Goal: Task Accomplishment & Management: Complete application form

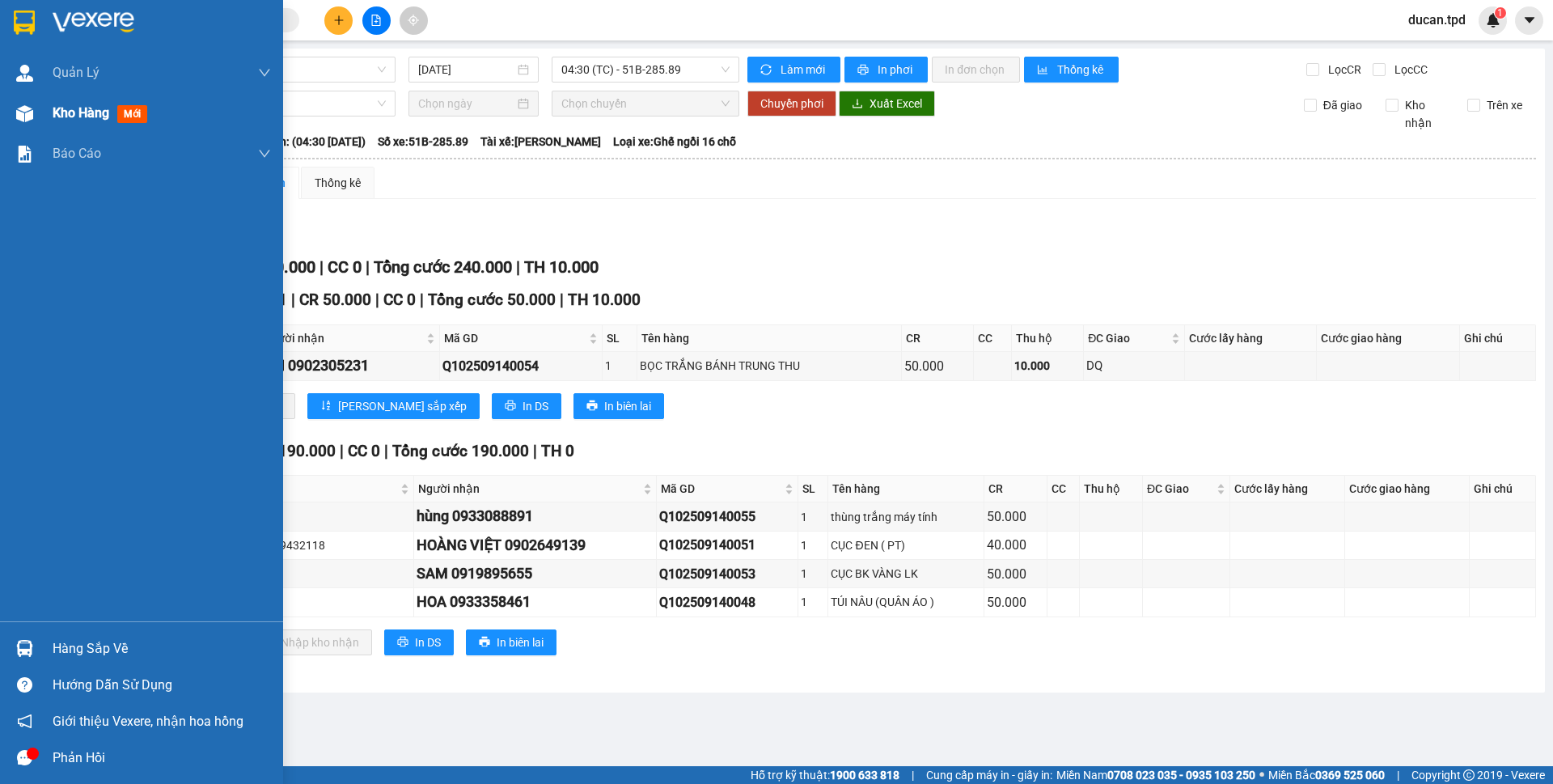
click at [30, 117] on img at bounding box center [24, 113] width 17 height 17
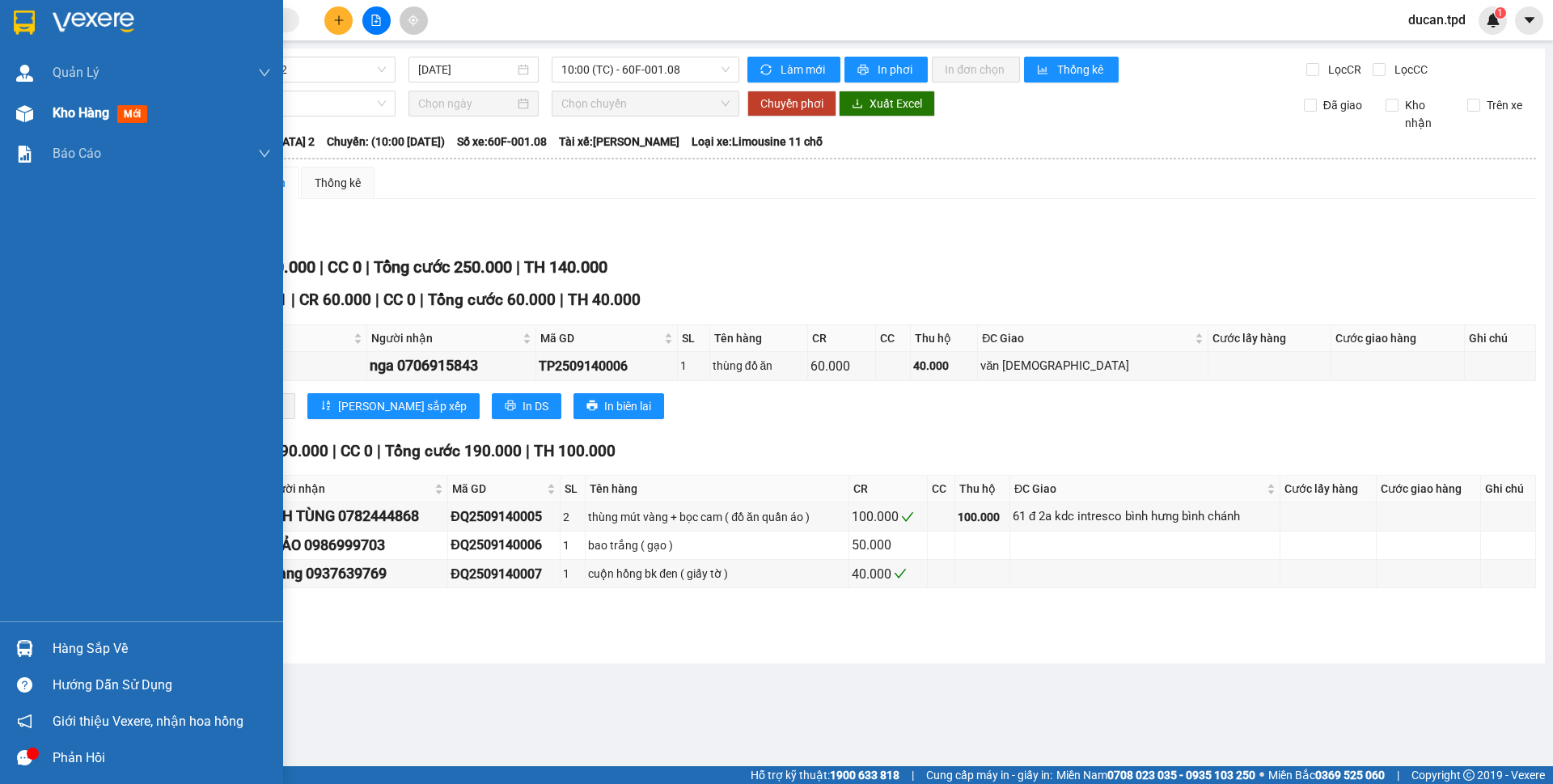
click at [76, 109] on span "Kho hàng" at bounding box center [80, 112] width 57 height 15
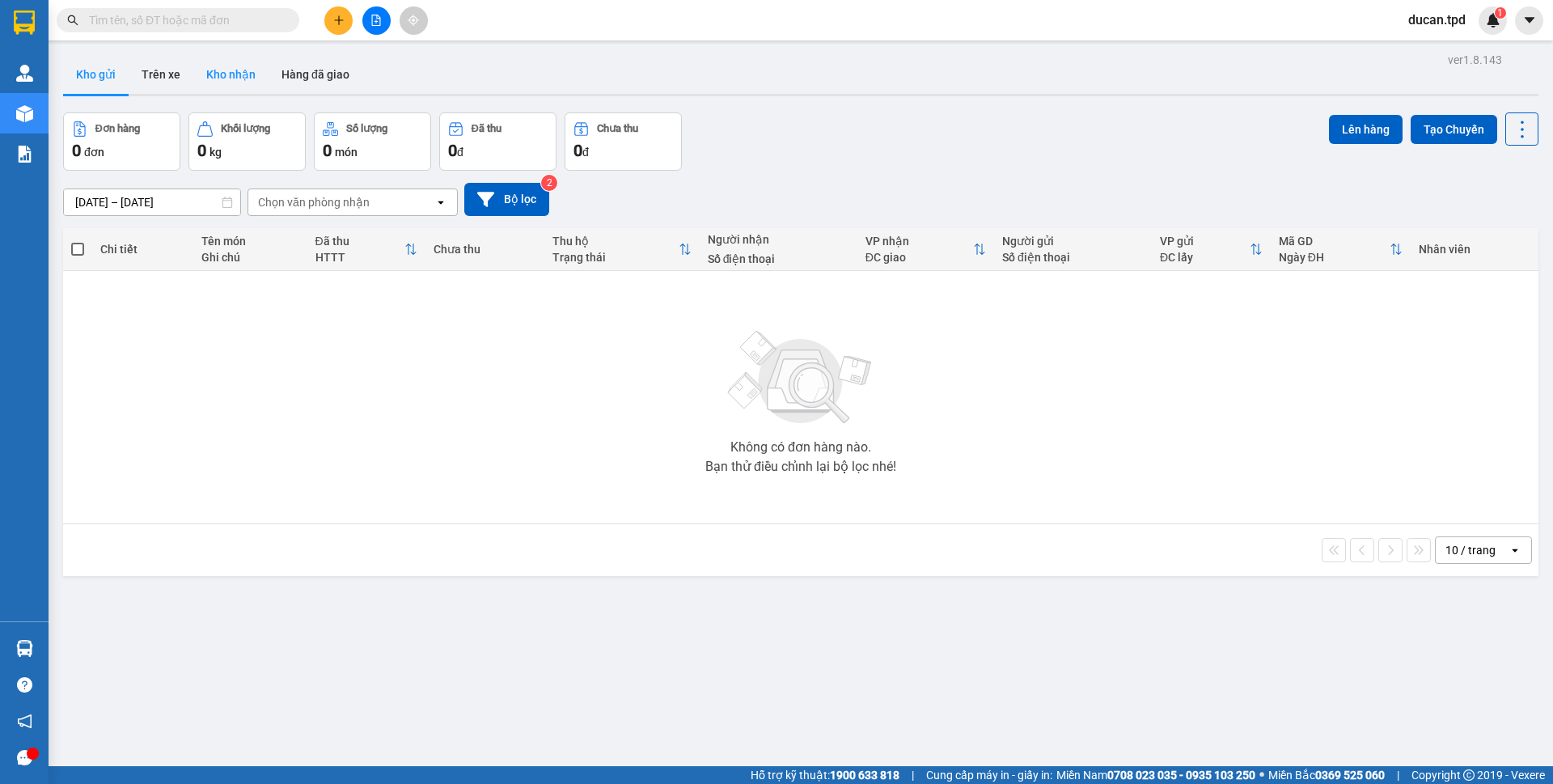
click at [250, 76] on button "Kho nhận" at bounding box center [231, 74] width 76 height 39
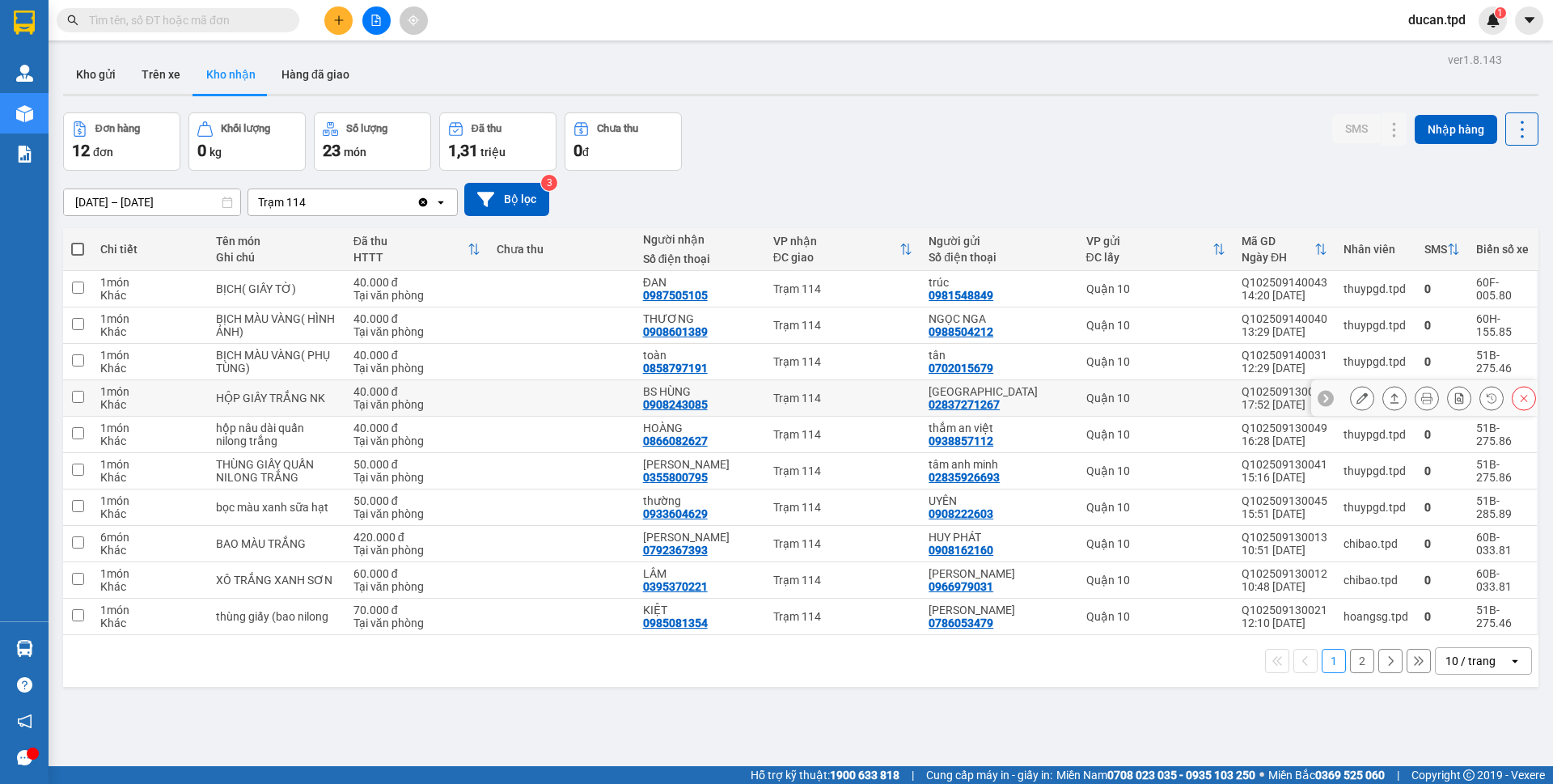
click at [1356, 400] on icon at bounding box center [1361, 397] width 12 height 12
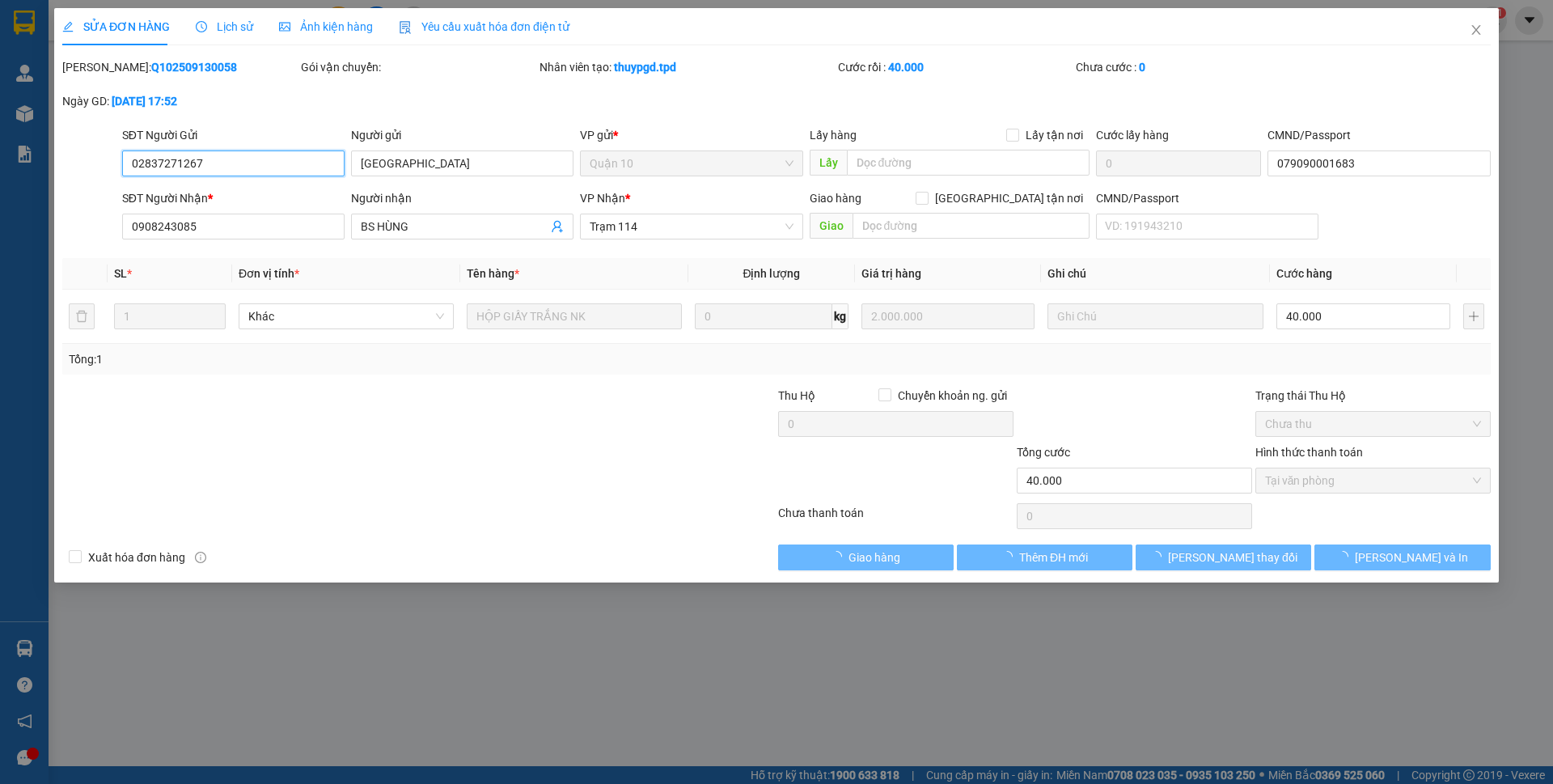
type input "02837271267"
type input "việt quốc"
type input "079090001683"
type input "0908243085"
type input "BS HÙNG"
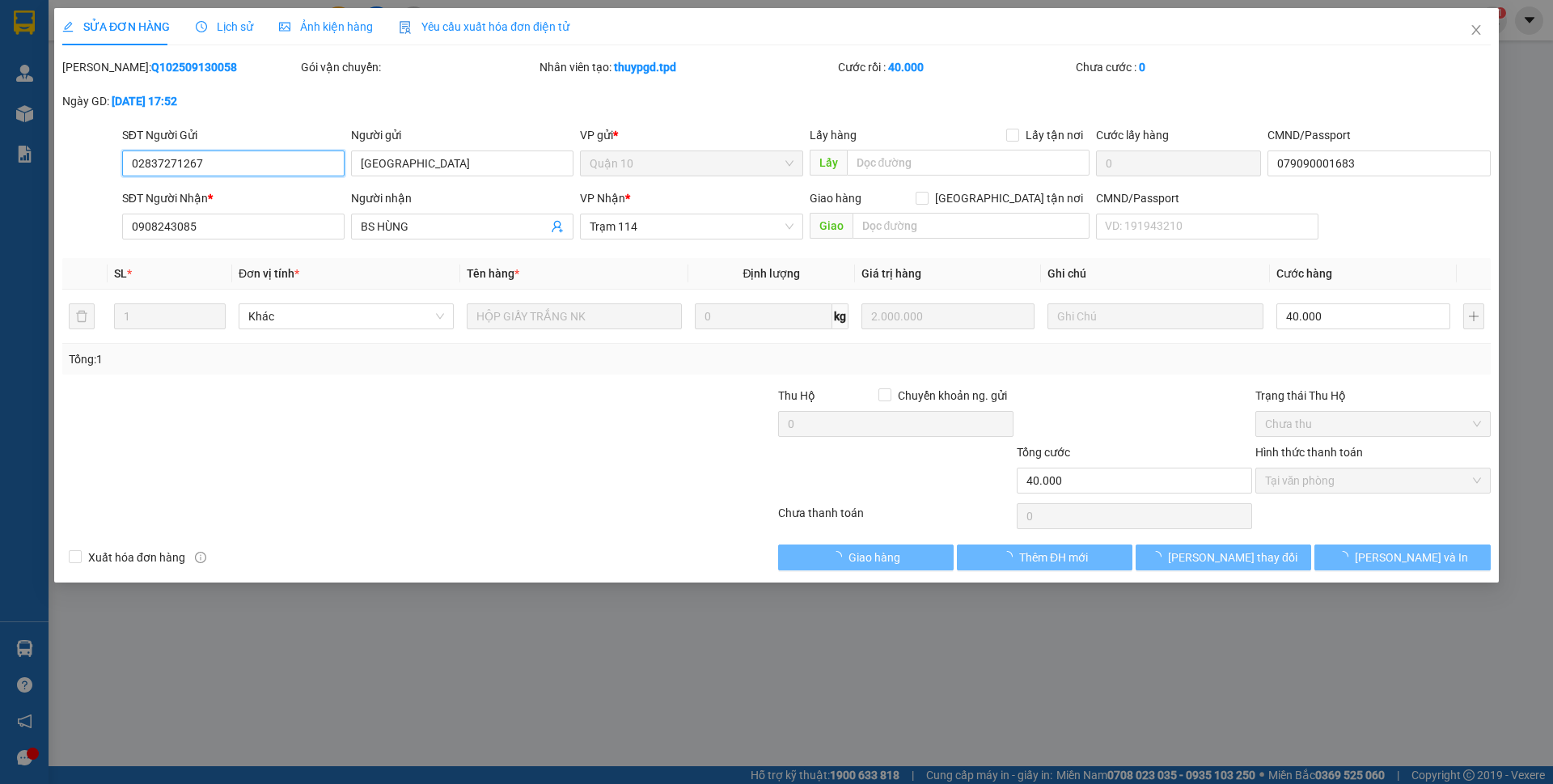
type input "40.000"
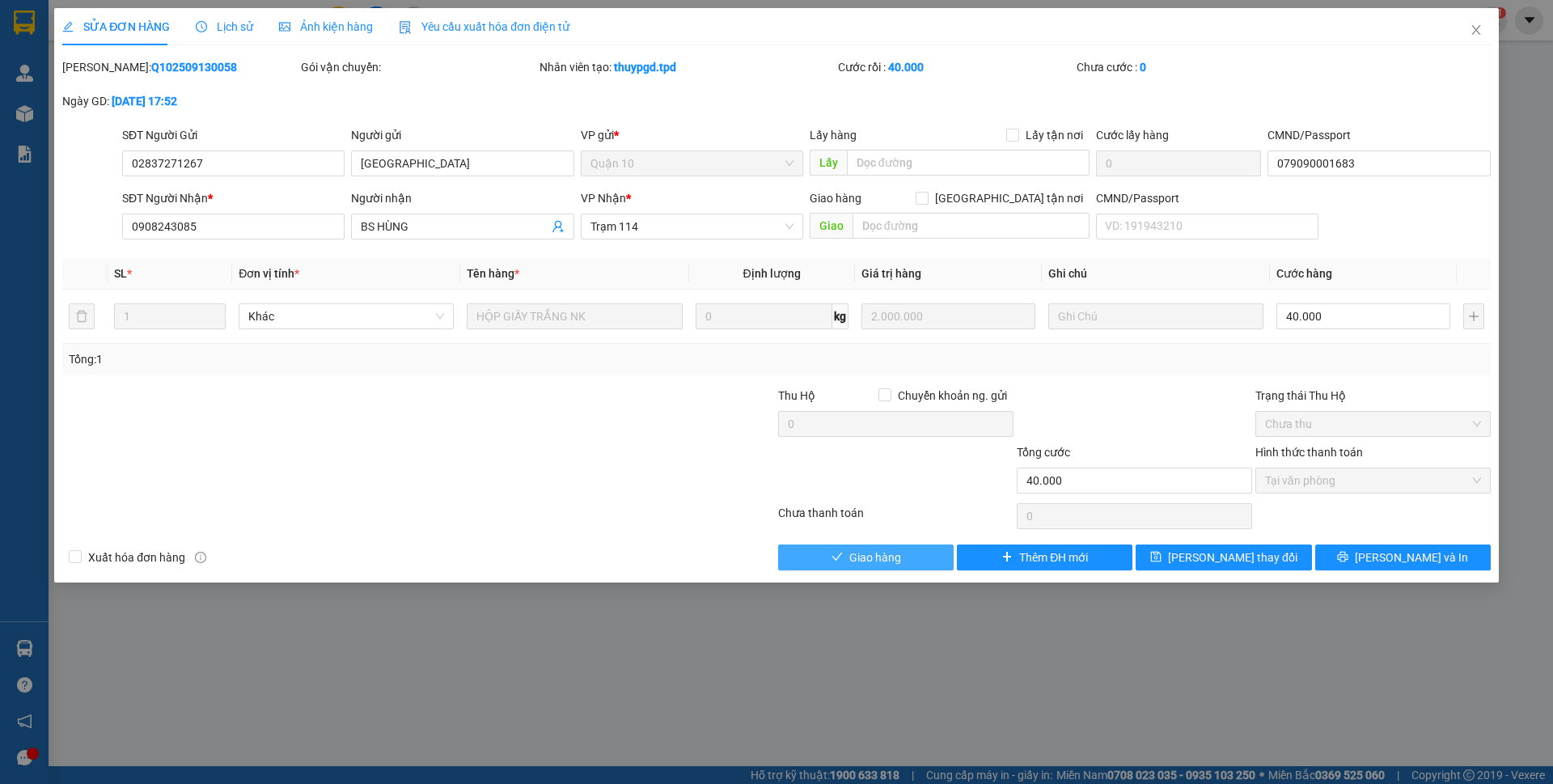
click at [857, 550] on span "Giao hàng" at bounding box center [875, 557] width 52 height 18
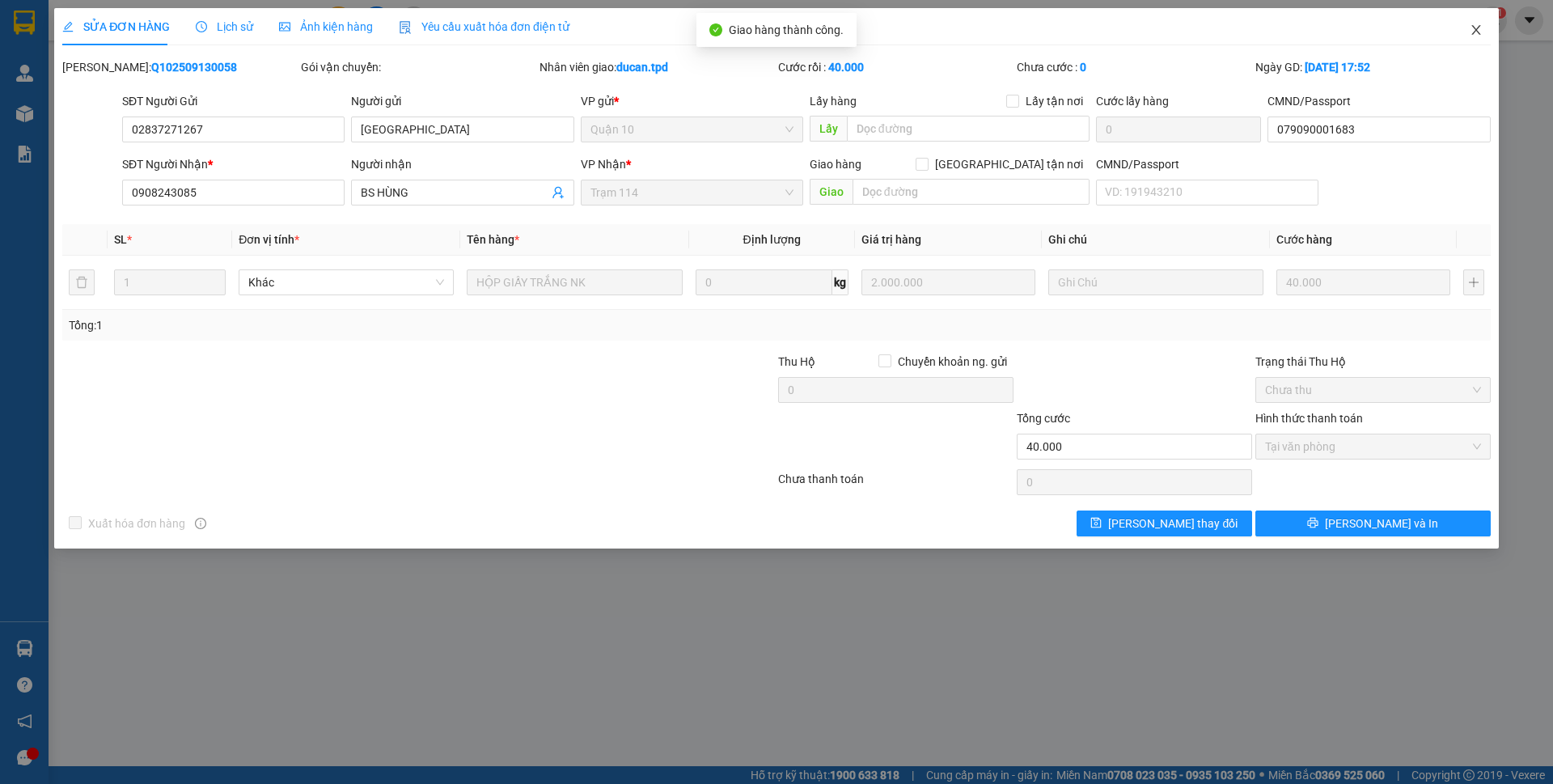
click at [1483, 27] on span "Close" at bounding box center [1476, 31] width 45 height 45
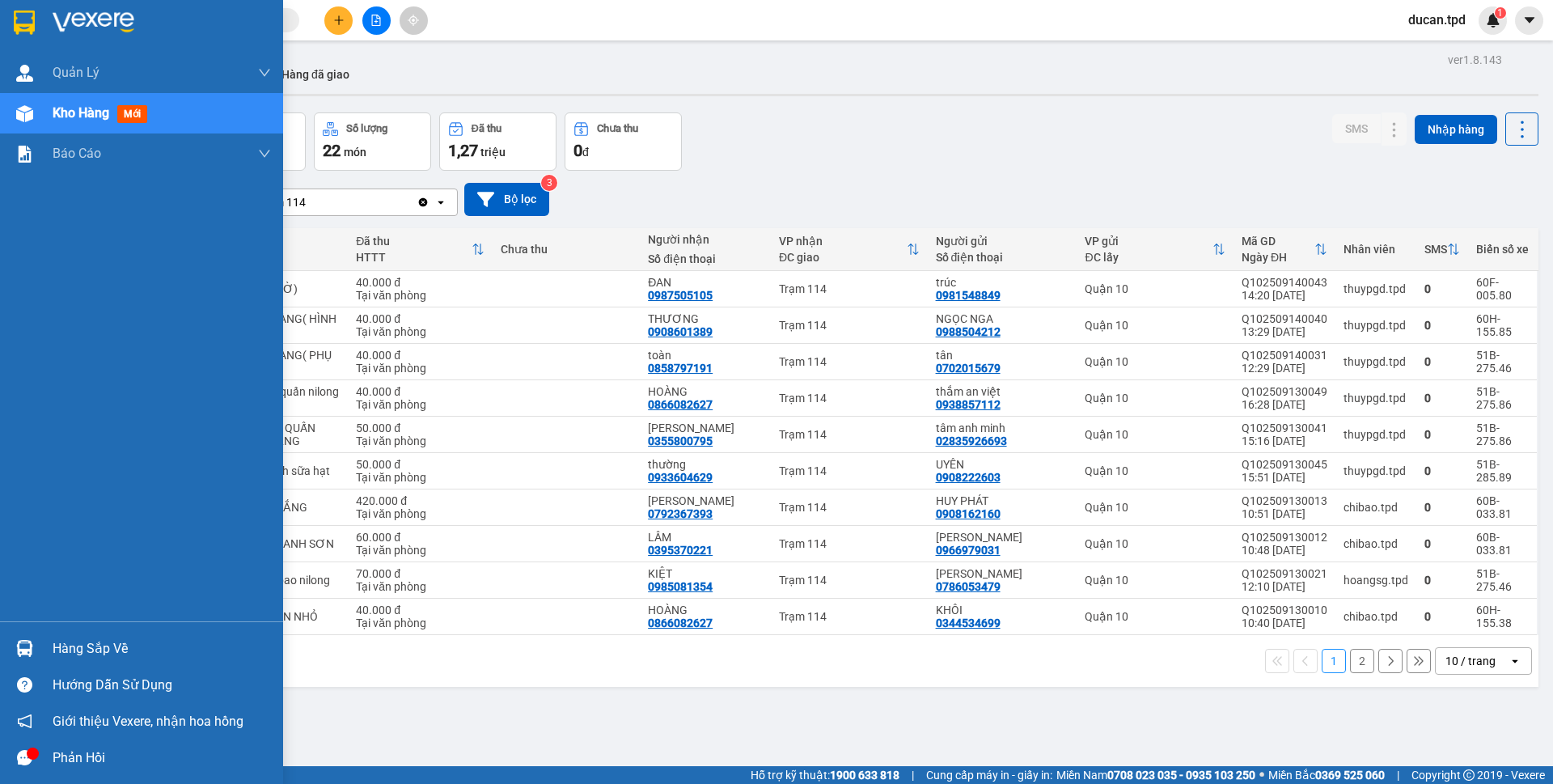
click at [25, 630] on div "Hàng sắp về" at bounding box center [141, 648] width 283 height 36
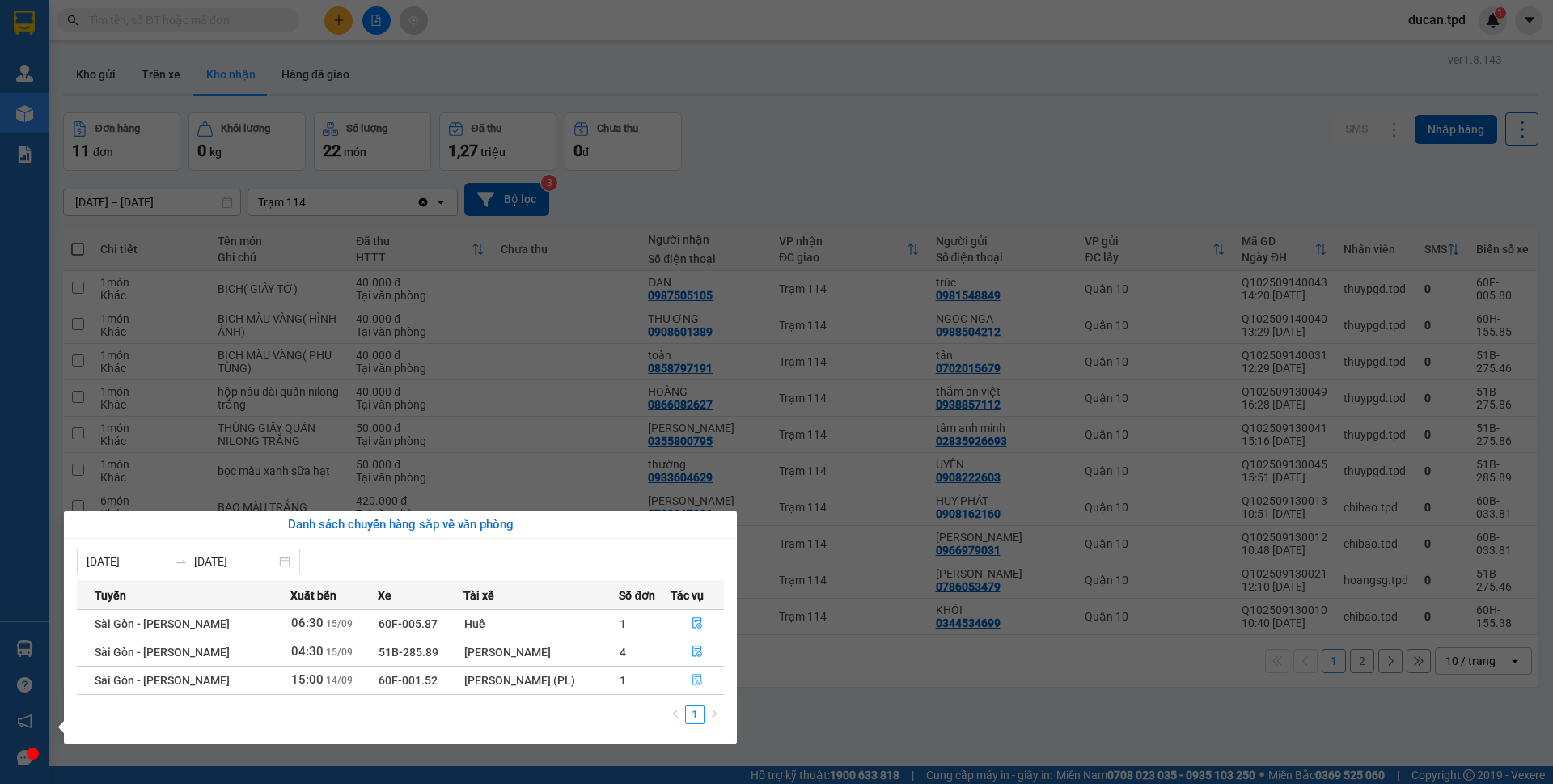
click at [692, 682] on icon "file-done" at bounding box center [697, 679] width 12 height 12
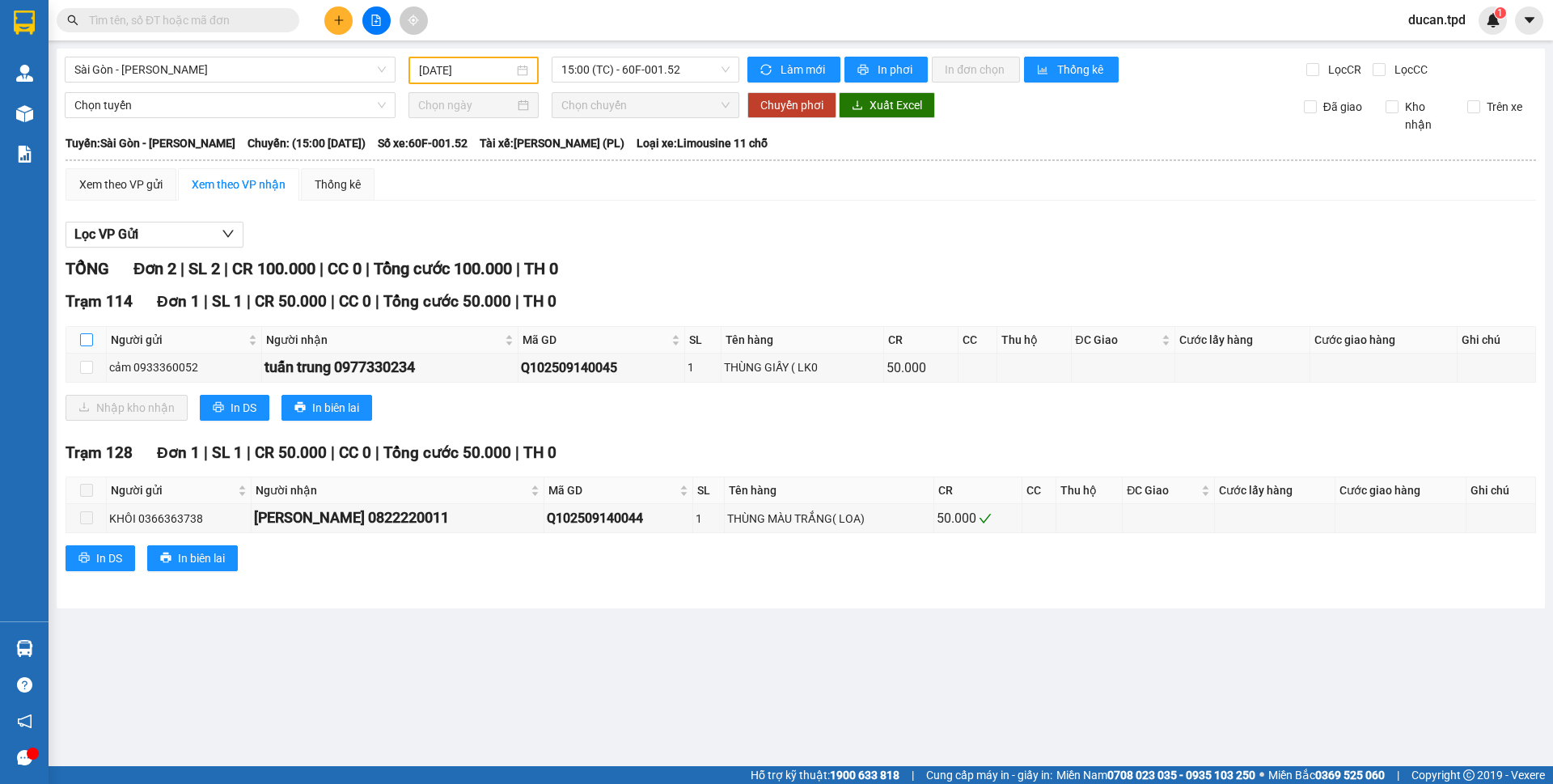
click at [88, 334] on input "checkbox" at bounding box center [86, 340] width 13 height 13
checkbox input "true"
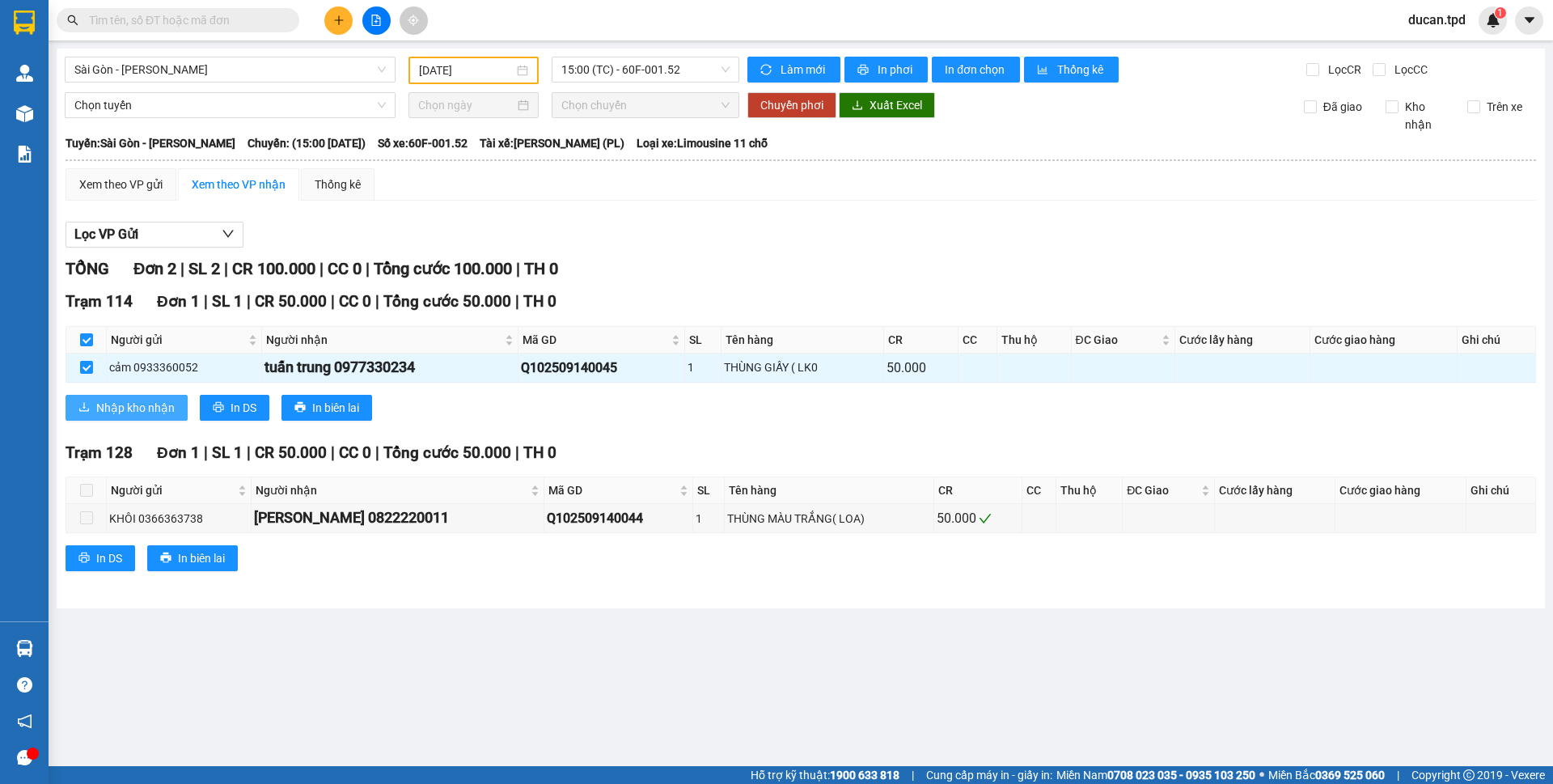
click at [124, 405] on span "Nhập kho nhận" at bounding box center [135, 407] width 78 height 18
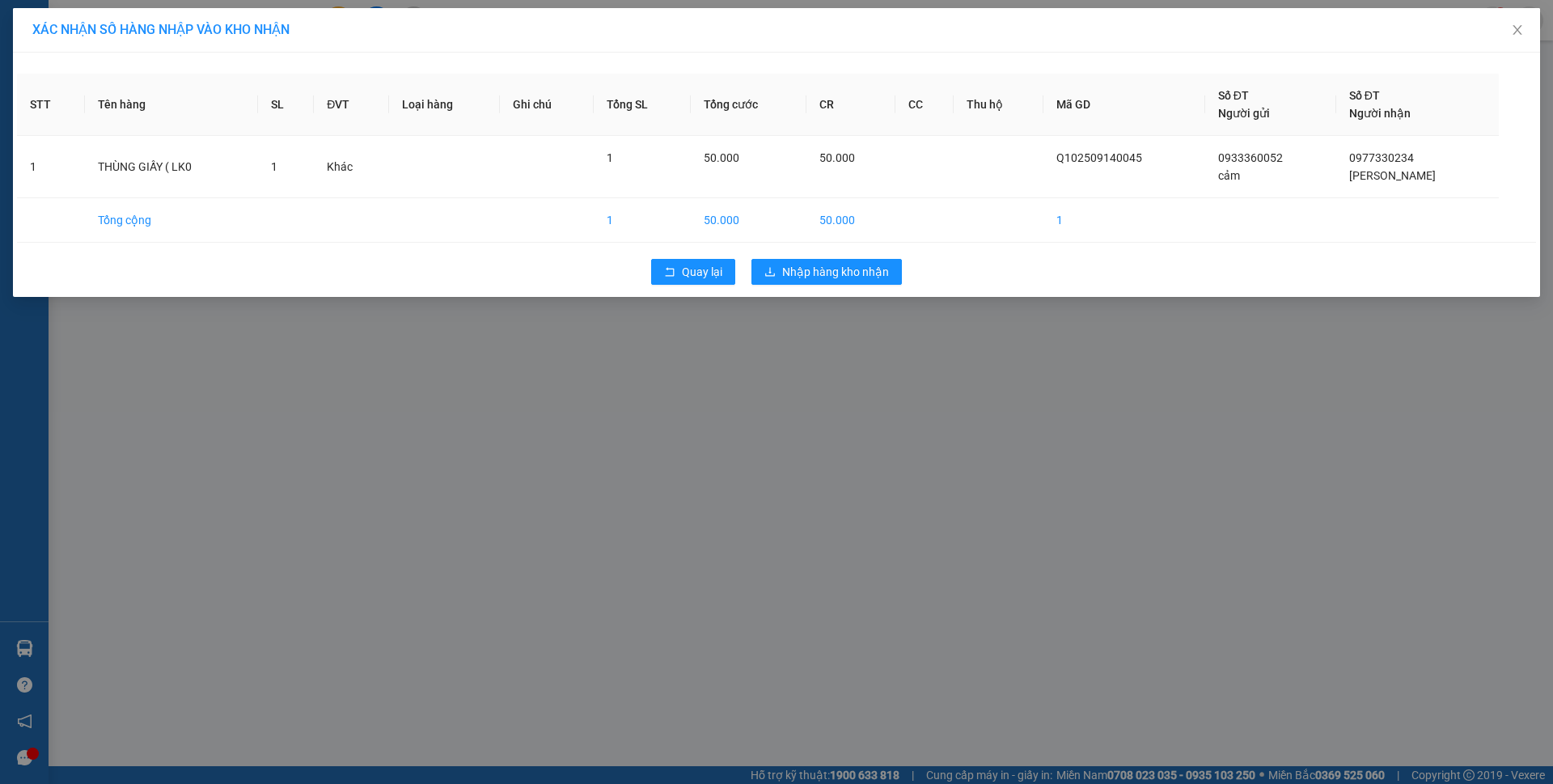
click at [831, 254] on div "Quay lại Nhập hàng kho nhận" at bounding box center [776, 272] width 1519 height 42
click at [832, 271] on span "Nhập hàng kho nhận" at bounding box center [835, 272] width 107 height 18
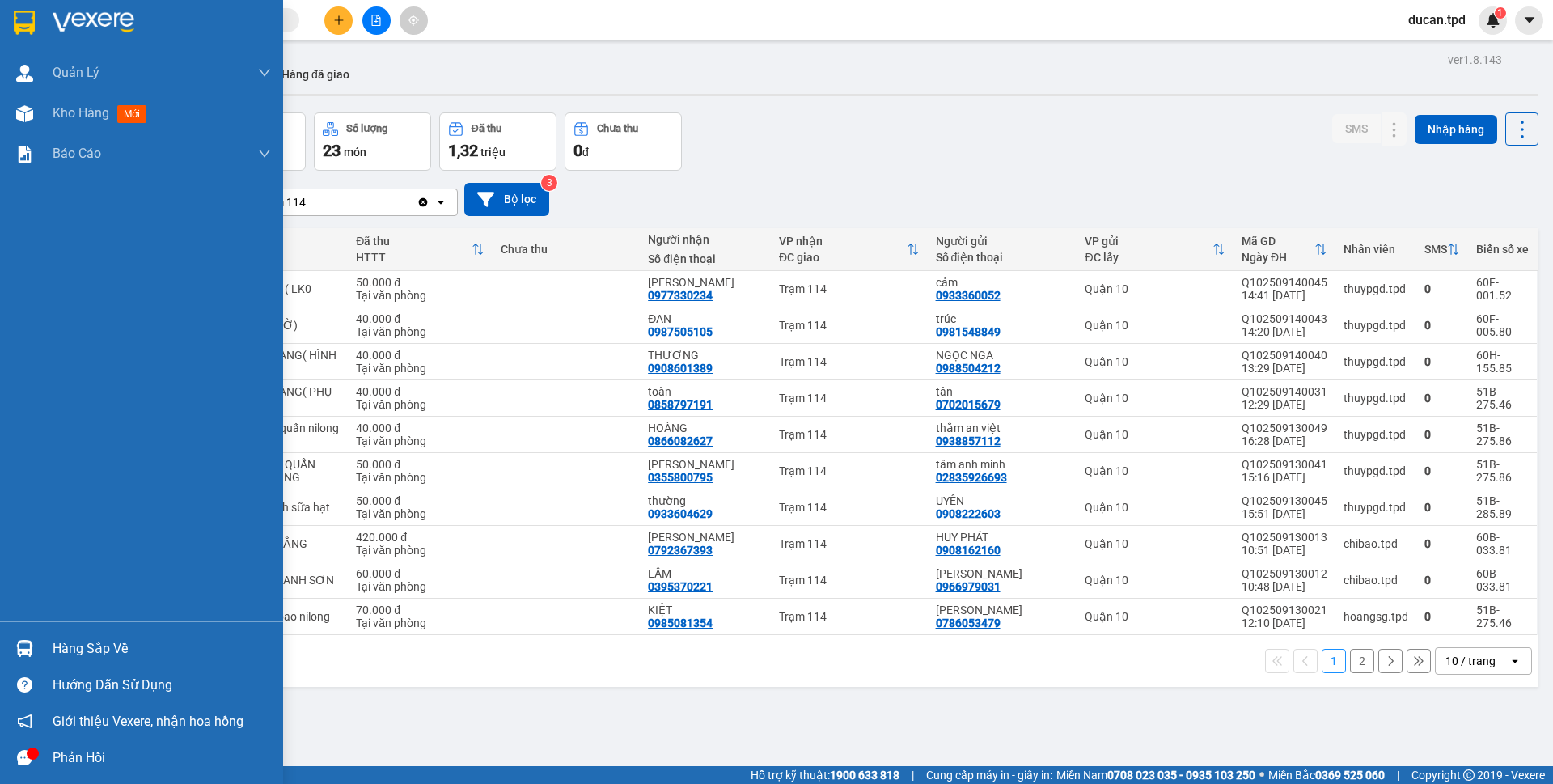
click at [47, 650] on div "Hàng sắp về" at bounding box center [141, 648] width 283 height 36
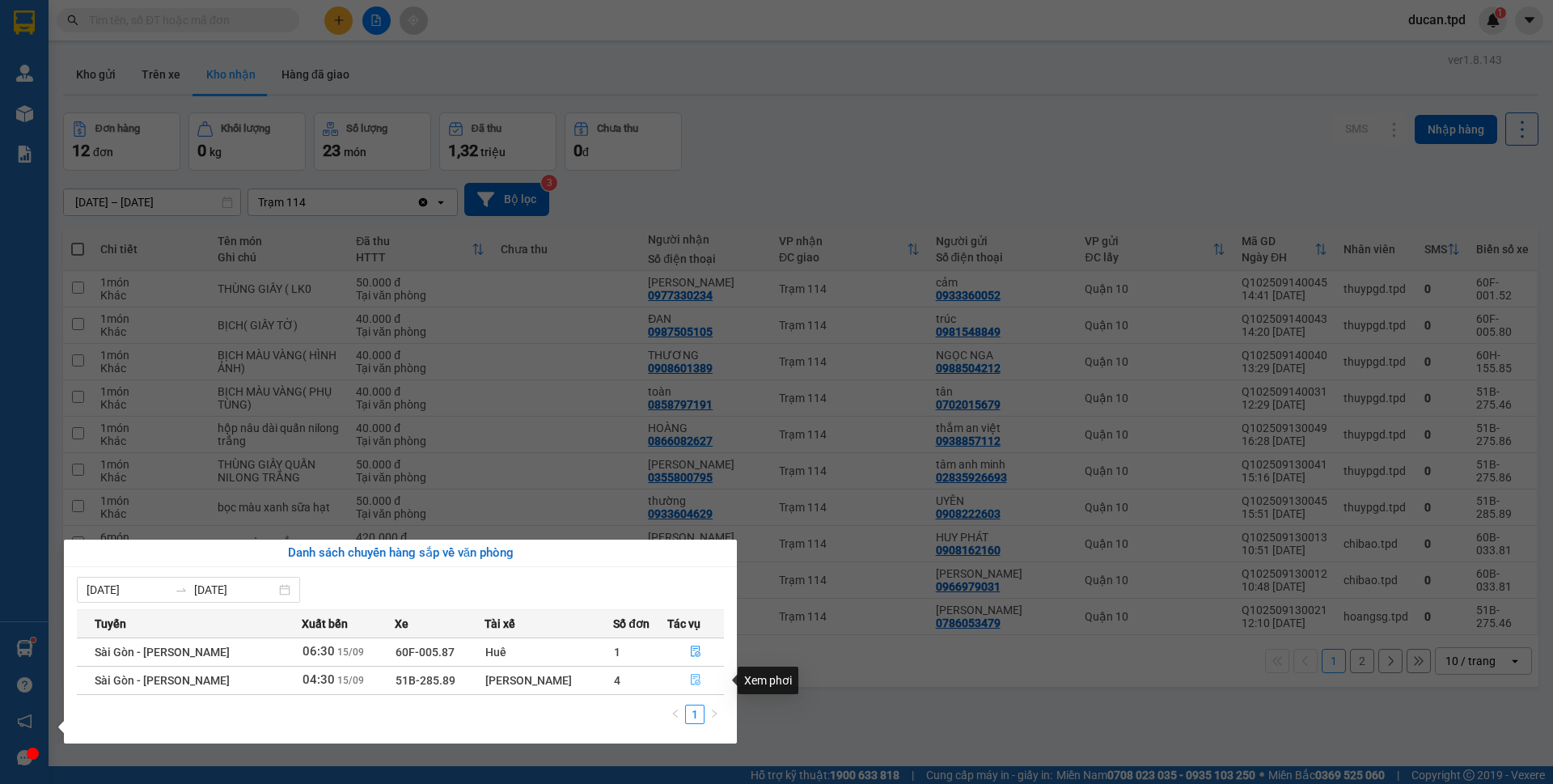
click at [692, 682] on icon "file-done" at bounding box center [695, 680] width 10 height 12
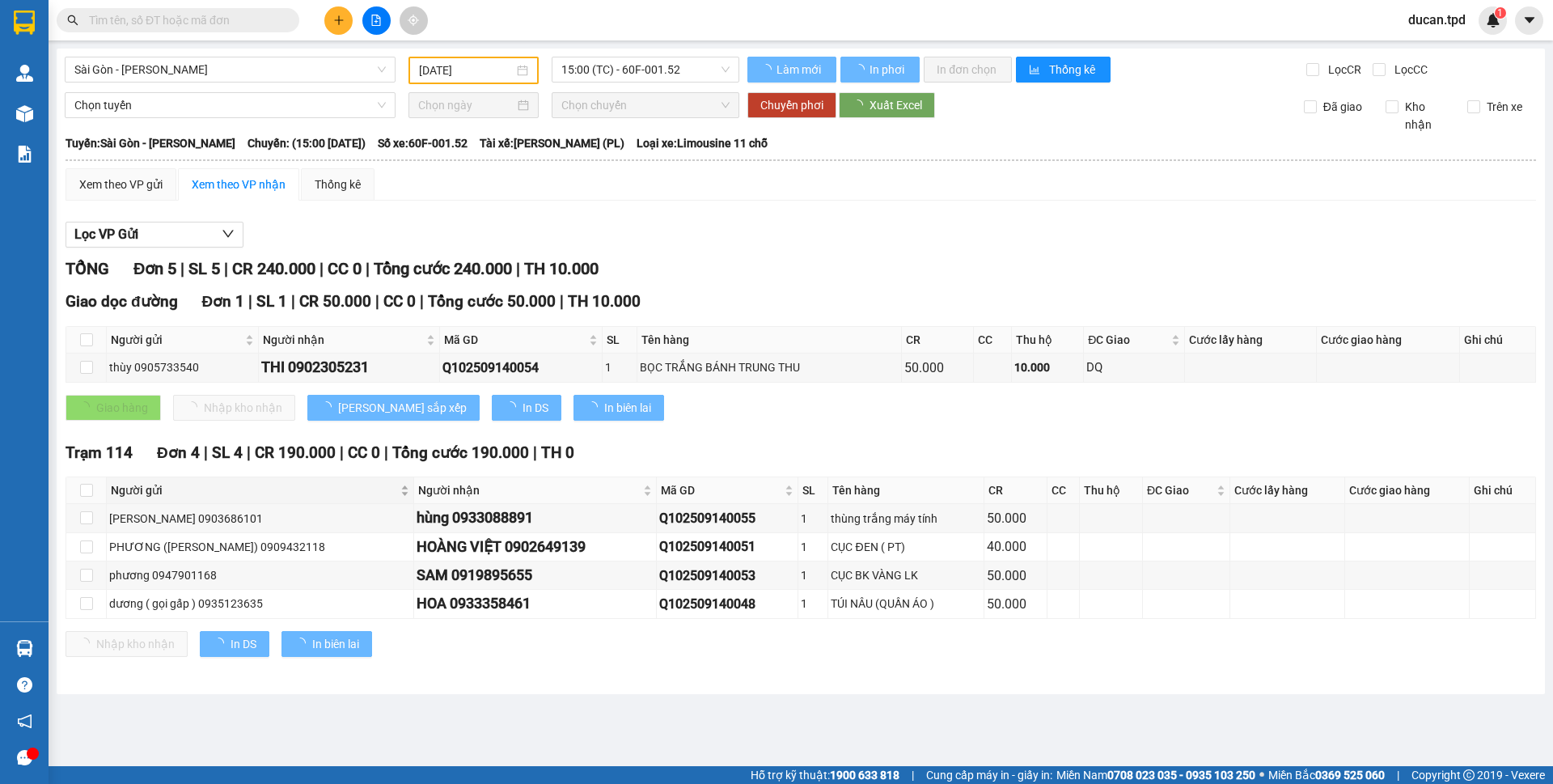
type input "[DATE]"
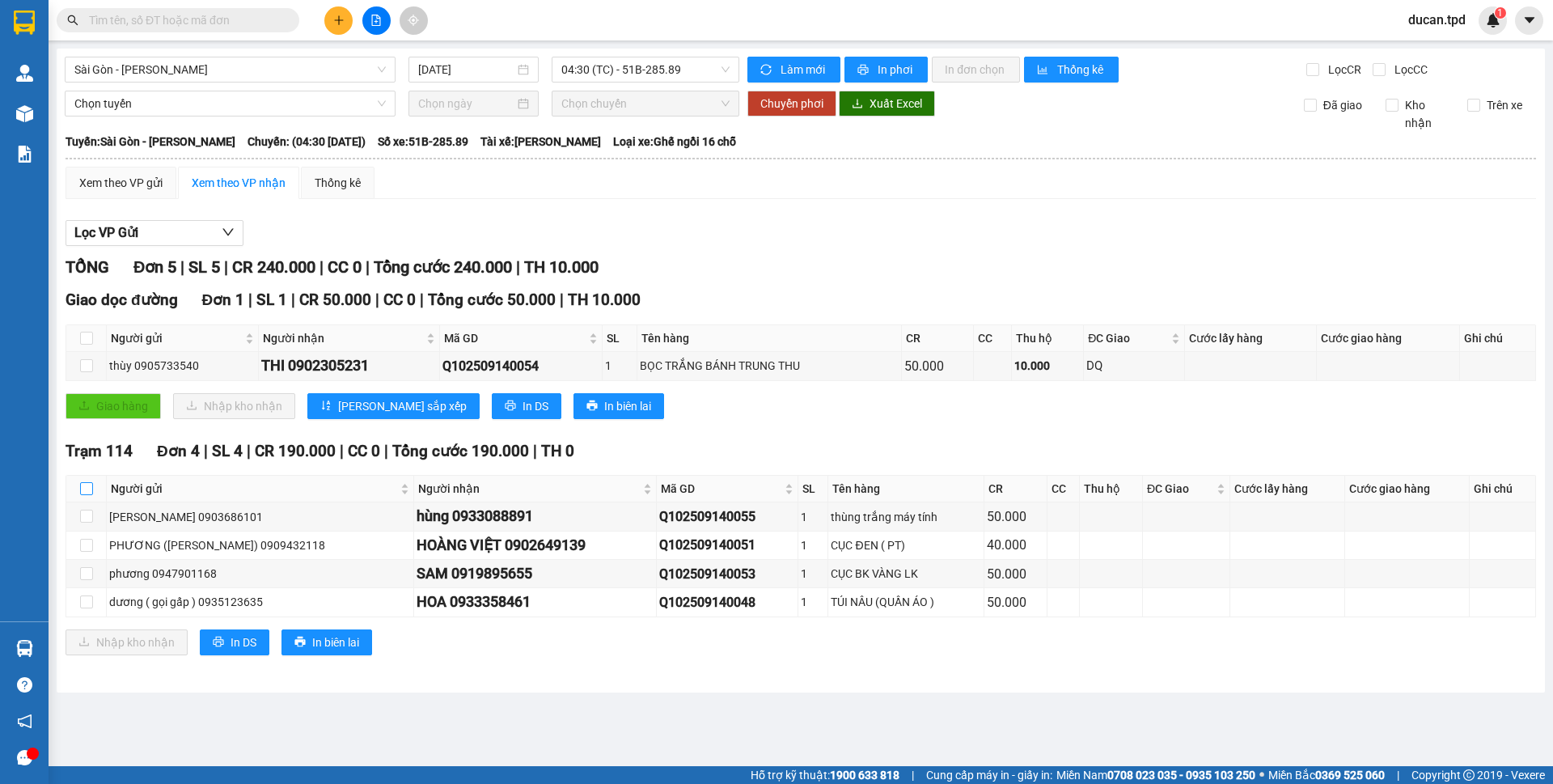
click at [81, 481] on label at bounding box center [86, 488] width 13 height 18
click at [81, 482] on input "checkbox" at bounding box center [86, 488] width 13 height 13
checkbox input "true"
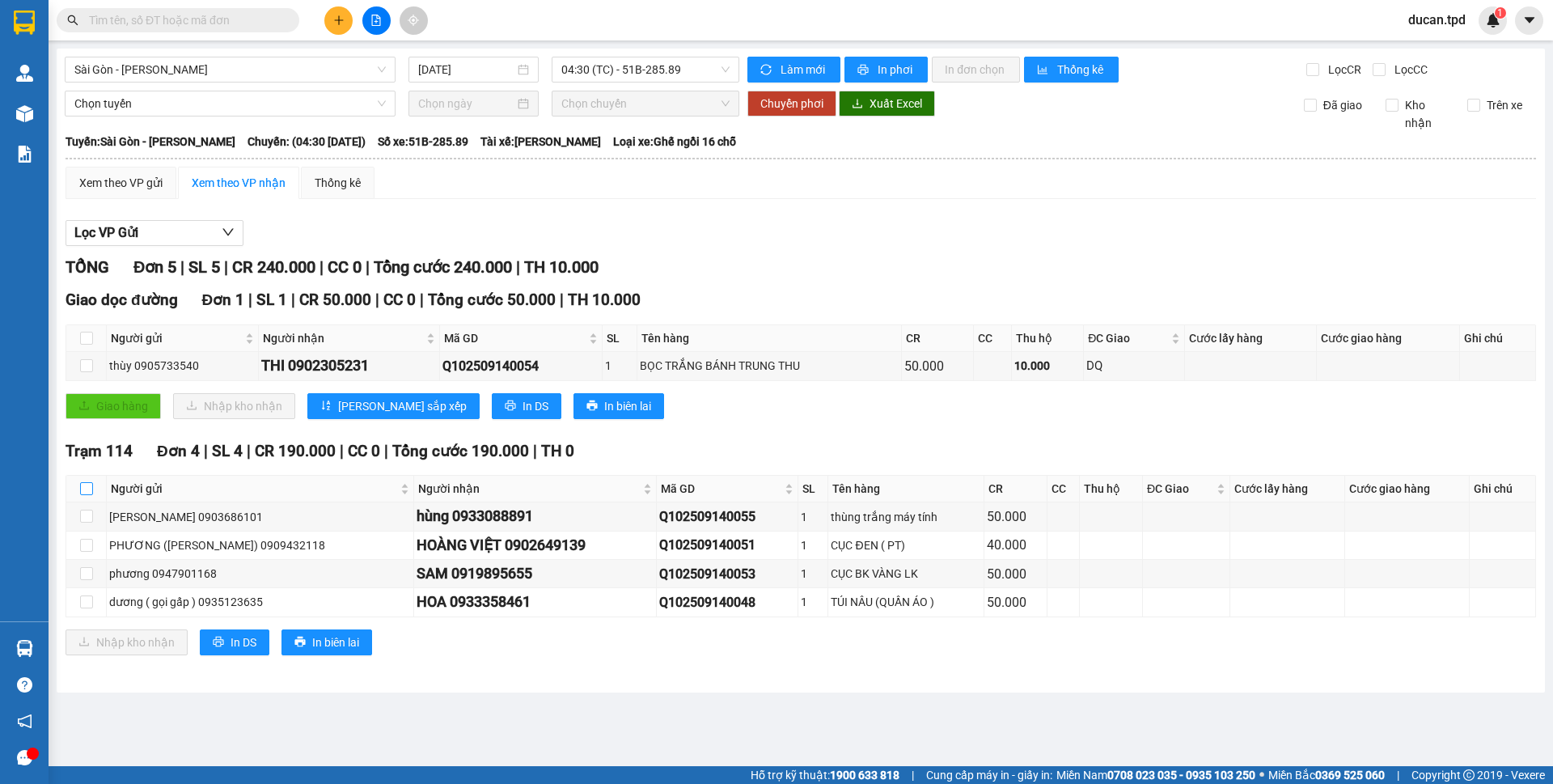
checkbox input "true"
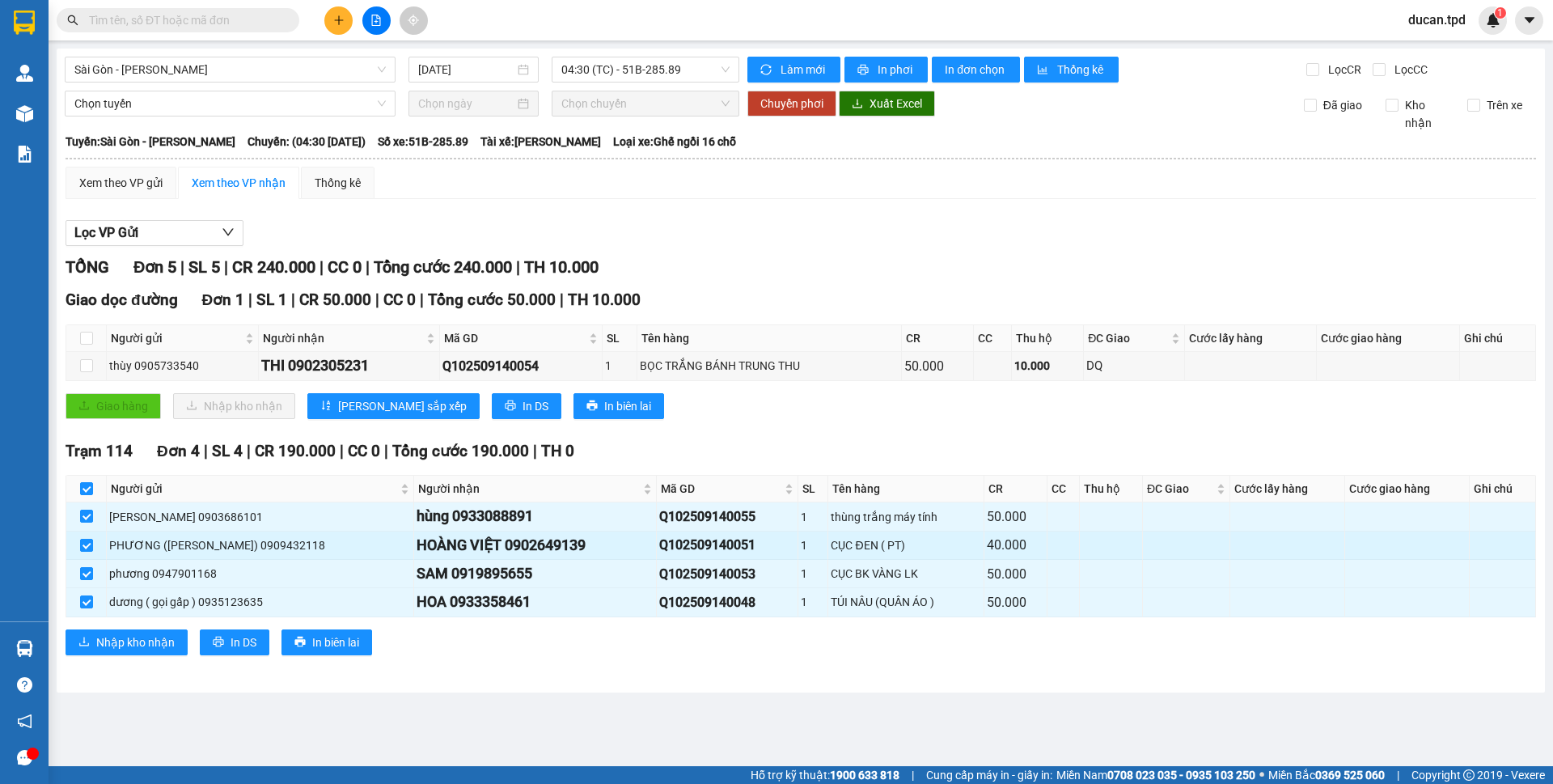
click at [554, 539] on div "HOÀNG VIỆT 0902649139" at bounding box center [535, 545] width 237 height 22
copy div "0902649139"
click at [211, 22] on input "text" at bounding box center [184, 21] width 191 height 18
paste input "0902649139"
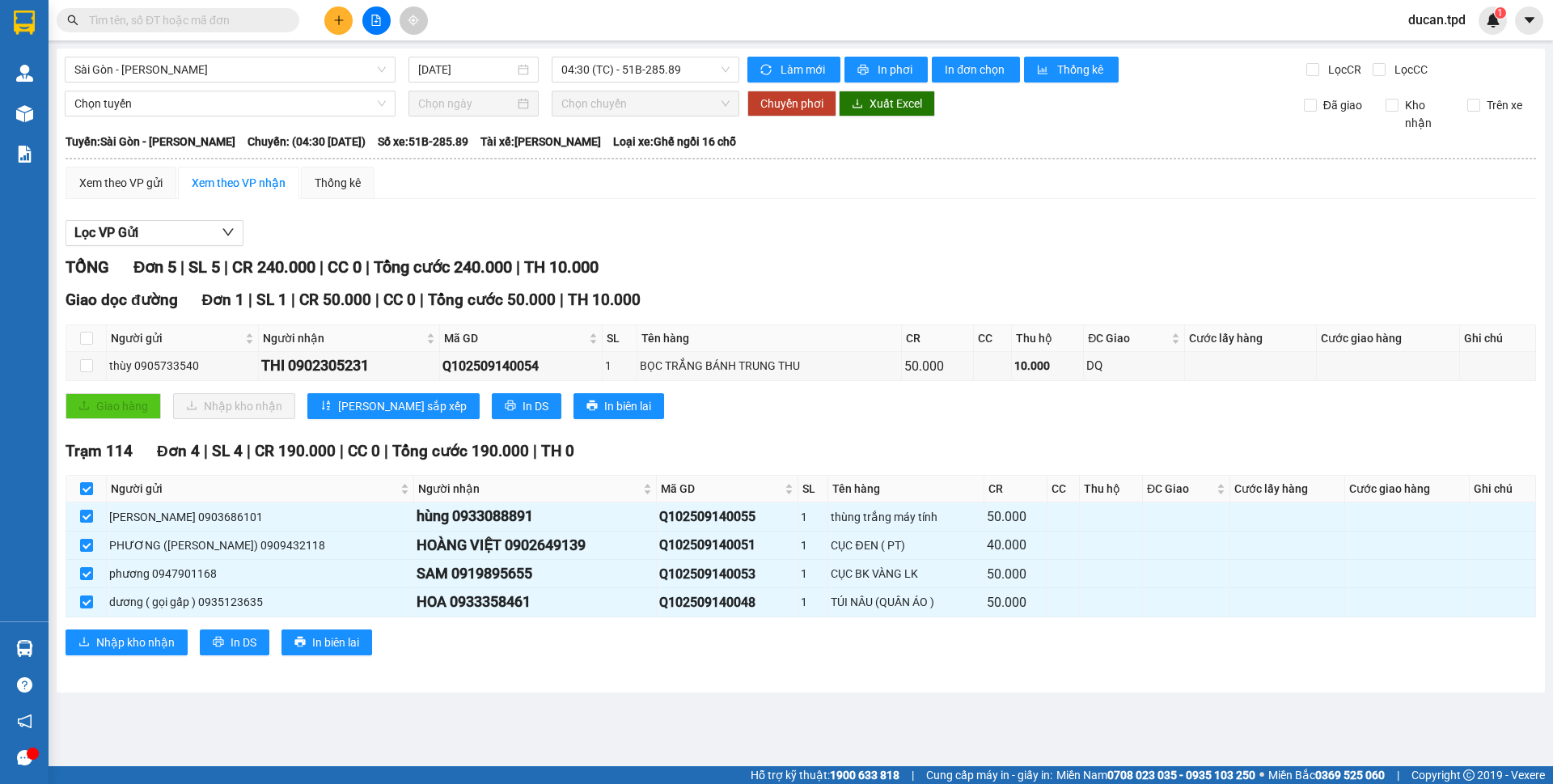
type input "0902649139"
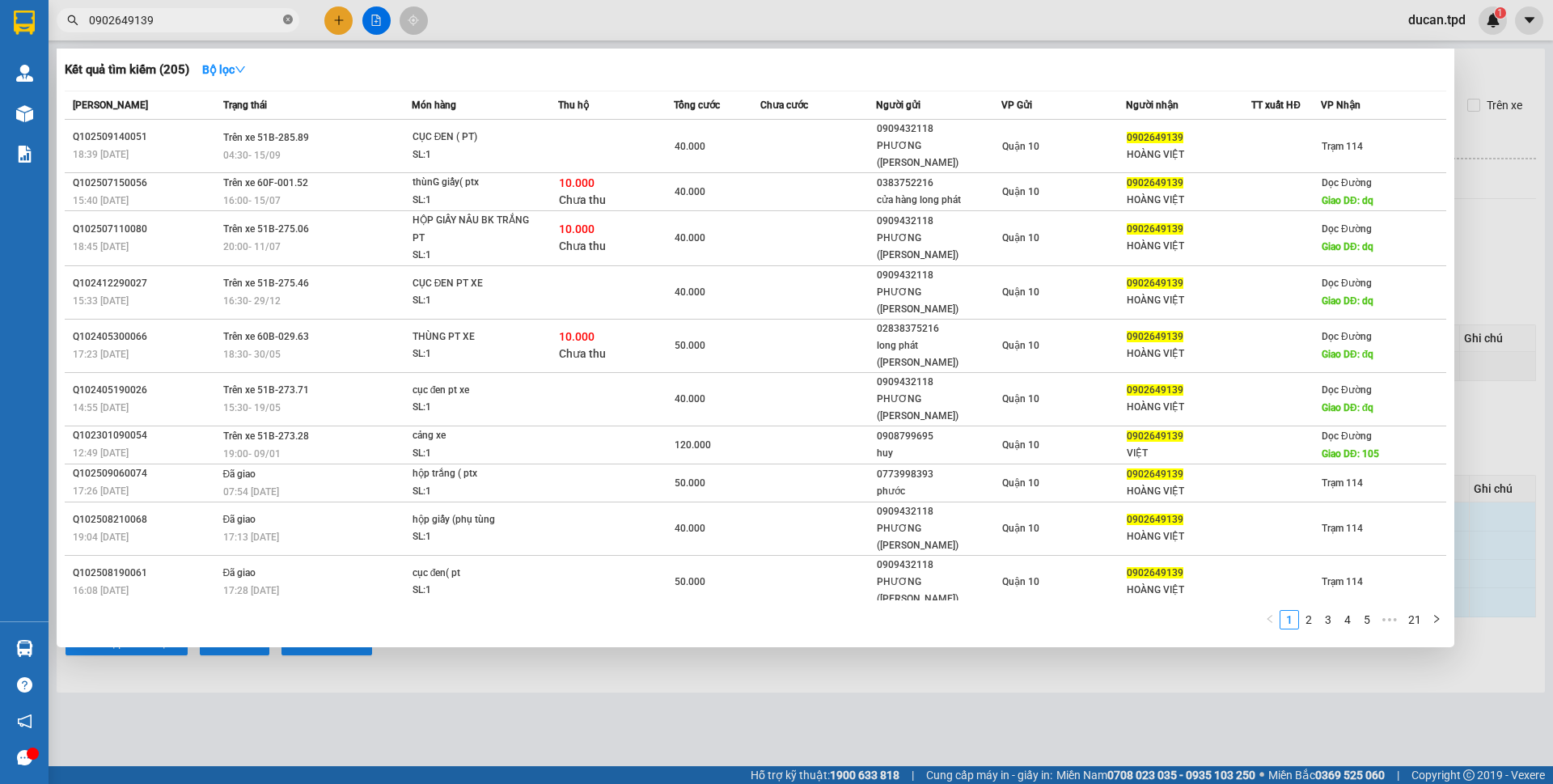
click at [285, 23] on icon "close-circle" at bounding box center [288, 19] width 10 height 10
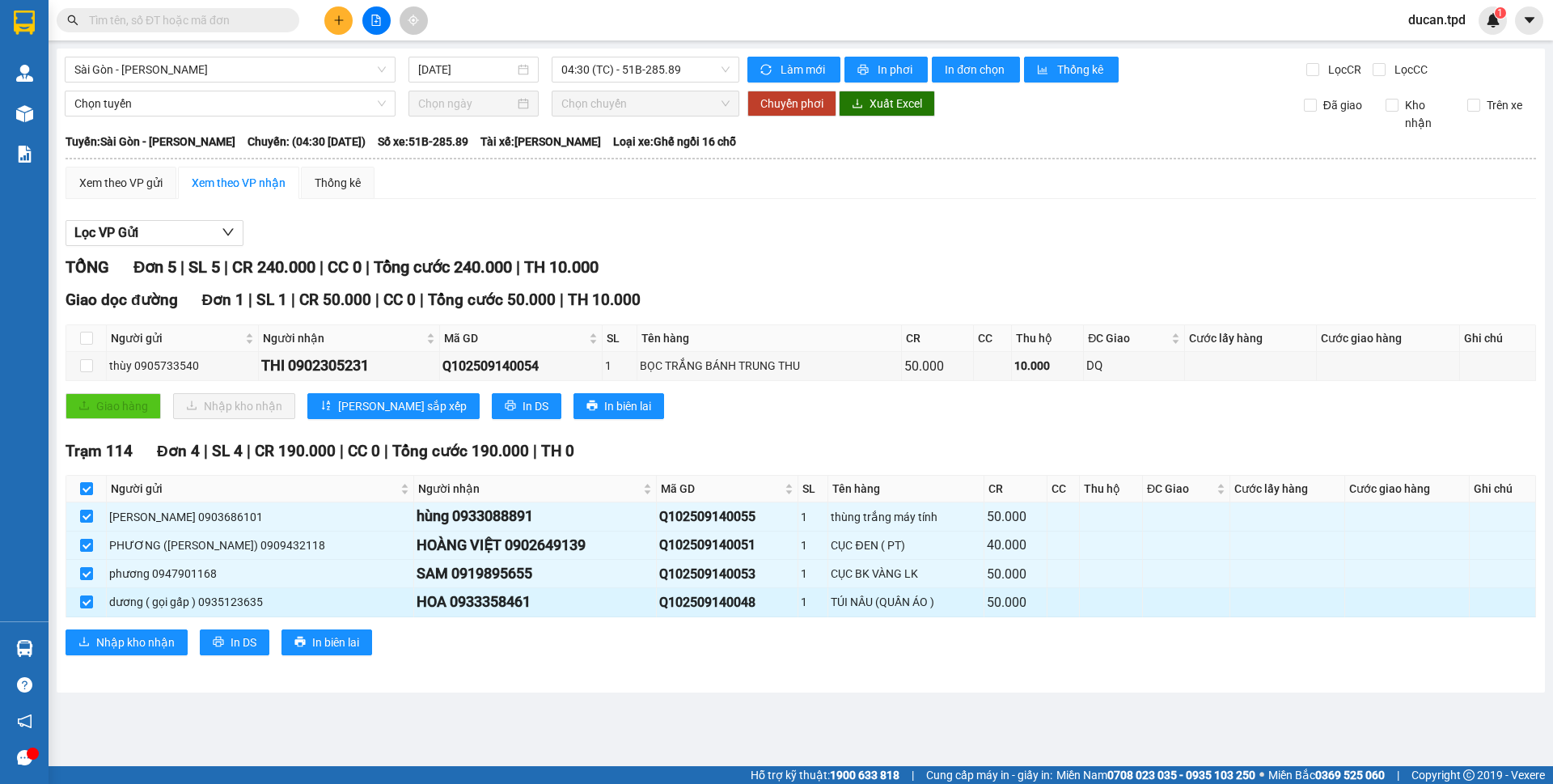
click at [495, 605] on div "HOA 0933358461" at bounding box center [535, 601] width 237 height 22
copy div "0933358461"
click at [123, 13] on input "text" at bounding box center [184, 21] width 191 height 18
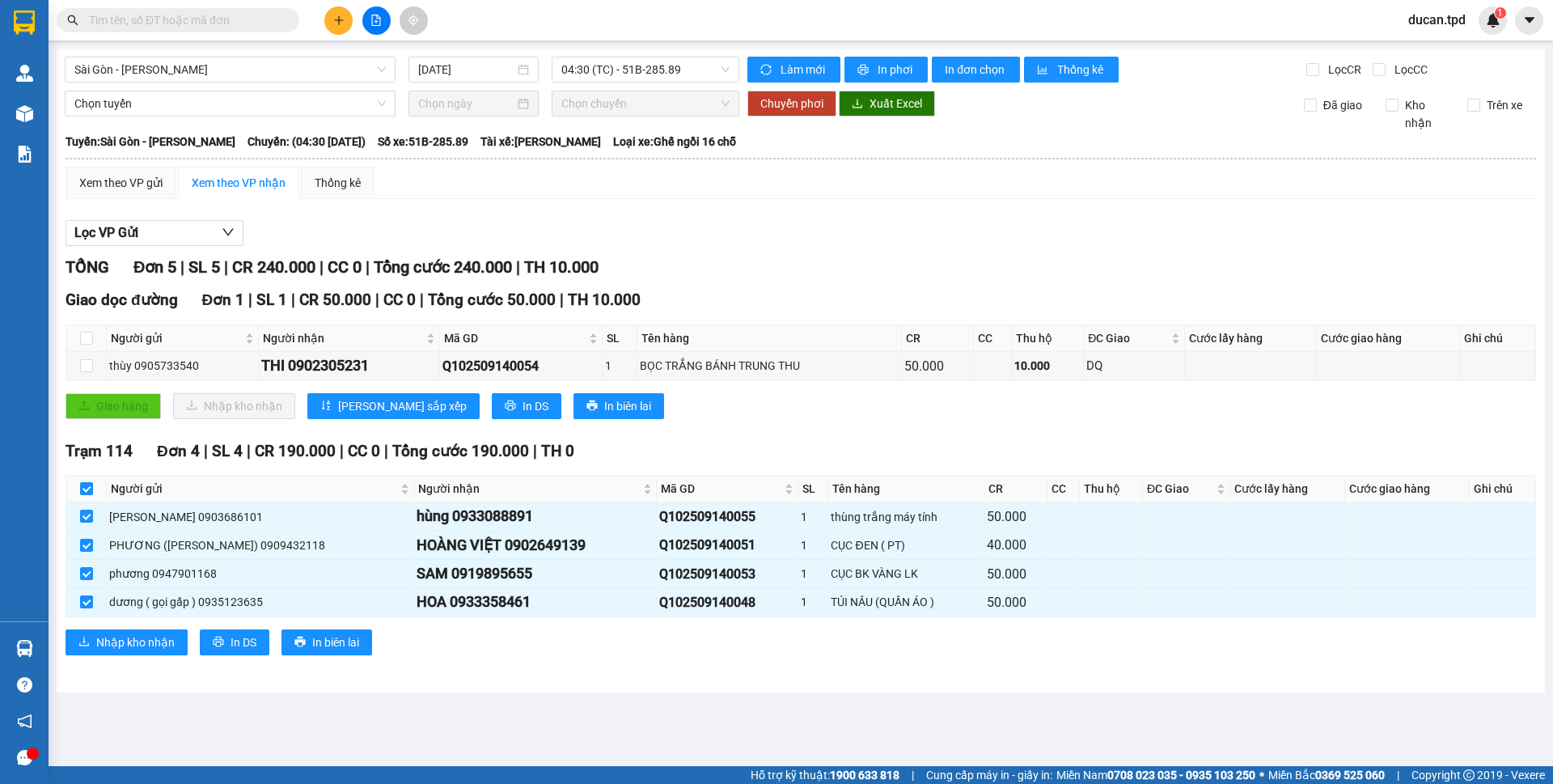
paste input "0933358461"
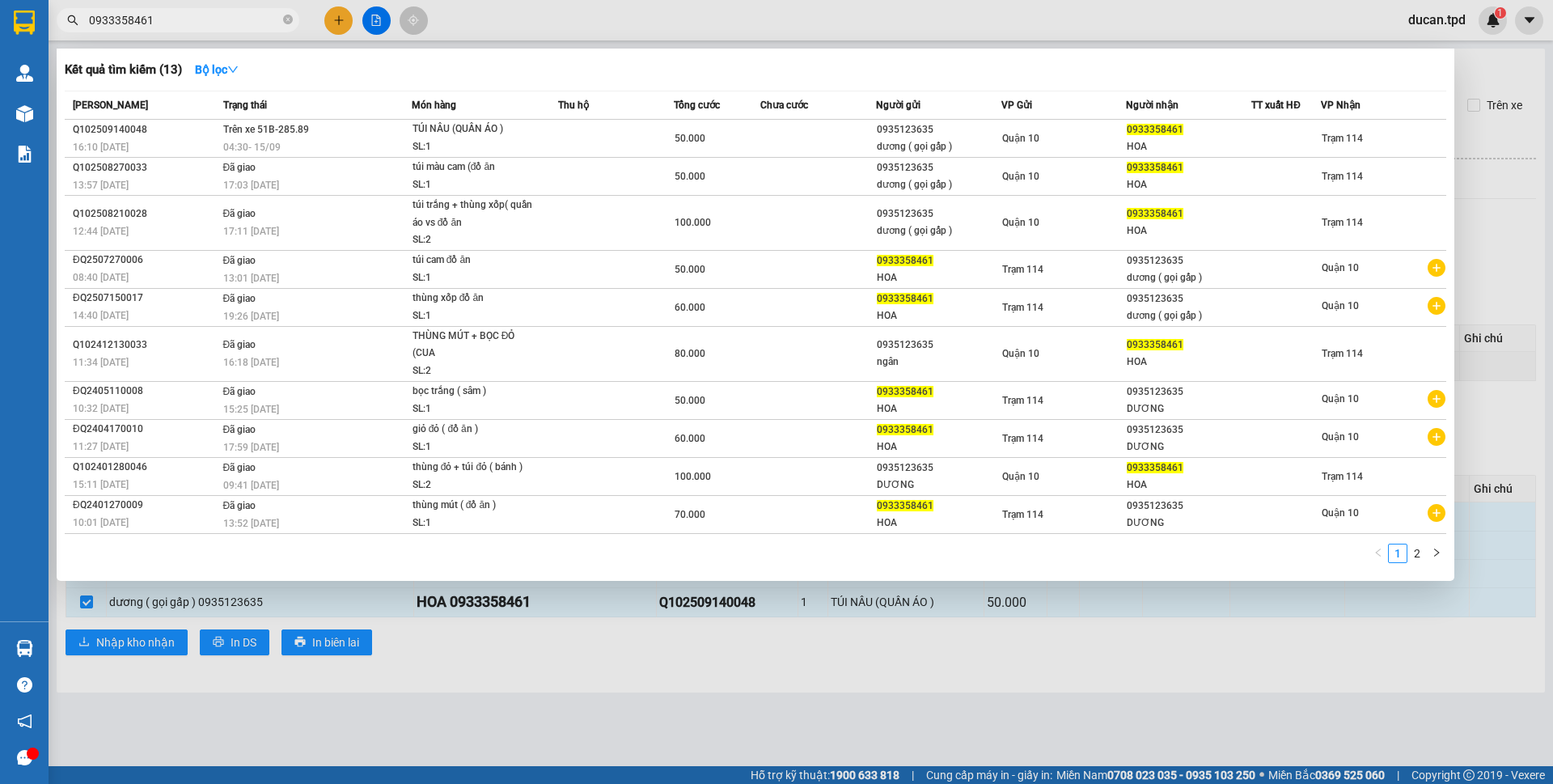
type input "0933358461"
click at [399, 646] on div at bounding box center [776, 392] width 1553 height 784
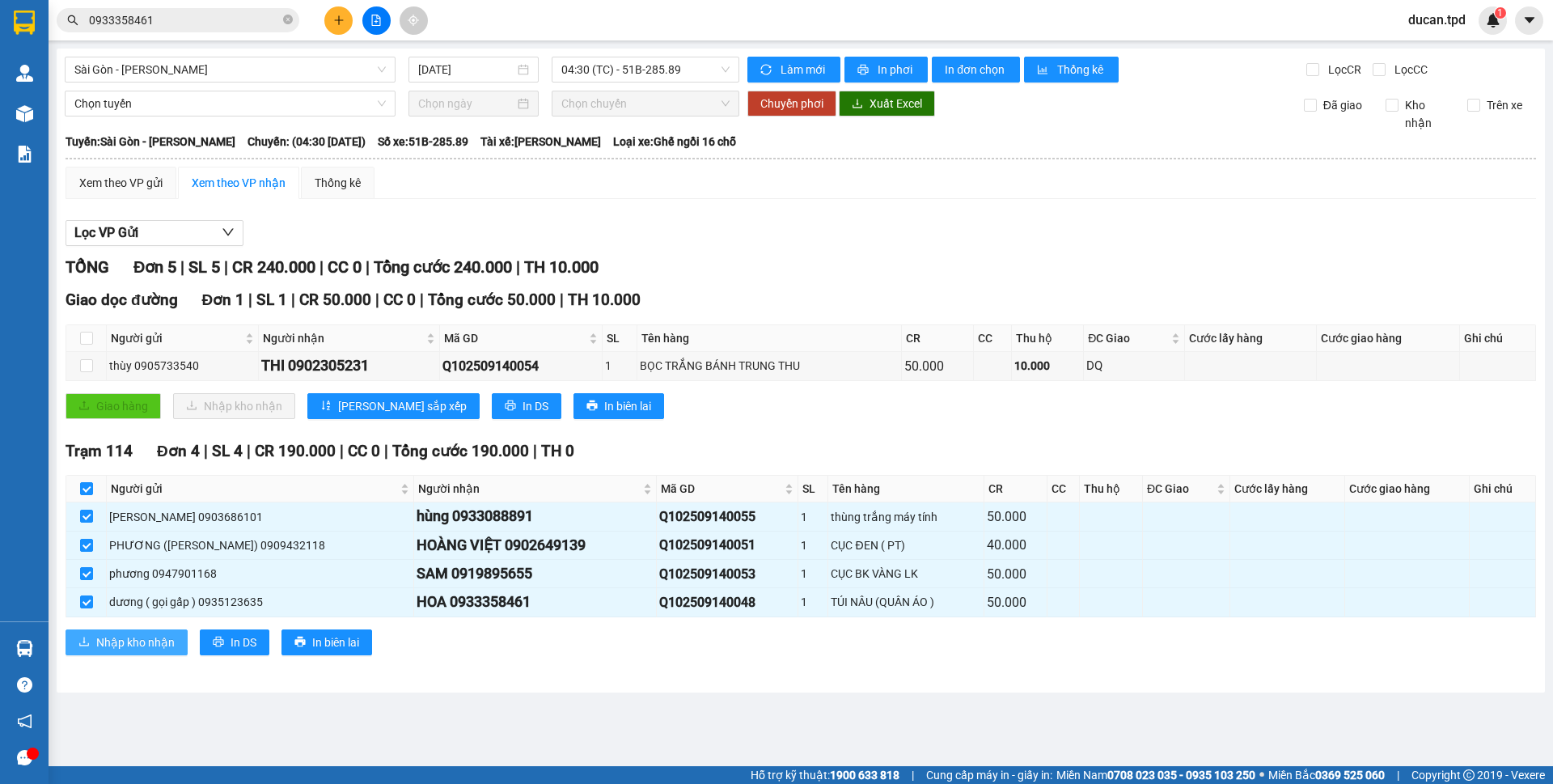
click at [113, 640] on span "Nhập kho nhận" at bounding box center [135, 642] width 78 height 18
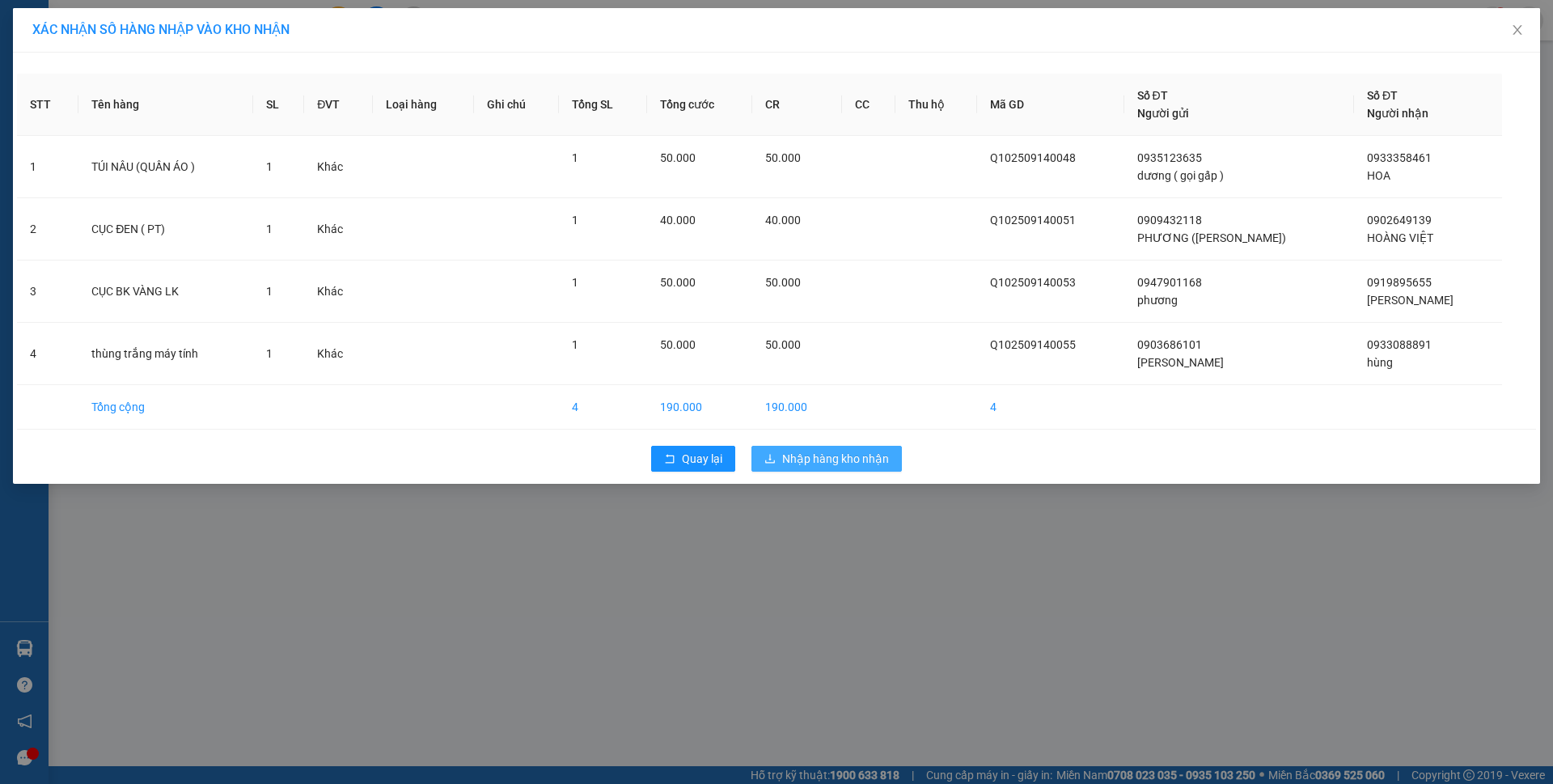
click at [792, 456] on span "Nhập hàng kho nhận" at bounding box center [835, 459] width 107 height 18
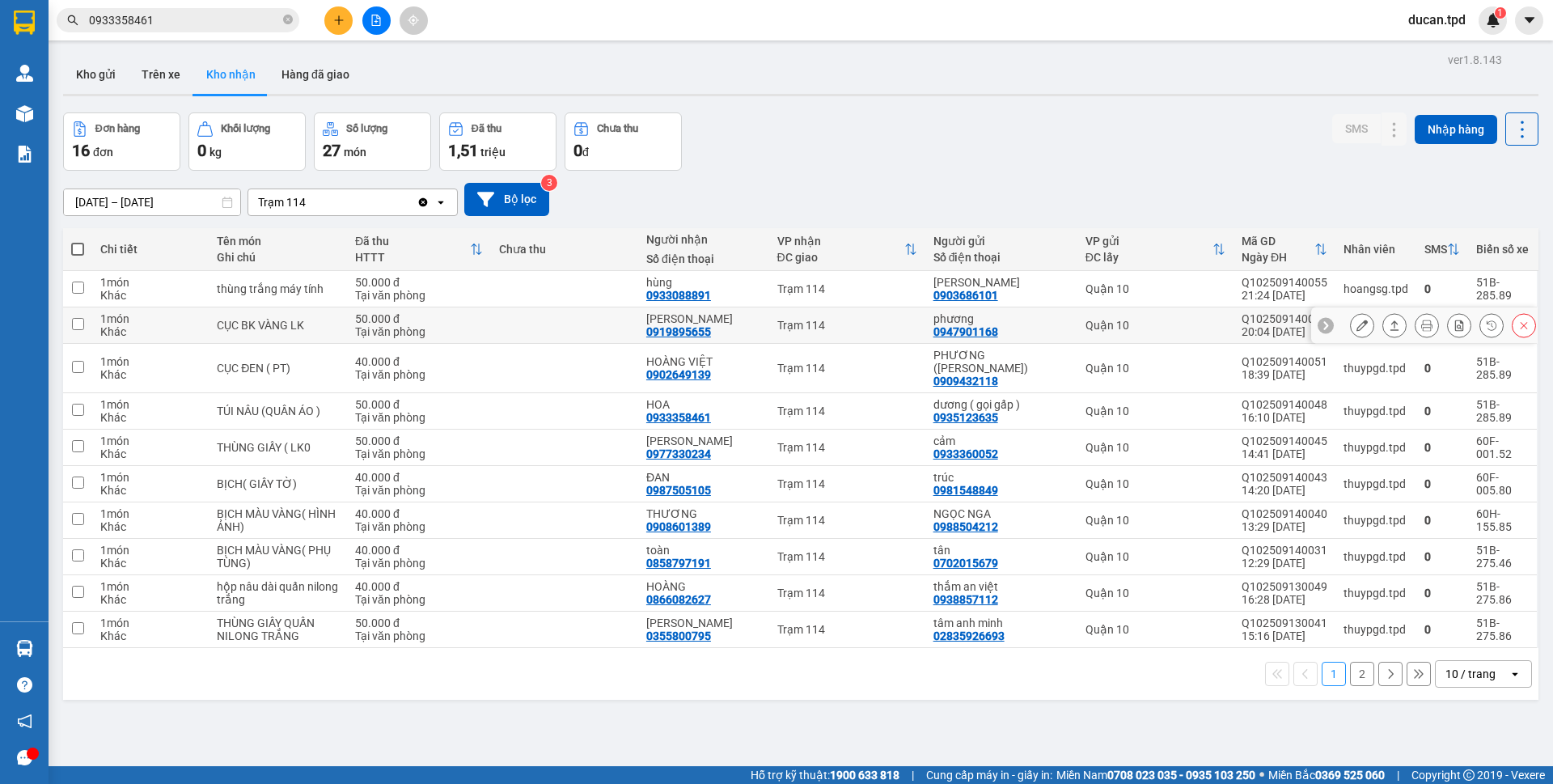
click at [1356, 330] on icon at bounding box center [1361, 325] width 12 height 12
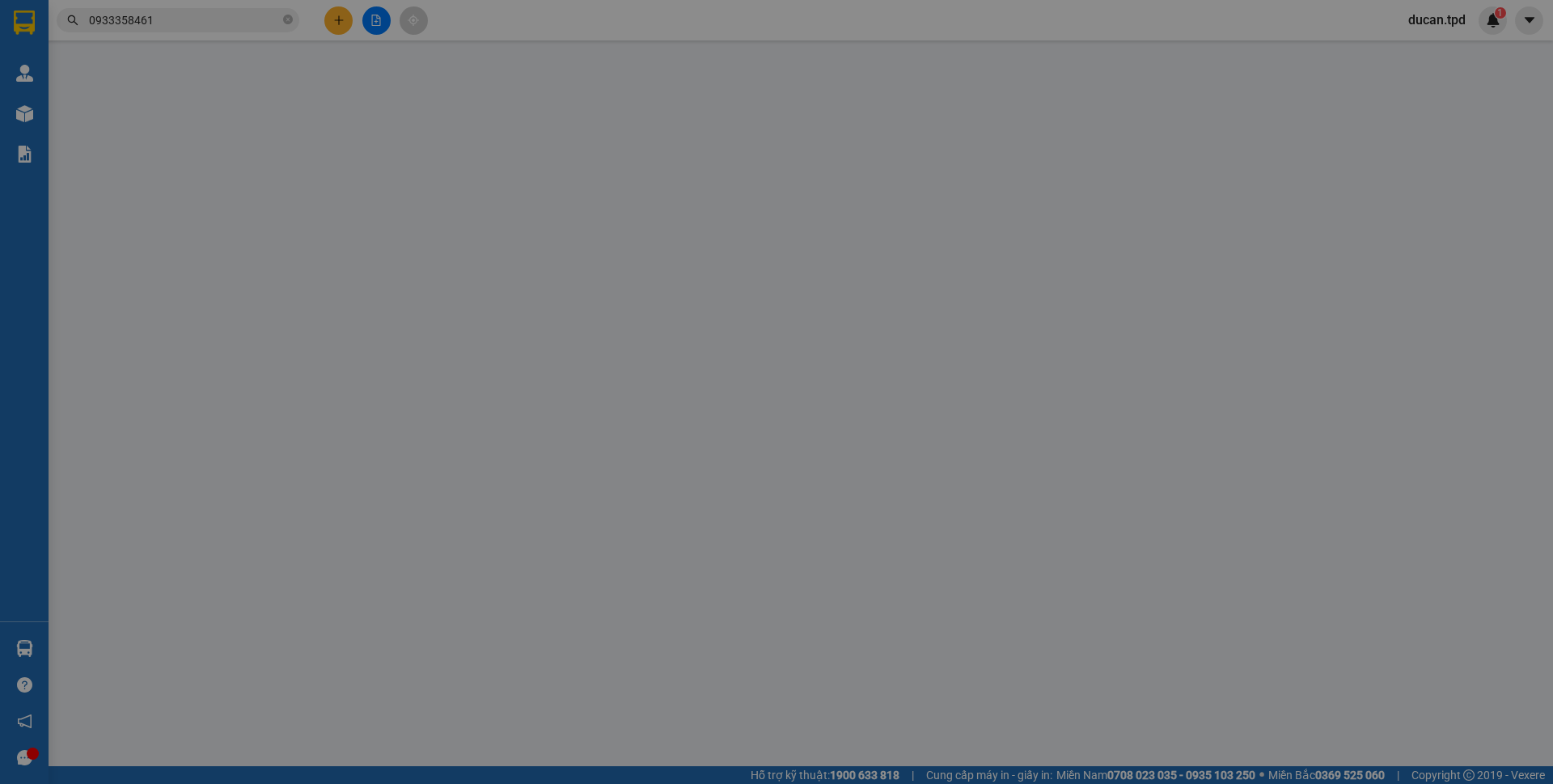
type input "0947901168"
type input "phương"
type input "09219710854"
type input "0919895655"
type input "[PERSON_NAME]"
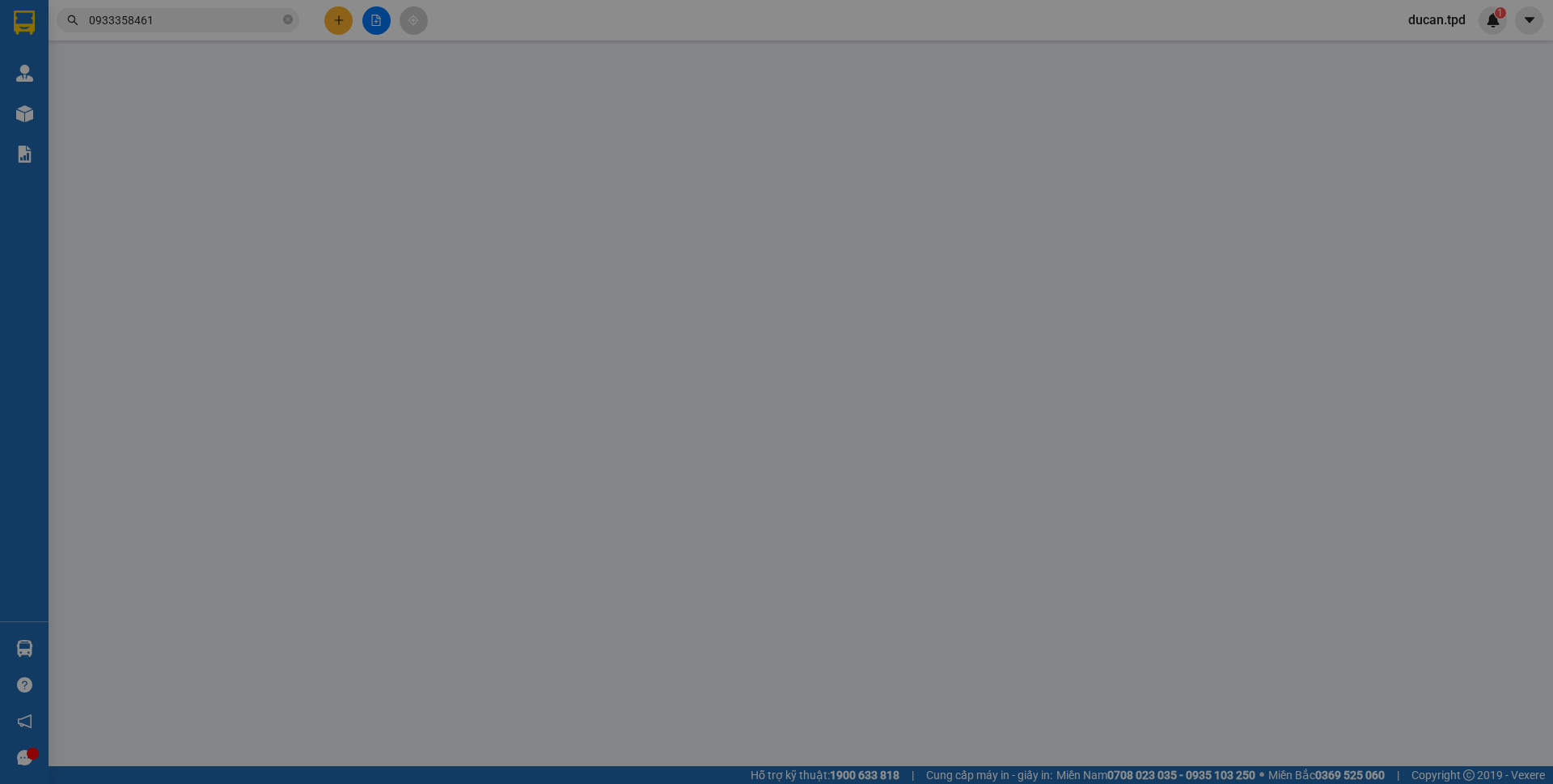
type input "50.000"
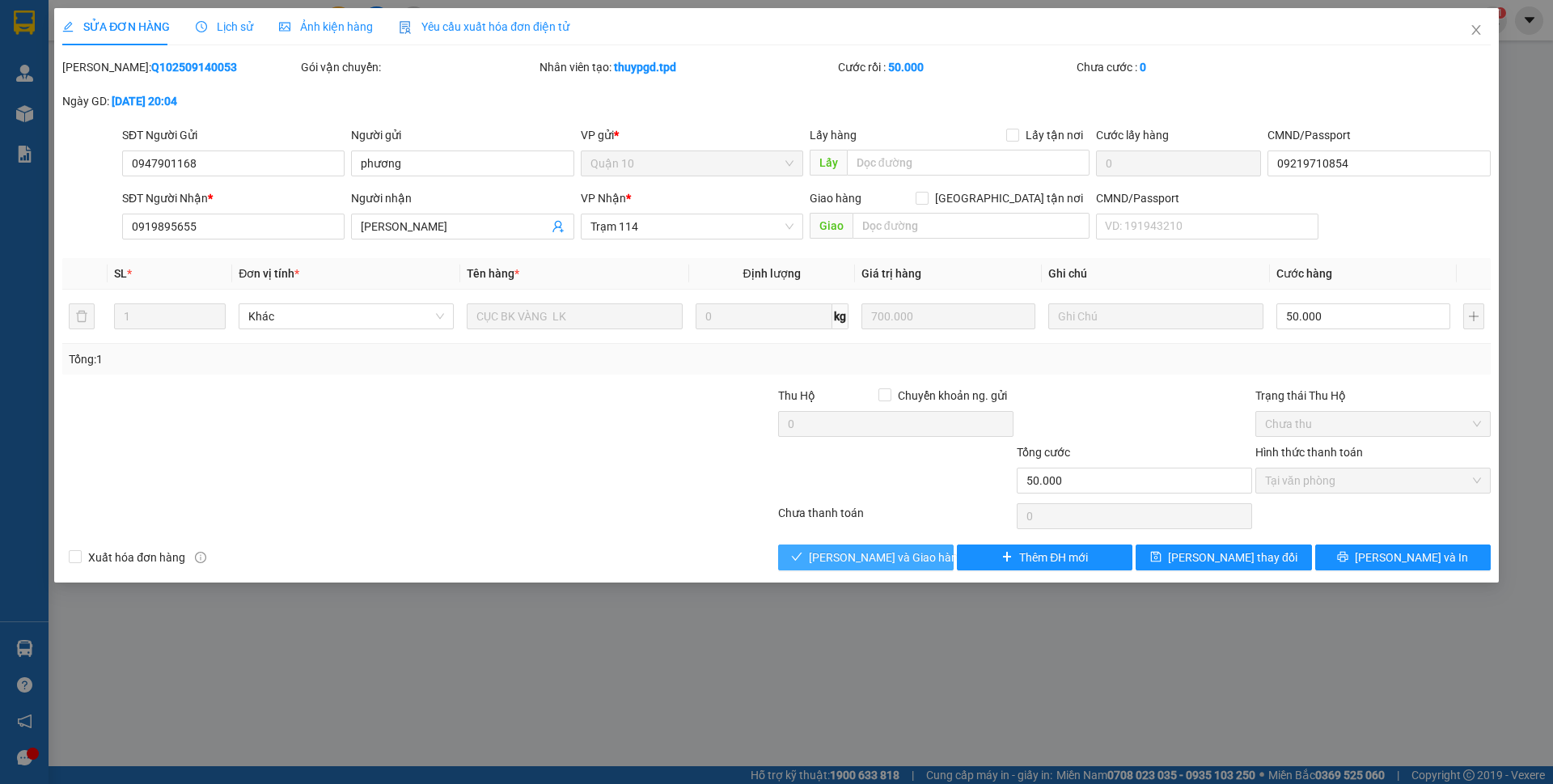
click at [897, 554] on span "[PERSON_NAME] và [PERSON_NAME] hàng" at bounding box center [886, 557] width 156 height 18
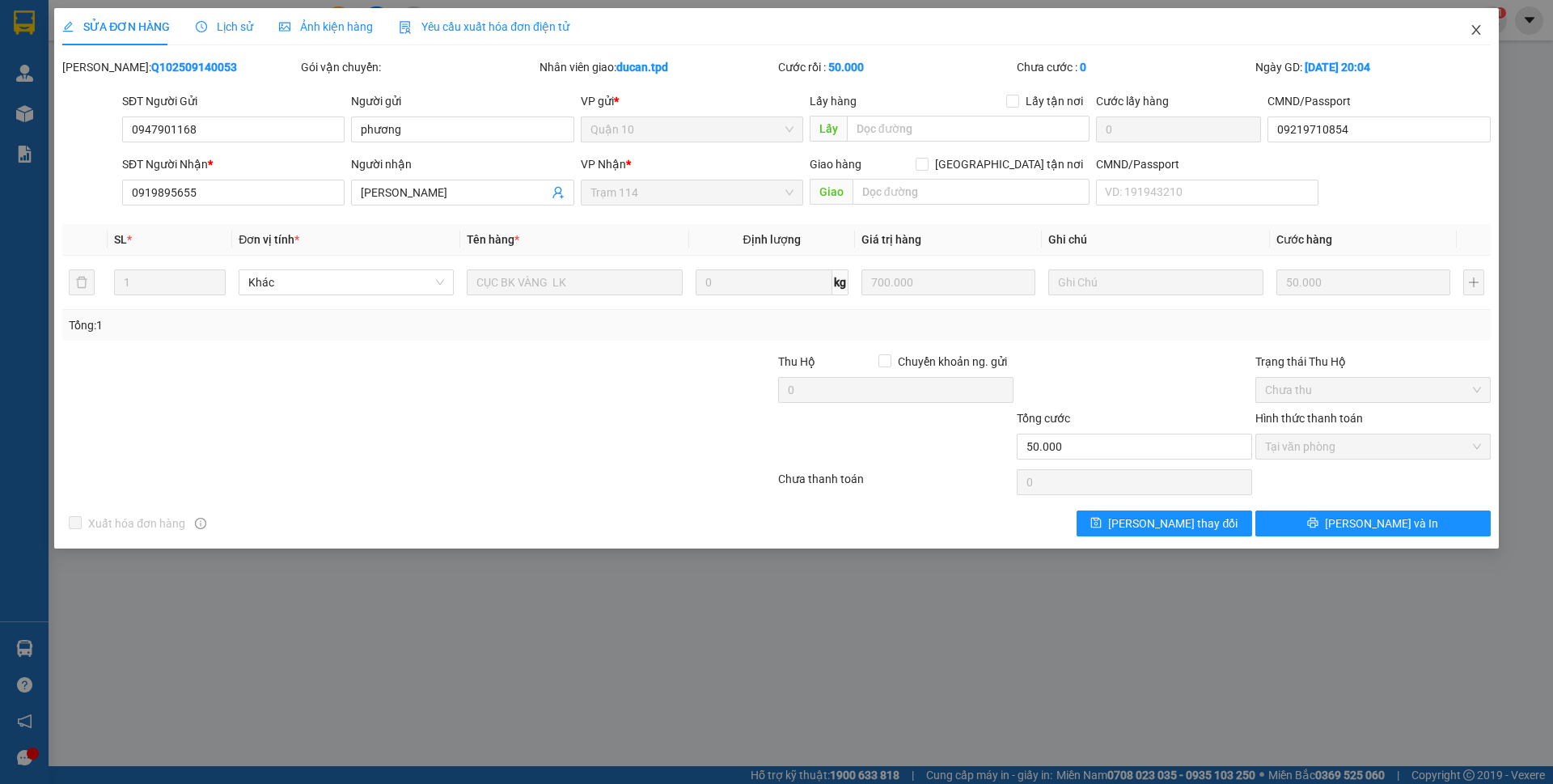
click at [1475, 36] on icon "close" at bounding box center [1476, 30] width 13 height 13
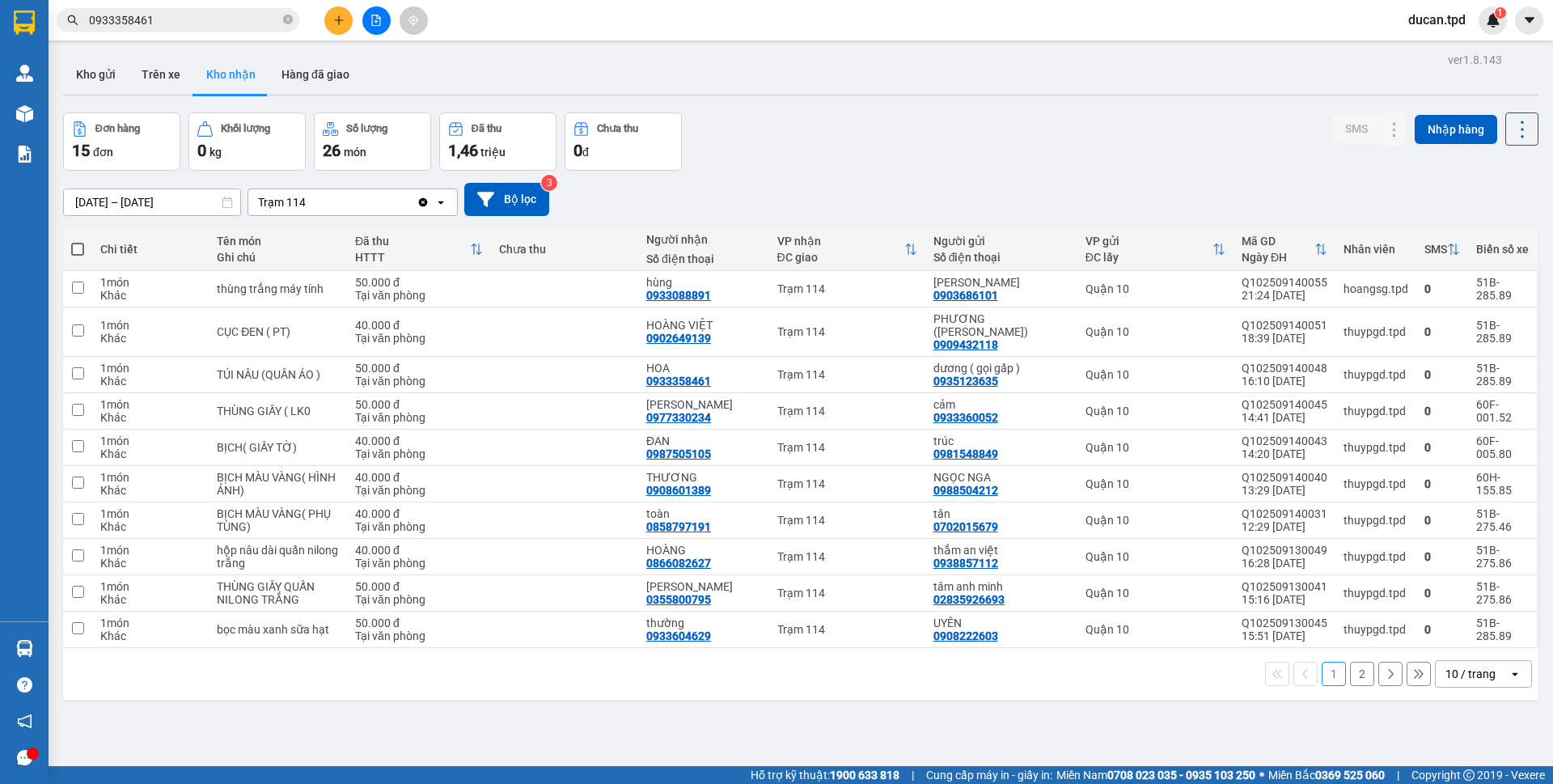
click at [173, 19] on input "0933358461" at bounding box center [184, 21] width 191 height 18
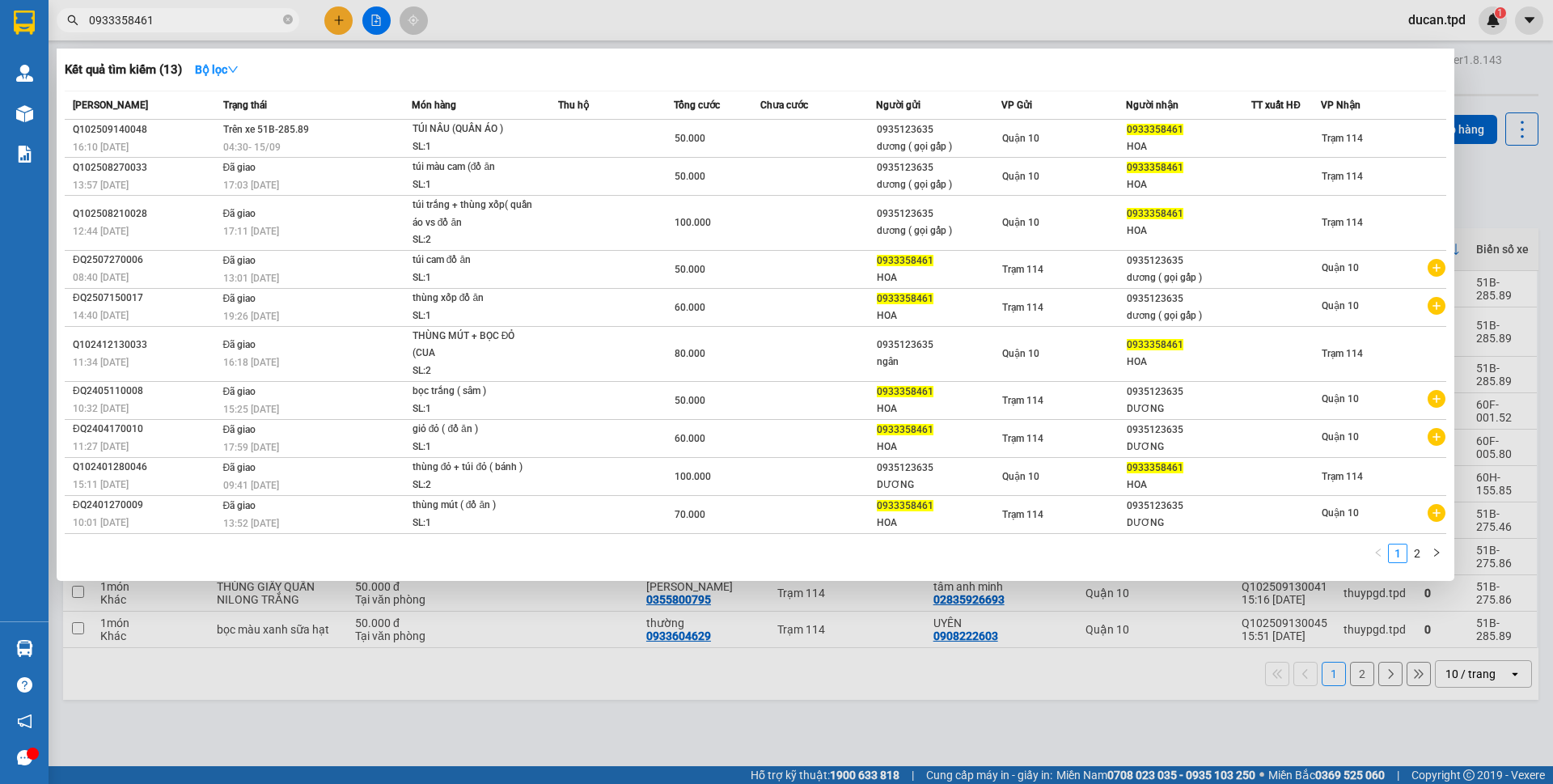
click at [173, 19] on input "0933358461" at bounding box center [184, 21] width 191 height 18
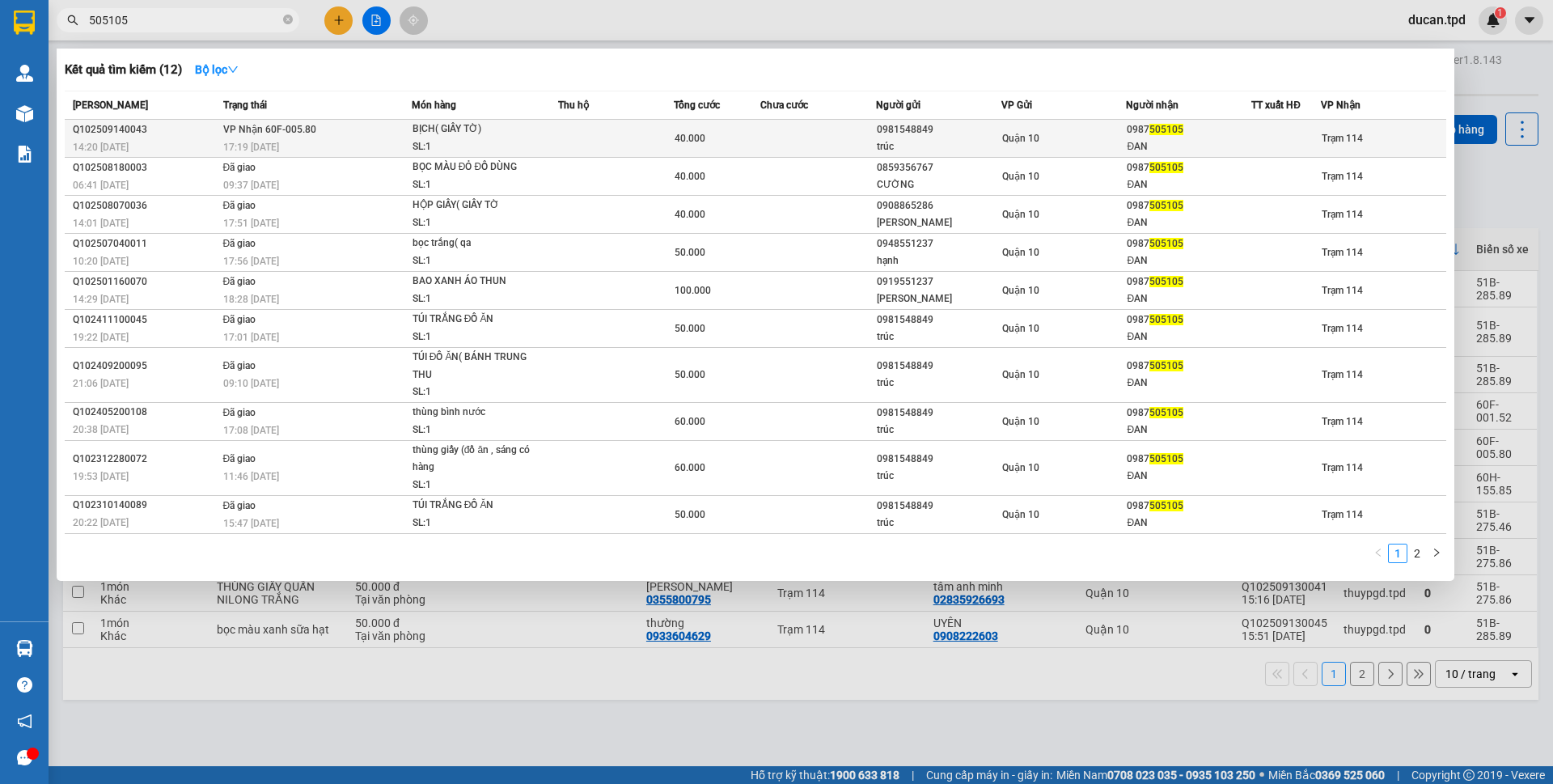
type input "505105"
click at [605, 142] on td at bounding box center [616, 138] width 116 height 38
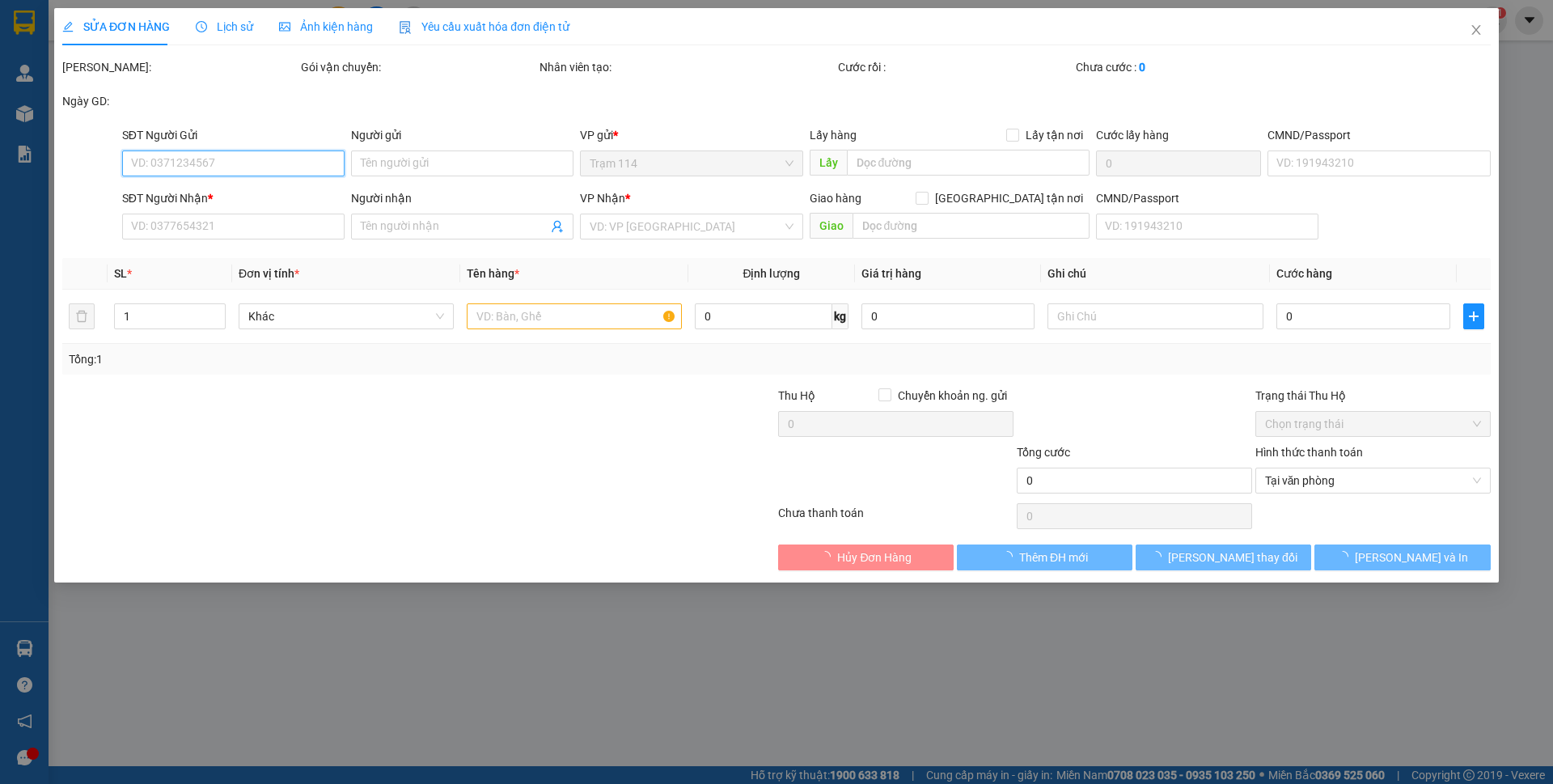
type input "0981548849"
type input "trúc"
type input "272987244"
type input "0987505105"
type input "ĐAN"
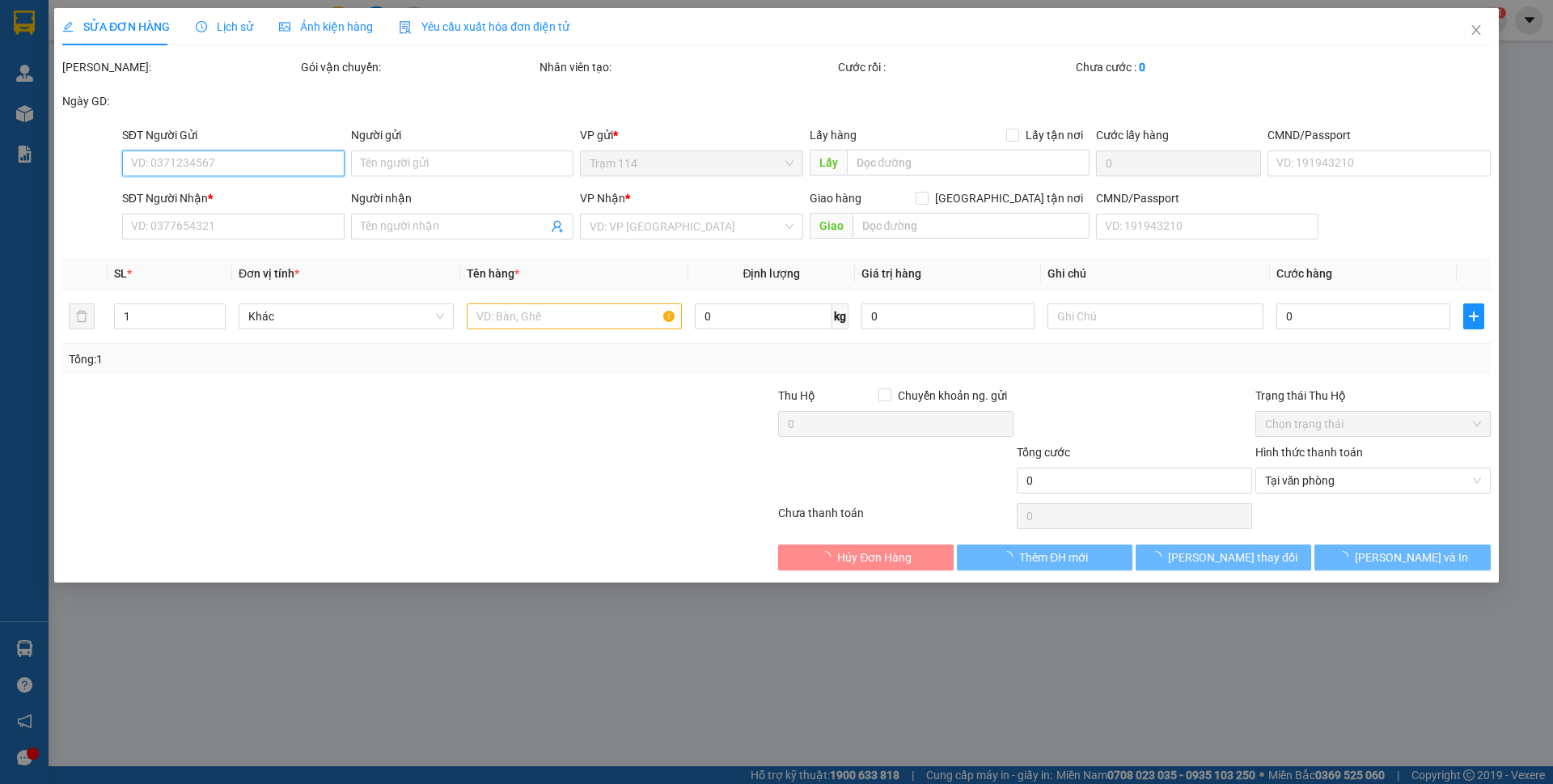
type input "40.000"
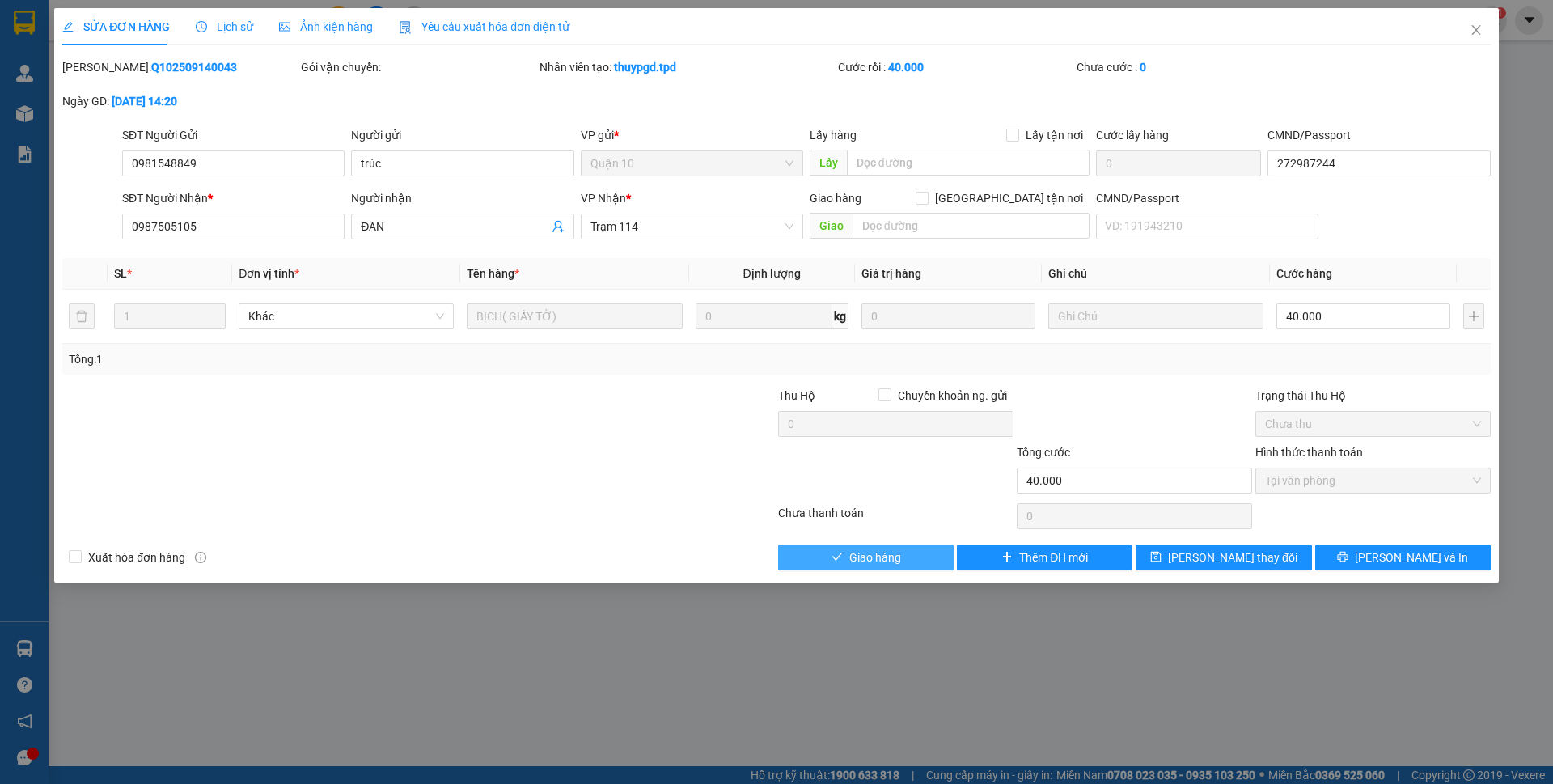
click at [883, 553] on span "Giao hàng" at bounding box center [875, 557] width 52 height 18
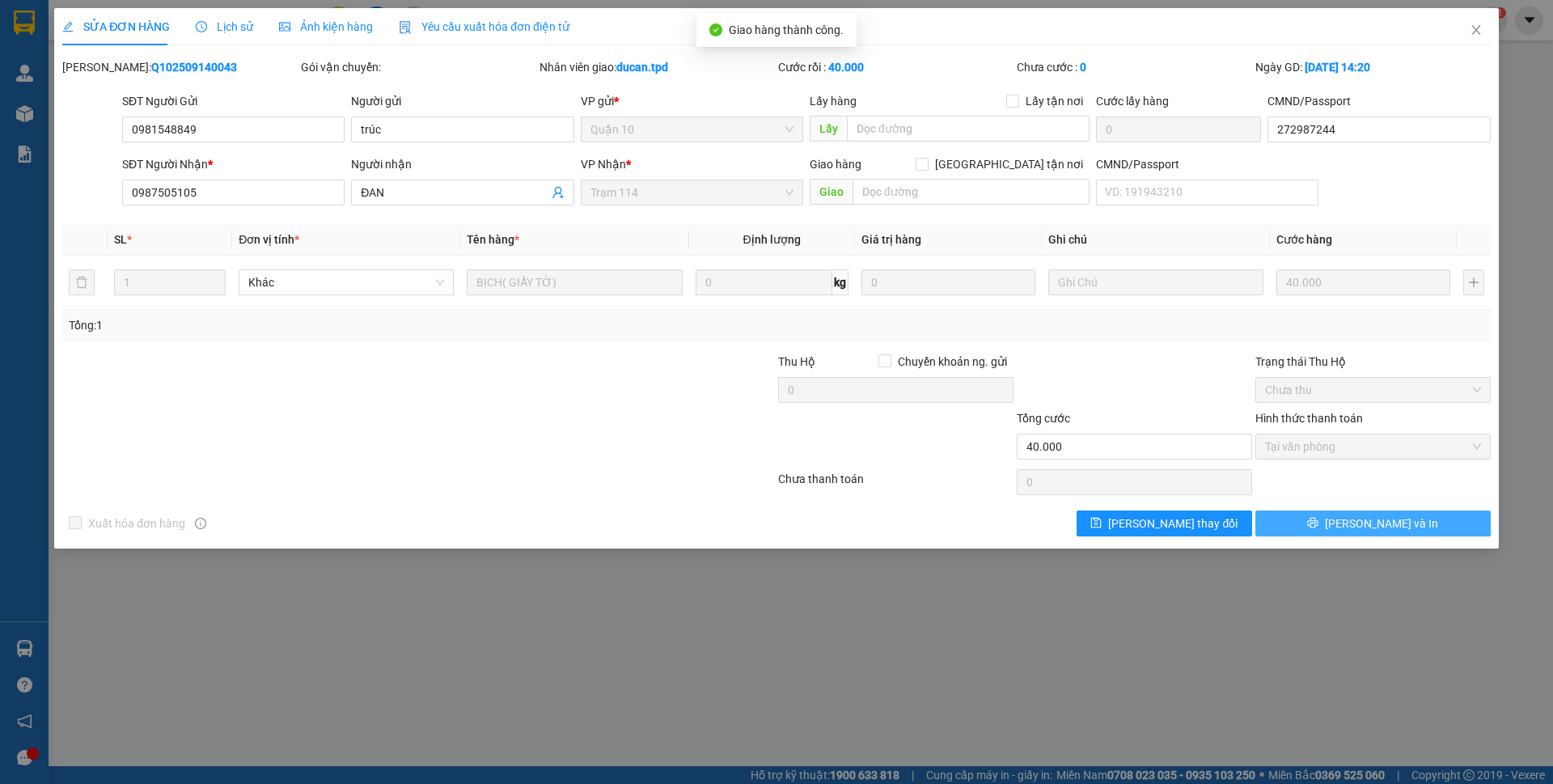
click at [1345, 535] on button "[PERSON_NAME] và In" at bounding box center [1373, 523] width 236 height 26
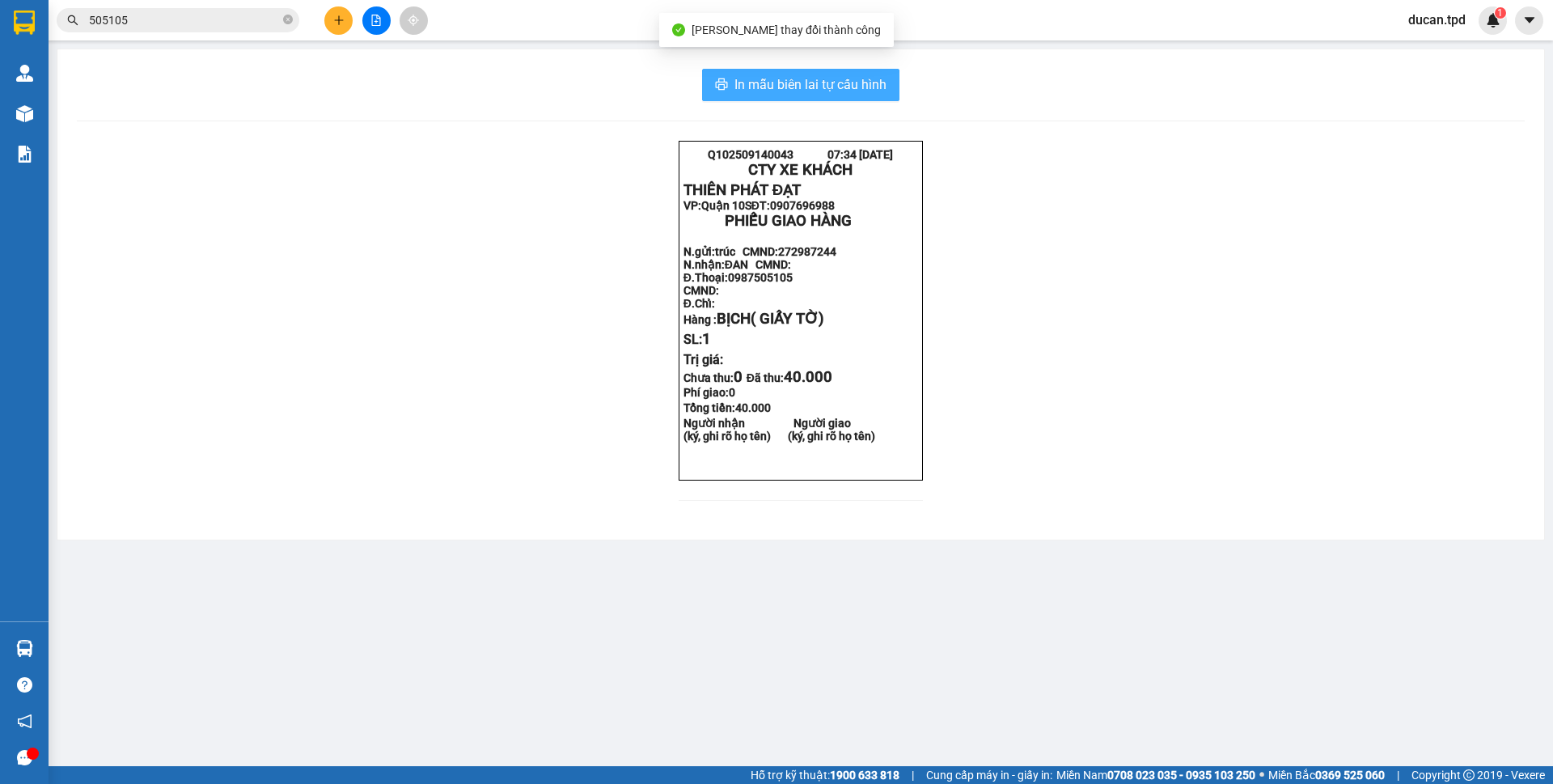
click at [875, 88] on span "In mẫu biên lai tự cấu hình" at bounding box center [810, 85] width 152 height 20
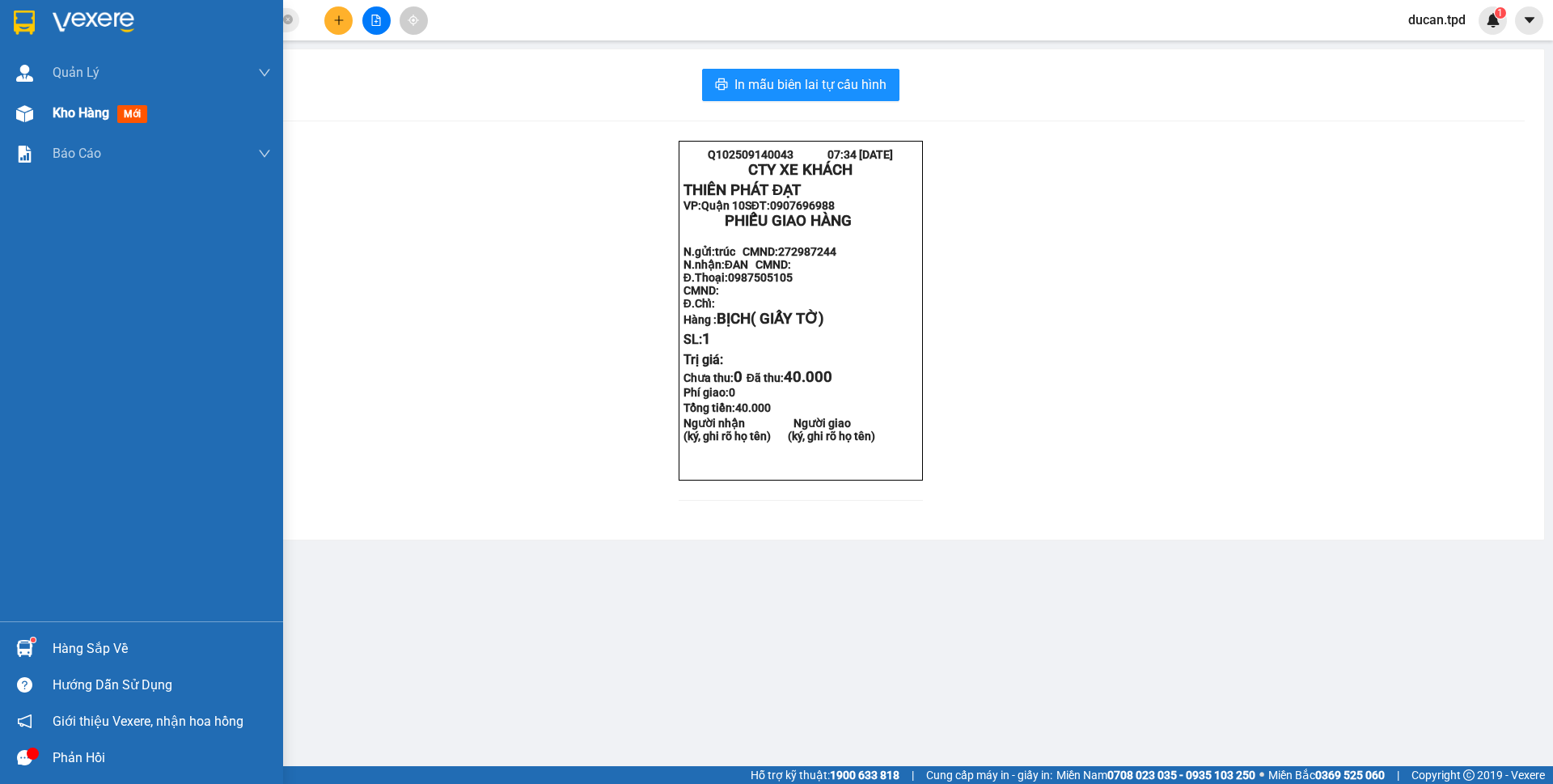
click at [63, 107] on span "Kho hàng" at bounding box center [80, 112] width 57 height 15
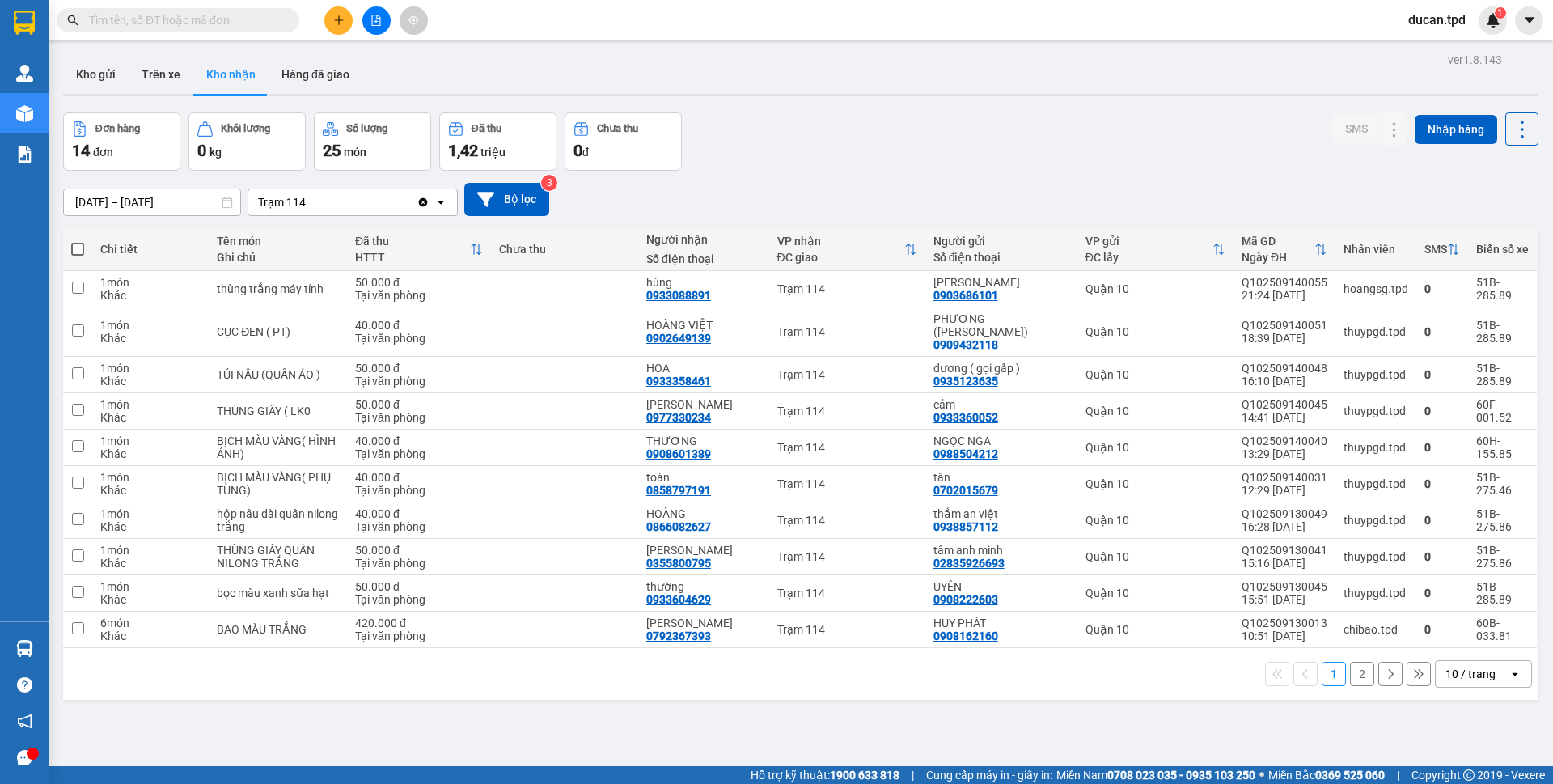
click at [173, 14] on input "text" at bounding box center [184, 21] width 191 height 18
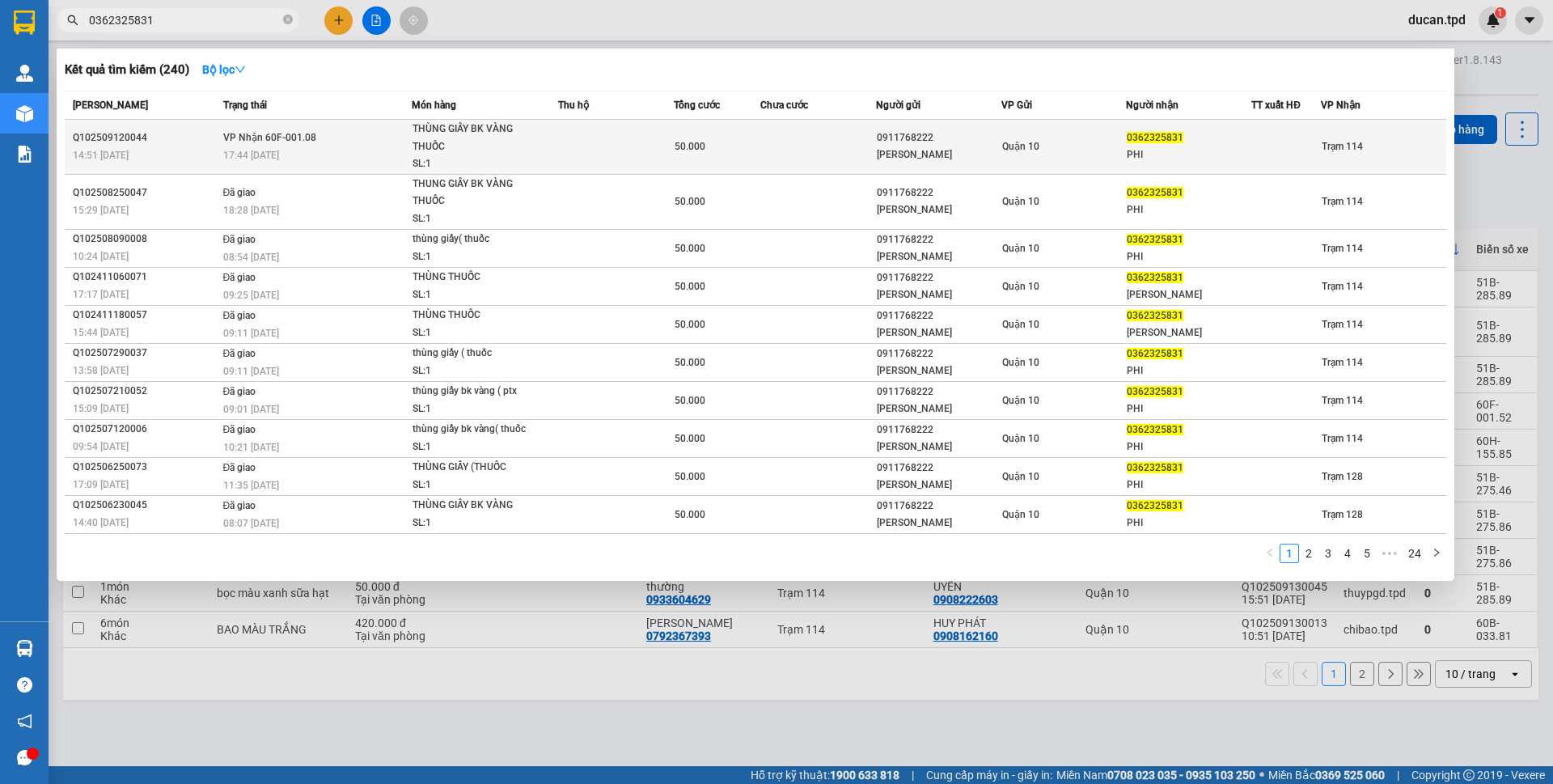
type input "0362325831"
click at [957, 165] on td "0911768222 LÊ DUY QUANG" at bounding box center [938, 147] width 125 height 55
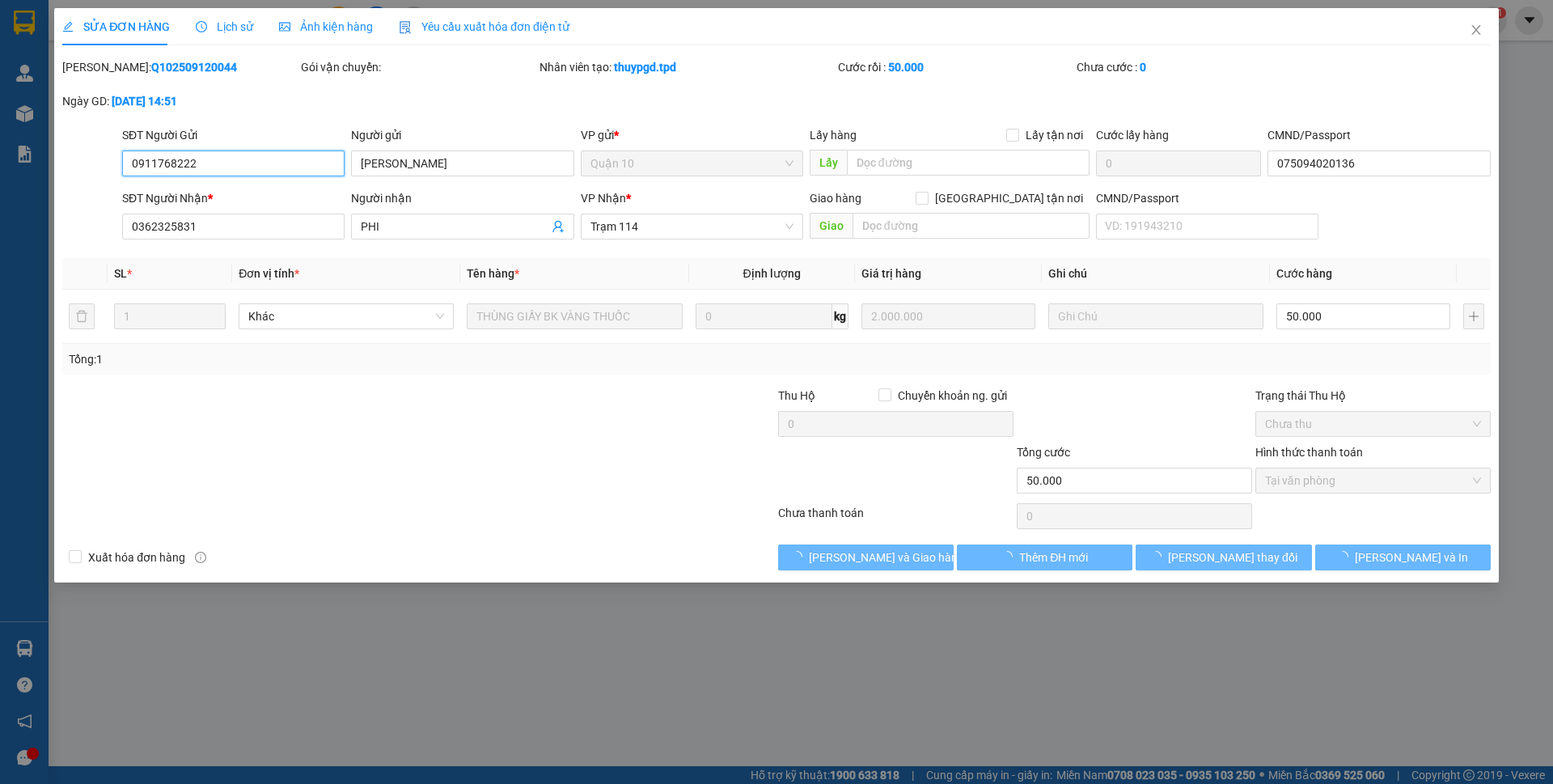
type input "0911768222"
type input "[PERSON_NAME]"
type input "075094020136"
type input "0362325831"
type input "PHI"
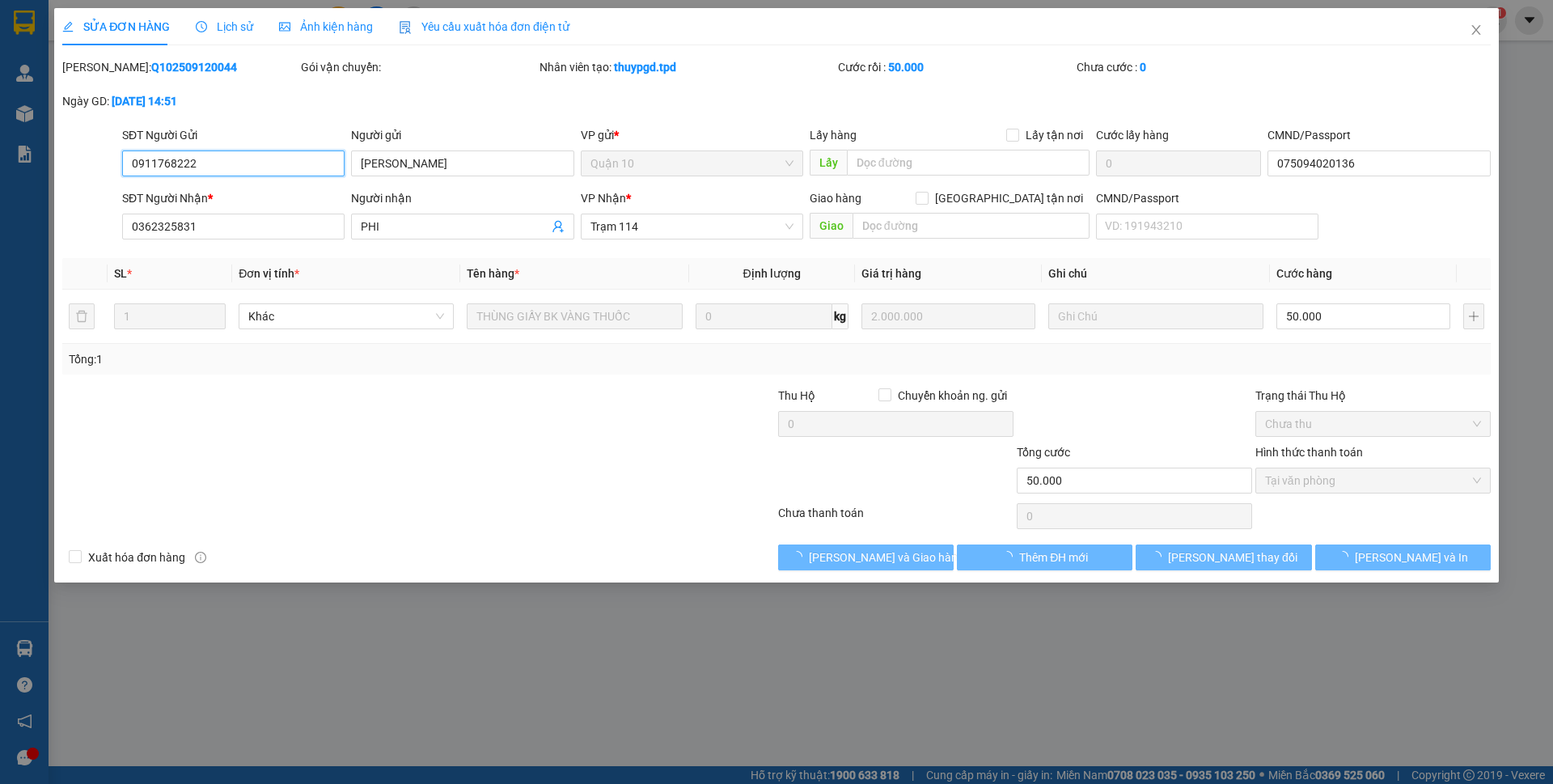
type input "50.000"
click at [891, 562] on span "Giao hàng" at bounding box center [875, 557] width 52 height 18
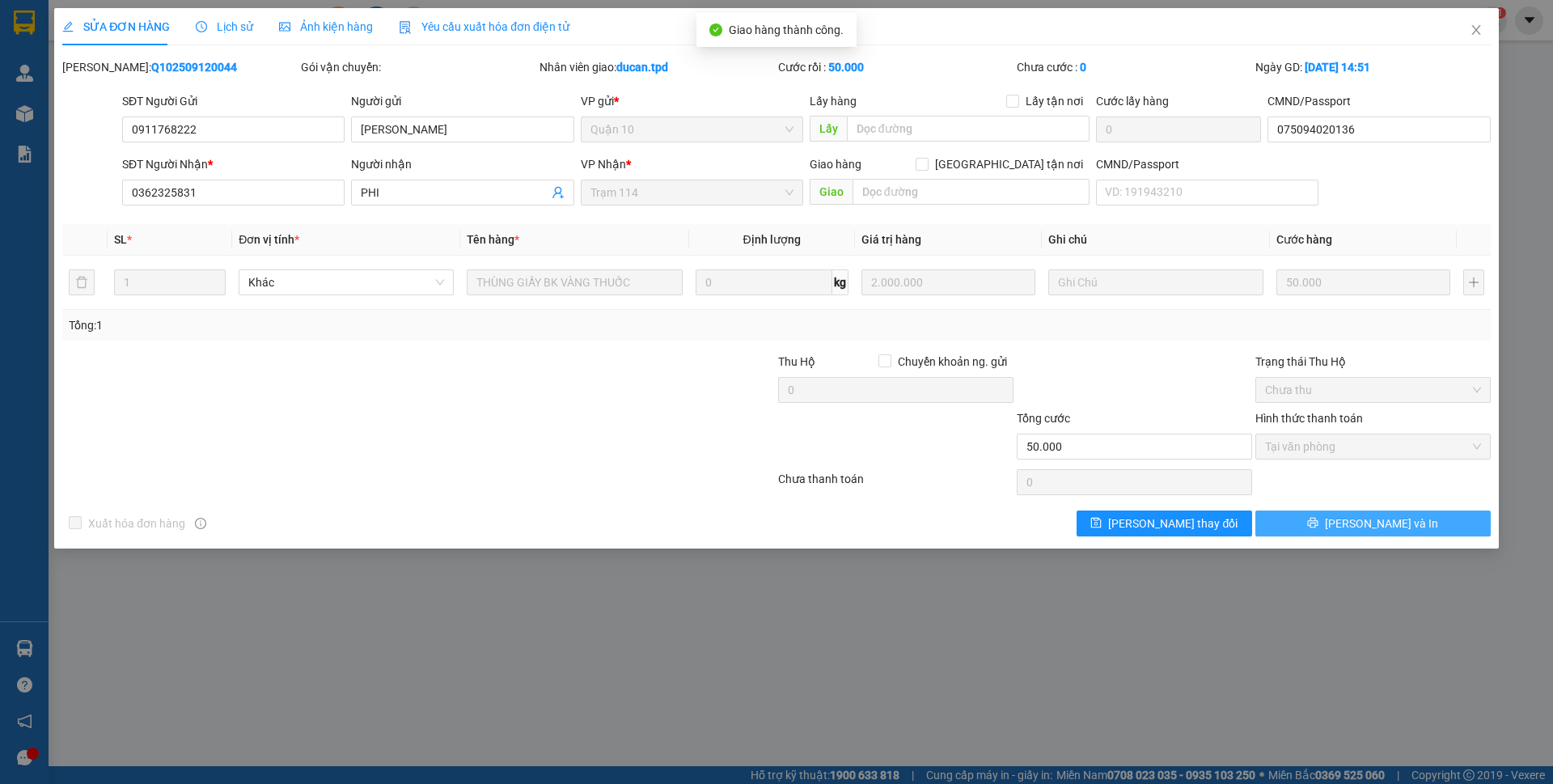
click at [1331, 520] on button "[PERSON_NAME] và In" at bounding box center [1373, 523] width 236 height 26
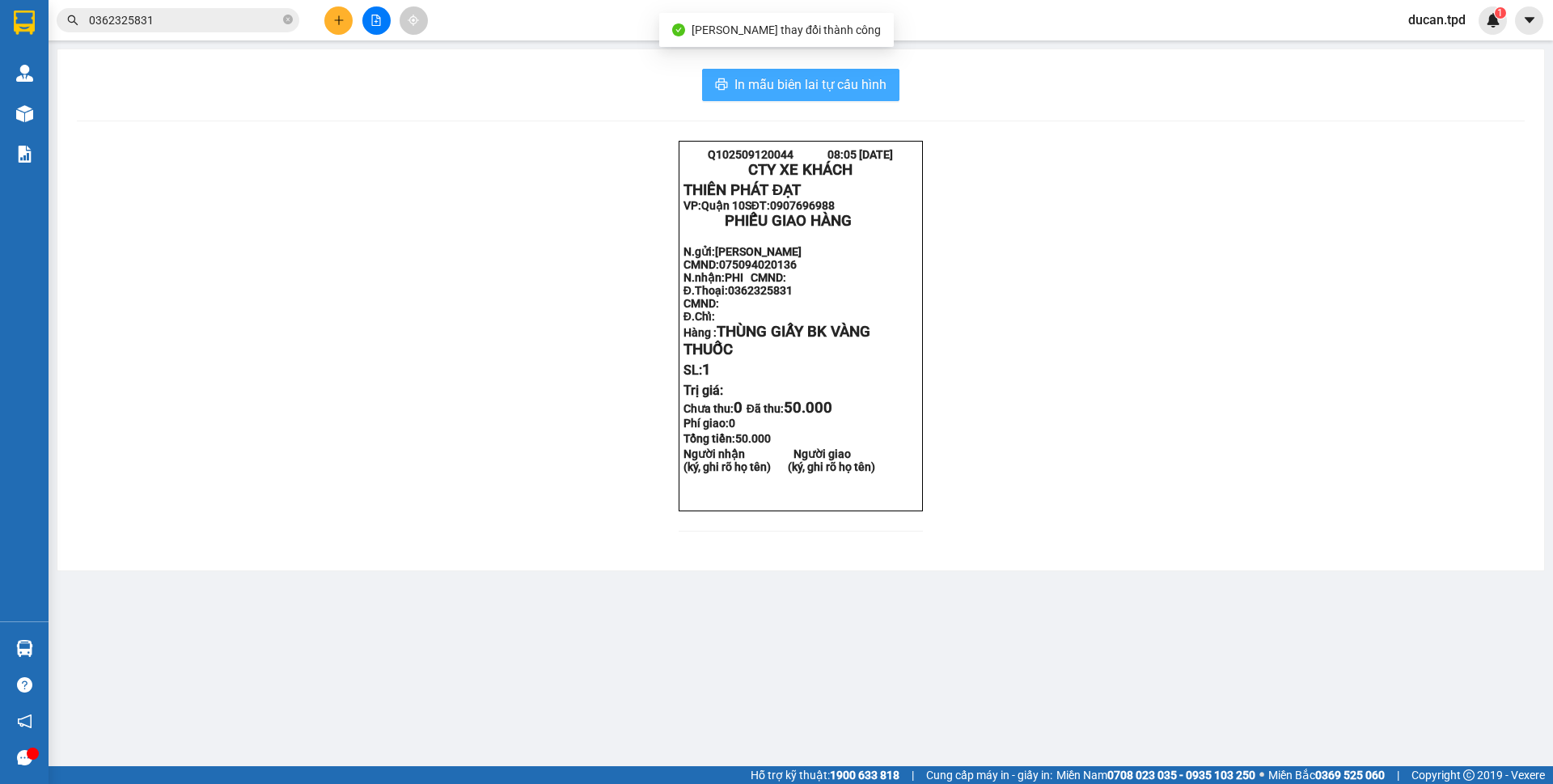
click at [876, 87] on span "In mẫu biên lai tự cấu hình" at bounding box center [810, 85] width 152 height 20
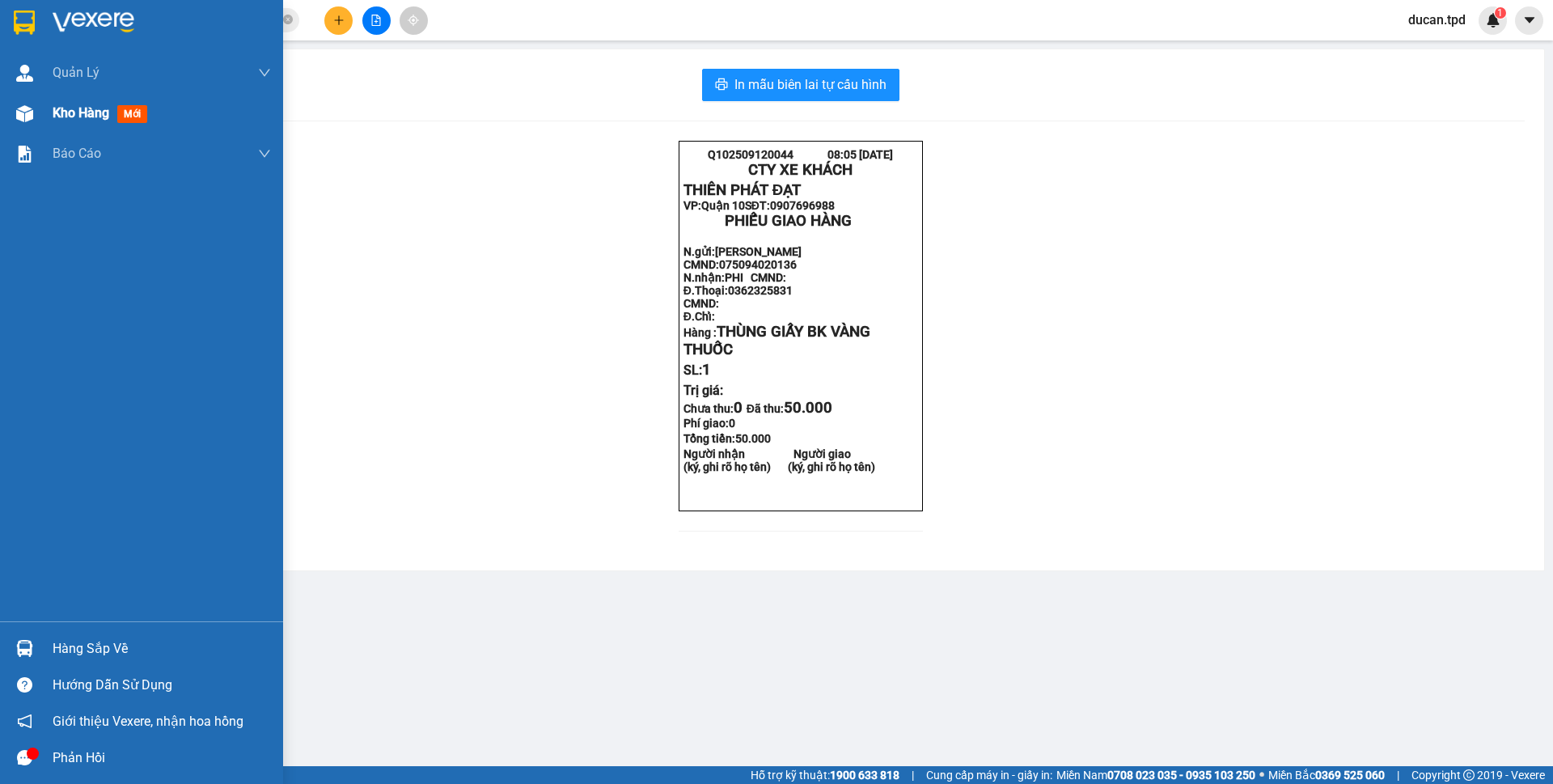
click at [70, 122] on div "Kho hàng mới" at bounding box center [103, 112] width 101 height 20
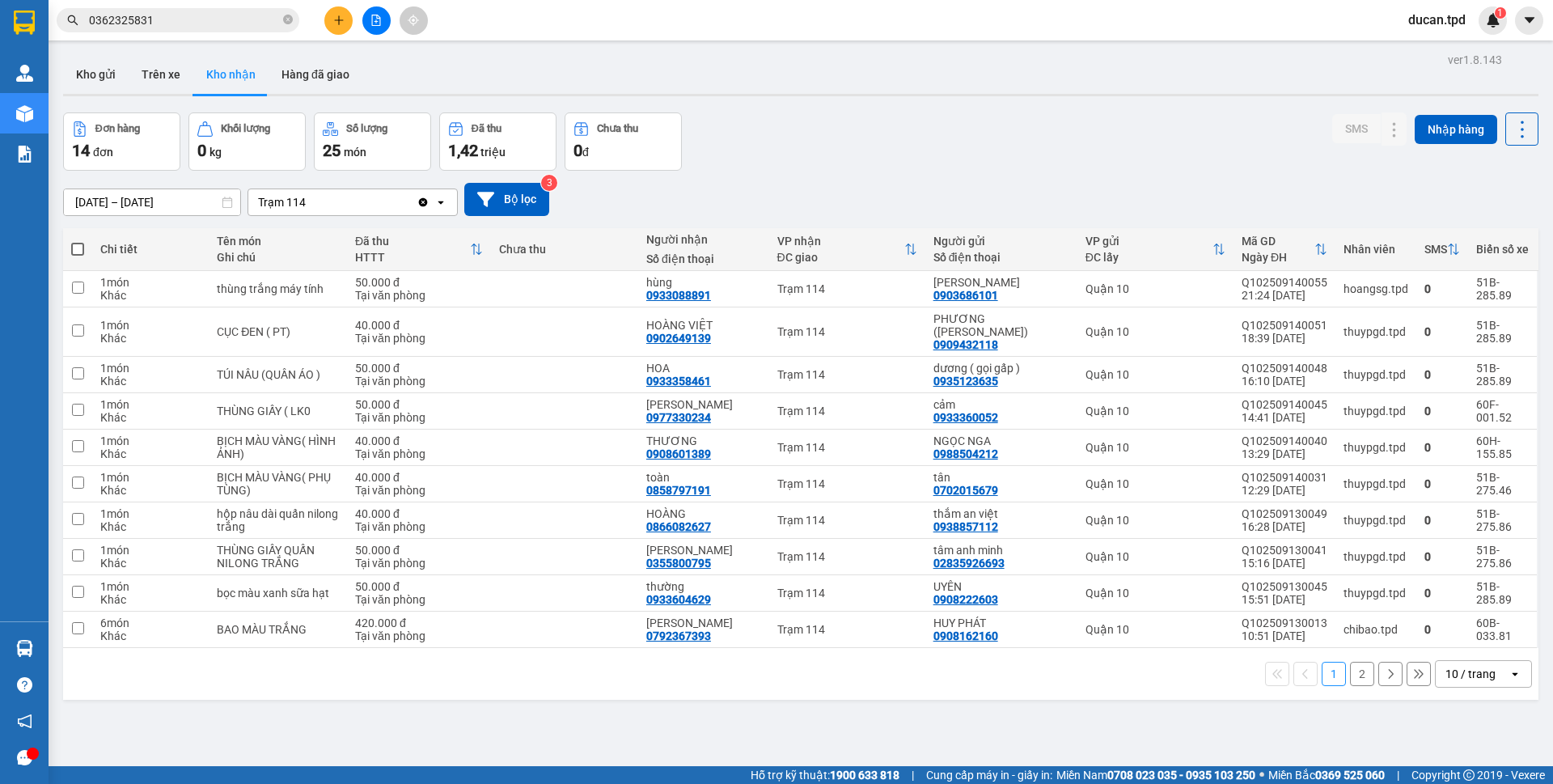
click at [1475, 684] on div "10 / trang" at bounding box center [1471, 673] width 73 height 26
click at [1466, 546] on span "20 / trang" at bounding box center [1460, 550] width 52 height 16
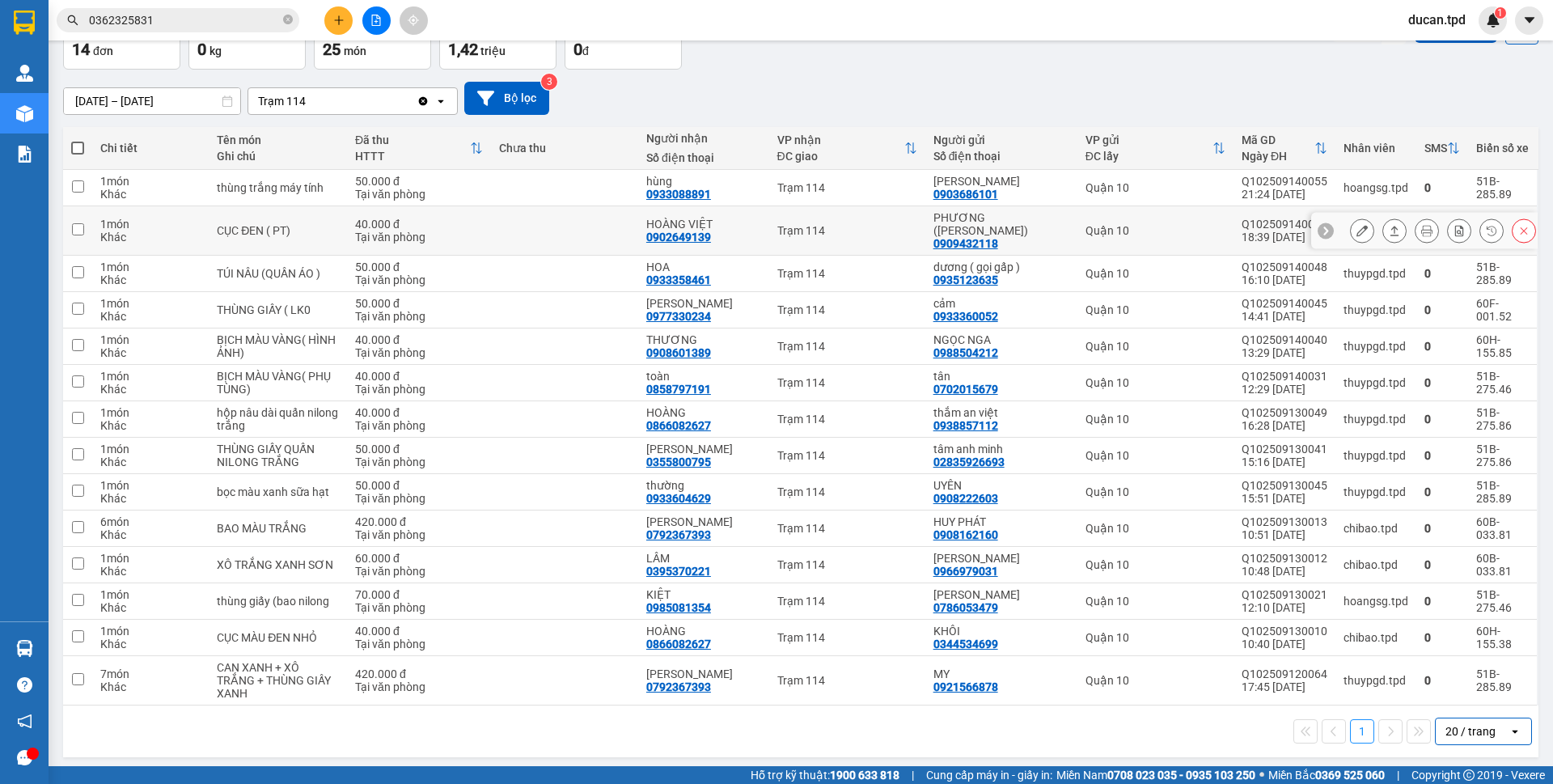
scroll to position [107, 0]
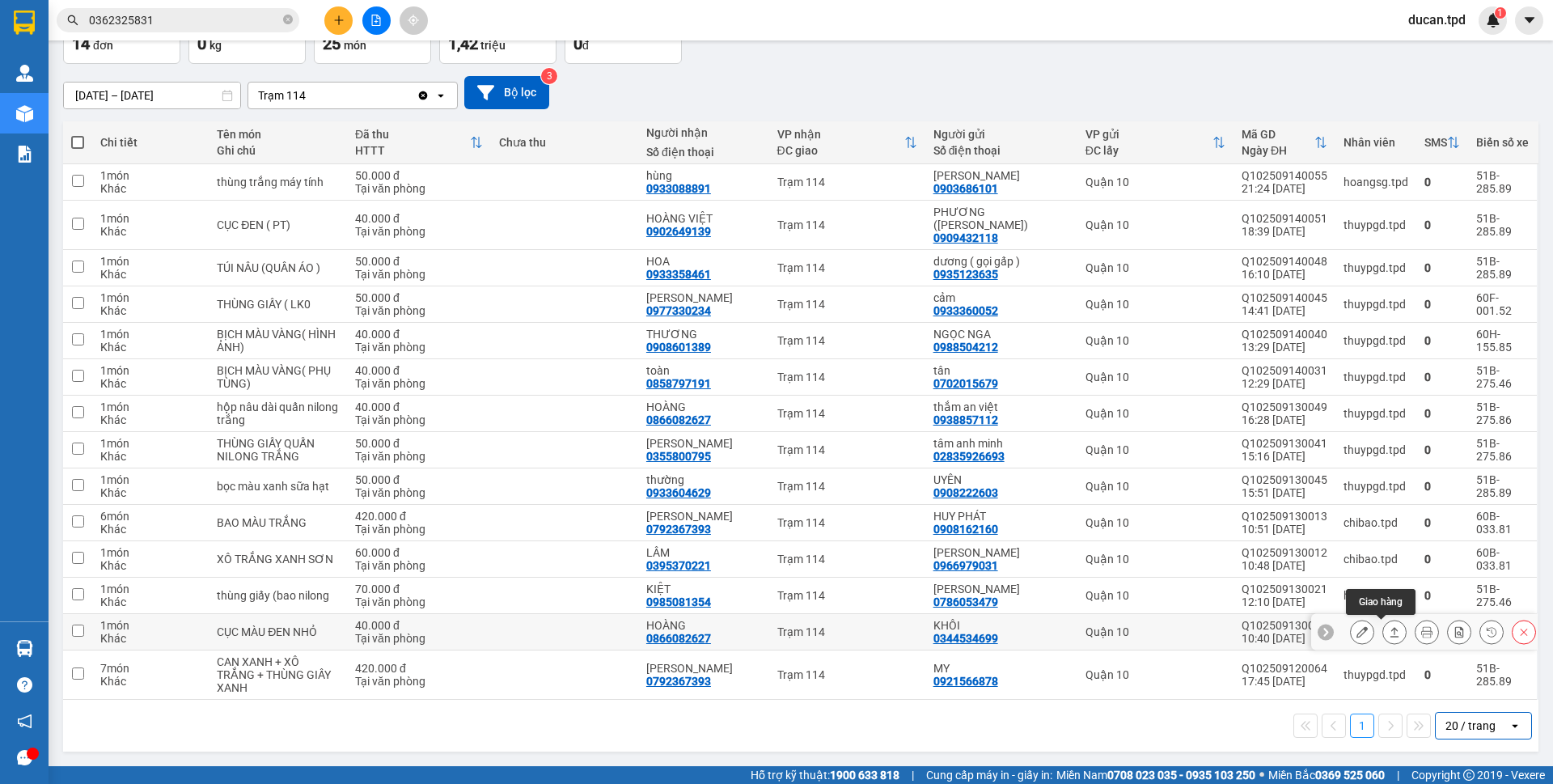
click at [1356, 631] on icon at bounding box center [1361, 631] width 12 height 12
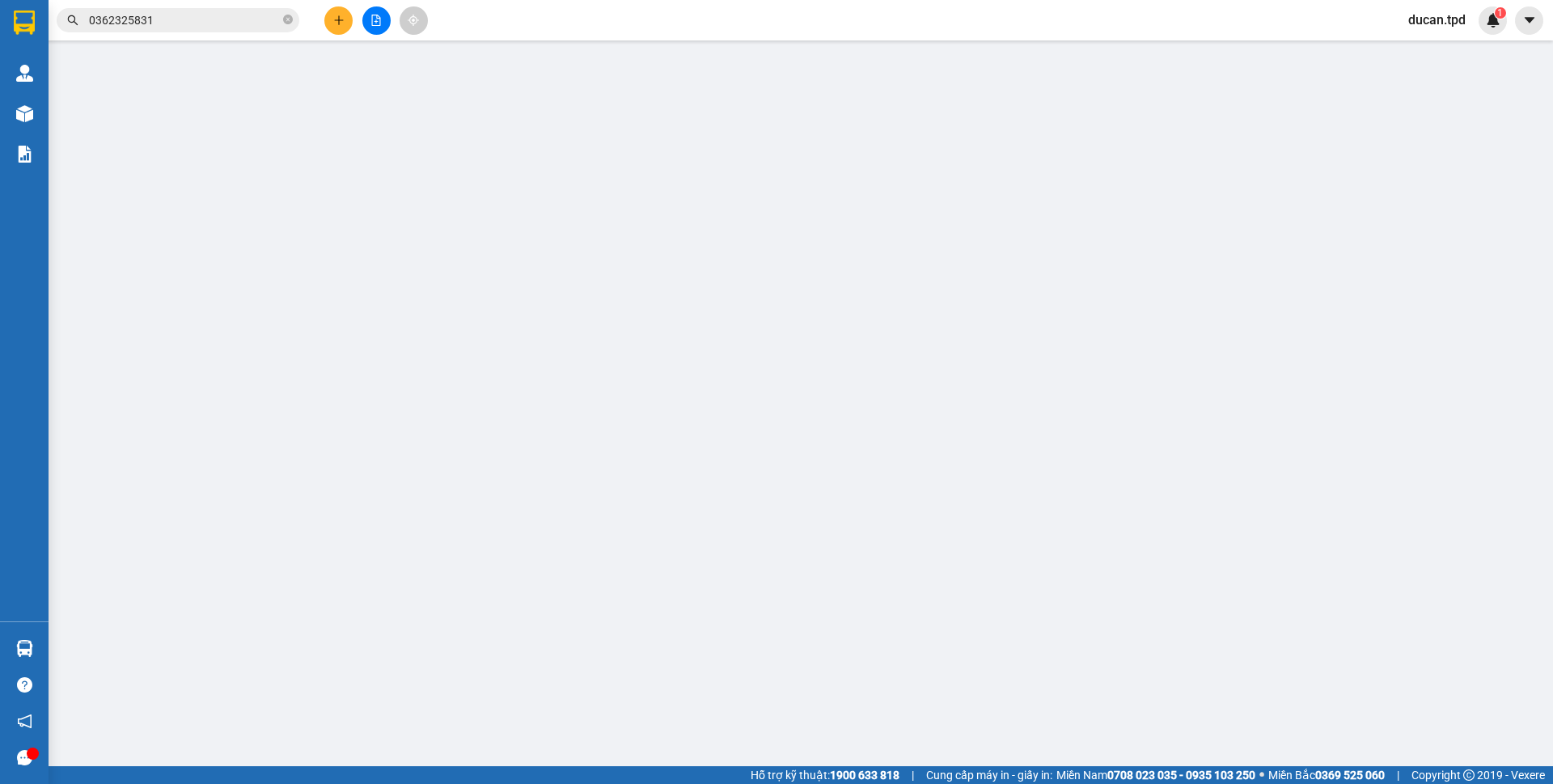
type input "0344534699"
type input "KHÔI"
type input "0866082627"
type input "HOÀNG"
type input "40.000"
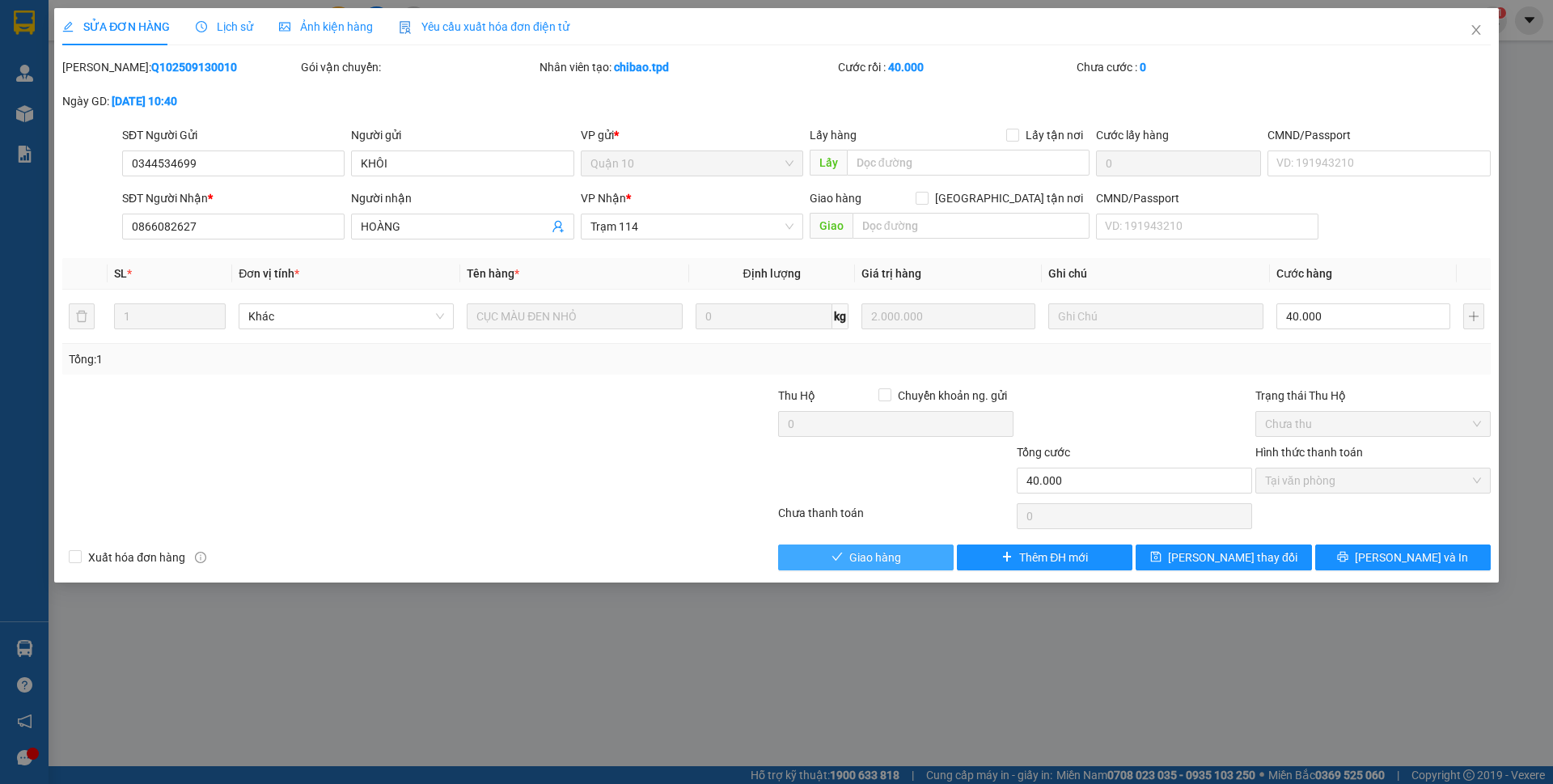
click at [838, 564] on span "check" at bounding box center [837, 557] width 12 height 13
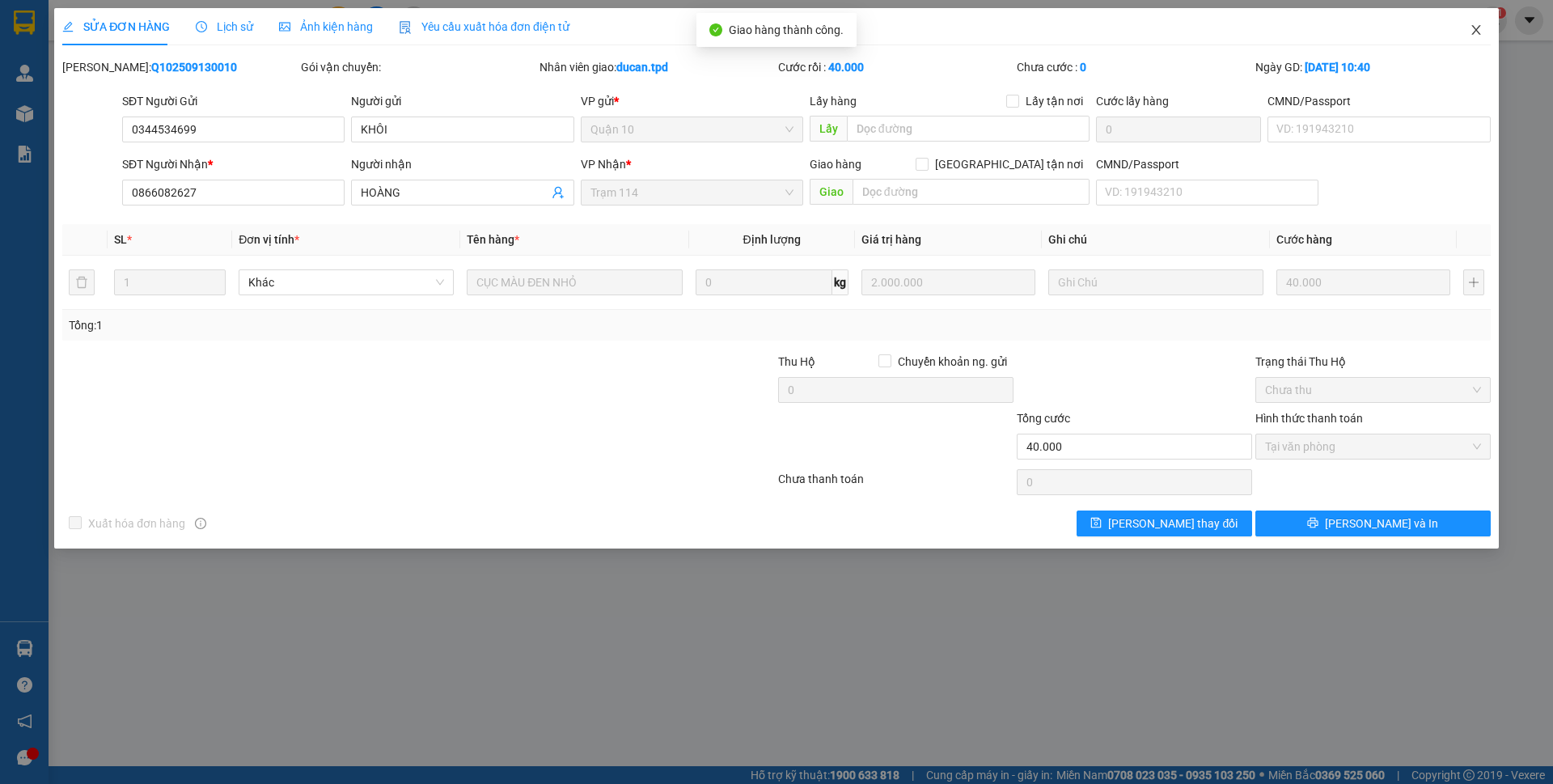
click at [1473, 32] on icon "close" at bounding box center [1476, 30] width 13 height 13
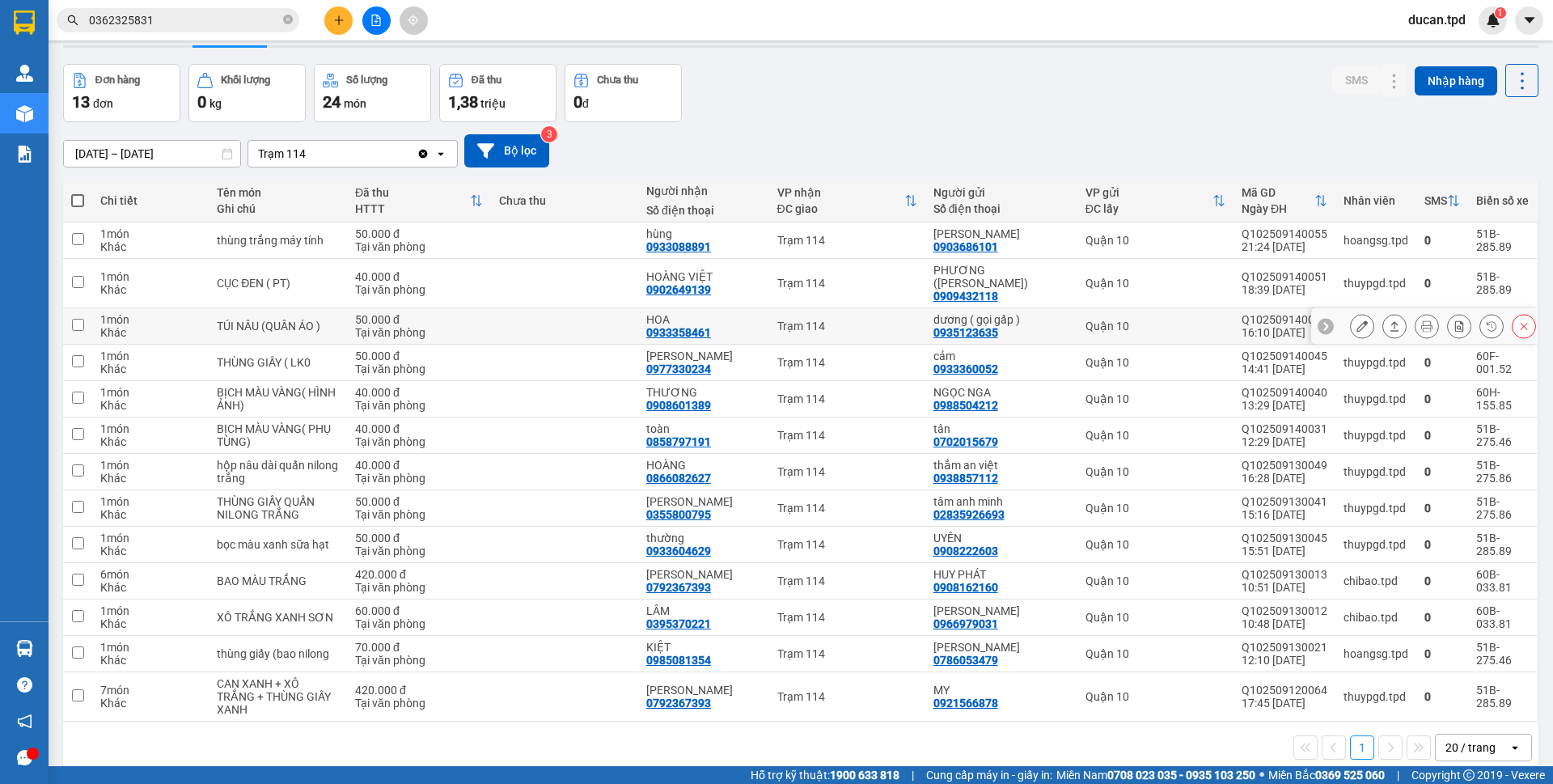
scroll to position [75, 0]
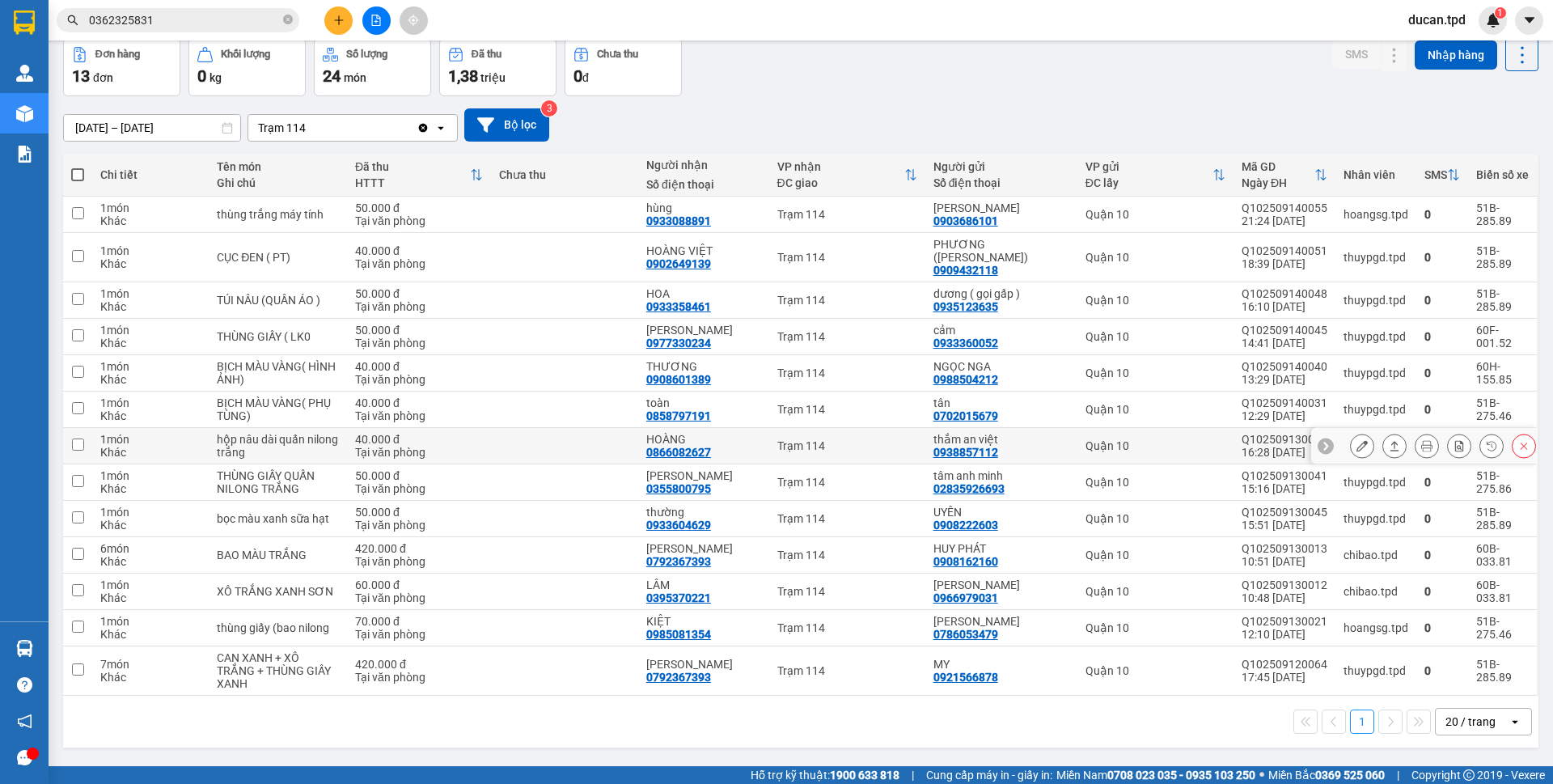
click at [1335, 444] on div at bounding box center [1424, 446] width 227 height 36
click at [1356, 444] on icon at bounding box center [1361, 445] width 12 height 12
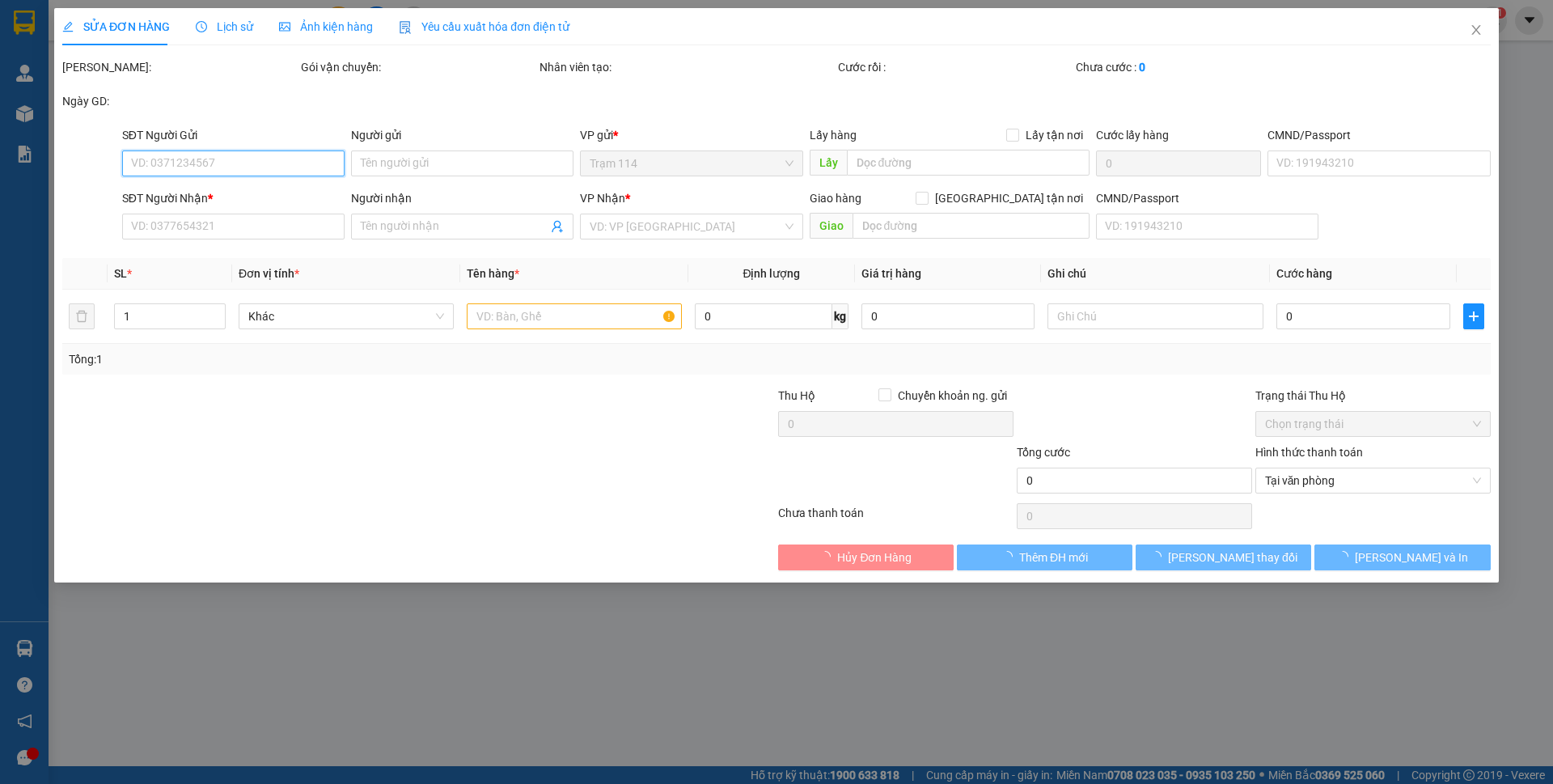
type input "0938857112"
type input "thắm an việt"
type input "0866082627"
type input "HOÀNG"
type input "40.000"
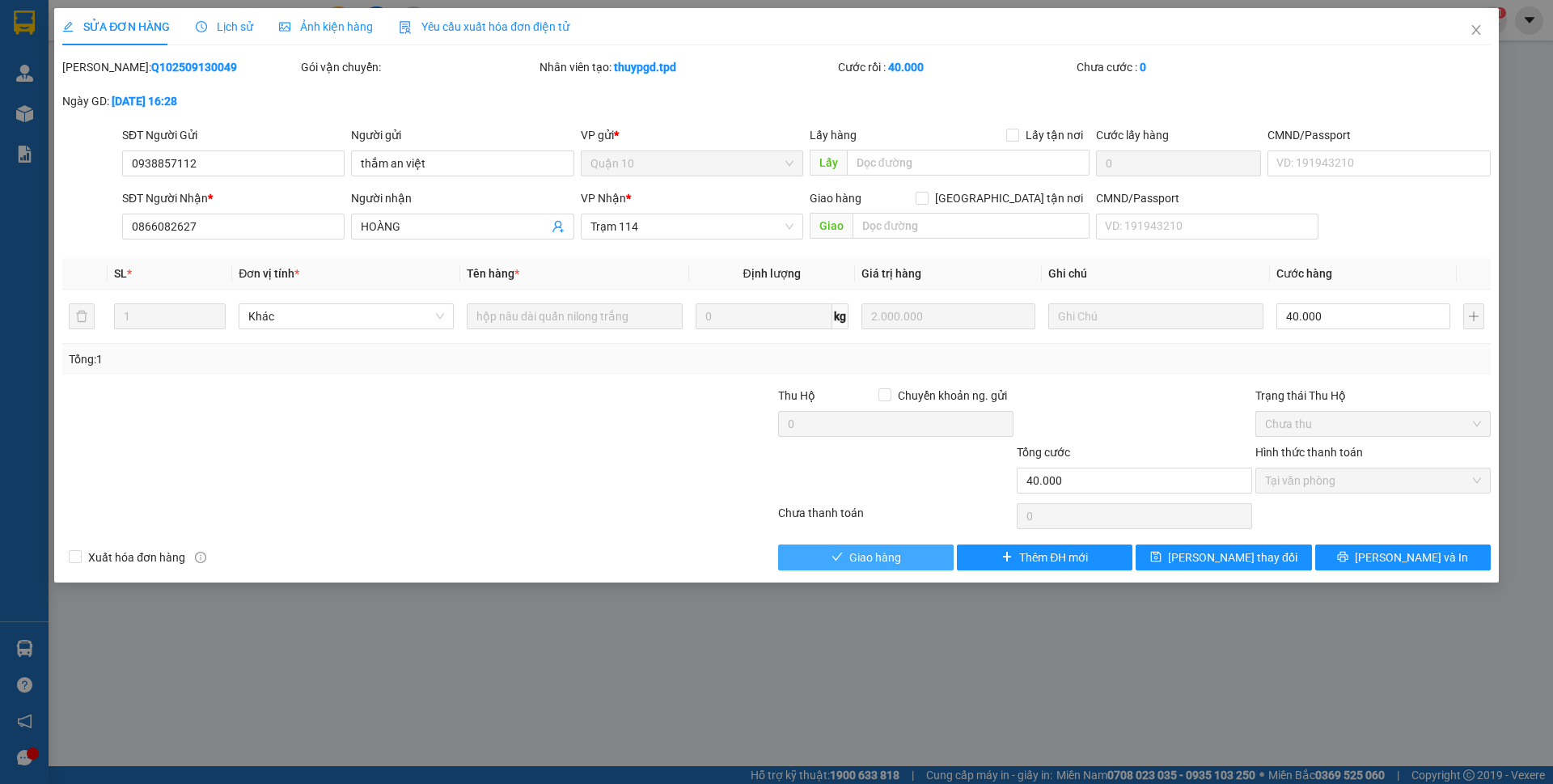
click at [863, 555] on span "Giao hàng" at bounding box center [875, 557] width 52 height 18
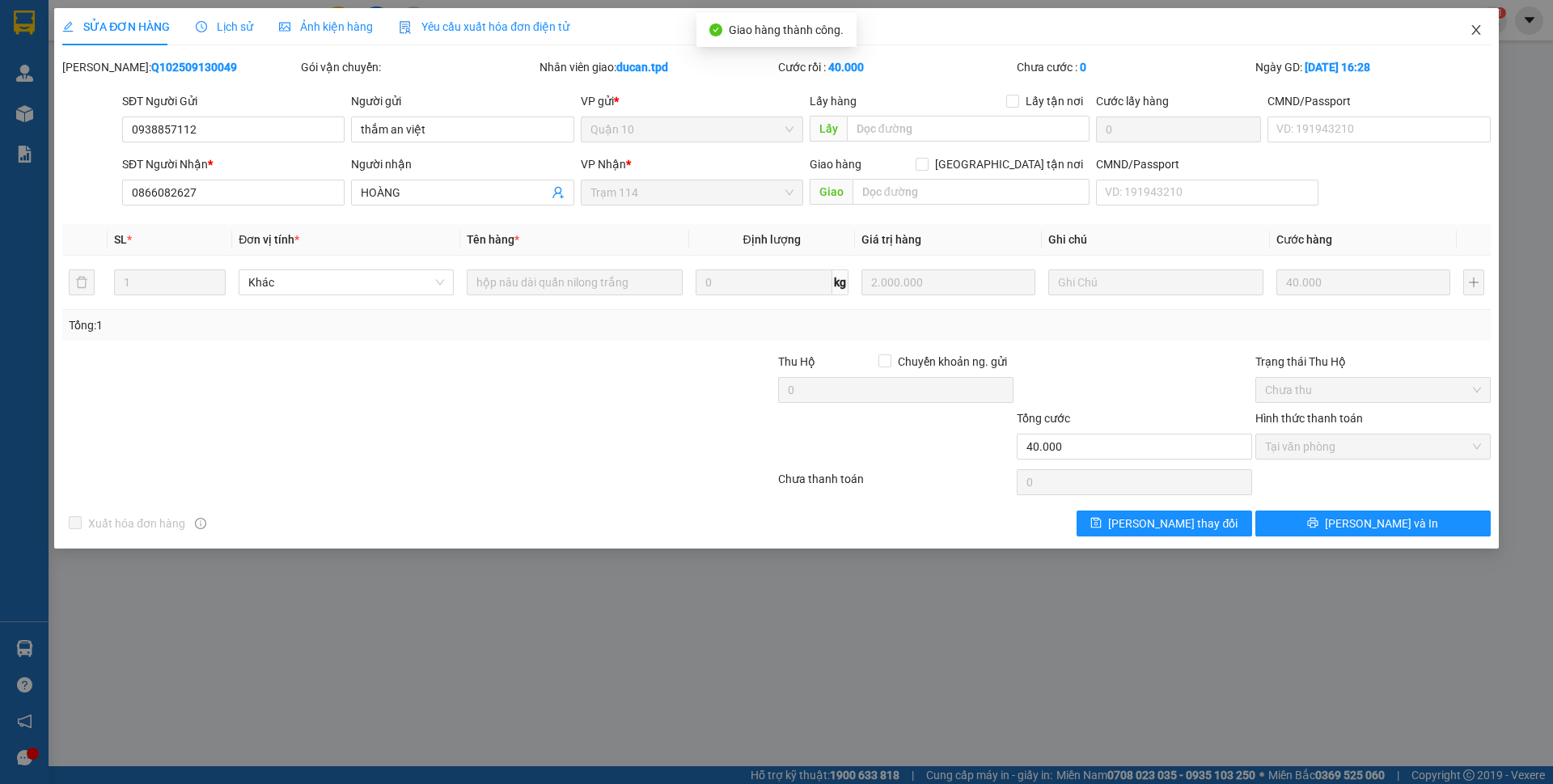
click at [1473, 30] on icon "close" at bounding box center [1476, 30] width 13 height 13
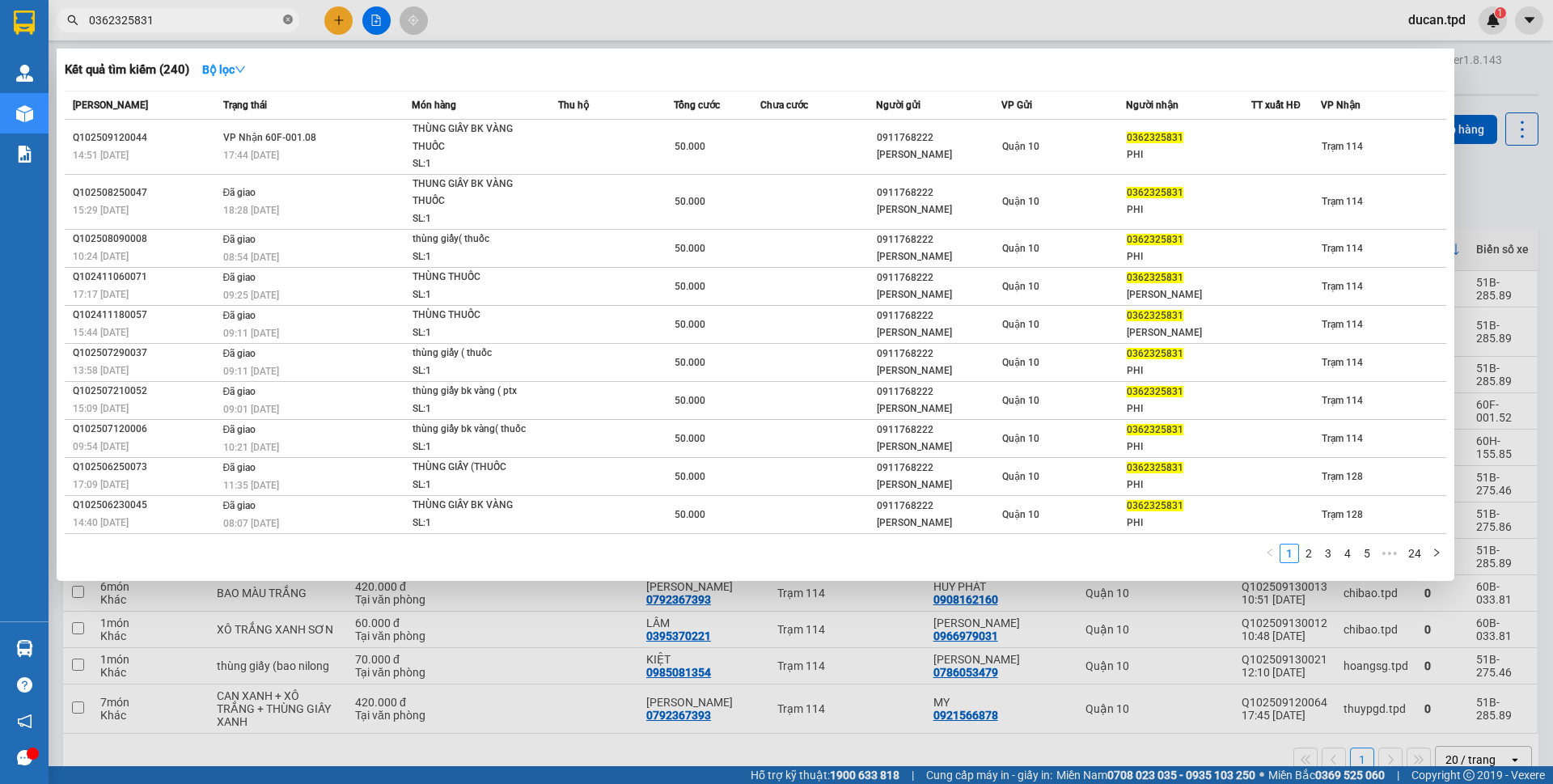
click at [286, 20] on icon "close-circle" at bounding box center [288, 19] width 10 height 10
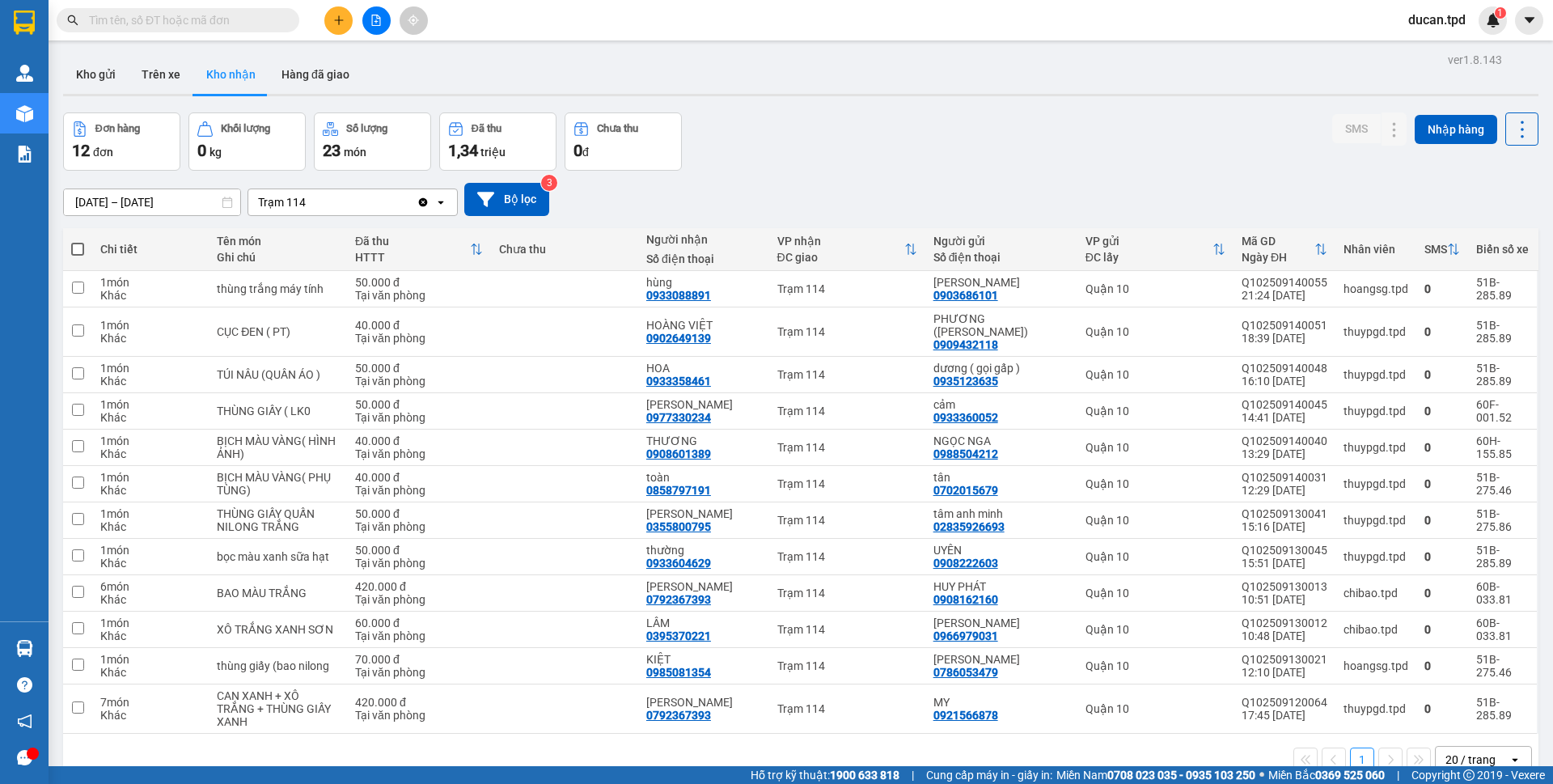
click at [219, 13] on input "text" at bounding box center [184, 21] width 191 height 18
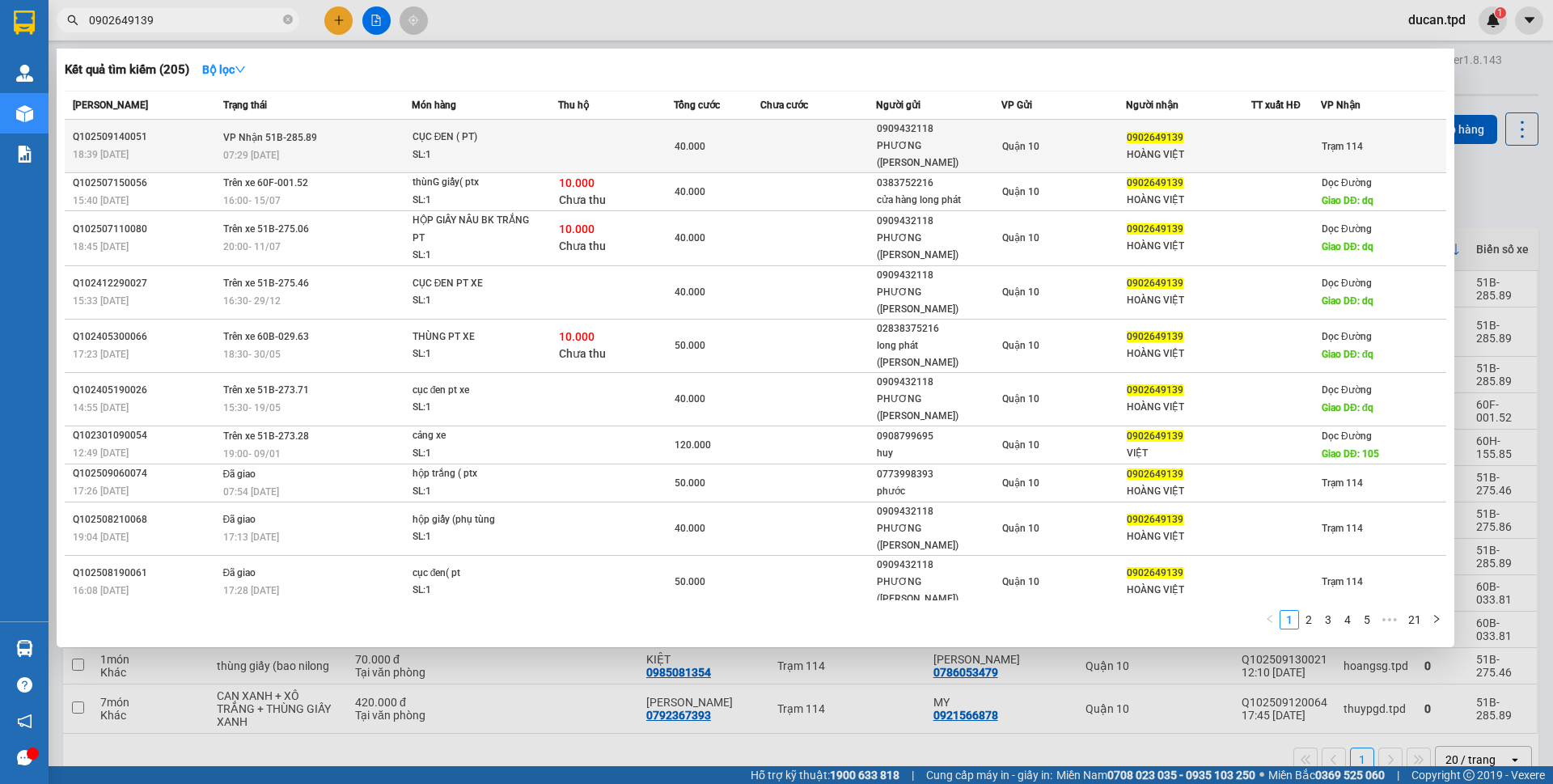
type input "0902649139"
click at [638, 136] on td at bounding box center [616, 146] width 116 height 53
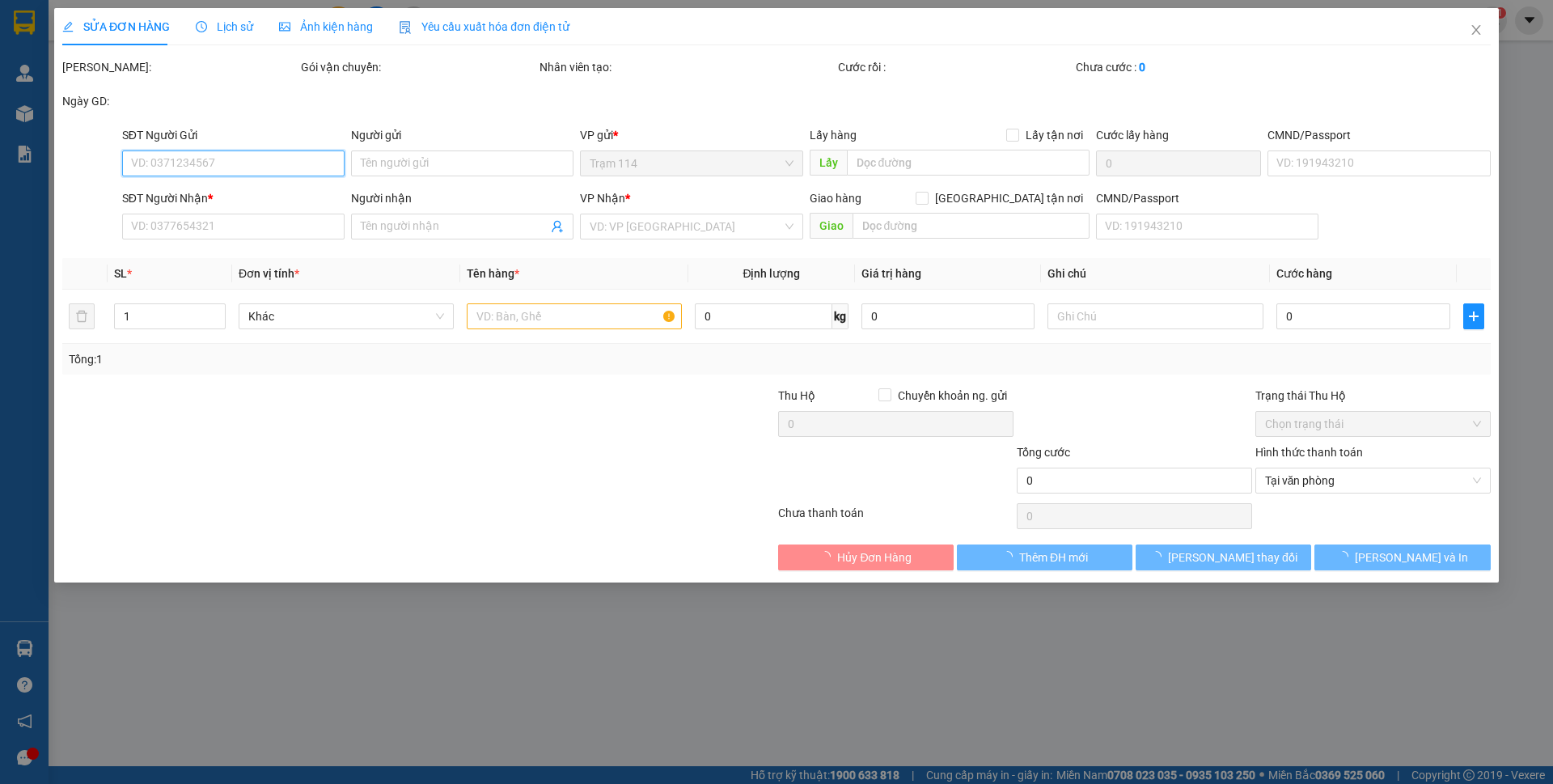
type input "0909432118"
type input "PHƯƠNG (QUÁCH CƯỜNG)"
type input "079097001271"
type input "0902649139"
type input "HOÀNG VIỆT"
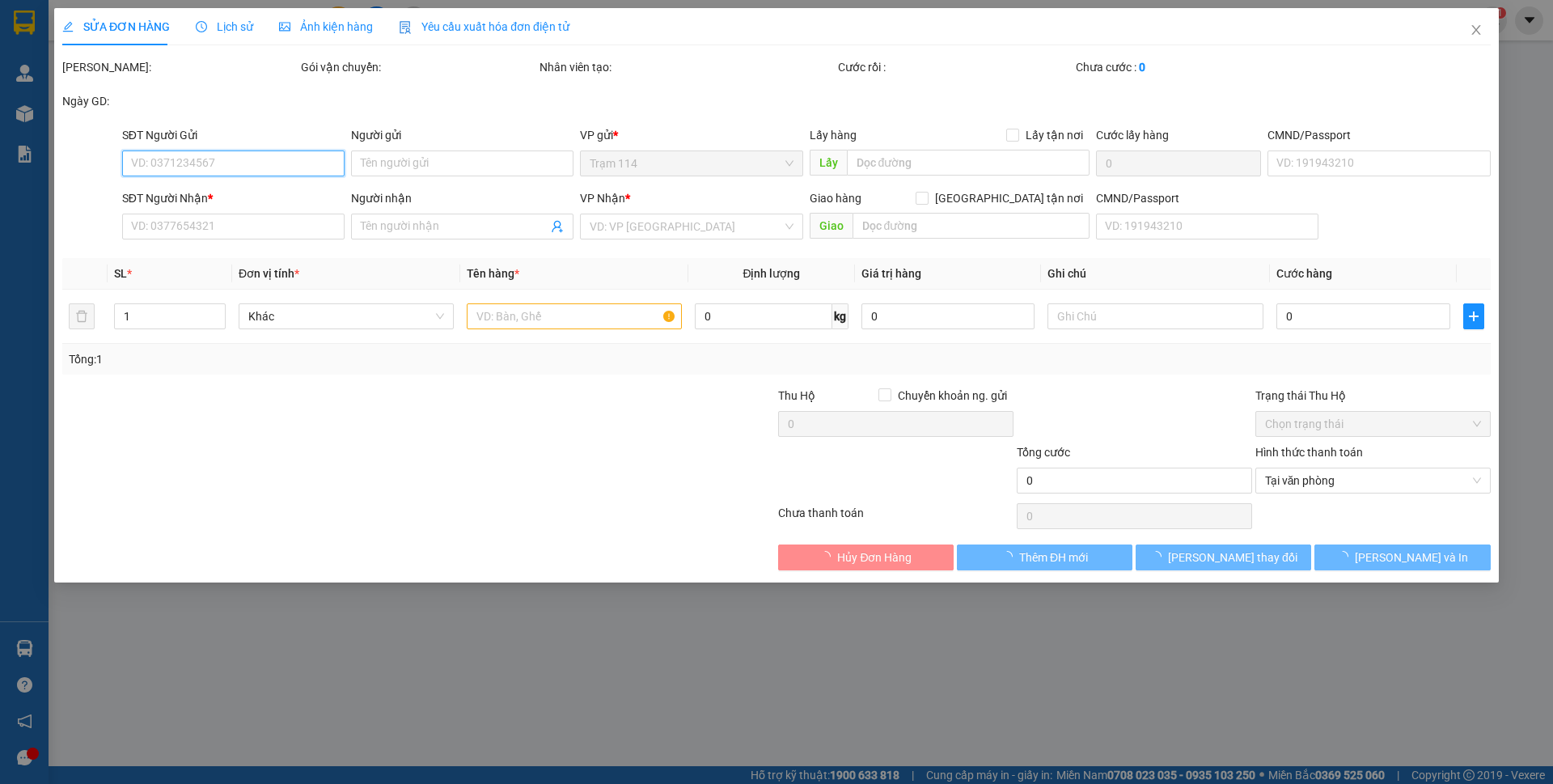
type input "40.000"
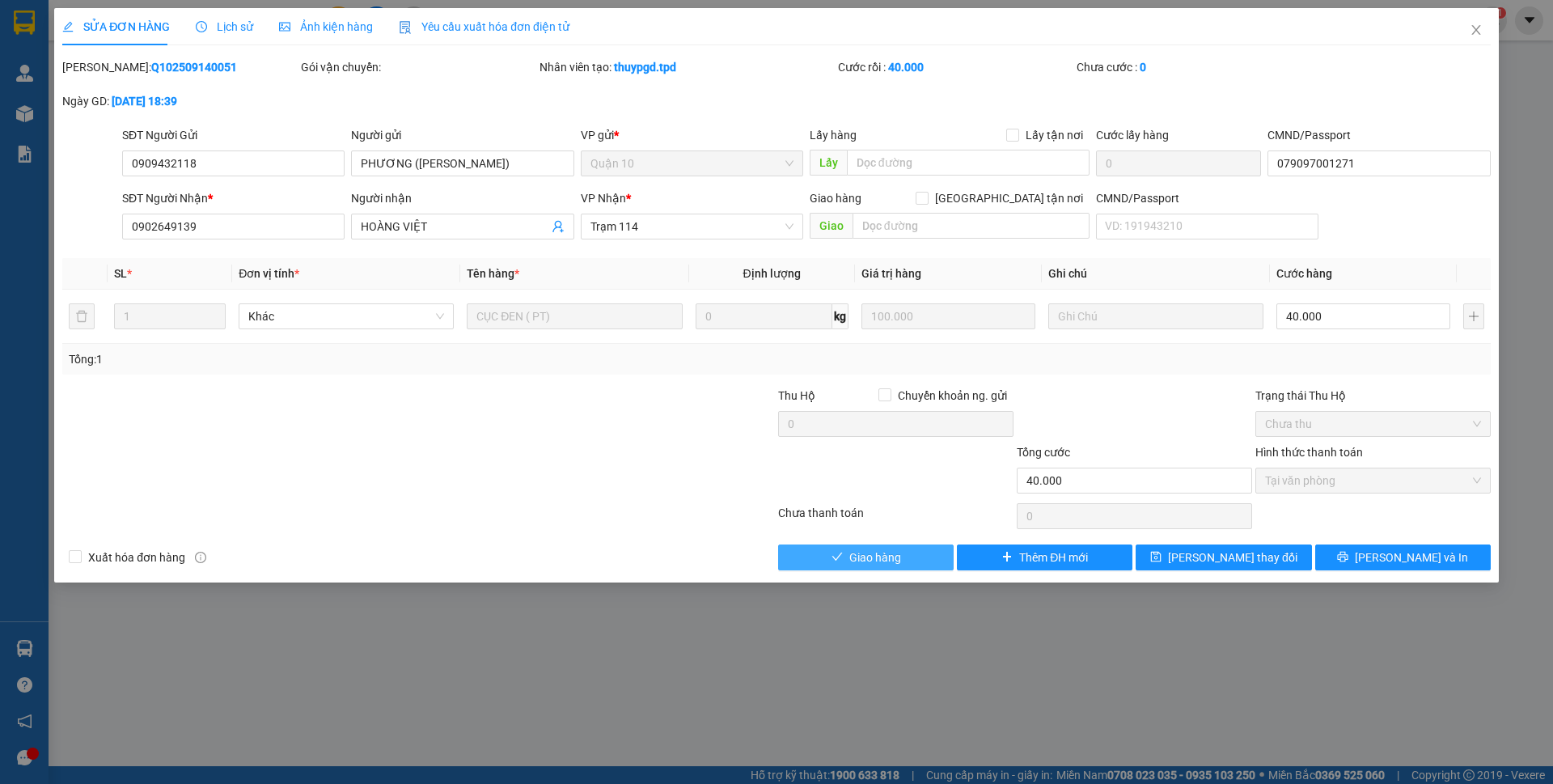
click at [866, 551] on span "Giao hàng" at bounding box center [875, 557] width 52 height 18
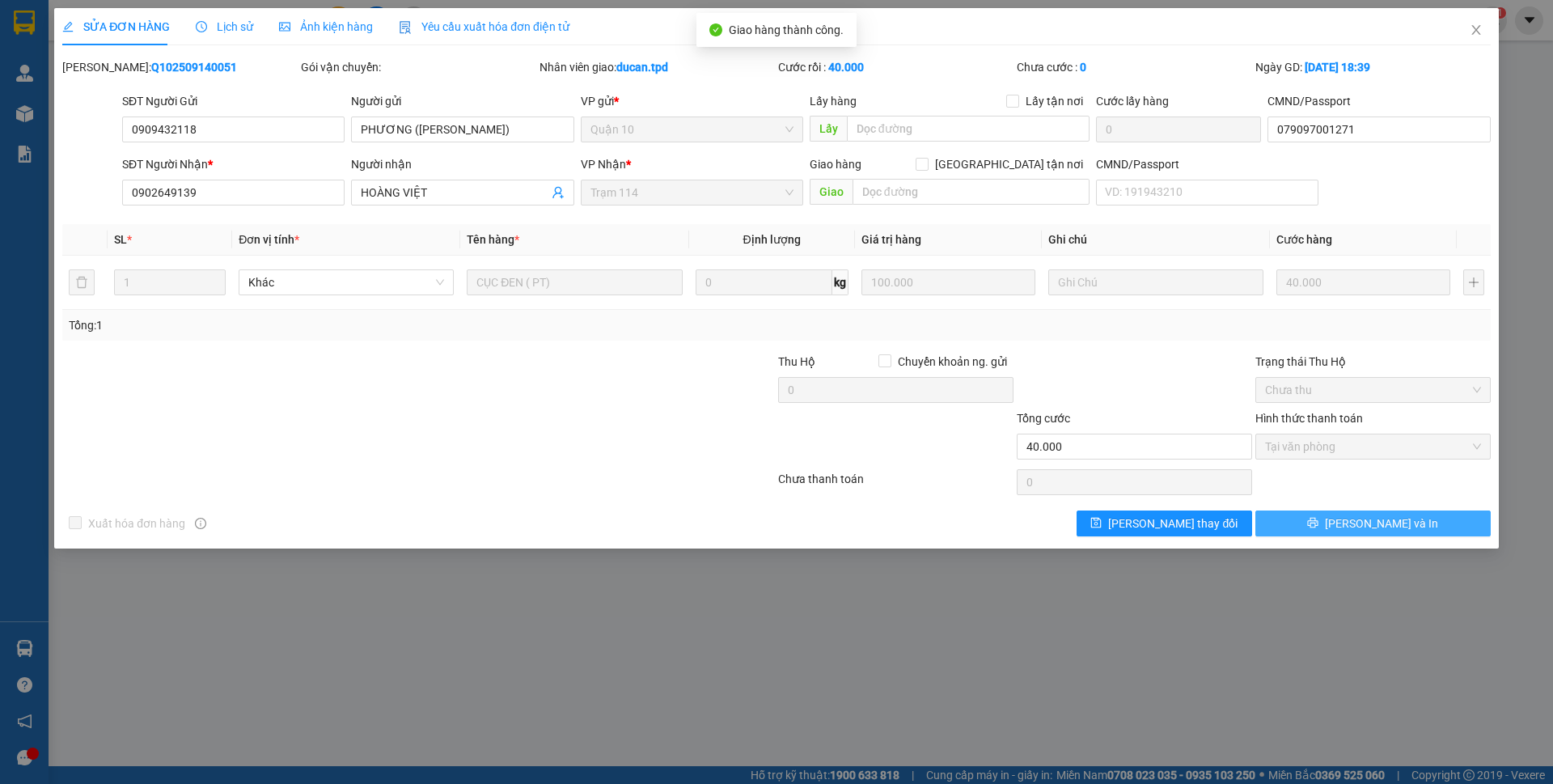
click at [1373, 527] on span "[PERSON_NAME] và In" at bounding box center [1381, 523] width 113 height 18
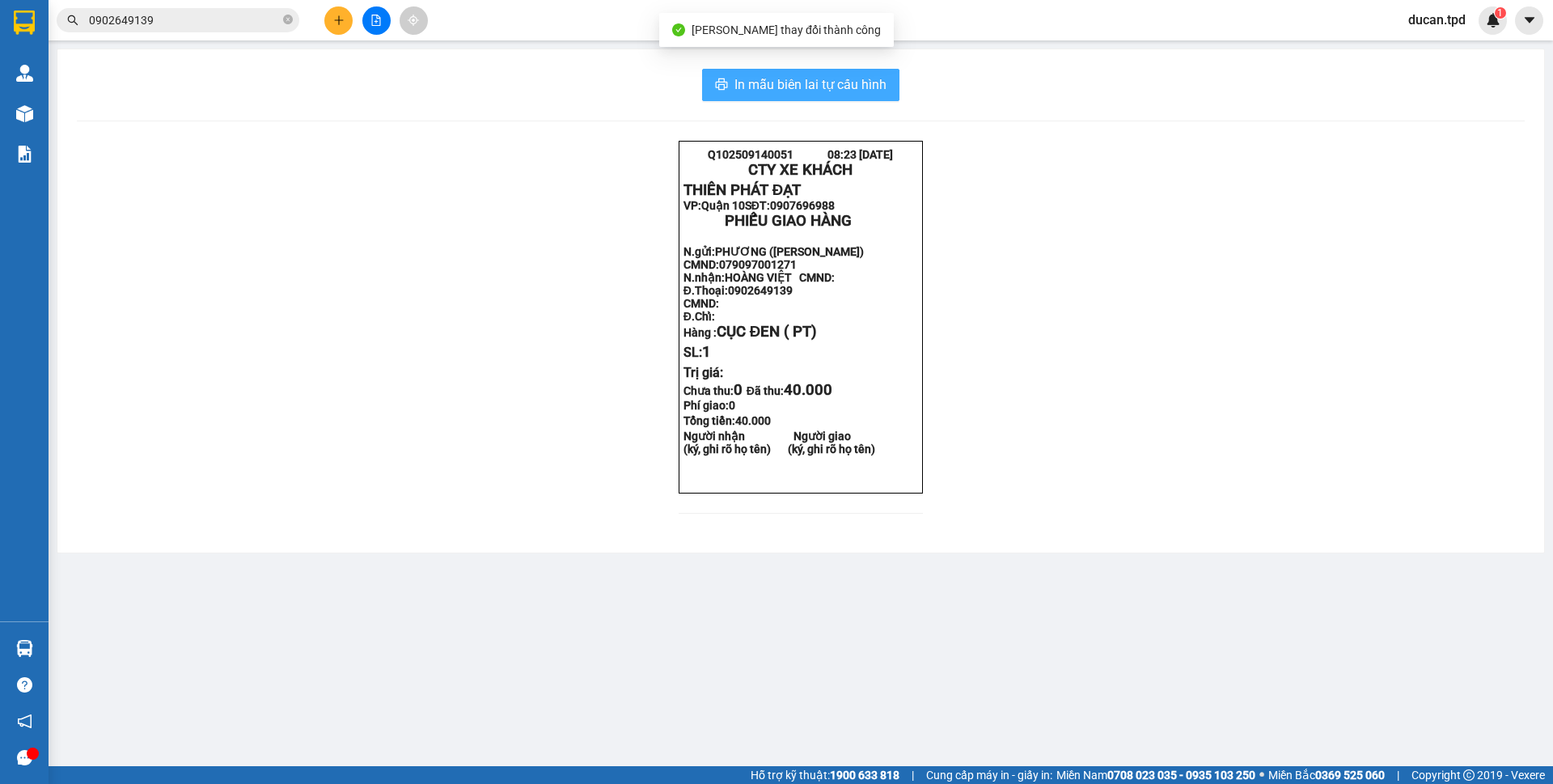
click at [876, 87] on span "In mẫu biên lai tự cấu hình" at bounding box center [810, 85] width 152 height 20
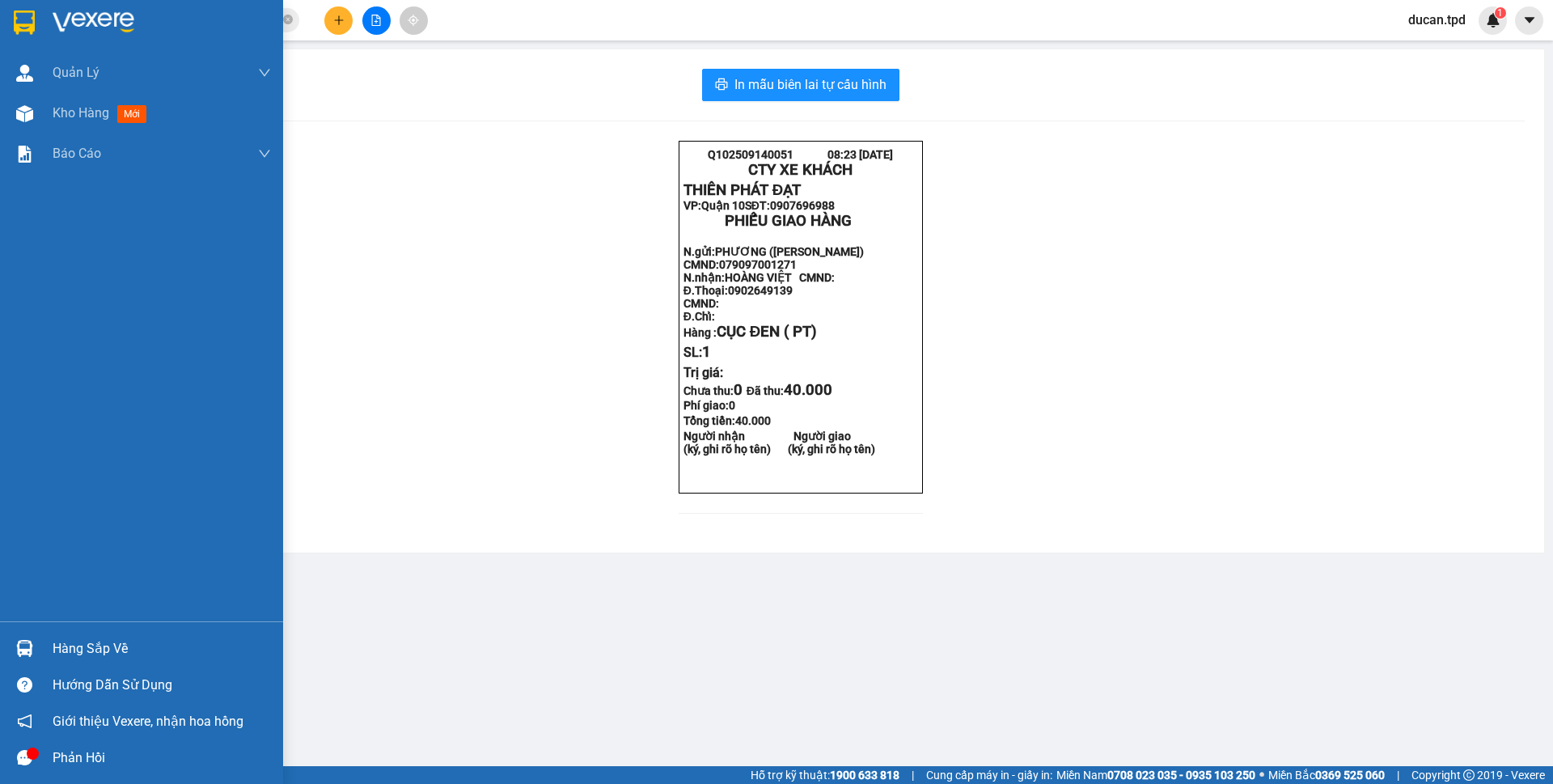
click at [32, 636] on div at bounding box center [24, 647] width 28 height 28
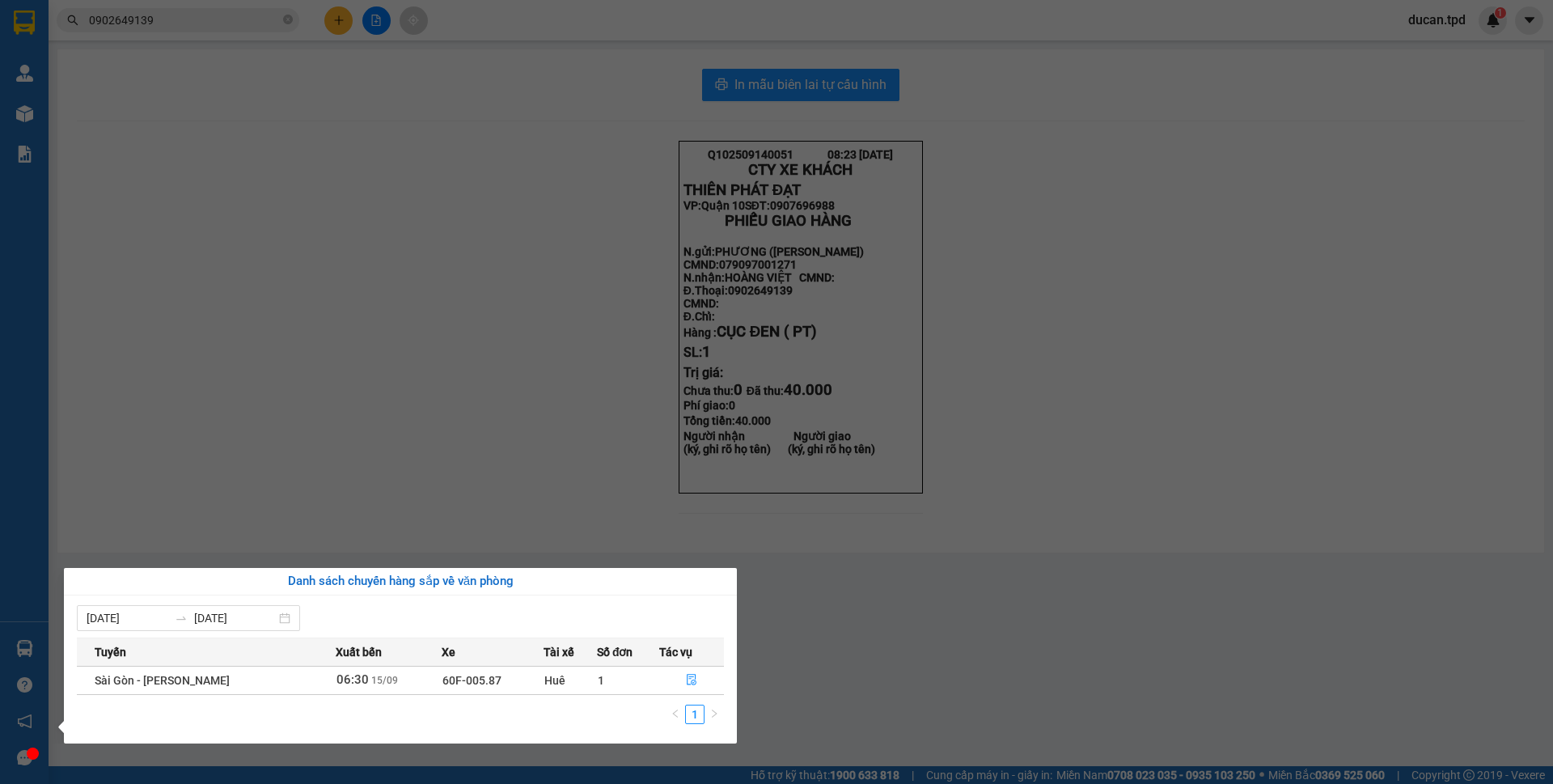
click at [370, 289] on section "Kết quả tìm kiếm ( 205 ) Bộ lọc Mã ĐH Trạng thái Món hàng Thu hộ Tổng cước Chưa…" at bounding box center [776, 392] width 1553 height 784
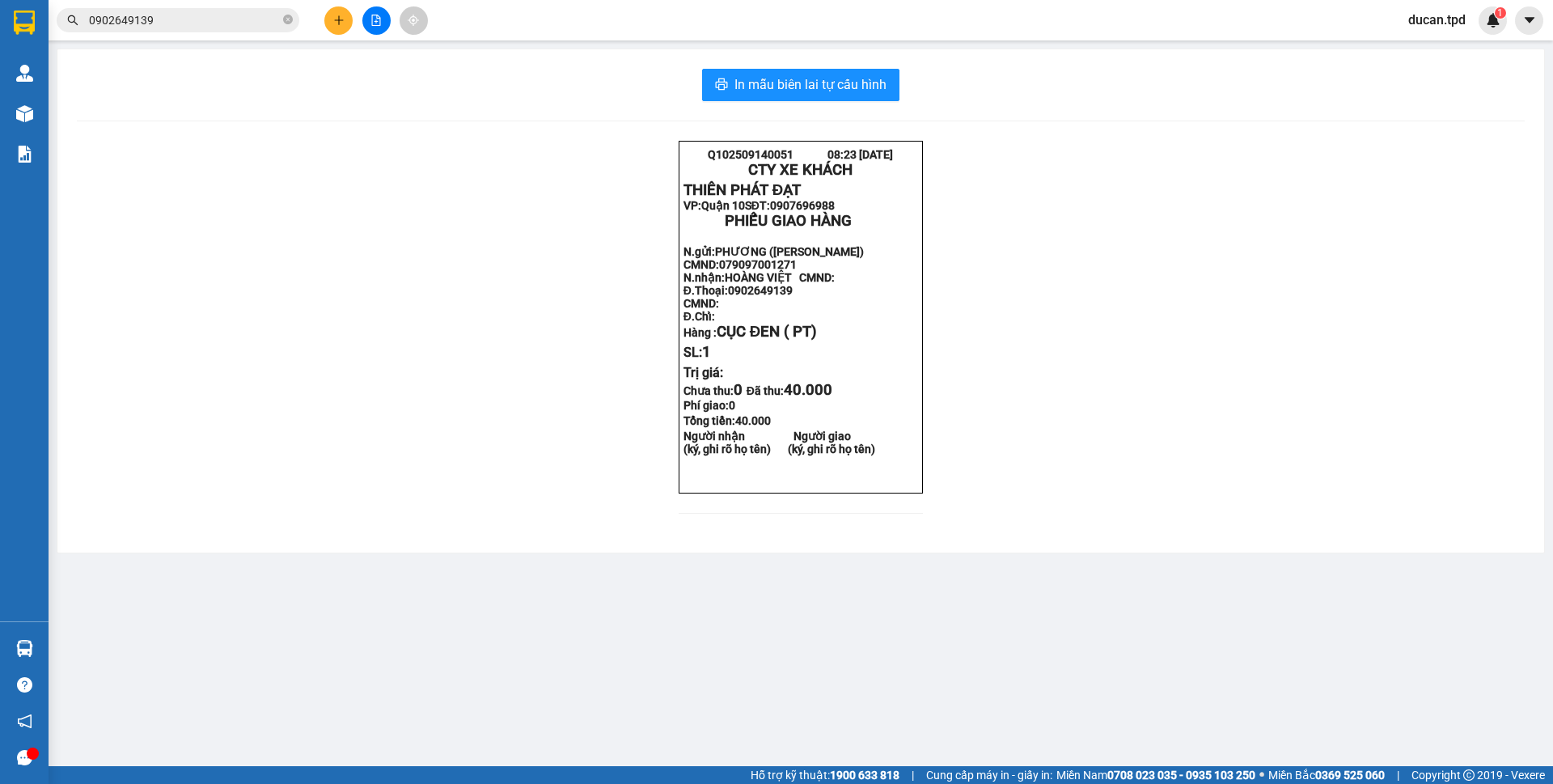
click at [281, 20] on span "0902649139" at bounding box center [178, 20] width 243 height 24
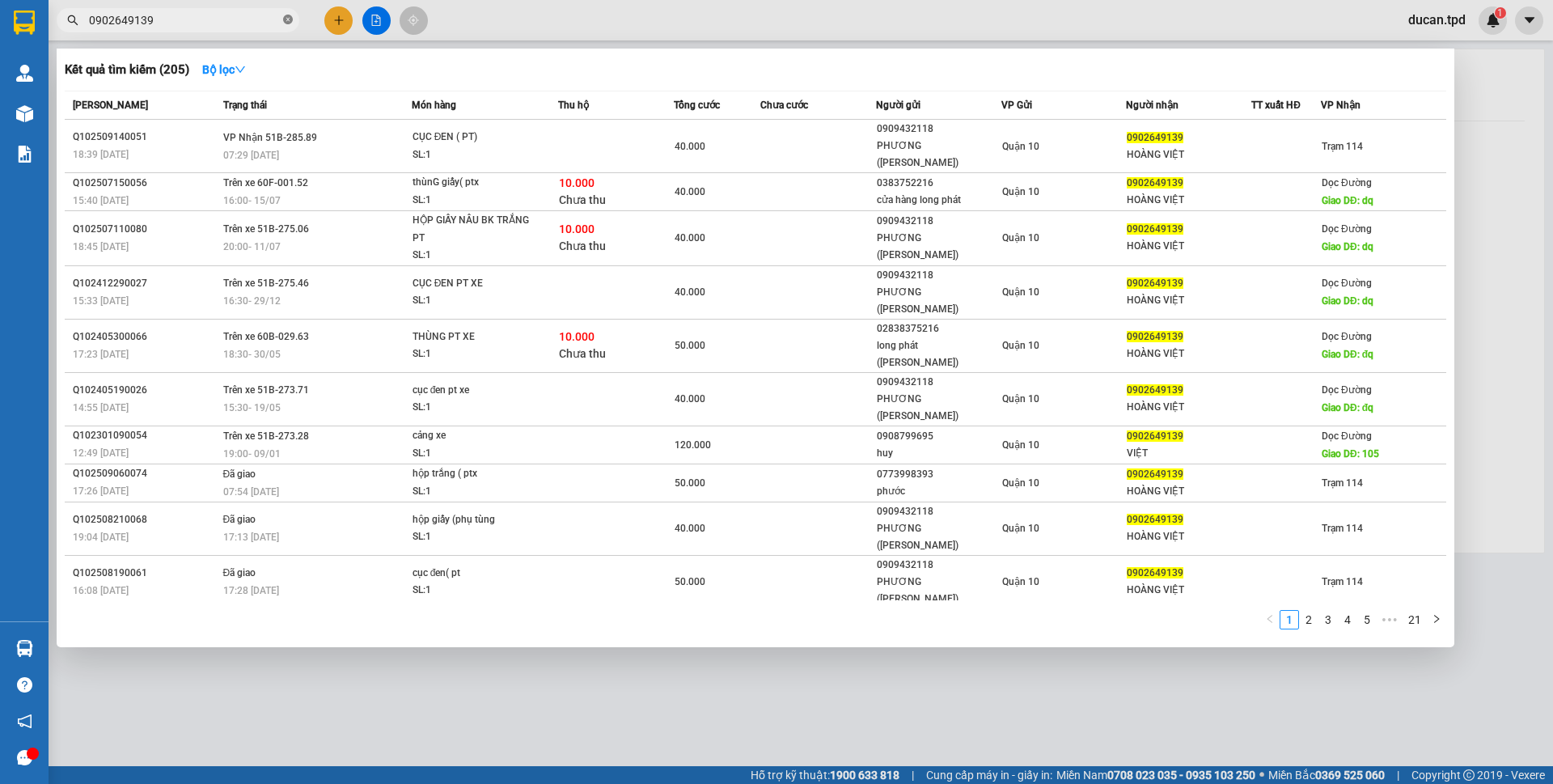
click at [283, 20] on icon "close-circle" at bounding box center [288, 19] width 10 height 10
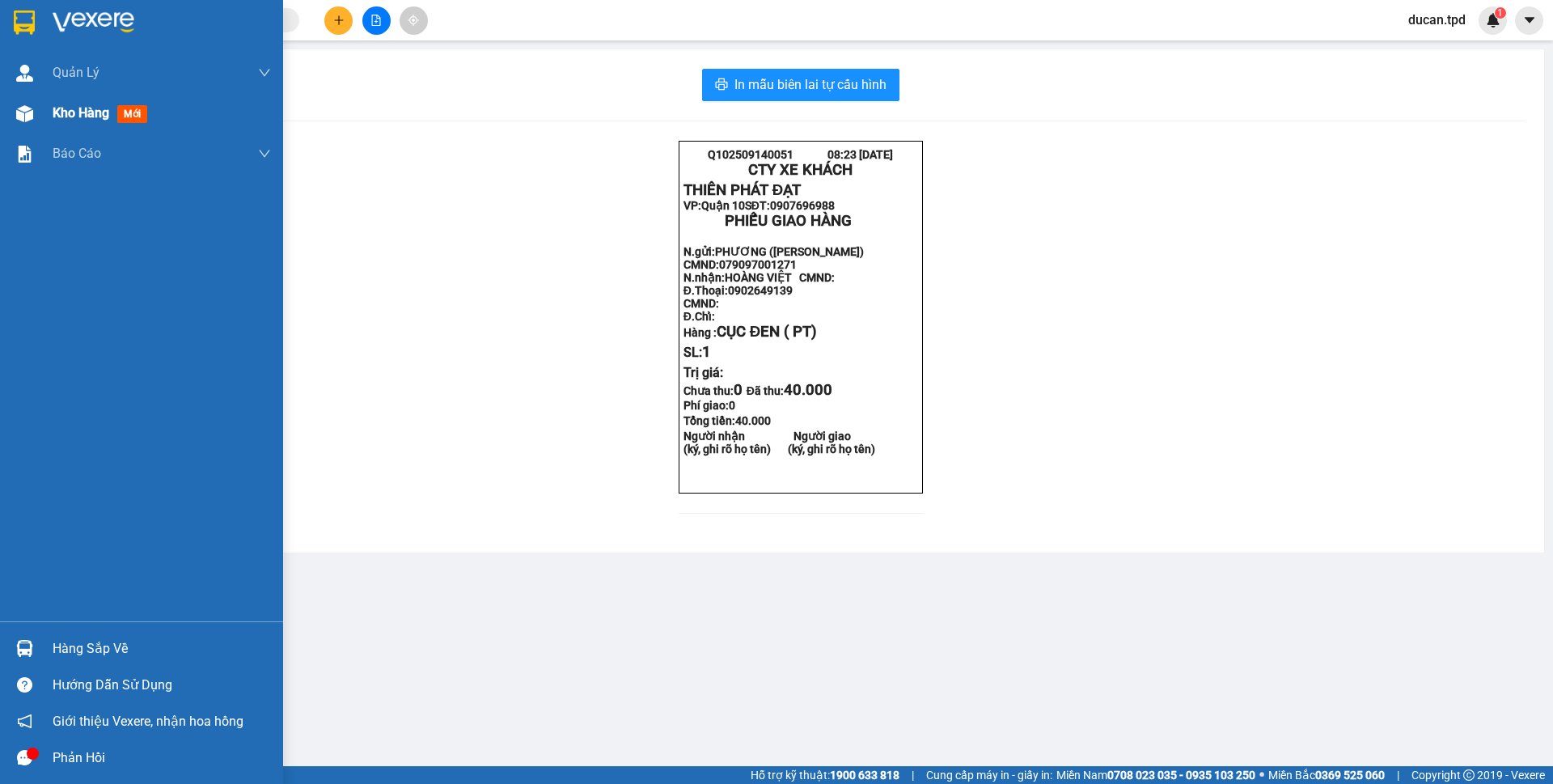
click at [52, 123] on div "Kho hàng mới" at bounding box center [103, 112] width 101 height 20
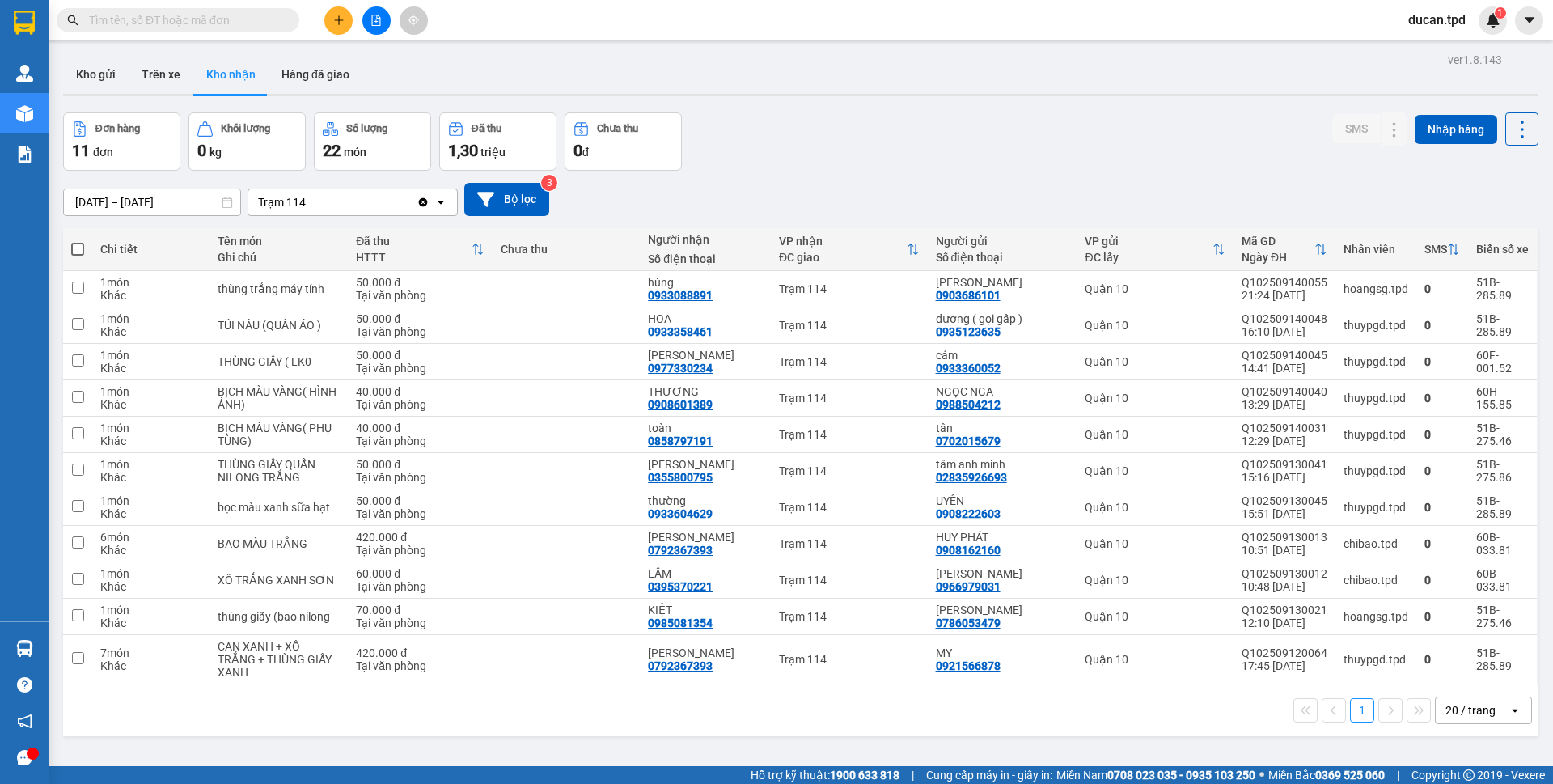
click at [157, 23] on input "text" at bounding box center [184, 21] width 191 height 18
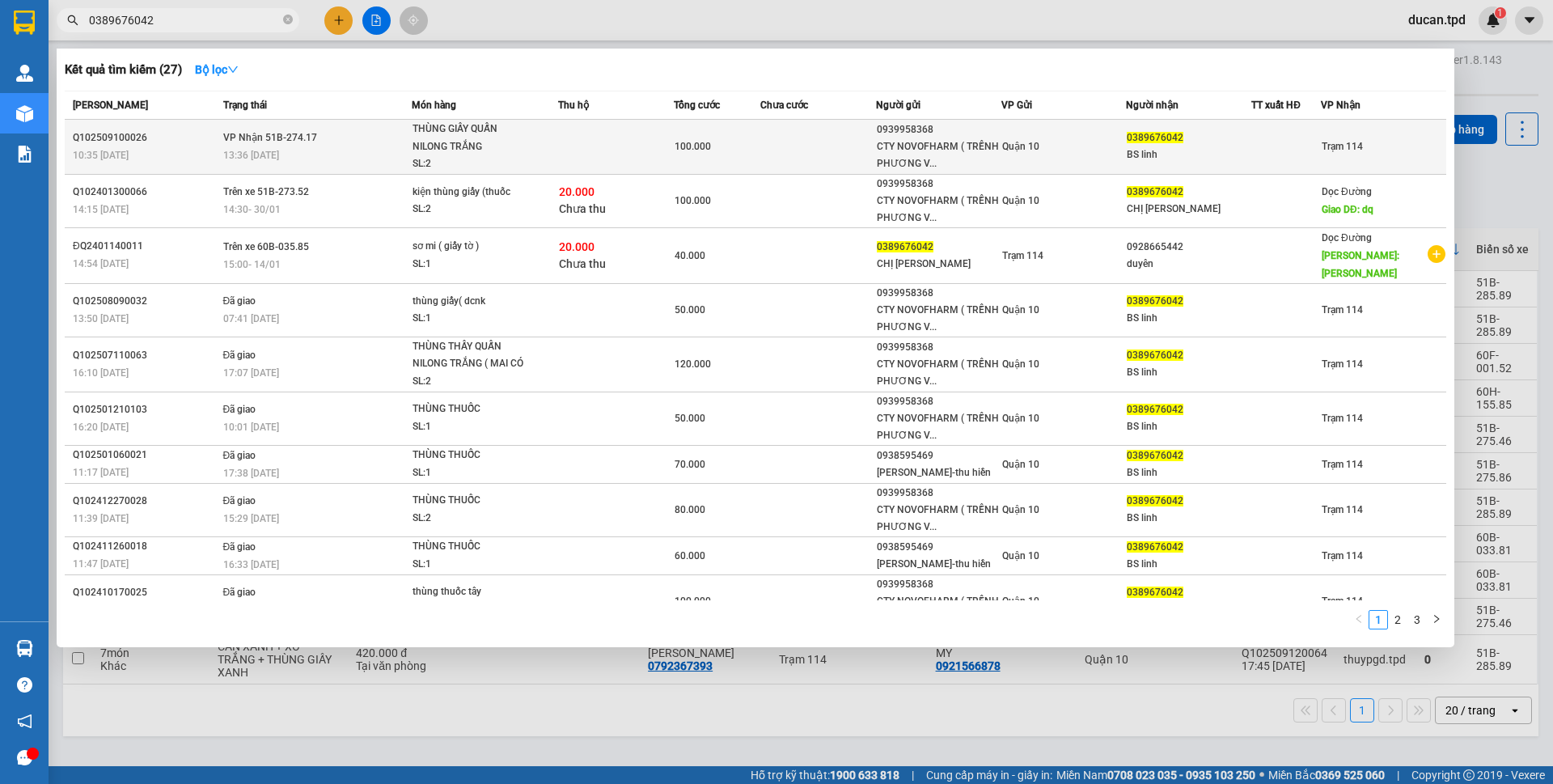
type input "0389676042"
click at [1081, 153] on div "Quận 10" at bounding box center [1064, 147] width 124 height 18
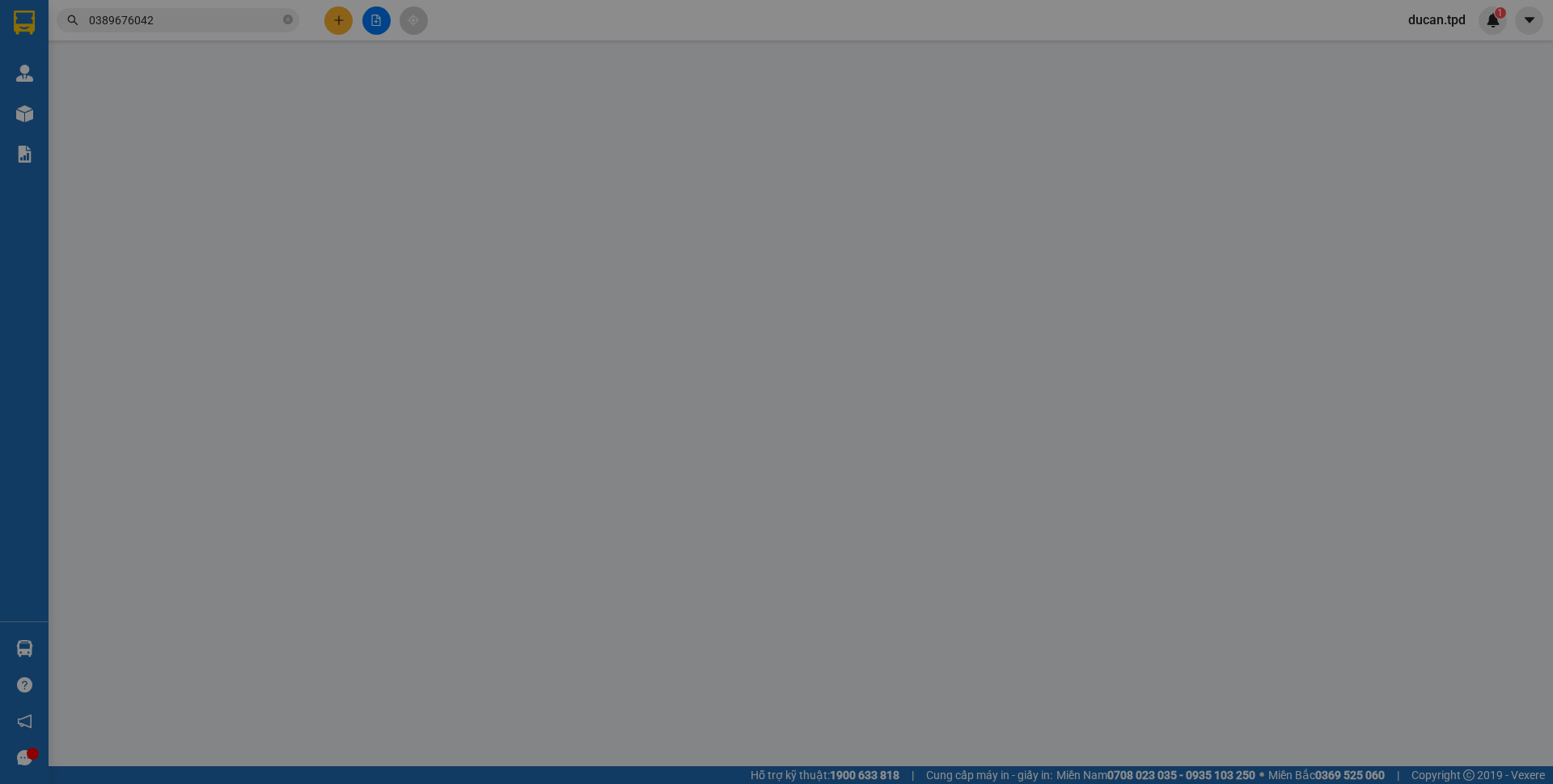
type input "0939958368"
type input "CTY NOVOFHARM ( TRỀNH PHƯƠNG VỸ)"
type input "079091029358"
type input "0389676042"
type input "BS linh"
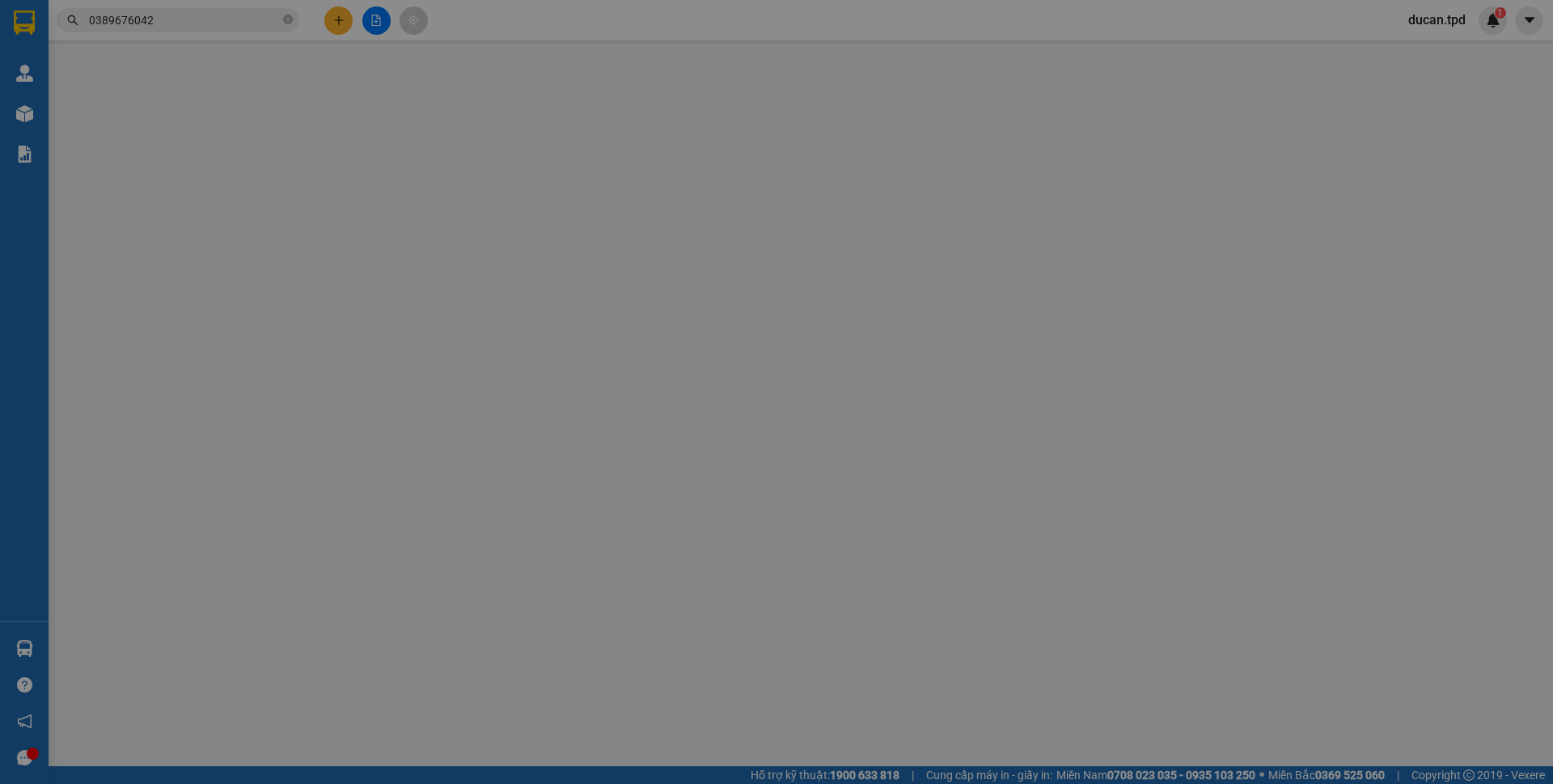
type input "0"
type input "100.000"
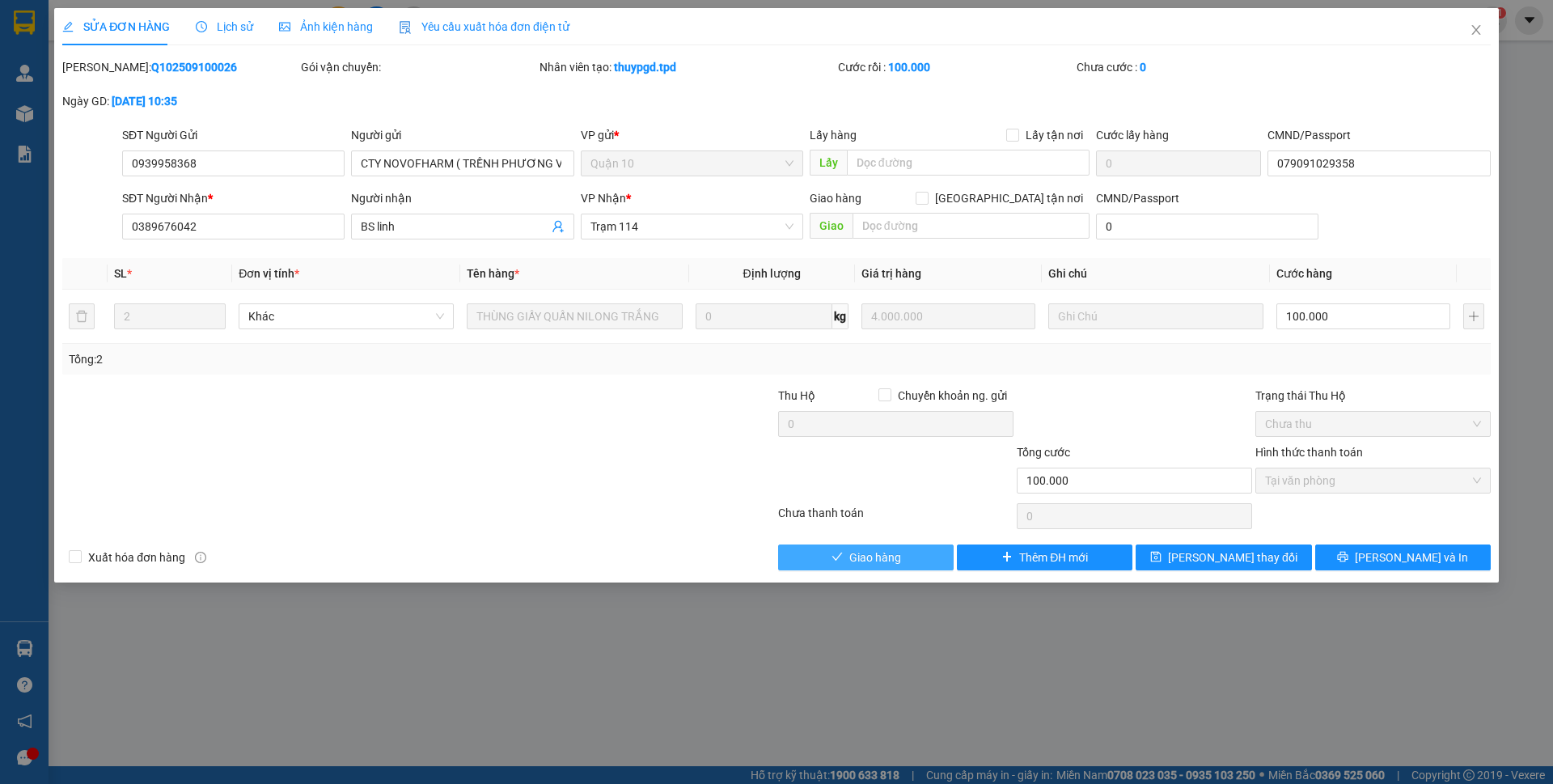
click at [850, 560] on span "Giao hàng" at bounding box center [875, 557] width 52 height 18
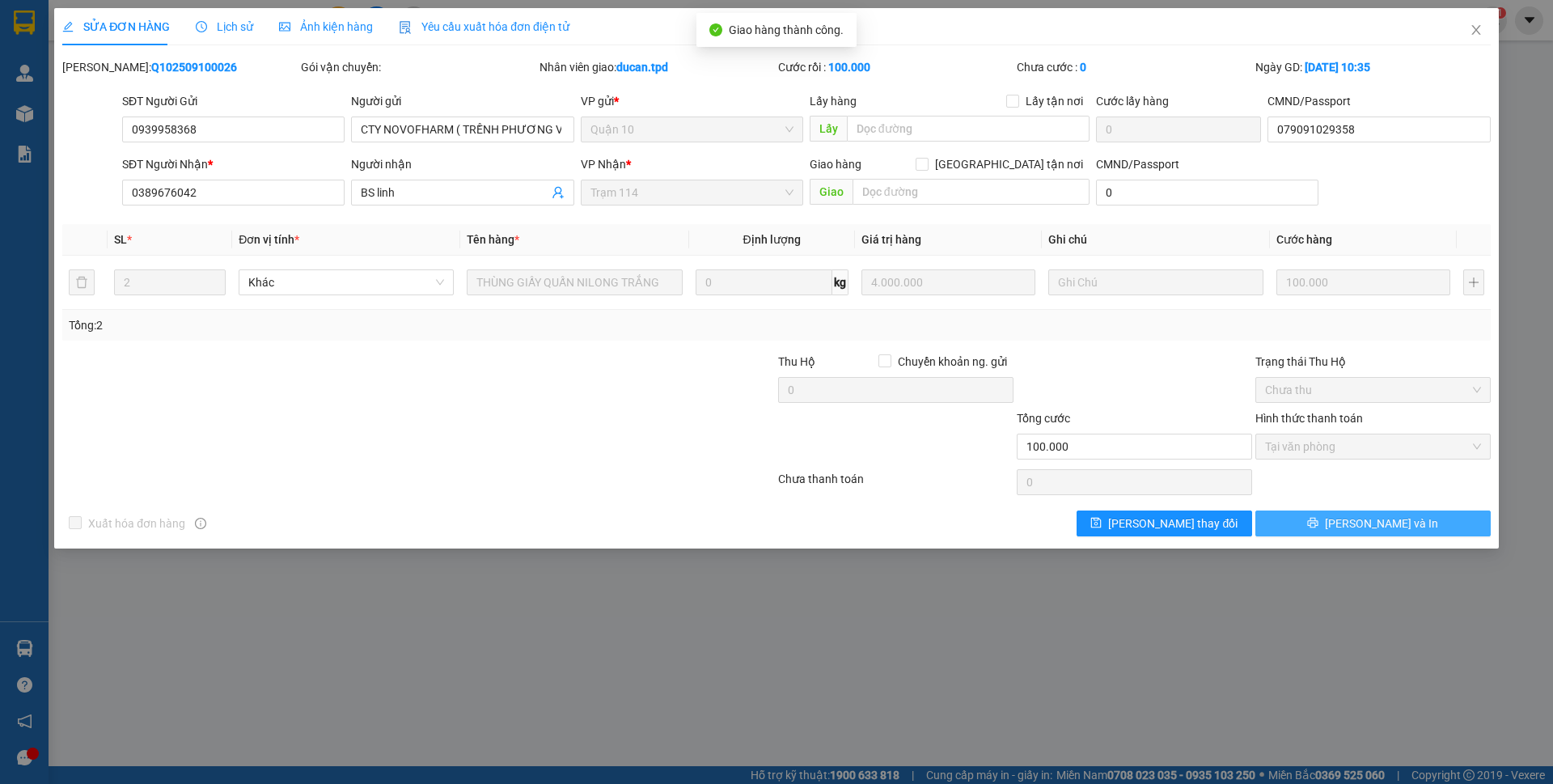
click at [1358, 527] on button "[PERSON_NAME] và In" at bounding box center [1373, 523] width 236 height 26
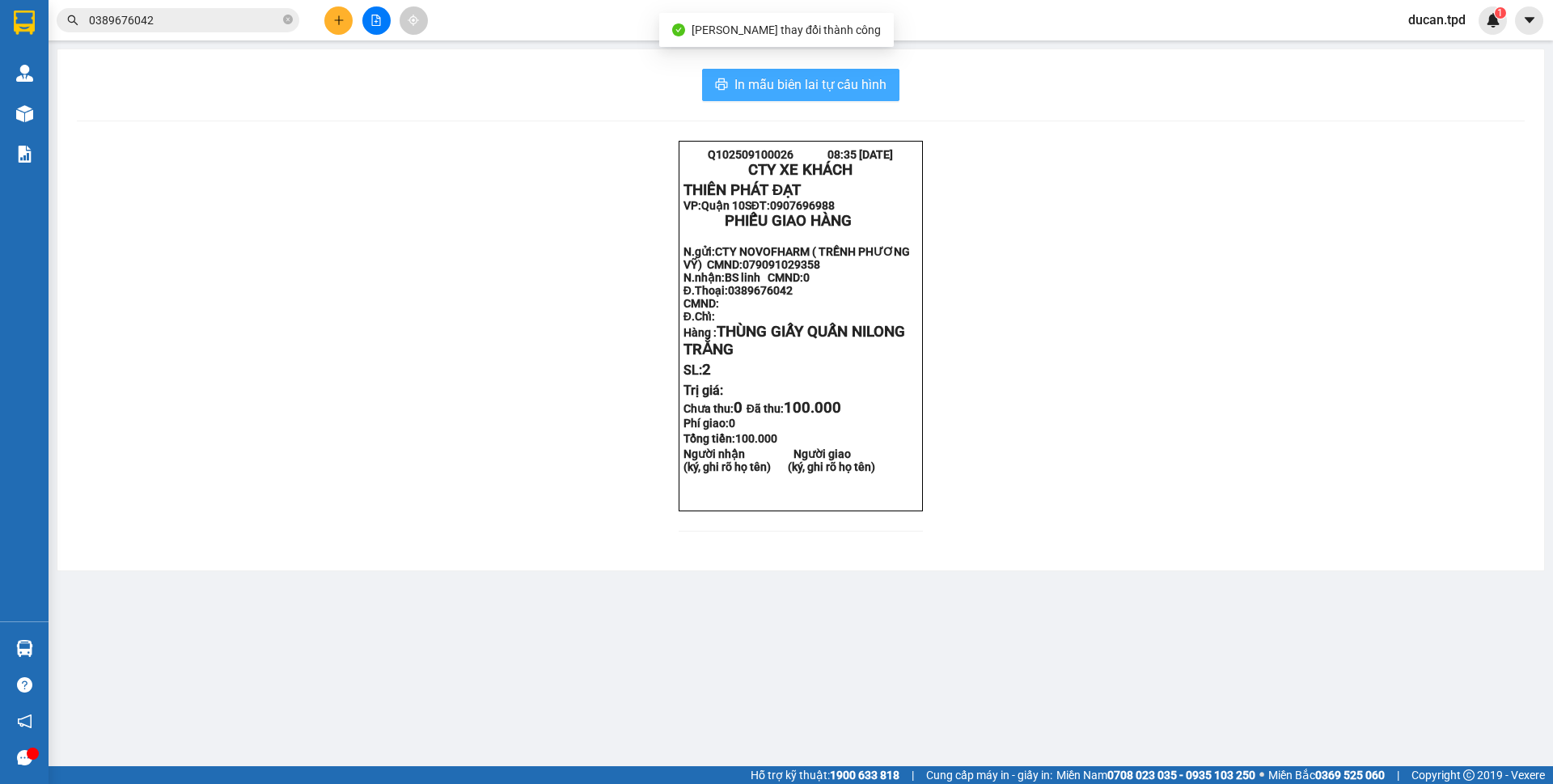
click at [868, 96] on button "In mẫu biên lai tự cấu hình" at bounding box center [800, 85] width 197 height 32
click at [285, 23] on icon "close-circle" at bounding box center [288, 19] width 10 height 10
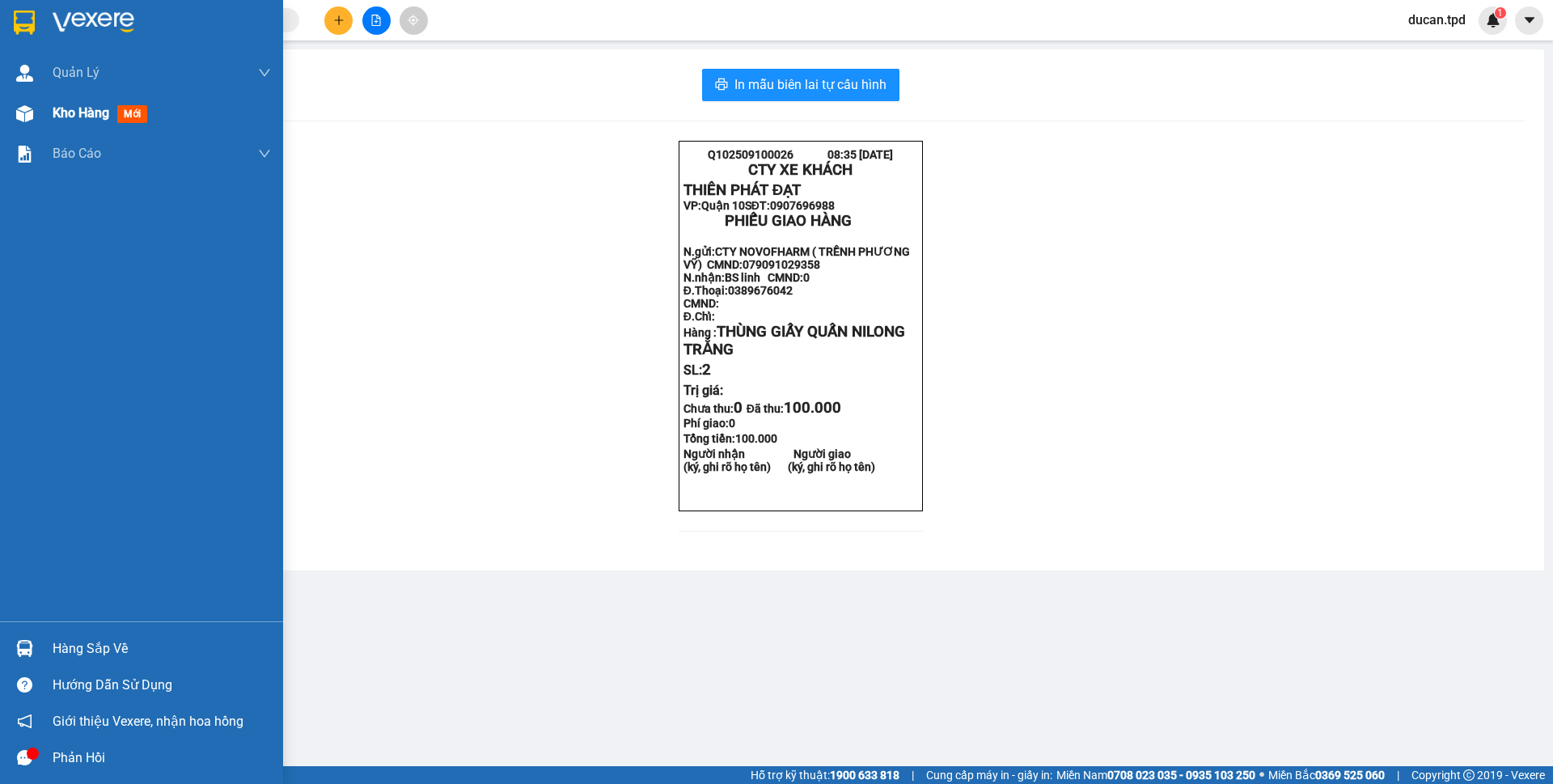
click at [28, 117] on img at bounding box center [24, 113] width 17 height 17
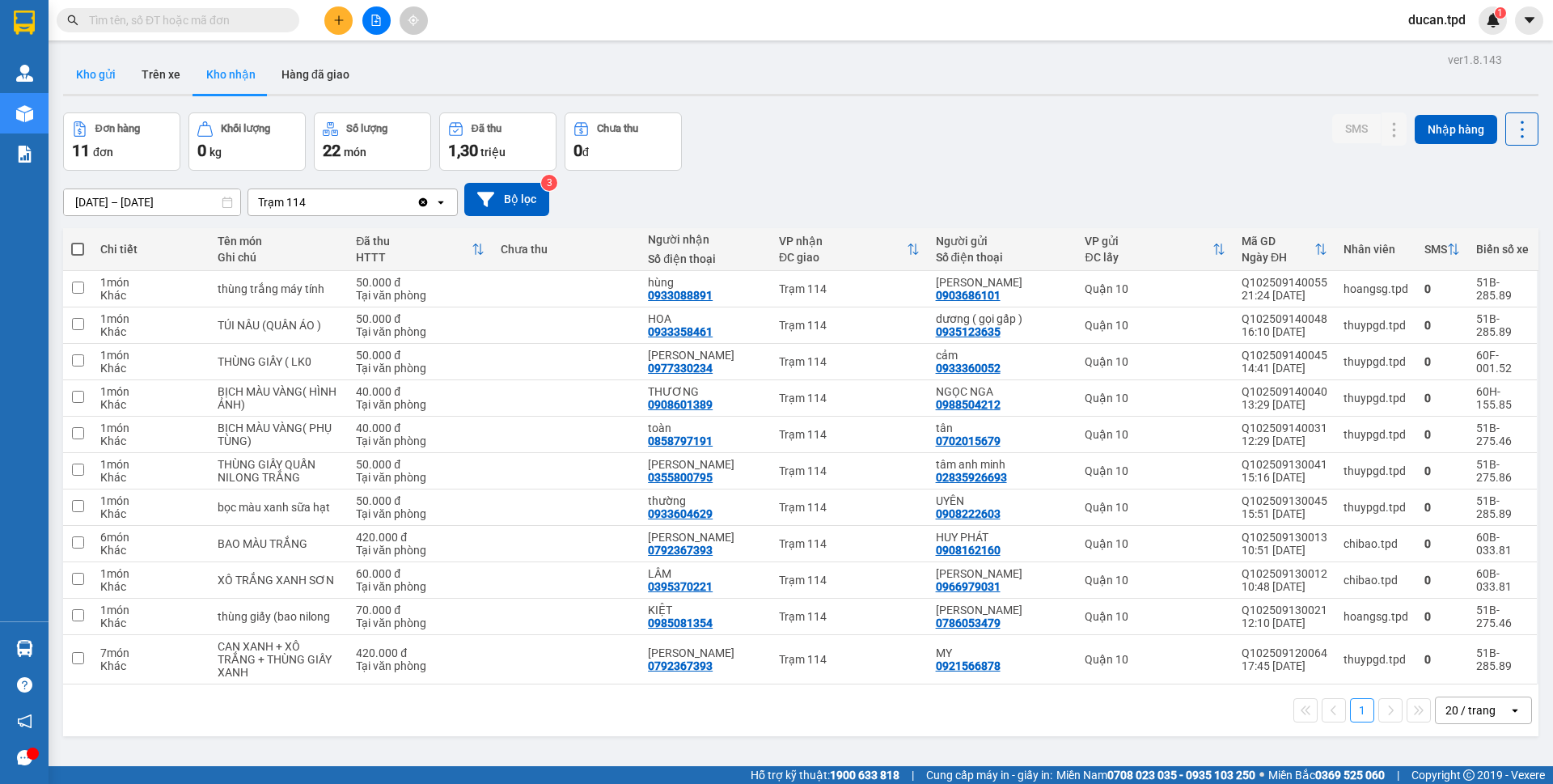
click at [98, 74] on button "Kho gửi" at bounding box center [95, 74] width 66 height 39
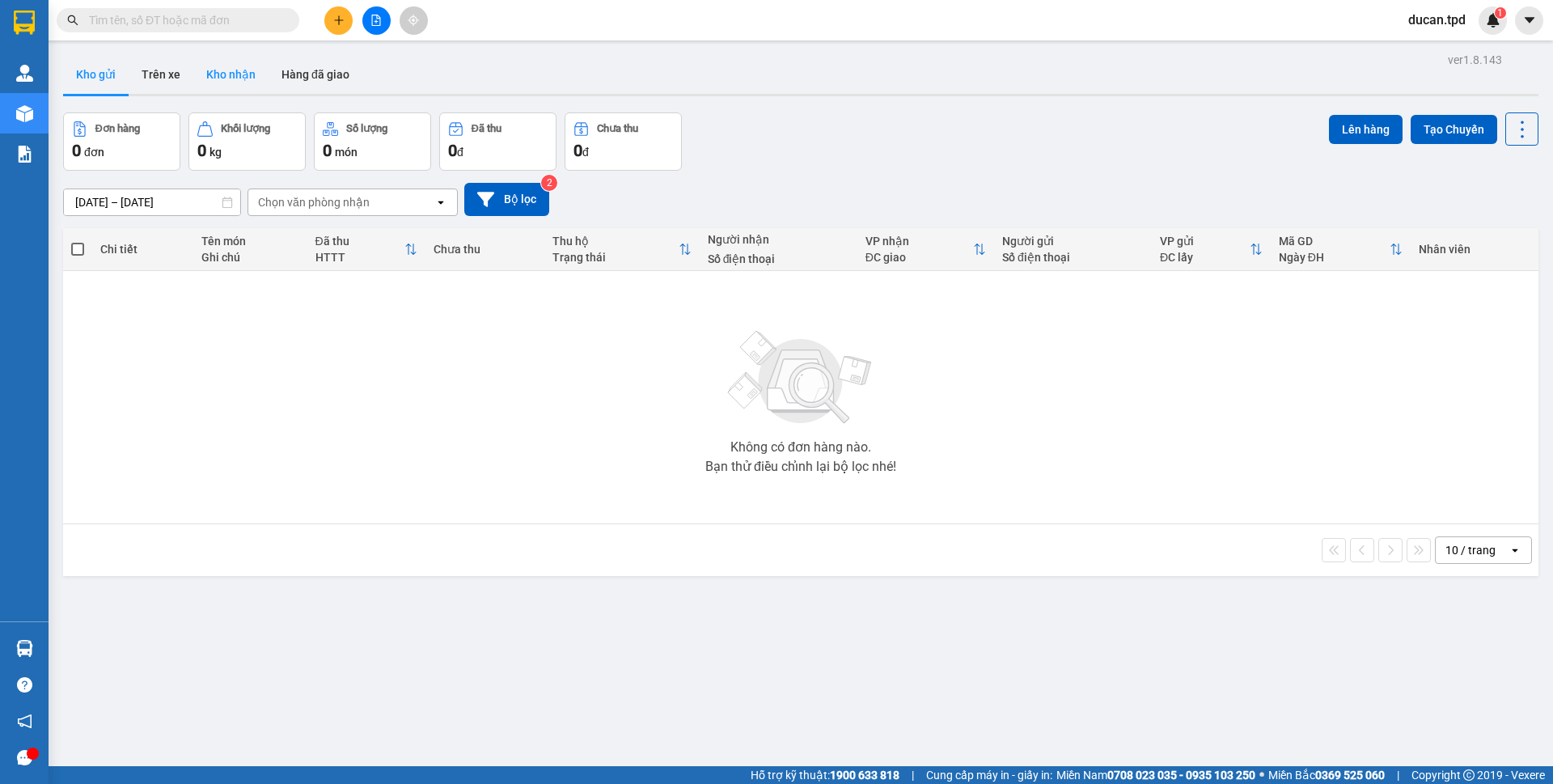
click at [221, 83] on button "Kho nhận" at bounding box center [231, 74] width 76 height 39
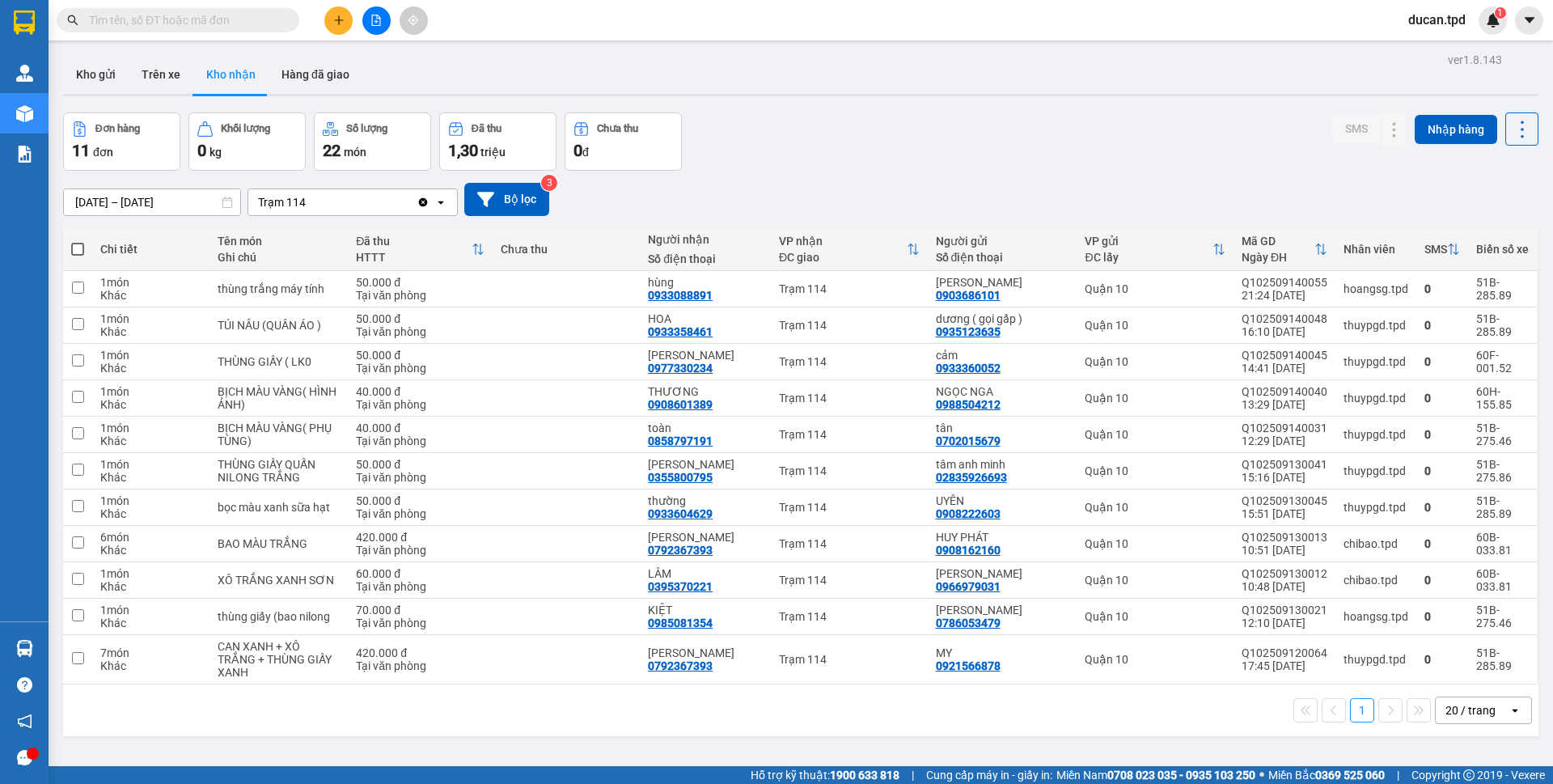
click at [227, 18] on input "text" at bounding box center [184, 21] width 191 height 18
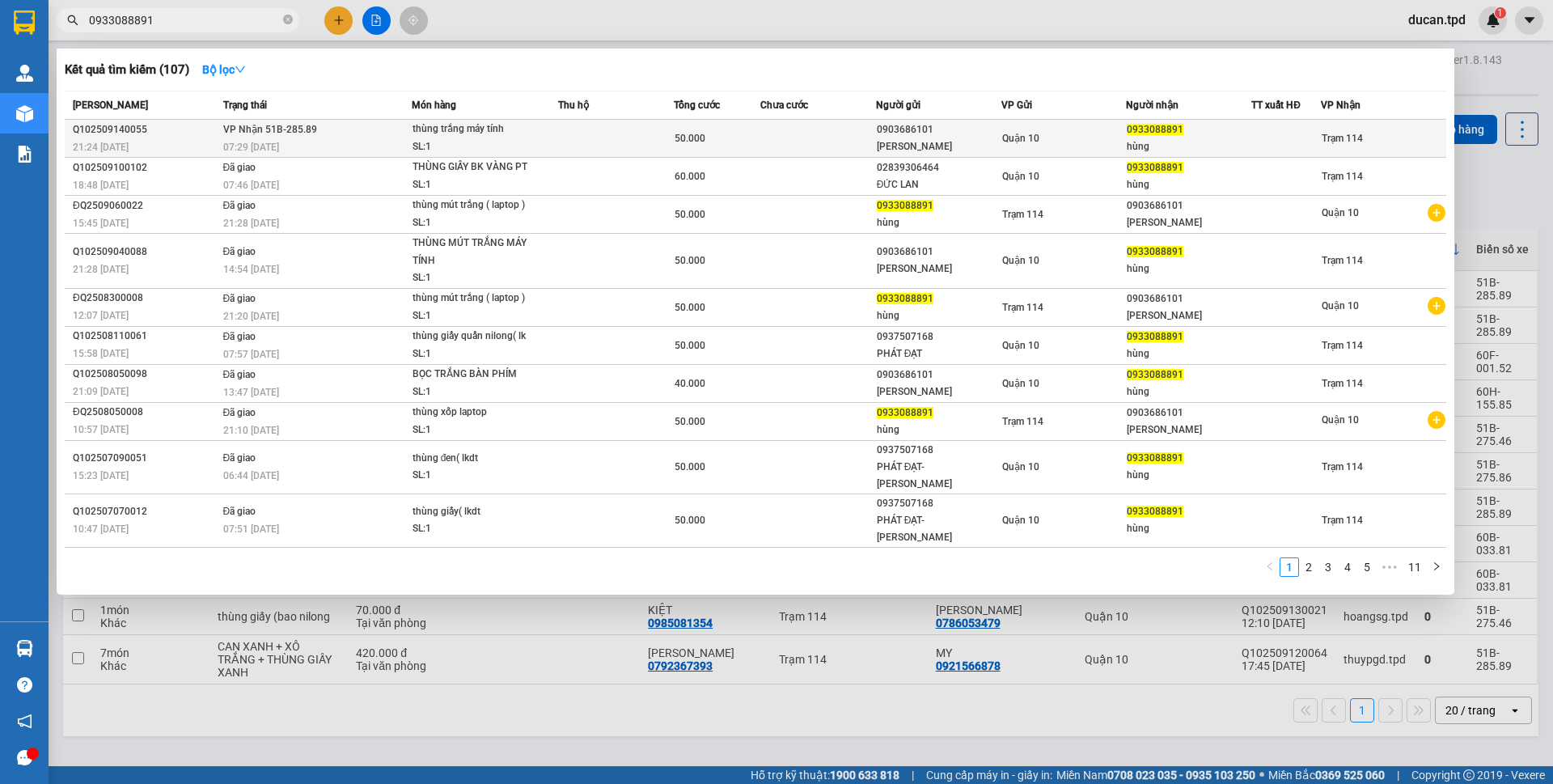
type input "0933088891"
click at [484, 140] on div "SL: 1" at bounding box center [473, 147] width 121 height 18
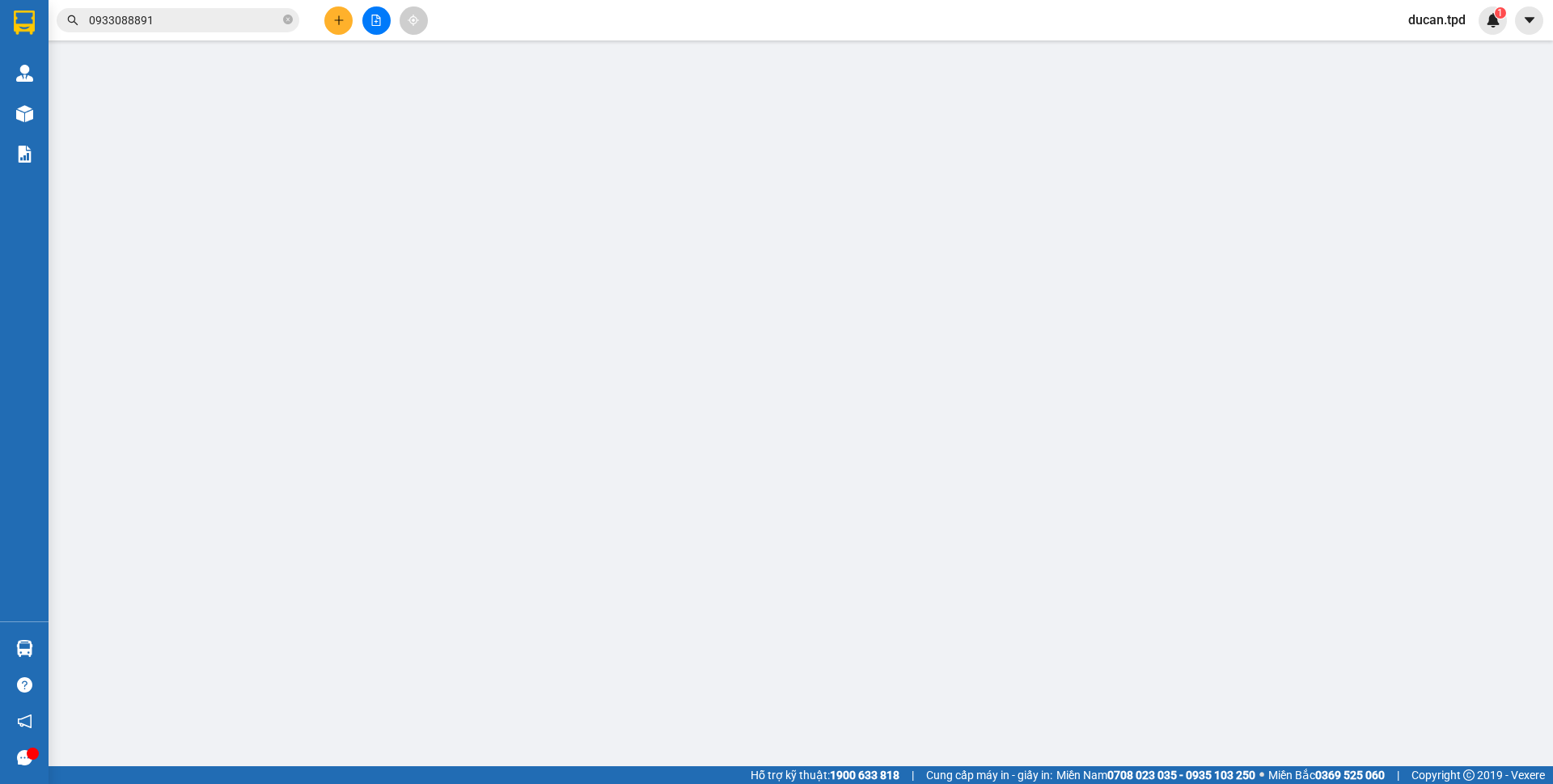
type input "0903686101"
type input "PHẠM VĂN BÌNH"
type input "211918670"
type input "0933088891"
type input "hùng"
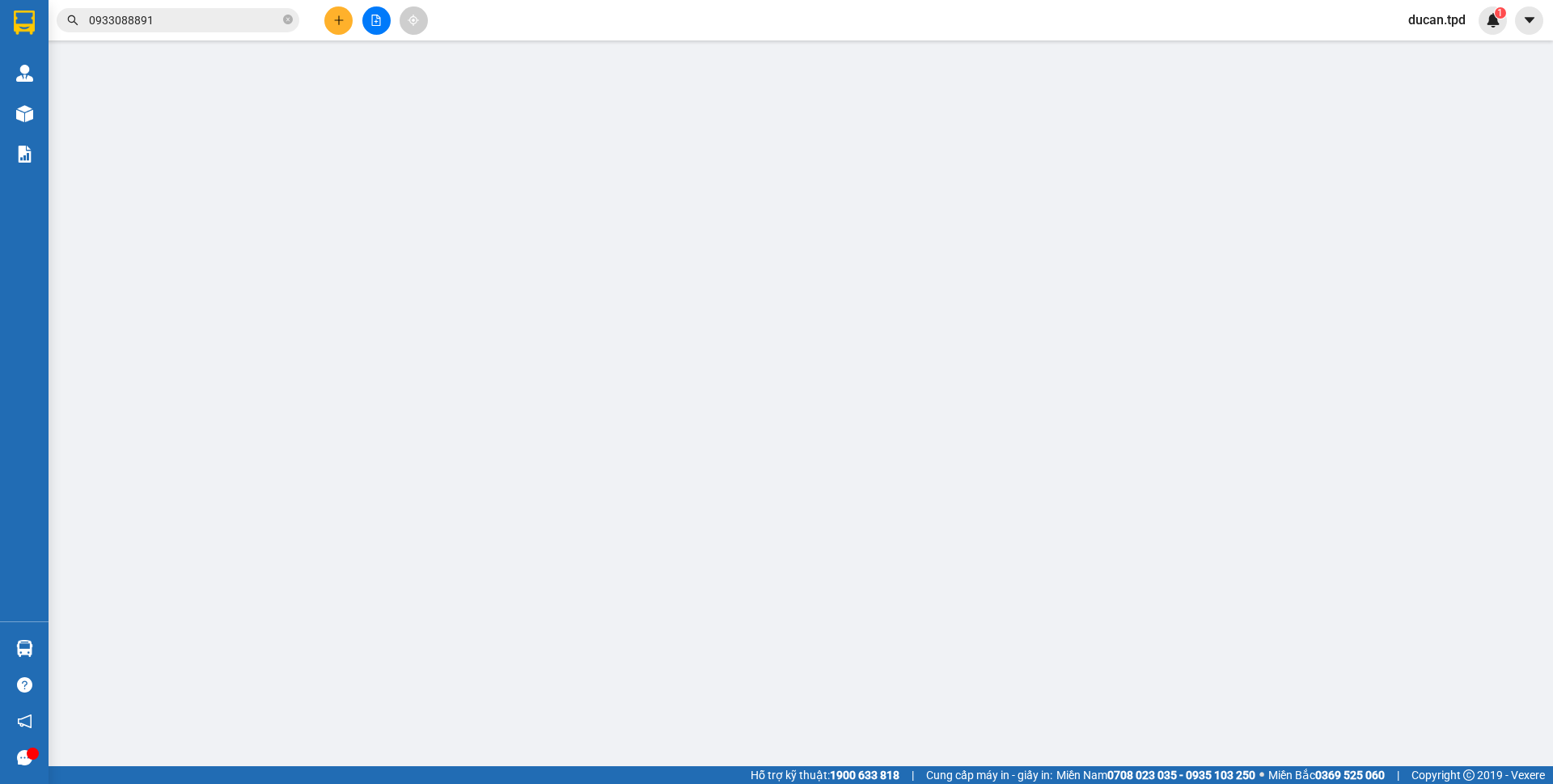
type input "50.000"
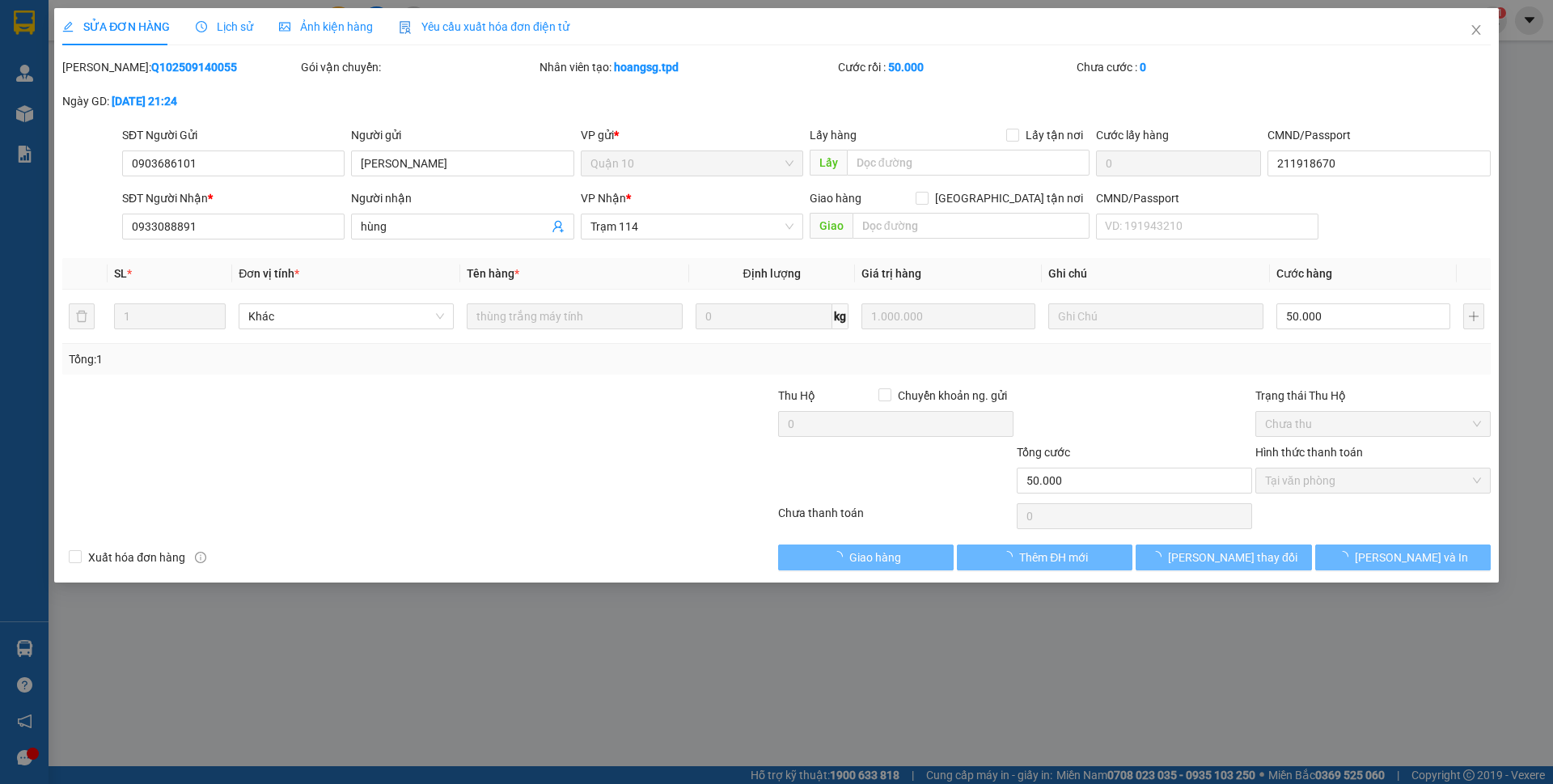
click at [872, 571] on div "SỬA ĐƠN HÀNG Lịch sử Ảnh kiện hàng Yêu cầu xuất hóa đơn điện tử Total Paid Fee …" at bounding box center [776, 295] width 1444 height 575
click at [882, 566] on span "Giao hàng" at bounding box center [875, 557] width 52 height 18
click at [886, 564] on span "Giao hàng" at bounding box center [875, 557] width 52 height 18
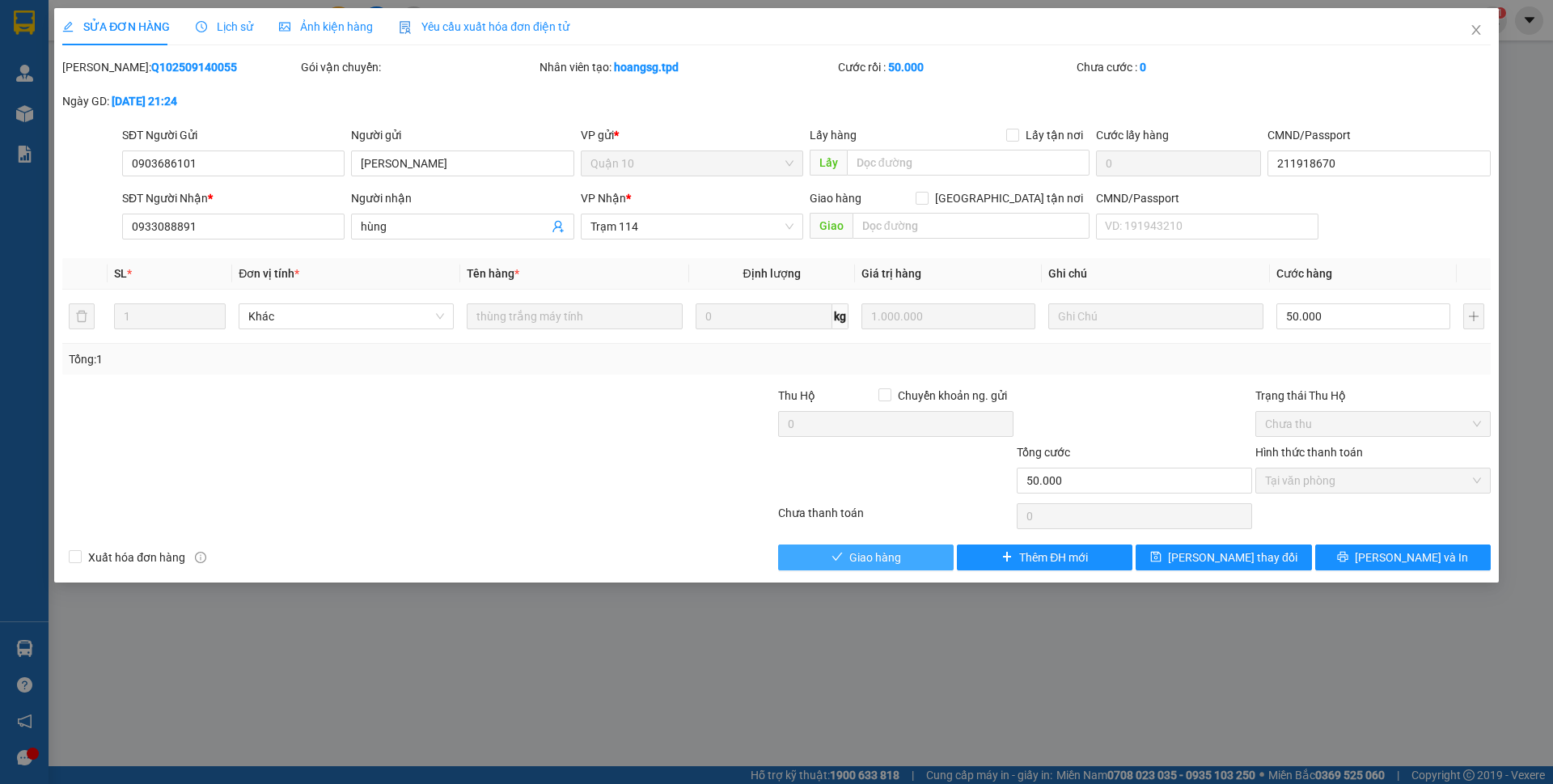
click at [886, 564] on span "Giao hàng" at bounding box center [875, 557] width 52 height 18
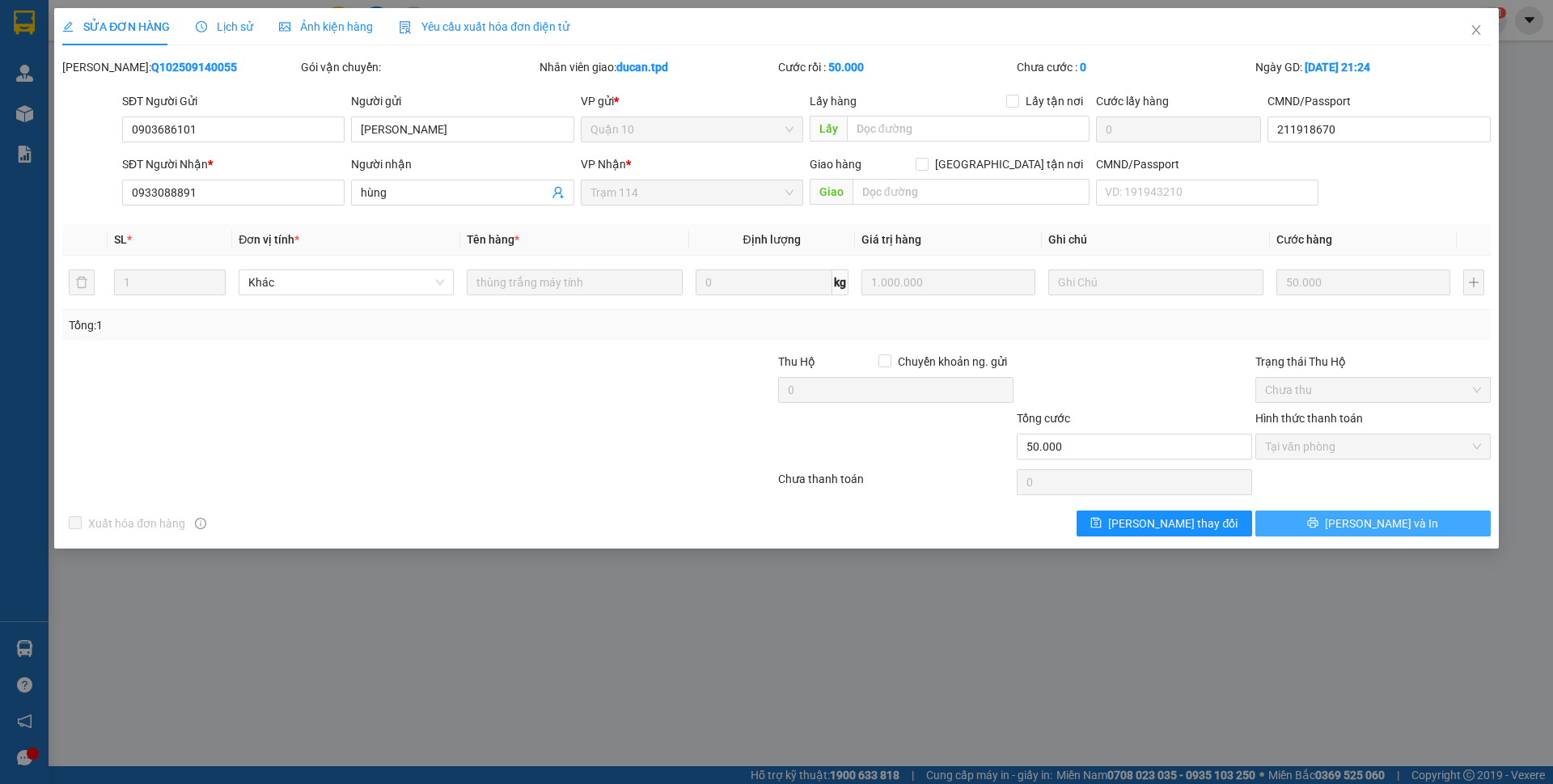
click at [1339, 517] on button "[PERSON_NAME] và In" at bounding box center [1373, 523] width 236 height 26
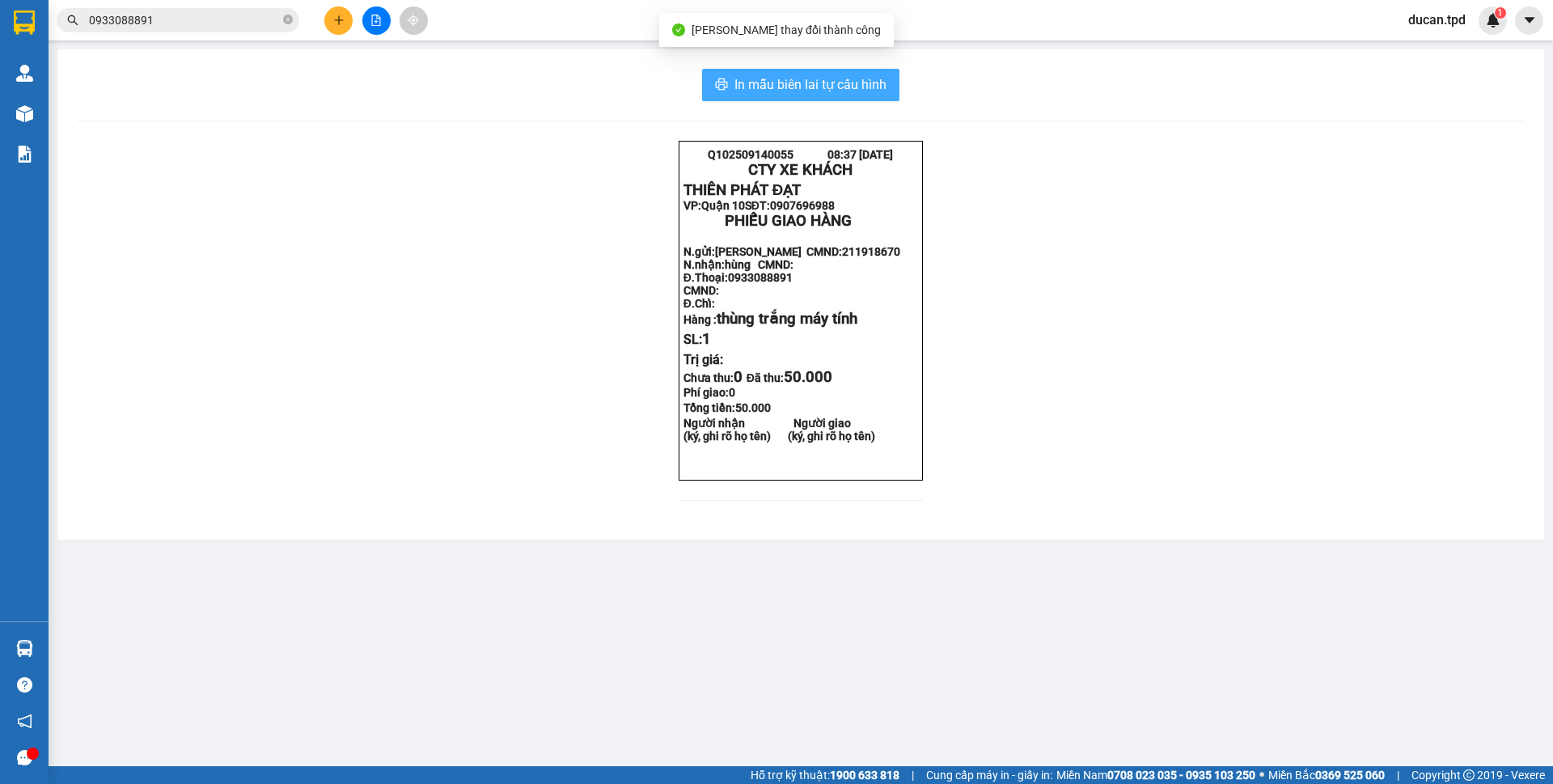
click at [842, 85] on span "In mẫu biên lai tự cấu hình" at bounding box center [810, 85] width 152 height 20
click at [282, 19] on span "0933088891" at bounding box center [178, 20] width 243 height 24
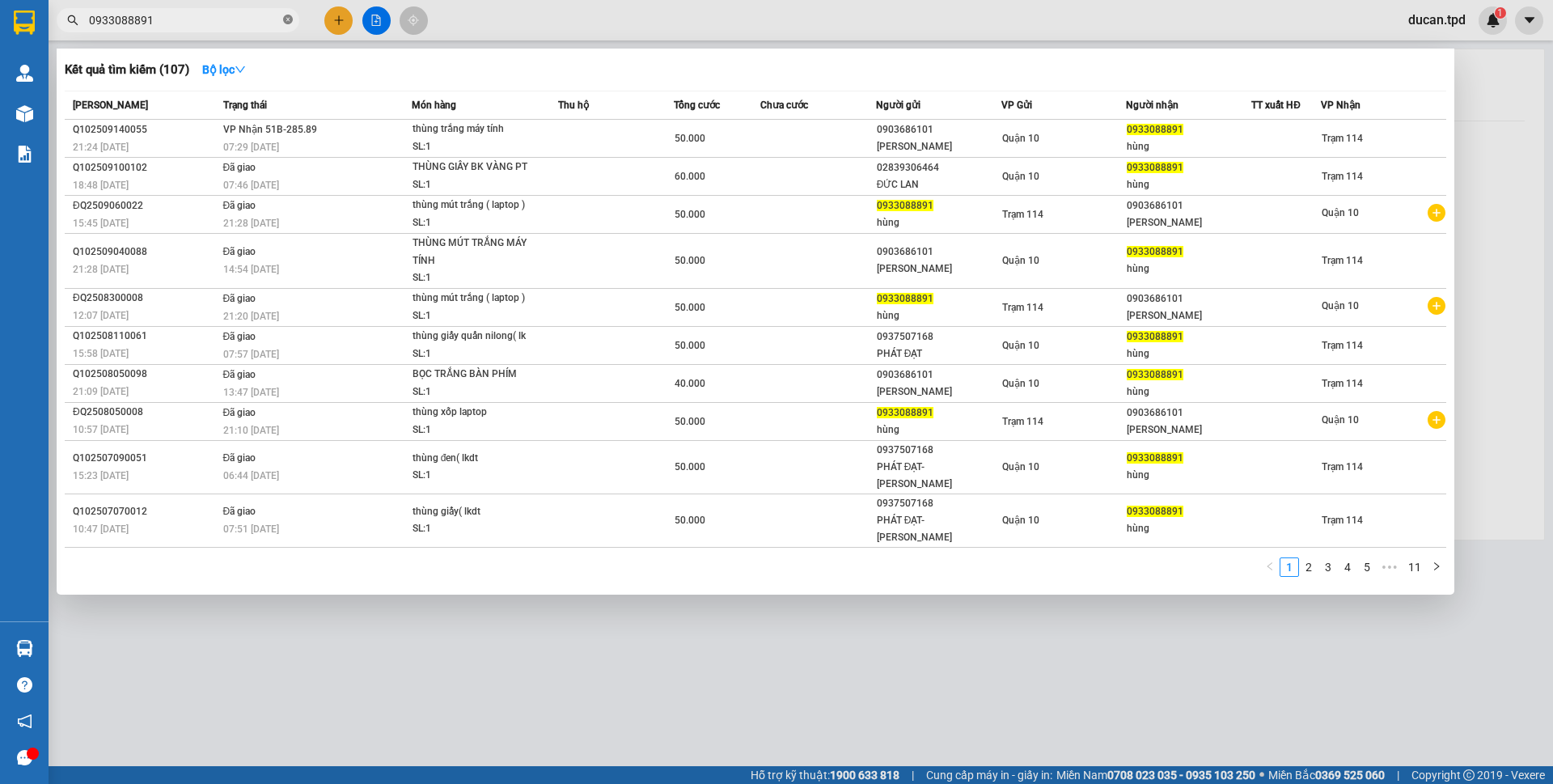
click at [285, 19] on icon "close-circle" at bounding box center [288, 19] width 10 height 10
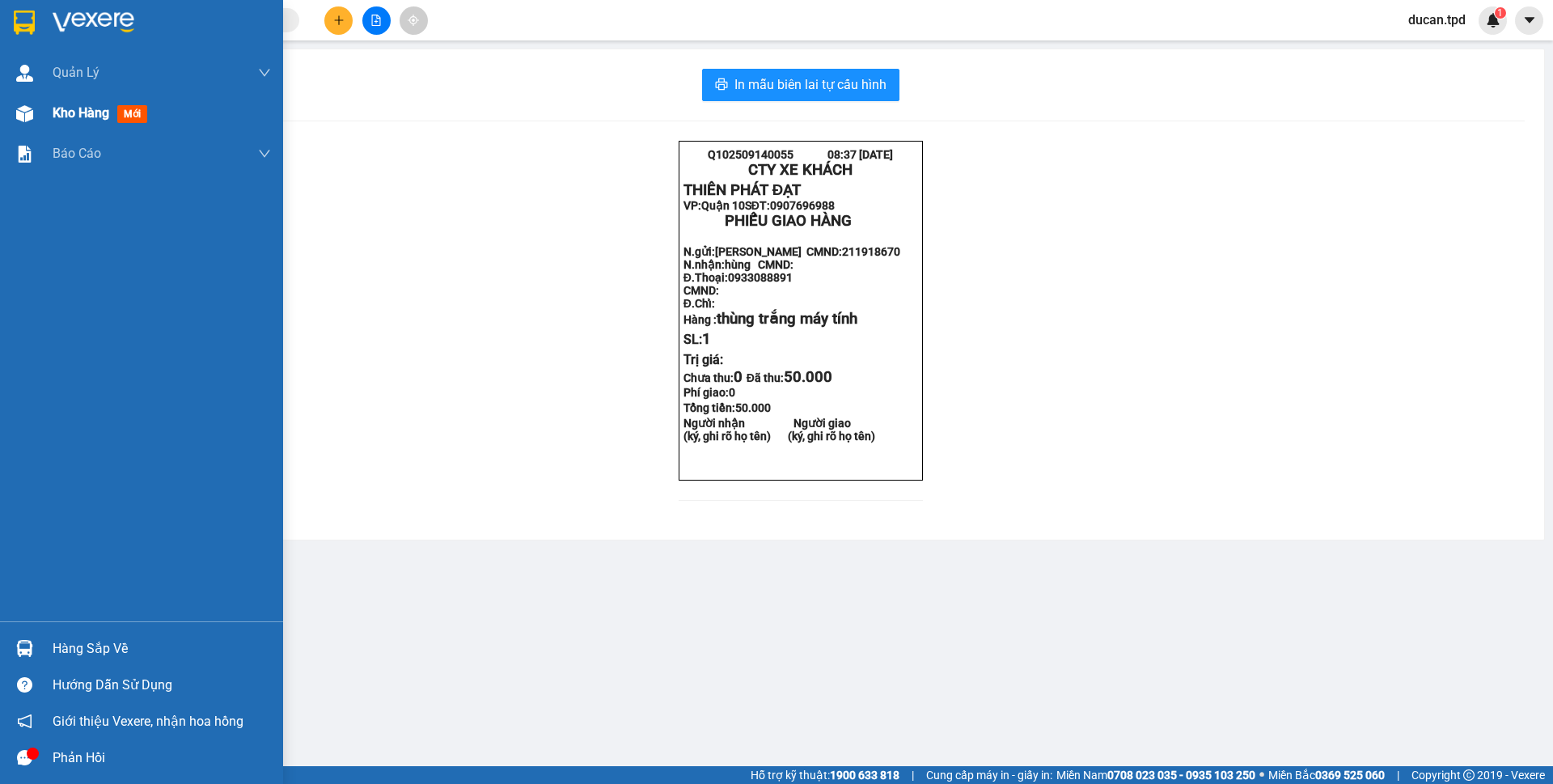
click at [76, 115] on span "Kho hàng" at bounding box center [80, 112] width 57 height 15
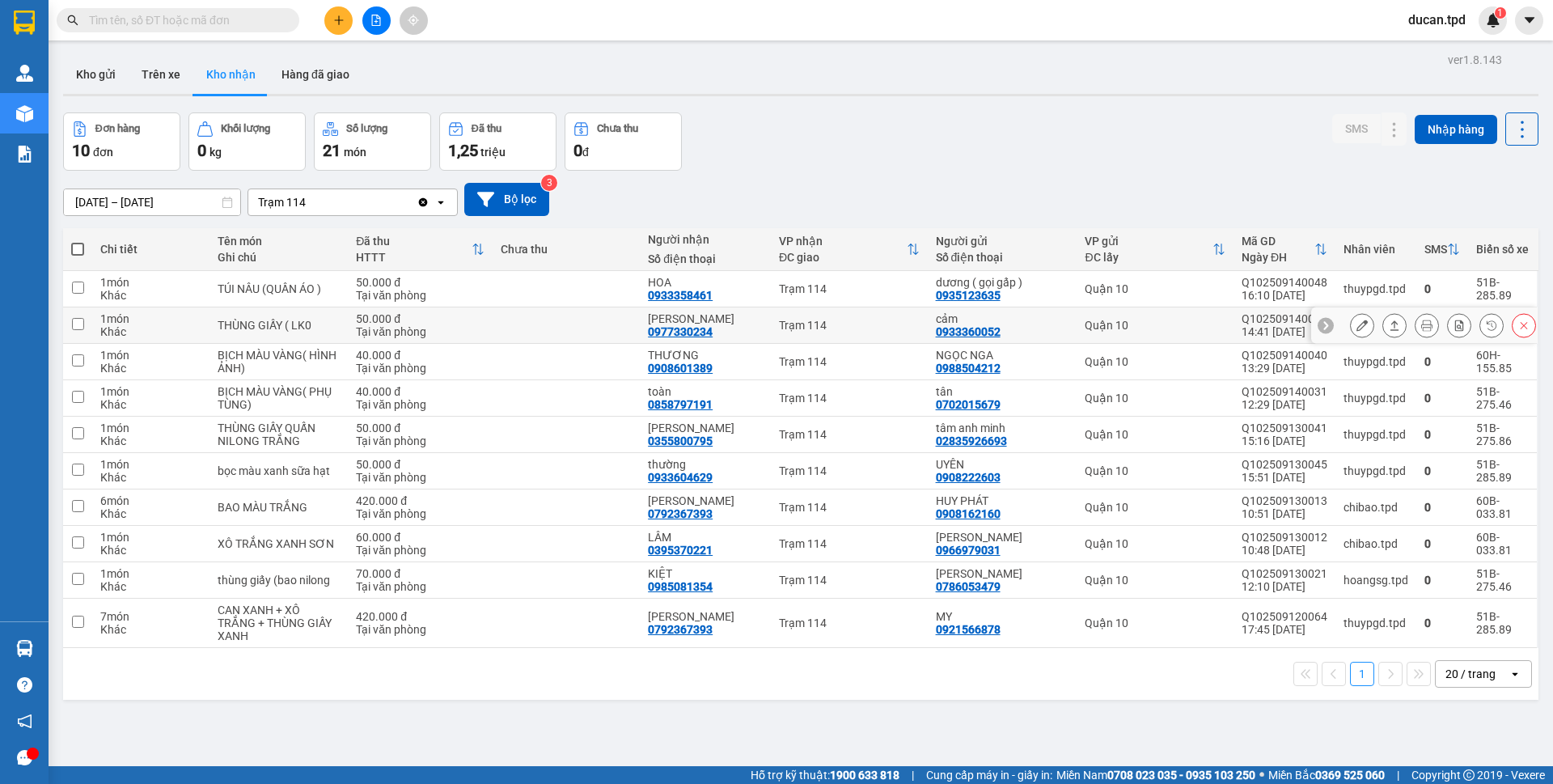
click at [1356, 324] on icon at bounding box center [1361, 325] width 12 height 12
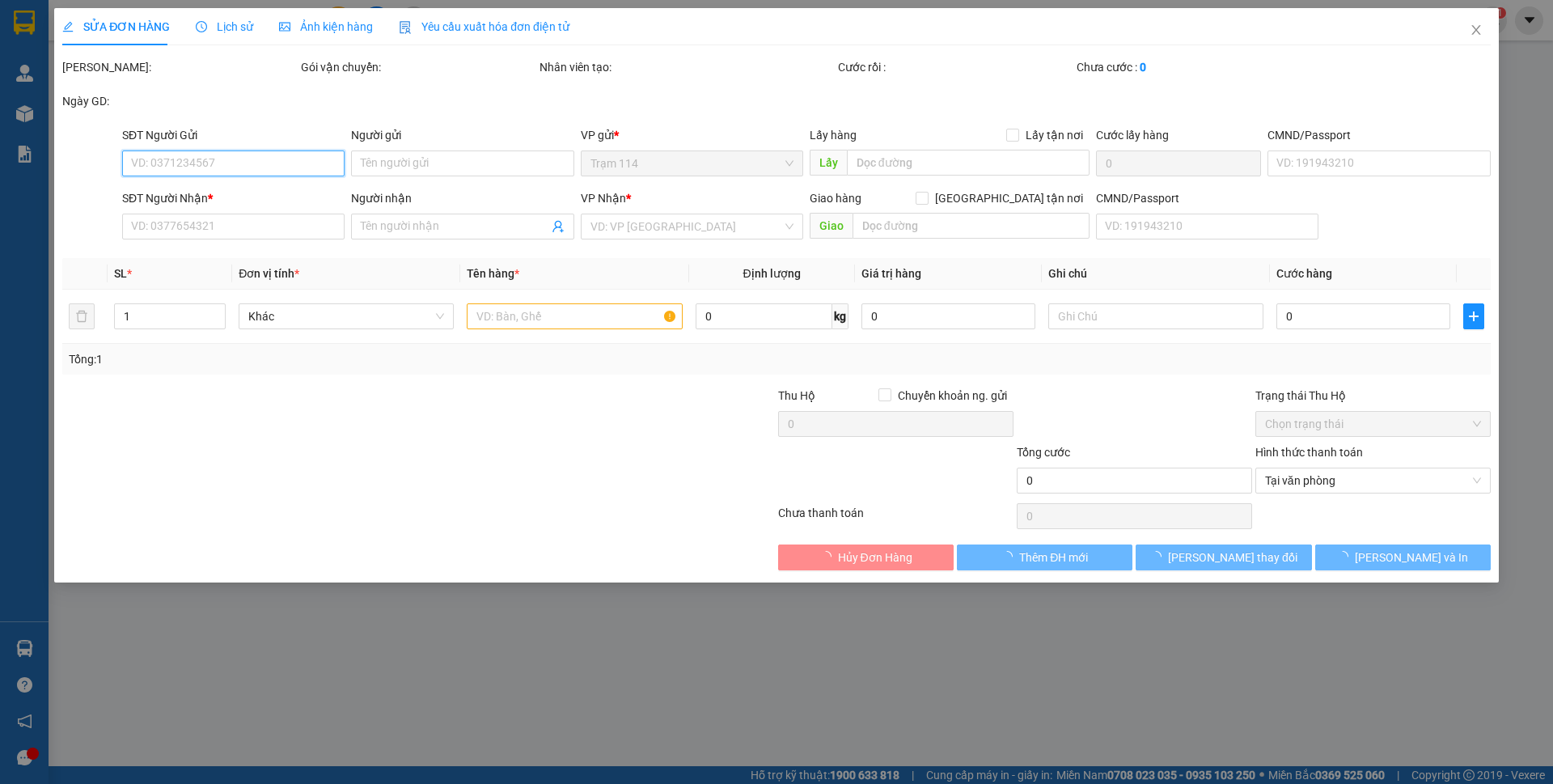
type input "0933360052"
type input "cảm"
type input "0977330234"
type input "tuấn trung"
type input "50.000"
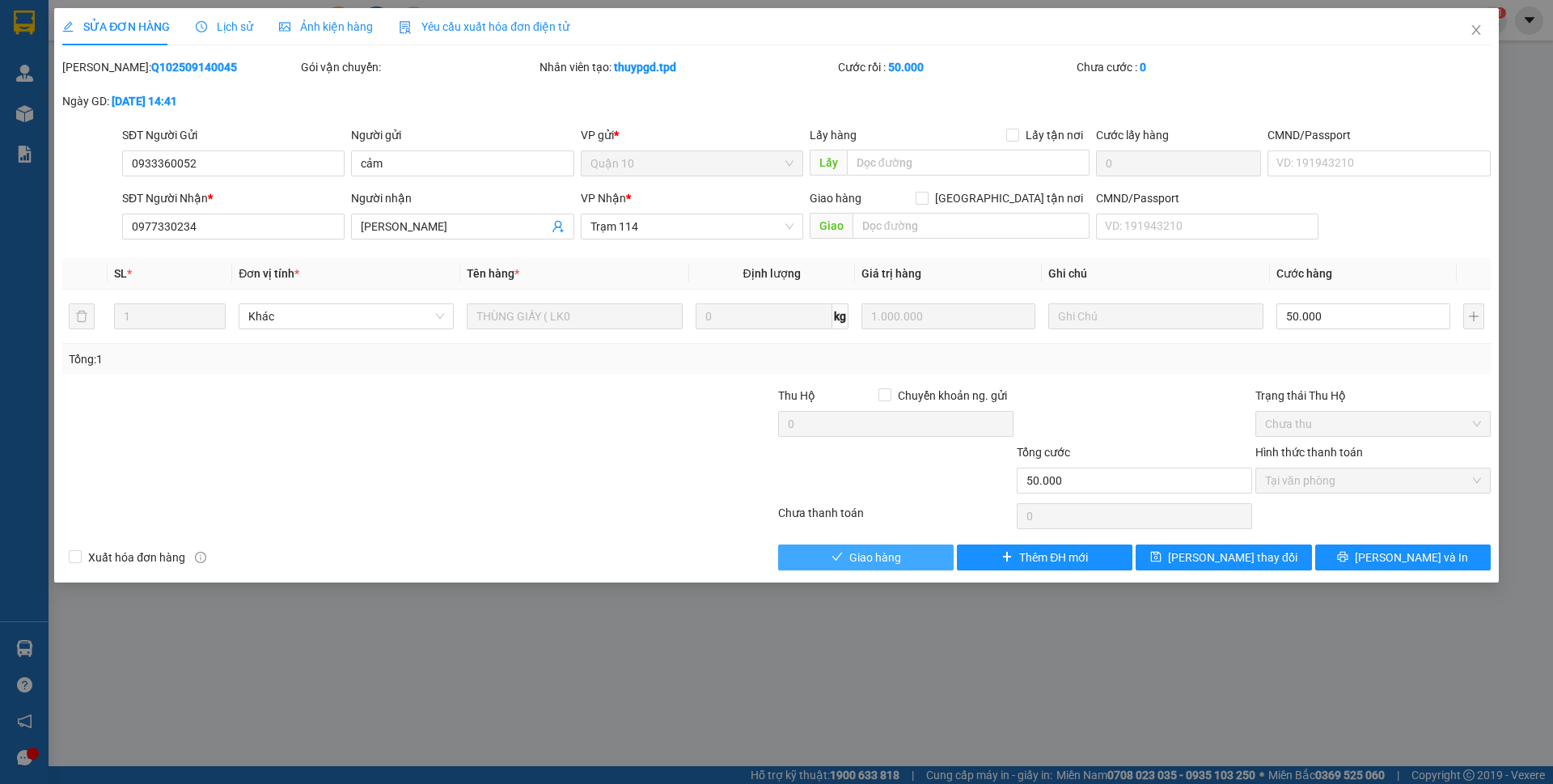
click at [890, 557] on span "Giao hàng" at bounding box center [875, 557] width 52 height 18
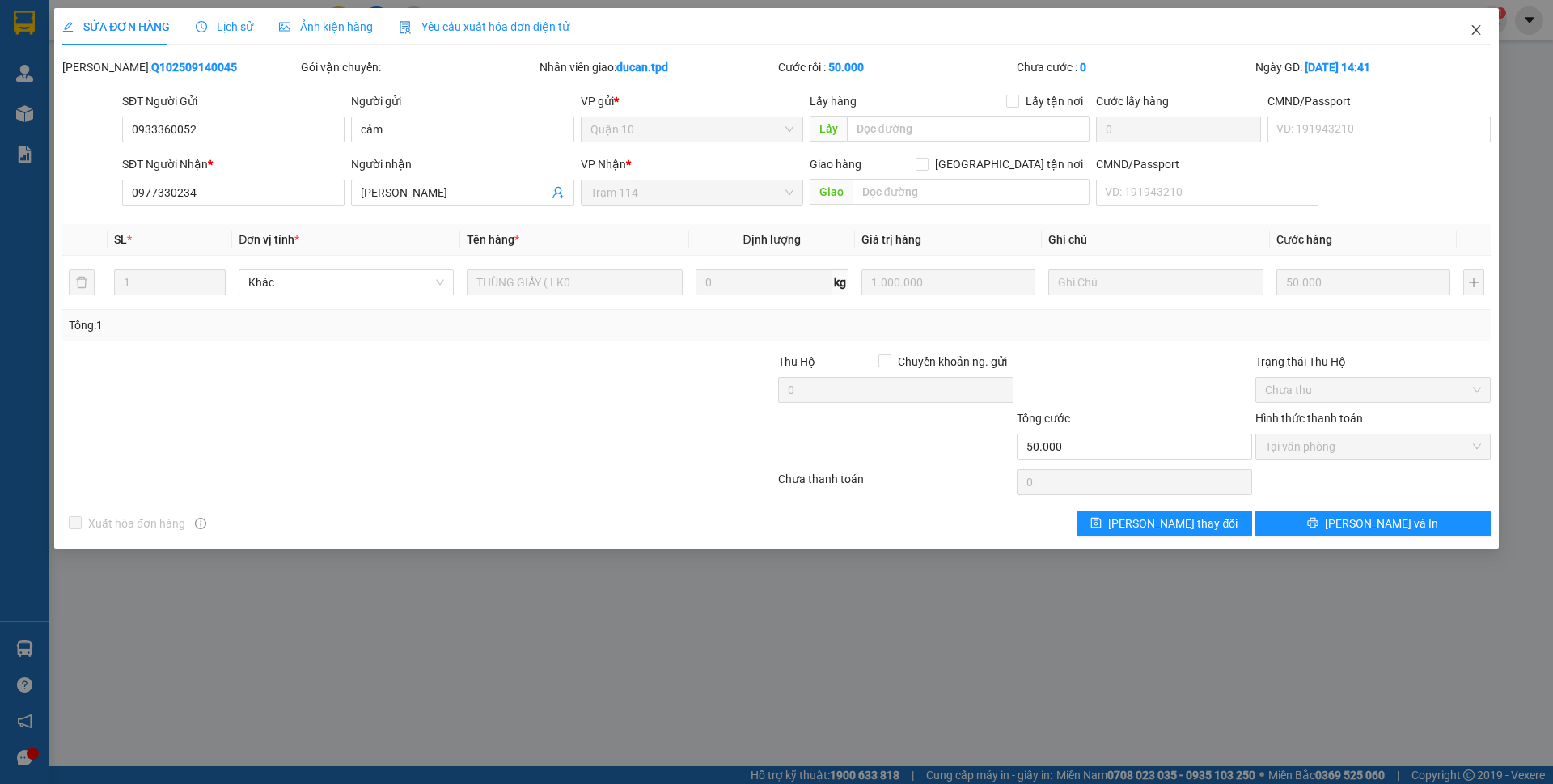
click at [1468, 28] on span "Close" at bounding box center [1476, 31] width 45 height 45
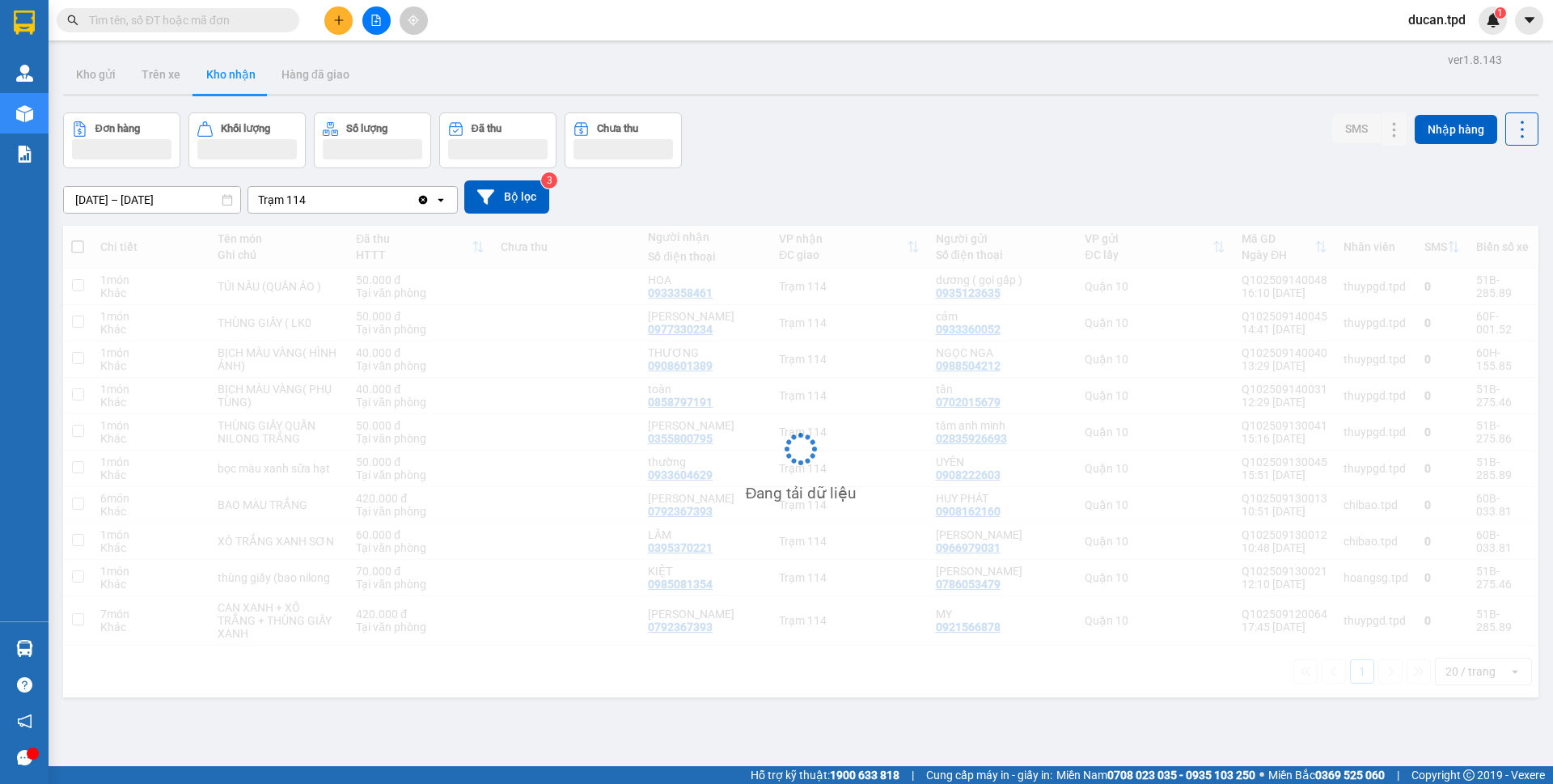
click at [236, 22] on input "text" at bounding box center [184, 21] width 191 height 18
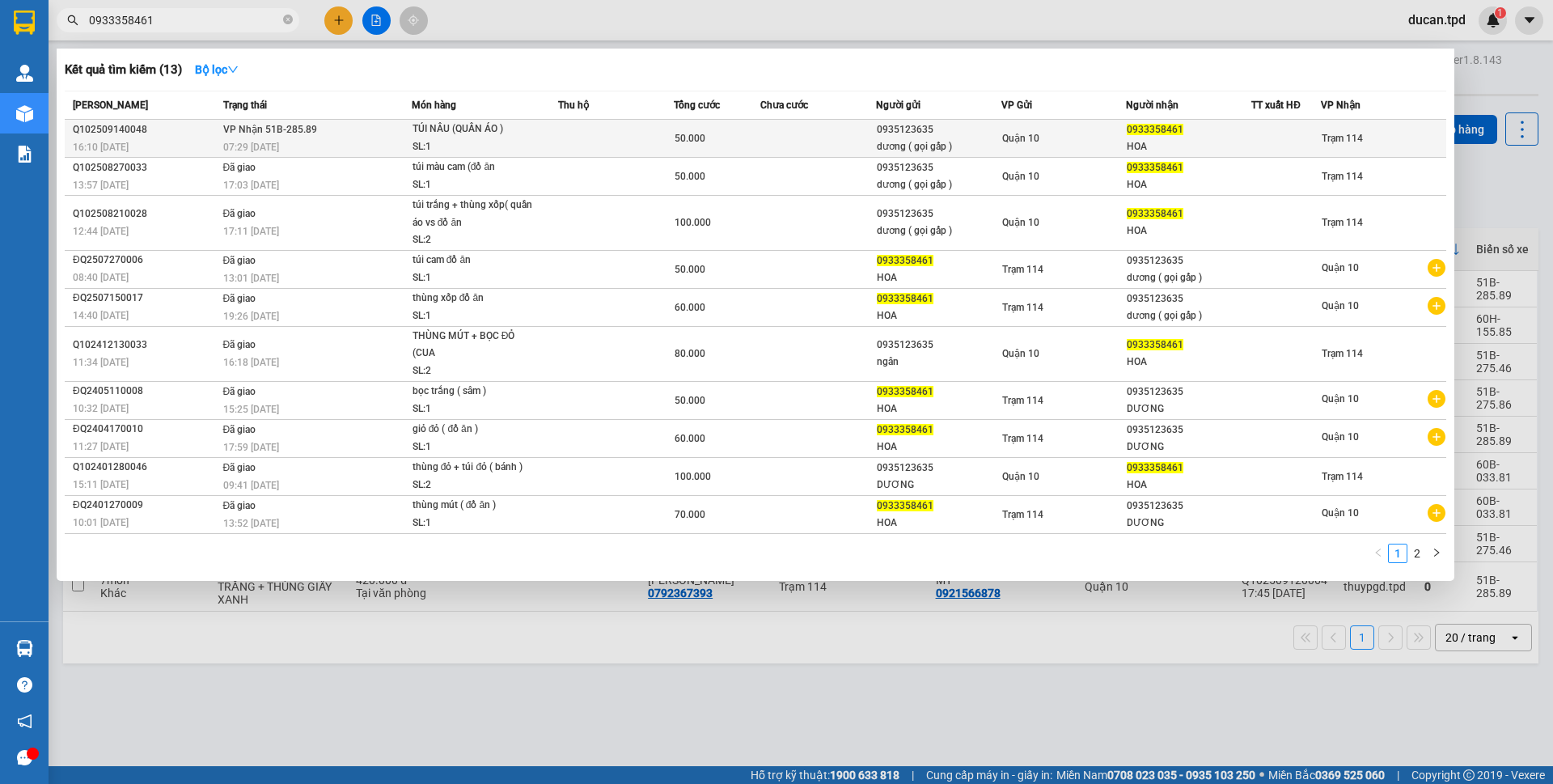
type input "0933358461"
click at [730, 128] on td "50.000" at bounding box center [717, 138] width 86 height 38
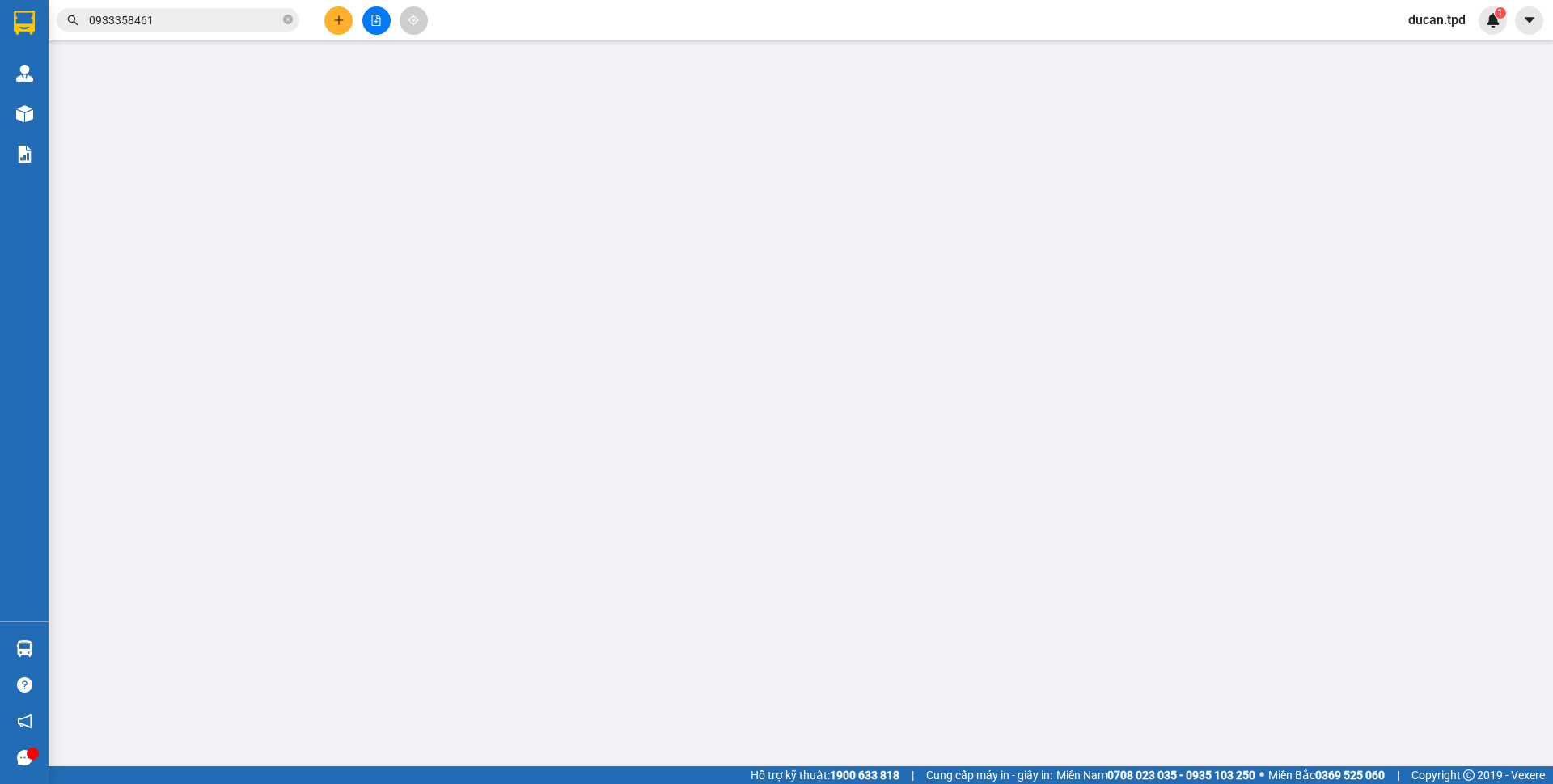
type input "0935123635"
type input "dương ( gọi gấp )"
type input "075192016580"
type input "0933358461"
type input "HOA"
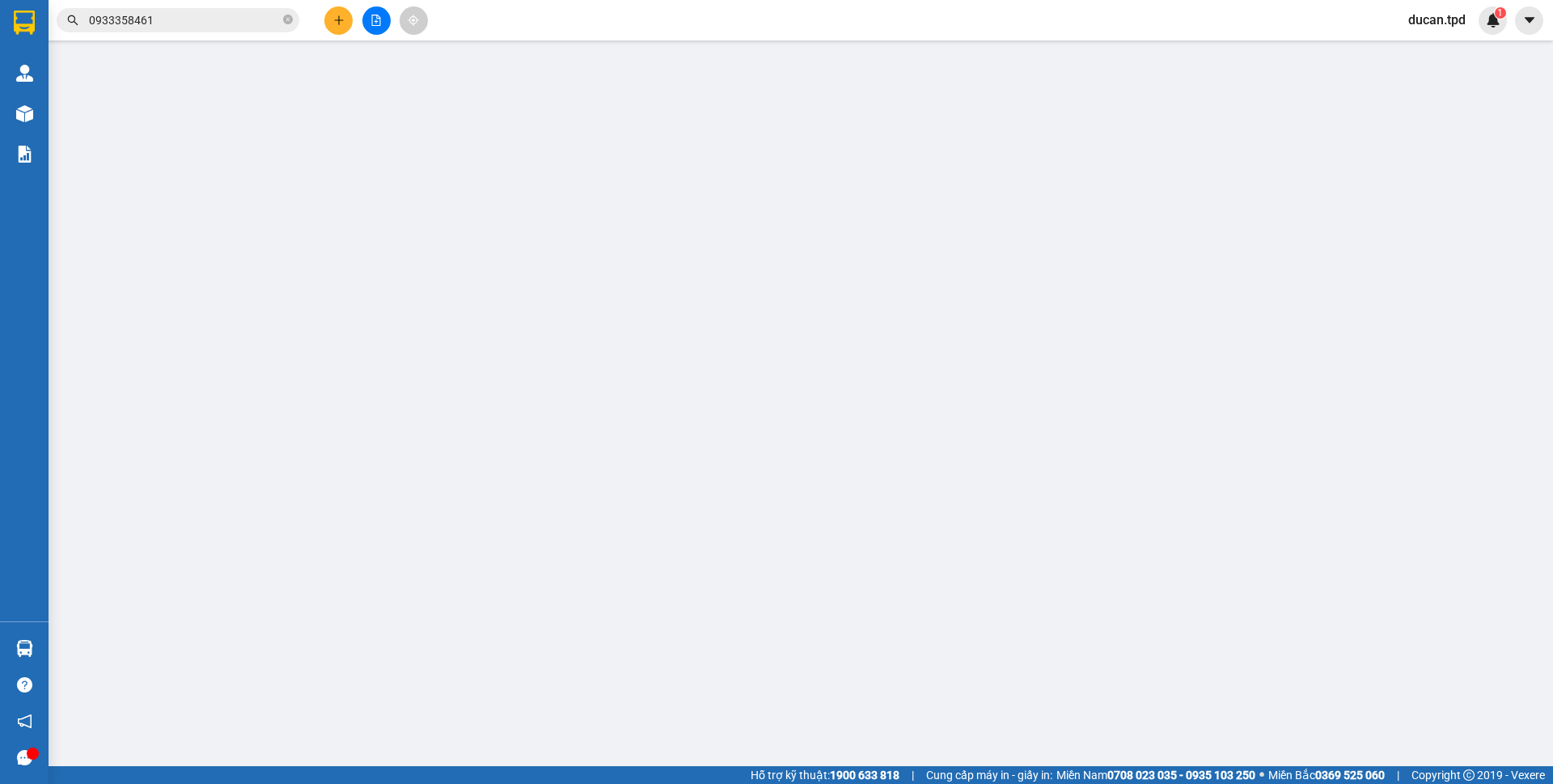
type input "50.000"
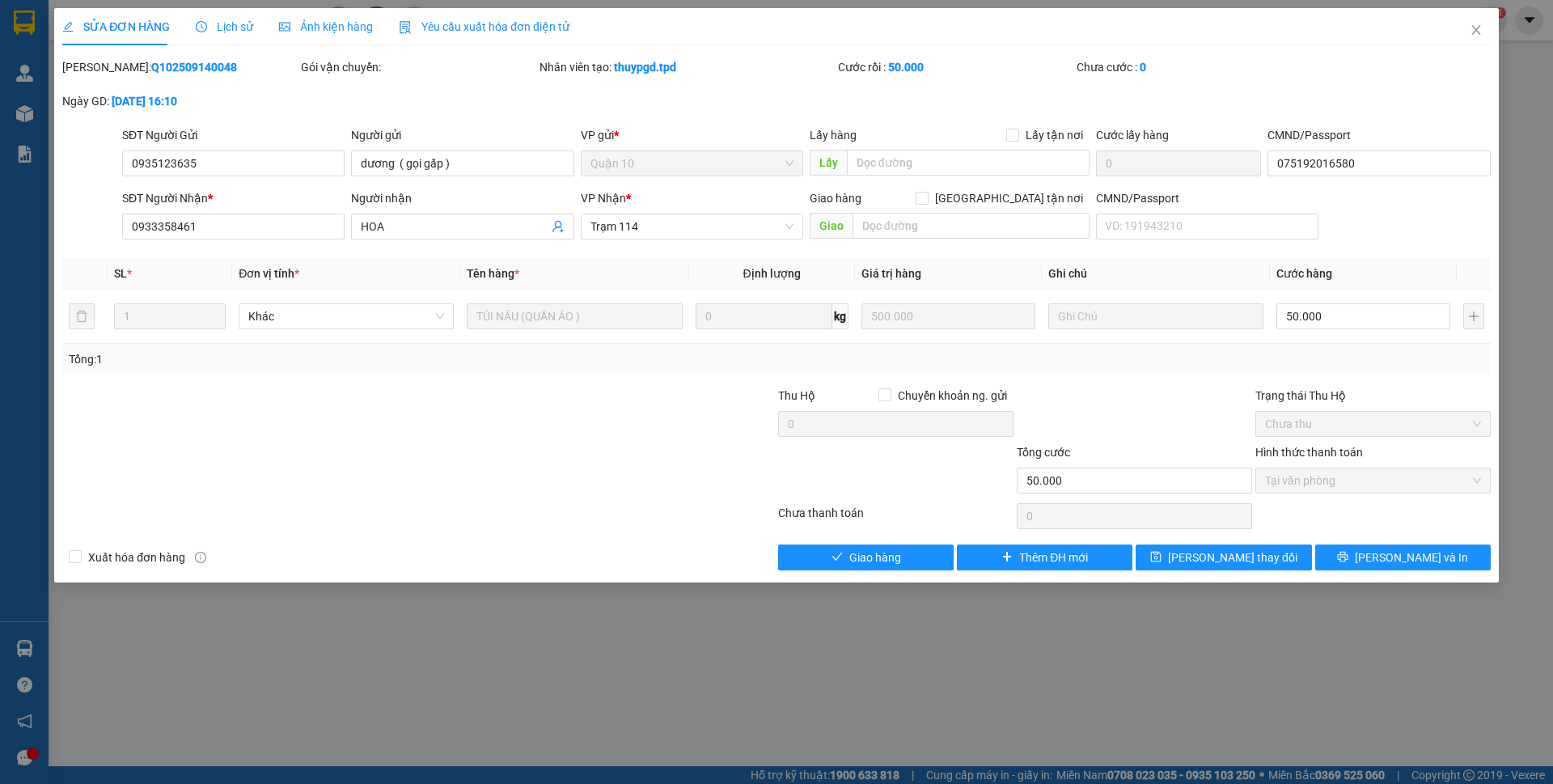
click at [877, 538] on div "Total Paid Fee 50.000 Total UnPaid Fee 0 Cash Collection Total Fee Mã ĐH: Q1025…" at bounding box center [776, 314] width 1428 height 512
click at [878, 552] on span "Giao hàng" at bounding box center [875, 557] width 52 height 18
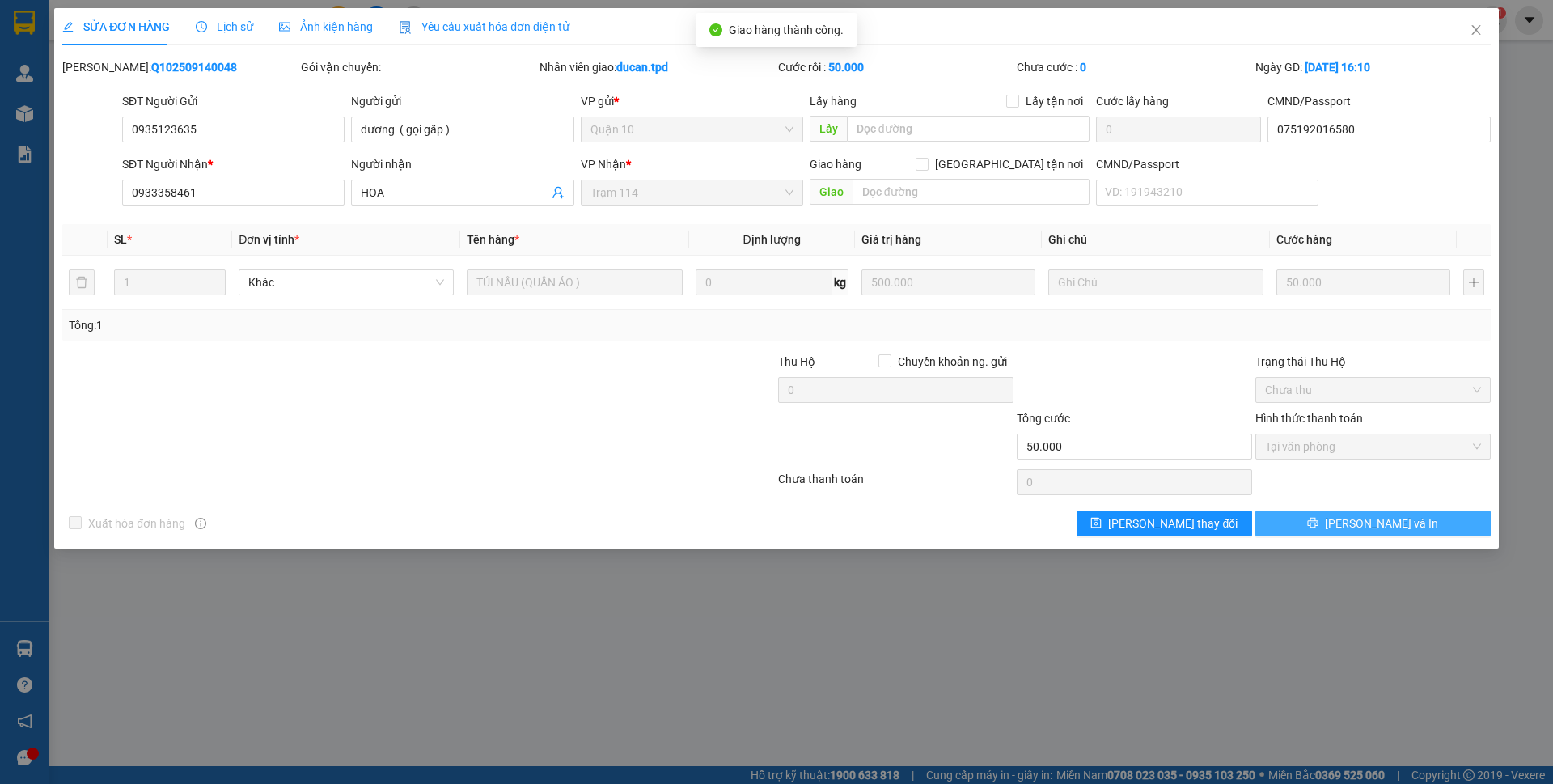
click at [1280, 521] on button "[PERSON_NAME] và In" at bounding box center [1373, 523] width 236 height 26
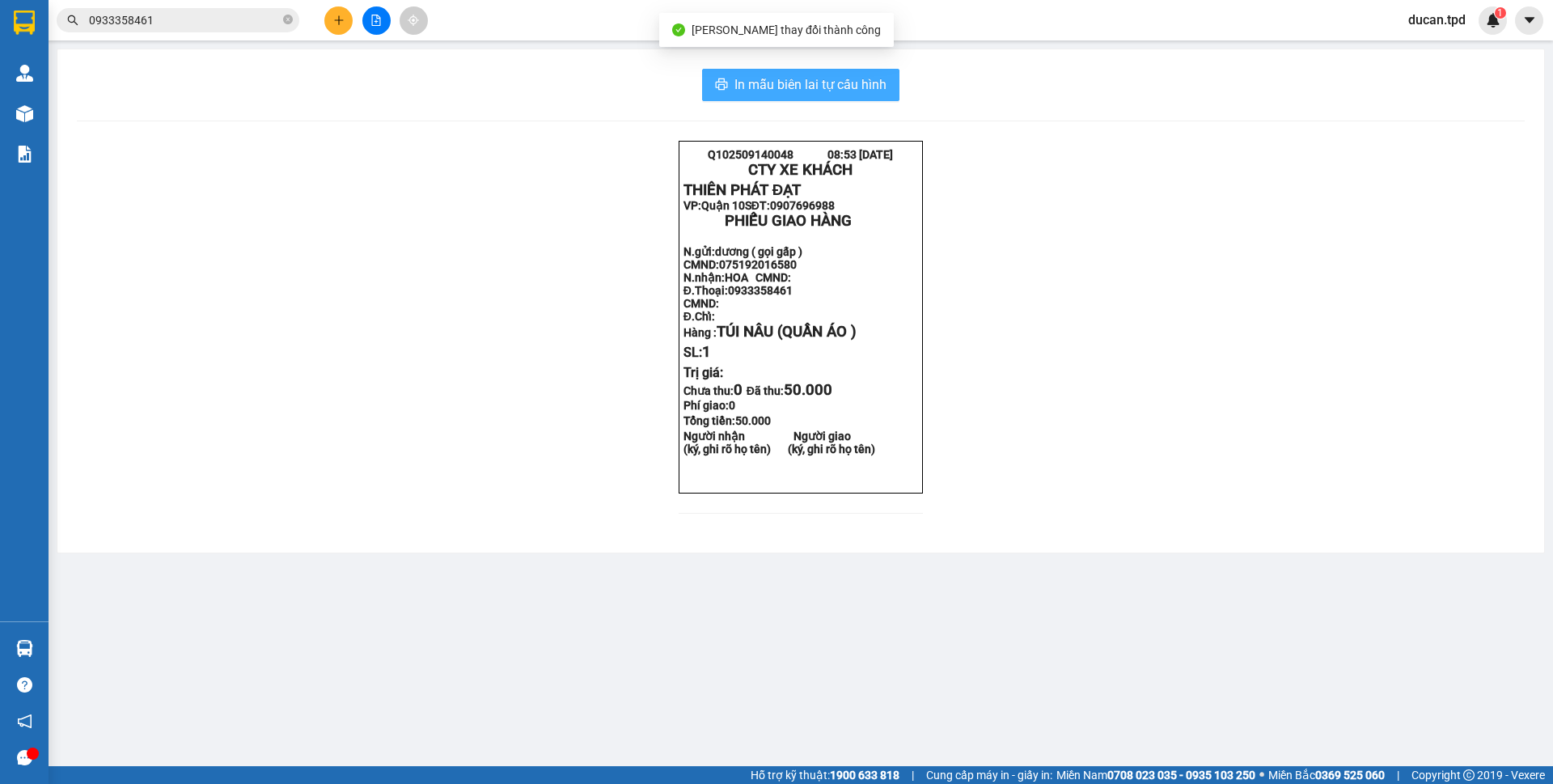
click at [852, 92] on span "In mẫu biên lai tự cấu hình" at bounding box center [810, 85] width 152 height 20
click at [291, 24] on icon "close-circle" at bounding box center [288, 19] width 10 height 10
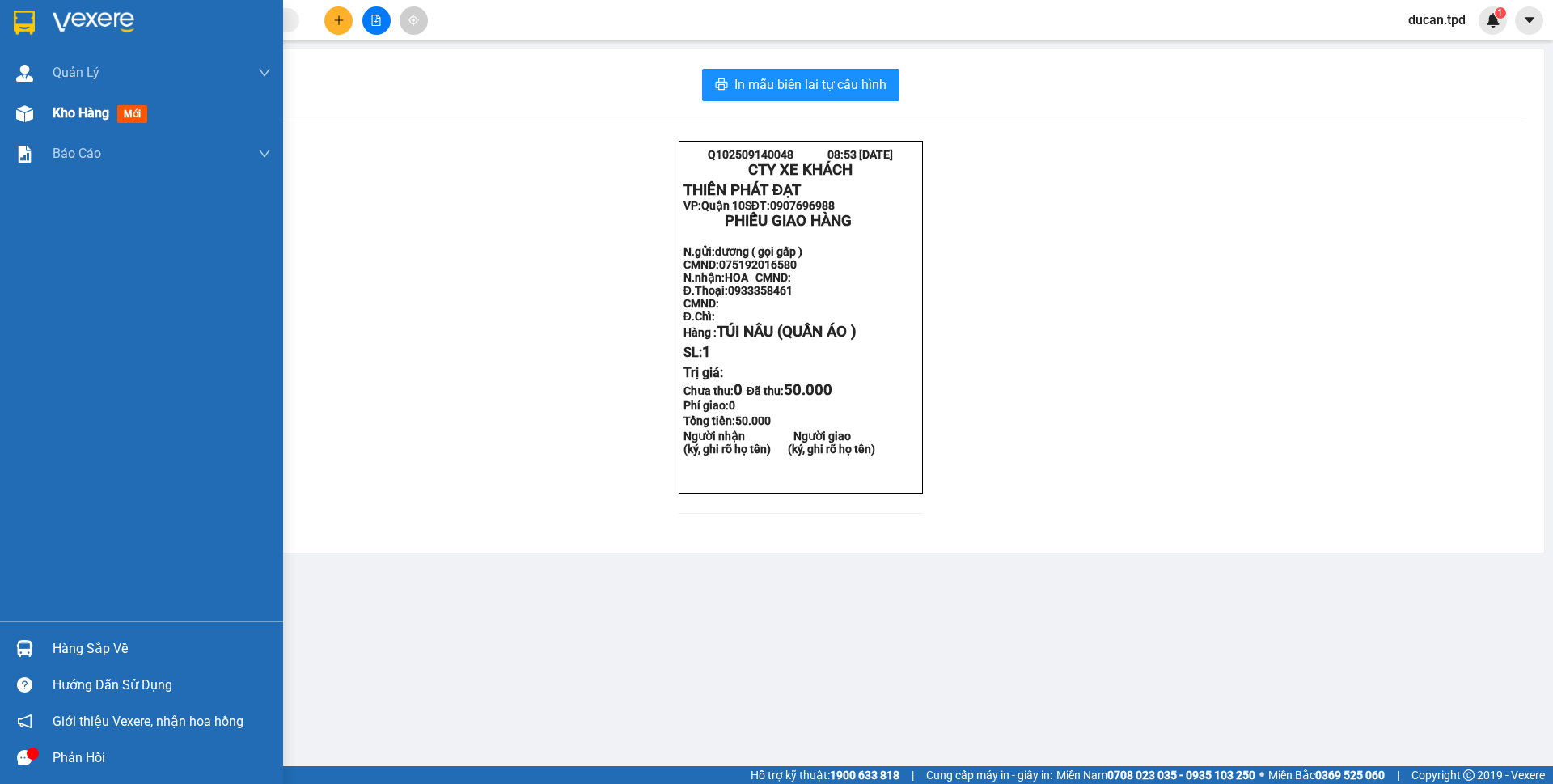
click at [30, 120] on img at bounding box center [24, 113] width 17 height 17
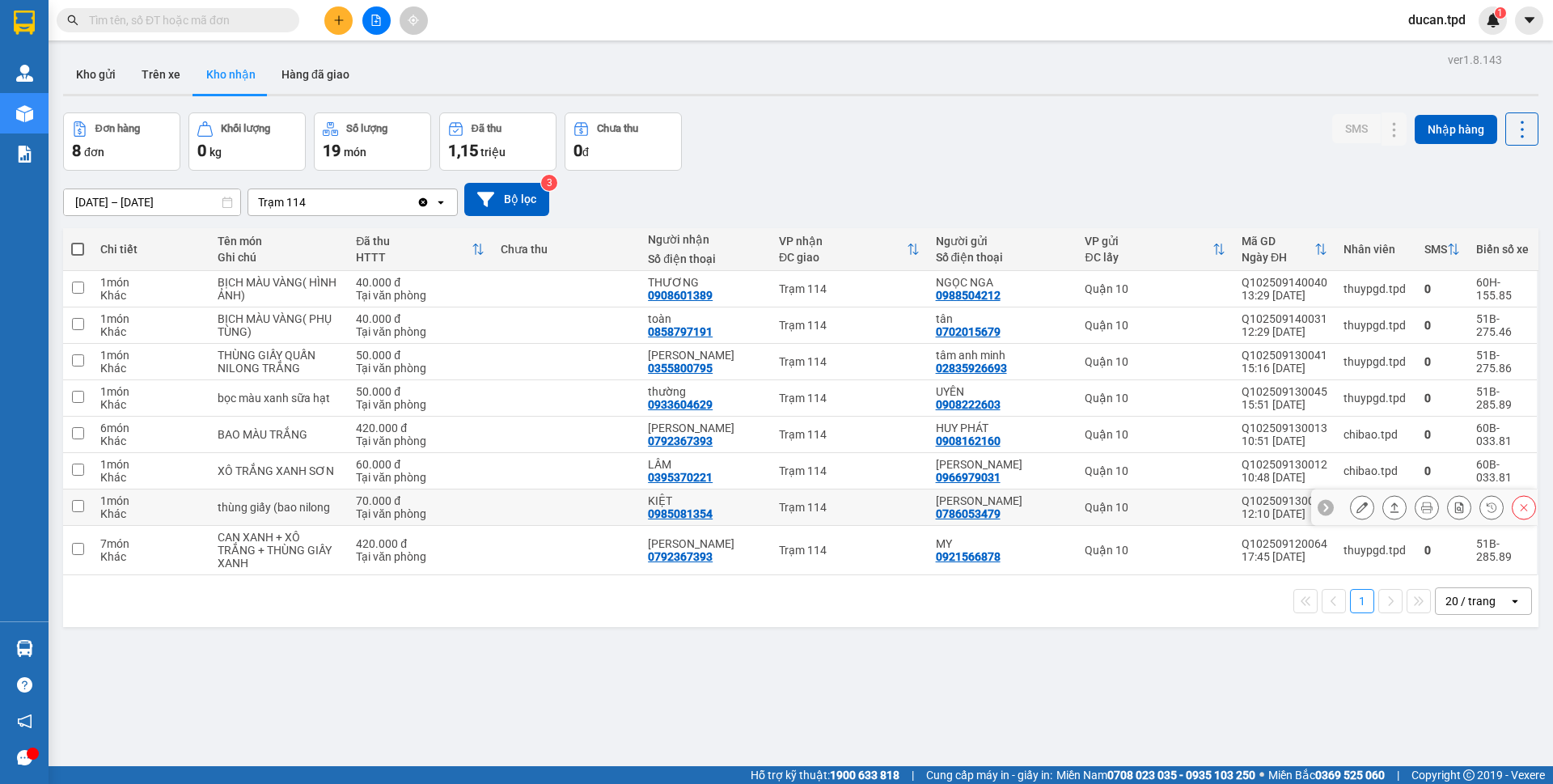
click at [674, 509] on div "0985081354" at bounding box center [680, 513] width 65 height 13
copy div "0985081354"
click at [202, 16] on input "text" at bounding box center [184, 21] width 191 height 18
paste input "0985081354"
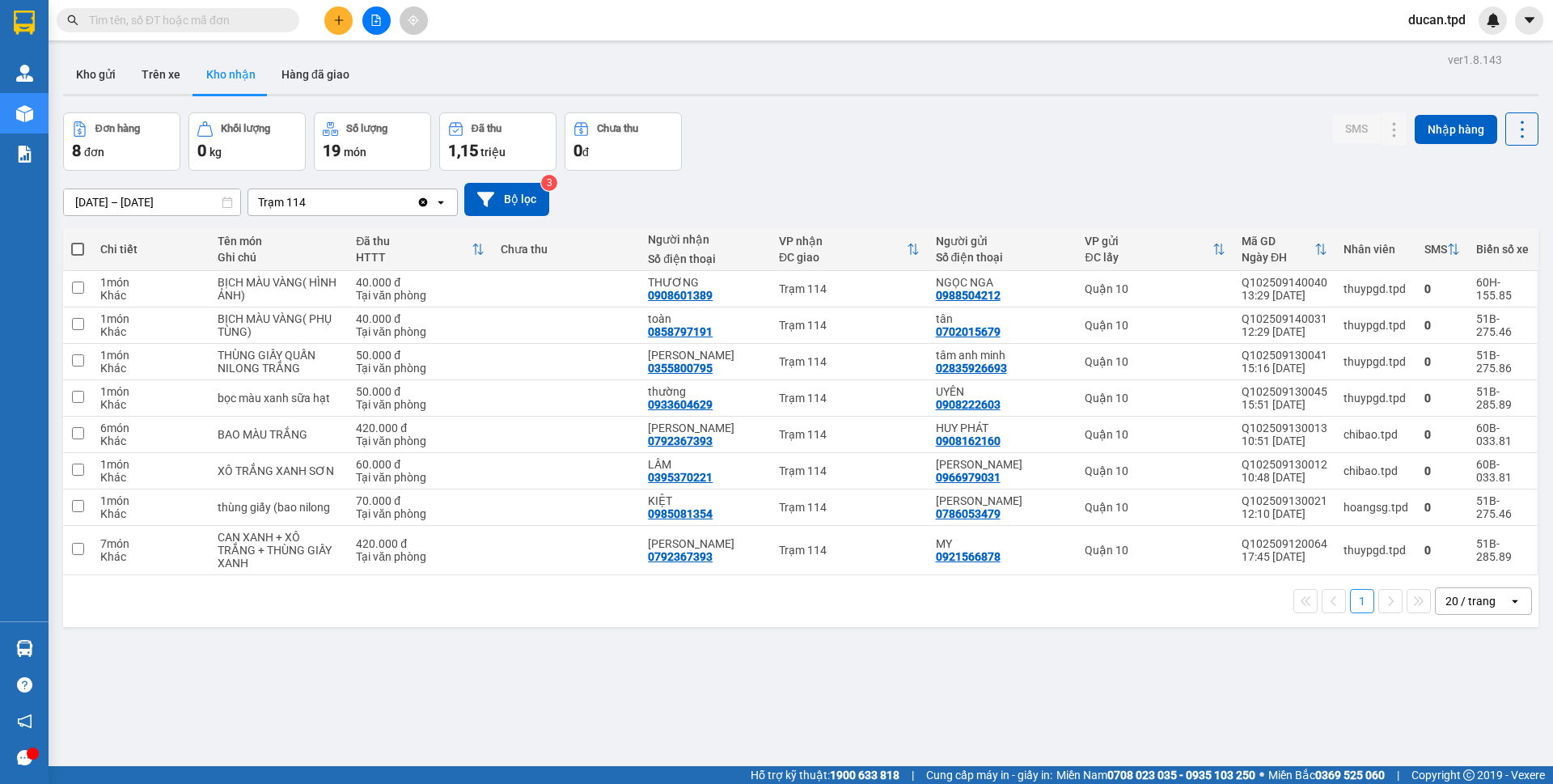
type input "0985081354"
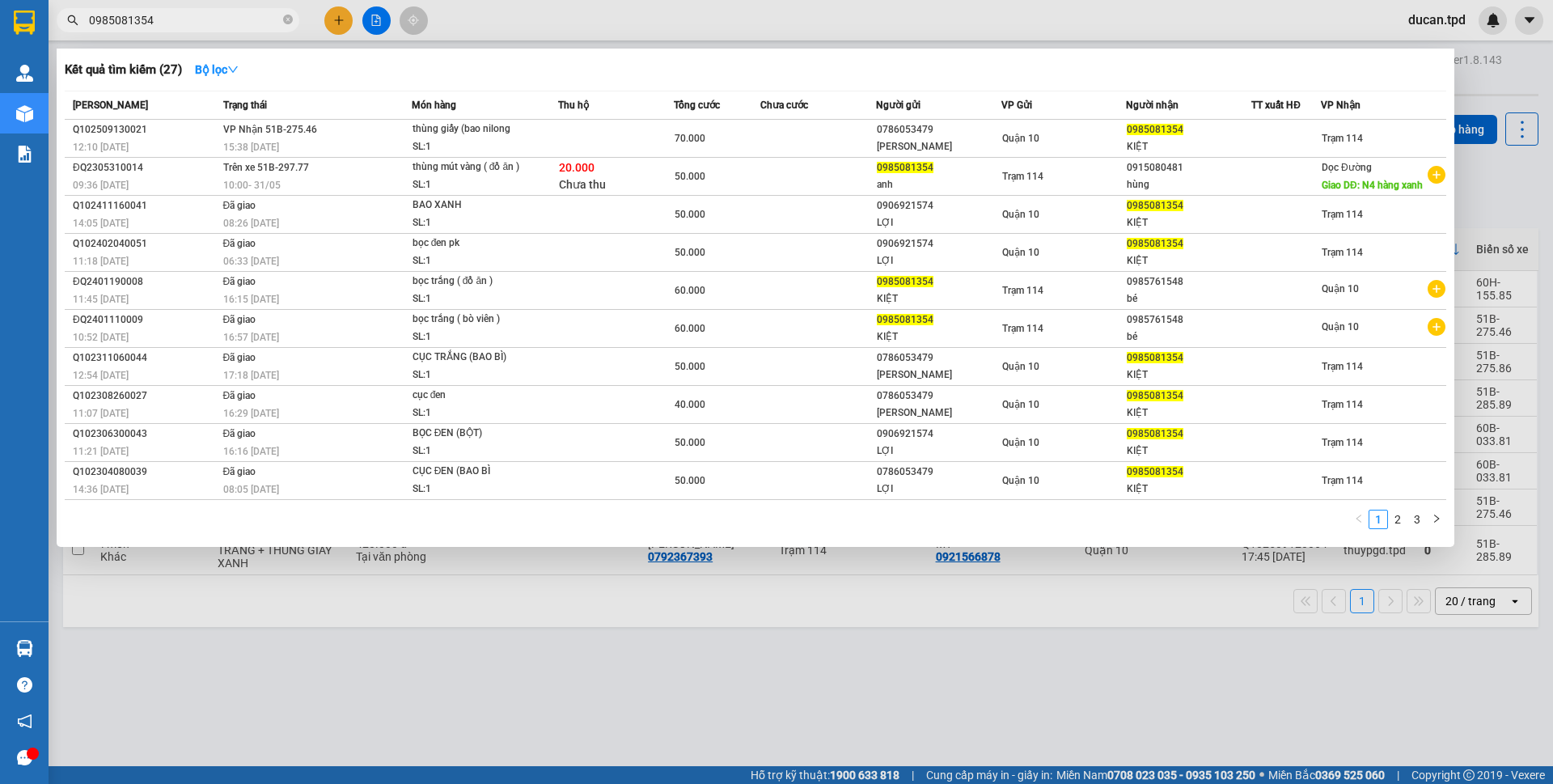
click at [185, 22] on input "0985081354" at bounding box center [184, 21] width 191 height 18
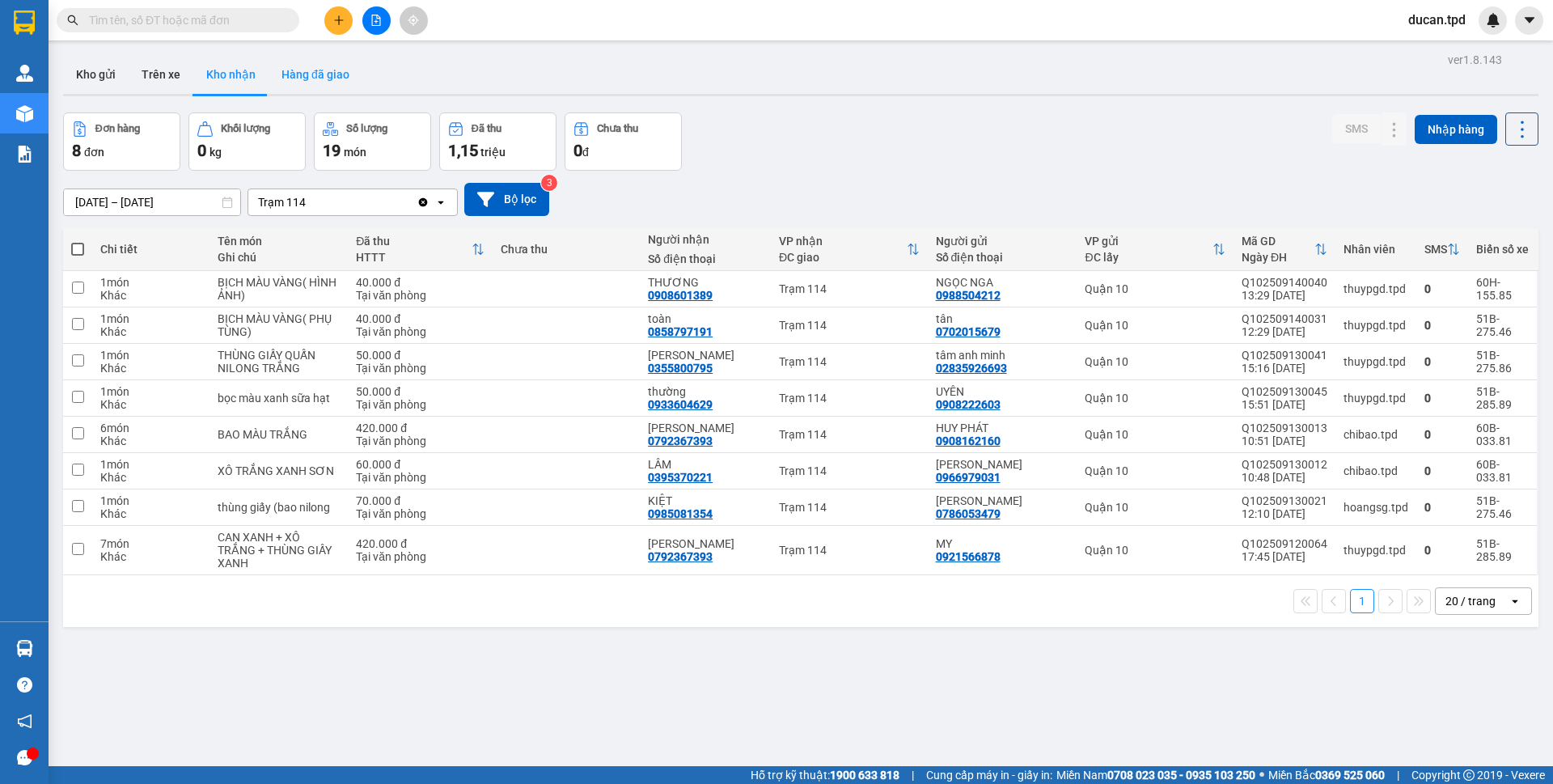
click at [317, 81] on button "Hàng đã giao" at bounding box center [316, 74] width 94 height 39
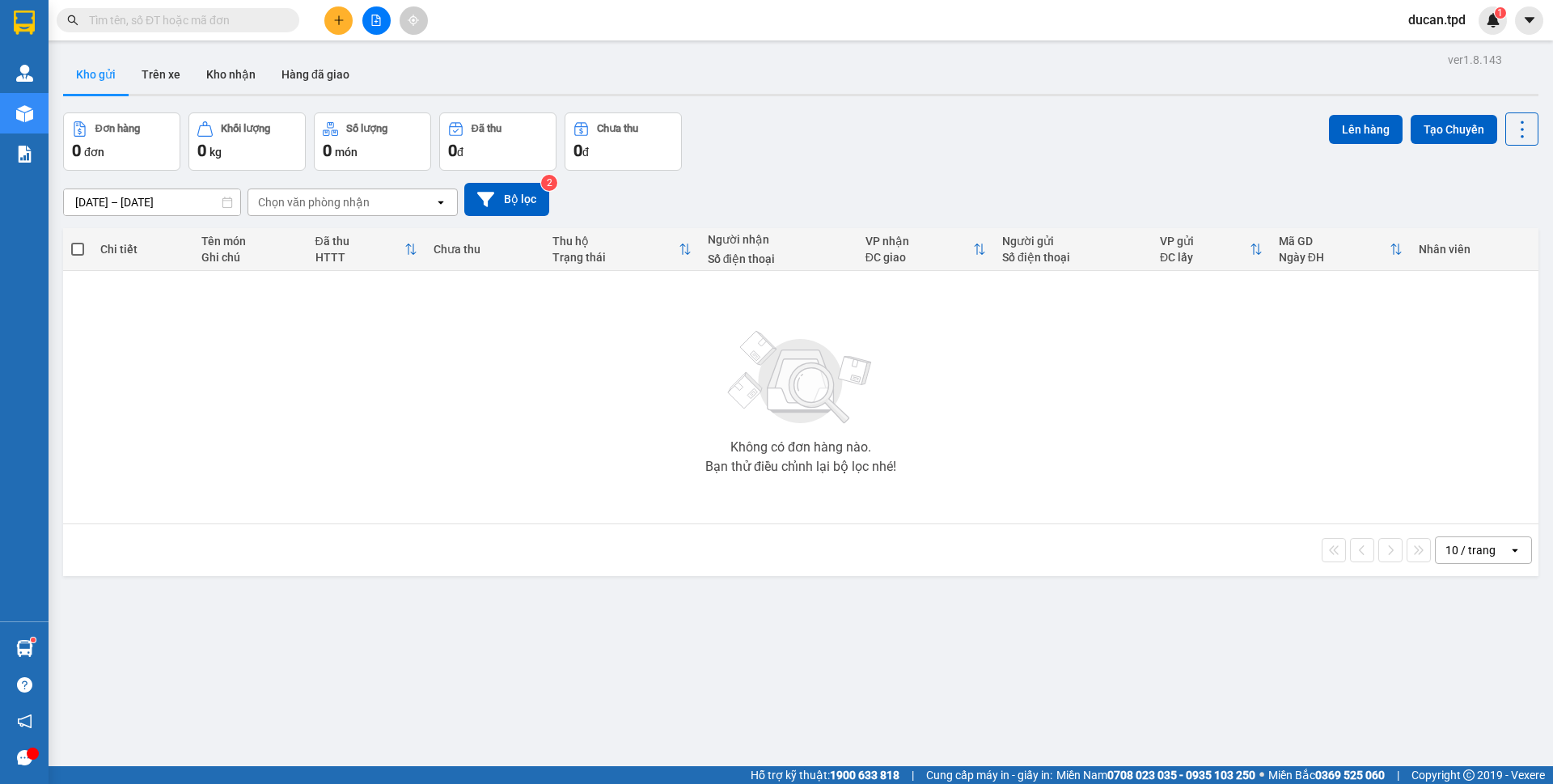
click at [336, 27] on button at bounding box center [338, 20] width 28 height 28
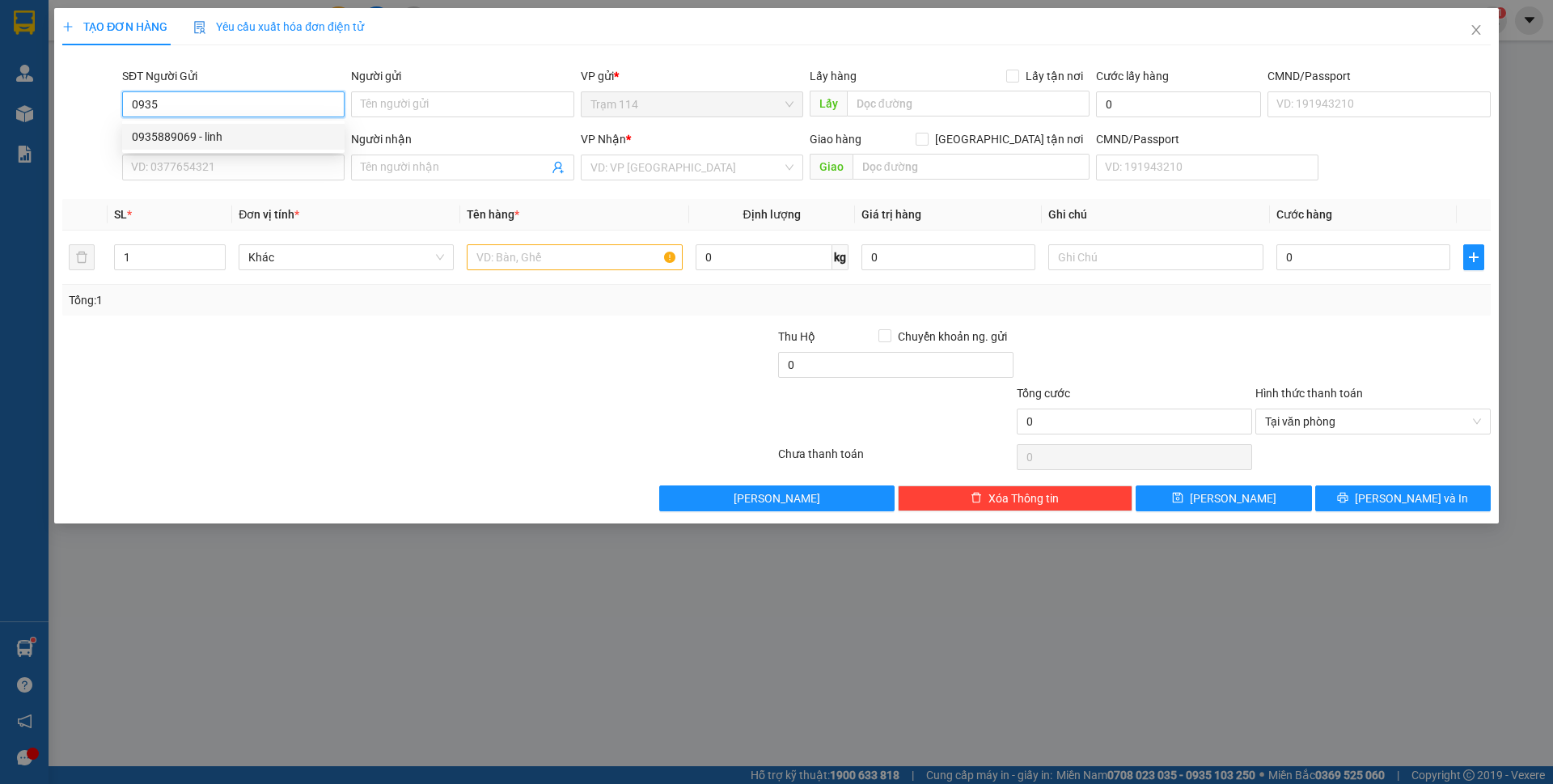
click at [310, 138] on div "0935889069 - linh" at bounding box center [234, 137] width 203 height 18
type input "0935889069"
type input "linh"
type input "0932342349"
type input "nam"
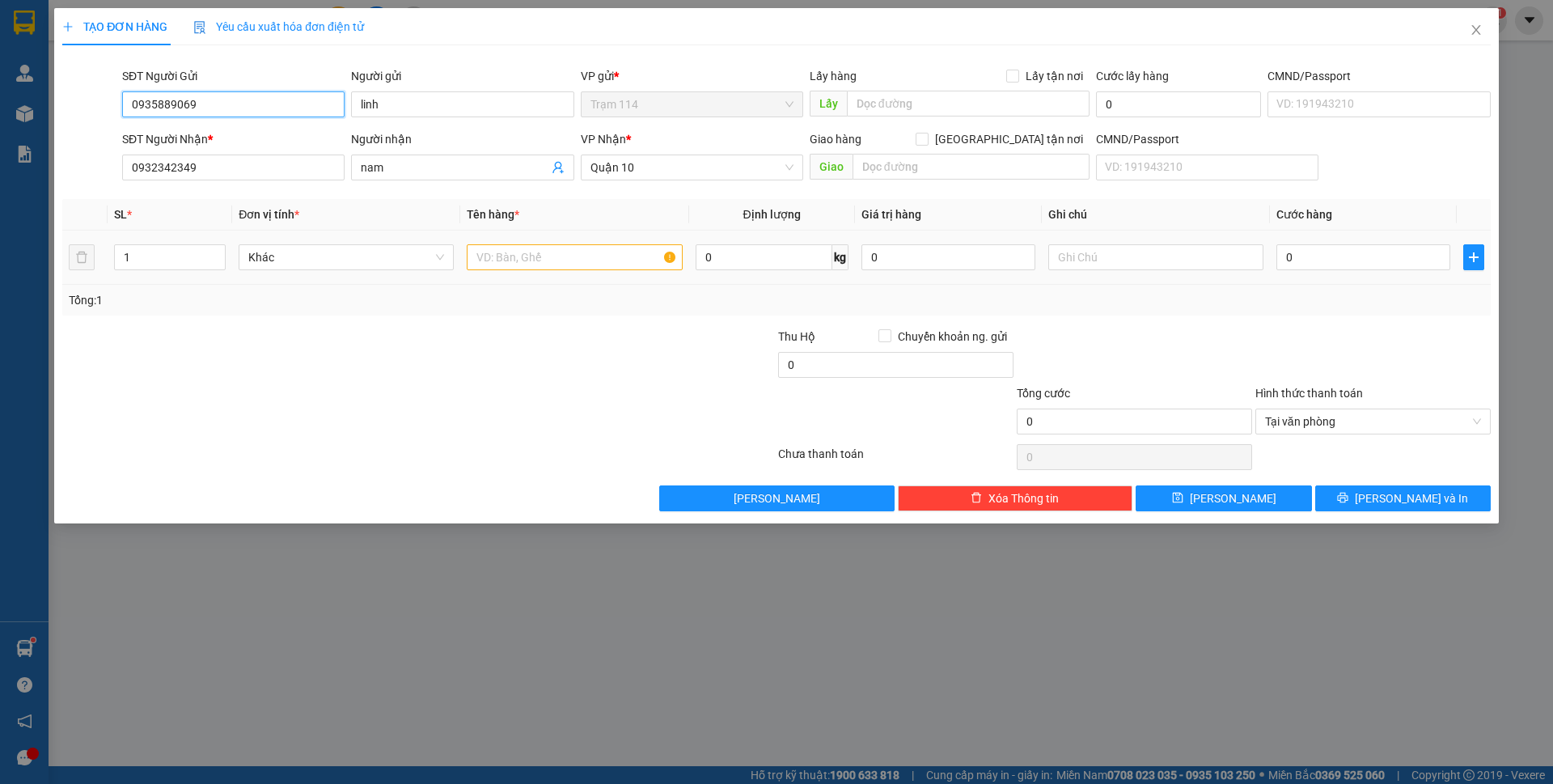
type input "0935889069"
click at [584, 256] on input "text" at bounding box center [574, 257] width 215 height 26
type input "hộp xanh bao bọc trắng ( mxn )"
click at [1326, 263] on input "0" at bounding box center [1362, 257] width 174 height 26
type input "4"
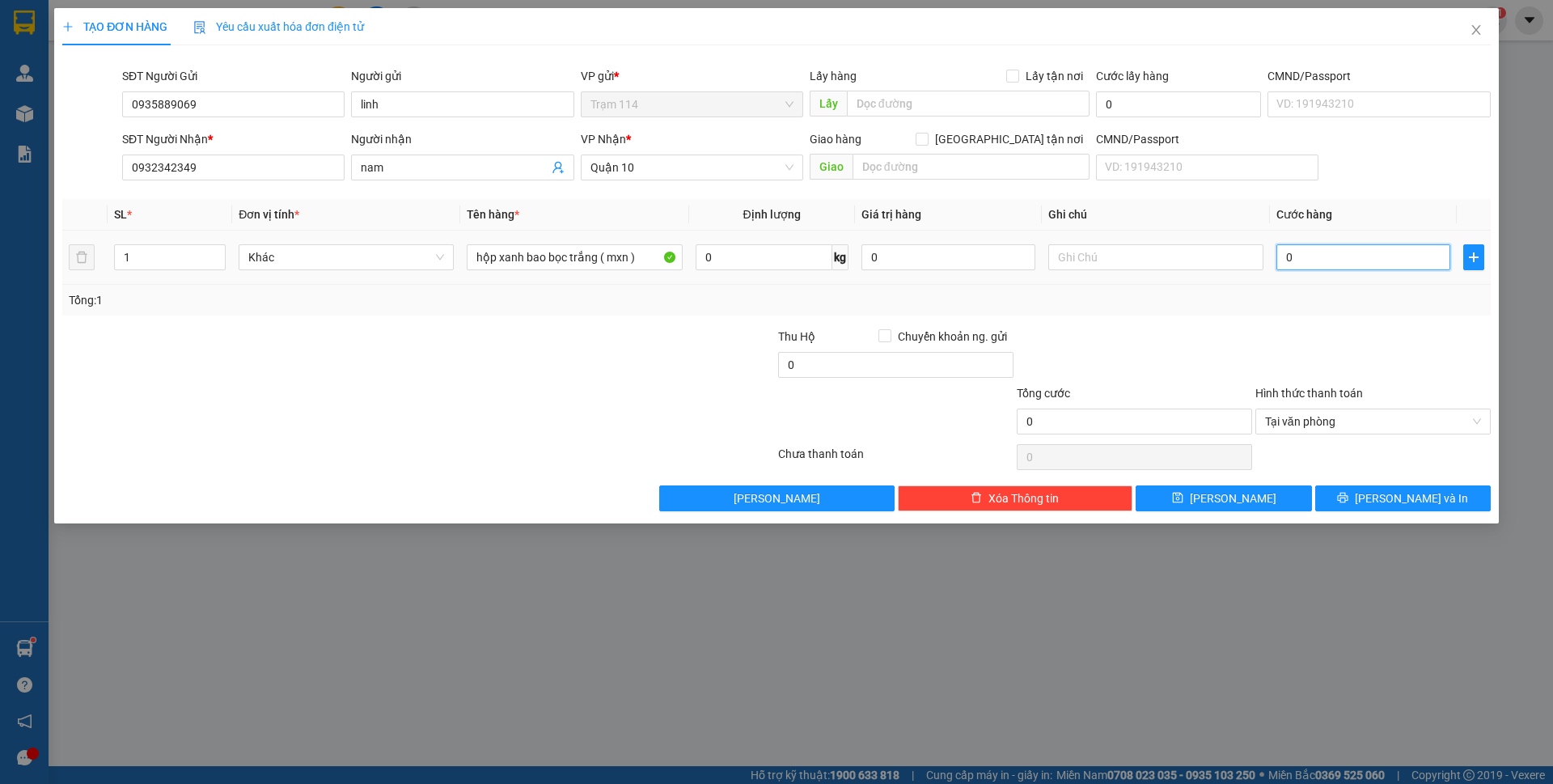
type input "4"
type input "40"
click at [1307, 323] on div "Transit Pickup Surcharge Ids Transit Deliver Surcharge Ids Transit Deliver Surc…" at bounding box center [776, 285] width 1428 height 453
type input "40.000"
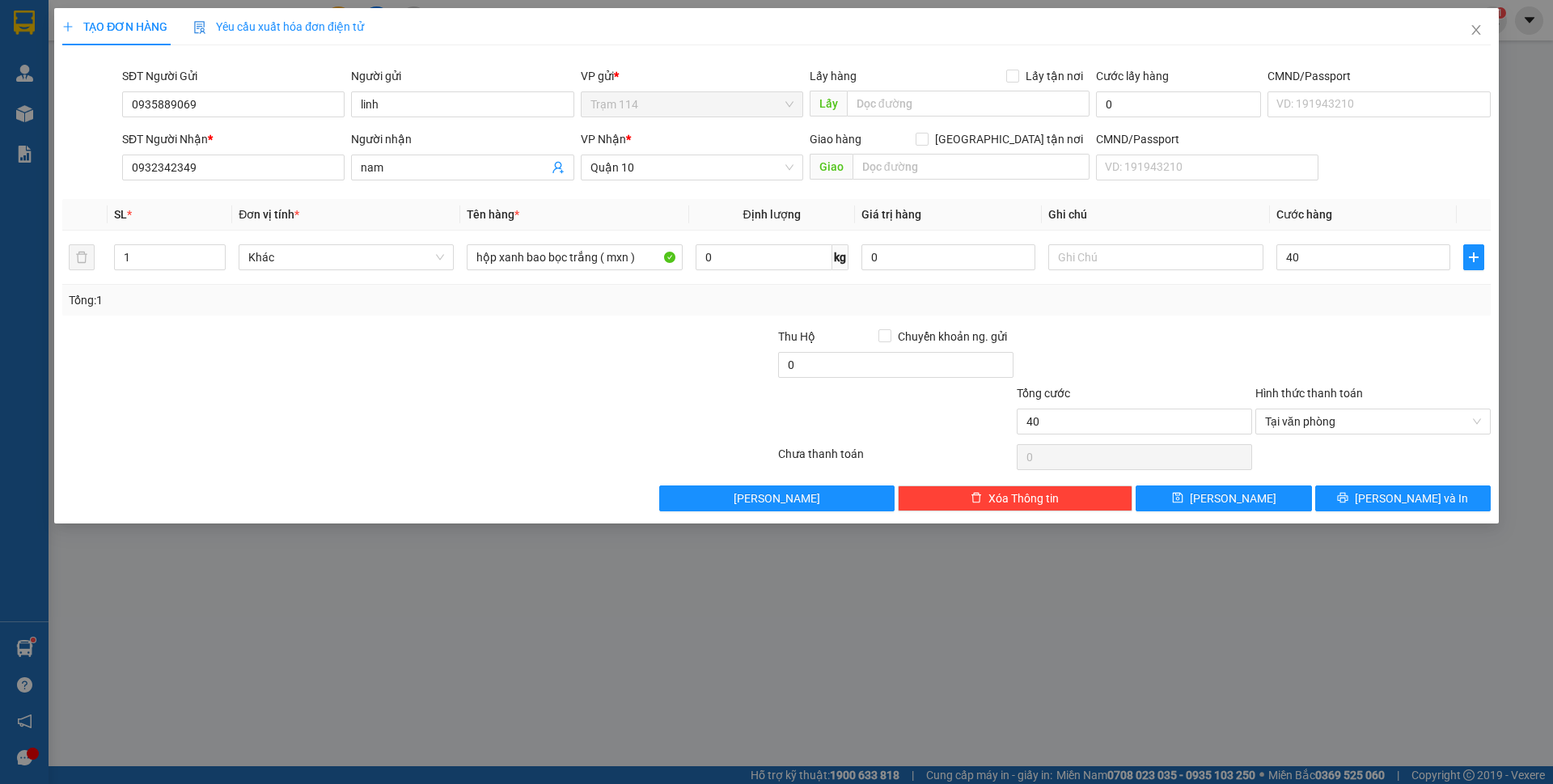
type input "40.000"
click at [1362, 500] on button "[PERSON_NAME] và In" at bounding box center [1402, 498] width 175 height 26
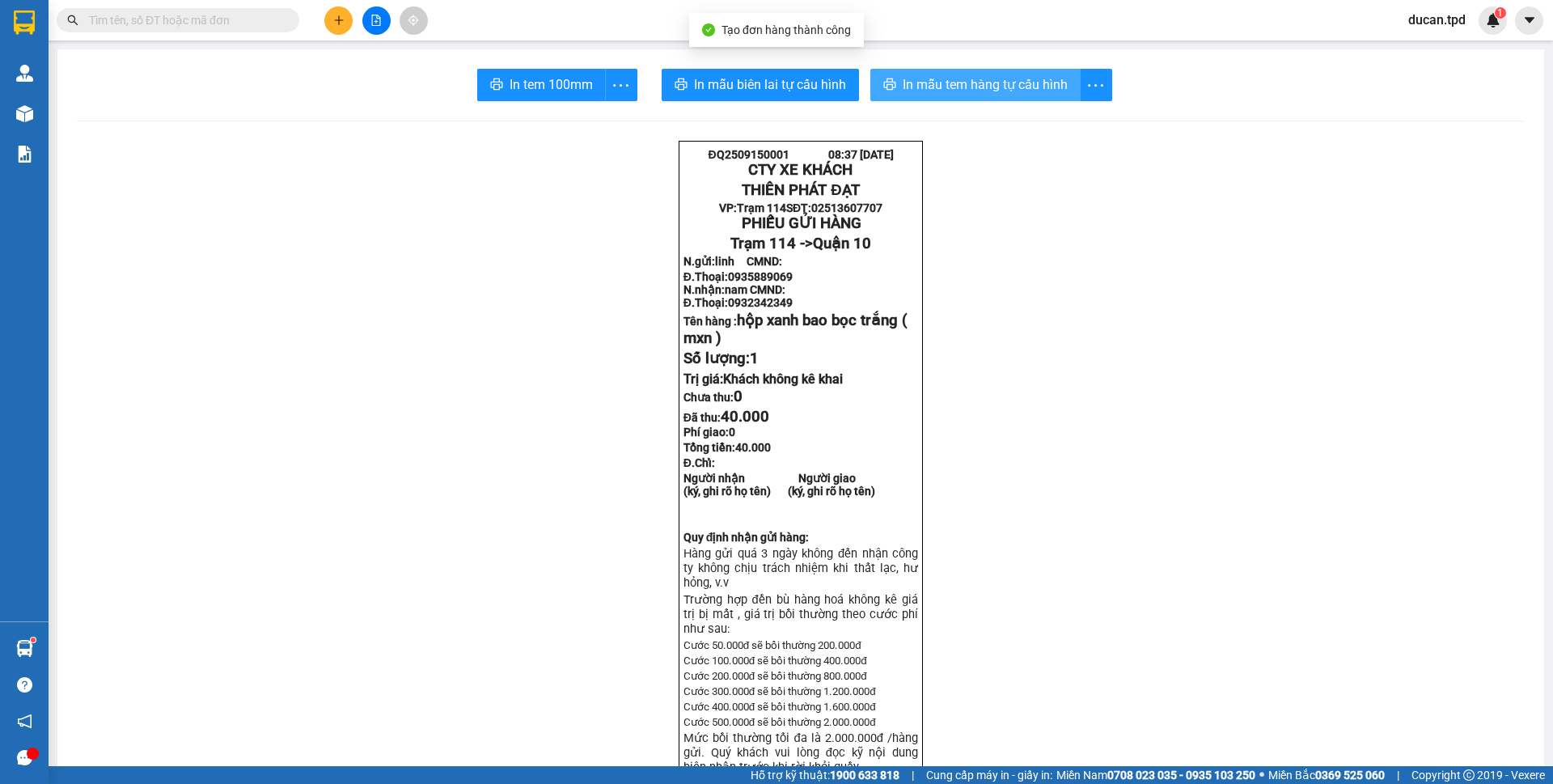
click at [918, 80] on span "In mẫu tem hàng tự cấu hình" at bounding box center [985, 85] width 165 height 20
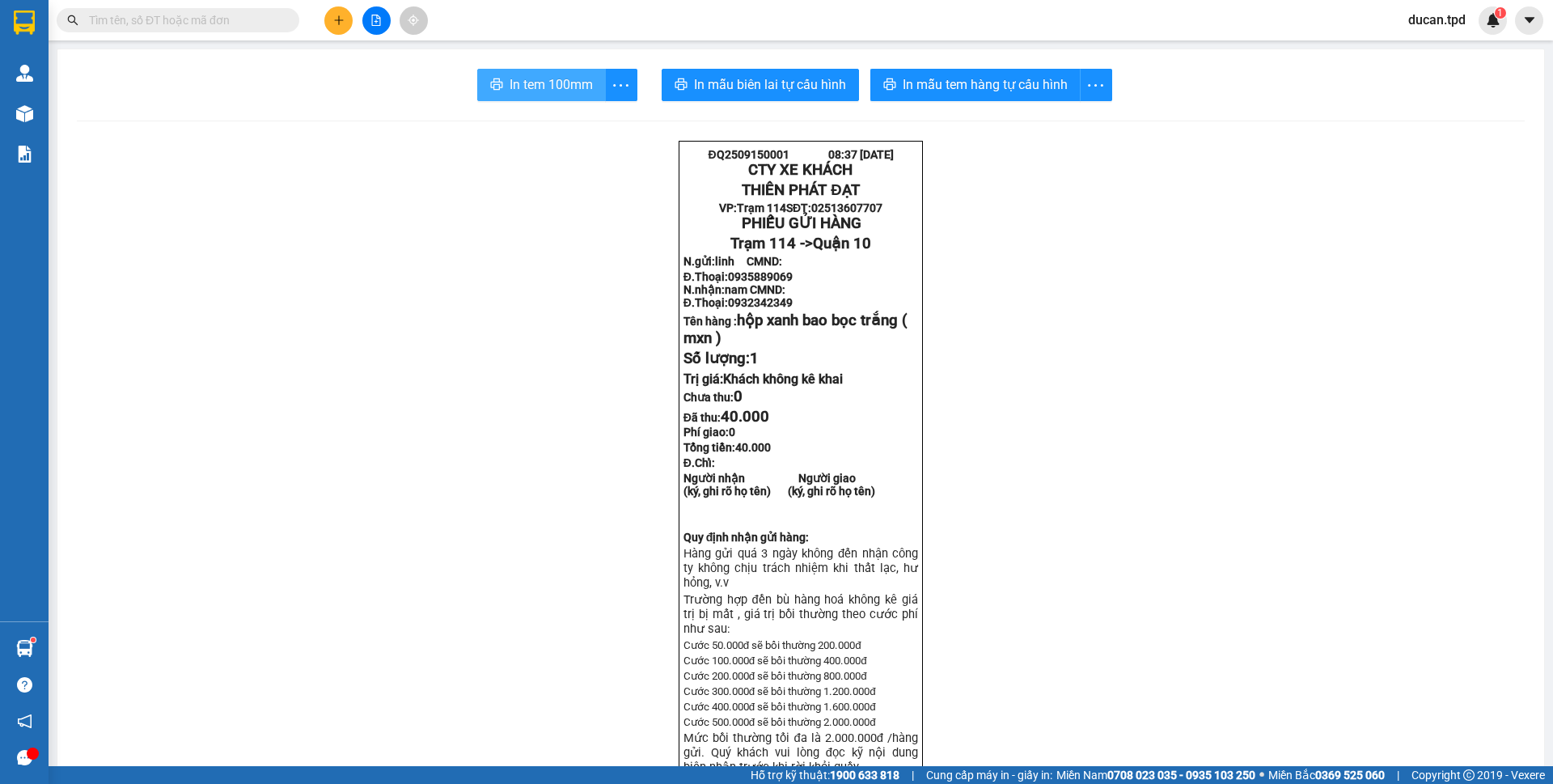
click at [570, 85] on span "In tem 100mm" at bounding box center [551, 85] width 84 height 20
click at [967, 78] on span "In mẫu tem hàng tự cấu hình" at bounding box center [985, 85] width 165 height 20
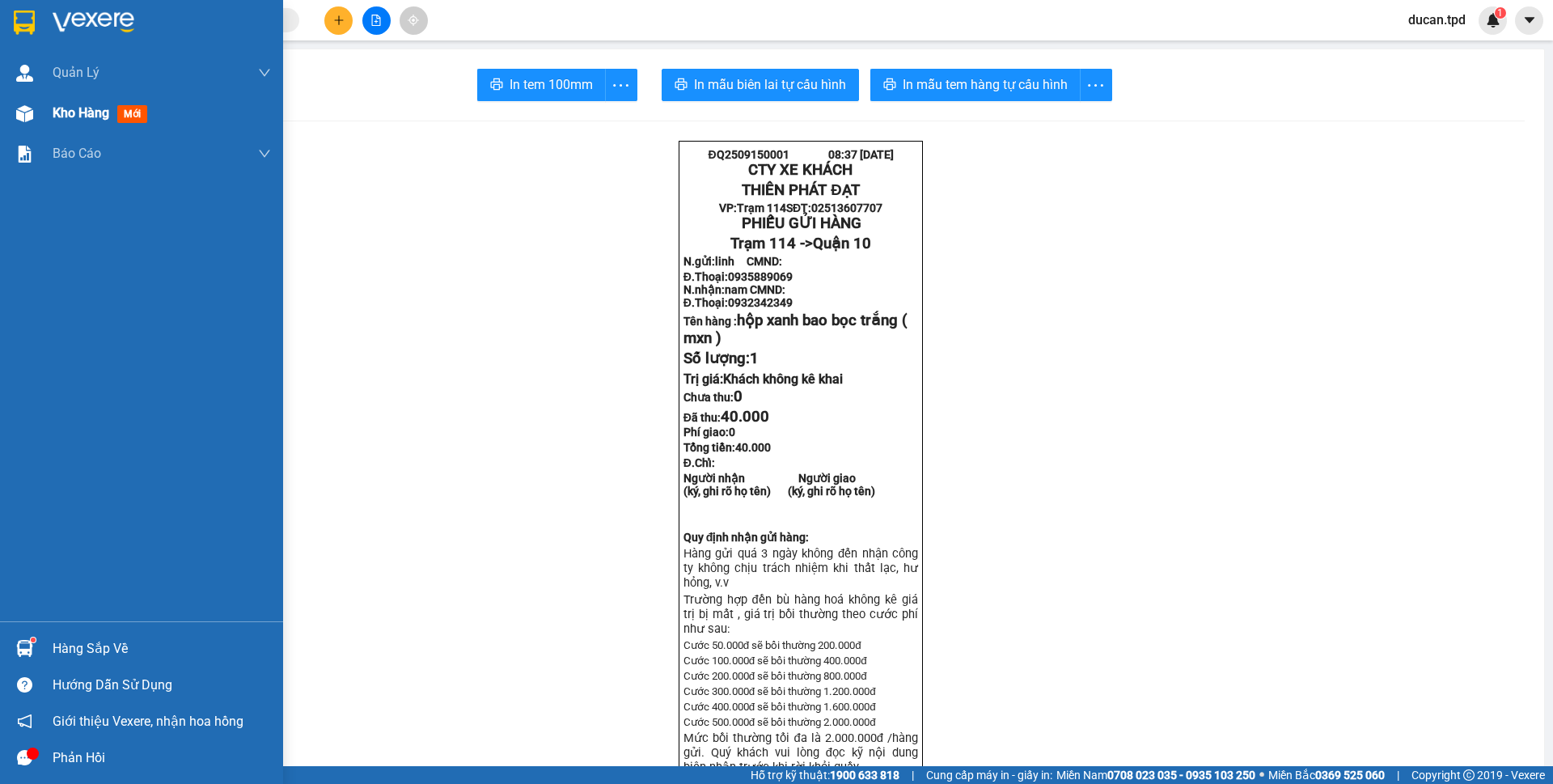
click at [28, 125] on div at bounding box center [24, 113] width 28 height 28
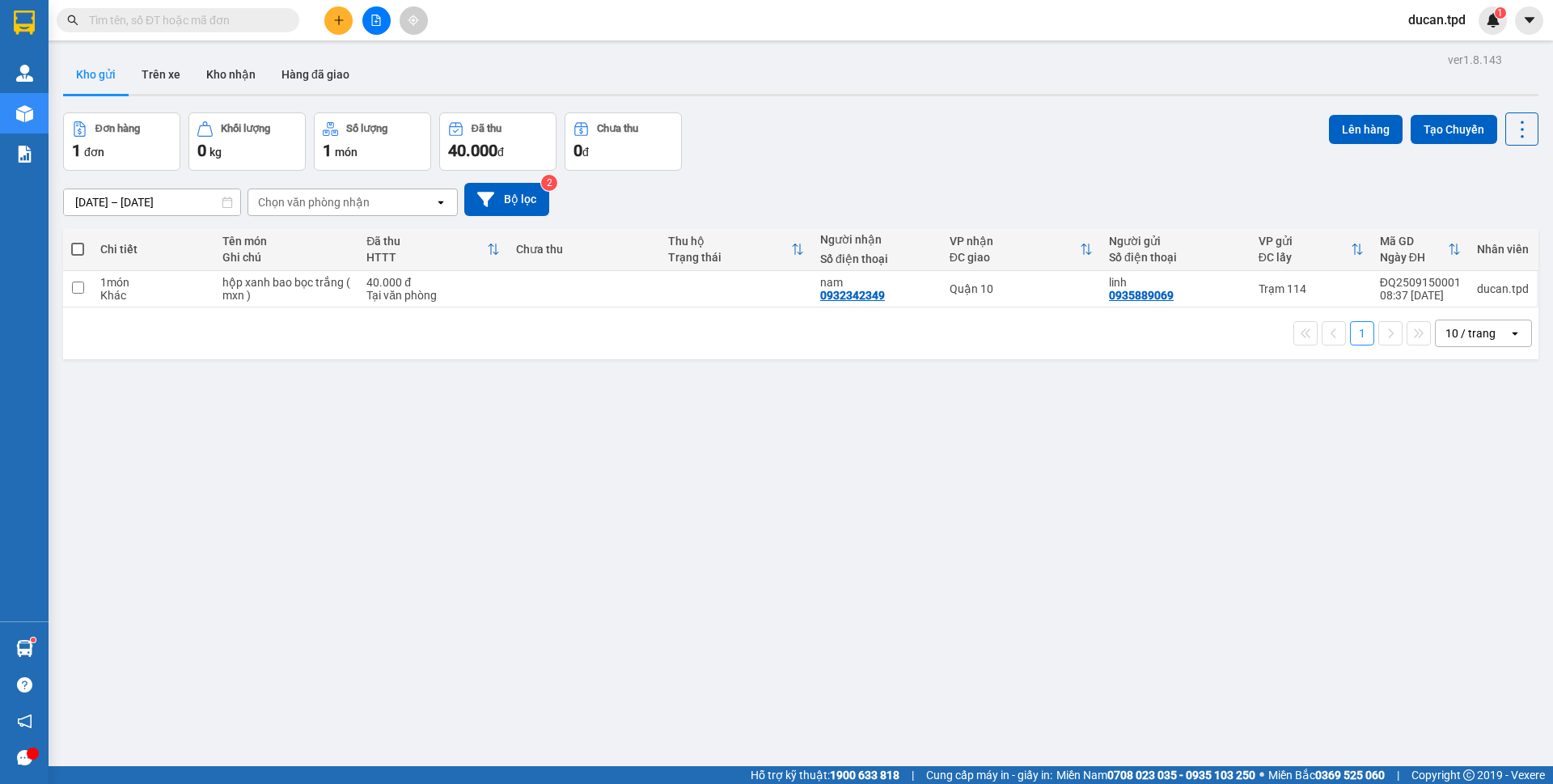
click at [344, 22] on icon "plus" at bounding box center [339, 20] width 12 height 12
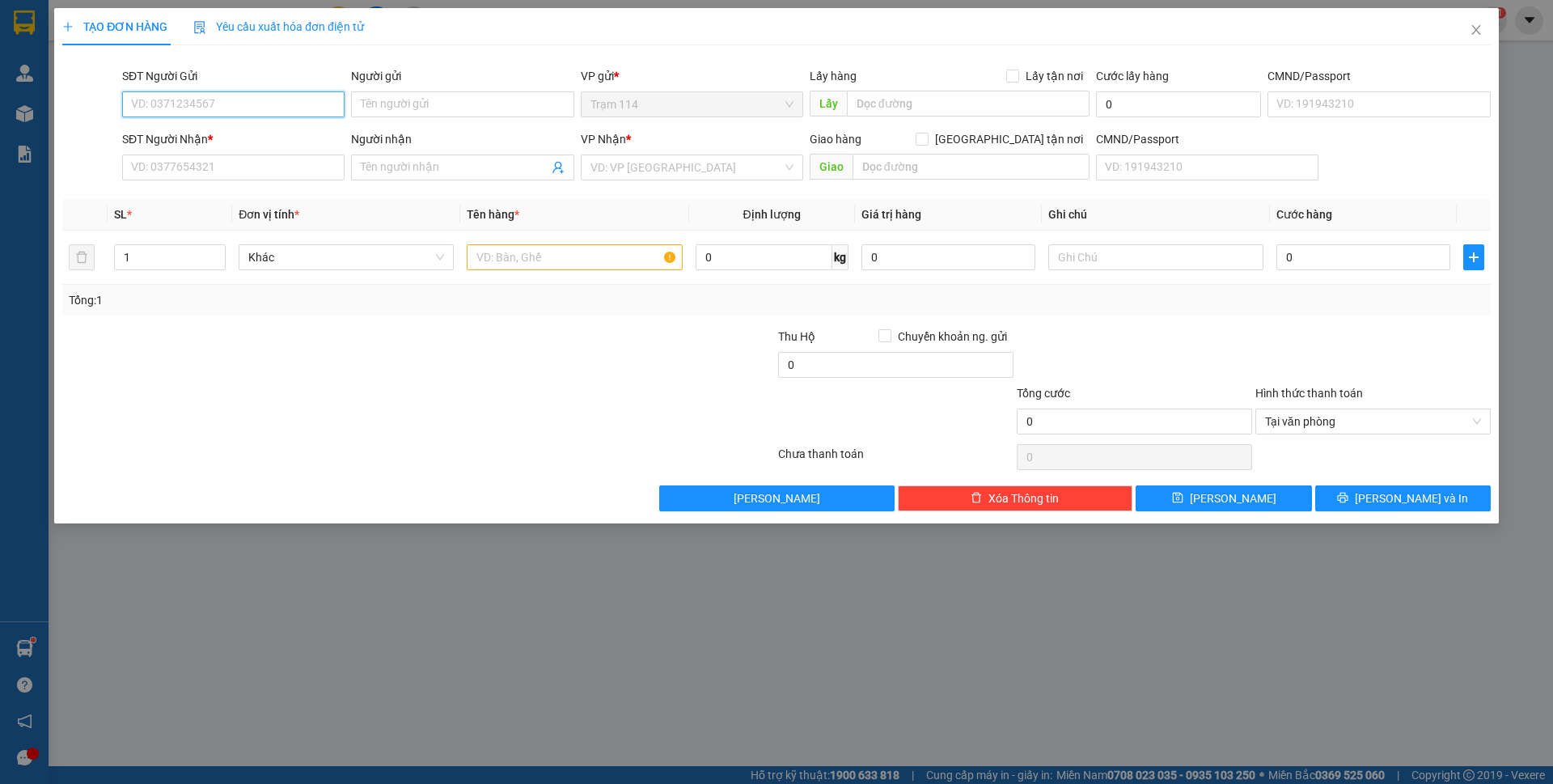
click at [258, 116] on input "SĐT Người Gửi" at bounding box center [233, 104] width 222 height 26
type input "0921667686"
click at [158, 127] on div "0921667686 - DUYÊN" at bounding box center [233, 137] width 222 height 26
type input "DUYÊN"
type input "0939519035"
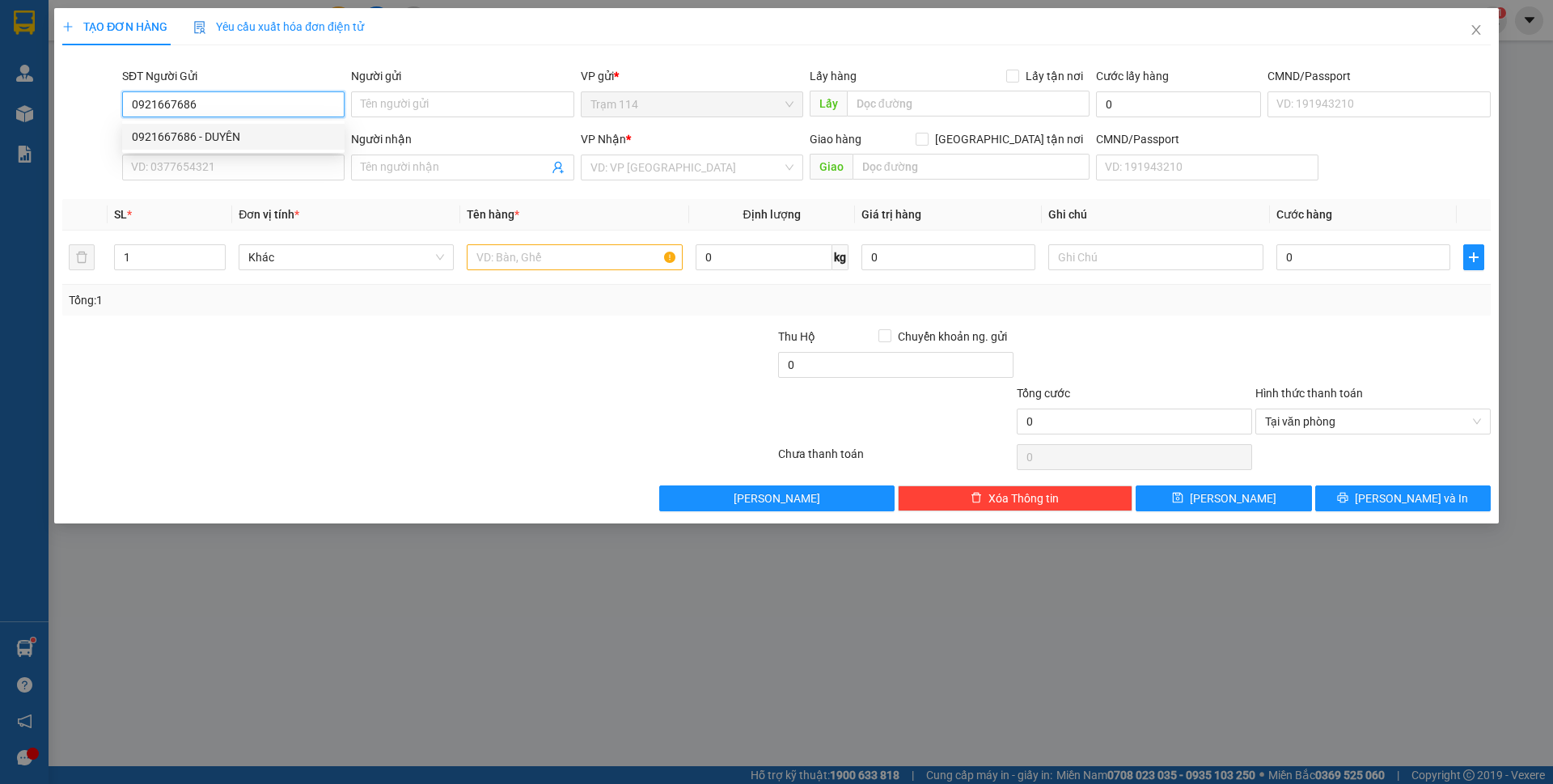
type input "PHÚ"
type input "0921667686"
click at [212, 176] on input "0939519035" at bounding box center [233, 167] width 222 height 26
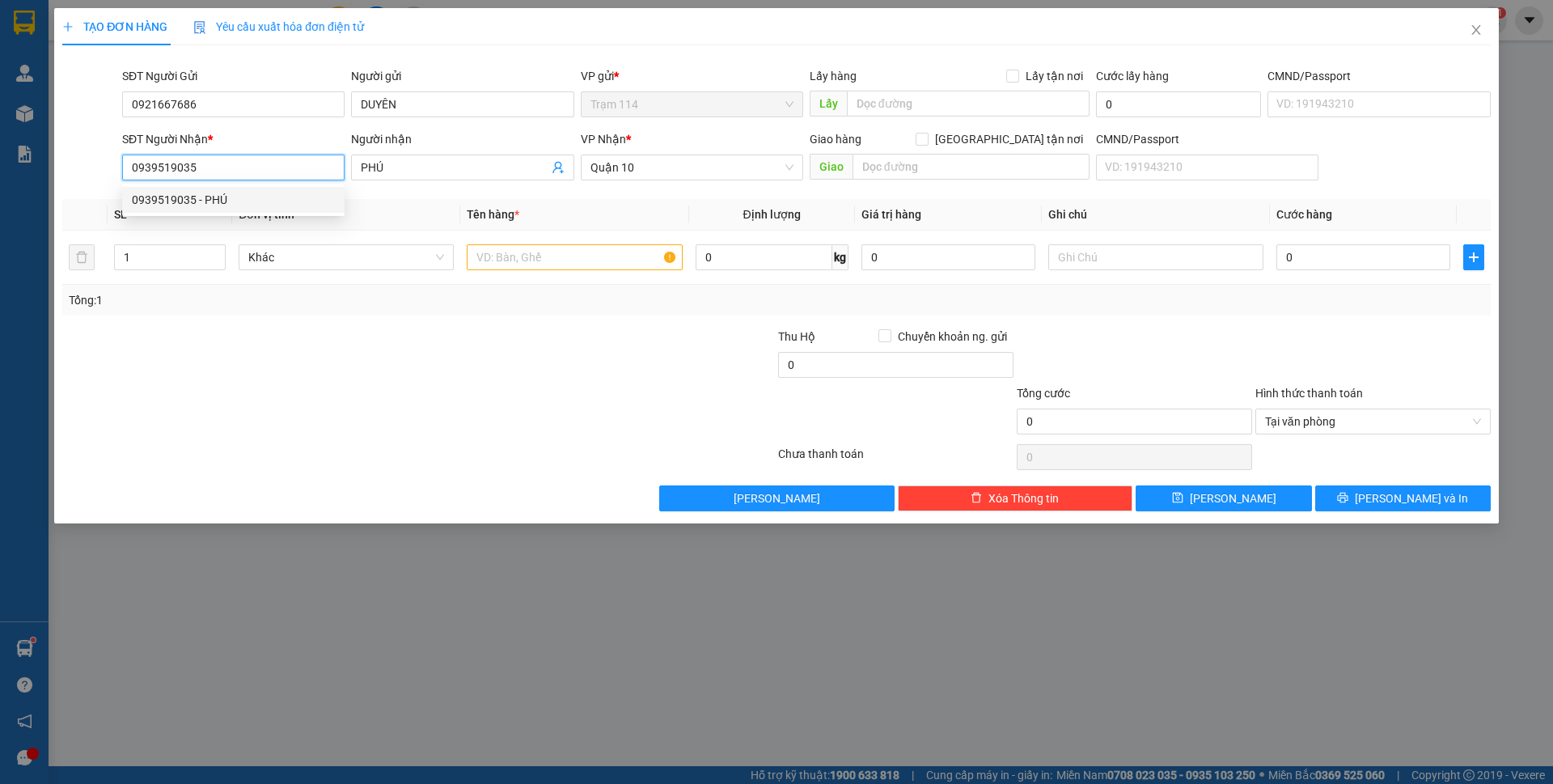
click at [215, 206] on div "0939519035 - PHÚ" at bounding box center [234, 200] width 203 height 18
click at [502, 250] on input "text" at bounding box center [574, 257] width 215 height 26
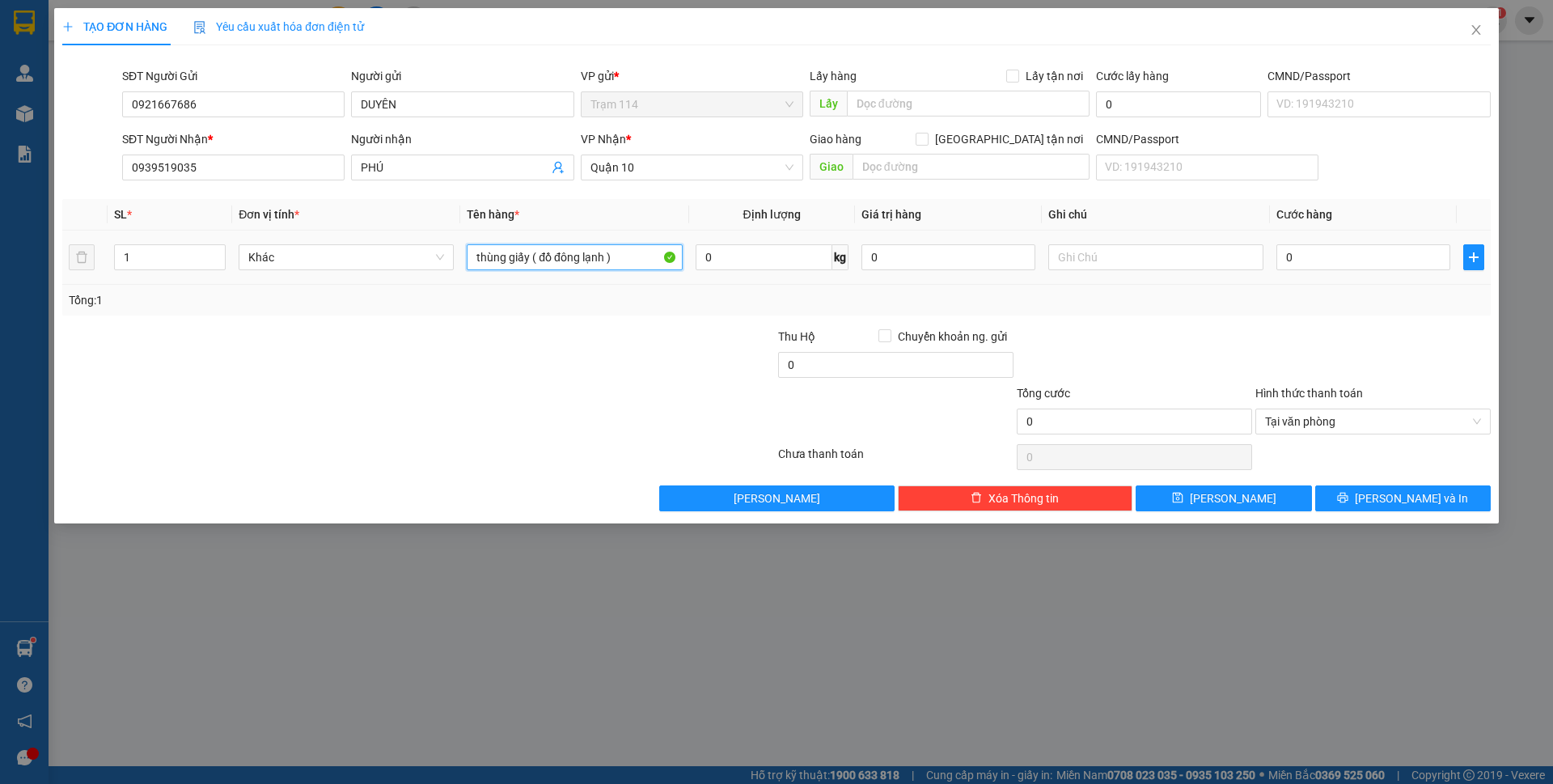
type input "thùng giấy ( đồ đông lạnh )"
click at [936, 278] on td "0" at bounding box center [949, 257] width 187 height 54
click at [939, 267] on input "0" at bounding box center [948, 257] width 174 height 26
type input "2.500.000"
click at [1401, 306] on div "Tổng: 1" at bounding box center [776, 300] width 1415 height 18
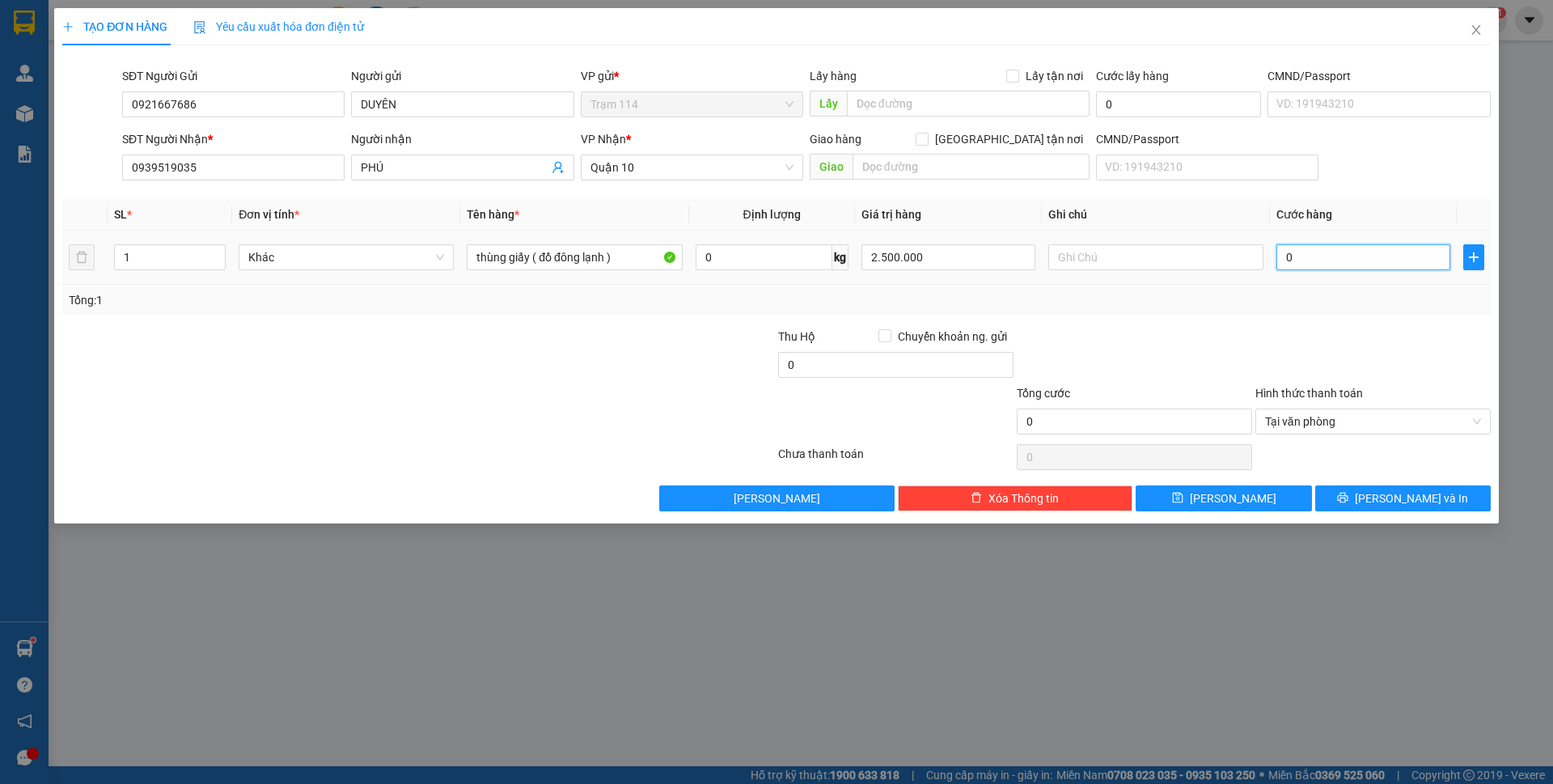
click at [1390, 261] on input "0" at bounding box center [1362, 257] width 174 height 26
type input "5"
type input "50"
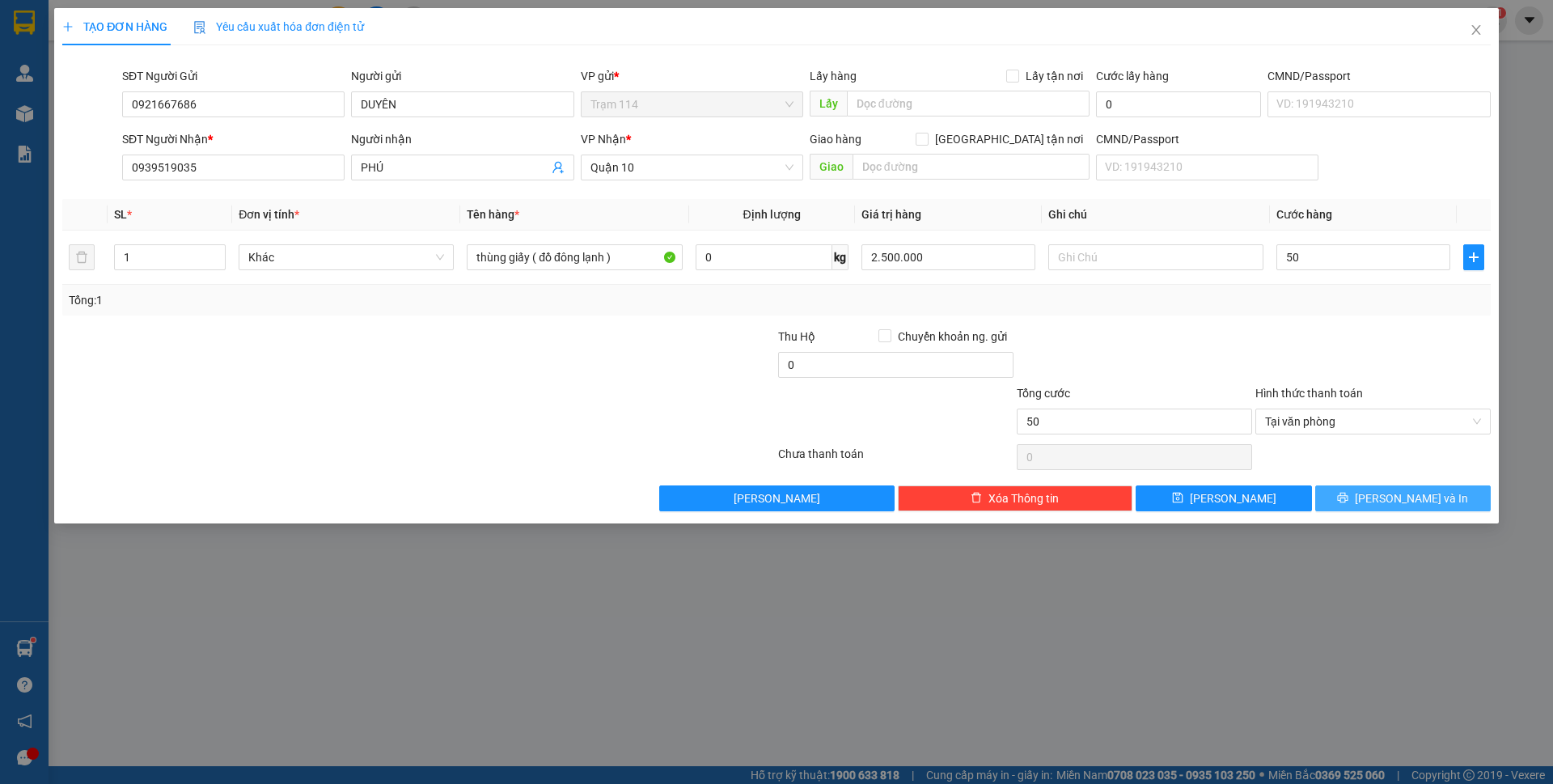
type input "50.000"
click at [1401, 494] on span "[PERSON_NAME] và In" at bounding box center [1411, 498] width 113 height 18
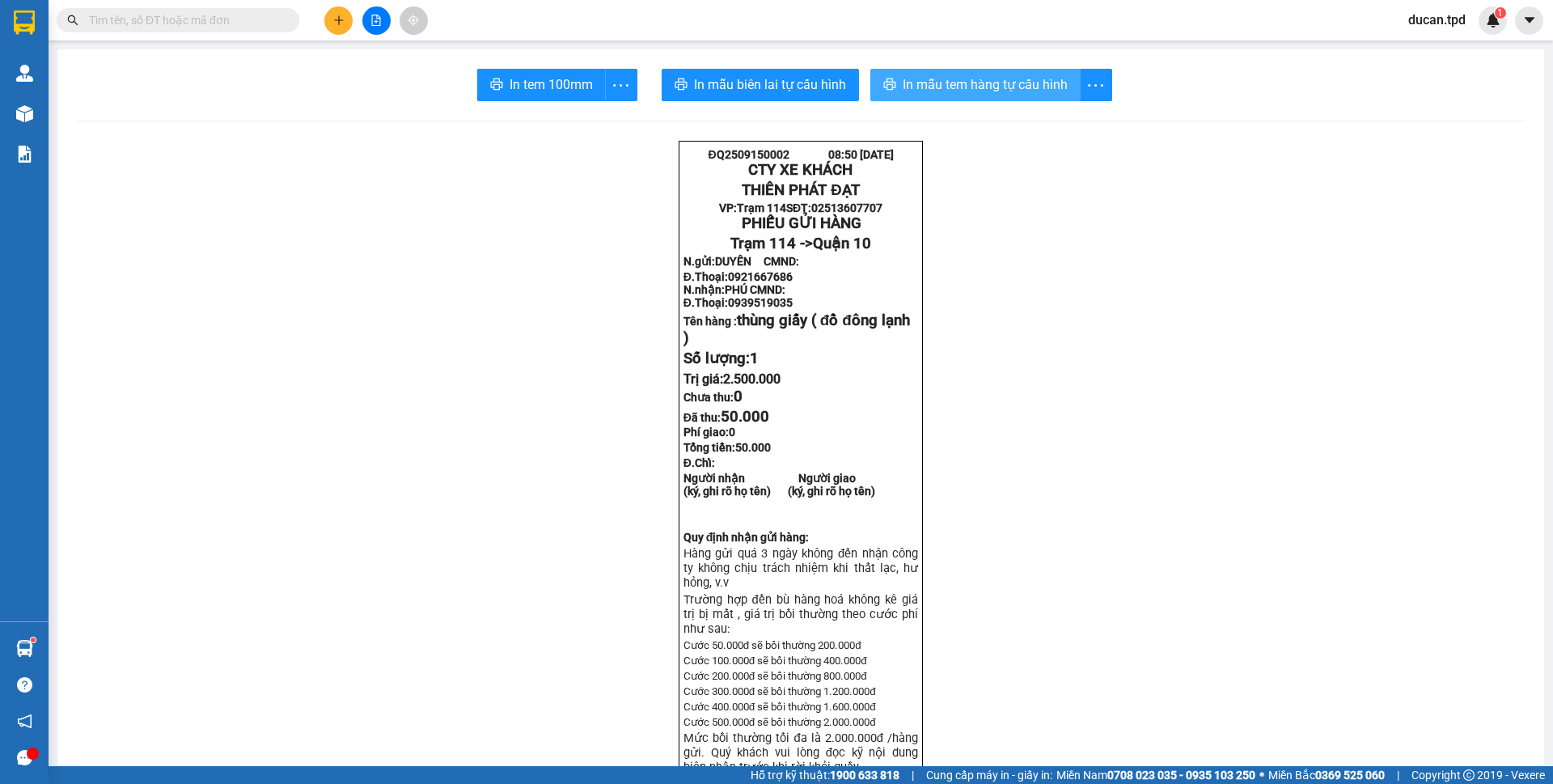
click at [941, 93] on span "In mẫu tem hàng tự cấu hình" at bounding box center [985, 85] width 165 height 20
click at [550, 80] on span "In tem 100mm" at bounding box center [551, 85] width 84 height 20
click at [903, 91] on span "In mẫu tem hàng tự cấu hình" at bounding box center [985, 85] width 165 height 20
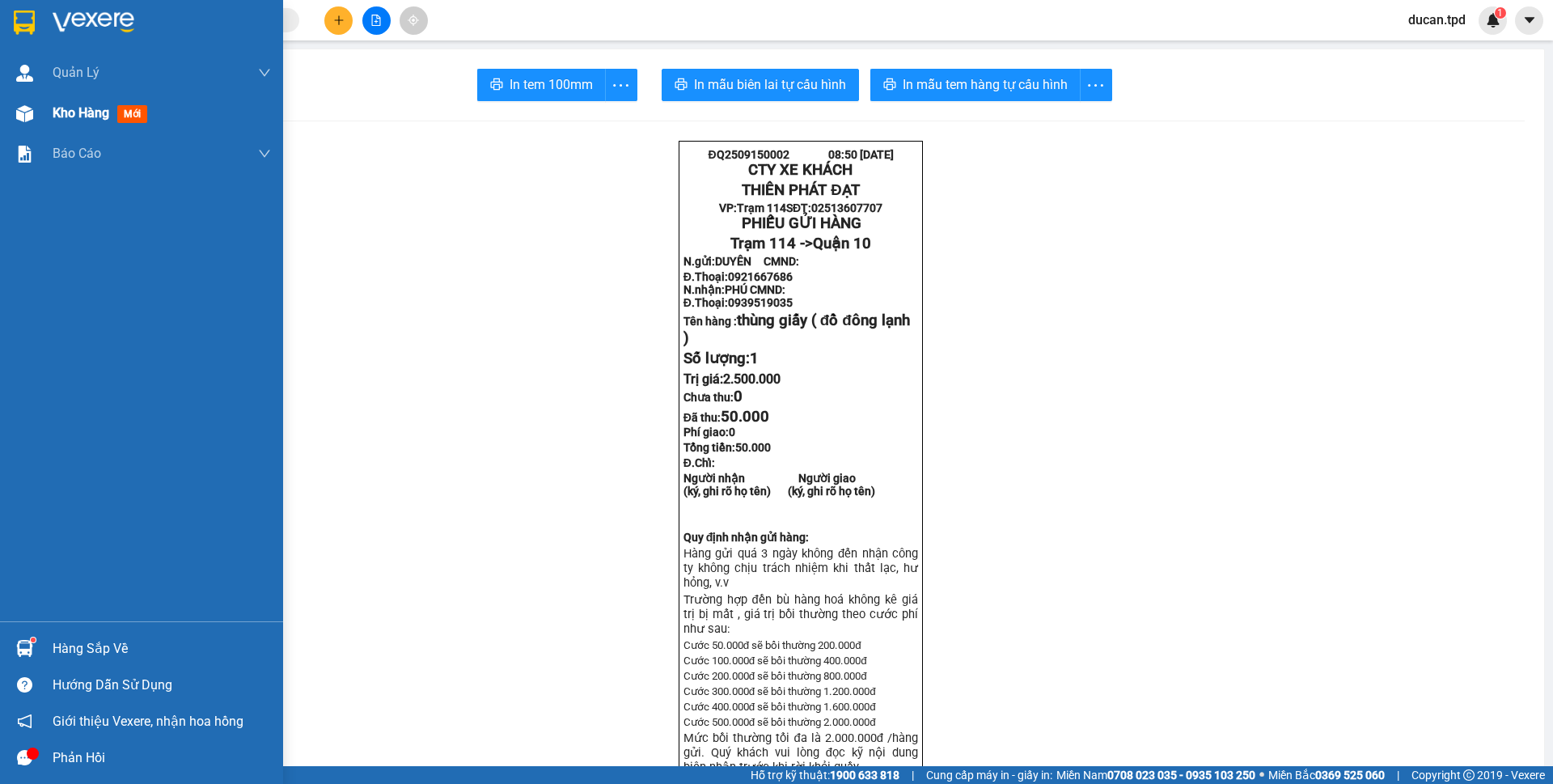
click at [19, 109] on img at bounding box center [24, 113] width 17 height 17
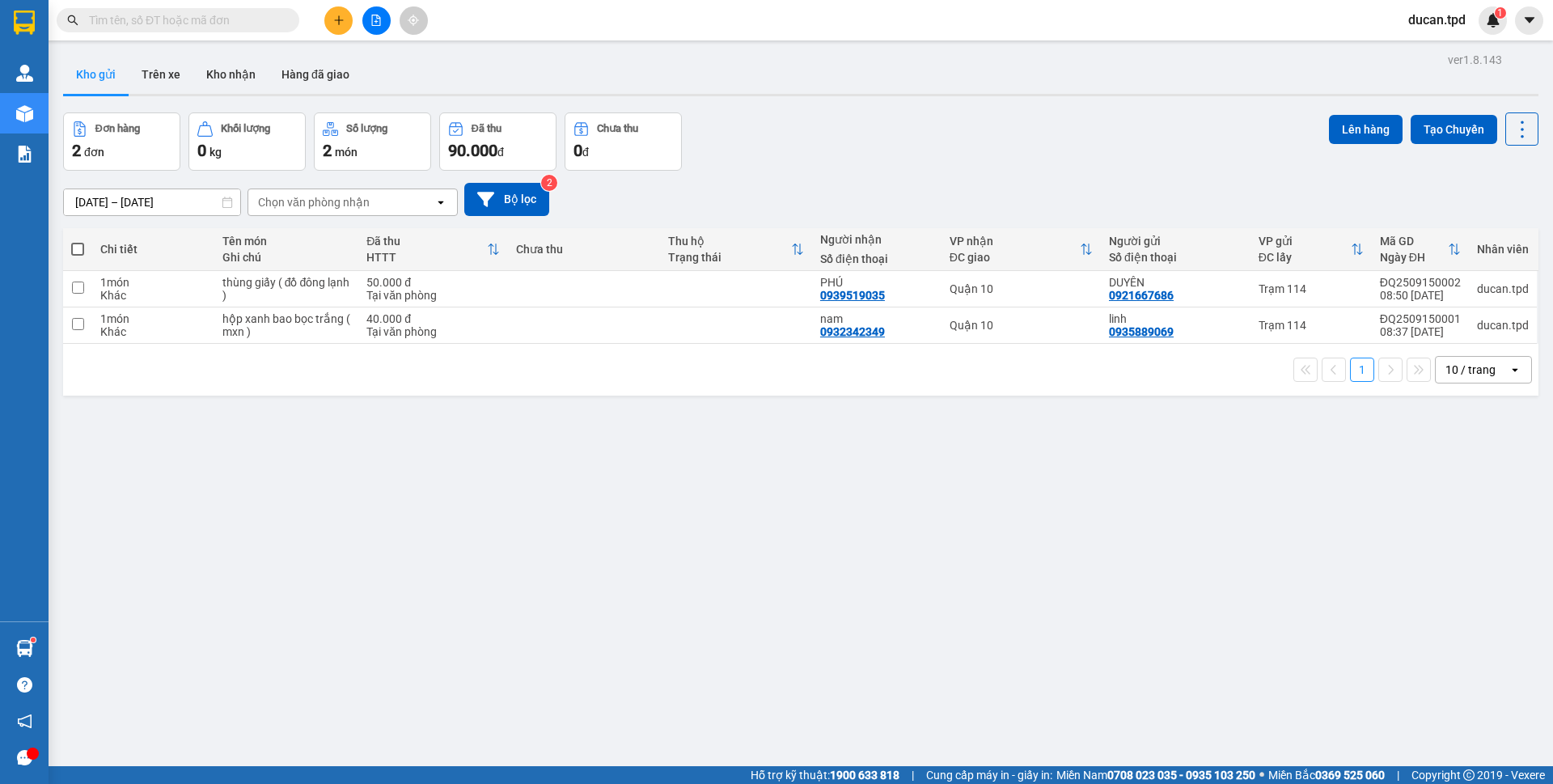
click at [80, 256] on label at bounding box center [77, 249] width 13 height 16
click at [77, 241] on input "checkbox" at bounding box center [77, 241] width 0 height 0
checkbox input "true"
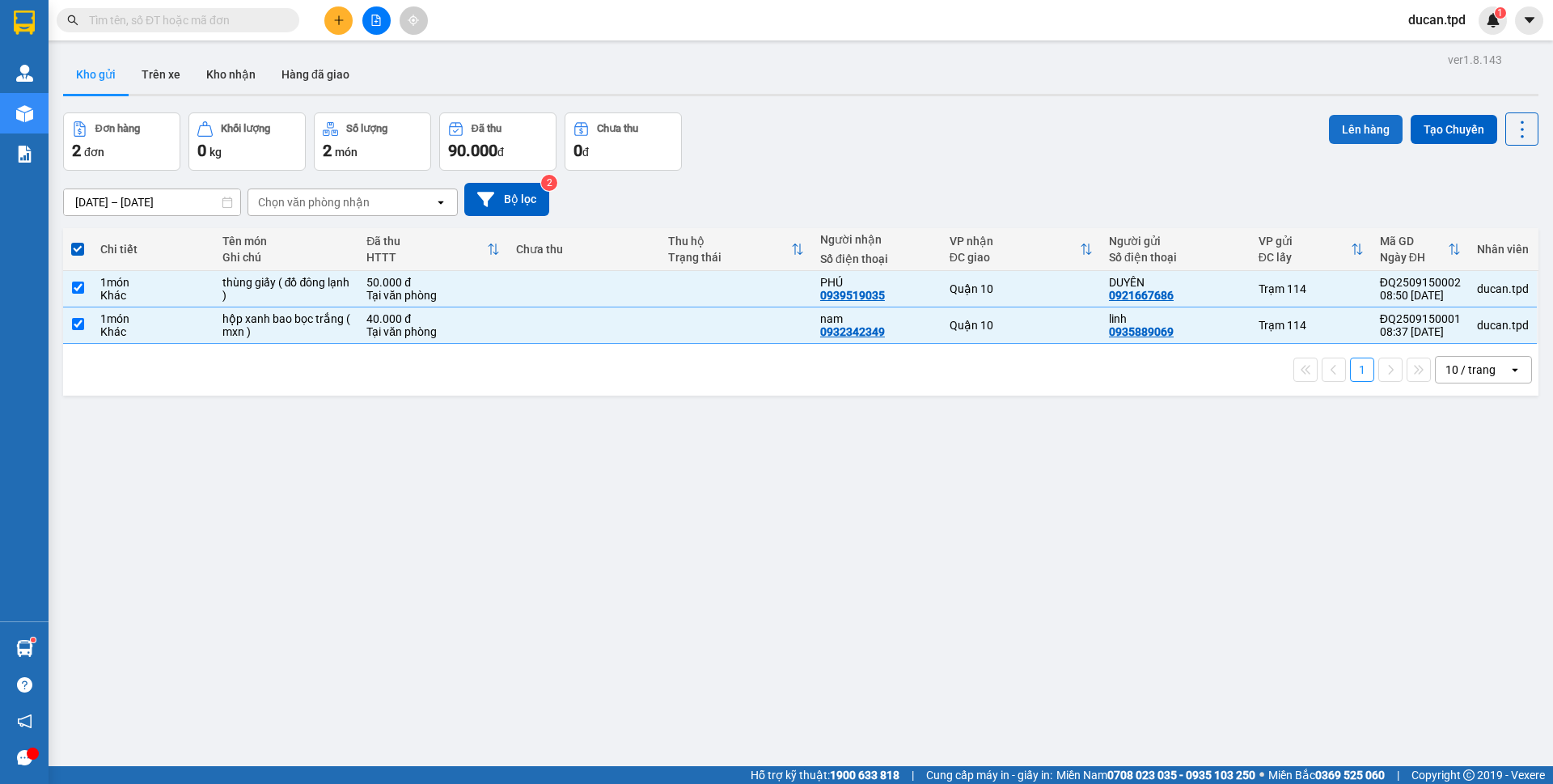
click at [1346, 140] on button "Lên hàng" at bounding box center [1366, 129] width 74 height 29
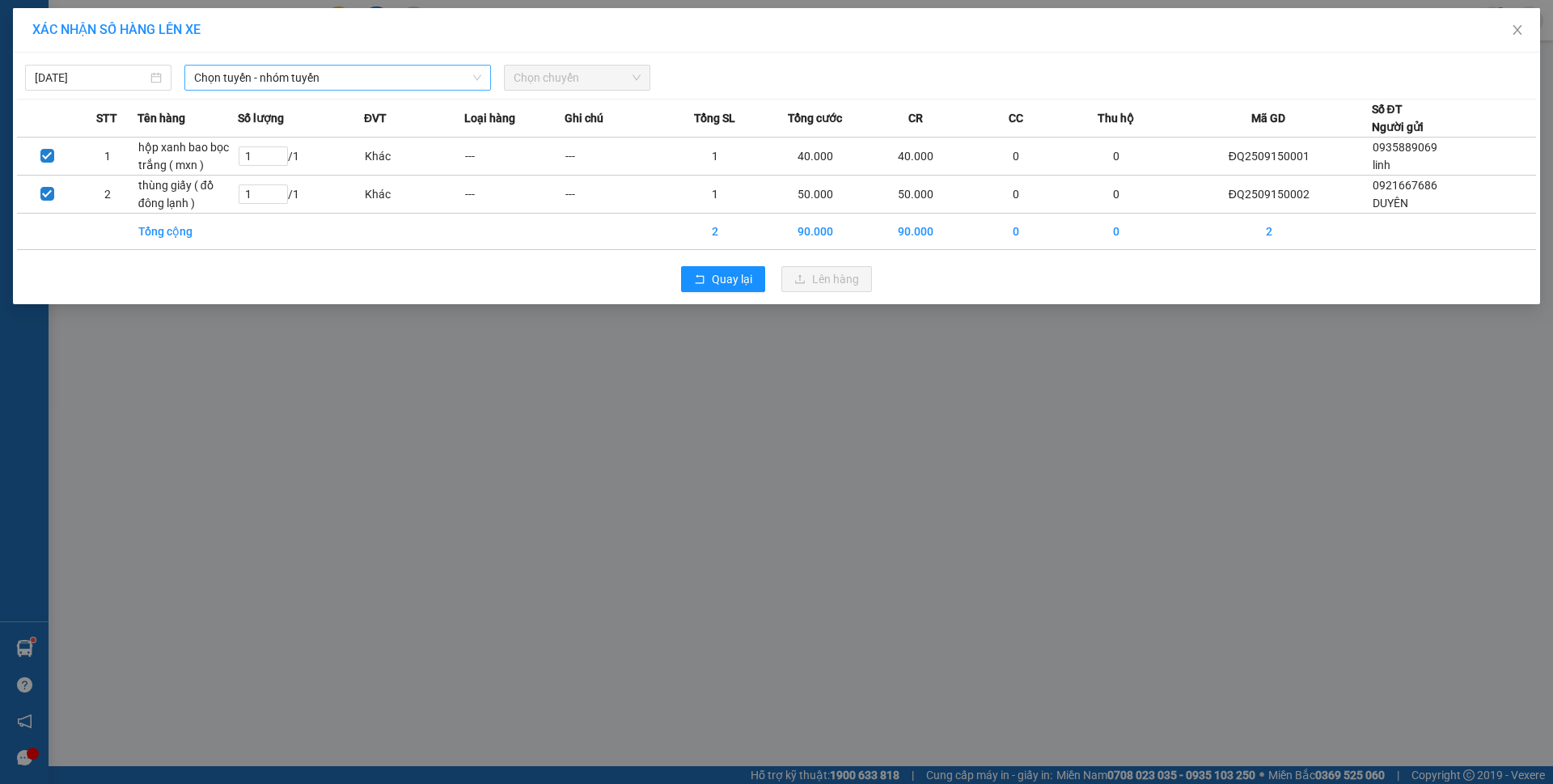
click at [355, 80] on span "Chọn tuyến - nhóm tuyến" at bounding box center [337, 77] width 287 height 24
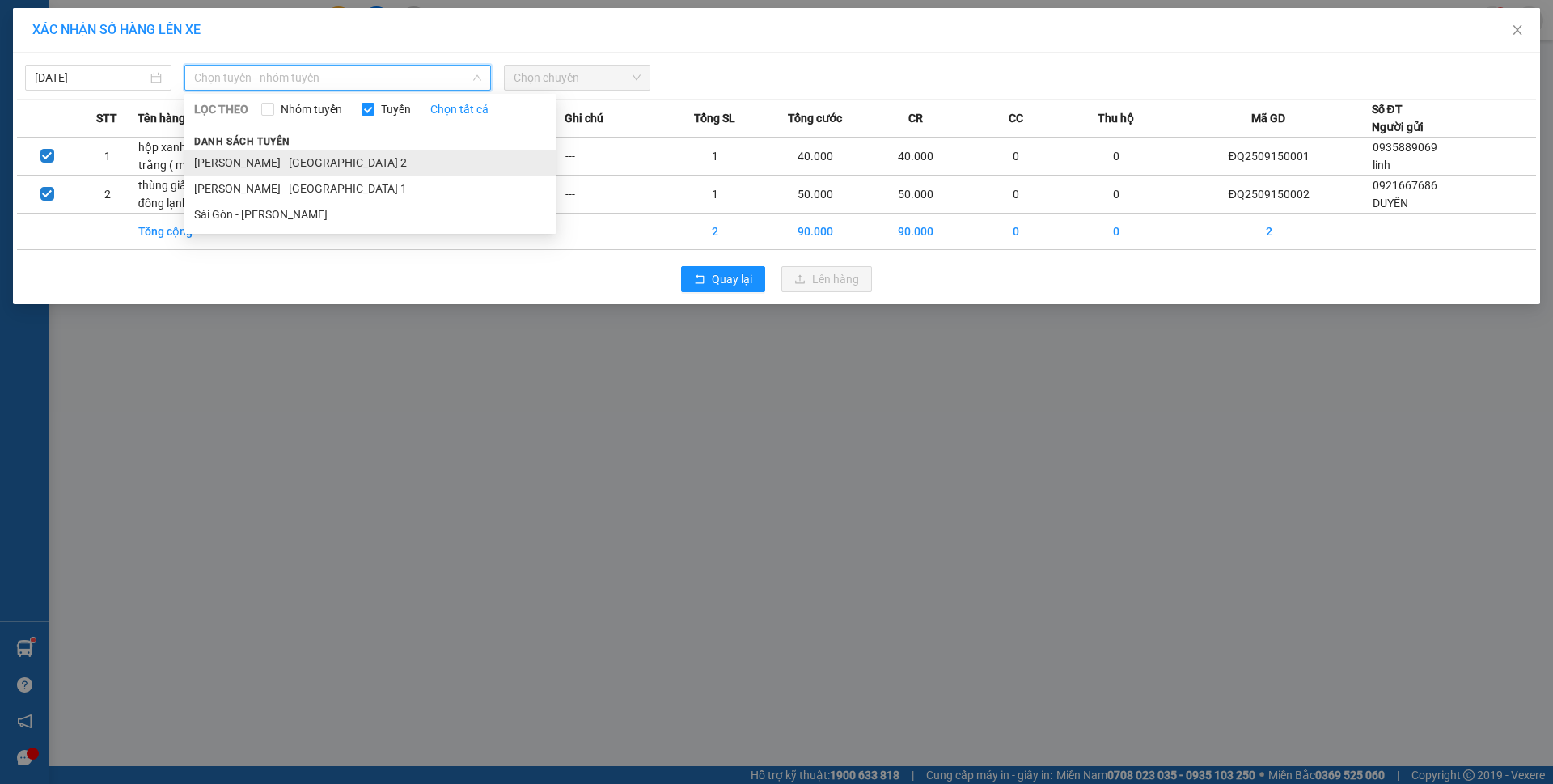
click at [317, 163] on li "[PERSON_NAME] - [GEOGRAPHIC_DATA] 2" at bounding box center [370, 162] width 372 height 26
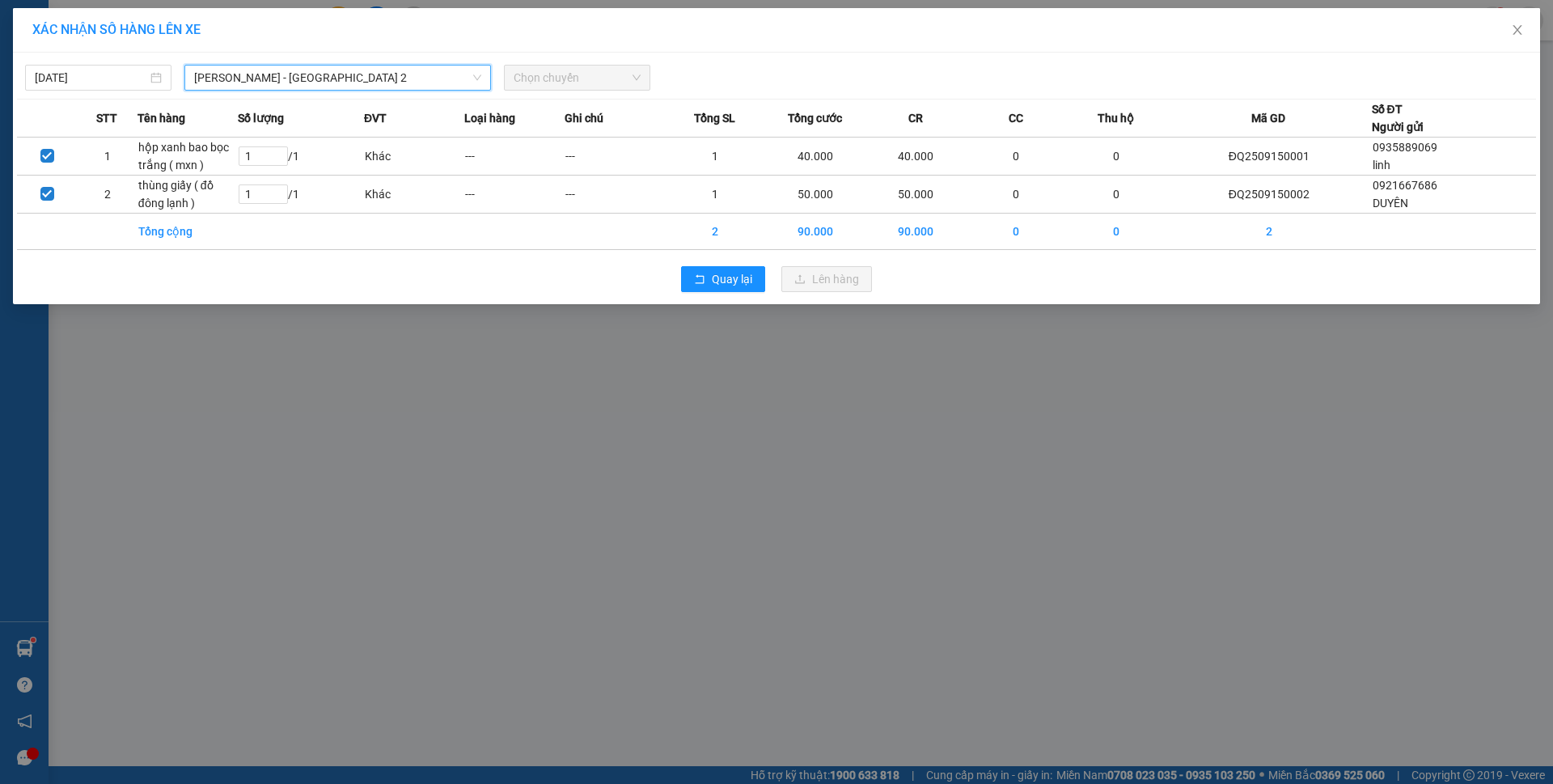
click at [560, 87] on div "Chọn chuyến" at bounding box center [576, 77] width 147 height 26
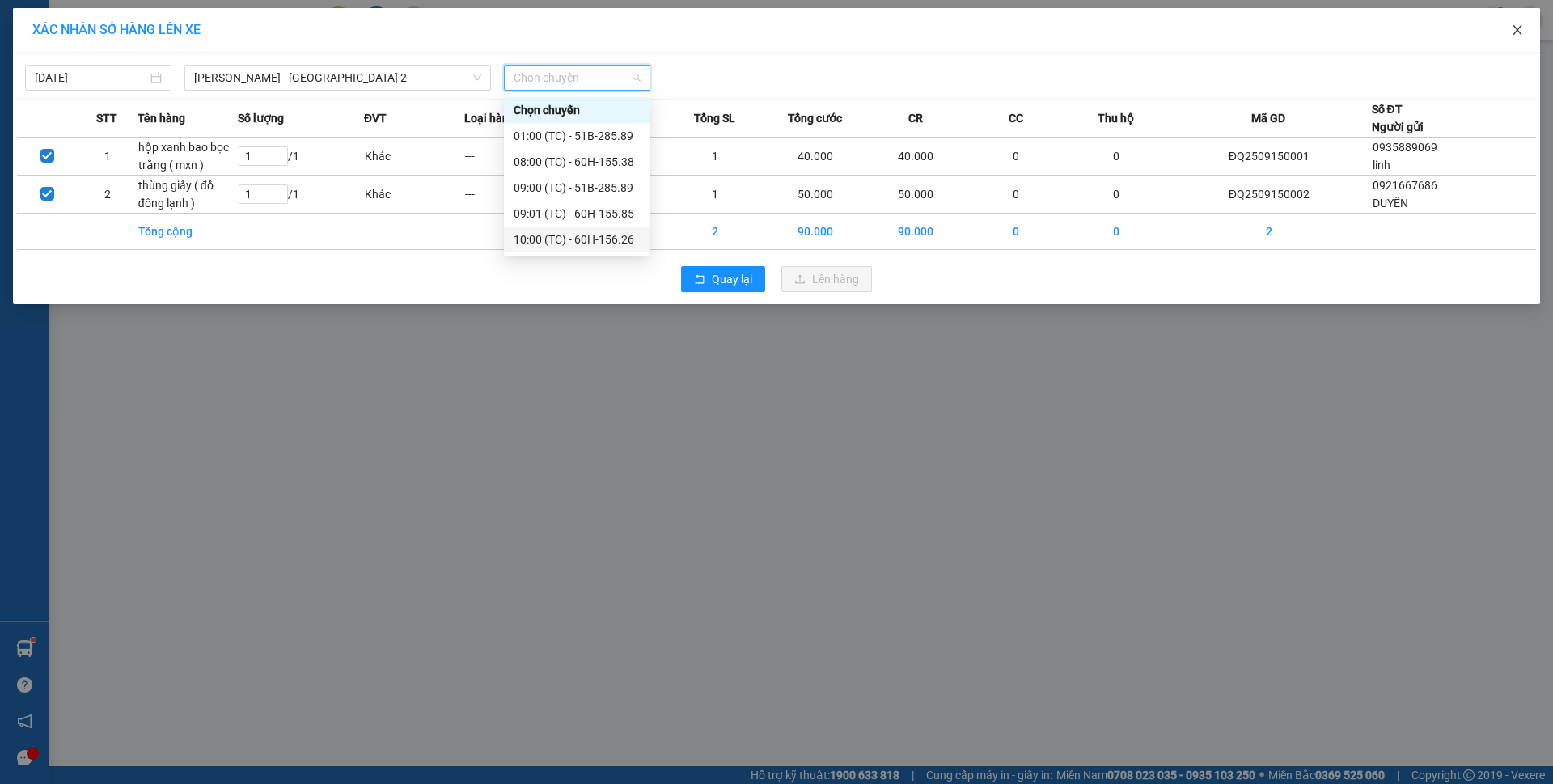
click at [1517, 31] on icon "close" at bounding box center [1517, 30] width 9 height 10
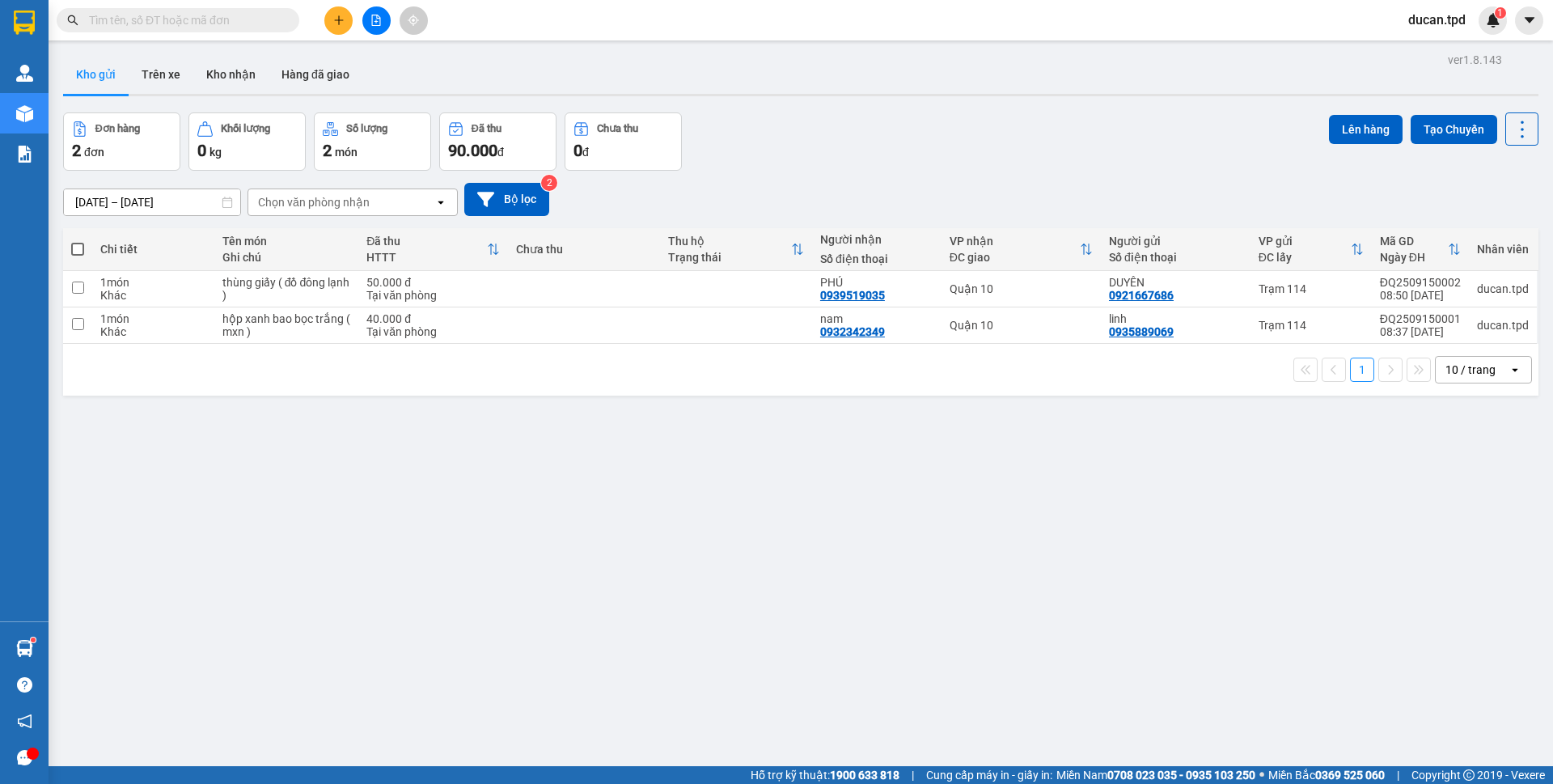
click at [76, 251] on span at bounding box center [77, 249] width 13 height 13
click at [77, 241] on input "checkbox" at bounding box center [77, 241] width 0 height 0
checkbox input "true"
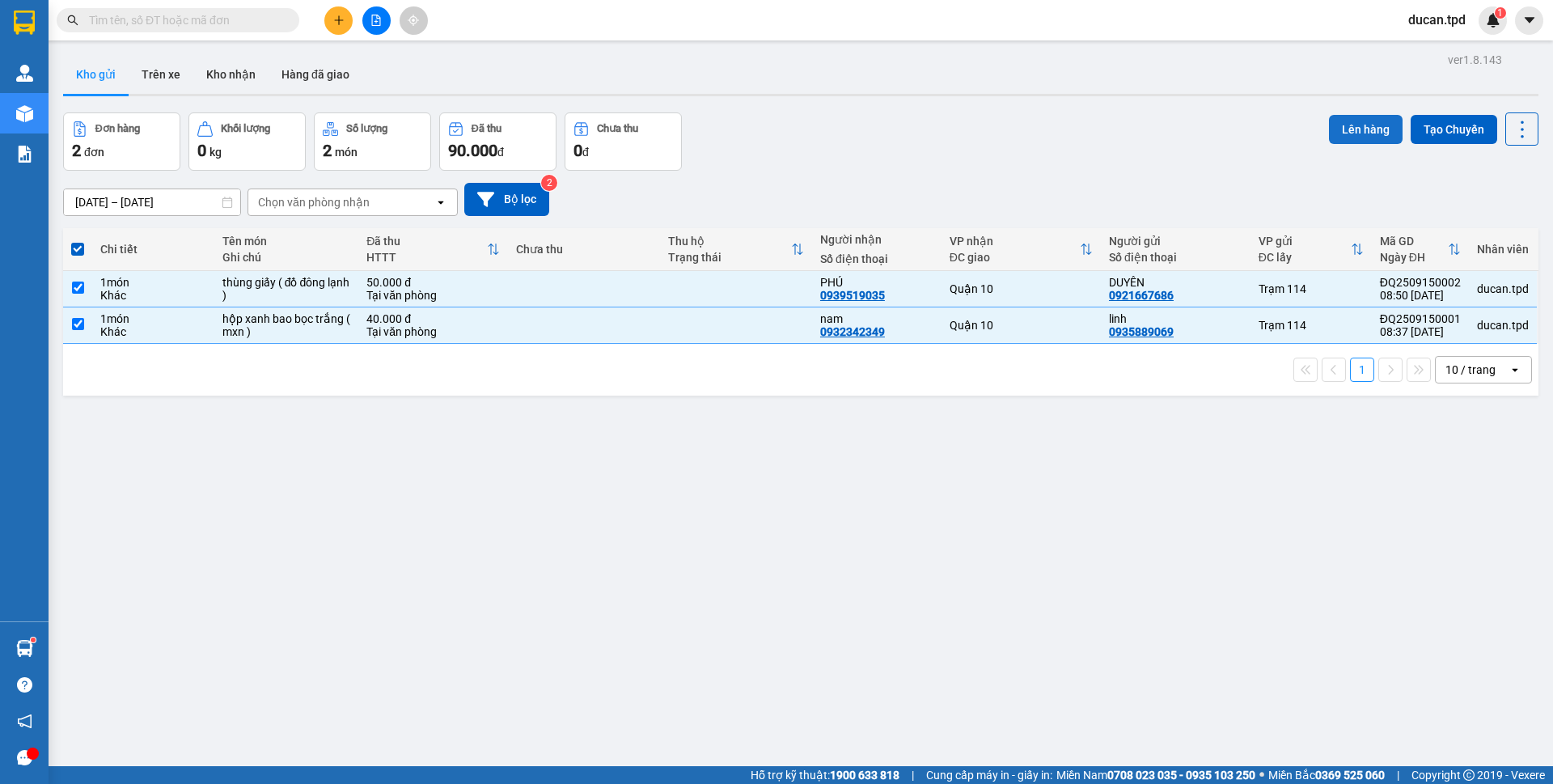
click at [1337, 128] on button "Lên hàng" at bounding box center [1366, 129] width 74 height 29
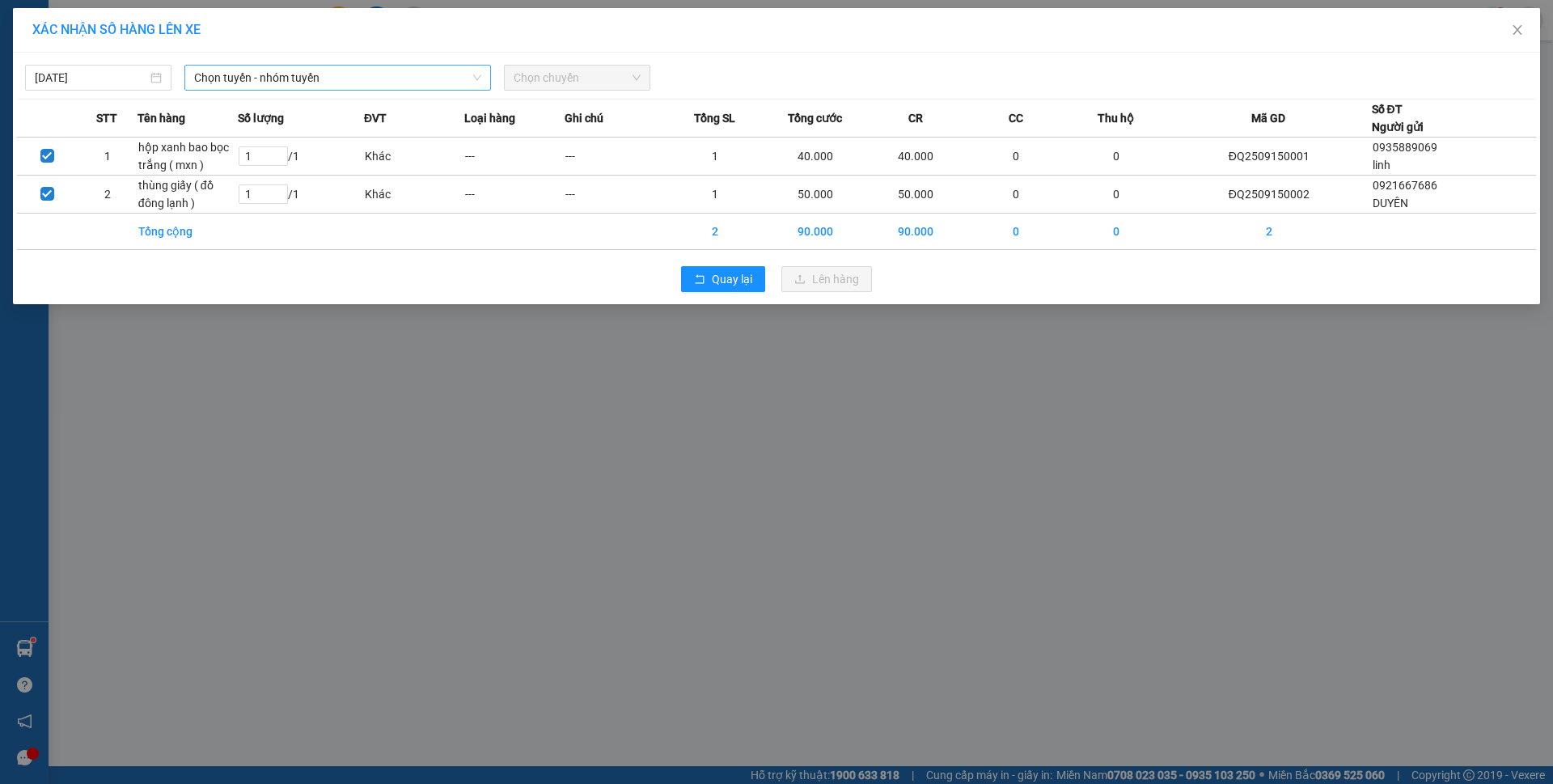
click at [240, 76] on span "Chọn tuyến - nhóm tuyến" at bounding box center [337, 77] width 287 height 24
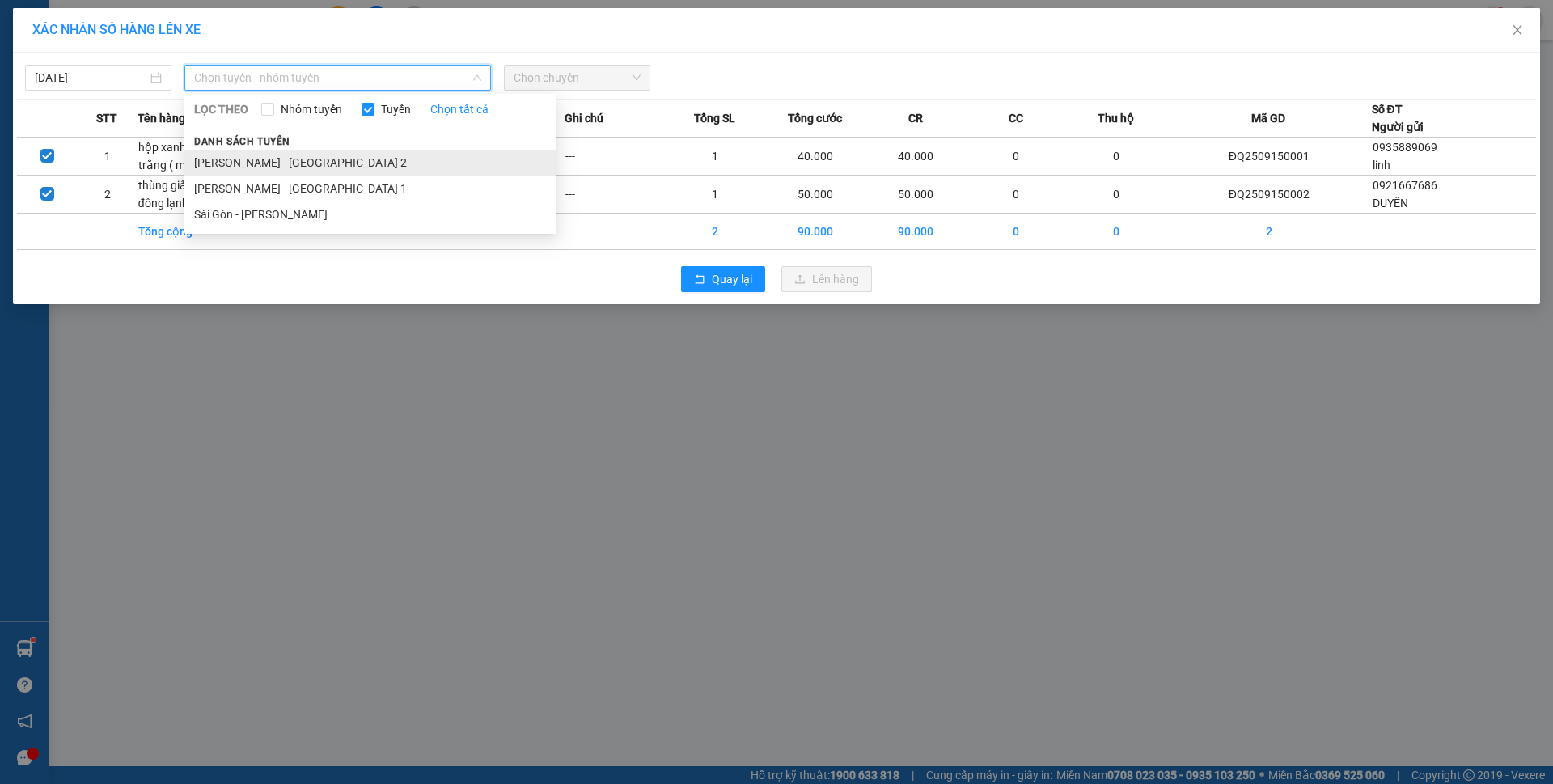
click at [317, 167] on li "[PERSON_NAME] - [GEOGRAPHIC_DATA] 2" at bounding box center [370, 162] width 372 height 26
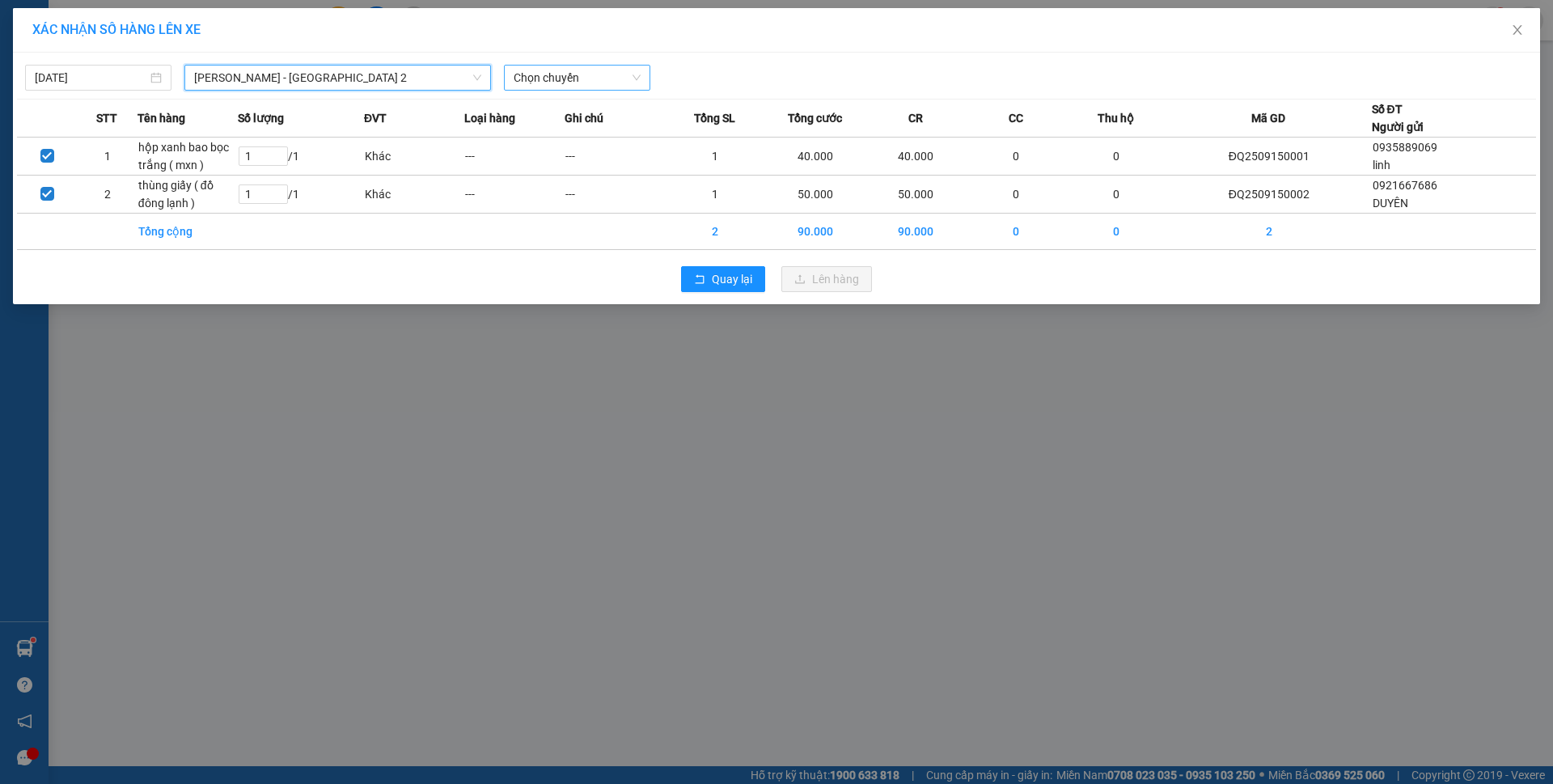
click at [595, 90] on div "Chọn chuyến" at bounding box center [576, 77] width 147 height 26
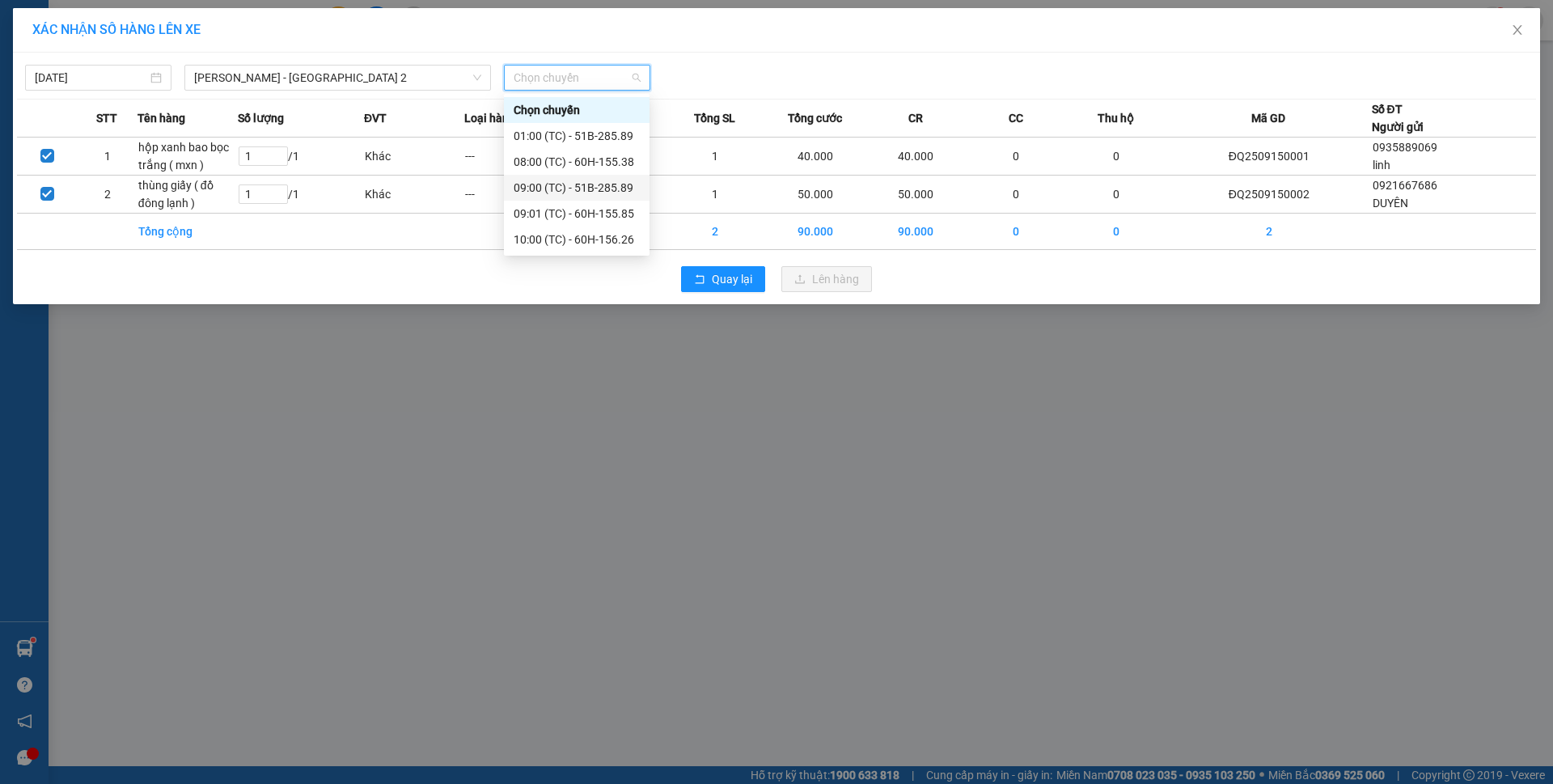
click at [585, 177] on div "09:00 (TC) - 51B-285.89" at bounding box center [576, 187] width 146 height 26
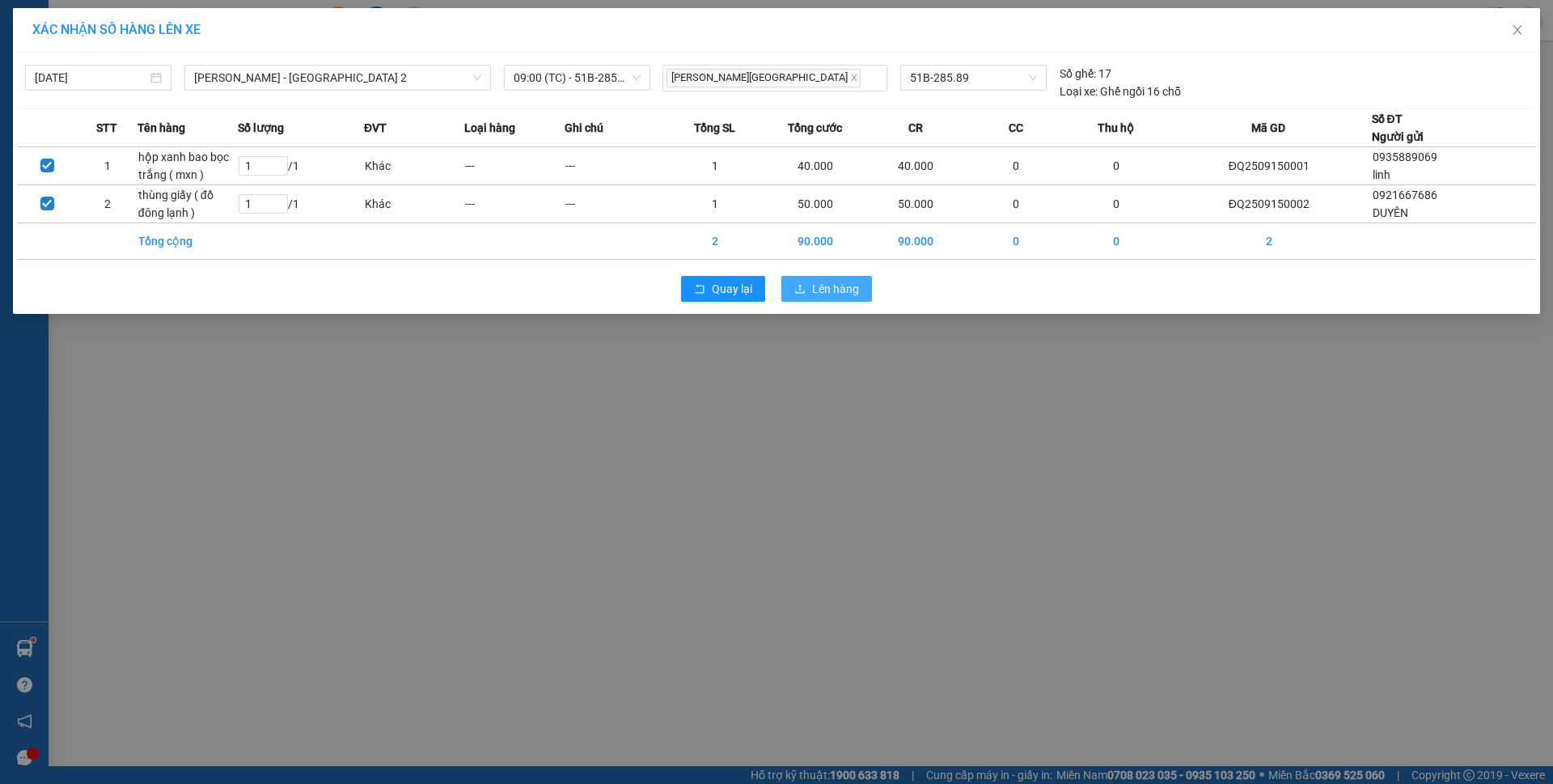
click at [823, 285] on span "Lên hàng" at bounding box center [835, 289] width 47 height 18
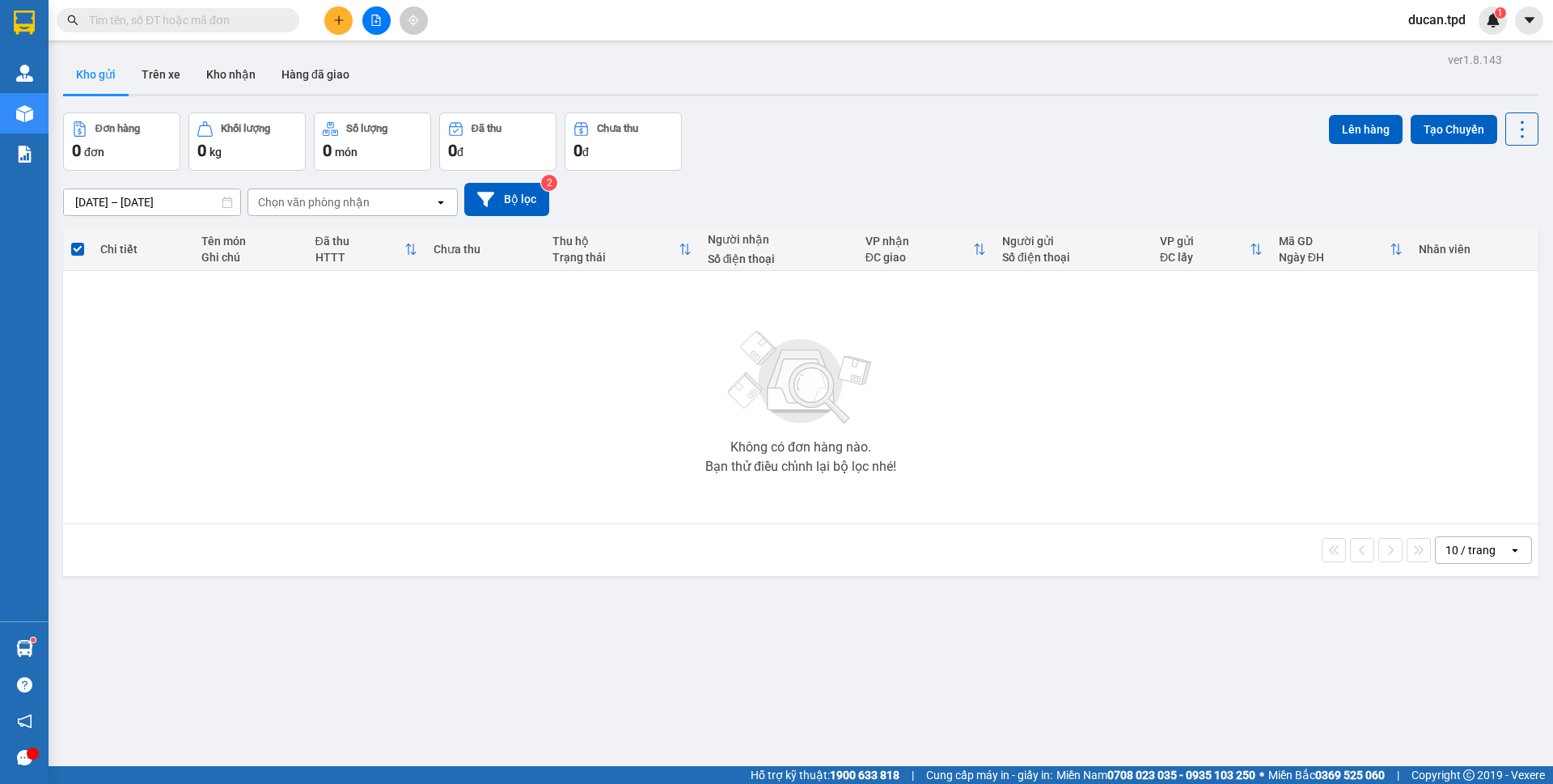
click at [330, 19] on button at bounding box center [338, 20] width 28 height 28
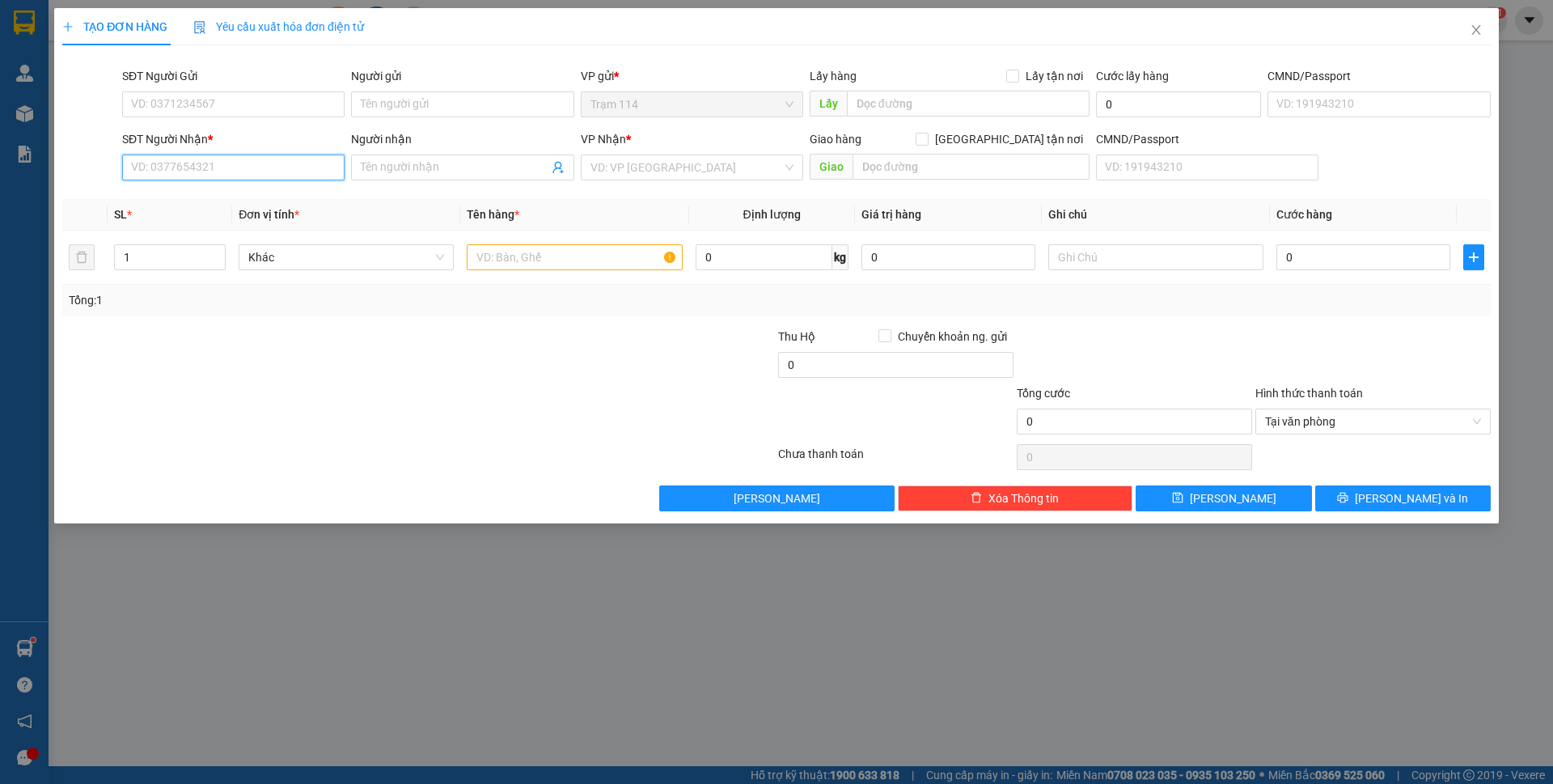
click at [284, 175] on input "SĐT Người Nhận *" at bounding box center [233, 167] width 222 height 26
type input "0907203097"
click at [427, 172] on input "Người nhận" at bounding box center [454, 167] width 187 height 18
type input "u"
type input "út lớn"
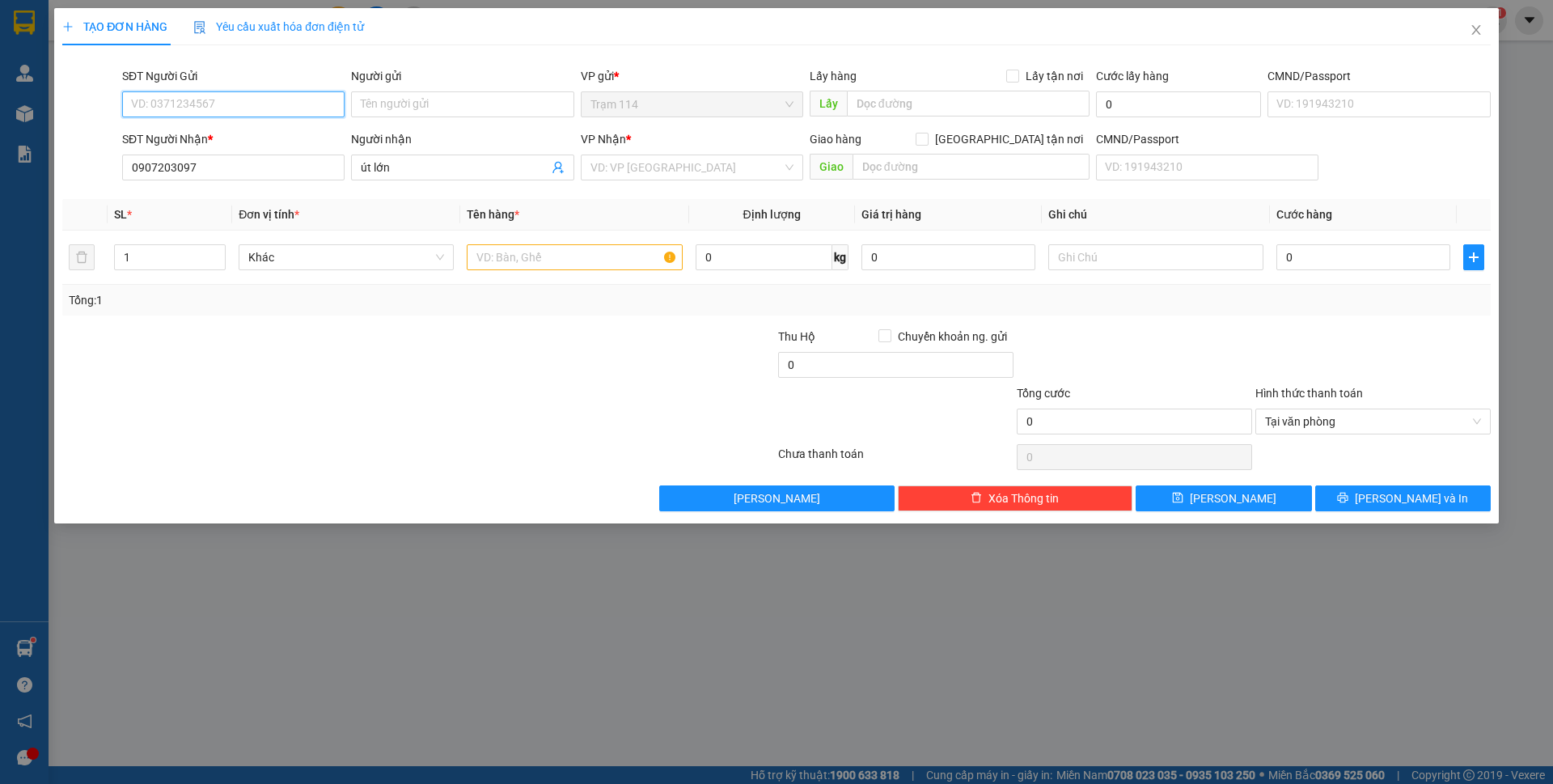
click at [259, 109] on input "SĐT Người Gửi" at bounding box center [233, 104] width 222 height 26
click at [245, 125] on div "0329110708 - nở" at bounding box center [233, 137] width 222 height 26
type input "0329110708"
type input "nở"
type input "0329110708"
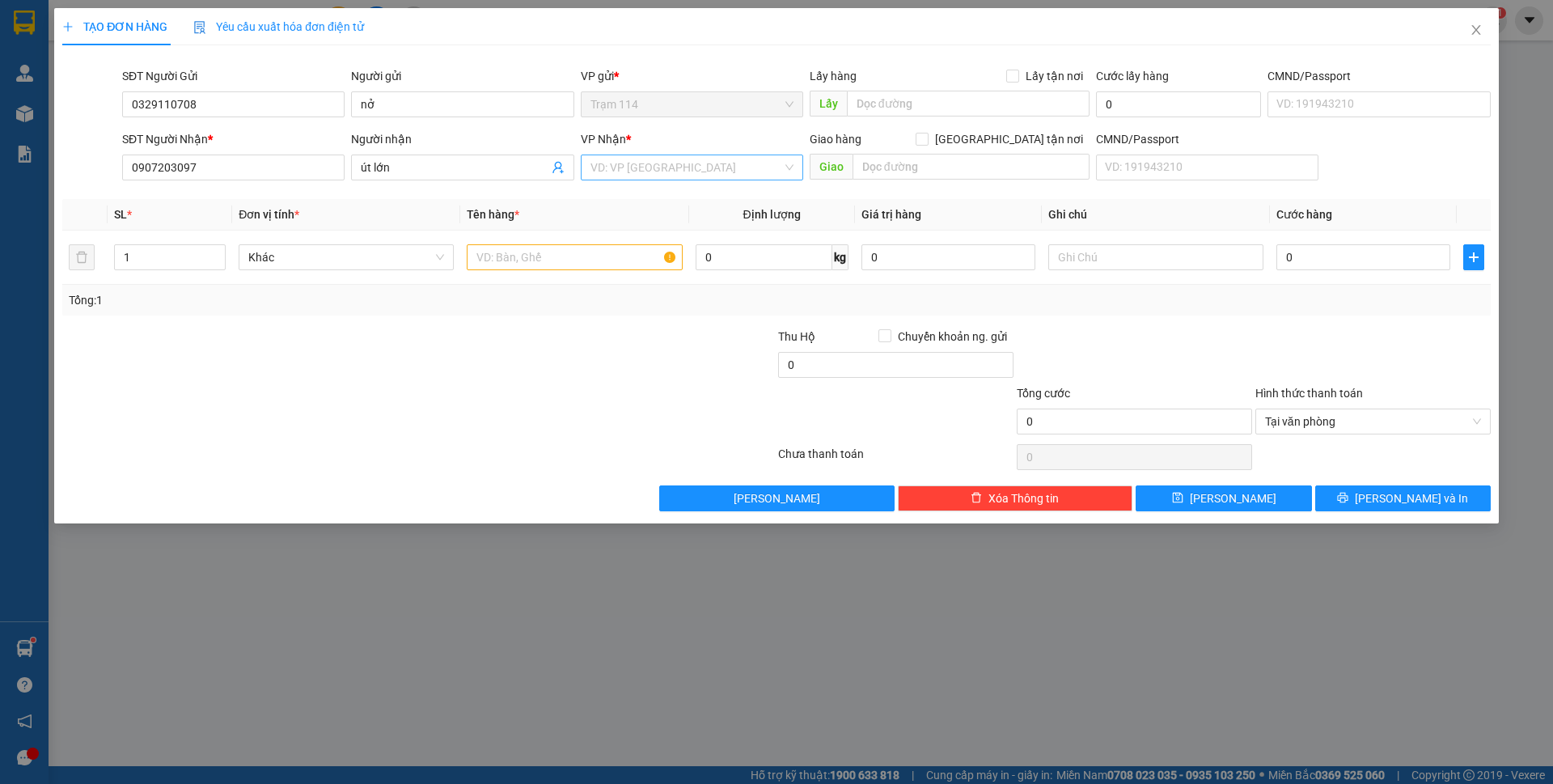
click at [683, 162] on input "search" at bounding box center [686, 167] width 192 height 24
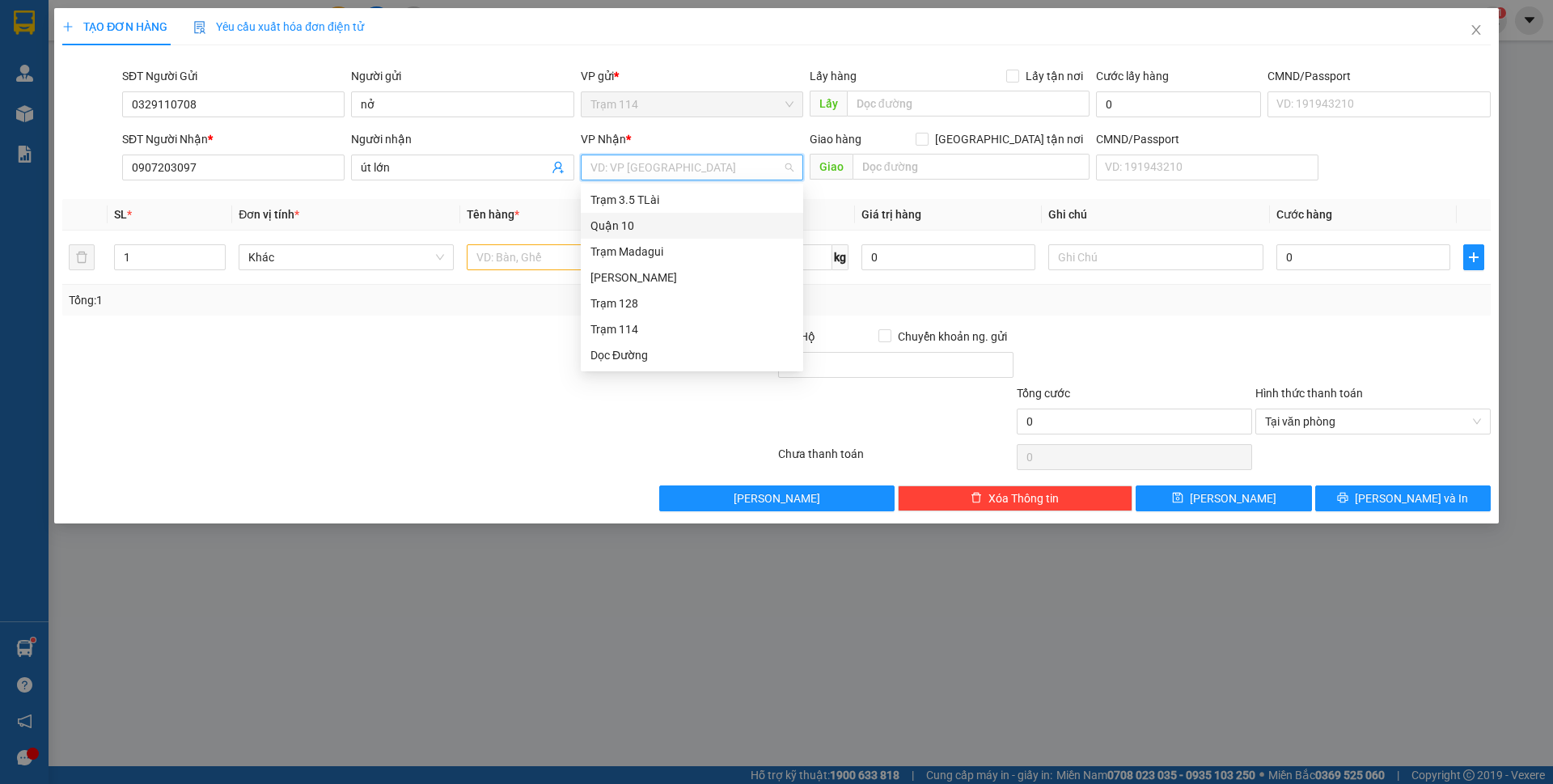
click at [634, 235] on div "Quận 10" at bounding box center [692, 226] width 222 height 26
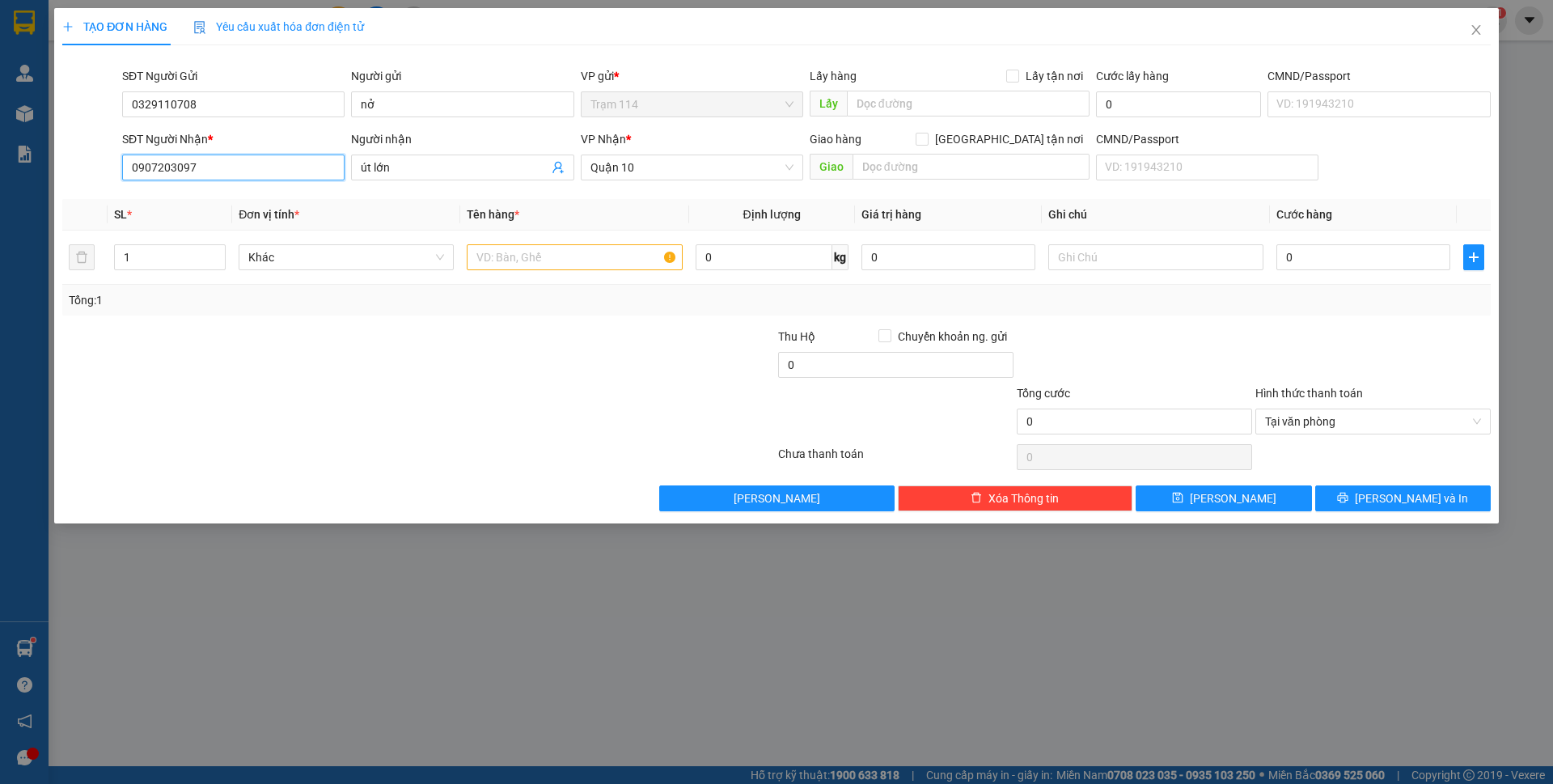
click at [170, 172] on input "0907203097" at bounding box center [233, 167] width 222 height 26
click at [166, 105] on input "0329110708" at bounding box center [233, 104] width 222 height 26
click at [527, 316] on div "Transit Pickup Surcharge Ids Transit Deliver Surcharge Ids Transit Deliver Surc…" at bounding box center [776, 285] width 1428 height 453
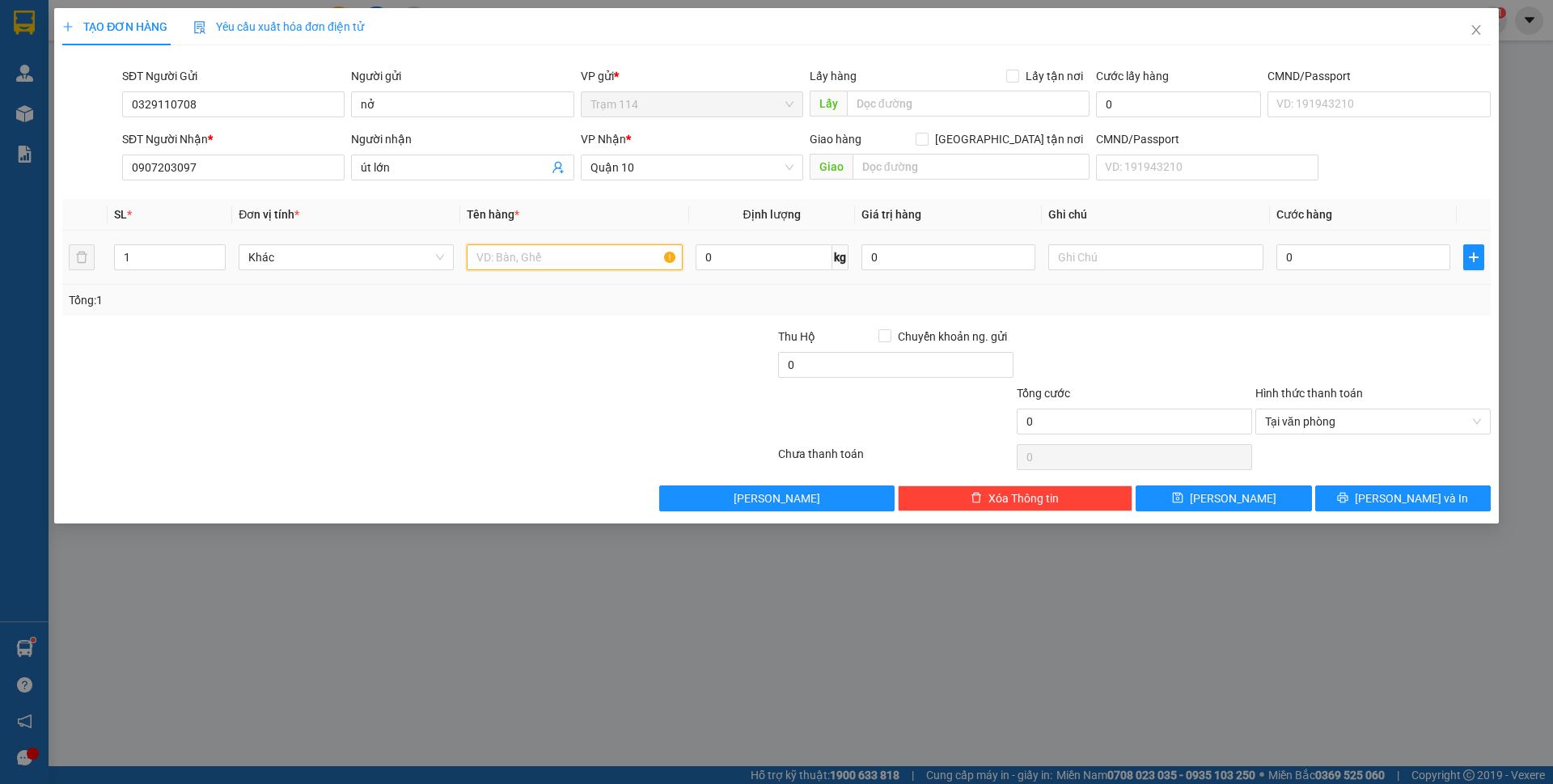
click at [551, 256] on input "text" at bounding box center [574, 257] width 215 height 26
type input "hộp giấy ( thuốc )"
click at [960, 268] on input "0" at bounding box center [948, 257] width 174 height 26
type input "350.000"
click at [1109, 293] on div "Tổng: 1" at bounding box center [776, 300] width 1415 height 18
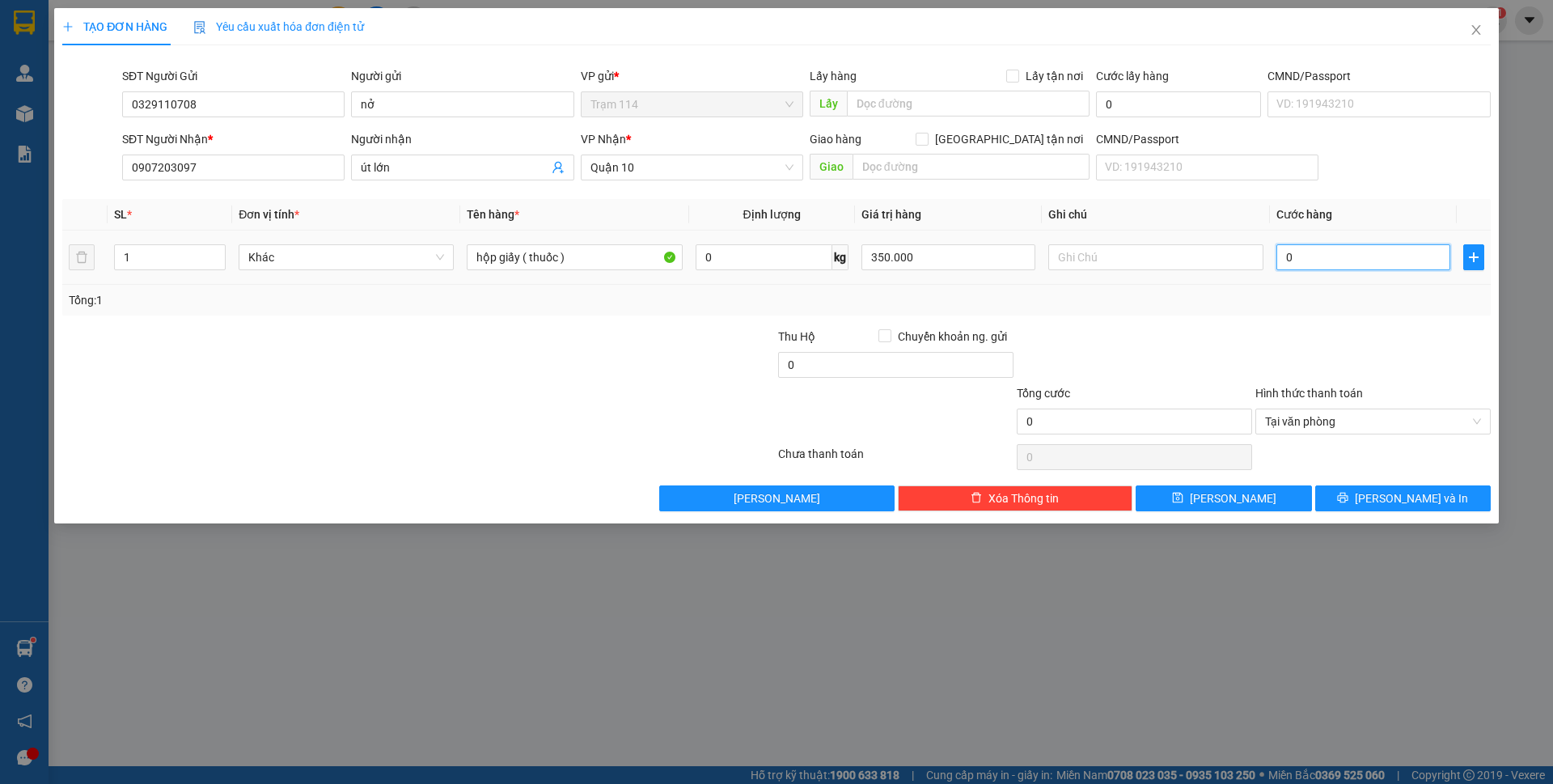
click at [1281, 260] on input "0" at bounding box center [1362, 257] width 174 height 26
type input "4"
type input "40"
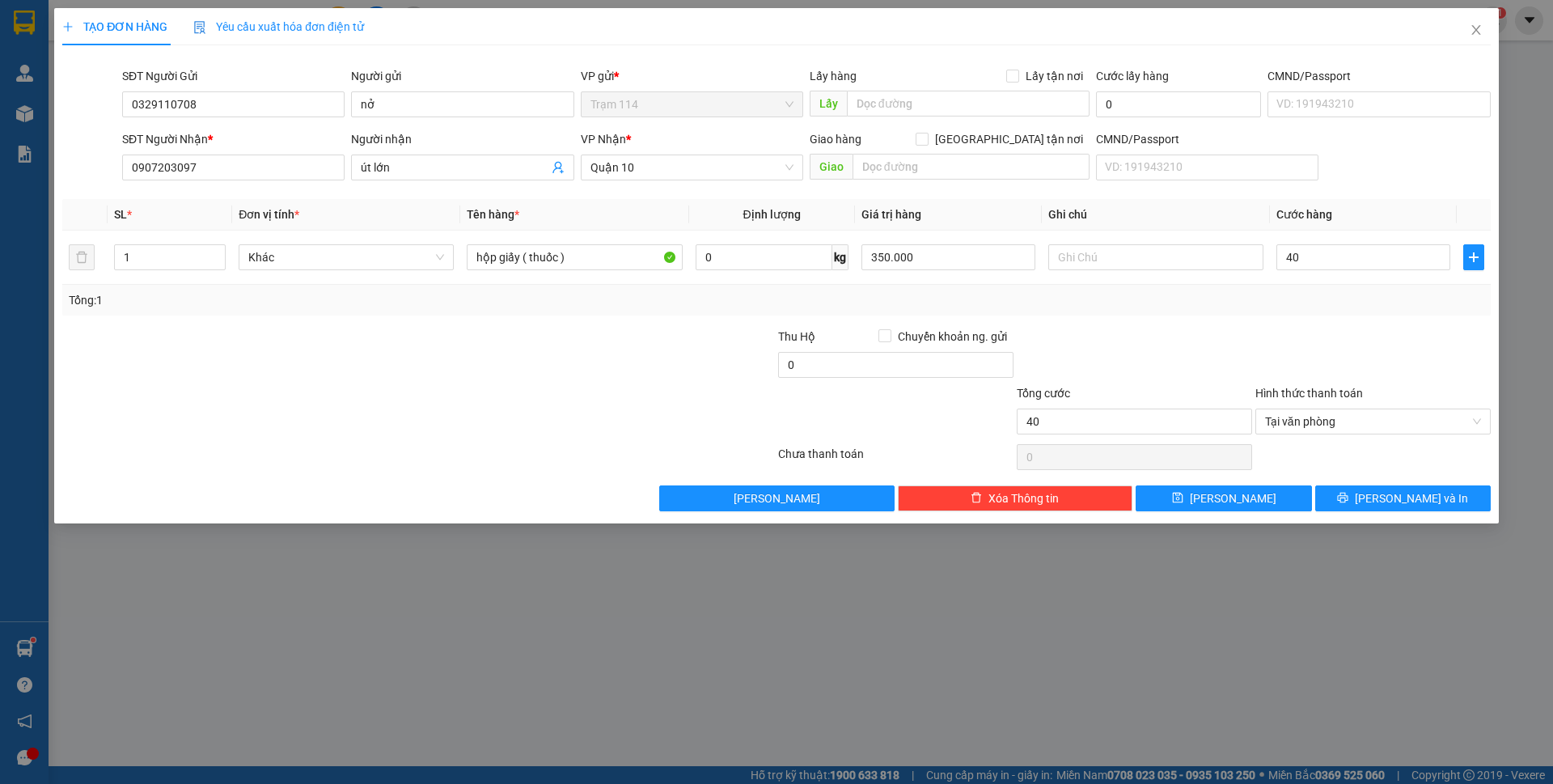
type input "40.000"
click at [1234, 340] on div at bounding box center [1134, 355] width 238 height 57
click at [885, 169] on input "text" at bounding box center [971, 166] width 237 height 26
click at [927, 138] on input "[GEOGRAPHIC_DATA] tận nơi" at bounding box center [921, 138] width 12 height 12
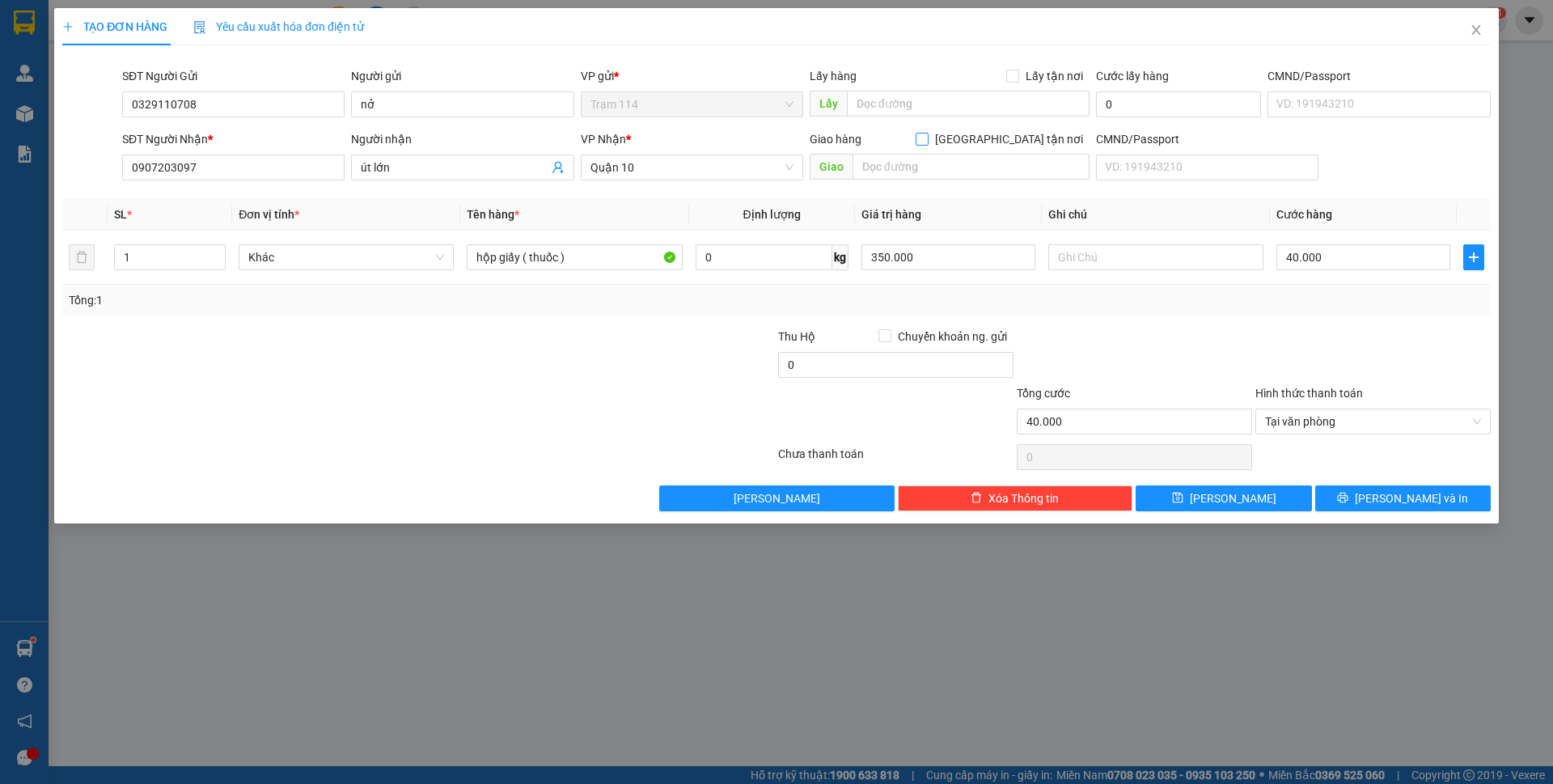
checkbox input "true"
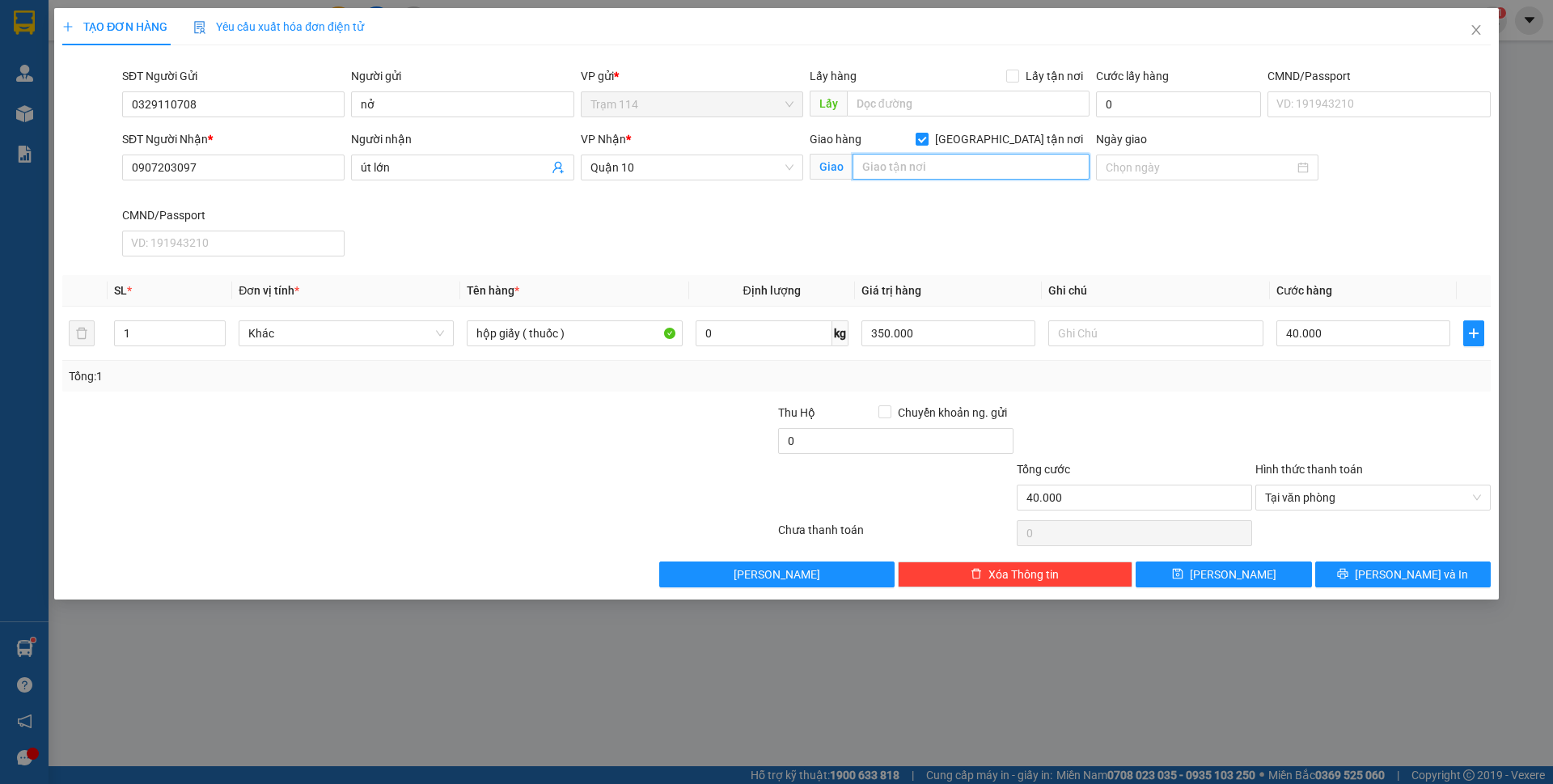
click at [986, 175] on input "text" at bounding box center [971, 166] width 237 height 26
type input "q"
click at [763, 236] on div "SĐT Người Nhận * 0907203097 Người nhận út lớn VP Nhận * Quận 10 Giao hàng Giao …" at bounding box center [806, 197] width 1375 height 133
click at [956, 167] on input "120 nguyễn lâm p 3 q bình thạnh" at bounding box center [971, 166] width 237 height 26
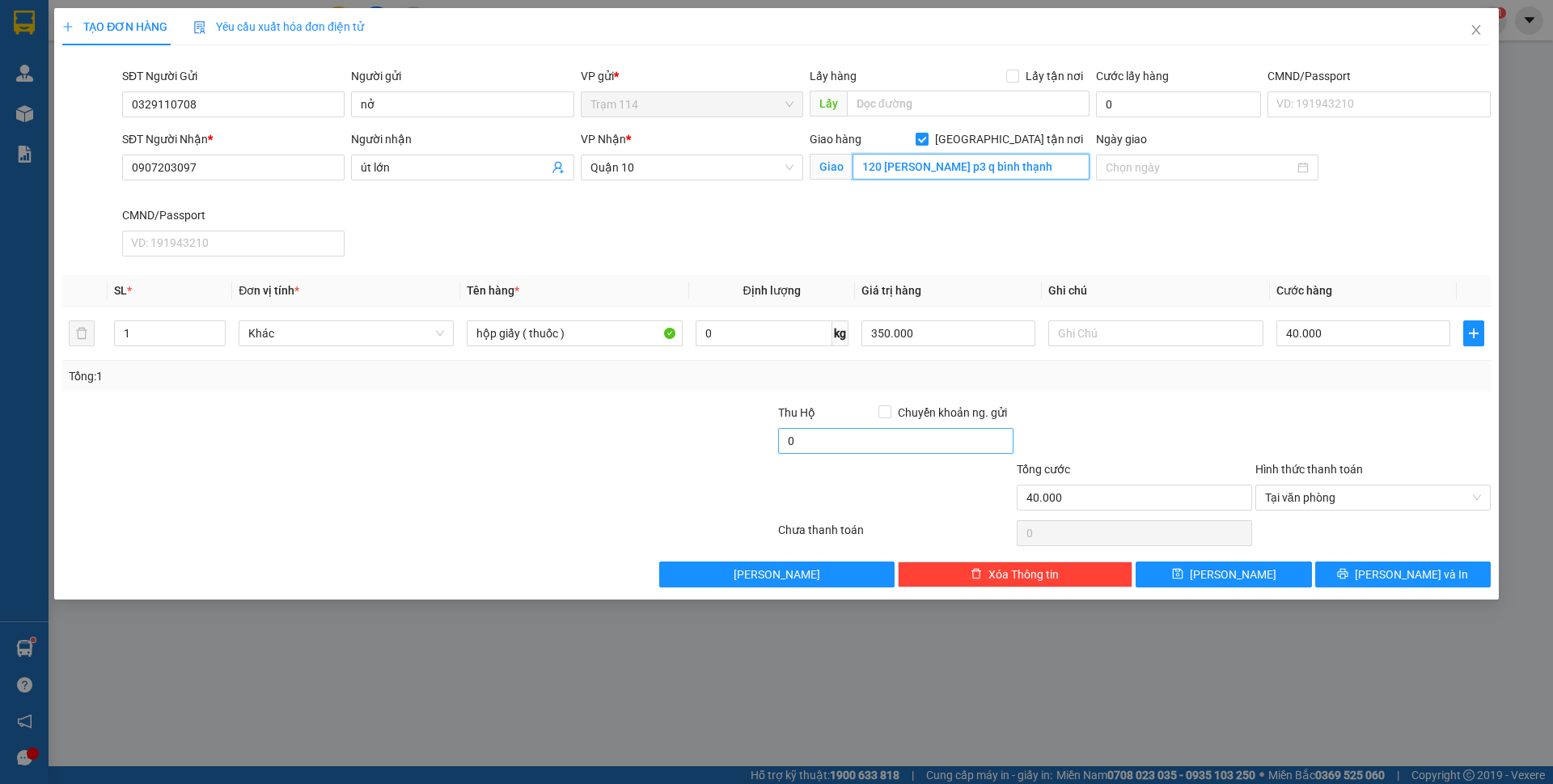
type input "120 [PERSON_NAME] p3 q bình thạnh"
click at [838, 444] on input "0" at bounding box center [896, 441] width 236 height 26
click at [1200, 429] on div at bounding box center [1134, 432] width 238 height 57
type input "80.000"
click at [1402, 577] on span "[PERSON_NAME] và In" at bounding box center [1411, 575] width 113 height 18
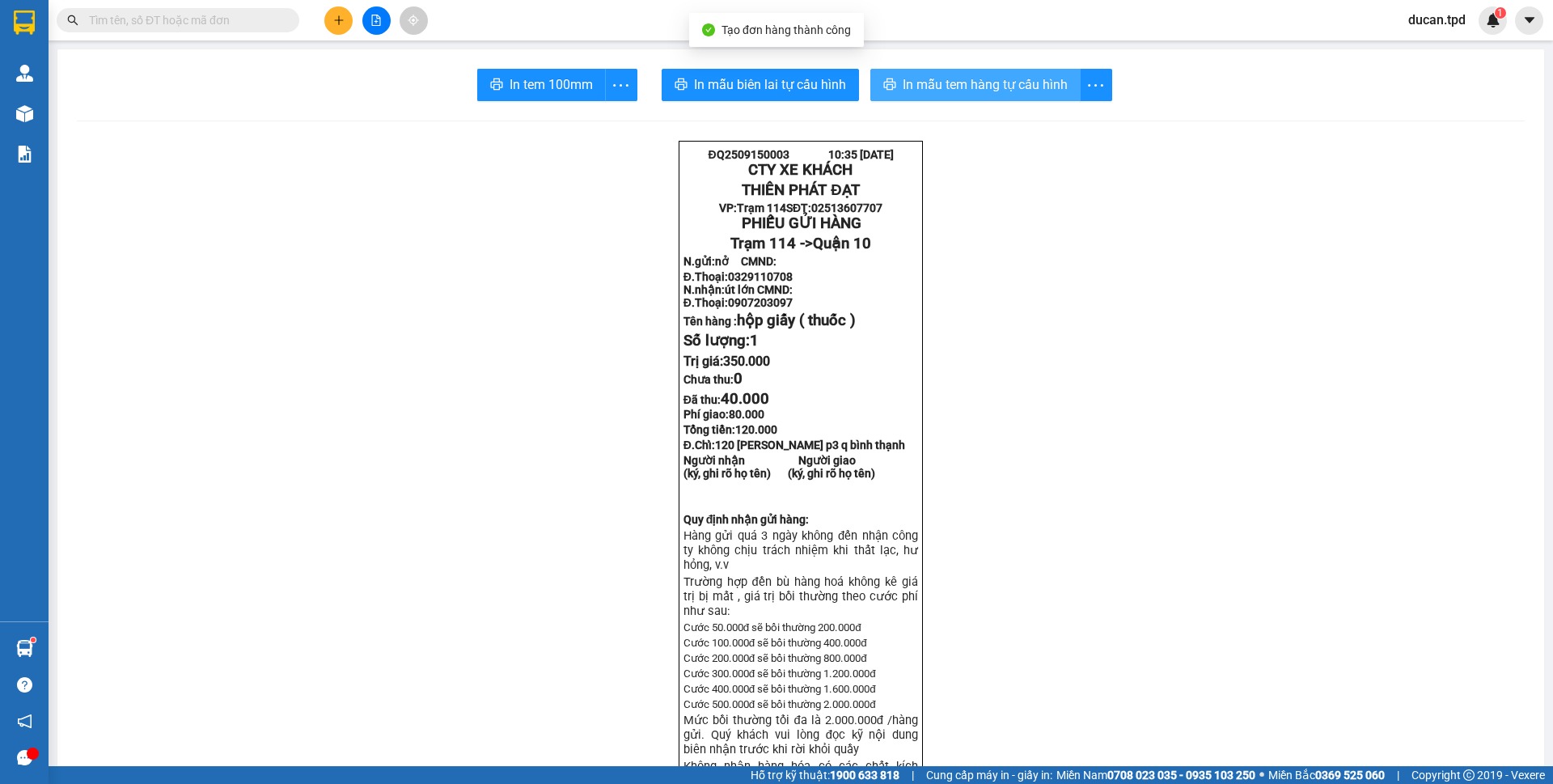
click at [910, 85] on span "In mẫu tem hàng tự cấu hình" at bounding box center [985, 85] width 165 height 20
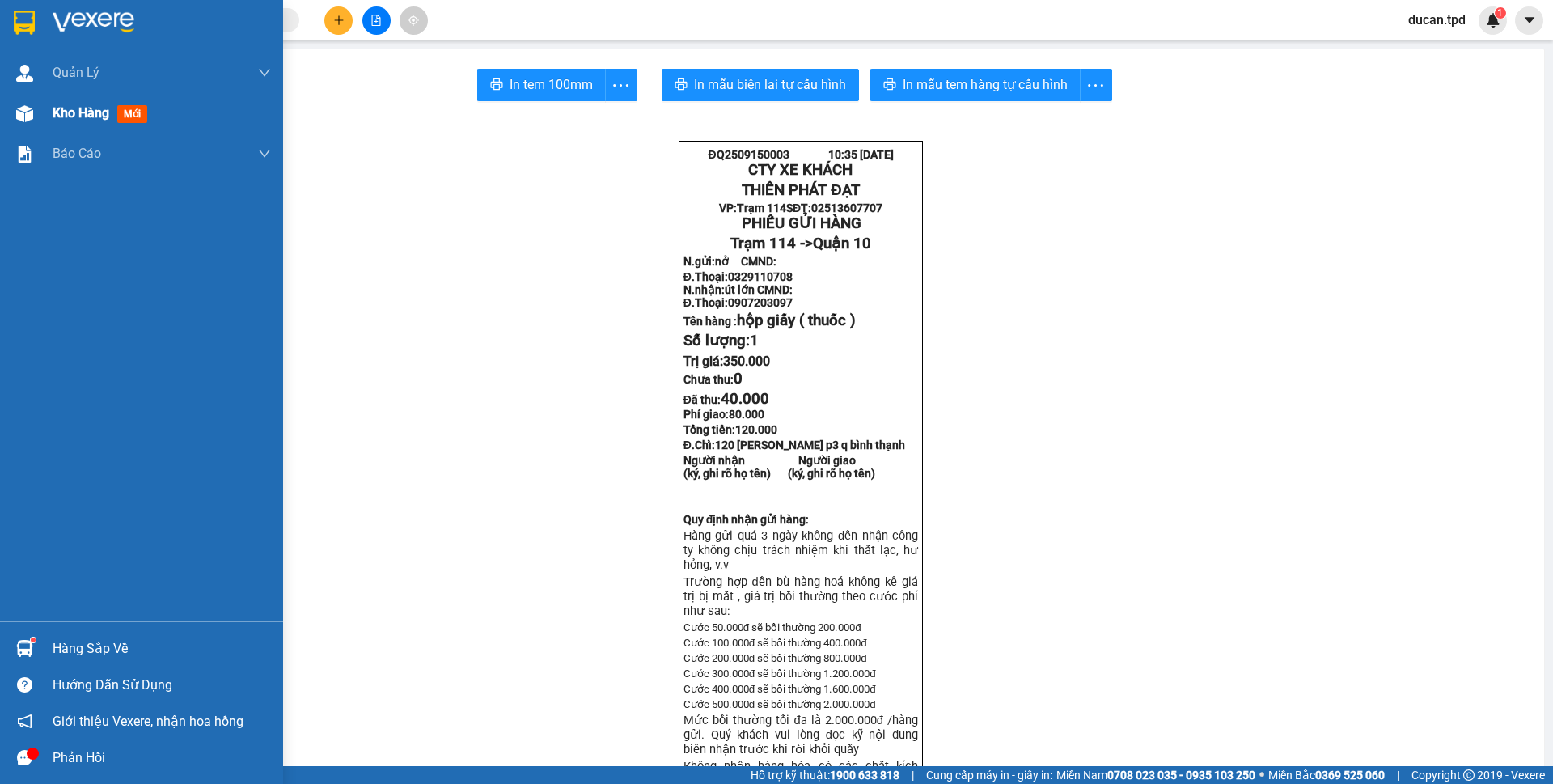
click at [16, 110] on img at bounding box center [24, 113] width 17 height 17
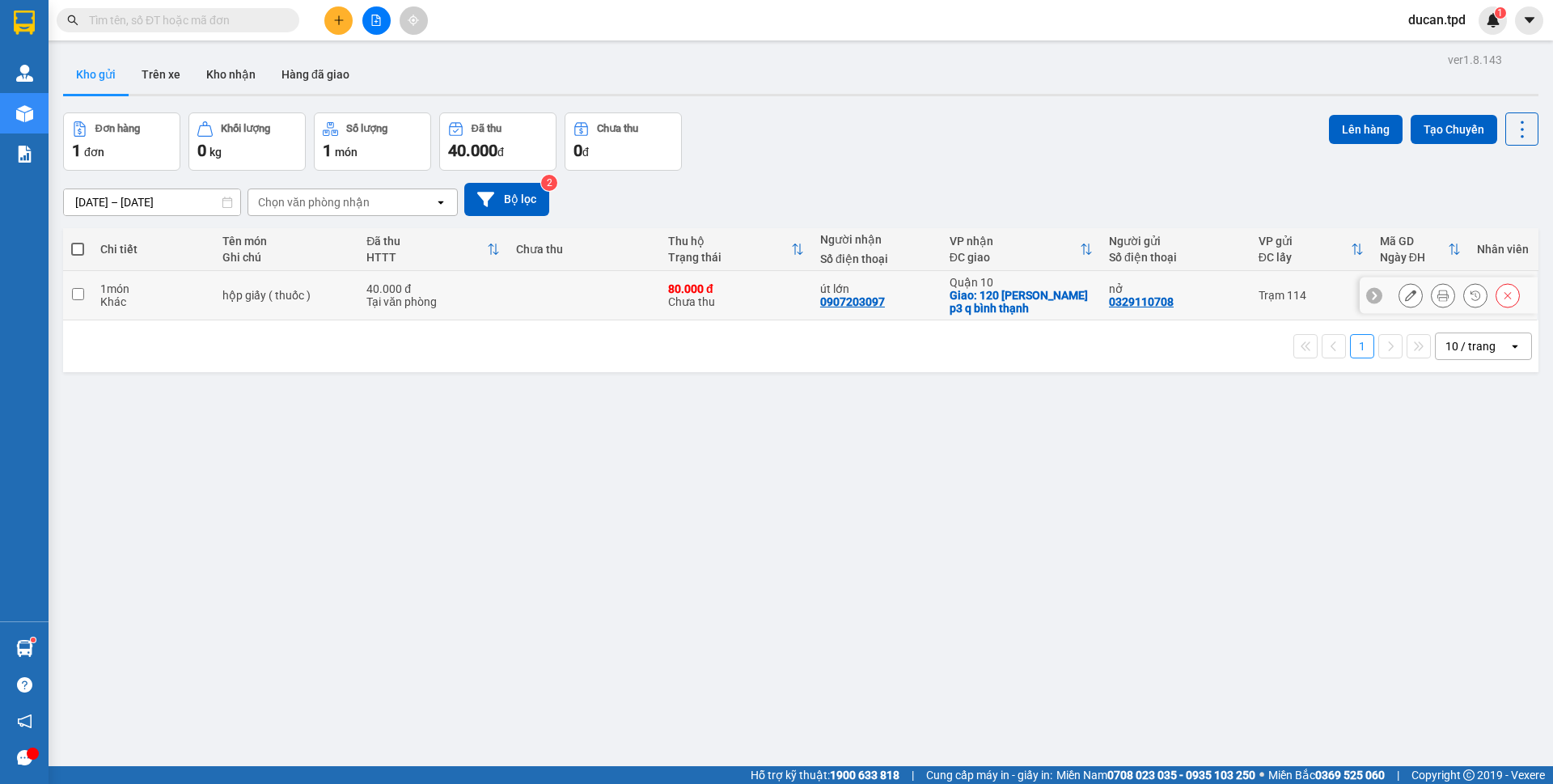
click at [1399, 301] on button at bounding box center [1410, 295] width 22 height 28
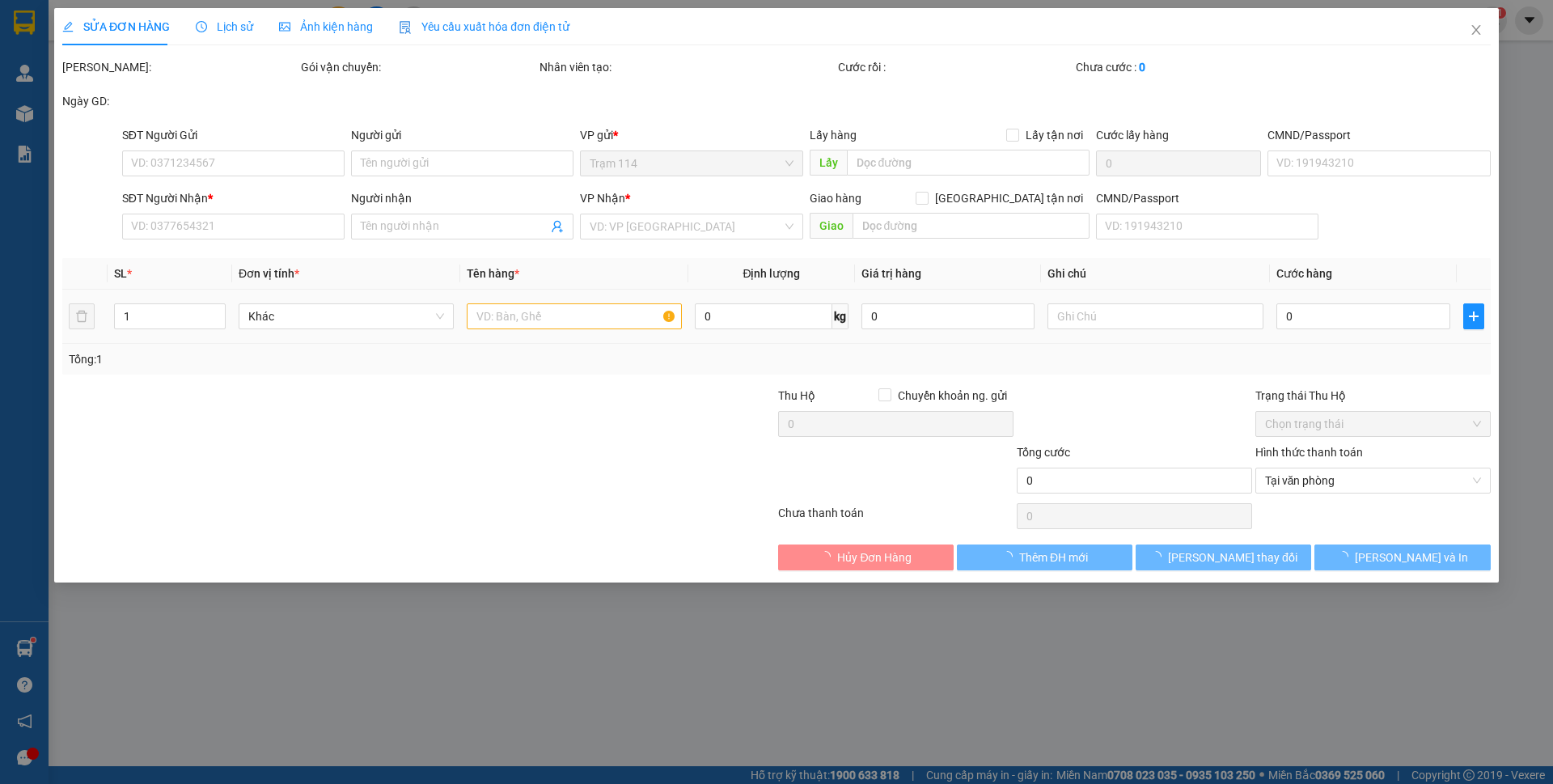
type input "0329110708"
type input "nở"
type input "0907203097"
type input "út lớn"
checkbox input "true"
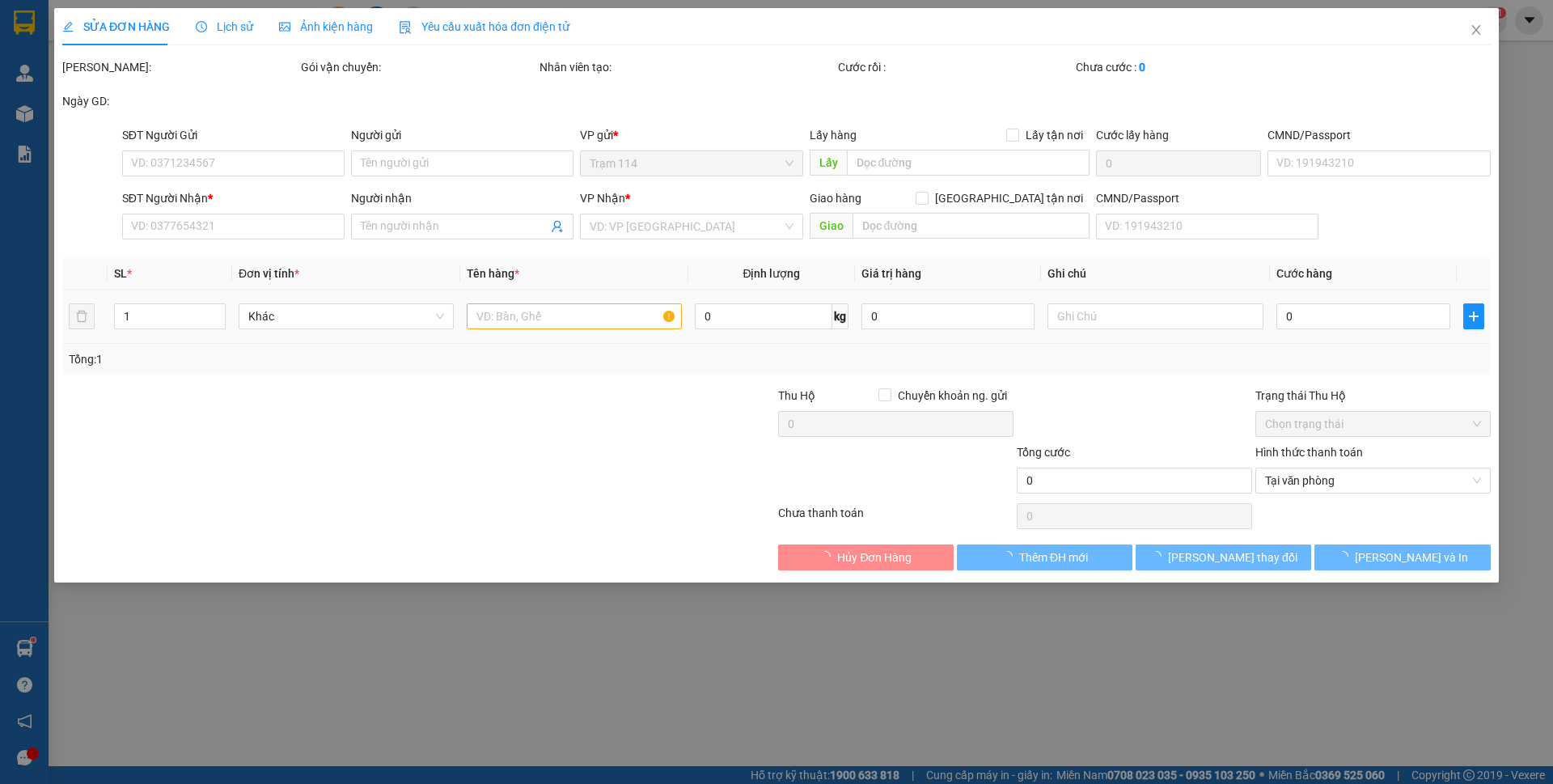
type input "120 [PERSON_NAME] p3 q bình thạnh"
type input "80.000"
type input "40.000"
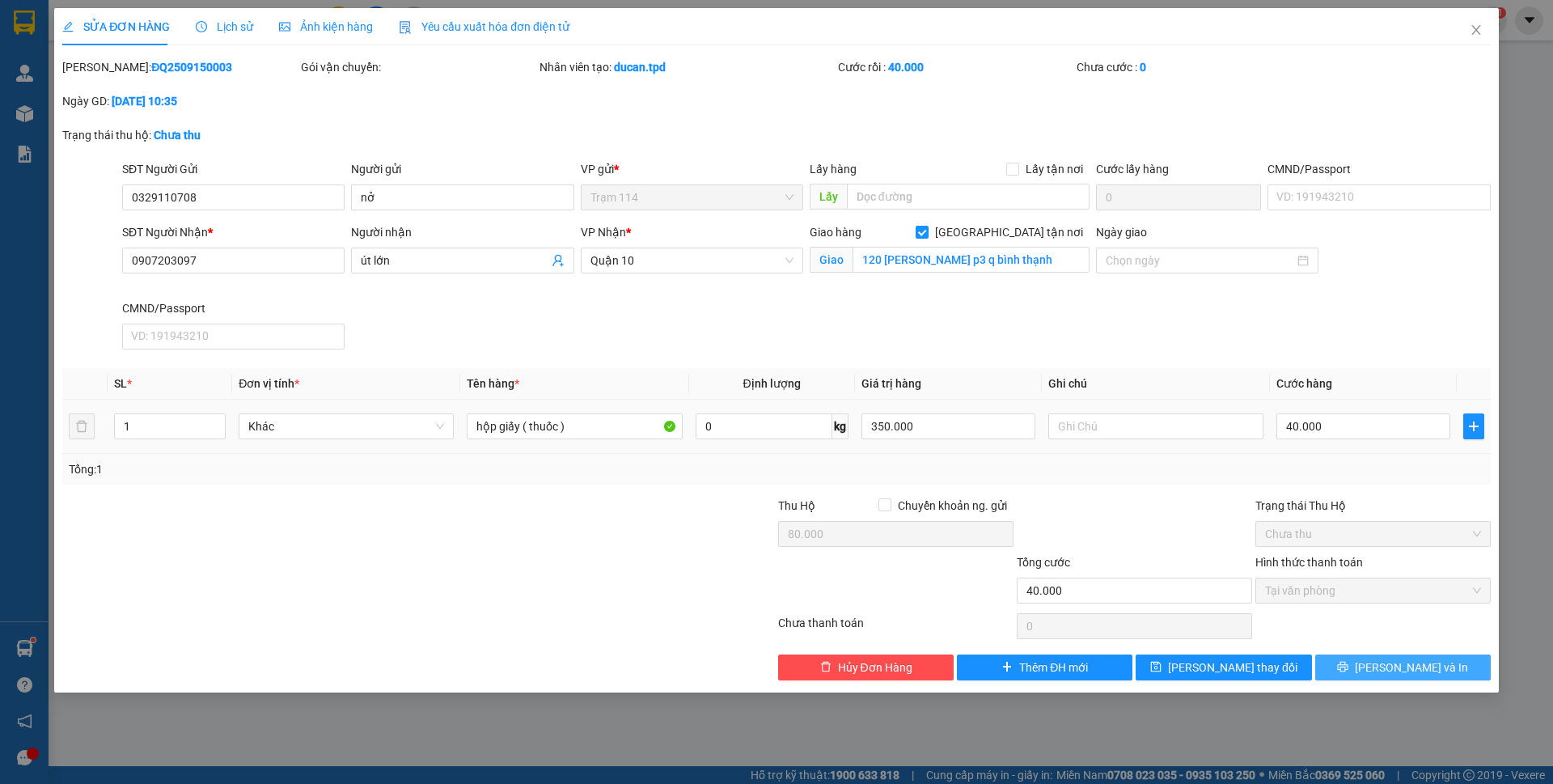
click at [1411, 673] on span "[PERSON_NAME] và In" at bounding box center [1411, 667] width 113 height 18
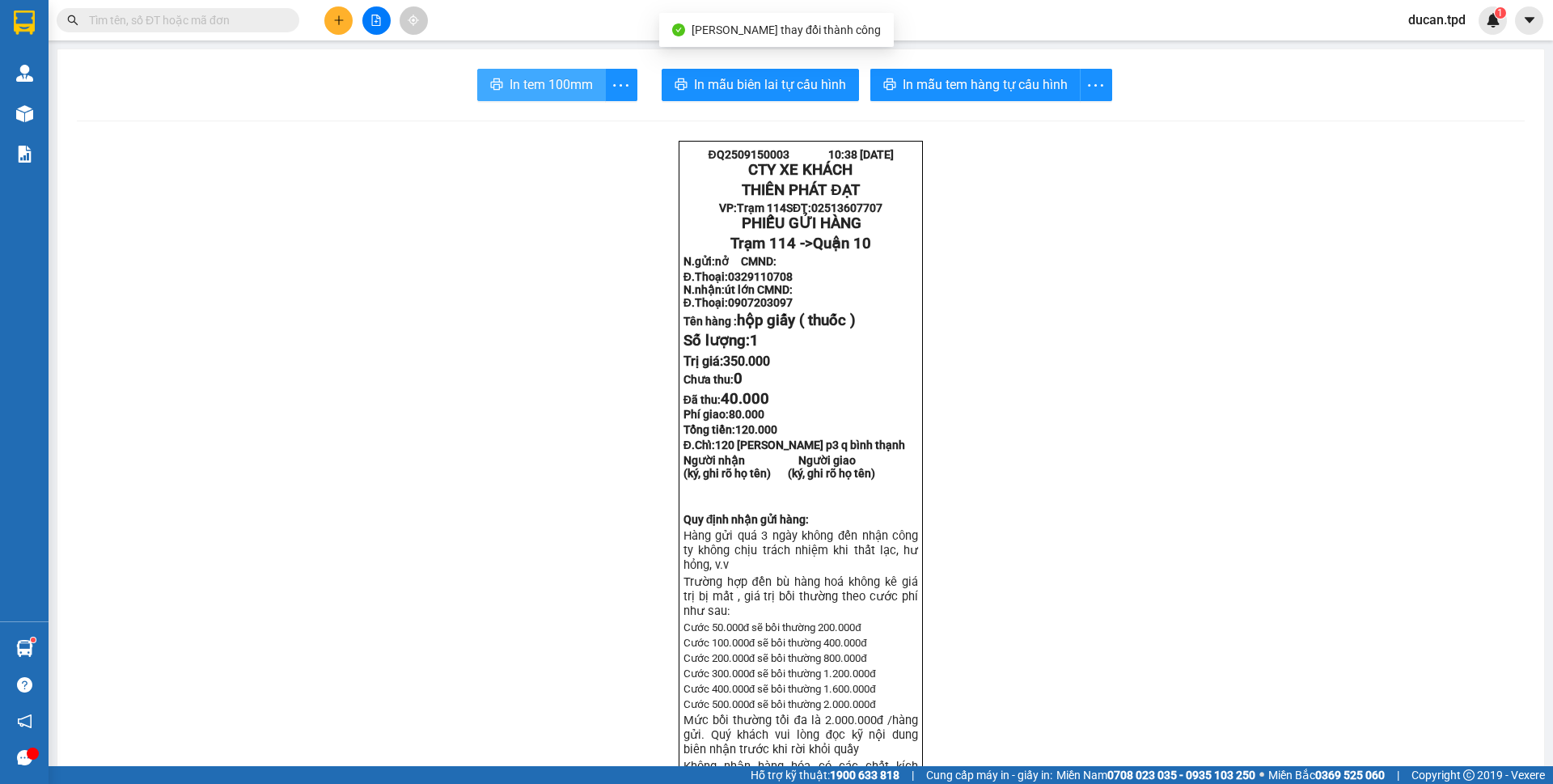
click at [497, 87] on button "In tem 100mm" at bounding box center [541, 85] width 129 height 32
click at [573, 94] on span "In tem 100mm" at bounding box center [551, 85] width 84 height 20
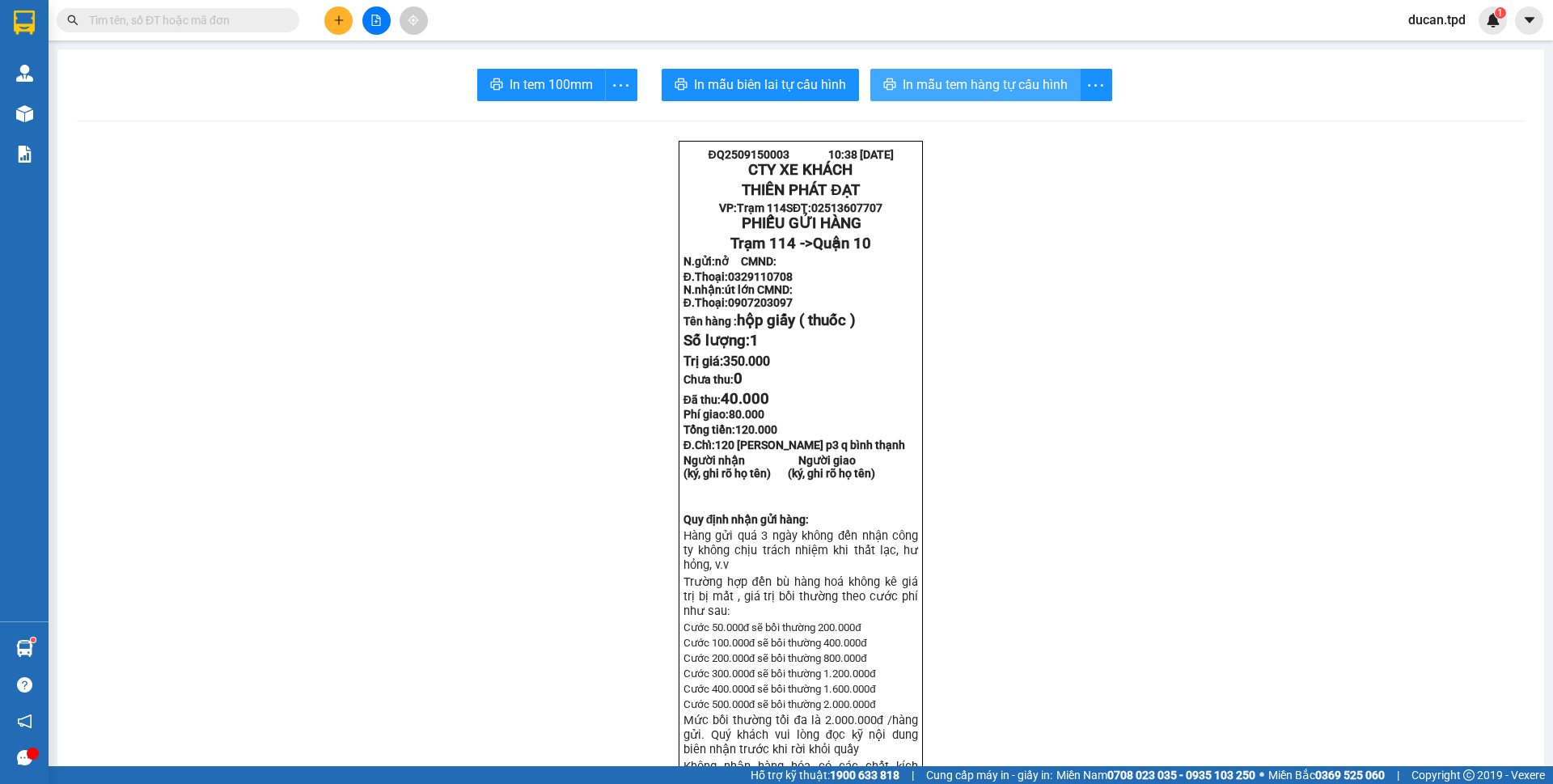
click at [986, 85] on span "In mẫu tem hàng tự cấu hình" at bounding box center [985, 85] width 165 height 20
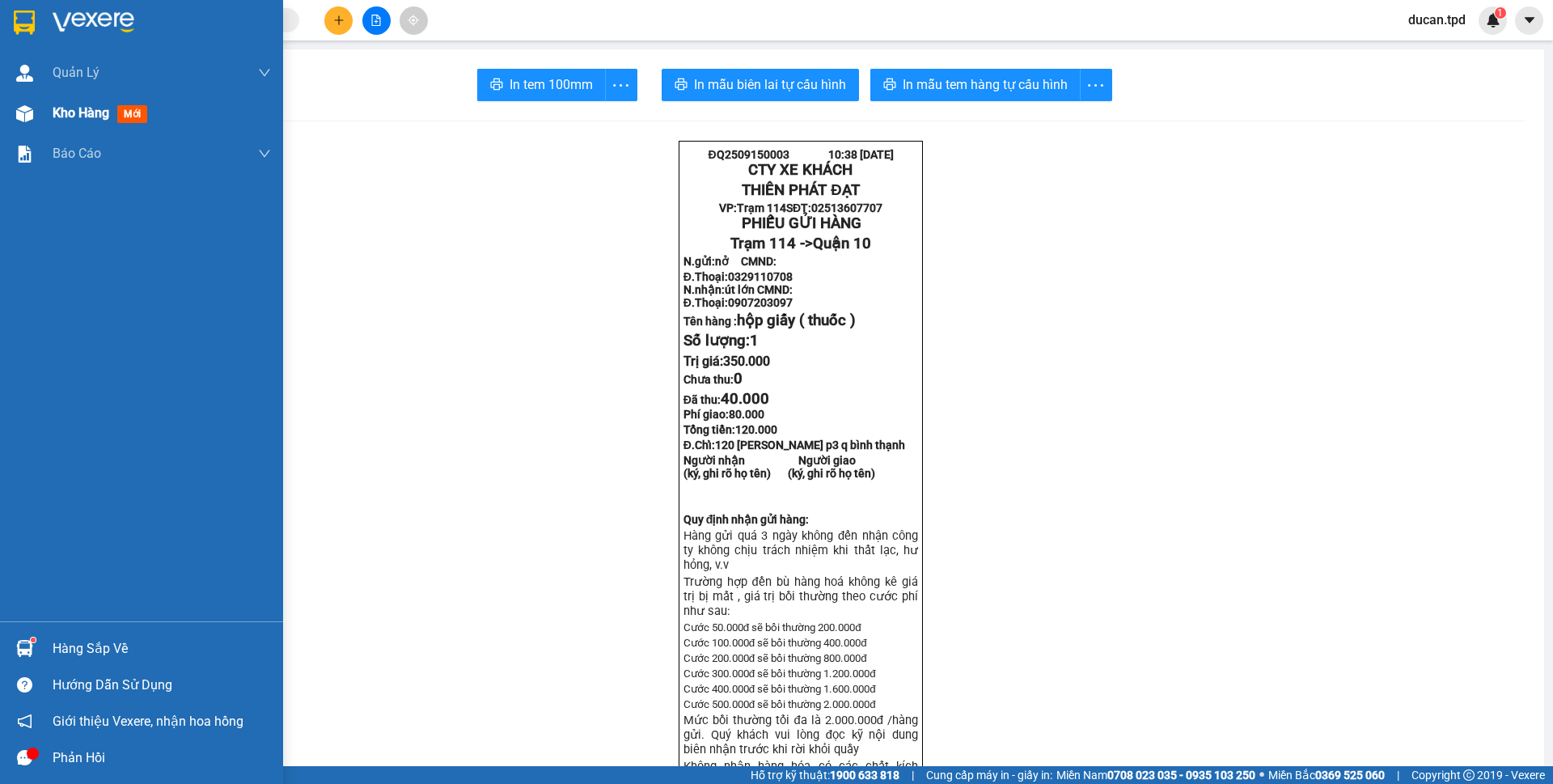
click at [36, 110] on div at bounding box center [24, 113] width 28 height 28
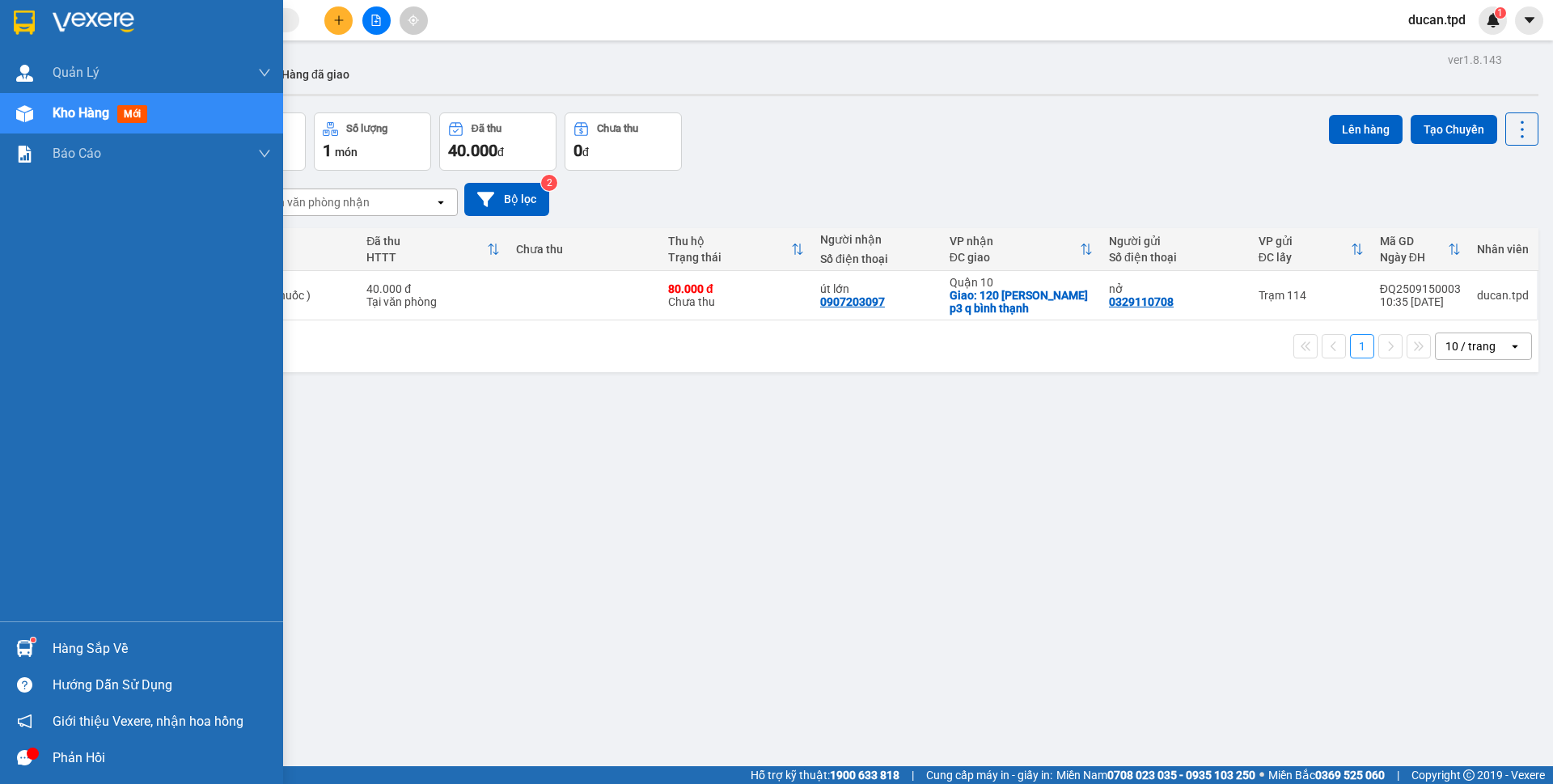
click at [72, 650] on div "Hàng sắp về" at bounding box center [161, 648] width 219 height 24
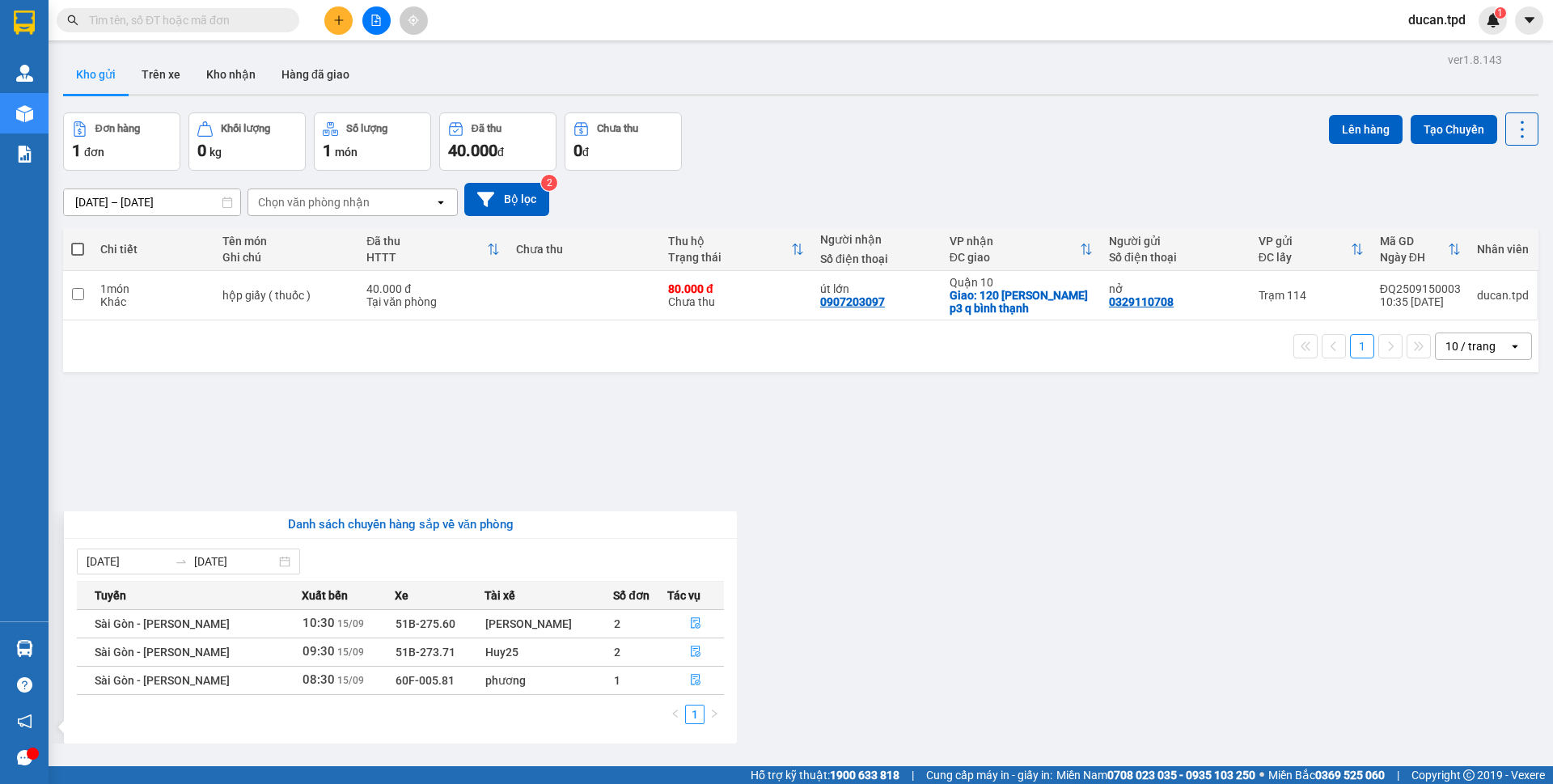
click at [531, 430] on section "Kết quả tìm kiếm ( 0 ) Bộ lọc No Data ducan.tpd 1 Quản Lý Quản lý khách hàng Qu…" at bounding box center [776, 392] width 1553 height 784
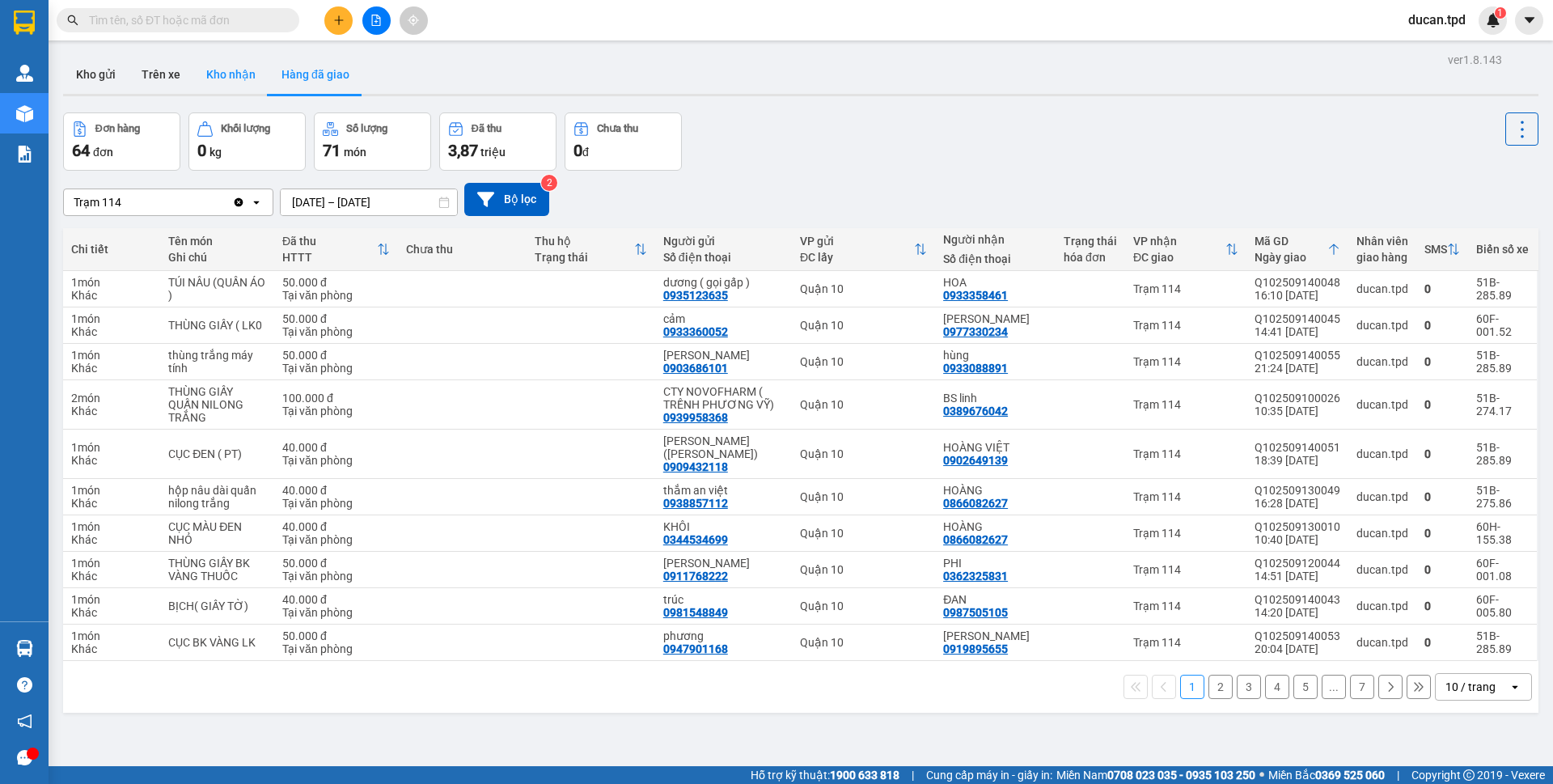
click at [257, 72] on button "Kho nhận" at bounding box center [231, 74] width 76 height 39
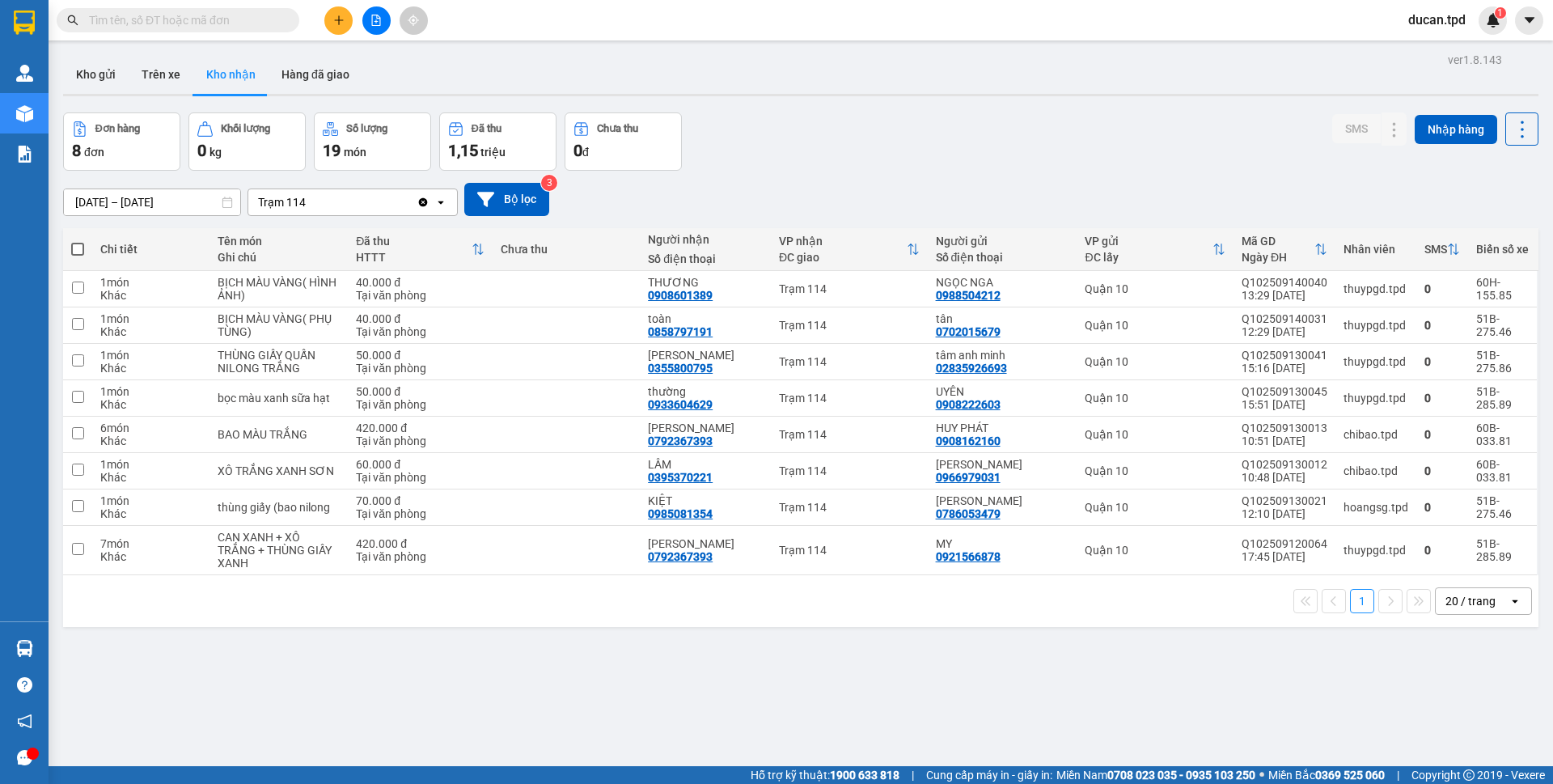
click at [235, 18] on input "text" at bounding box center [184, 21] width 191 height 18
paste input "0985081354"
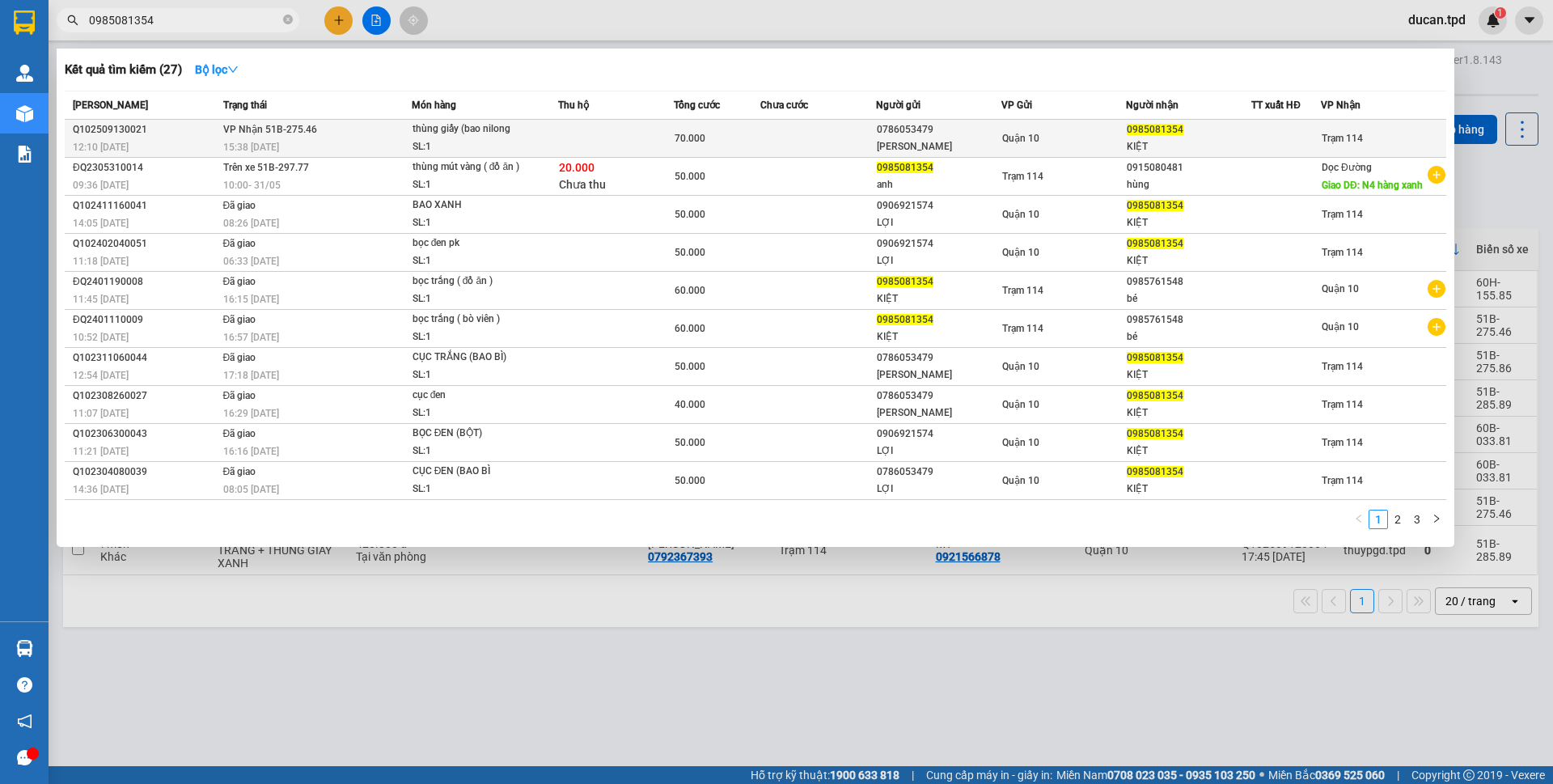
type input "0985081354"
click at [1089, 148] on td "Quận 10" at bounding box center [1063, 138] width 125 height 38
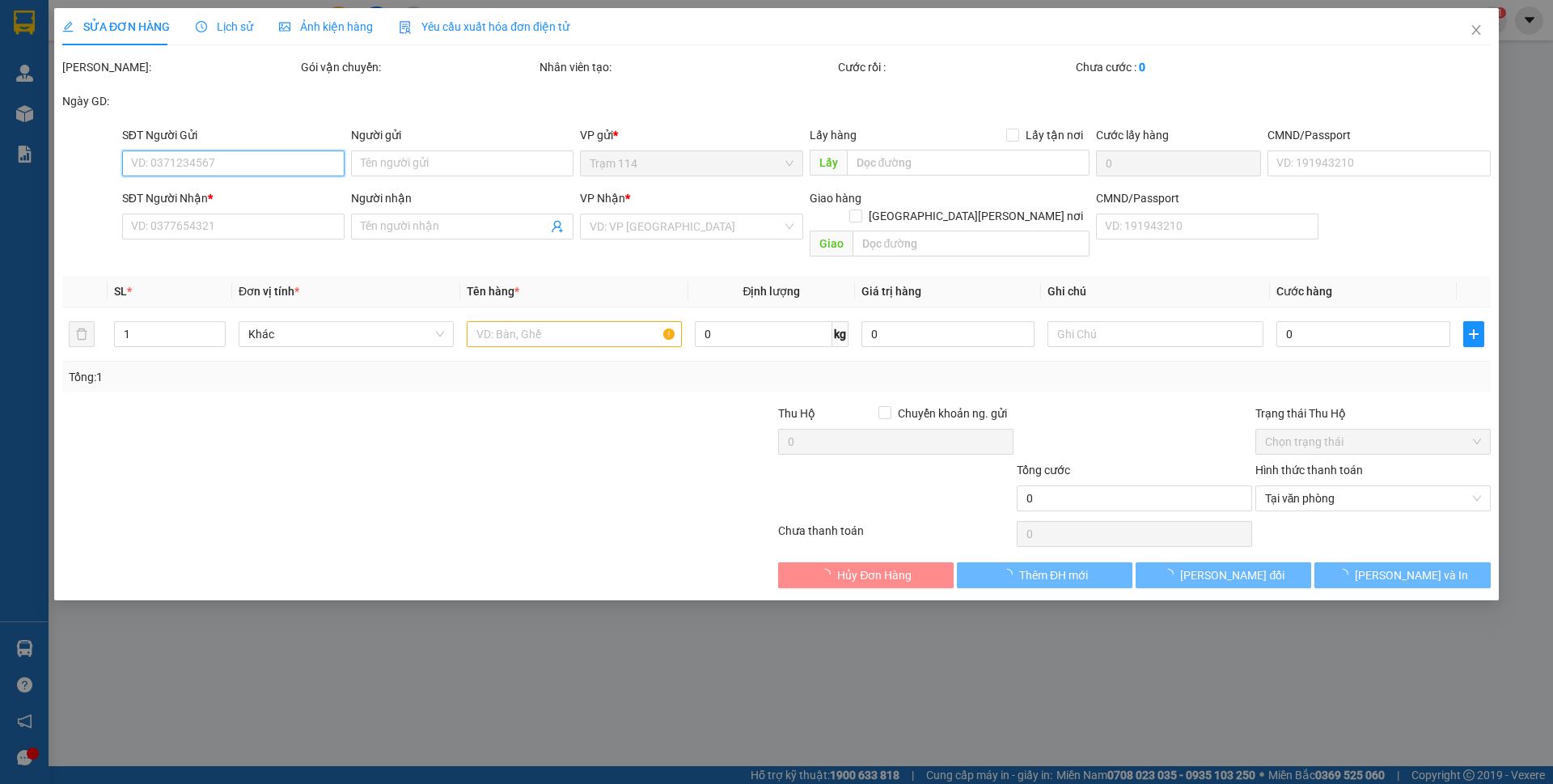
type input "0786053479"
type input "[PERSON_NAME]"
type input "044055004153"
type input "0985081354"
type input "KIỆT"
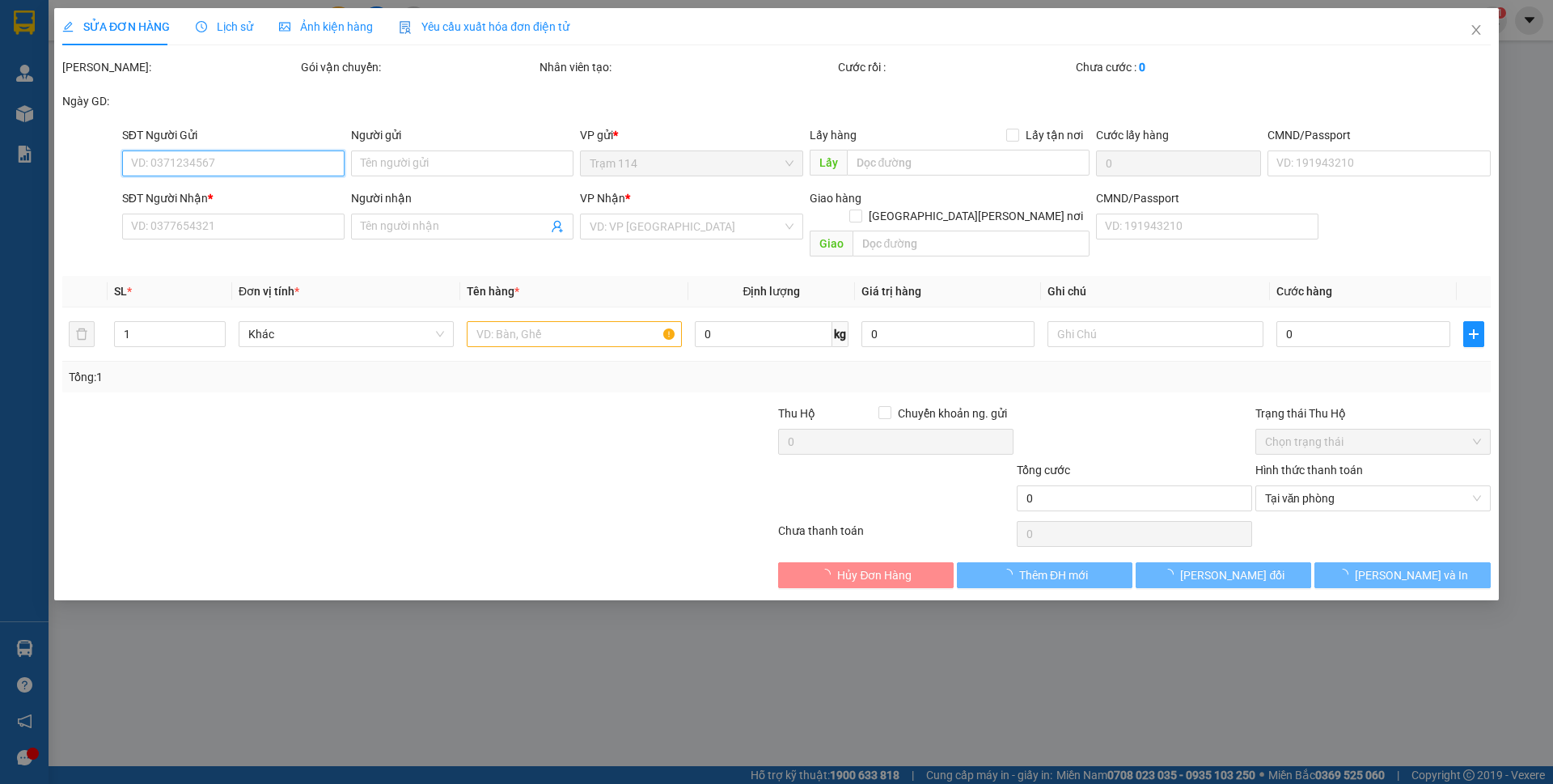
type input "70.000"
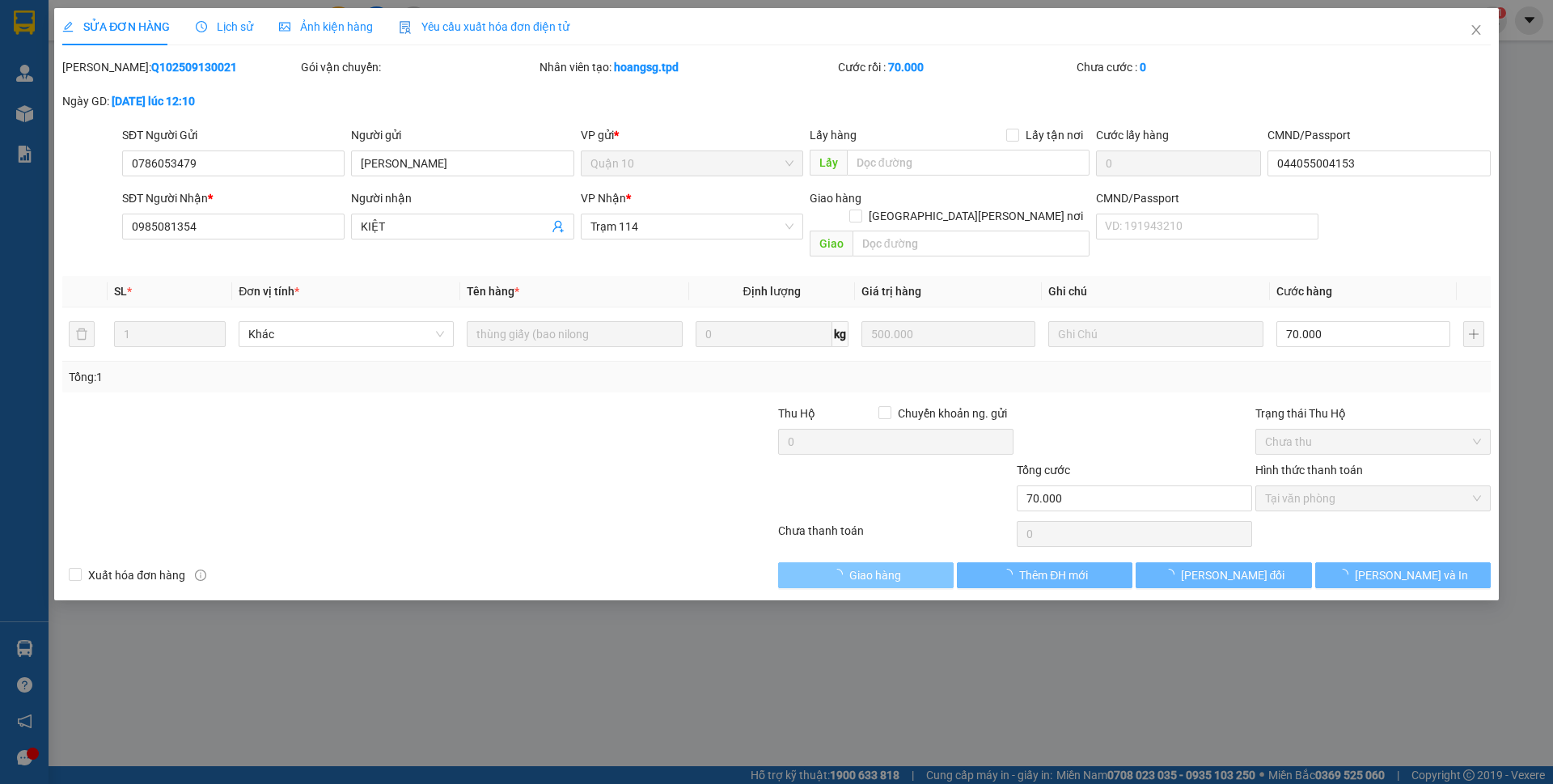
click at [910, 562] on button "Giao hàng" at bounding box center [865, 575] width 175 height 26
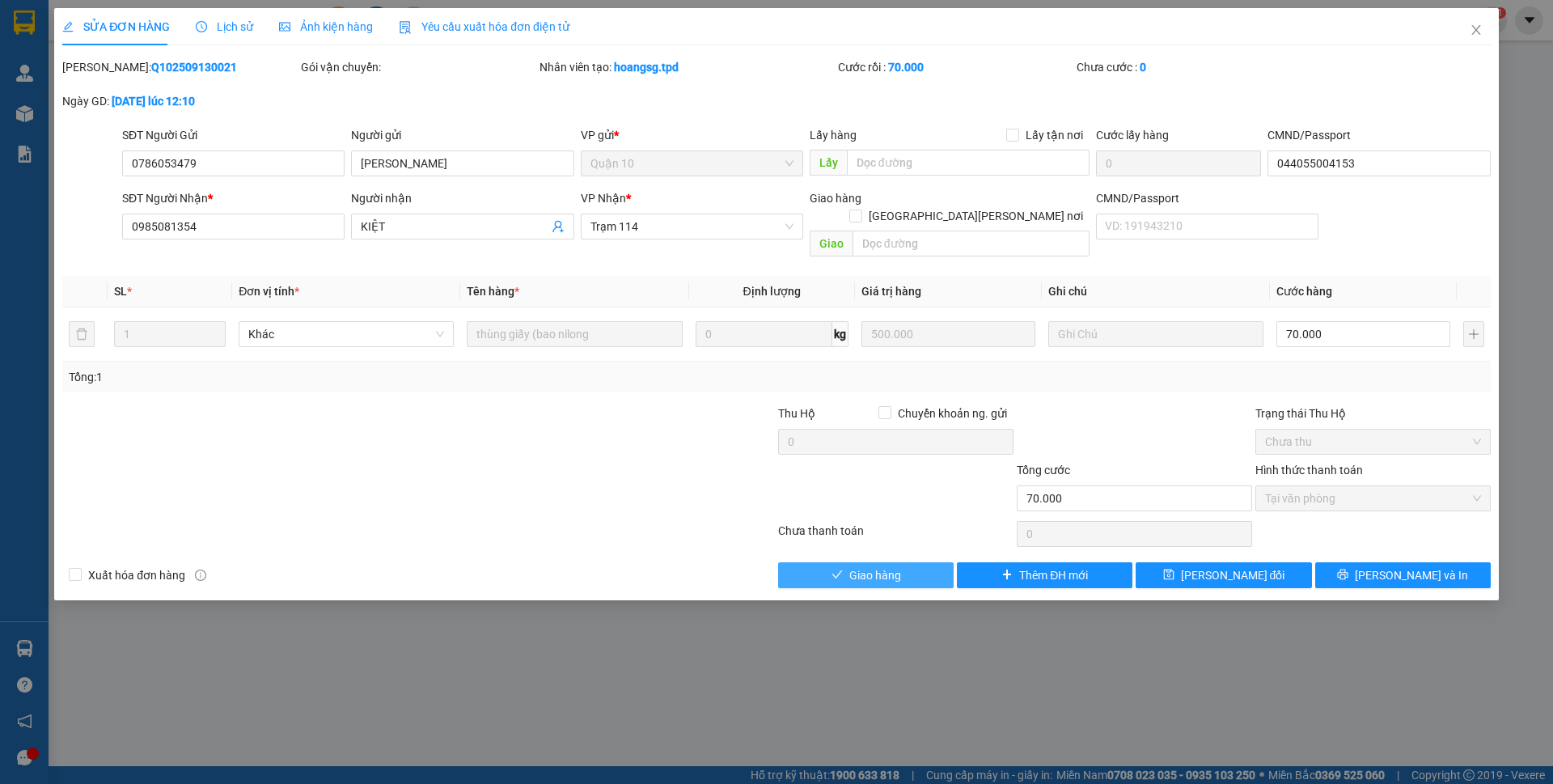
click at [910, 562] on button "Giao hàng" at bounding box center [865, 575] width 175 height 26
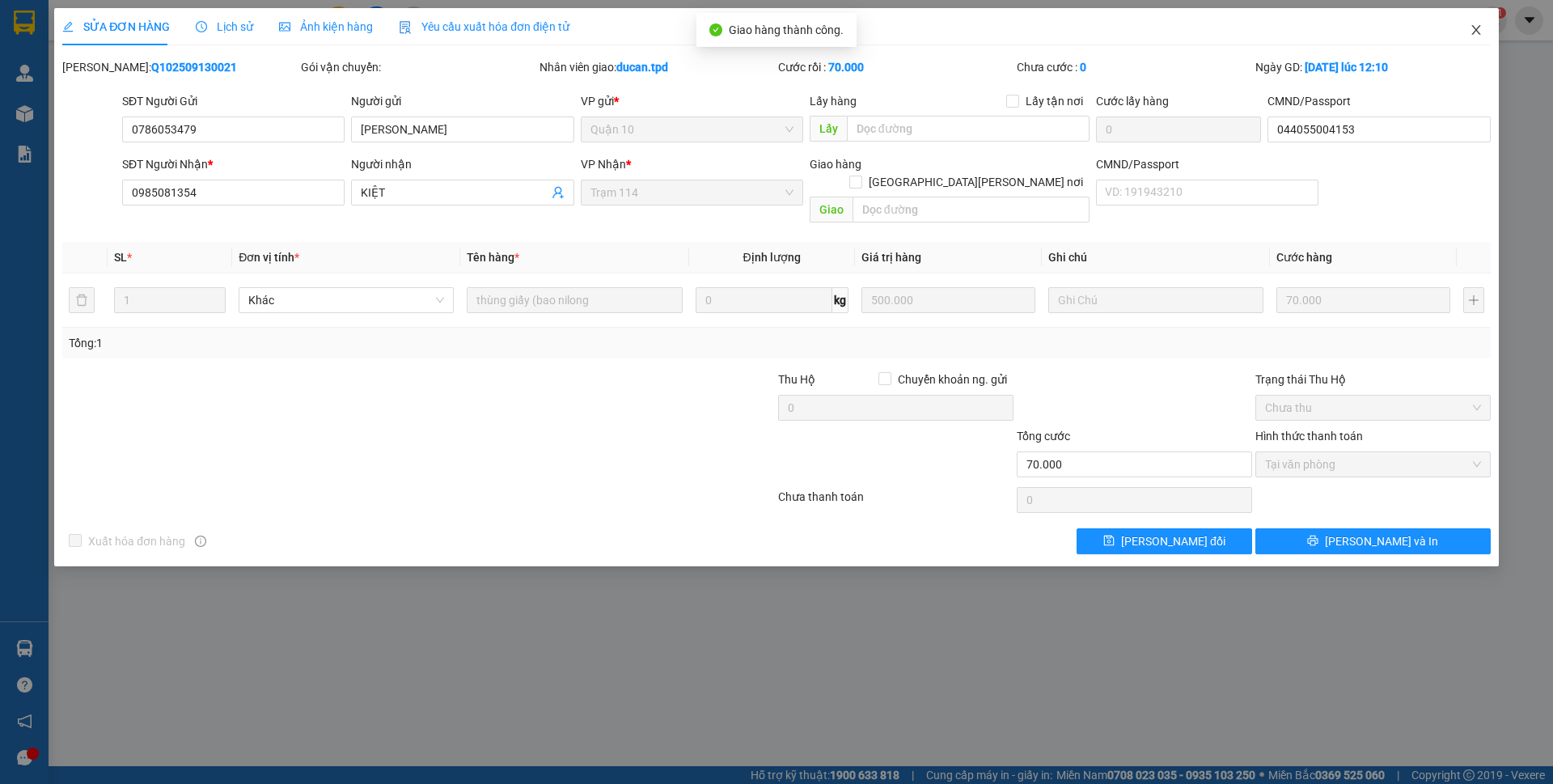
click at [1474, 28] on icon "close" at bounding box center [1476, 30] width 9 height 10
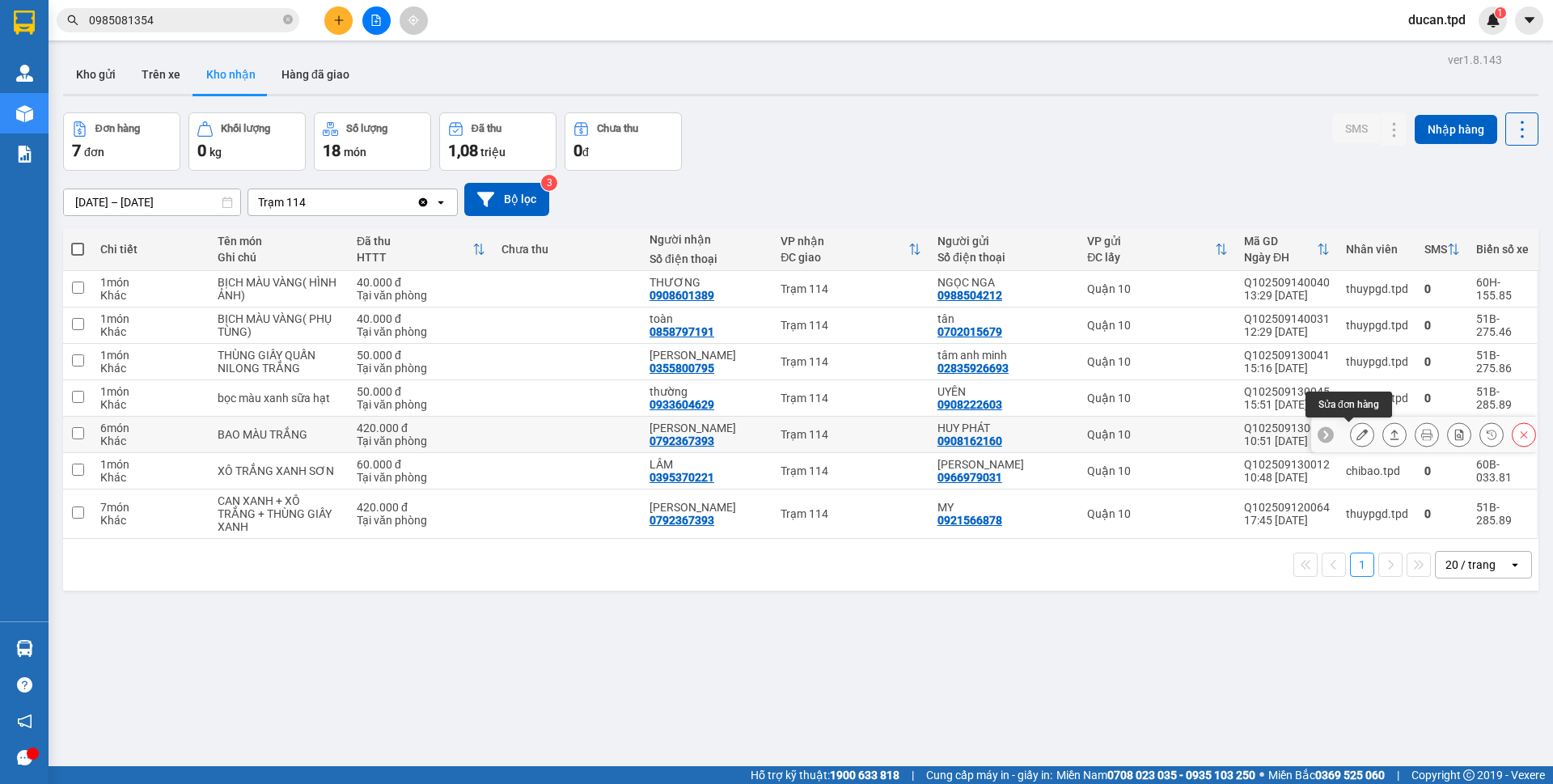
click at [1351, 441] on button at bounding box center [1361, 434] width 22 height 28
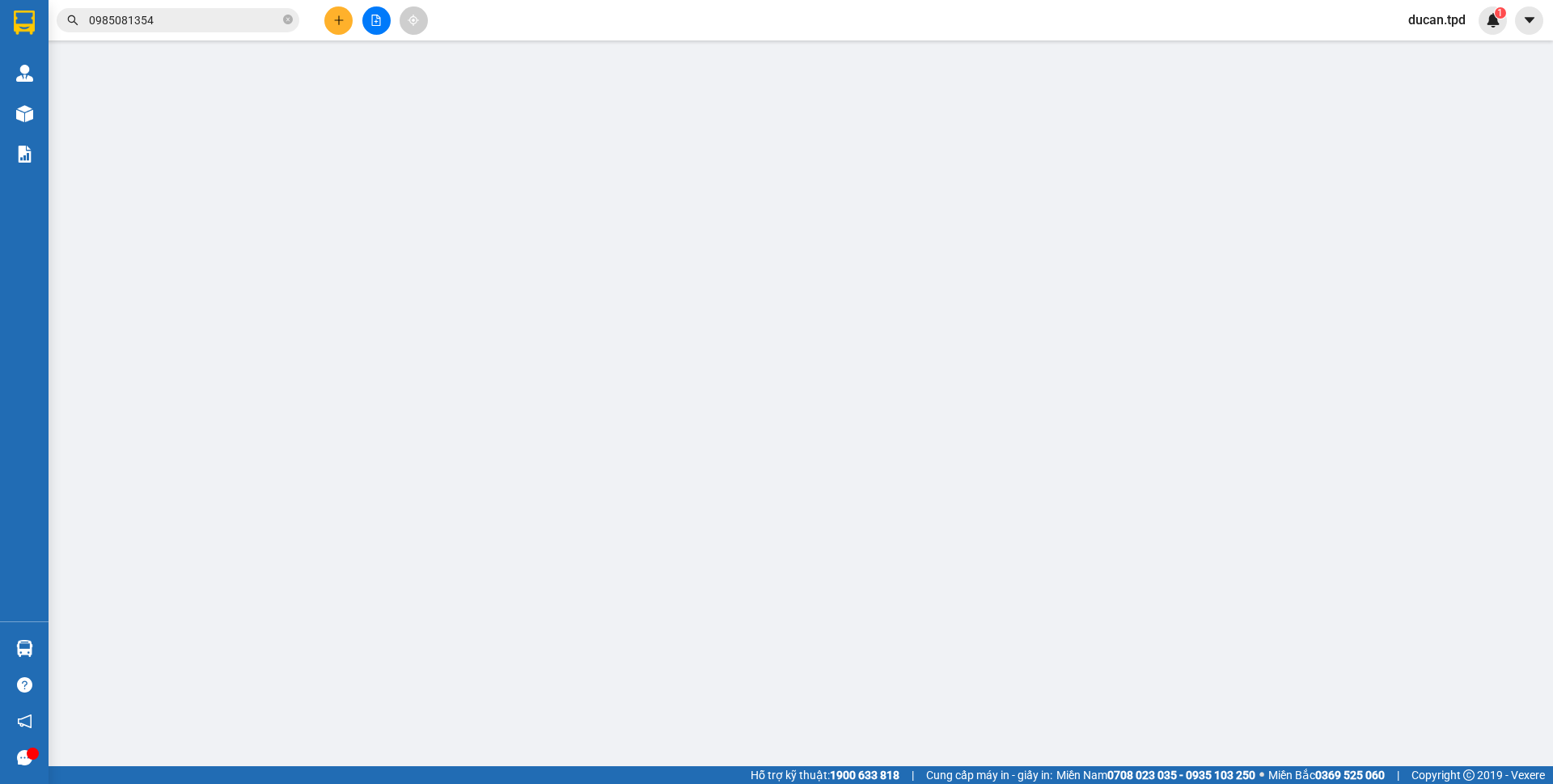
type input "0908162160"
type input "HUY PHÁT"
type input "079085006465"
type input "0792367393"
type input "[PERSON_NAME]"
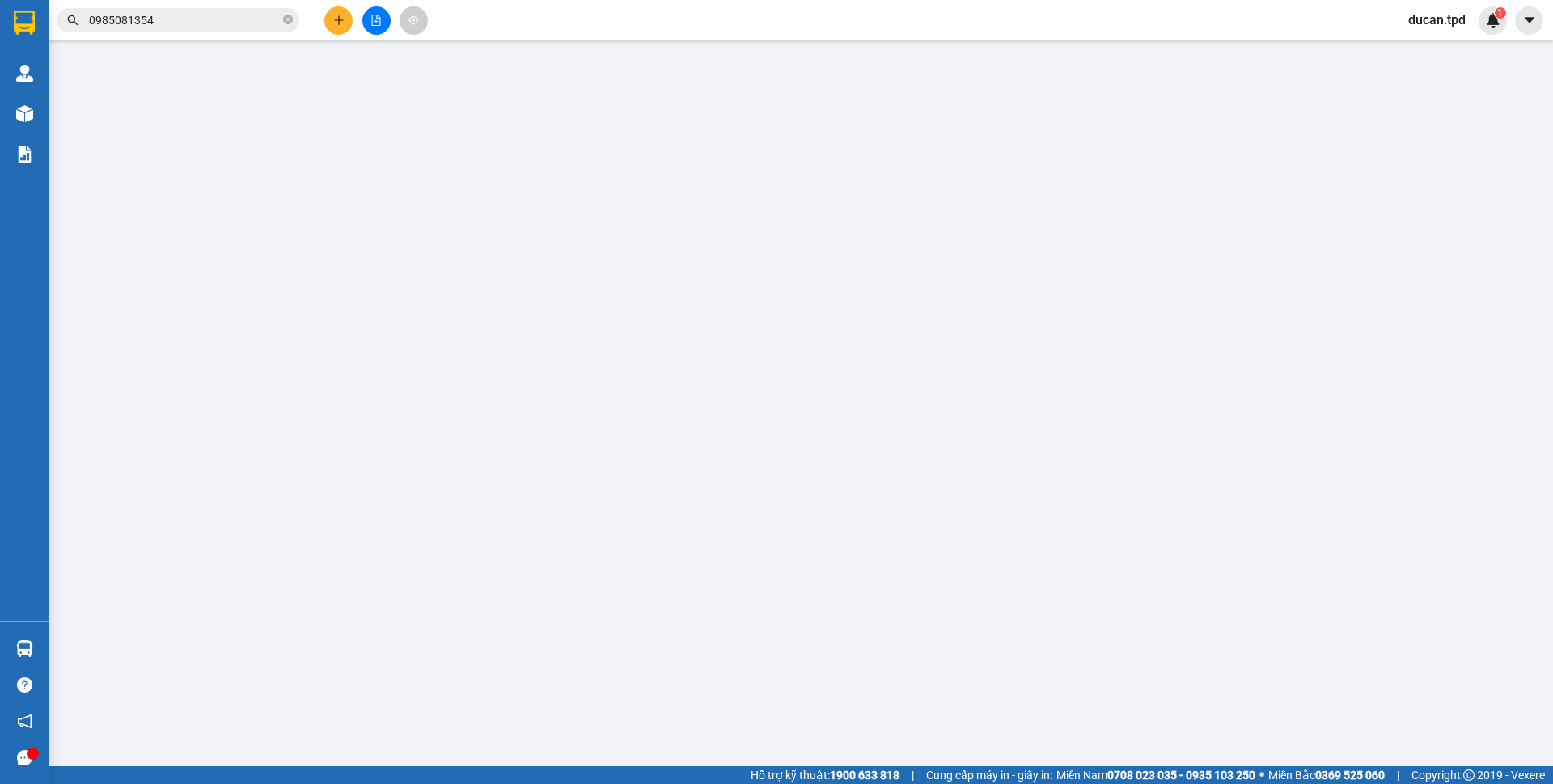
type input "420.000"
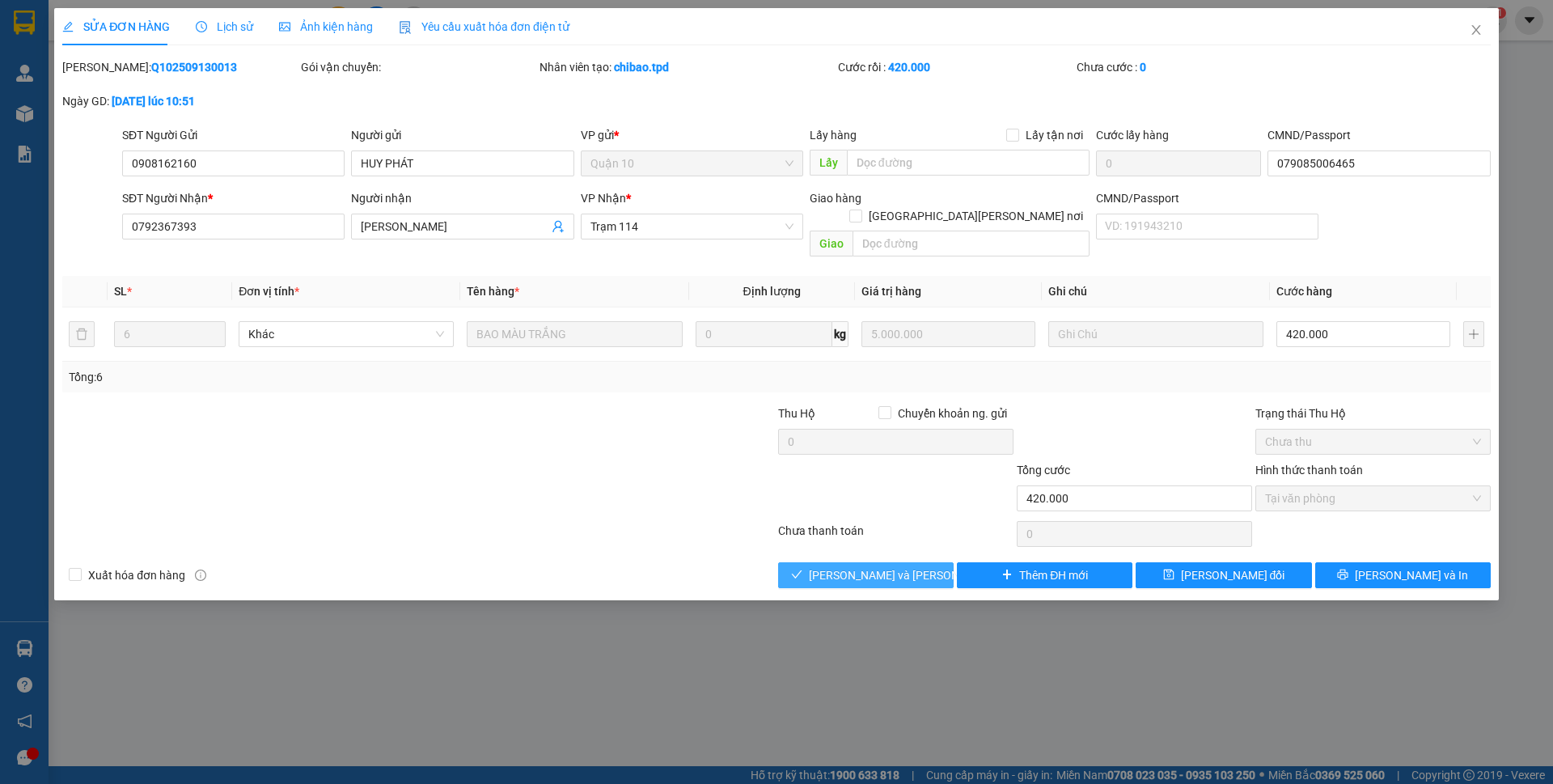
click at [929, 562] on button "[PERSON_NAME] và [PERSON_NAME] hàng" at bounding box center [865, 575] width 175 height 26
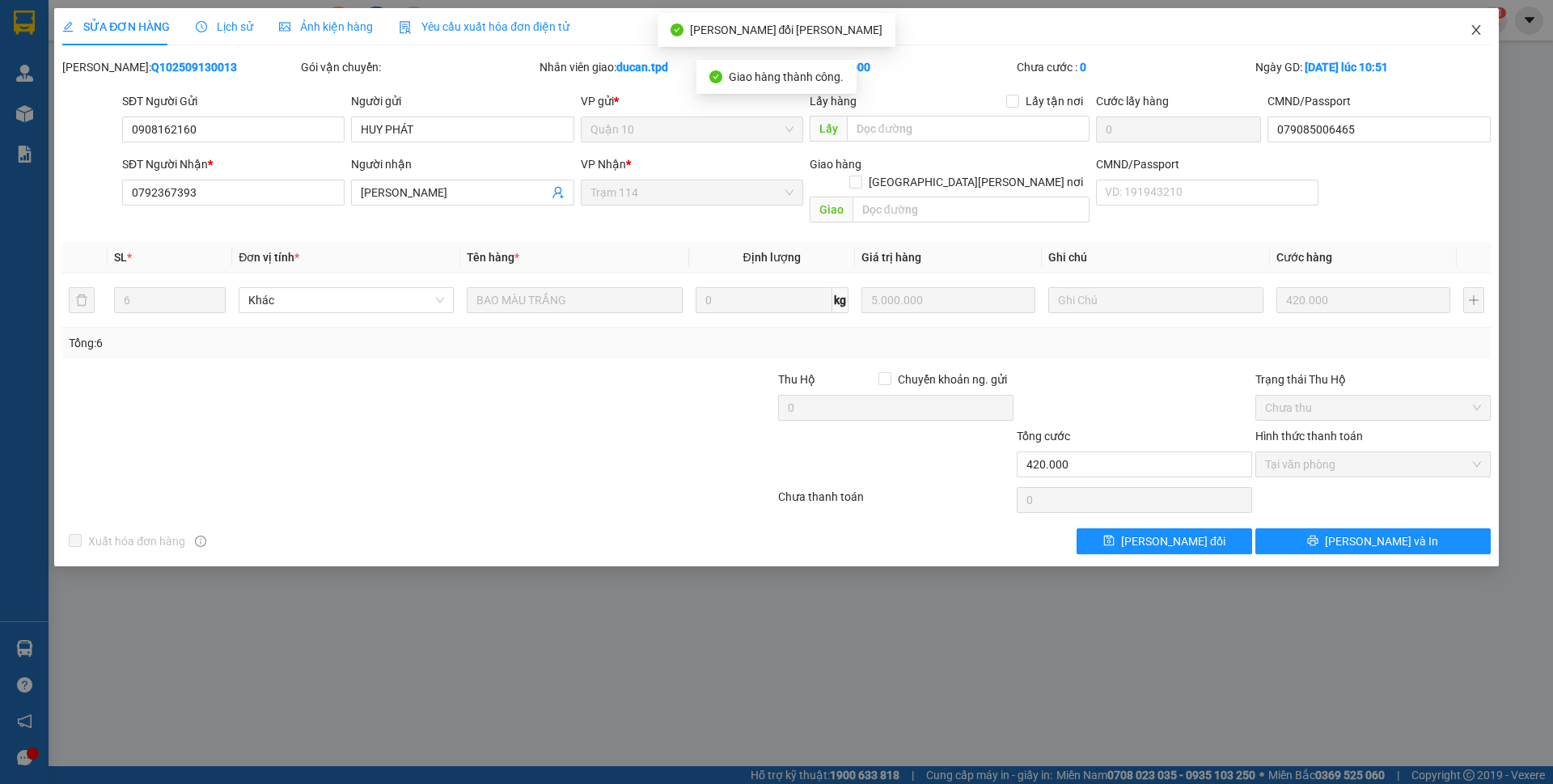
click at [1472, 33] on icon "close" at bounding box center [1476, 30] width 13 height 13
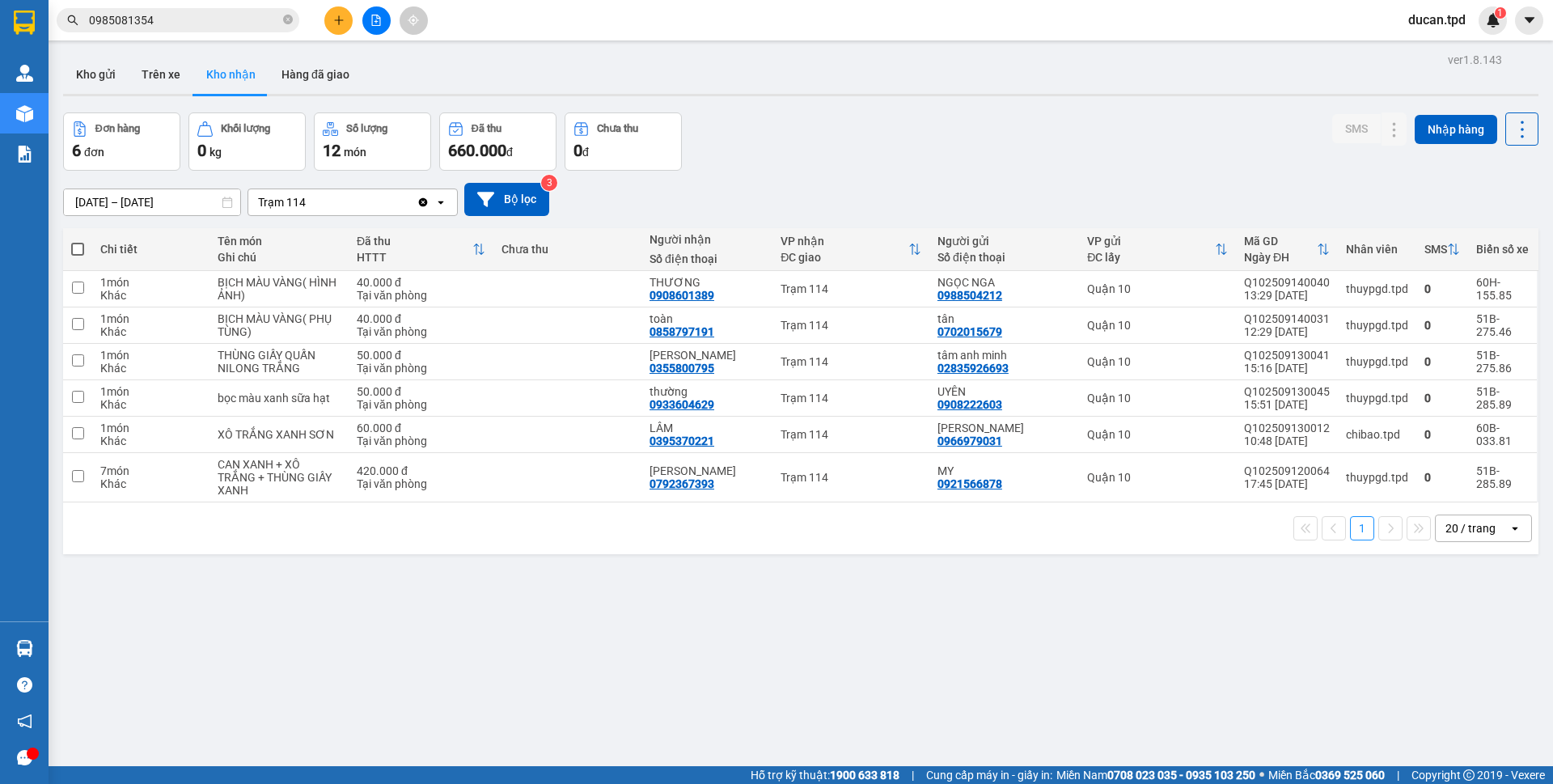
click at [188, 23] on input "0985081354" at bounding box center [184, 21] width 191 height 18
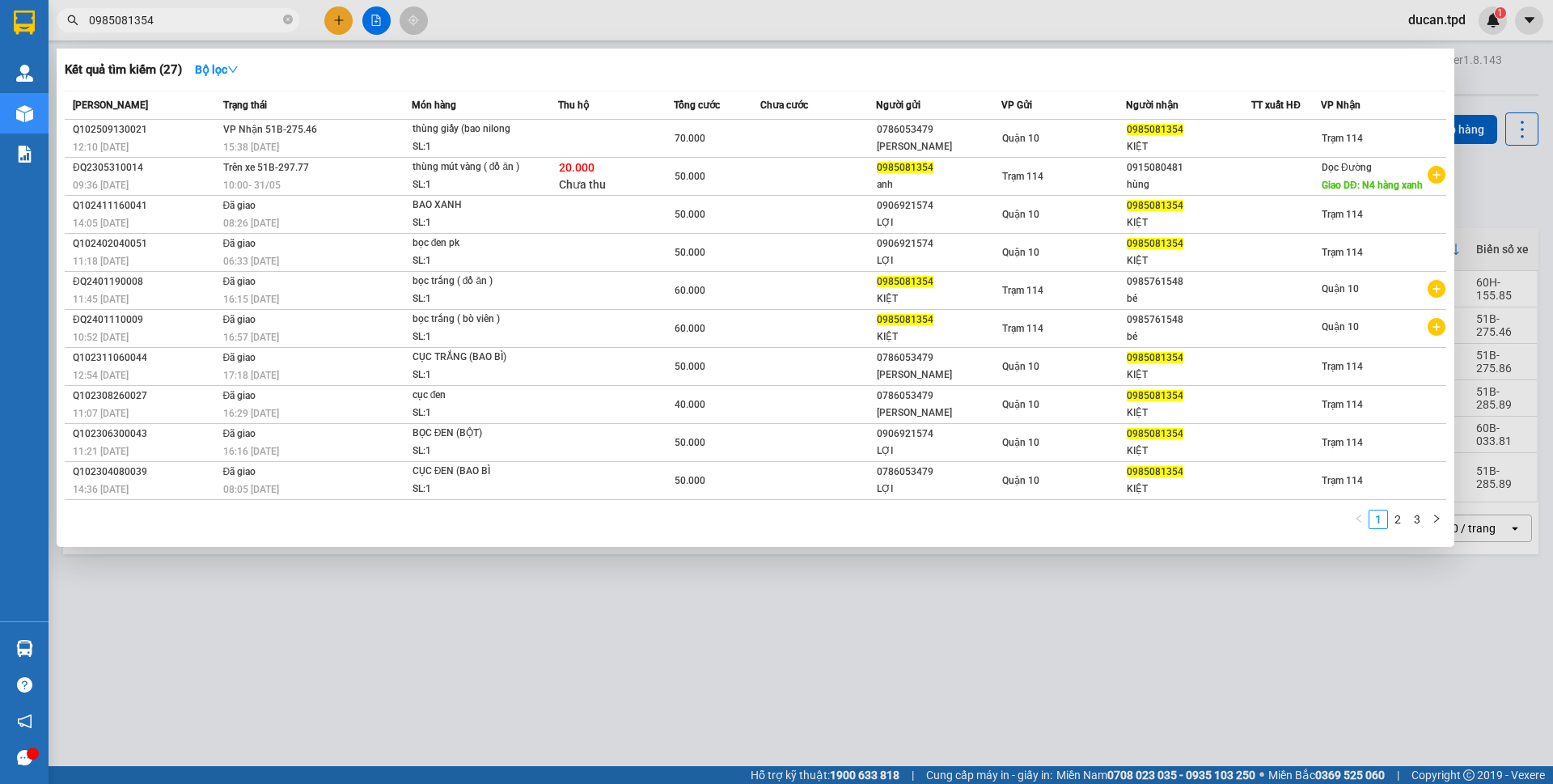
click at [188, 23] on input "0985081354" at bounding box center [184, 21] width 191 height 18
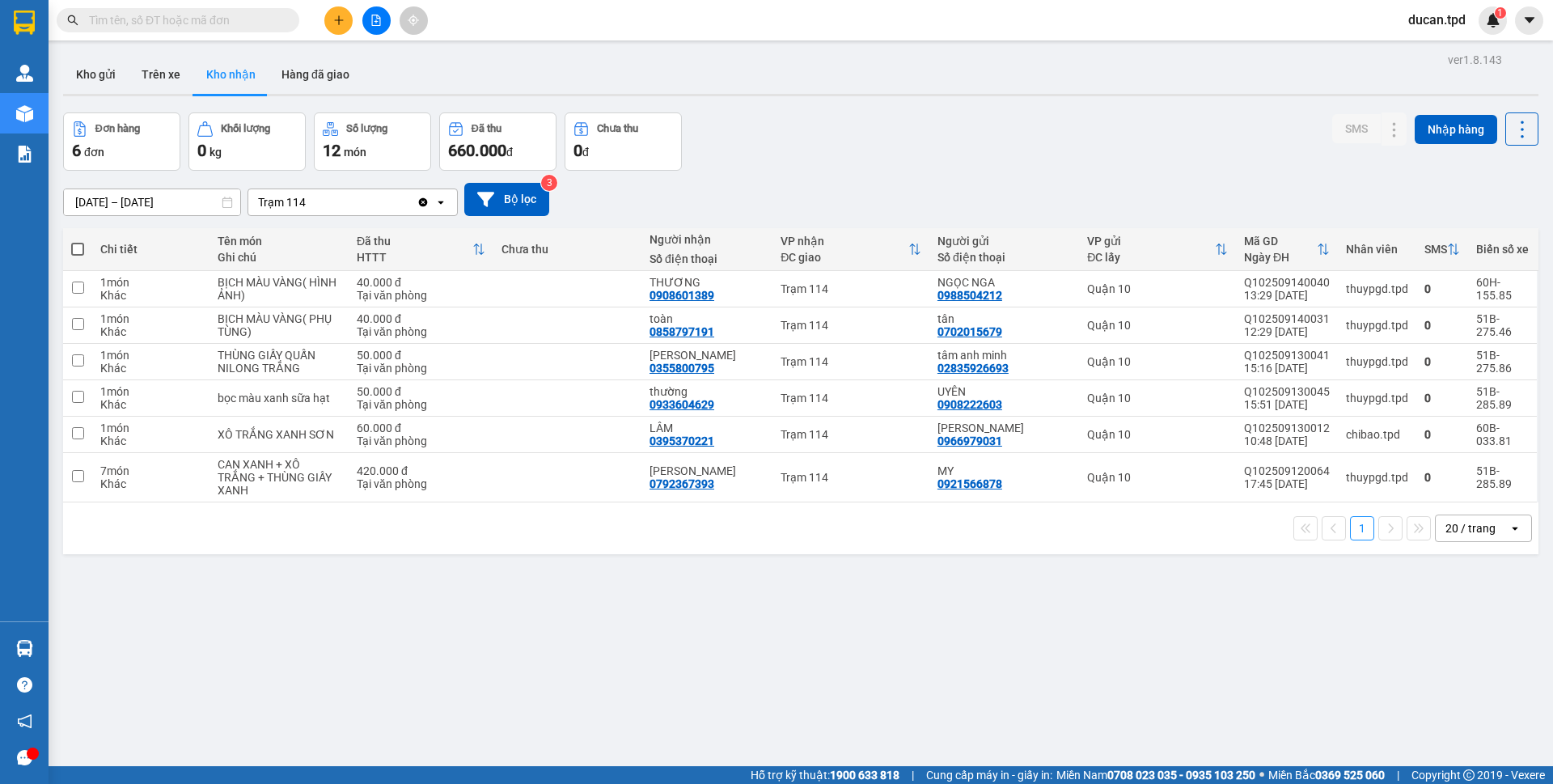
click at [237, 29] on span at bounding box center [178, 20] width 243 height 24
click at [237, 21] on input "text" at bounding box center [184, 21] width 191 height 18
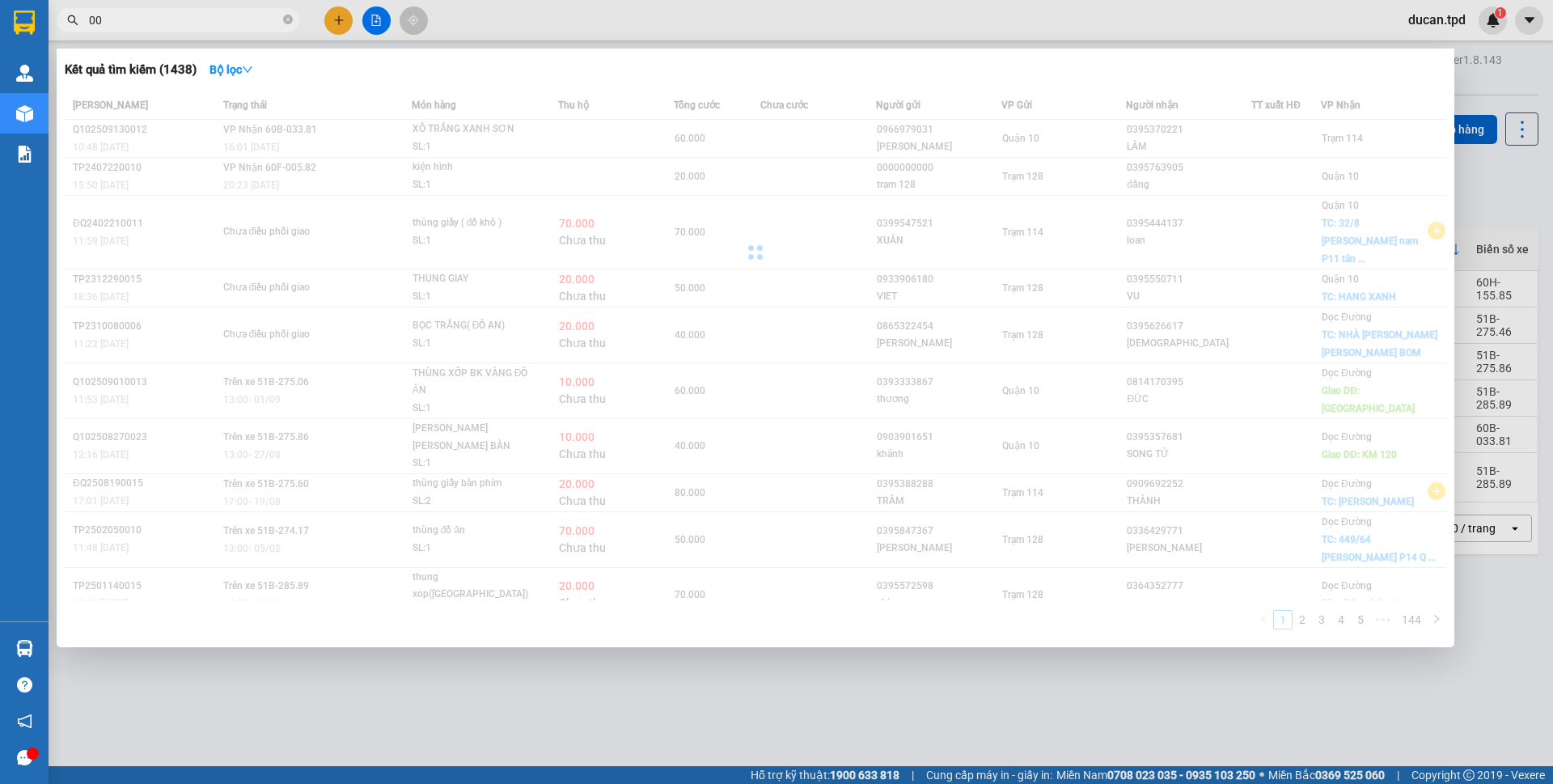
type input "0"
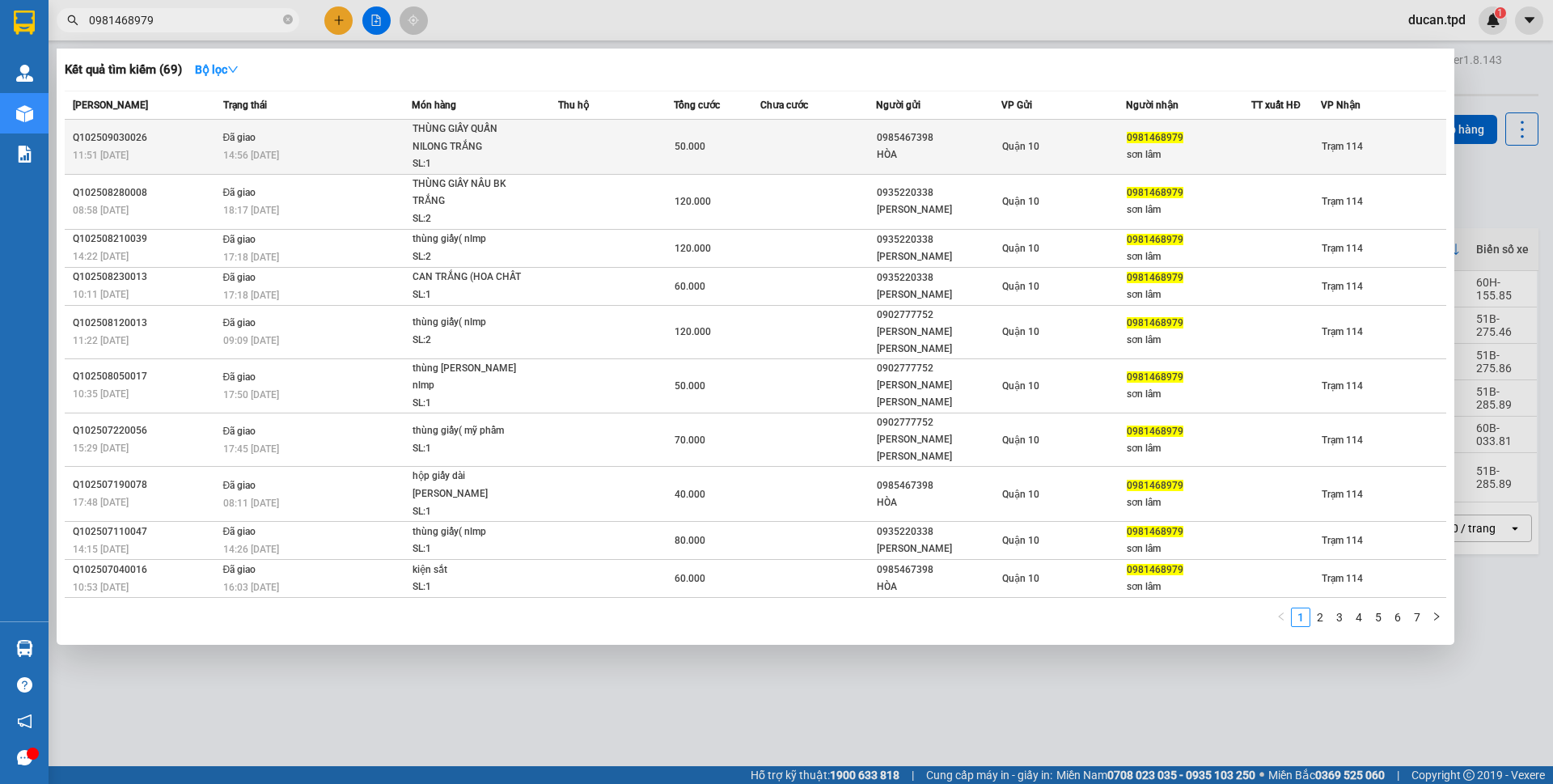
type input "0981468979"
click at [1141, 133] on span "0981468979" at bounding box center [1155, 138] width 57 height 12
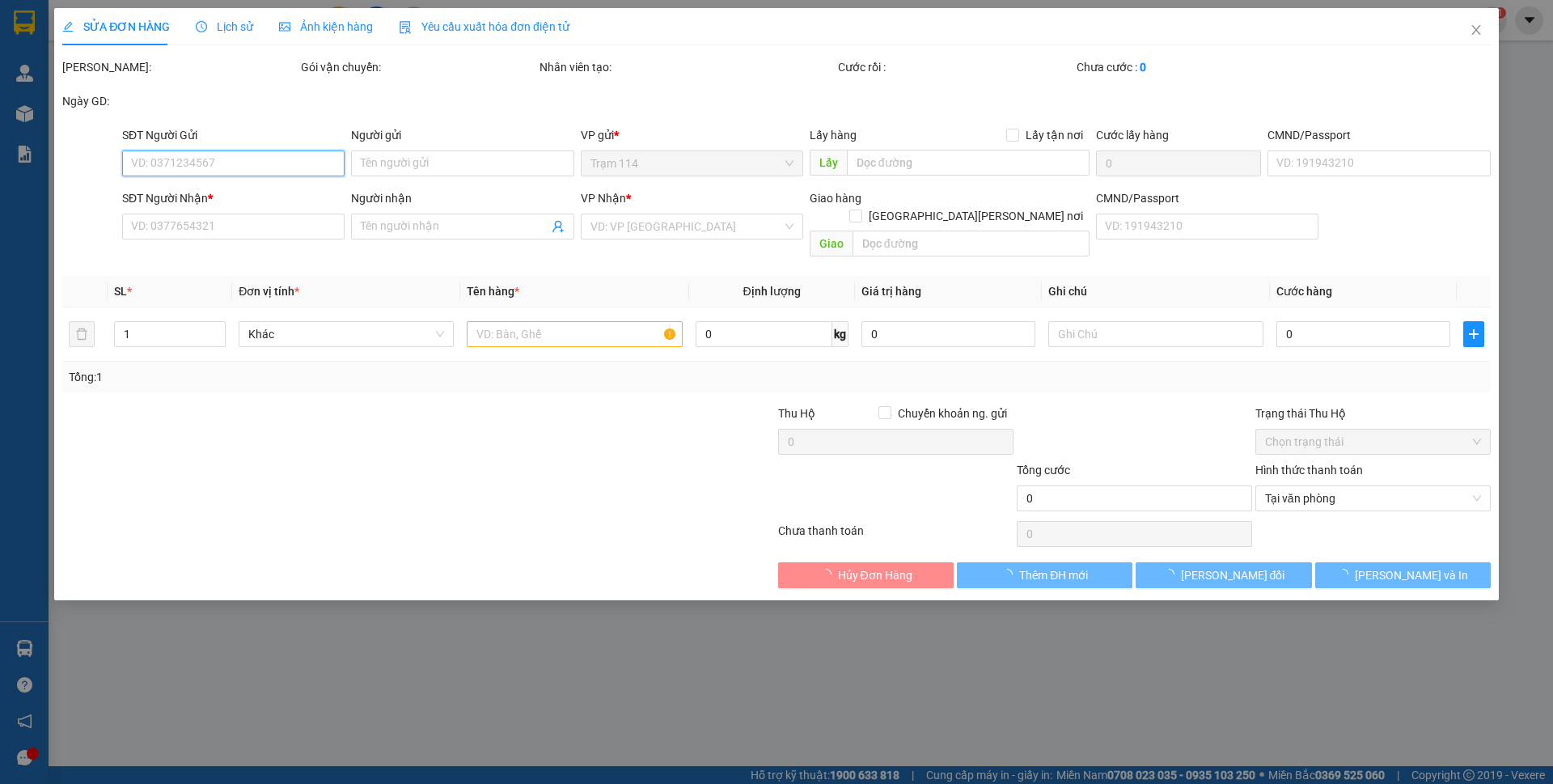
type input "0985467398"
type input "HÒA"
type input "075088002002"
type input "0981468979"
type input "sơn lâm"
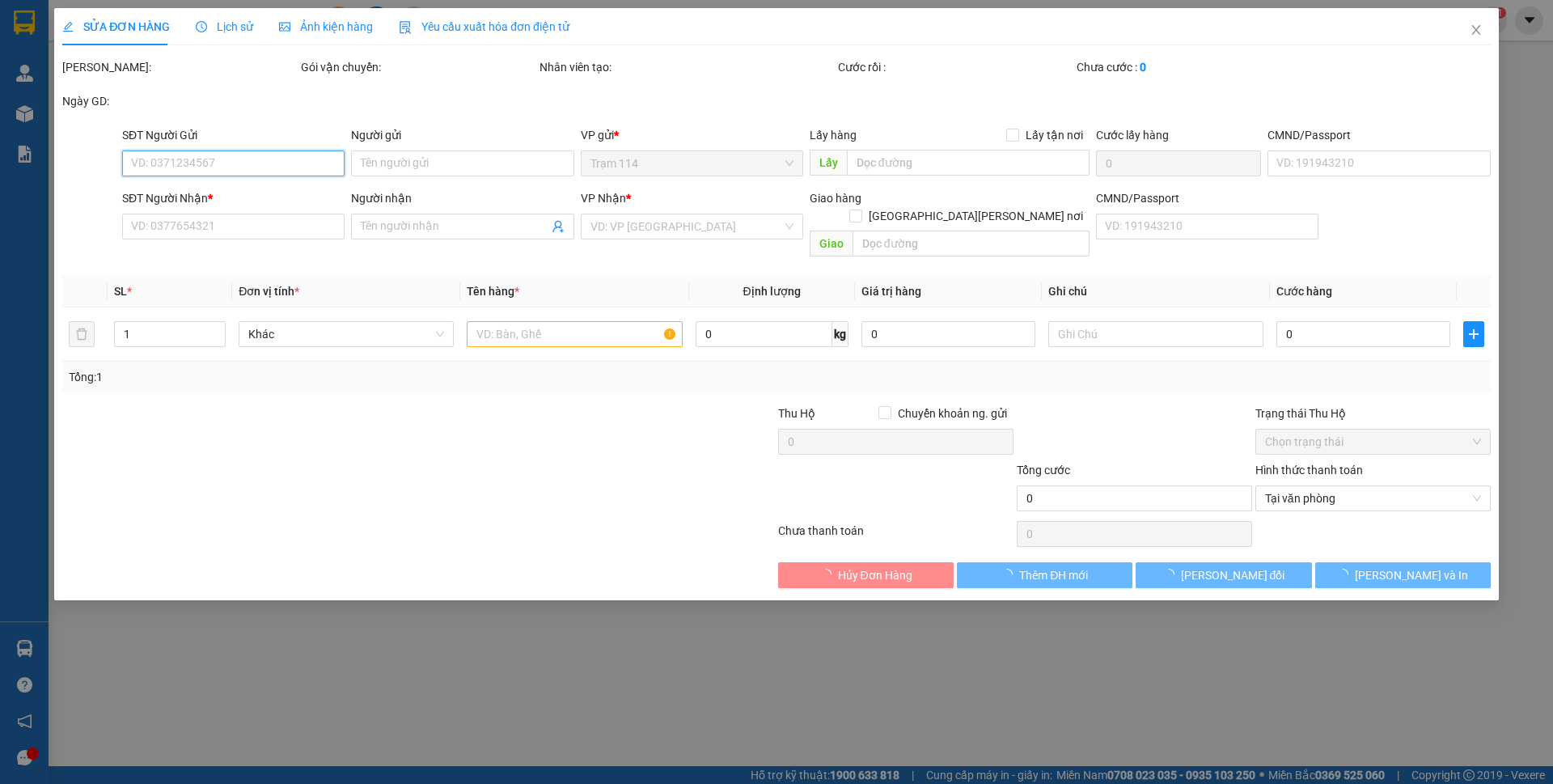
type input "50.000"
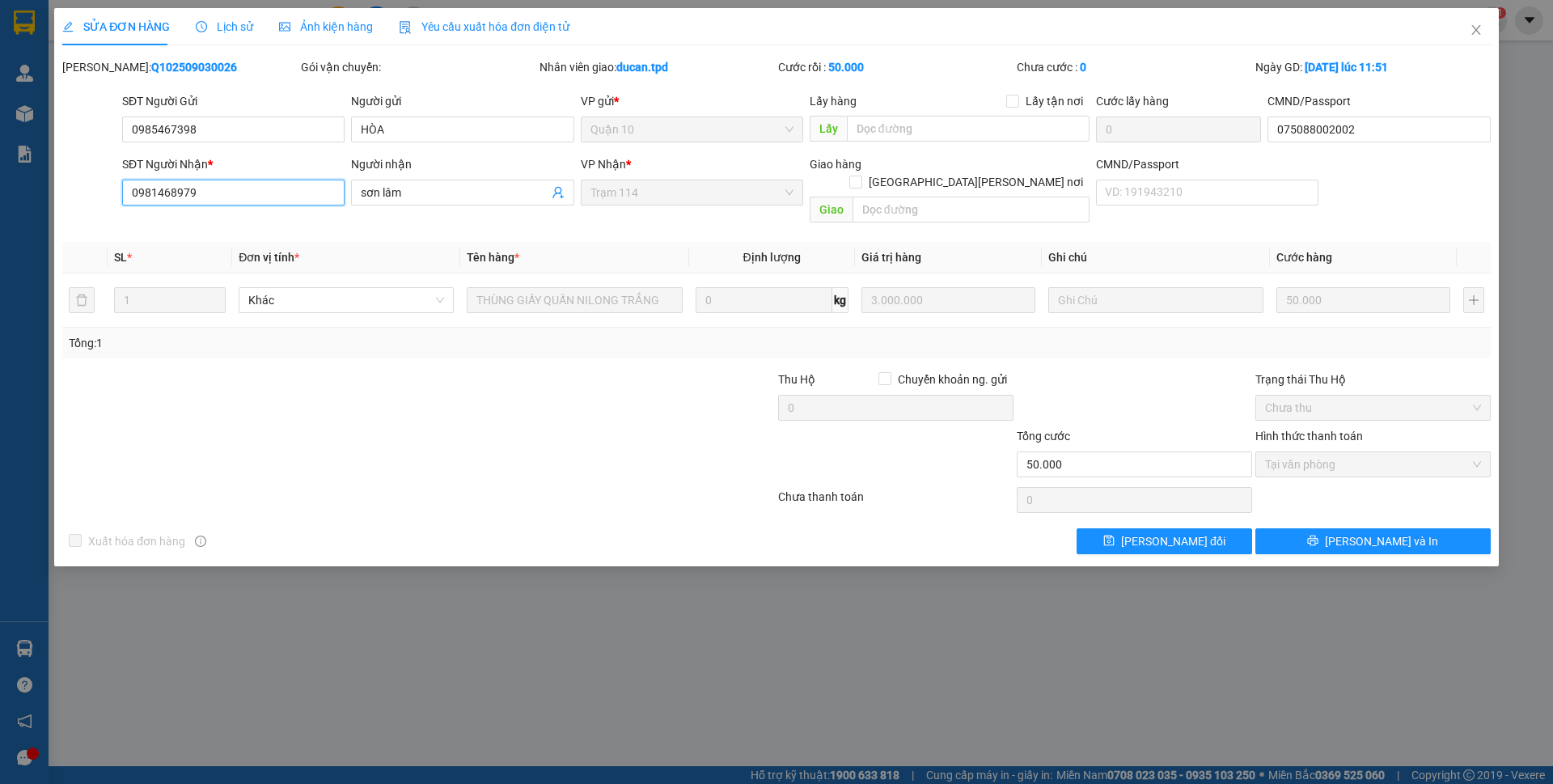
click at [179, 197] on input "0981468979" at bounding box center [233, 192] width 222 height 26
click at [1474, 31] on icon "close" at bounding box center [1476, 30] width 13 height 13
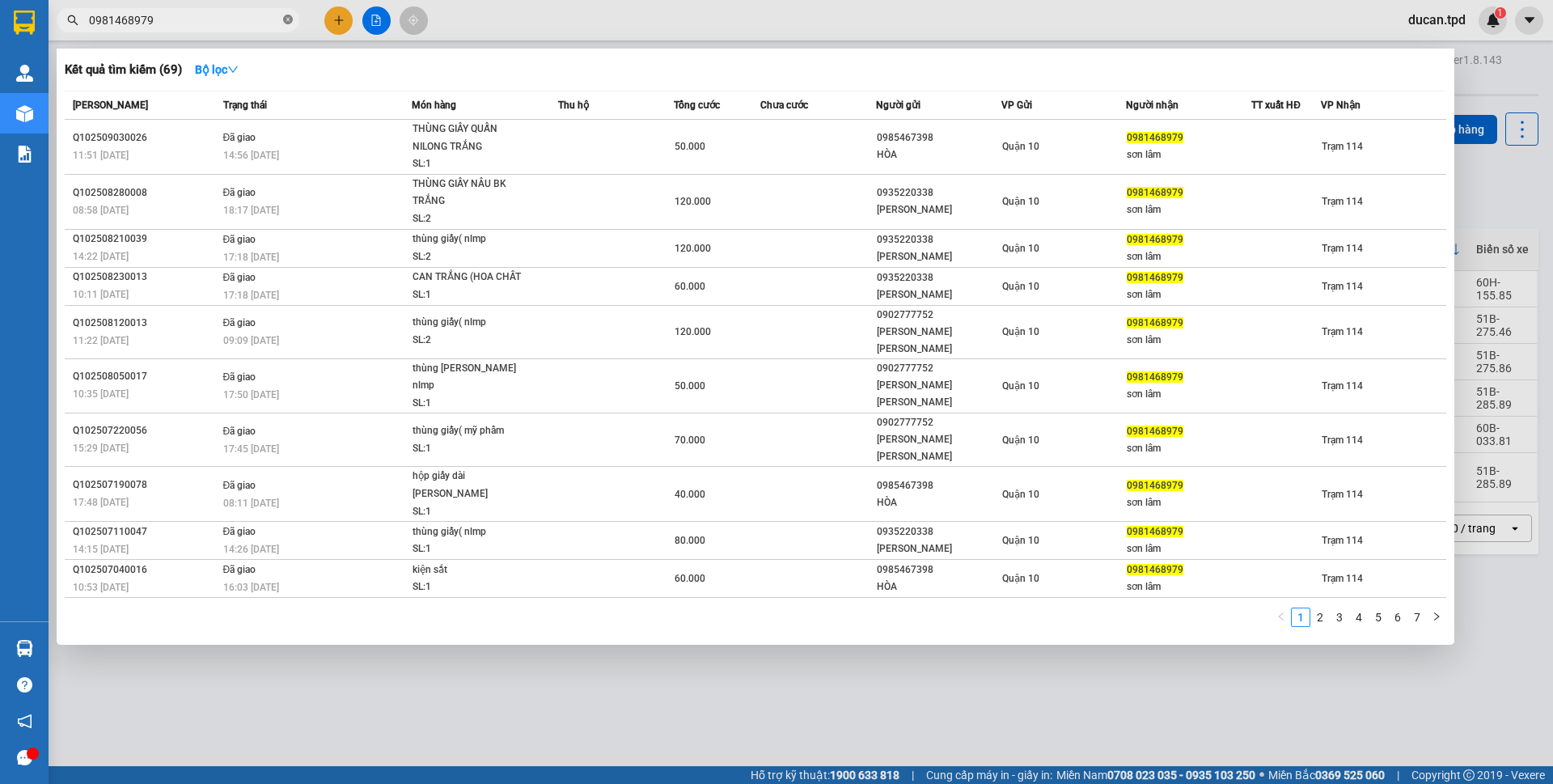
click at [289, 21] on icon "close-circle" at bounding box center [288, 19] width 10 height 10
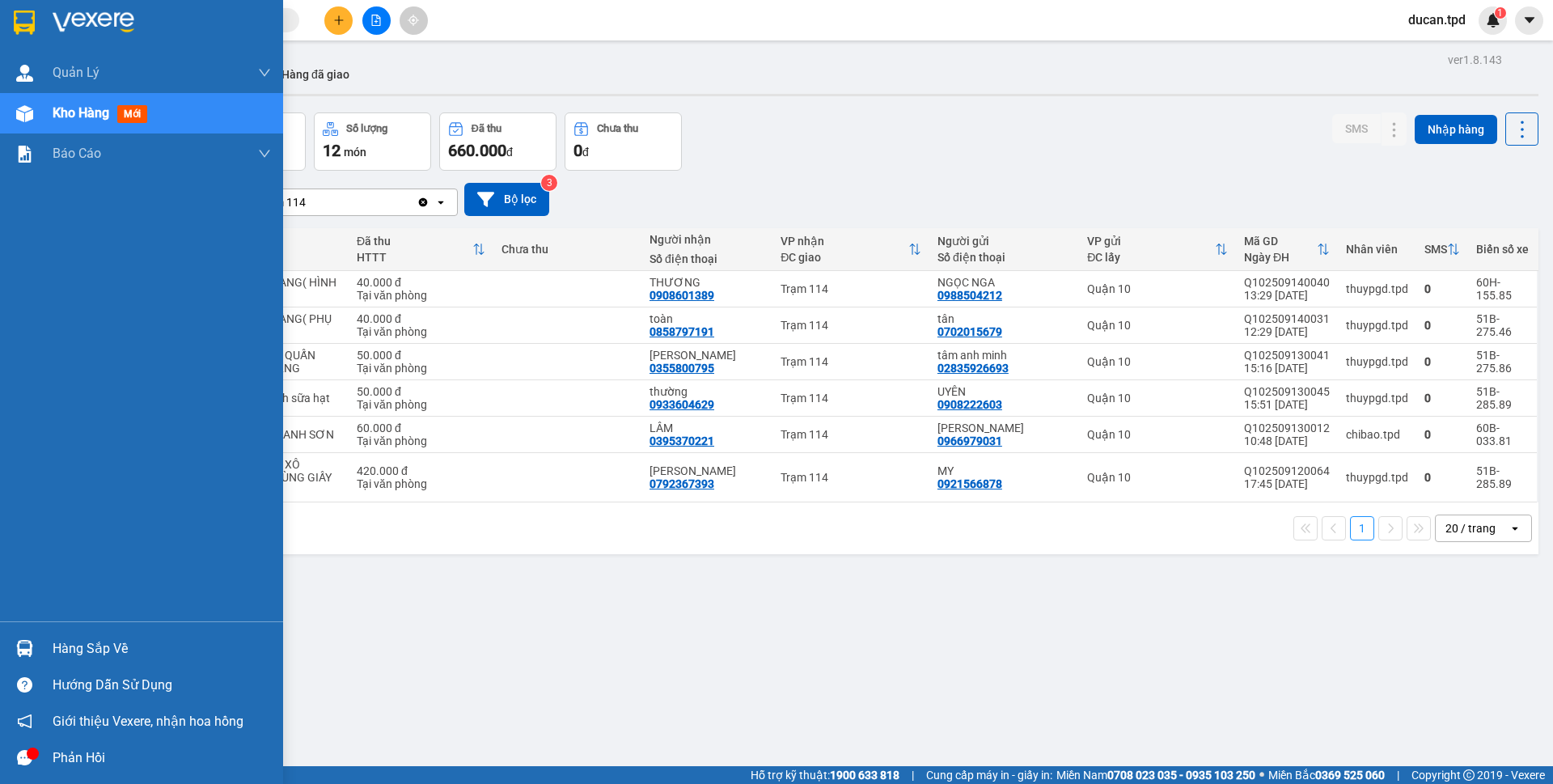
click at [13, 647] on div at bounding box center [24, 647] width 28 height 28
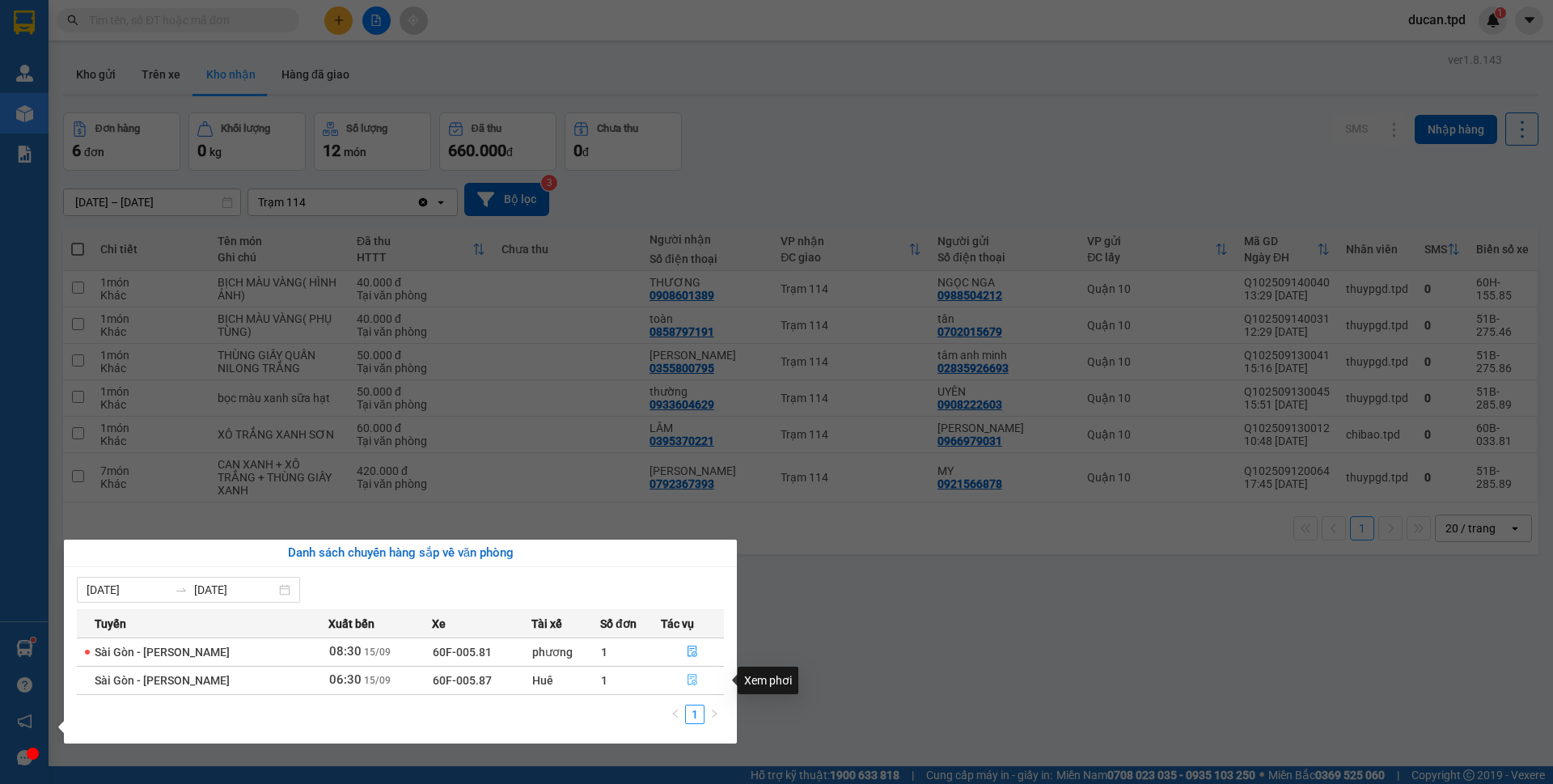
click at [688, 682] on icon "file-done" at bounding box center [692, 679] width 12 height 12
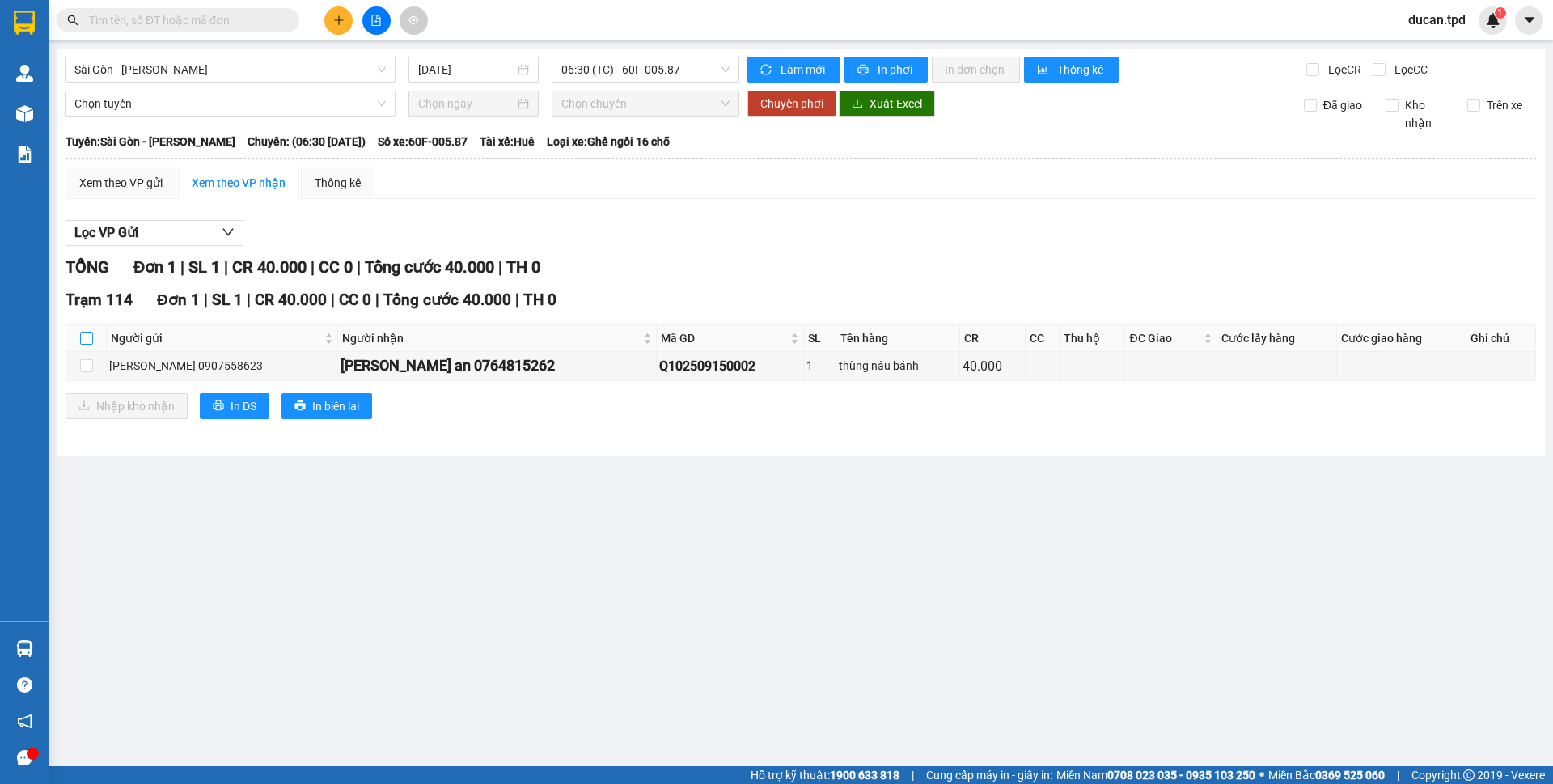
click at [85, 333] on input "checkbox" at bounding box center [86, 338] width 13 height 13
checkbox input "true"
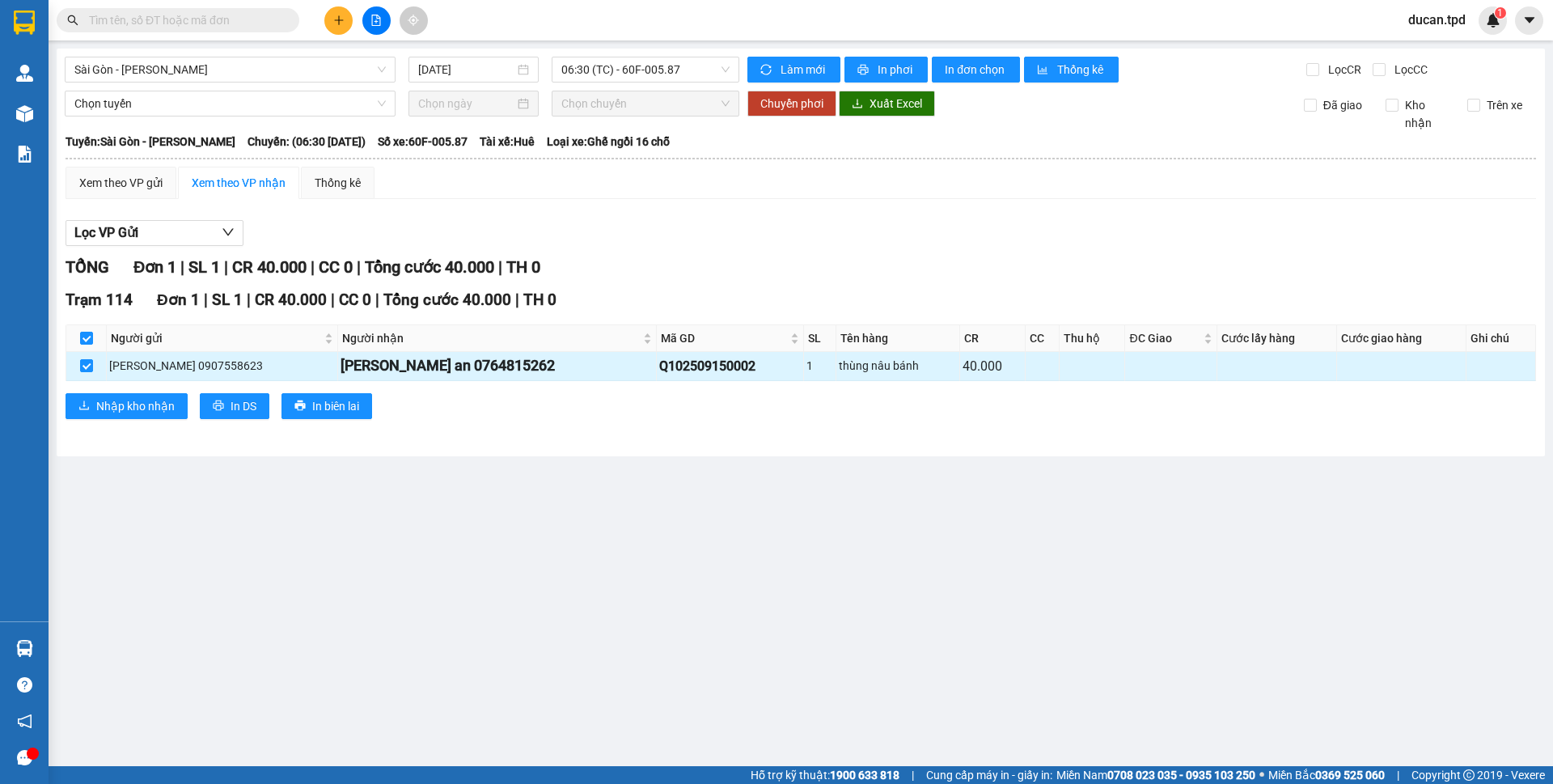
click at [382, 370] on div "[PERSON_NAME] an 0764815262" at bounding box center [497, 365] width 313 height 22
copy div "0764815262"
click at [189, 28] on input "text" at bounding box center [184, 21] width 191 height 18
paste input "0764815262"
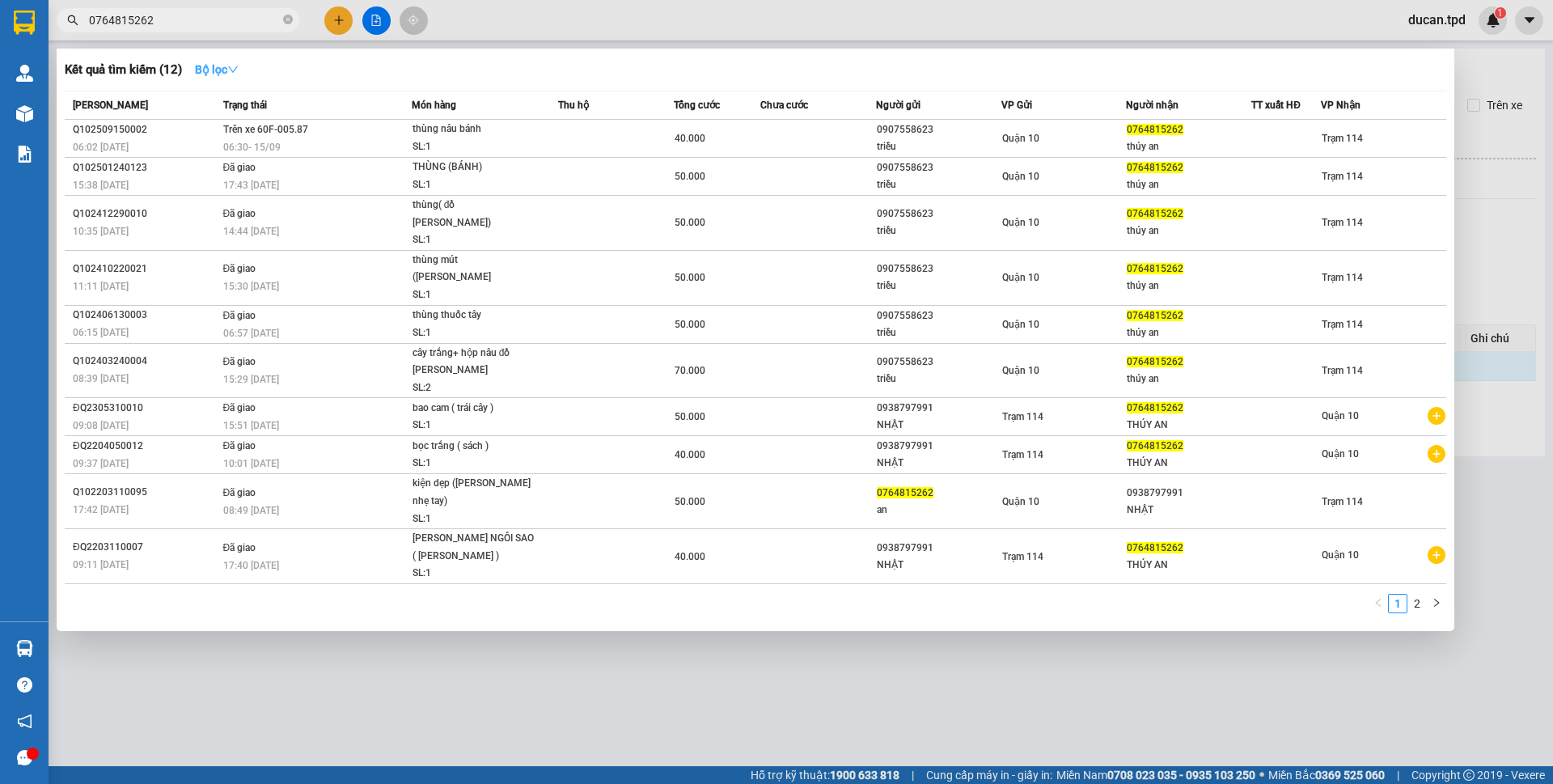
type input "0764815262"
click at [290, 20] on icon "close-circle" at bounding box center [288, 19] width 10 height 10
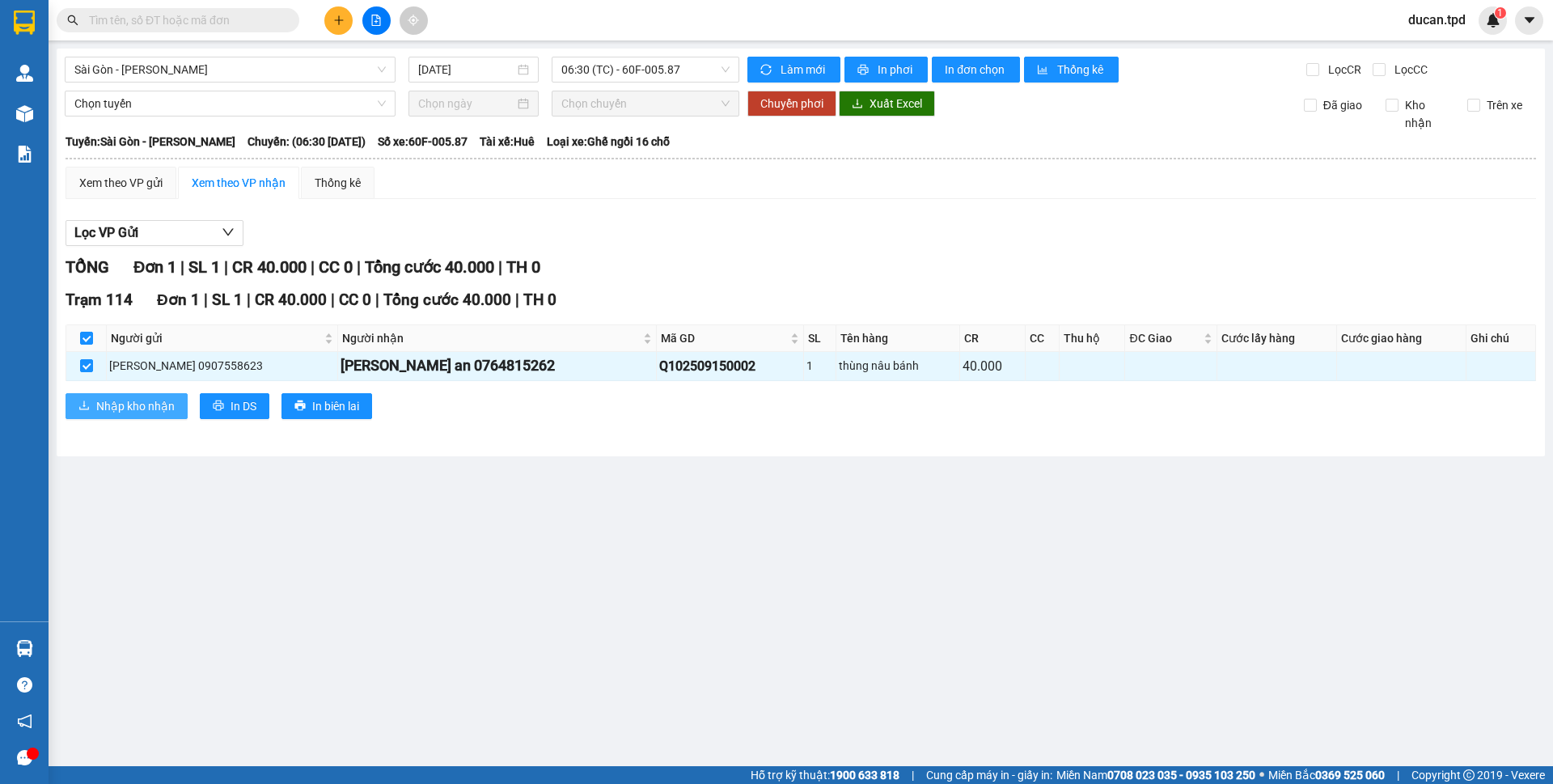
click at [148, 398] on span "Nhập kho nhận" at bounding box center [135, 406] width 78 height 18
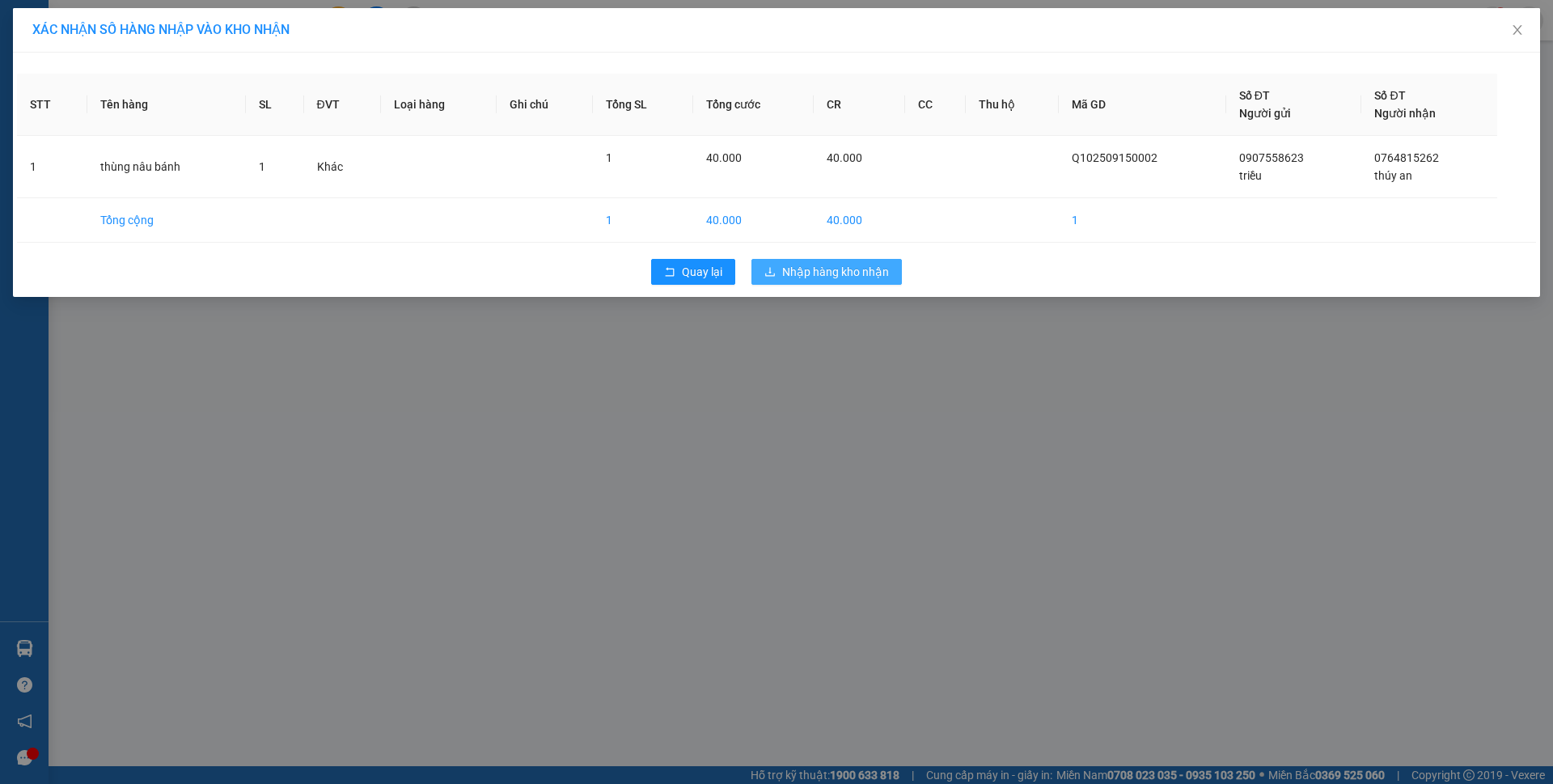
click at [814, 277] on span "Nhập hàng kho nhận" at bounding box center [835, 272] width 107 height 18
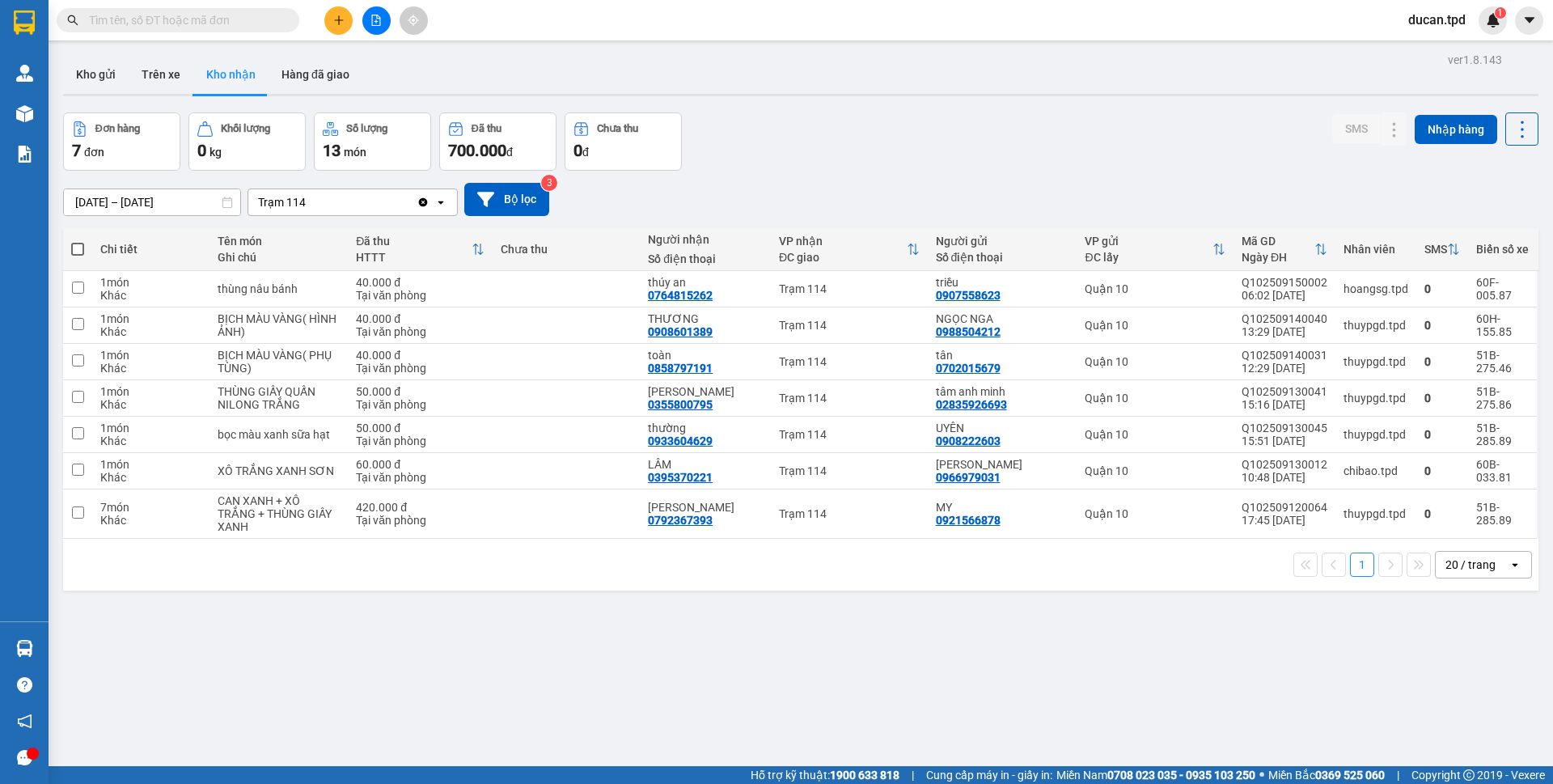
click at [252, 22] on input "text" at bounding box center [184, 21] width 191 height 18
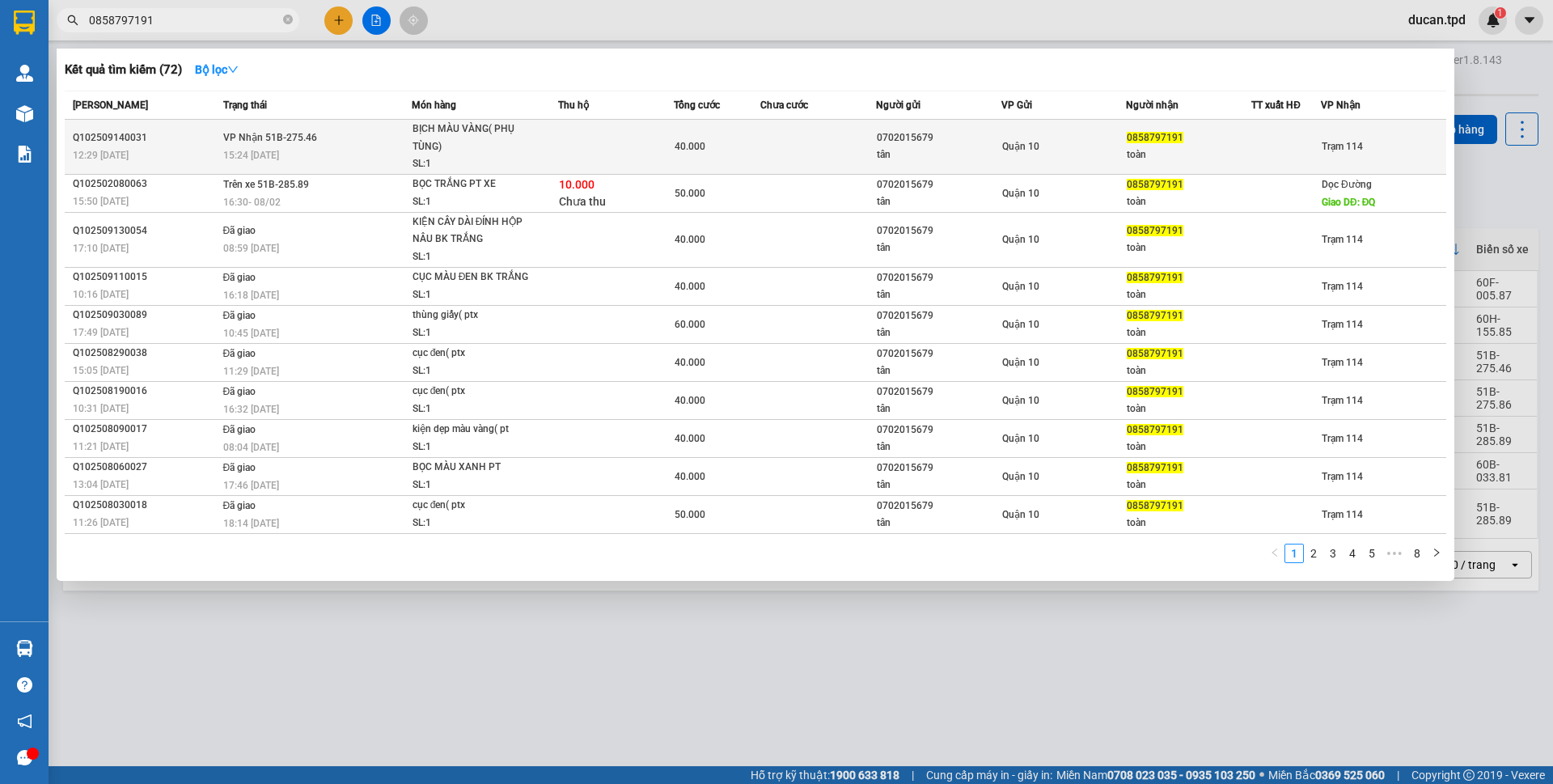
type input "0858797191"
click at [1111, 132] on td "Quận 10" at bounding box center [1063, 147] width 125 height 55
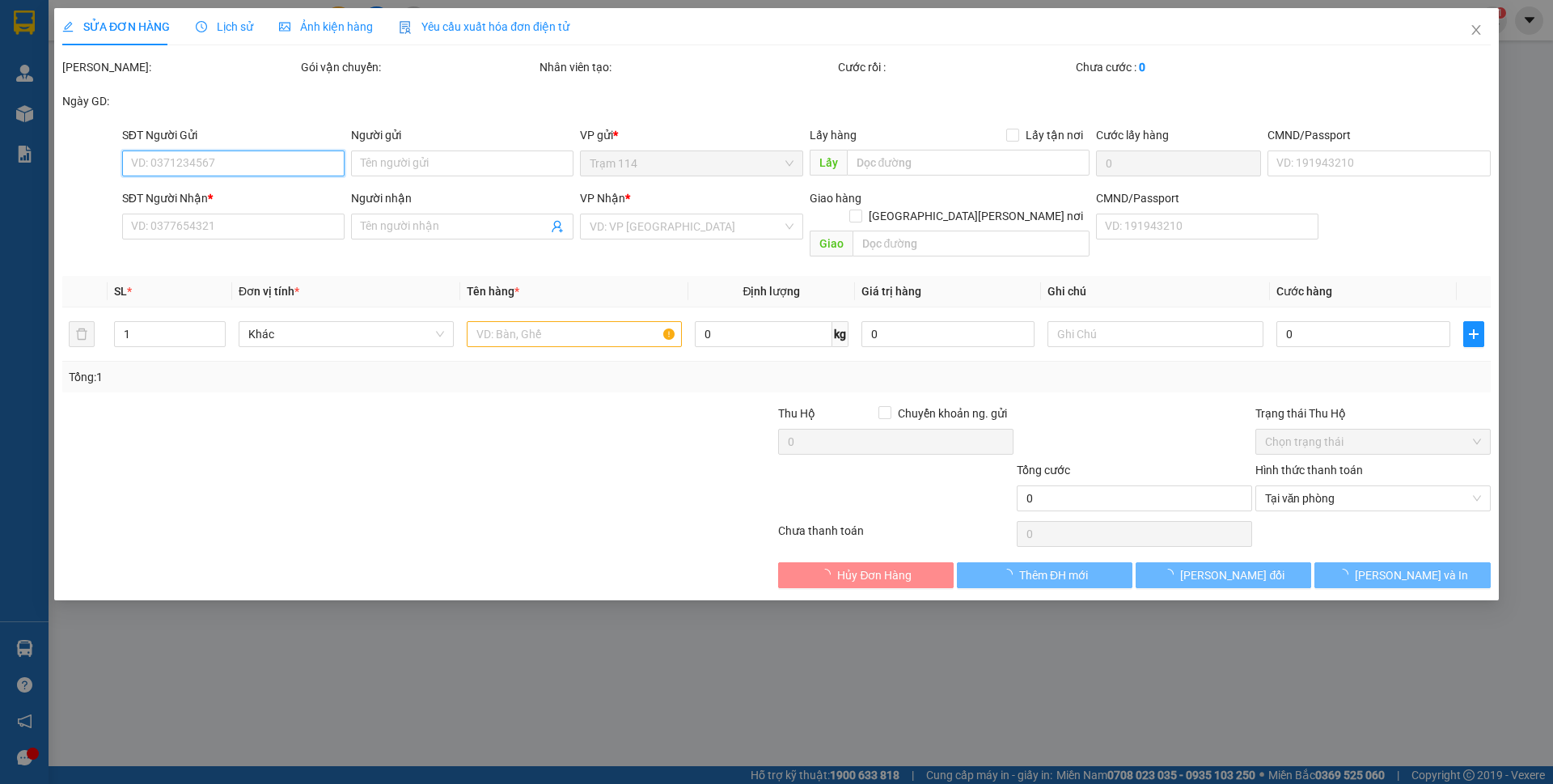
type input "0702015679"
type input "tân"
type input "038204026523"
type input "0858797191"
type input "toàn"
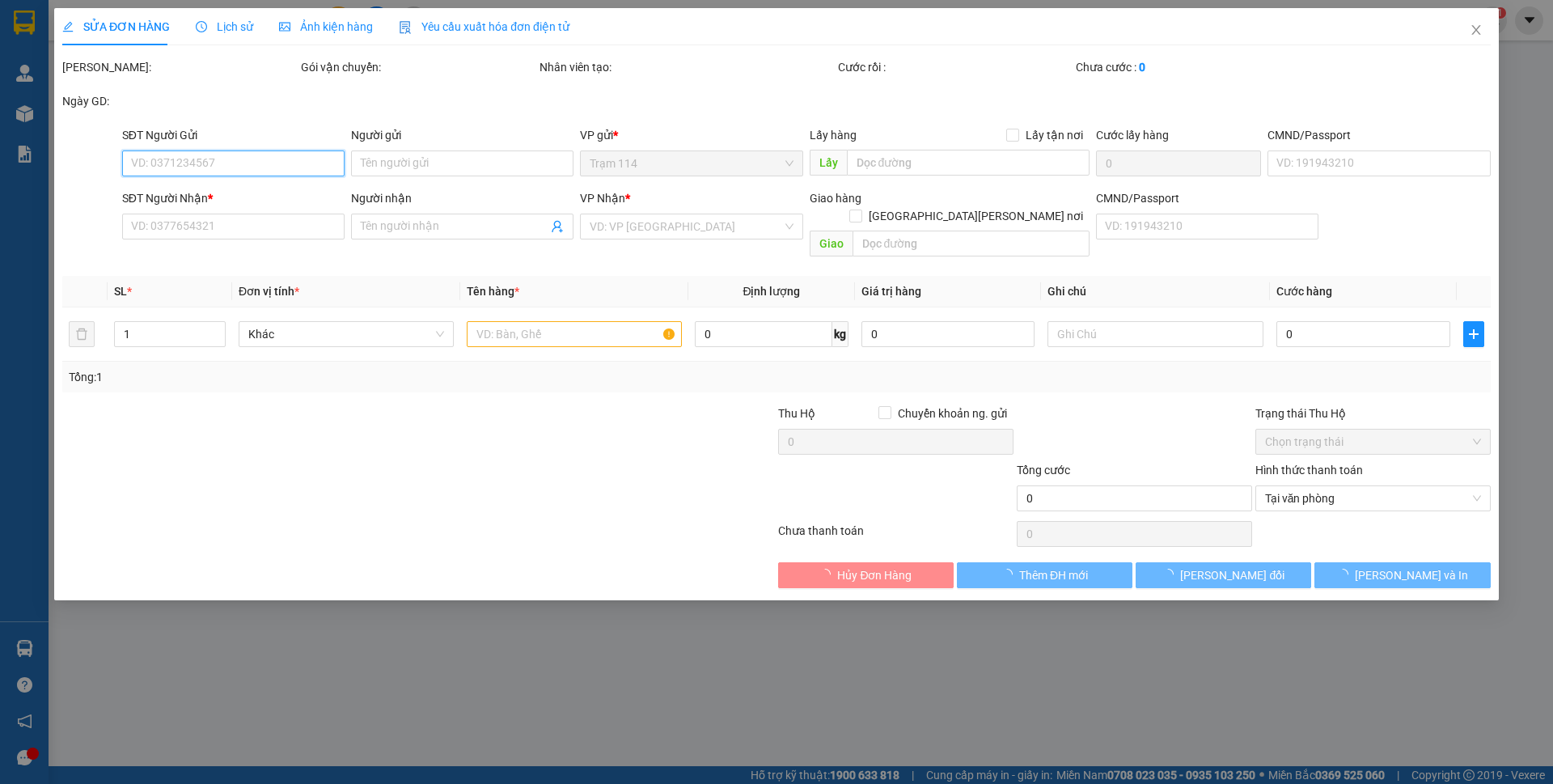
type input "40.000"
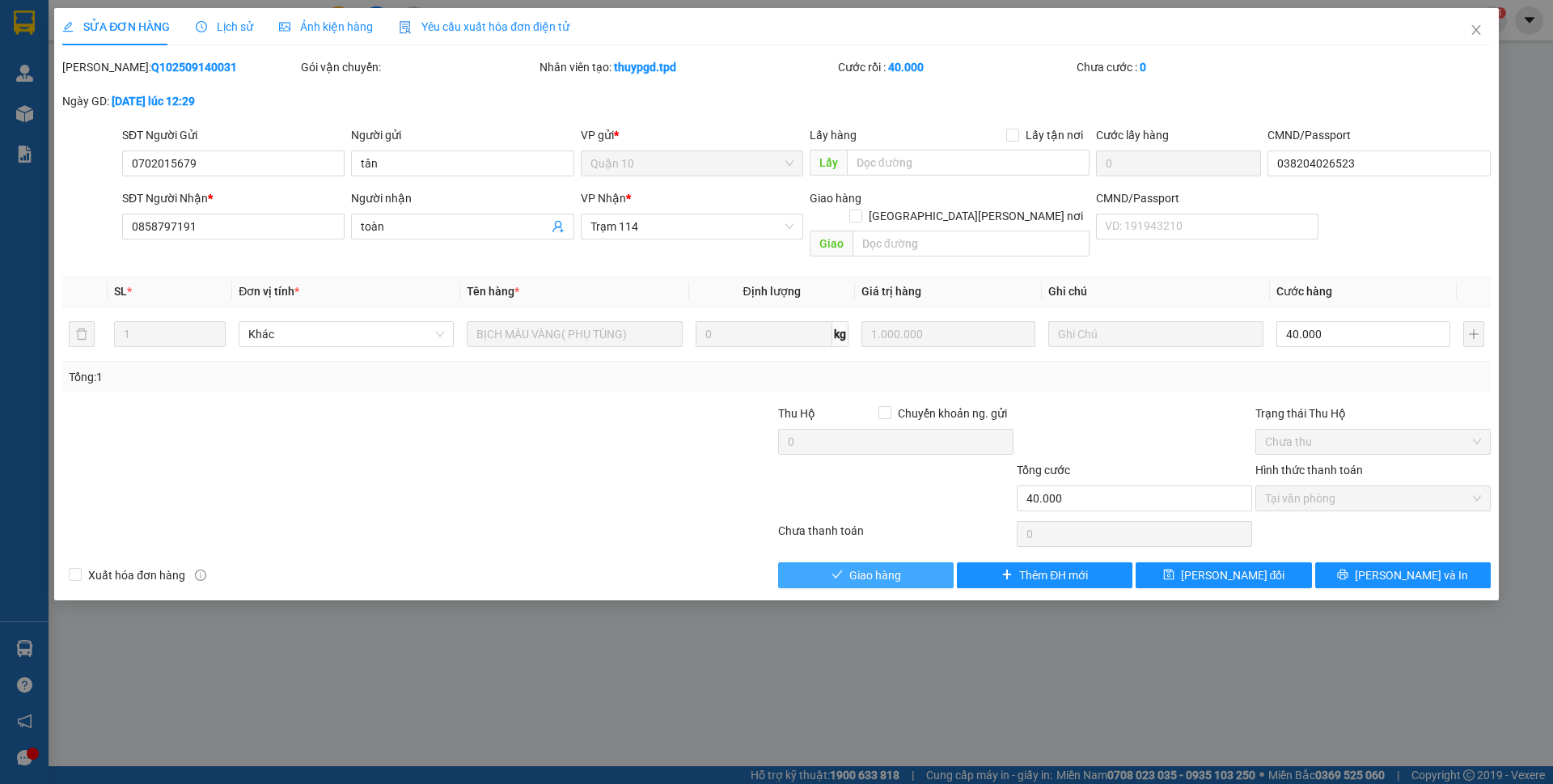
click at [891, 566] on span "Giao hàng" at bounding box center [875, 575] width 52 height 18
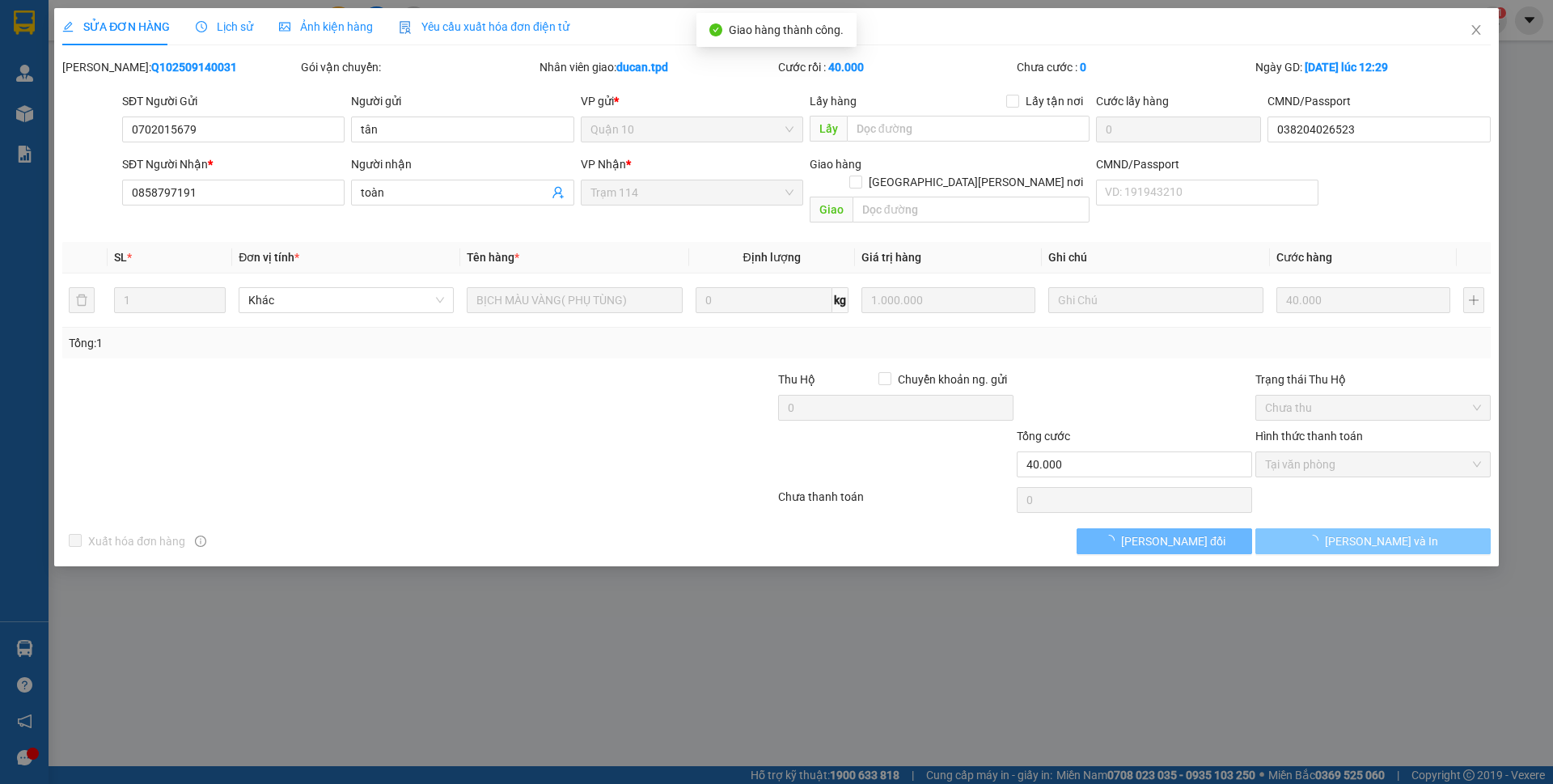
click at [1375, 532] on span "[PERSON_NAME] và In" at bounding box center [1381, 541] width 113 height 18
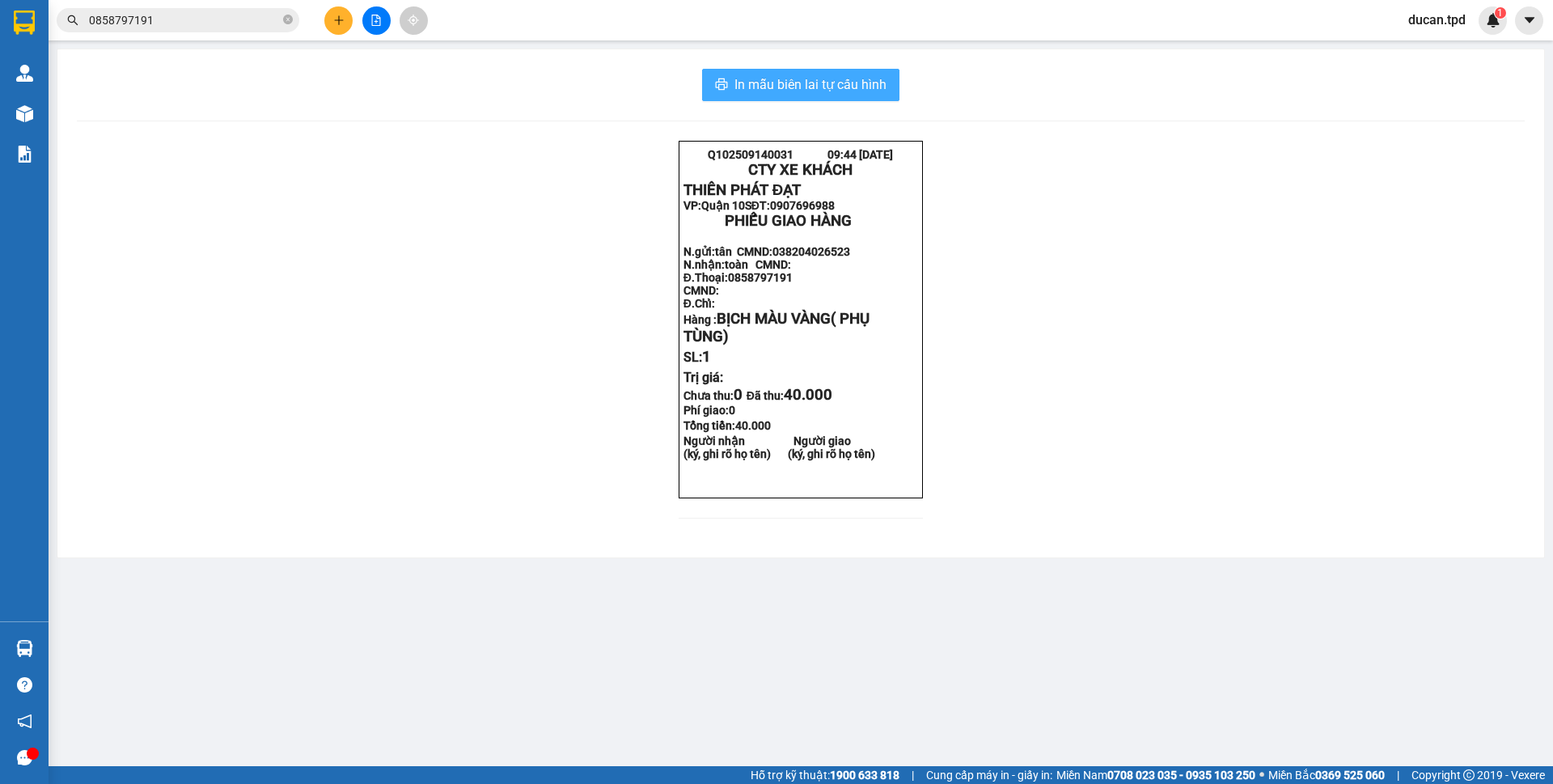
click at [881, 84] on span "In mẫu biên lai tự cấu hình" at bounding box center [810, 85] width 152 height 20
click at [285, 16] on icon "close-circle" at bounding box center [288, 19] width 10 height 10
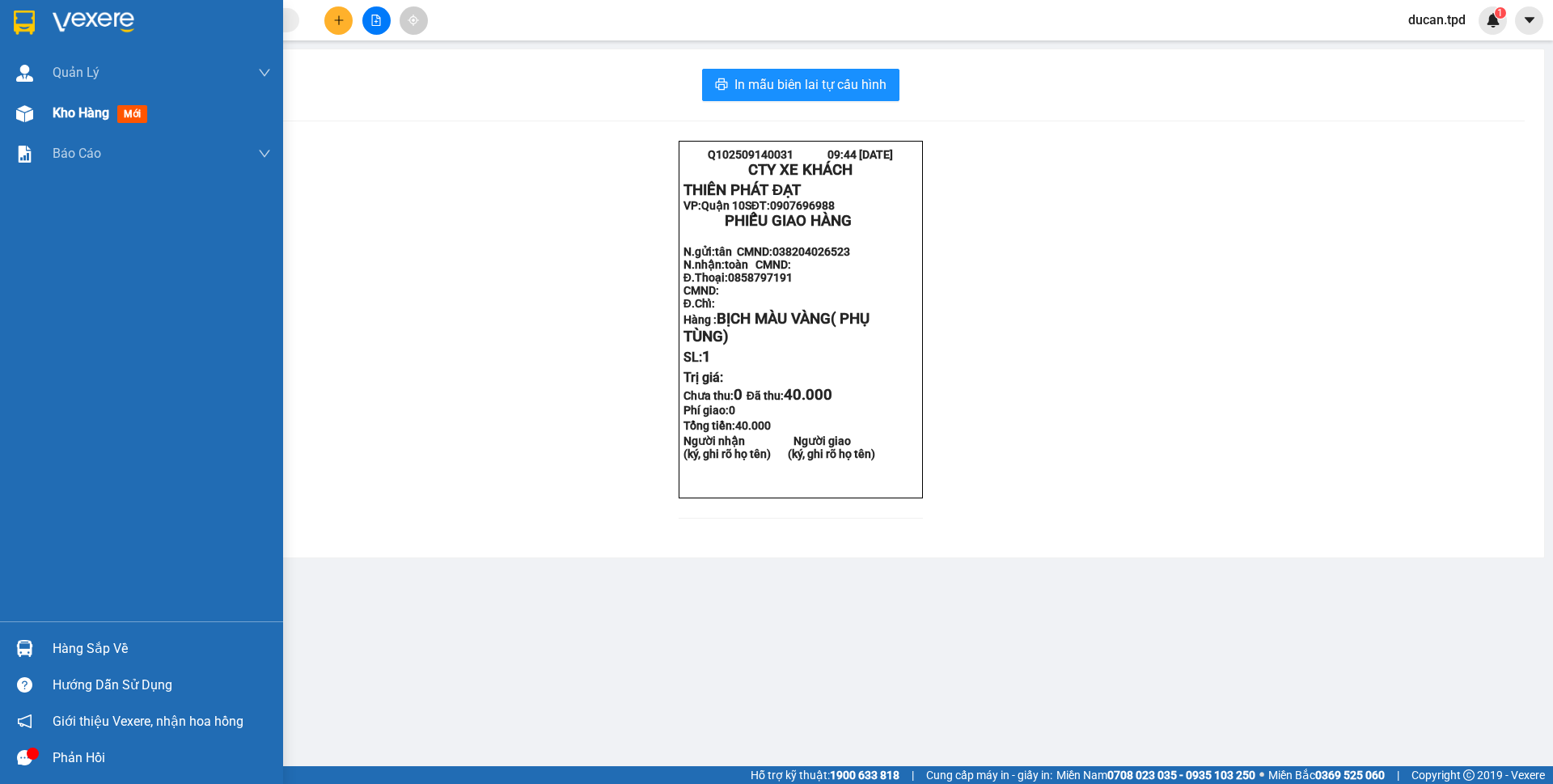
click at [35, 101] on div at bounding box center [24, 113] width 28 height 28
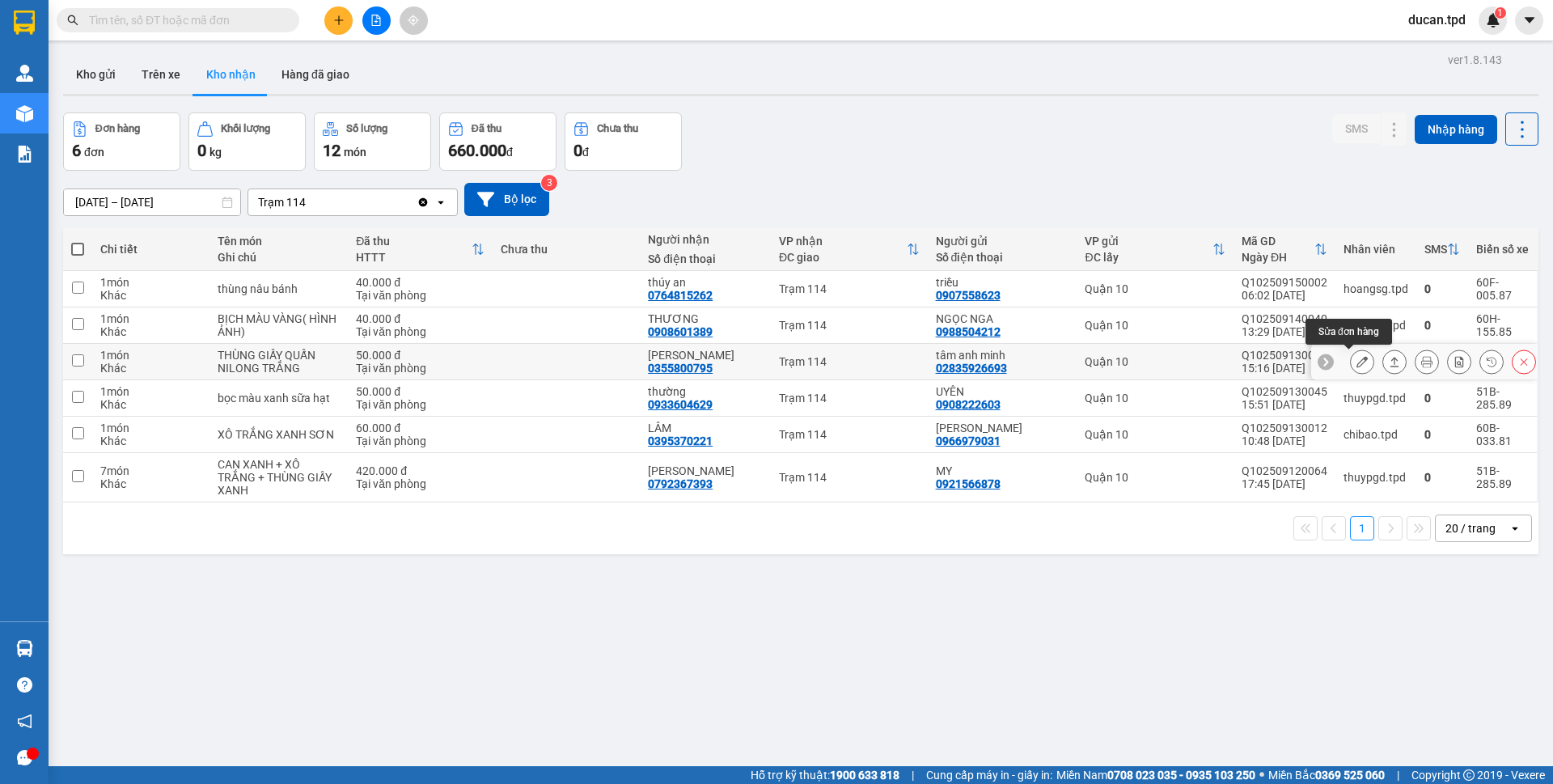
click at [1351, 359] on button at bounding box center [1361, 361] width 22 height 28
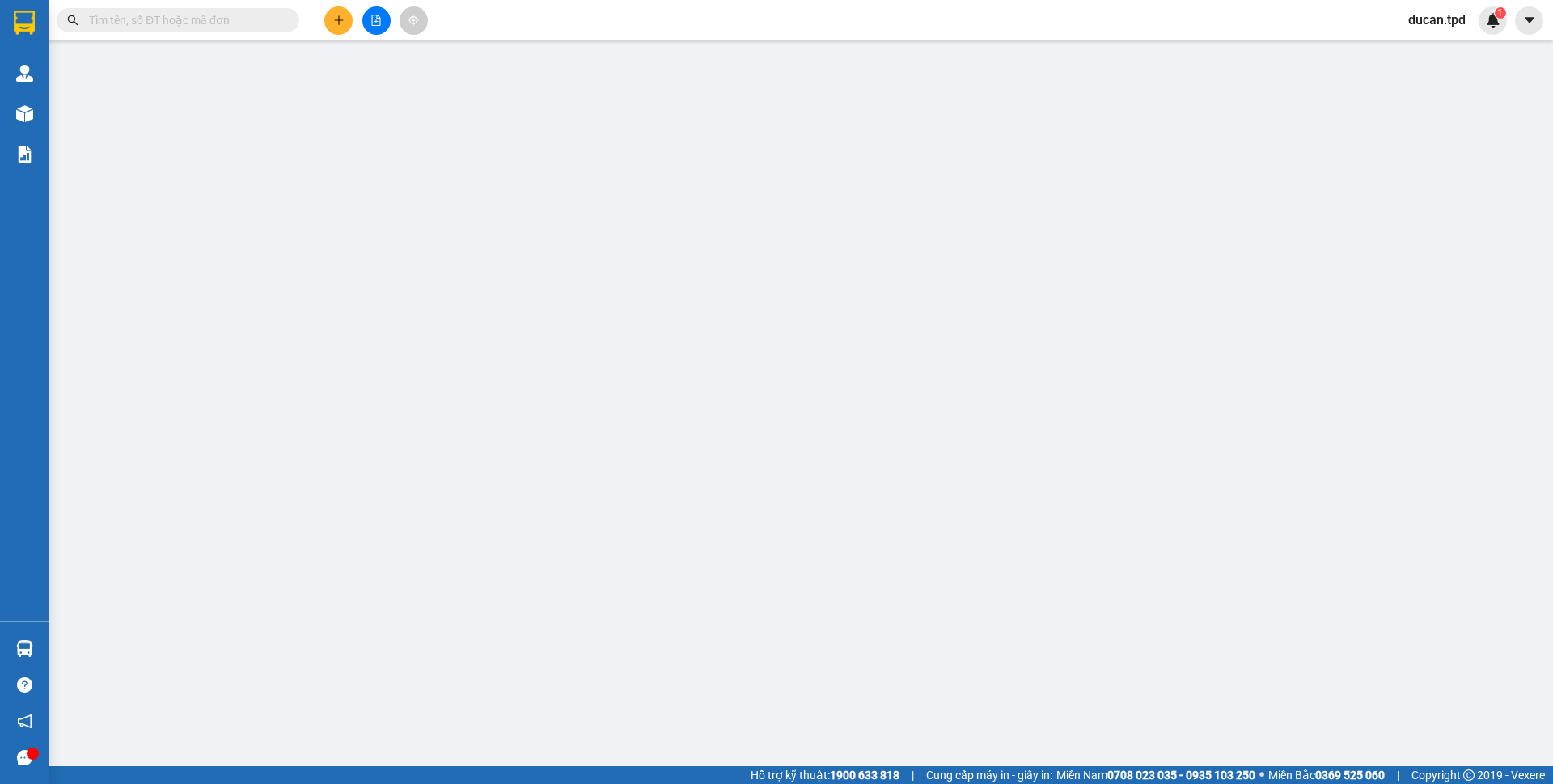
type input "02835926693"
type input "tâm anh minh"
type input "079095040737"
type input "0355800795"
type input "đặng vĩnh phú"
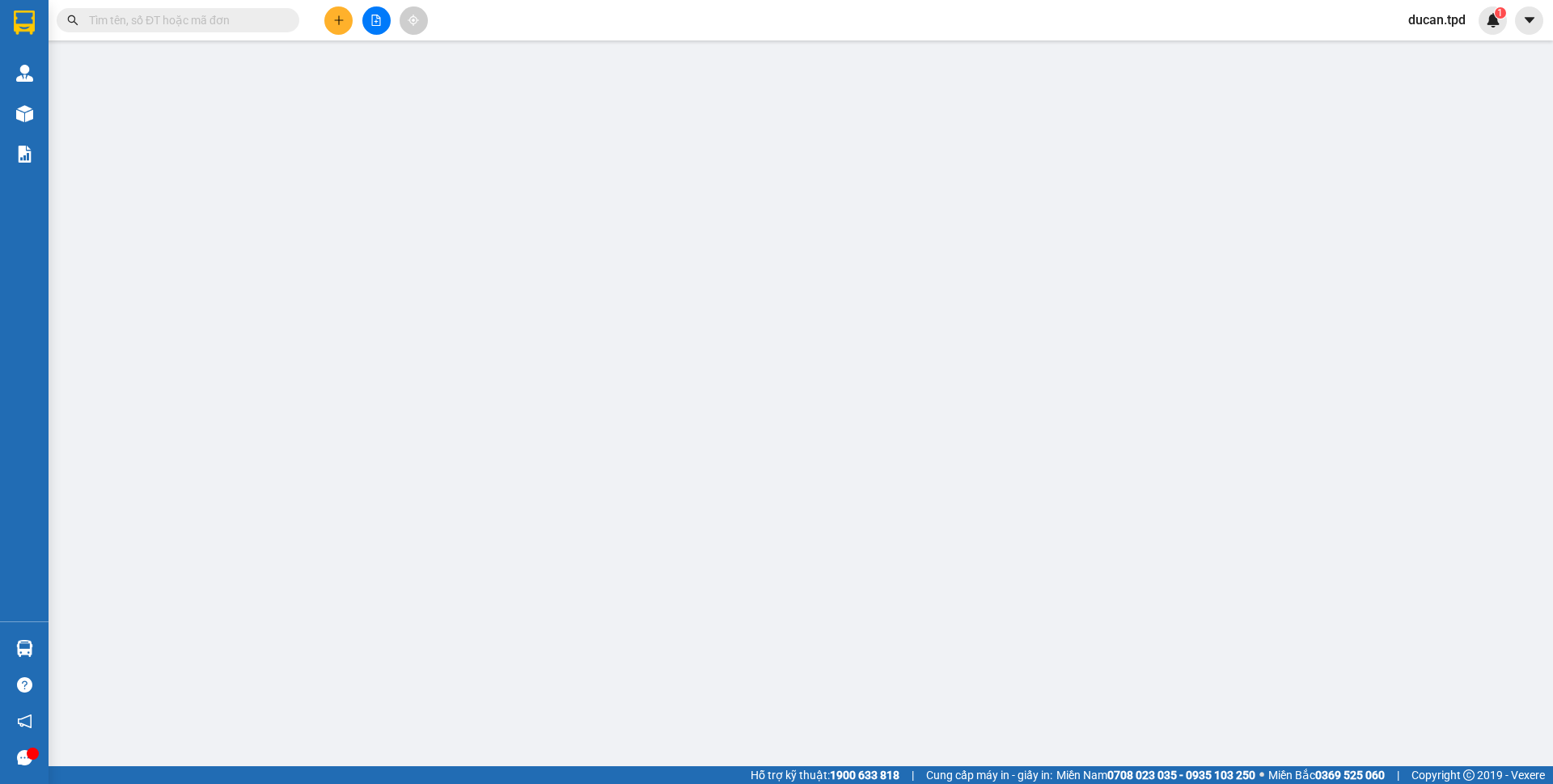
type input "50.000"
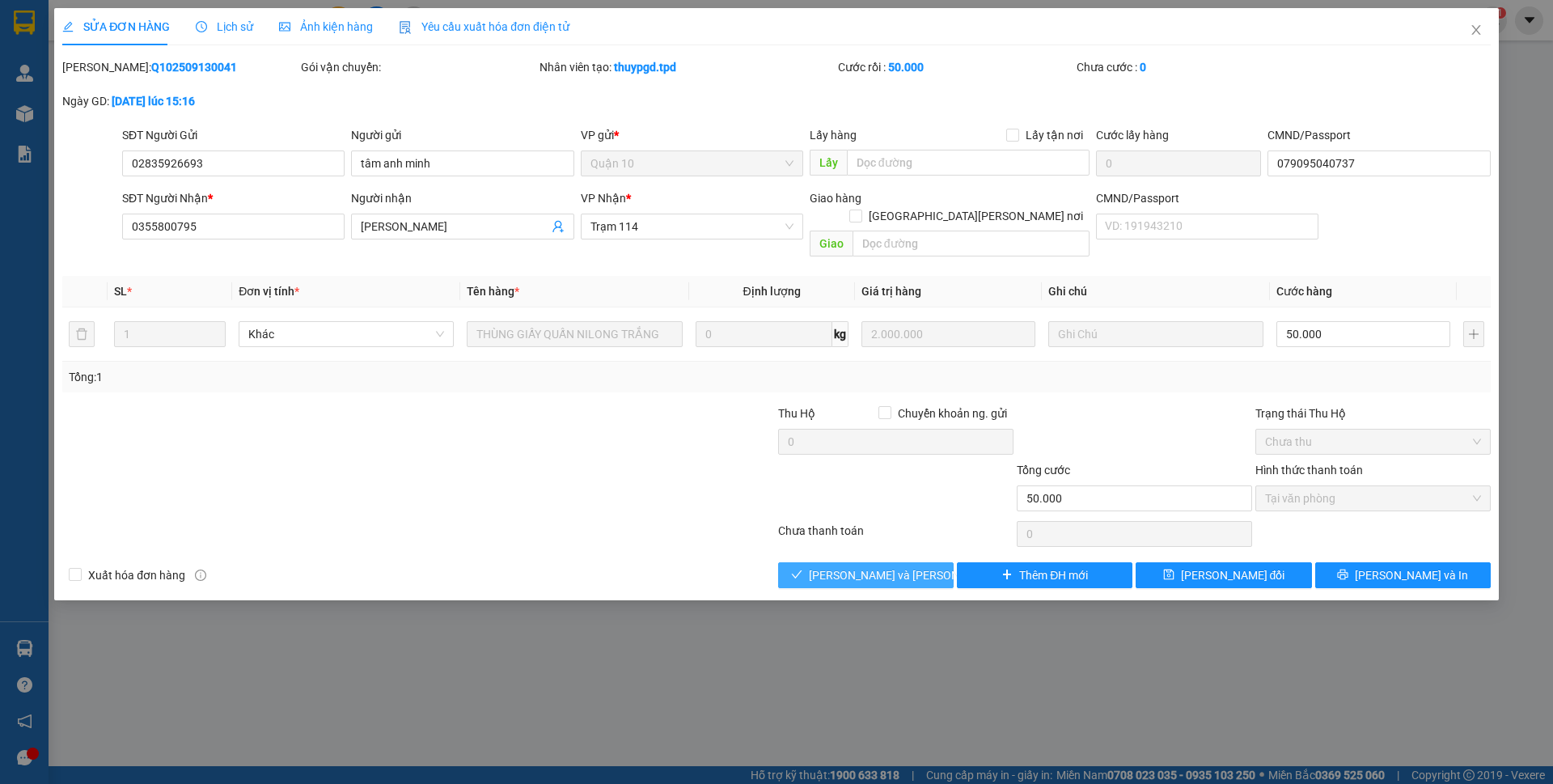
click at [879, 566] on span "Lưu và Giao hàng" at bounding box center [917, 575] width 219 height 18
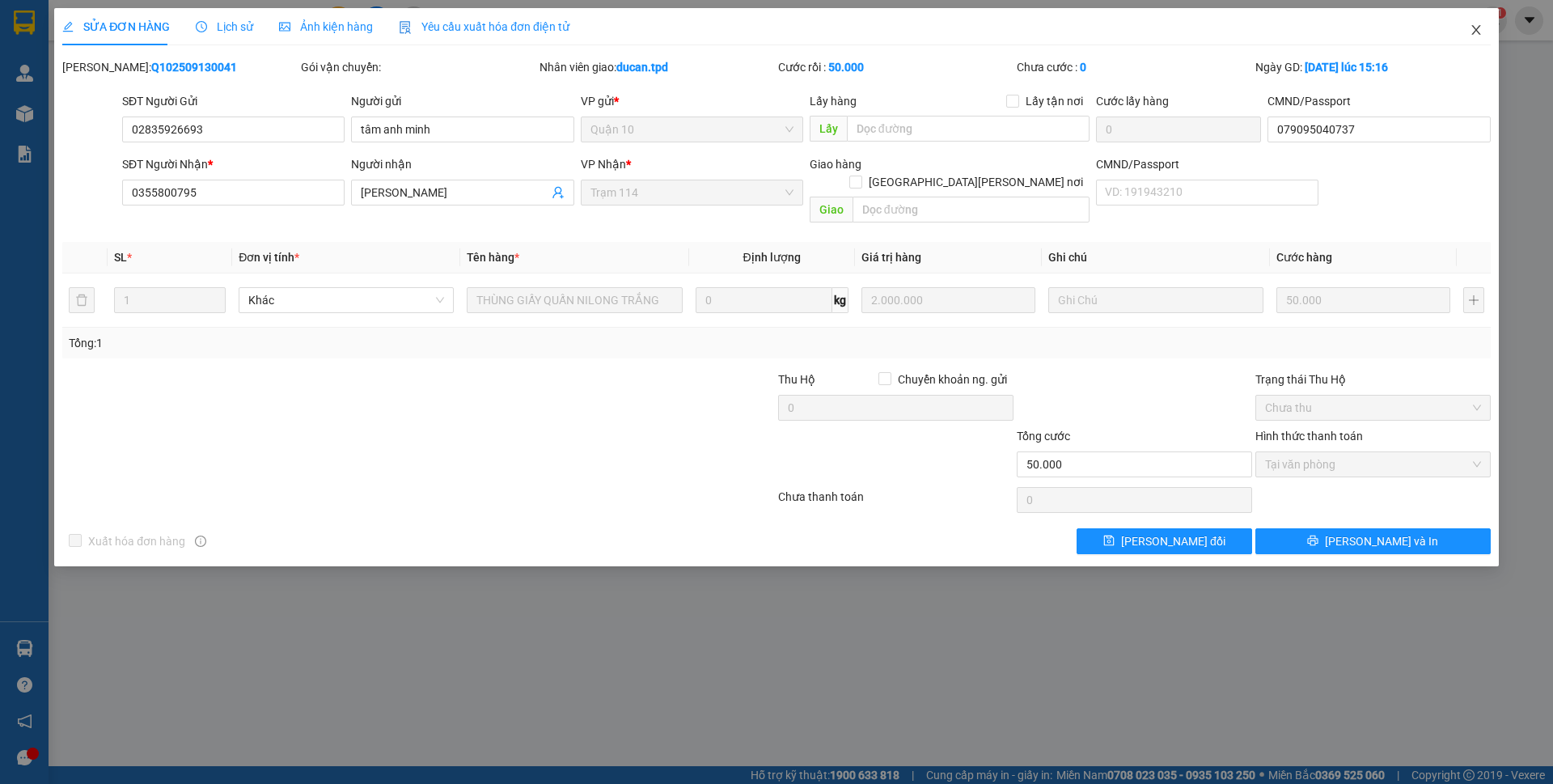
click at [1470, 28] on icon "close" at bounding box center [1476, 30] width 13 height 13
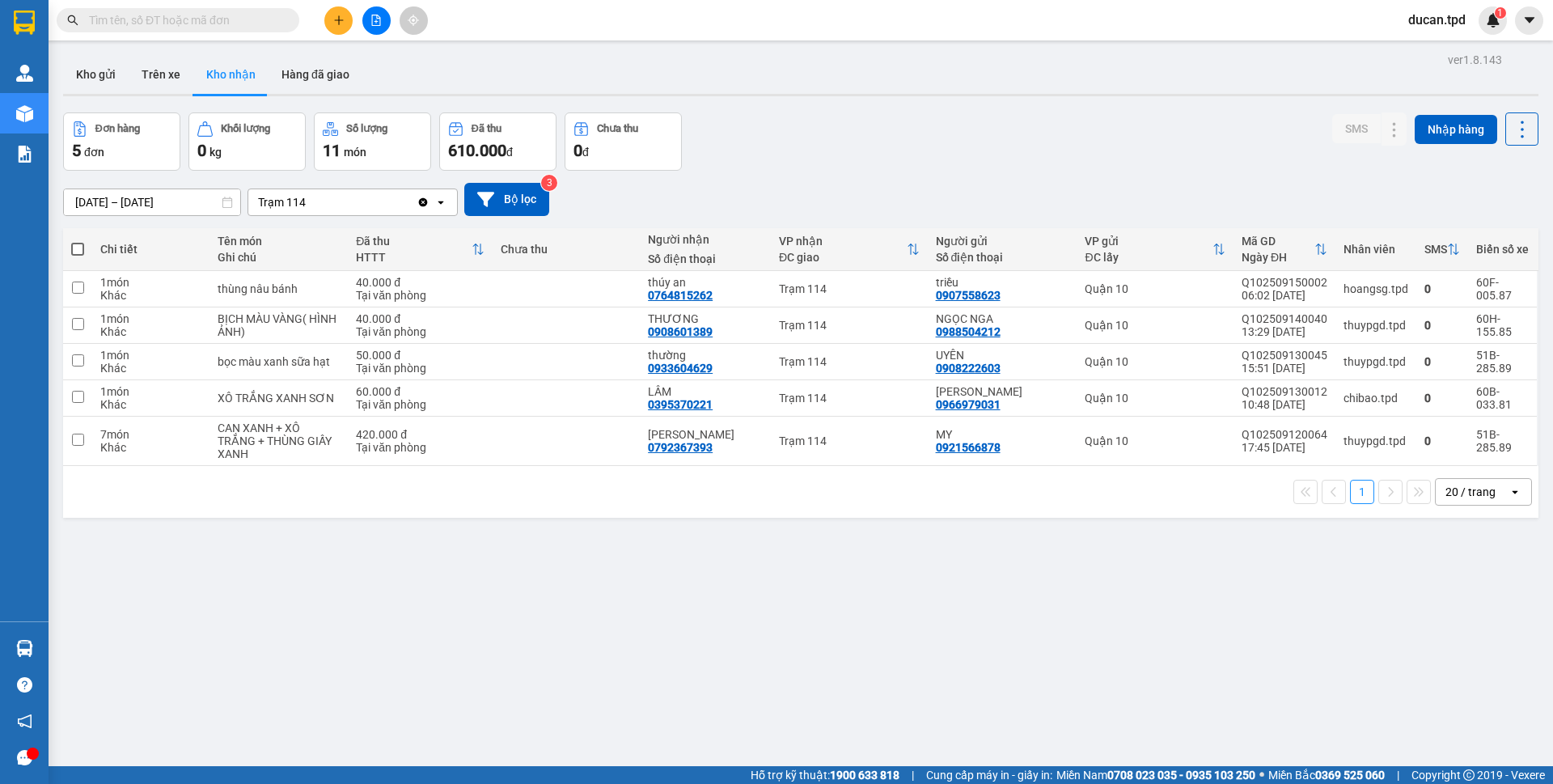
click at [230, 23] on input "text" at bounding box center [184, 21] width 191 height 18
paste input "0907203097"
type input "0907203097"
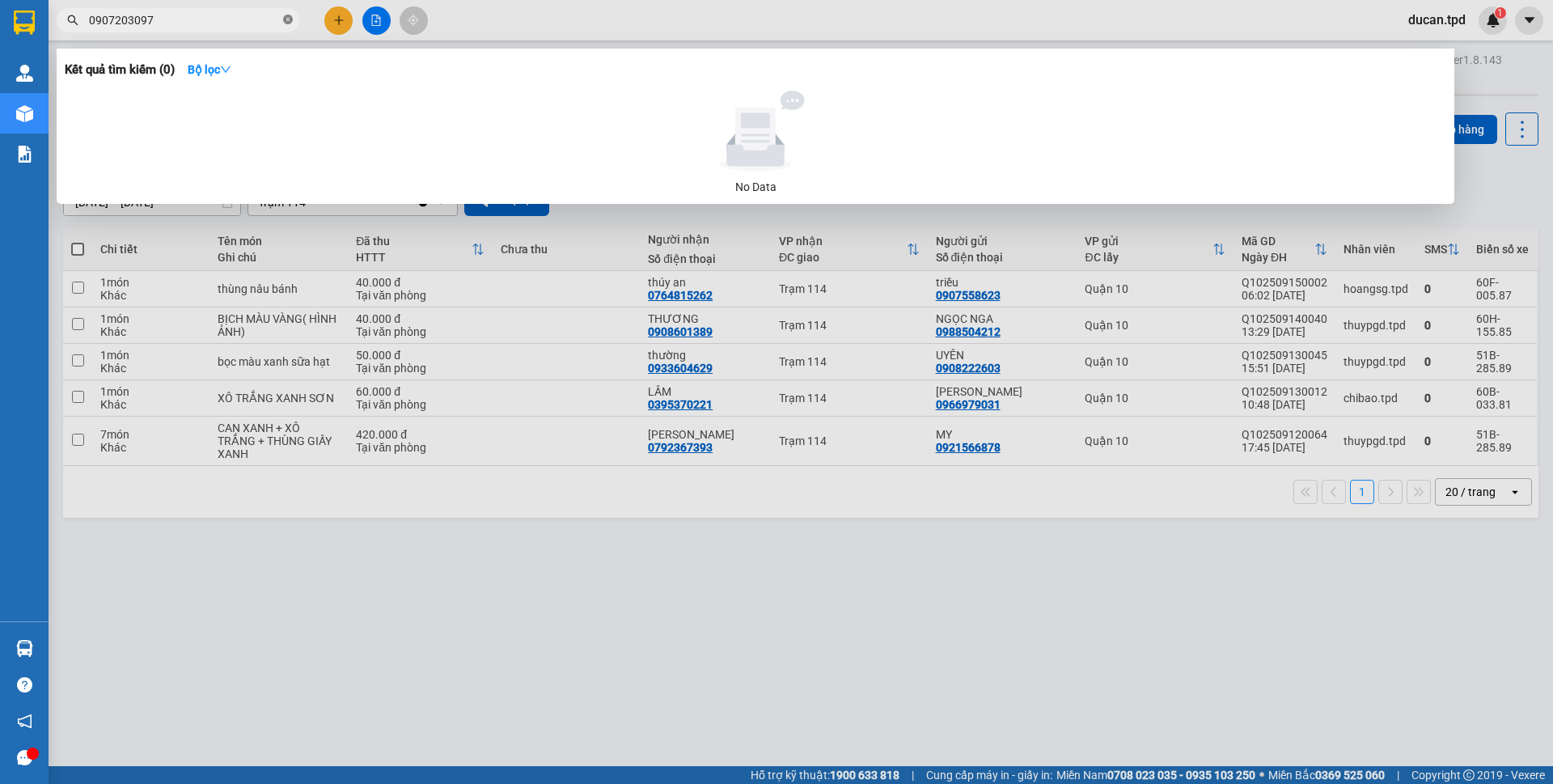
click at [292, 24] on icon "close-circle" at bounding box center [288, 19] width 10 height 10
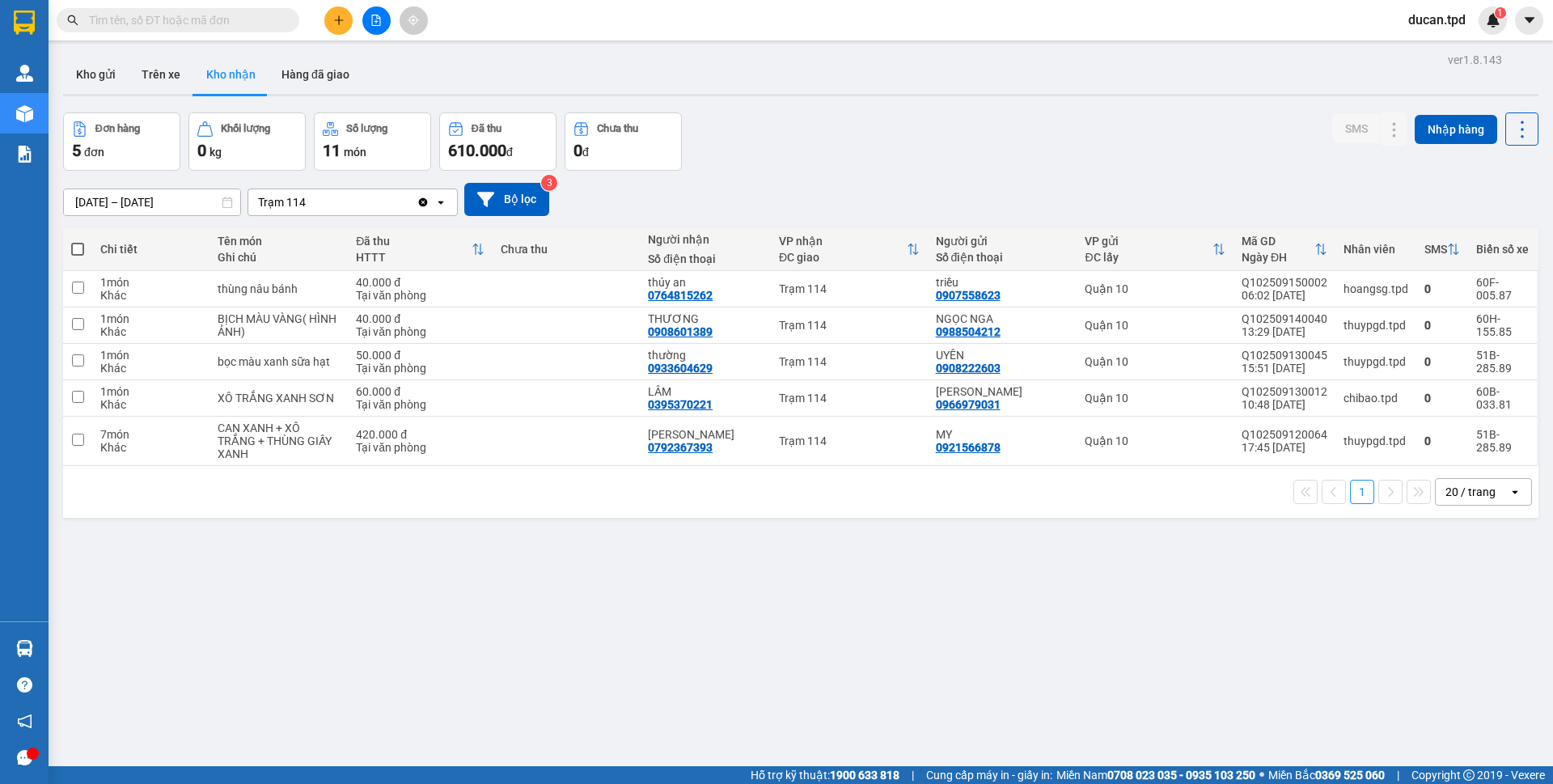
click at [260, 29] on span at bounding box center [178, 20] width 243 height 24
click at [260, 26] on input "text" at bounding box center [184, 21] width 191 height 18
paste input "0329110708"
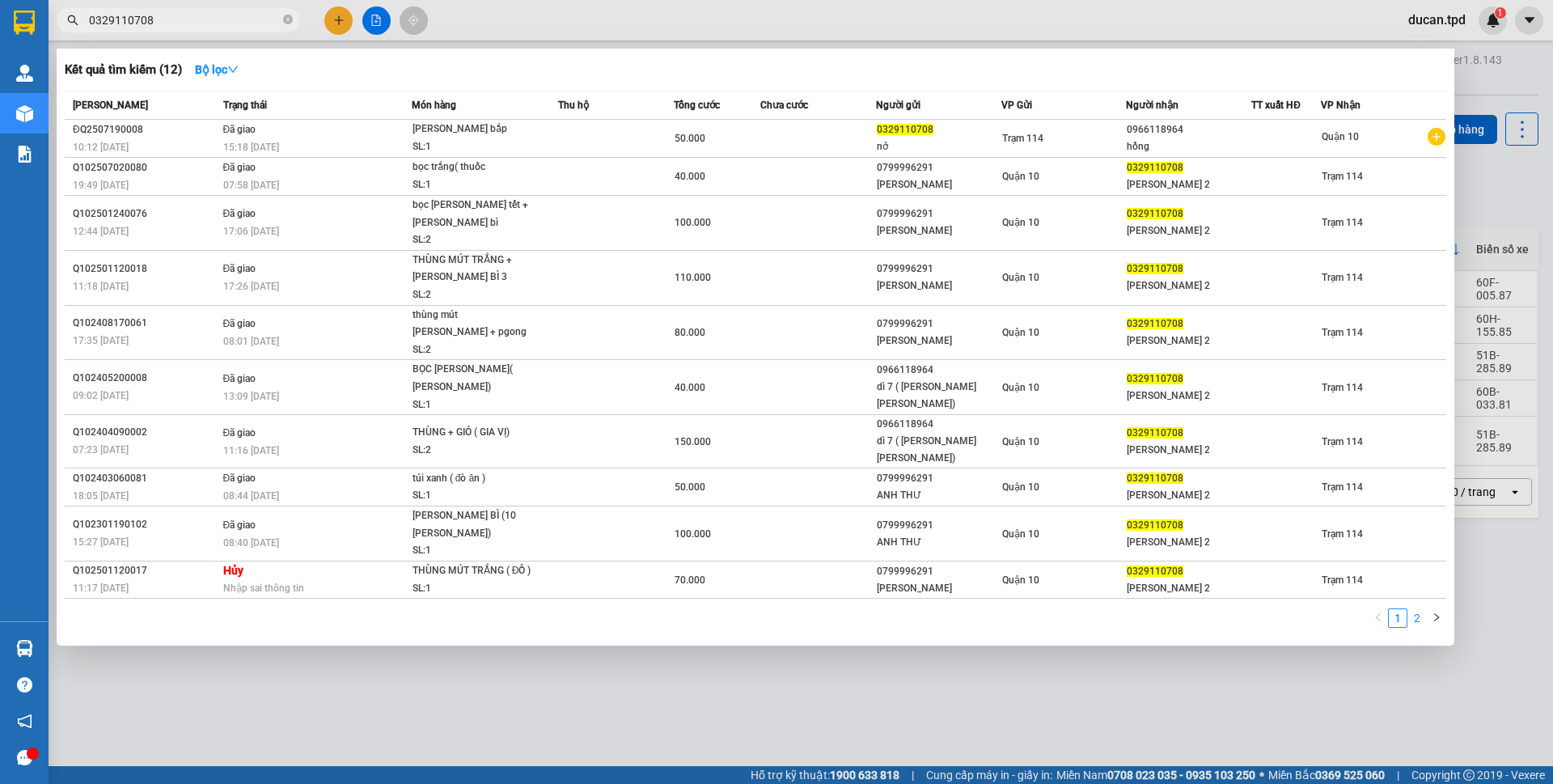
type input "0329110708"
click at [1417, 609] on link "2" at bounding box center [1417, 618] width 18 height 18
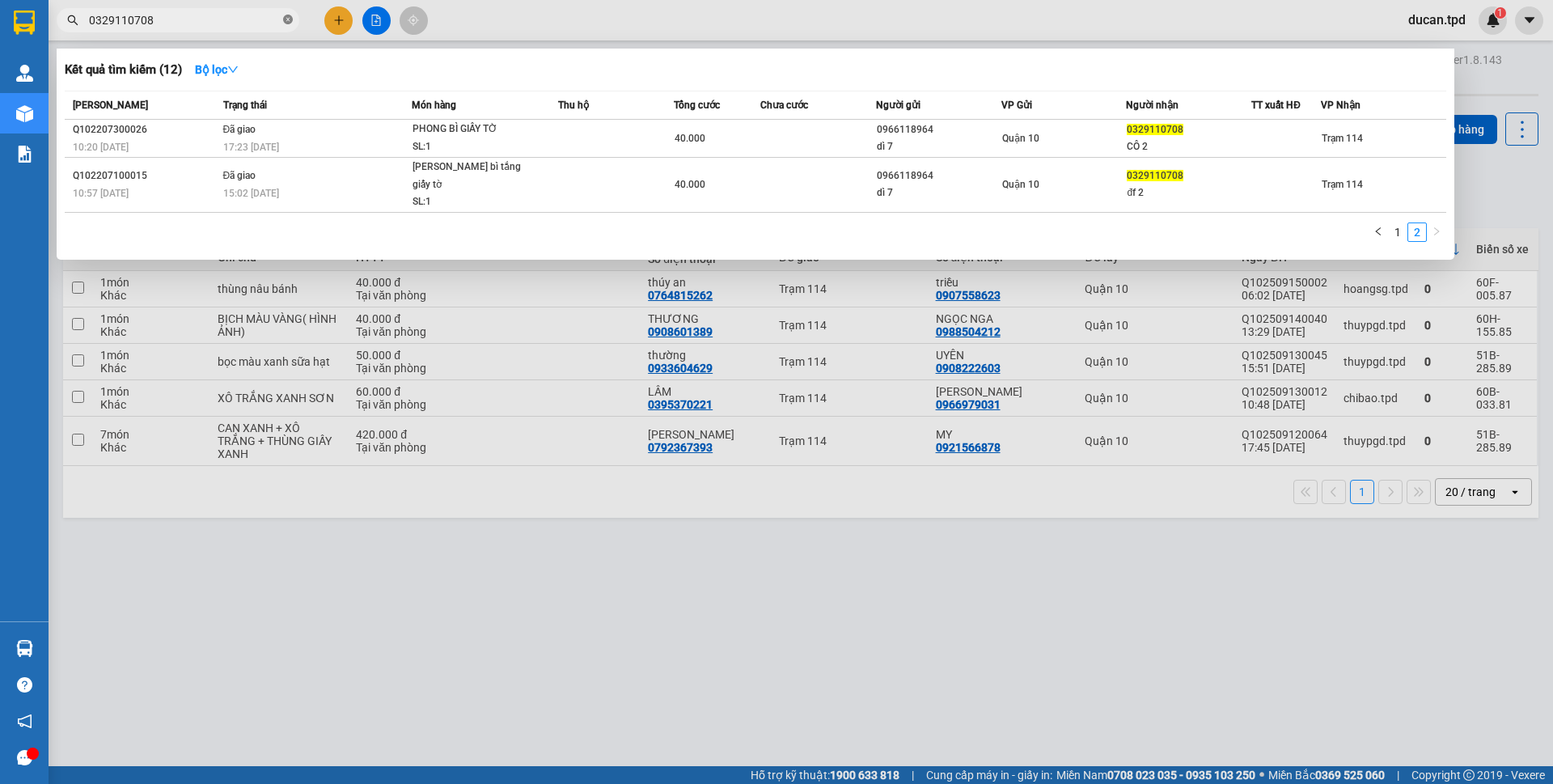
click at [291, 22] on icon "close-circle" at bounding box center [288, 19] width 10 height 10
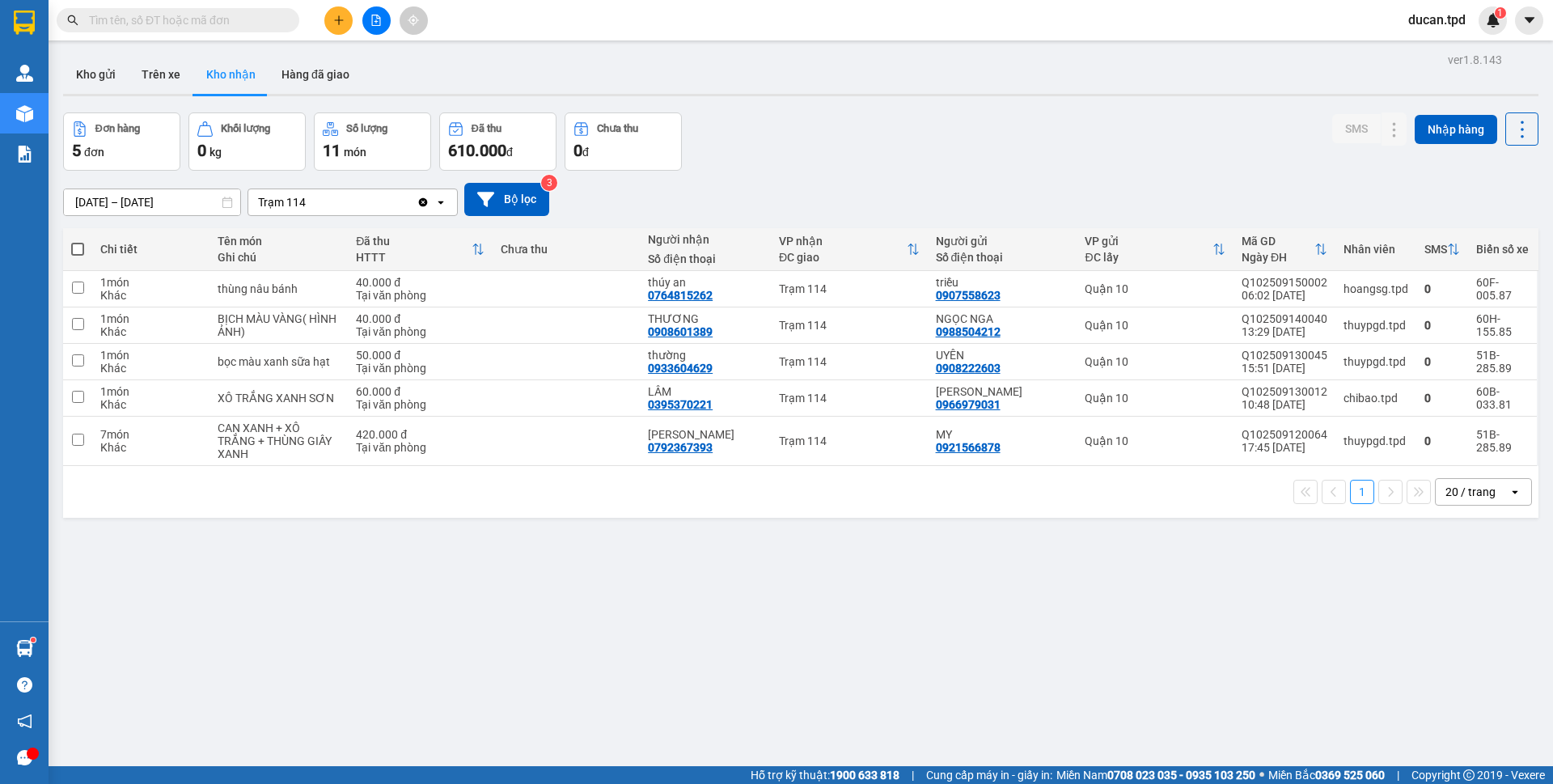
click at [228, 20] on input "text" at bounding box center [184, 21] width 191 height 18
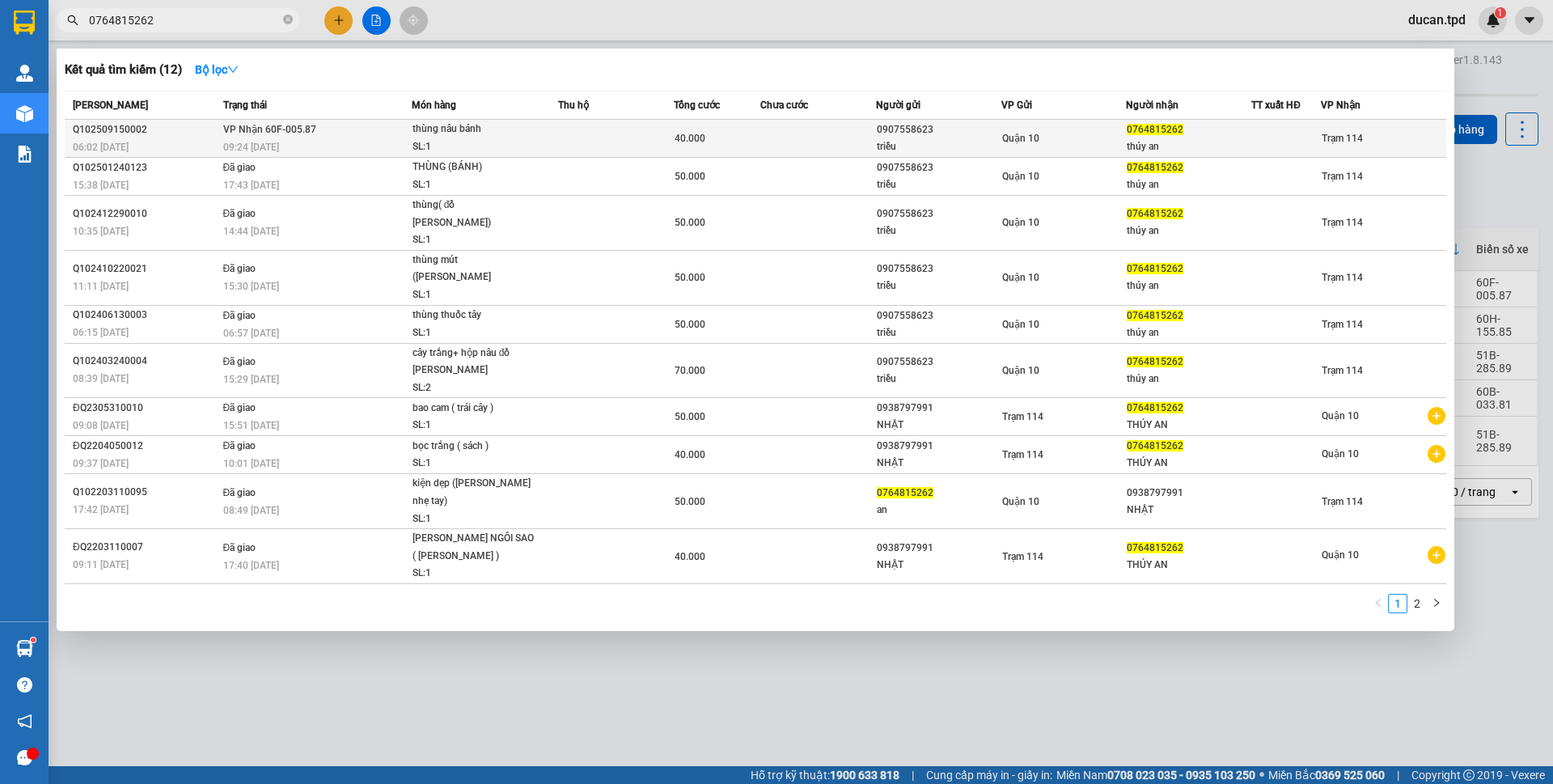
type input "0764815262"
click at [951, 132] on div "0907558623" at bounding box center [939, 129] width 124 height 17
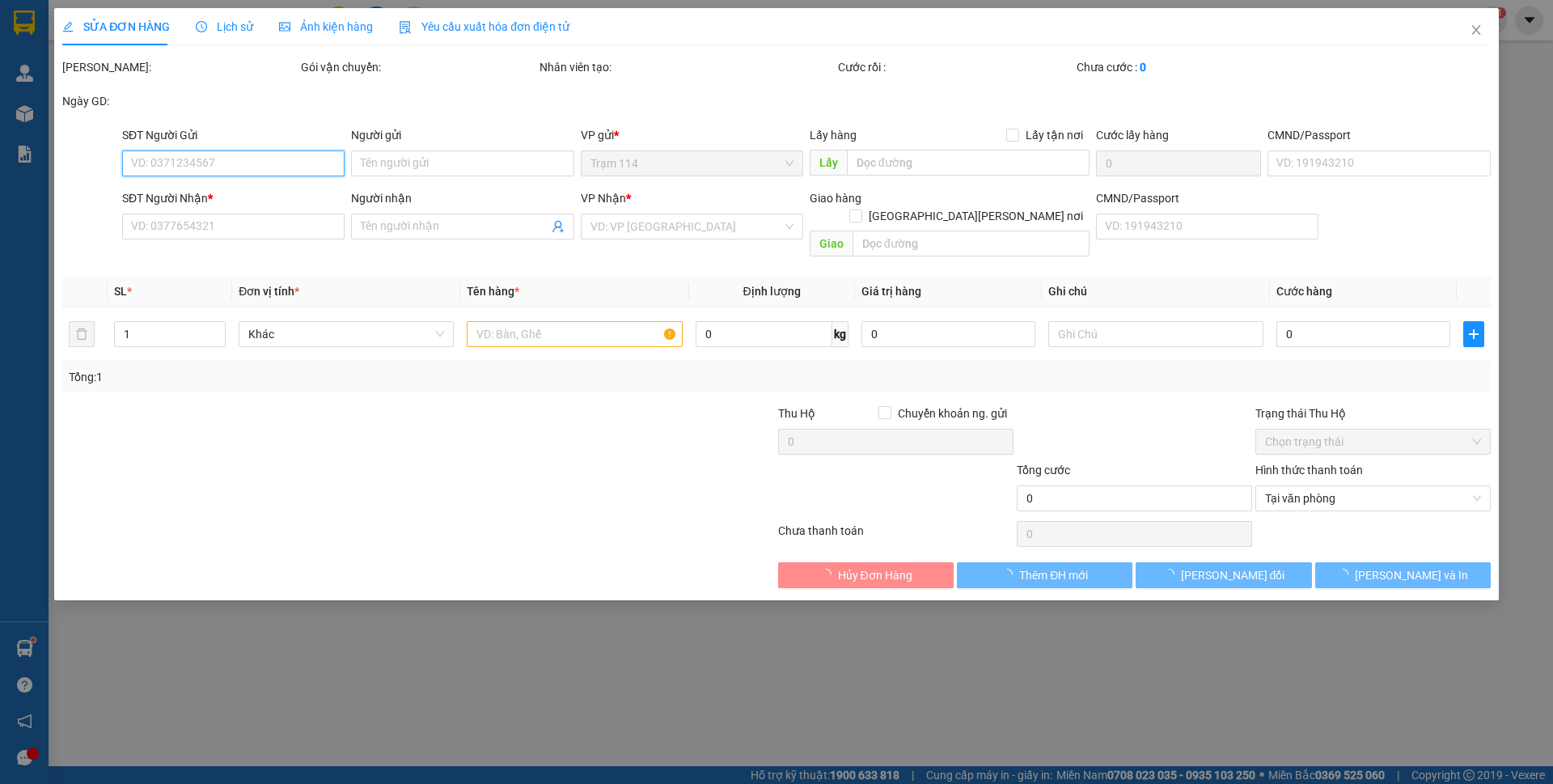
type input "0907558623"
type input "triều"
type input "079074008997"
type input "0764815262"
type input "thúy an"
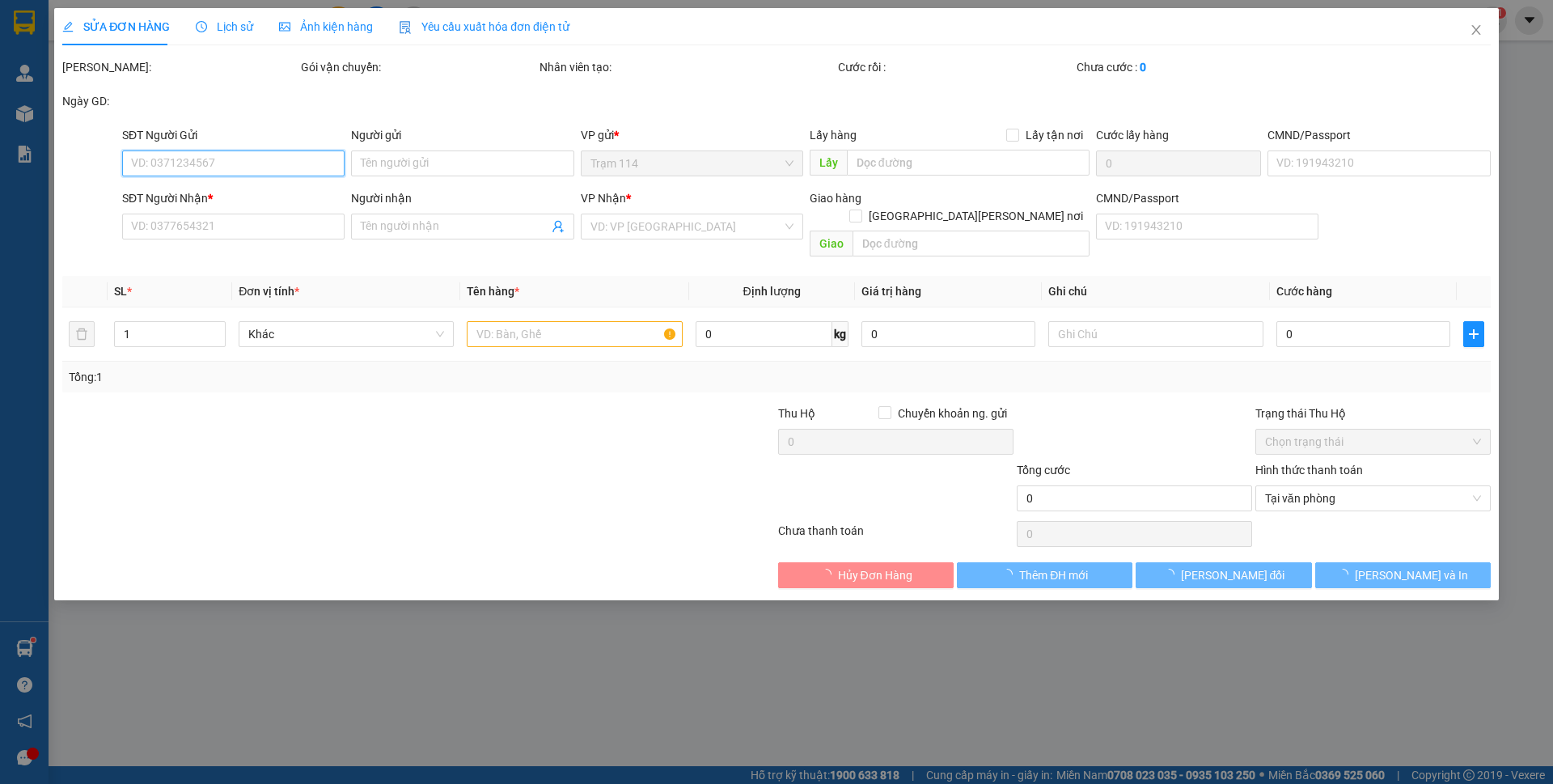
type input "40.000"
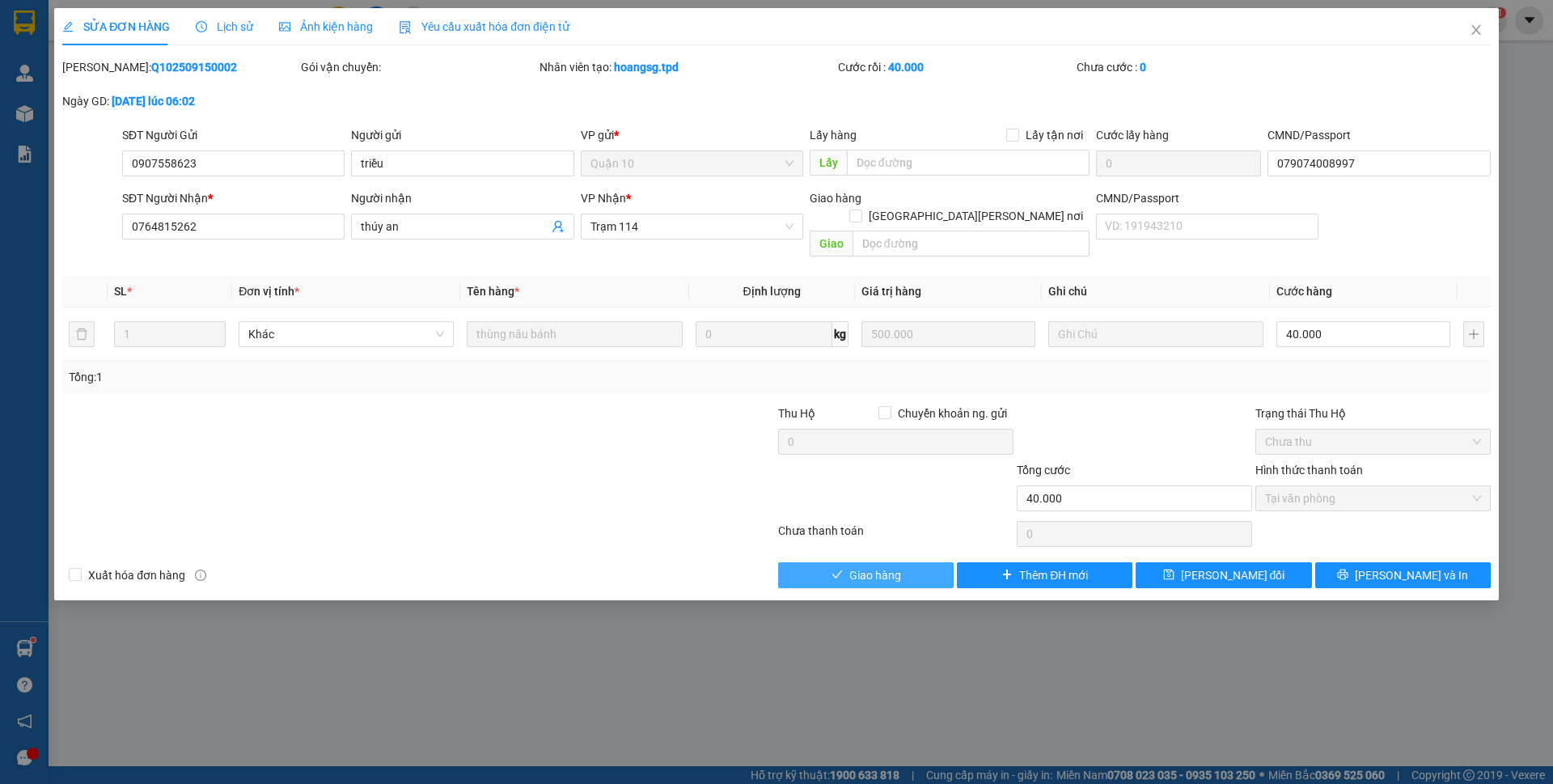
click at [868, 566] on span "Giao hàng" at bounding box center [875, 575] width 52 height 18
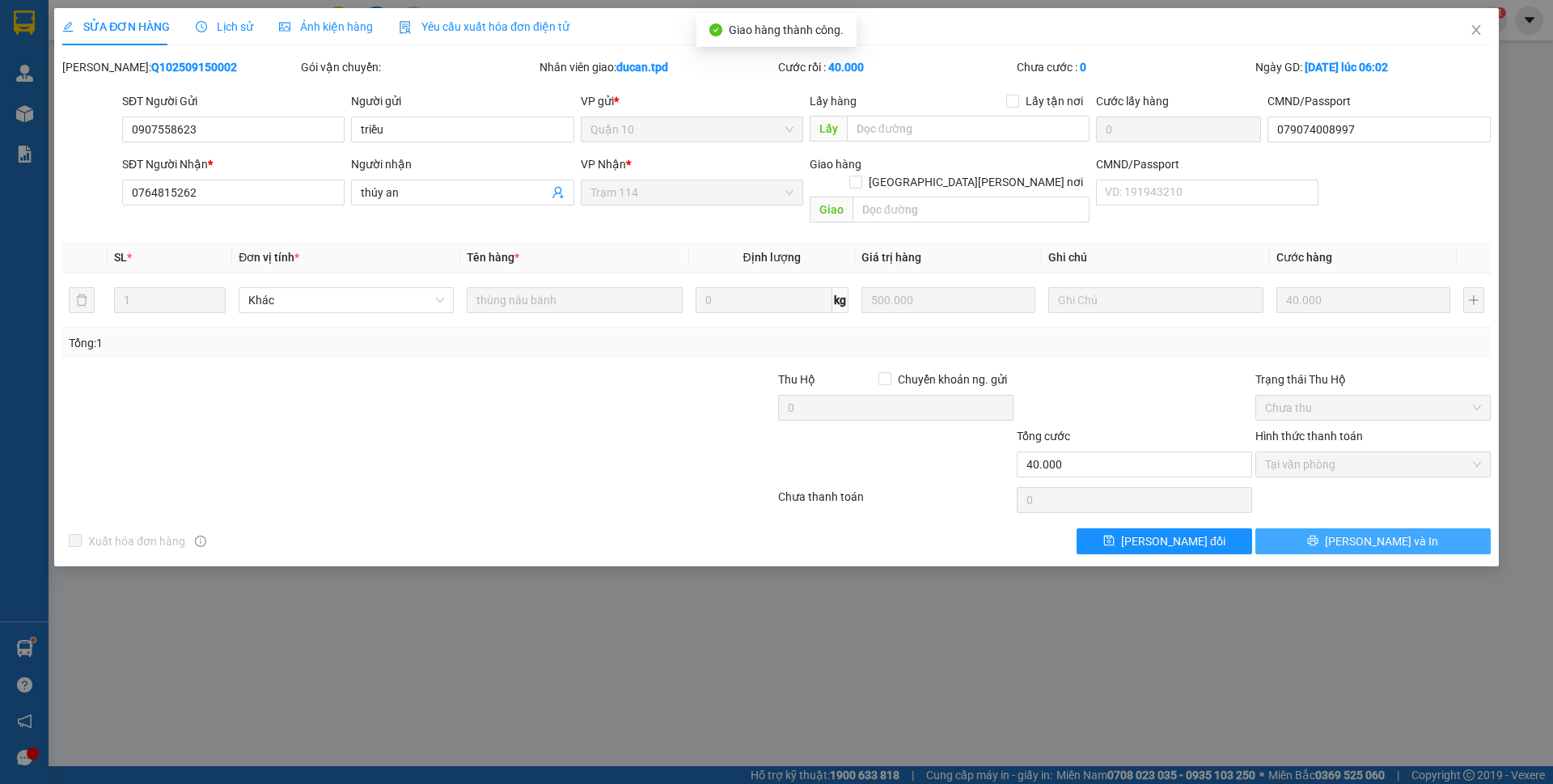
click at [1355, 528] on button "[PERSON_NAME] và In" at bounding box center [1373, 540] width 236 height 26
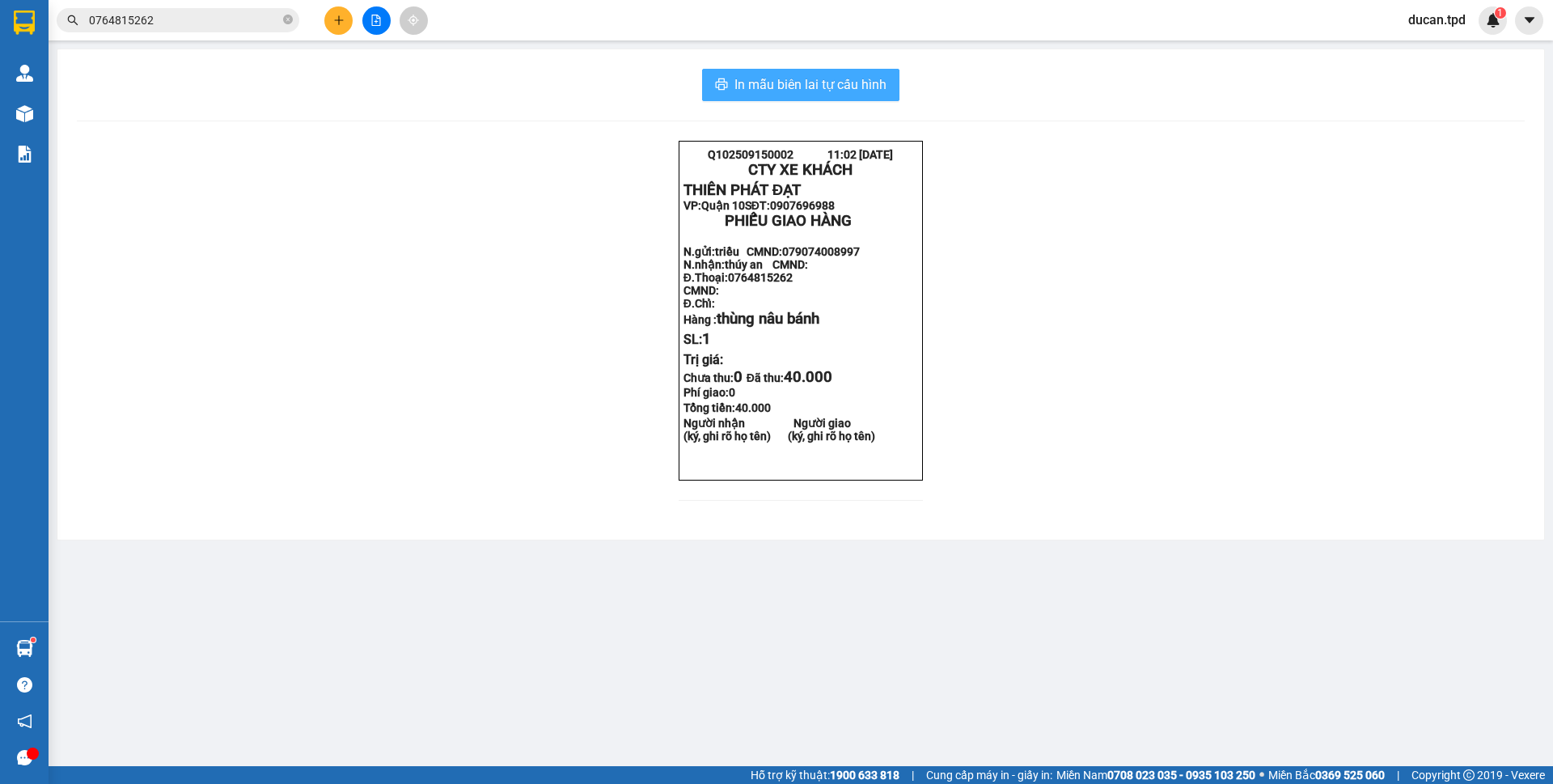
click at [796, 96] on button "In mẫu biên lai tự cấu hình" at bounding box center [800, 85] width 197 height 32
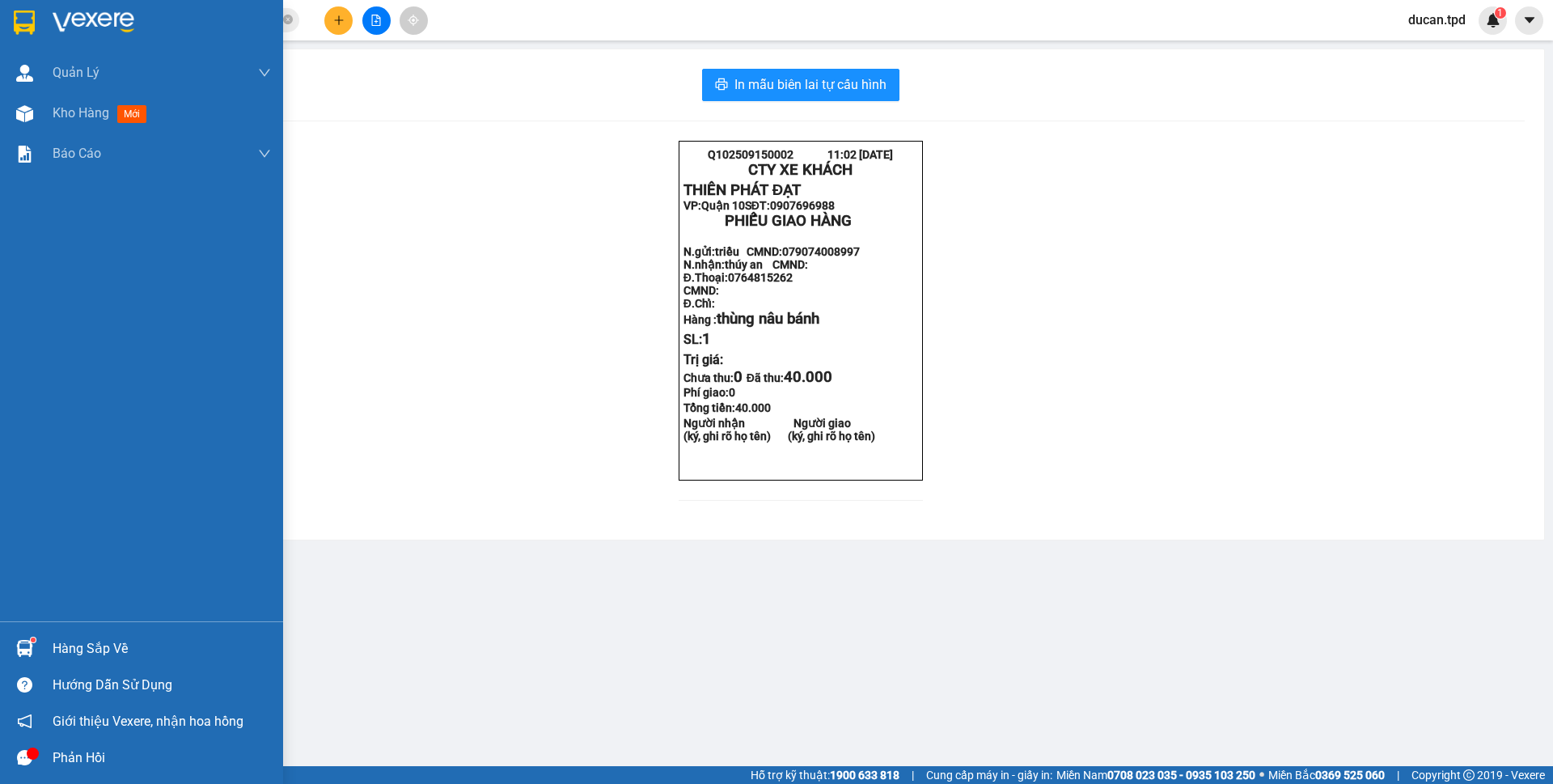
drag, startPoint x: 44, startPoint y: 107, endPoint x: 438, endPoint y: 3, distance: 407.5
click at [44, 107] on div "Kho hàng mới" at bounding box center [141, 112] width 283 height 40
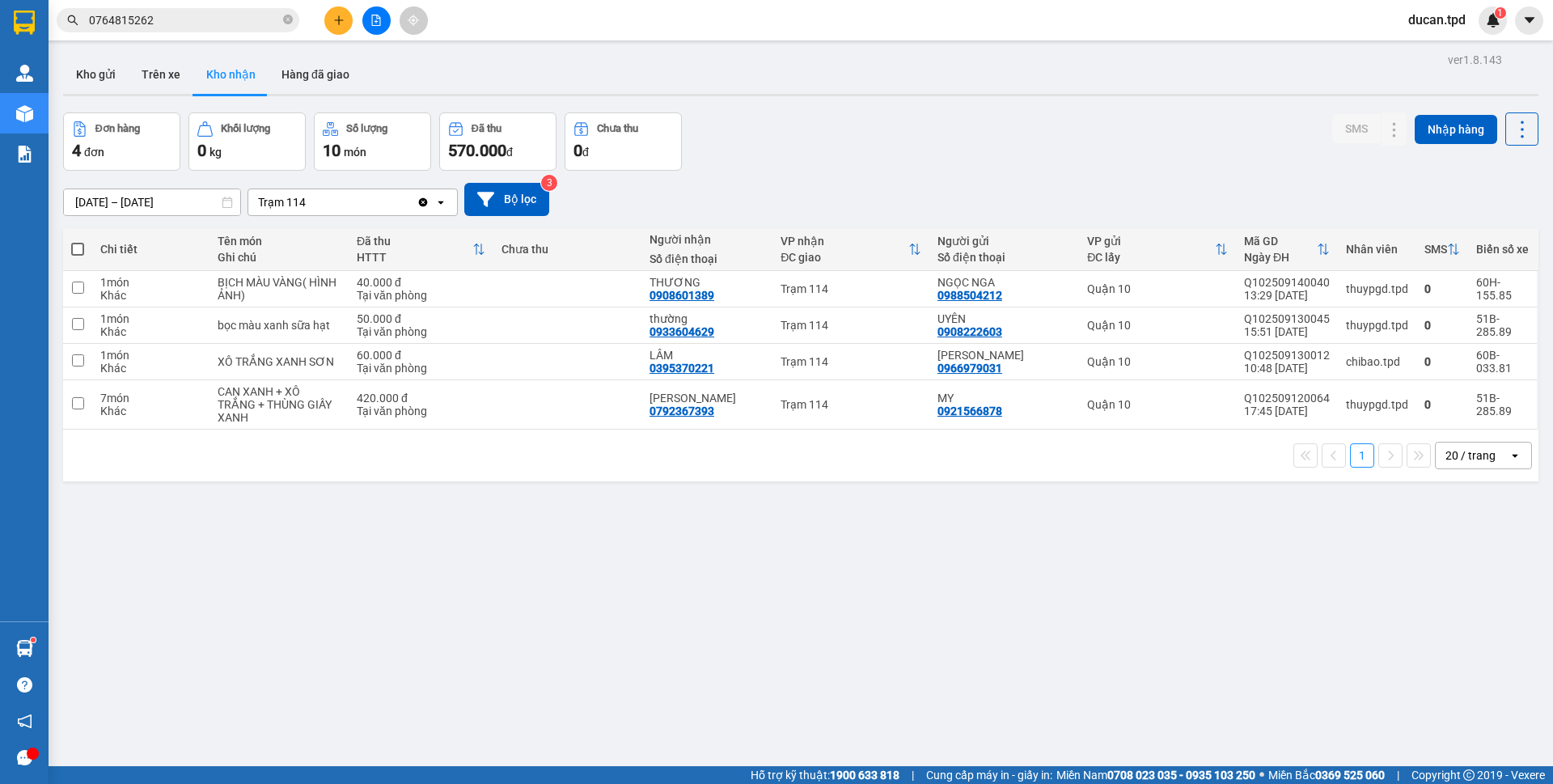
click at [165, 13] on input "0764815262" at bounding box center [184, 21] width 191 height 18
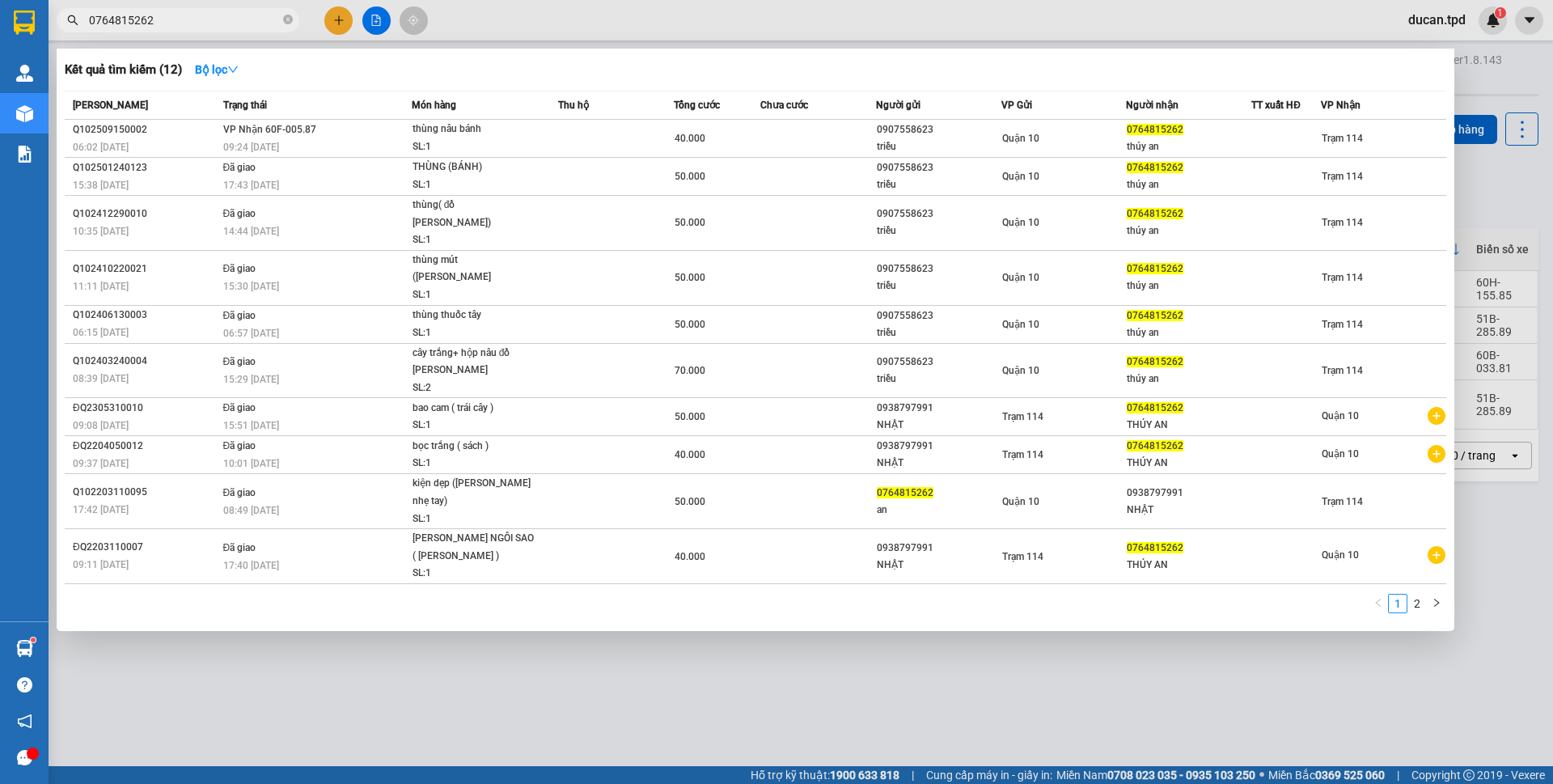
click at [165, 13] on input "0764815262" at bounding box center [184, 21] width 191 height 18
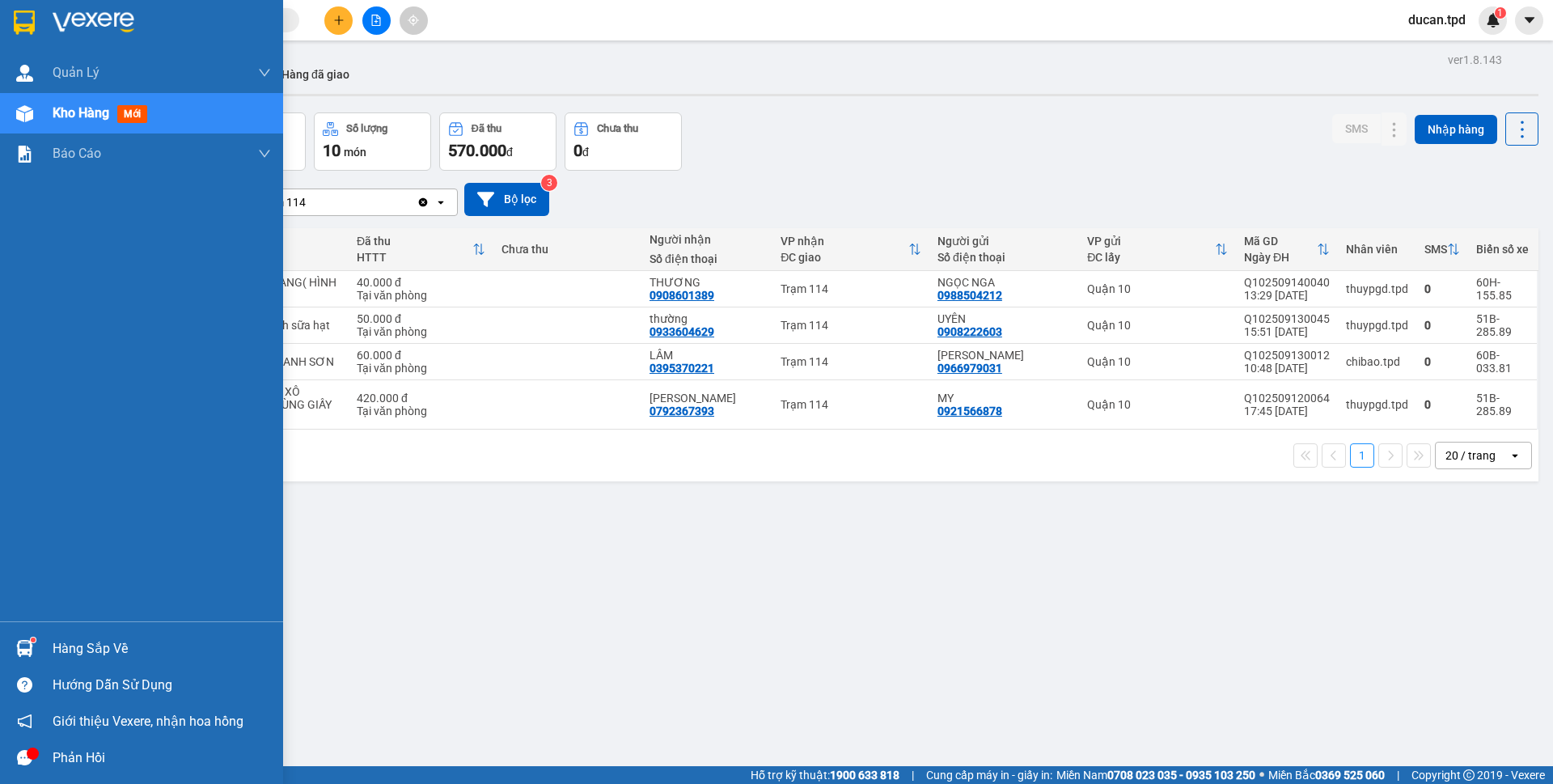
click at [80, 656] on div "Hàng sắp về" at bounding box center [161, 648] width 219 height 24
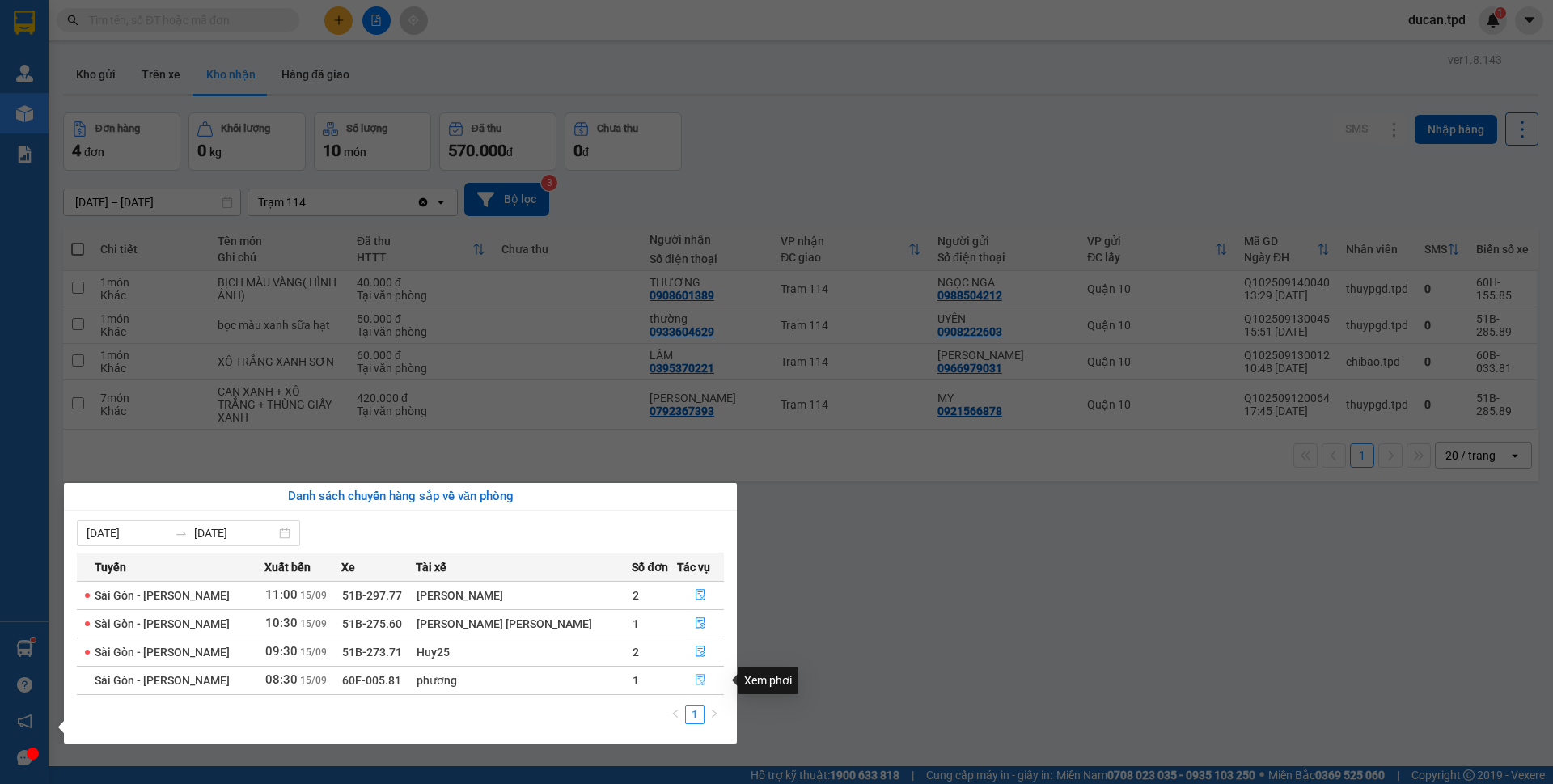
click at [697, 682] on icon "file-done" at bounding box center [700, 680] width 10 height 12
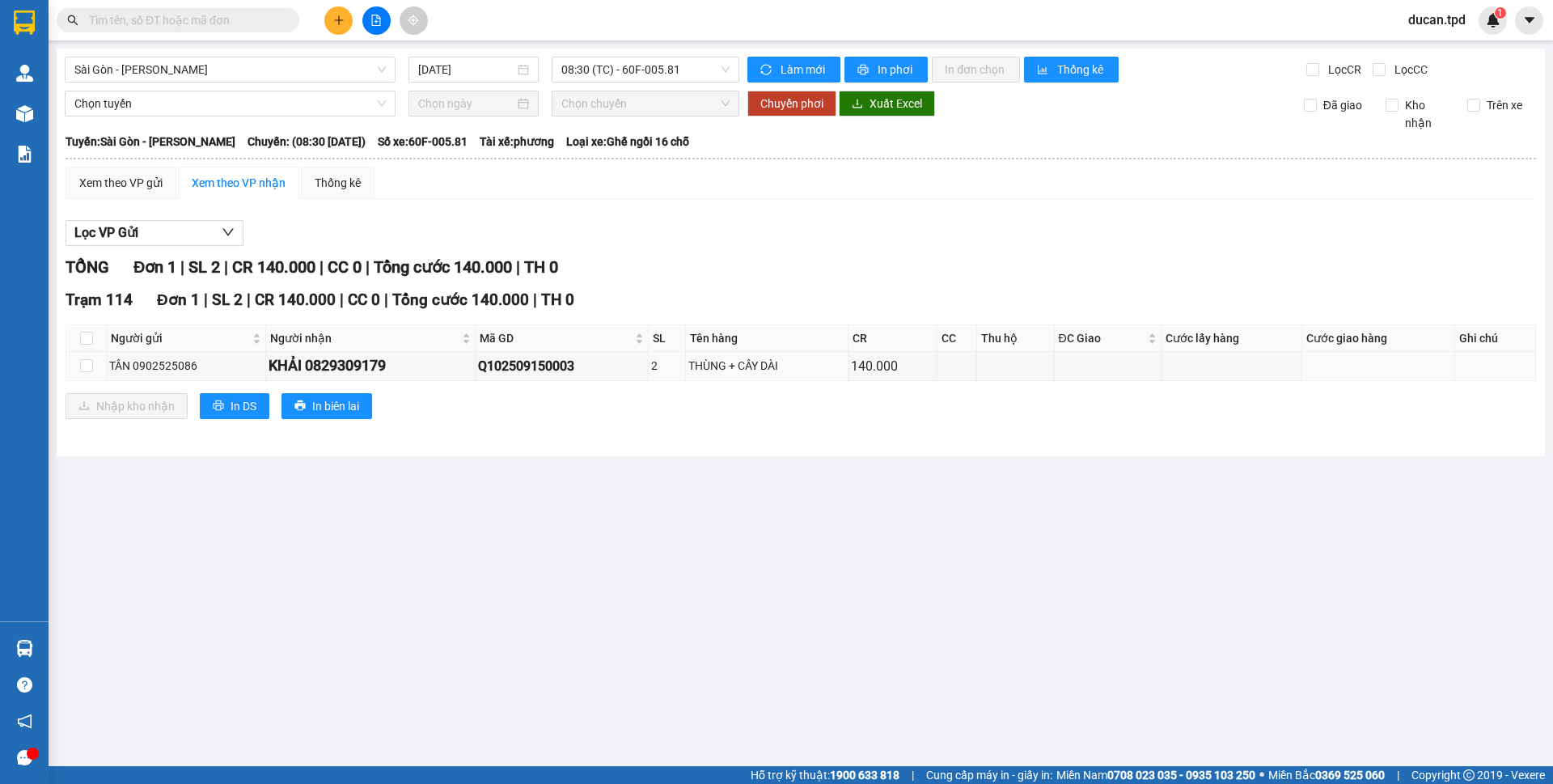
click at [77, 337] on th at bounding box center [86, 339] width 40 height 27
click at [86, 338] on input "checkbox" at bounding box center [86, 338] width 13 height 13
checkbox input "true"
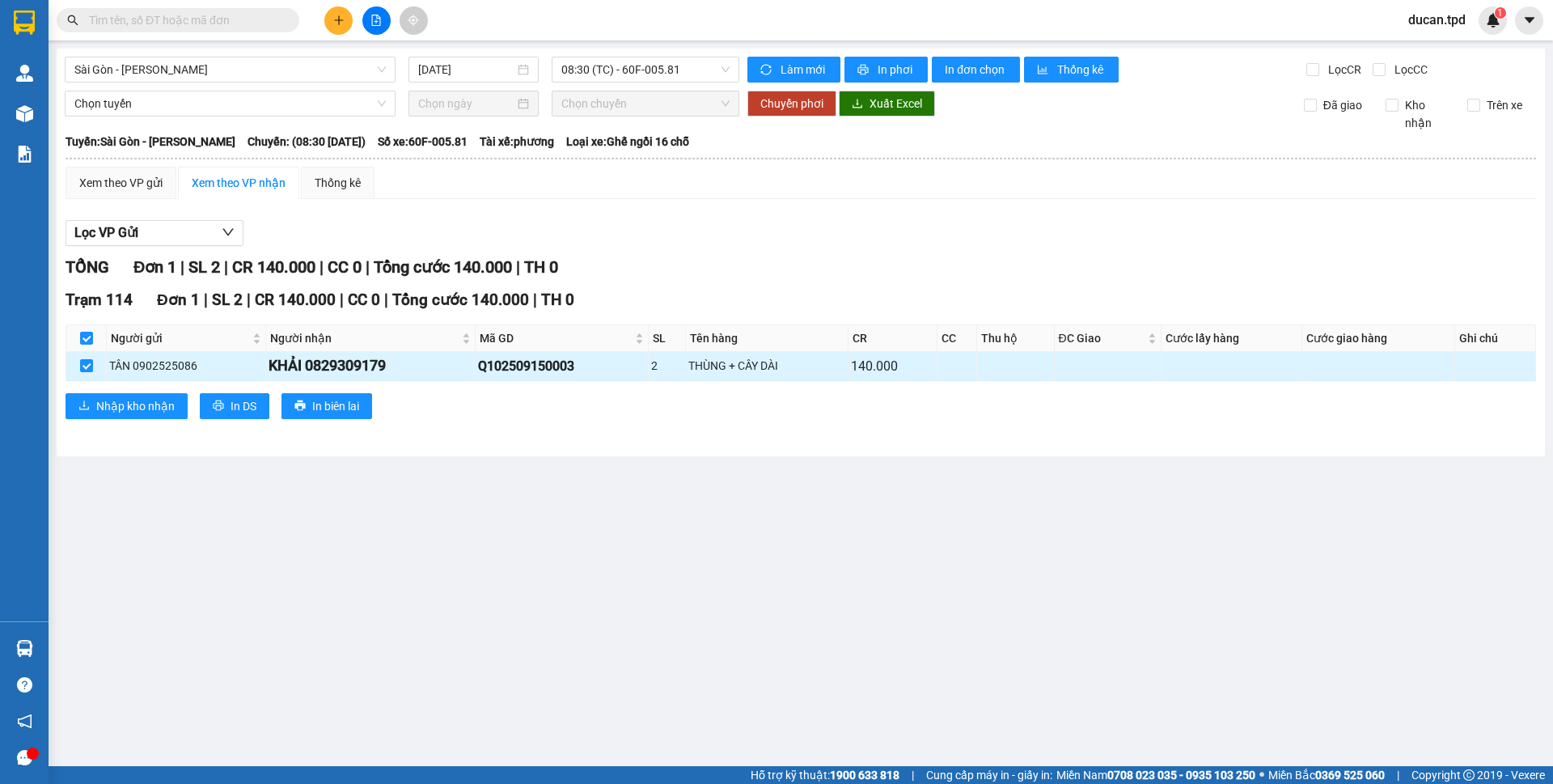
click at [340, 367] on div "KHẢI 0829309179" at bounding box center [370, 365] width 203 height 22
copy div "0829309179"
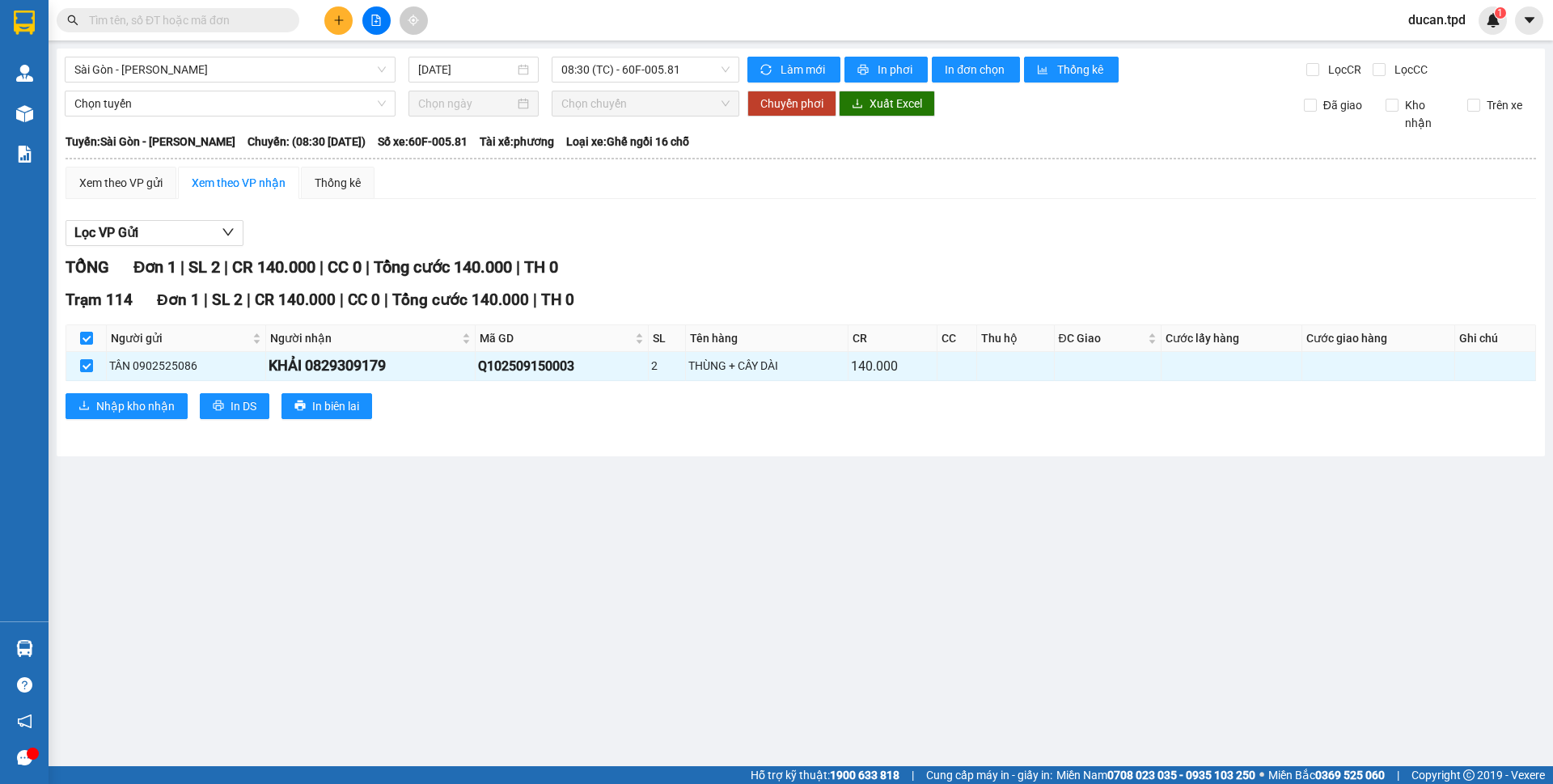
click at [230, 22] on input "text" at bounding box center [184, 21] width 191 height 18
paste input "0829309179"
type input "0829309179"
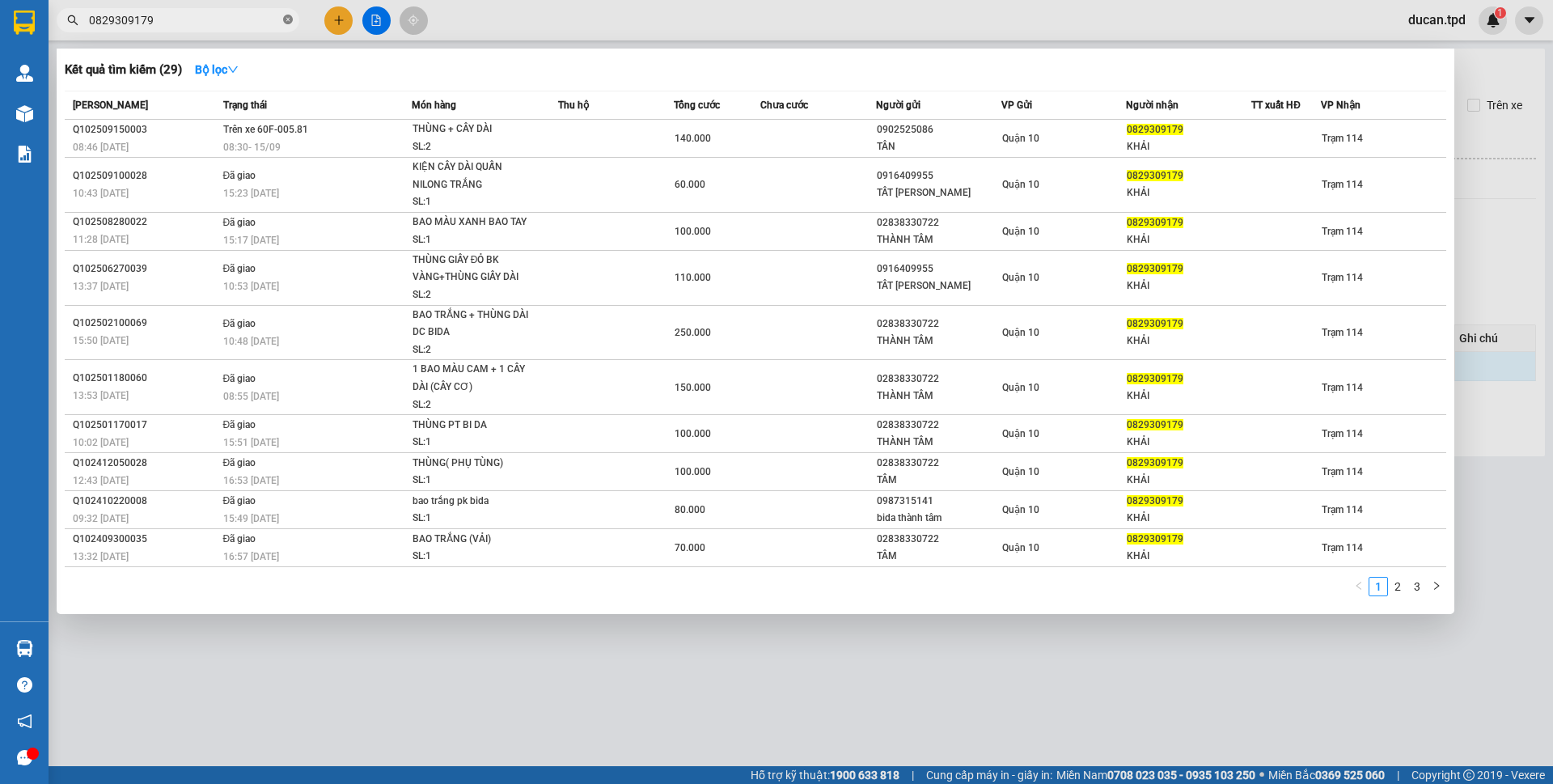
click at [284, 22] on icon "close-circle" at bounding box center [288, 19] width 10 height 10
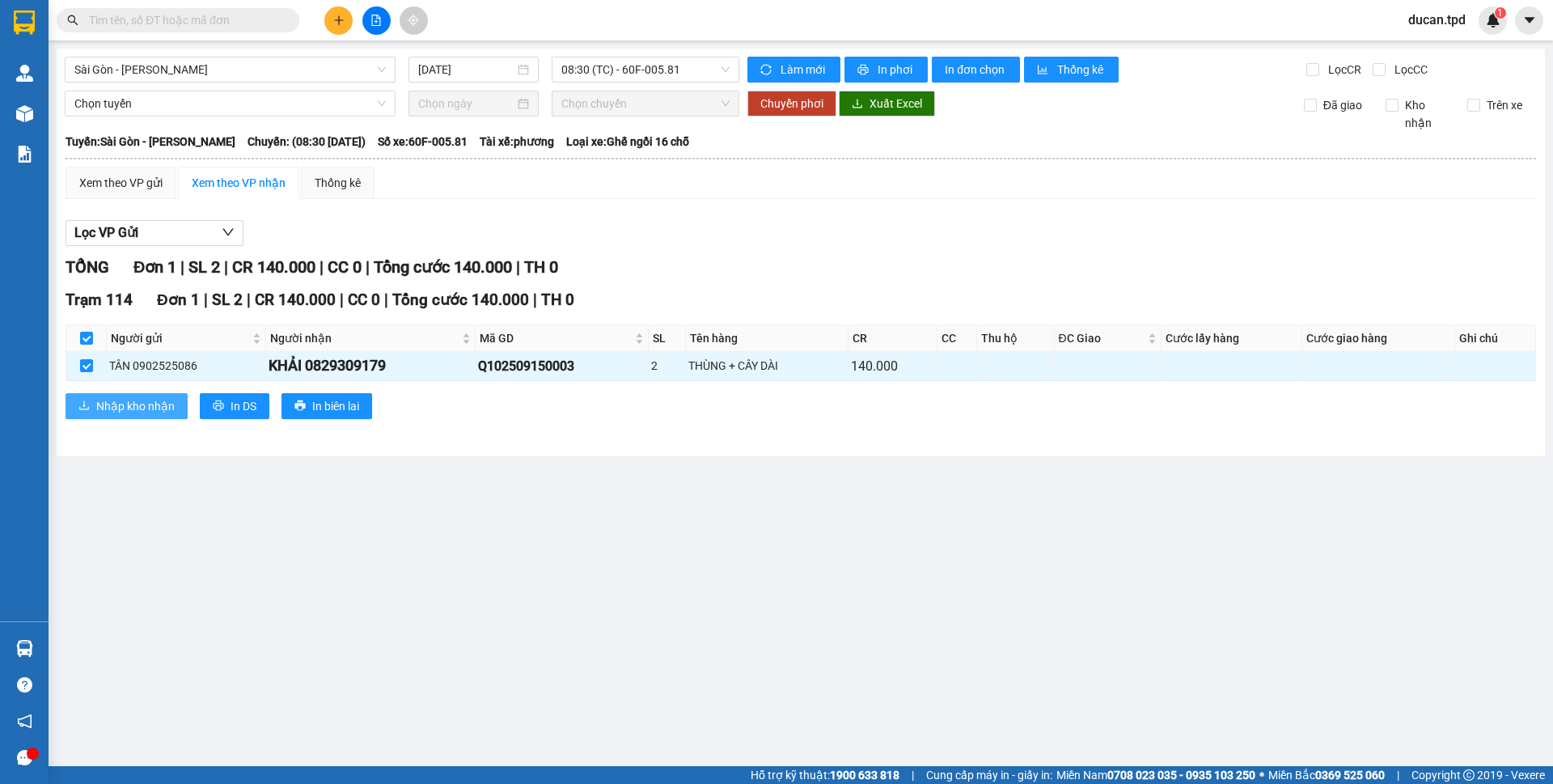
click at [111, 413] on span "Nhập kho nhận" at bounding box center [135, 406] width 78 height 18
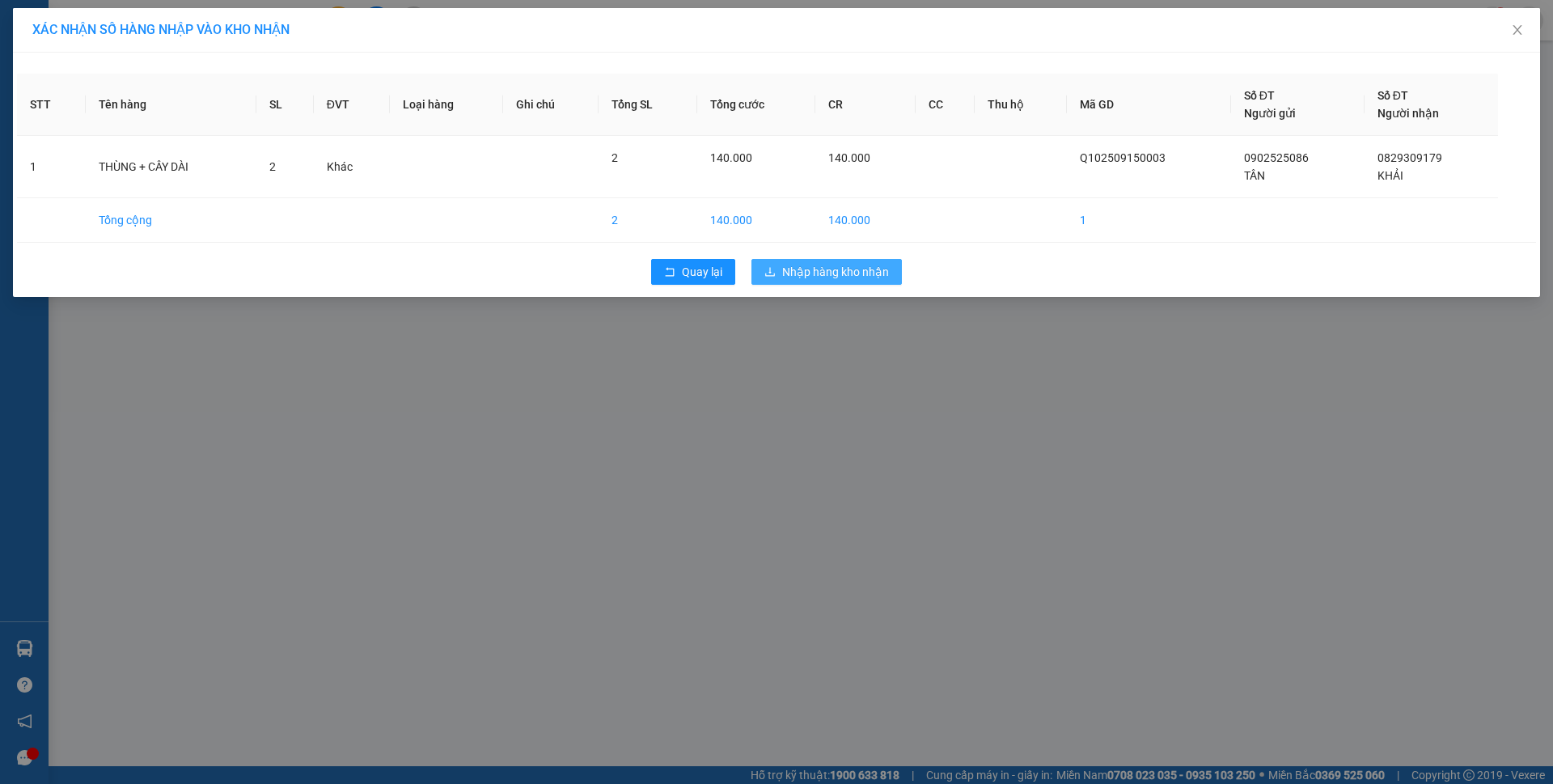
click at [808, 269] on span "Nhập hàng kho nhận" at bounding box center [835, 272] width 107 height 18
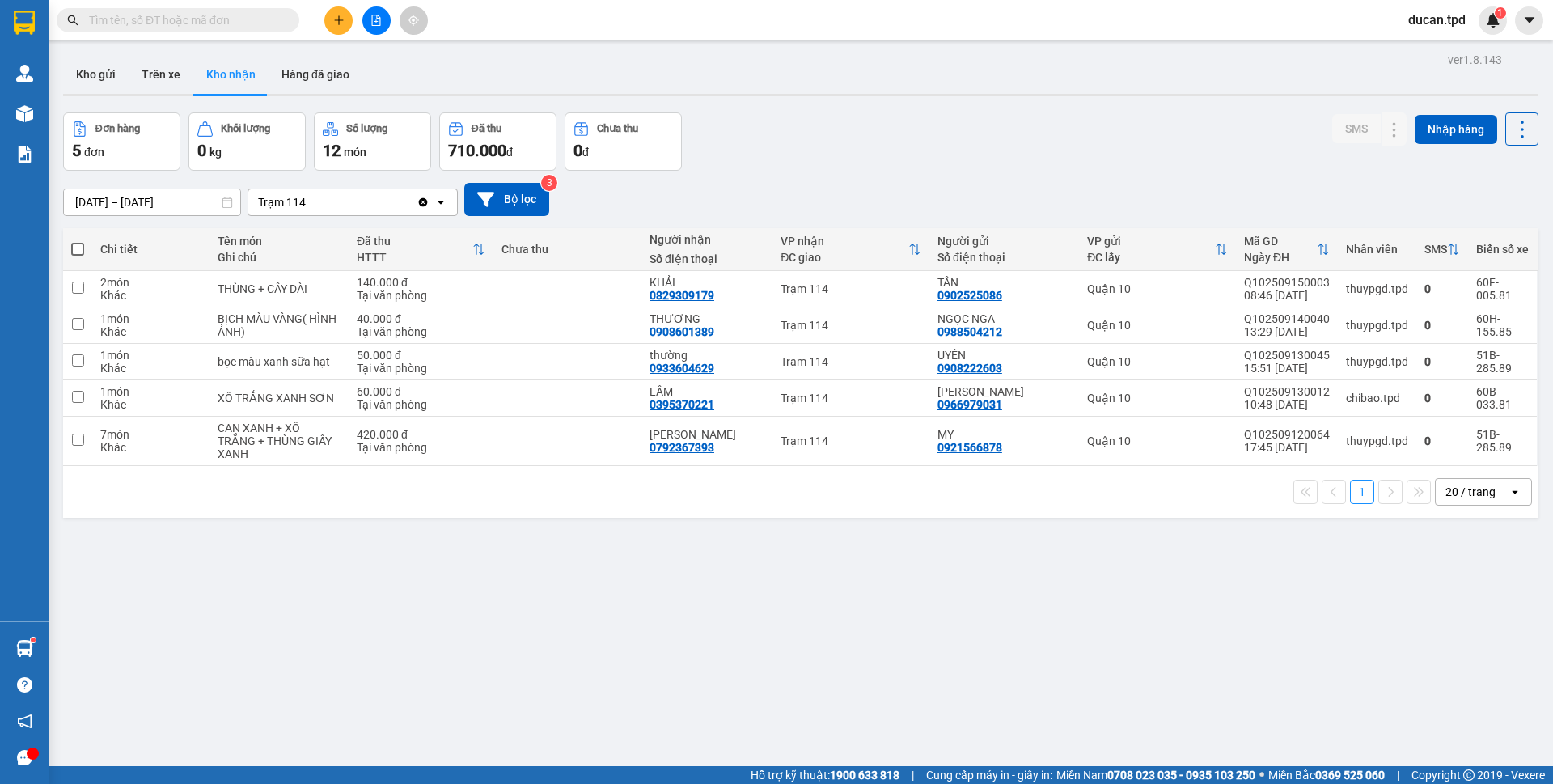
click at [200, 20] on input "text" at bounding box center [184, 21] width 191 height 18
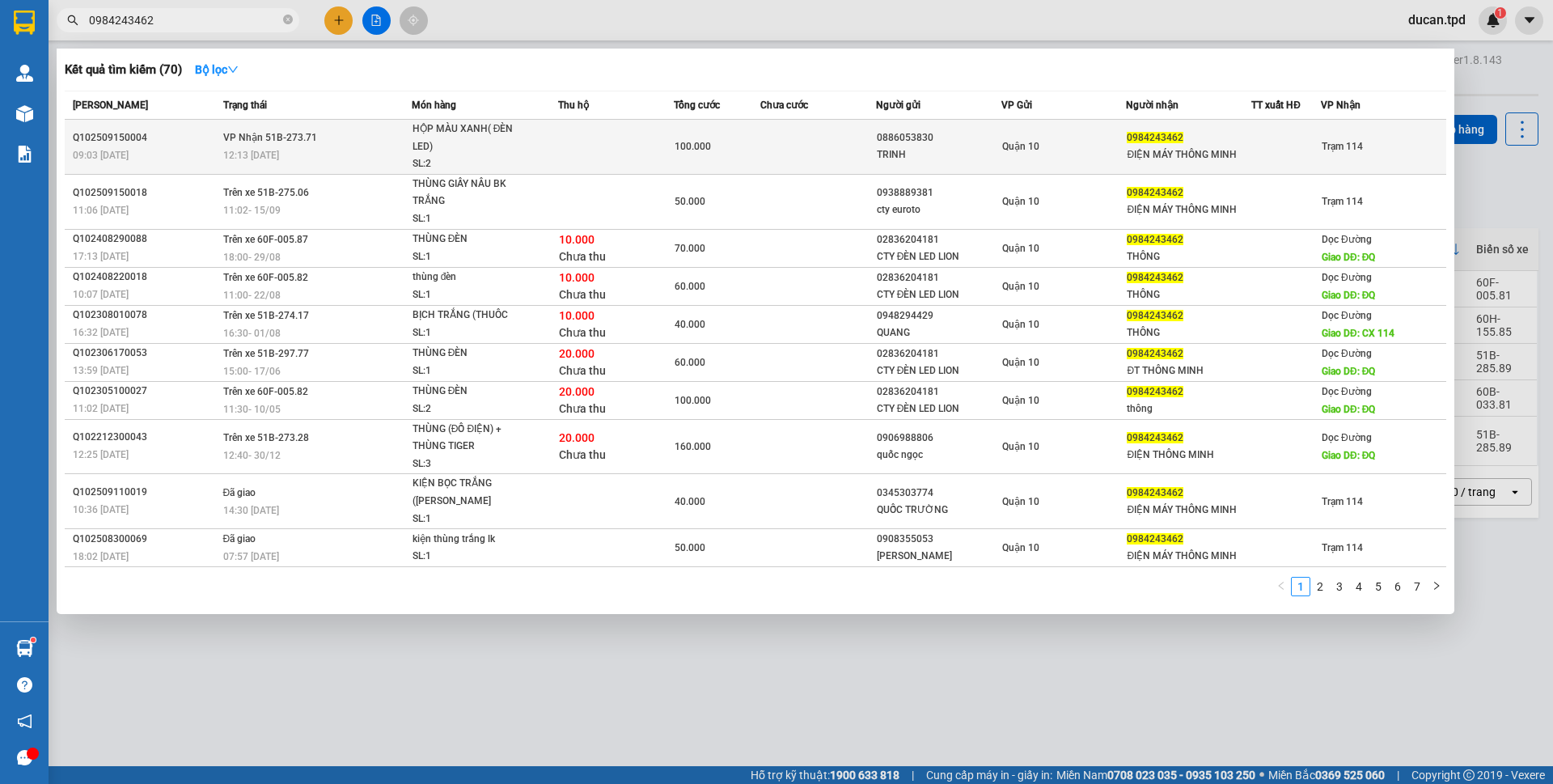
type input "0984243462"
click at [1020, 156] on td "Quận 10" at bounding box center [1063, 147] width 125 height 55
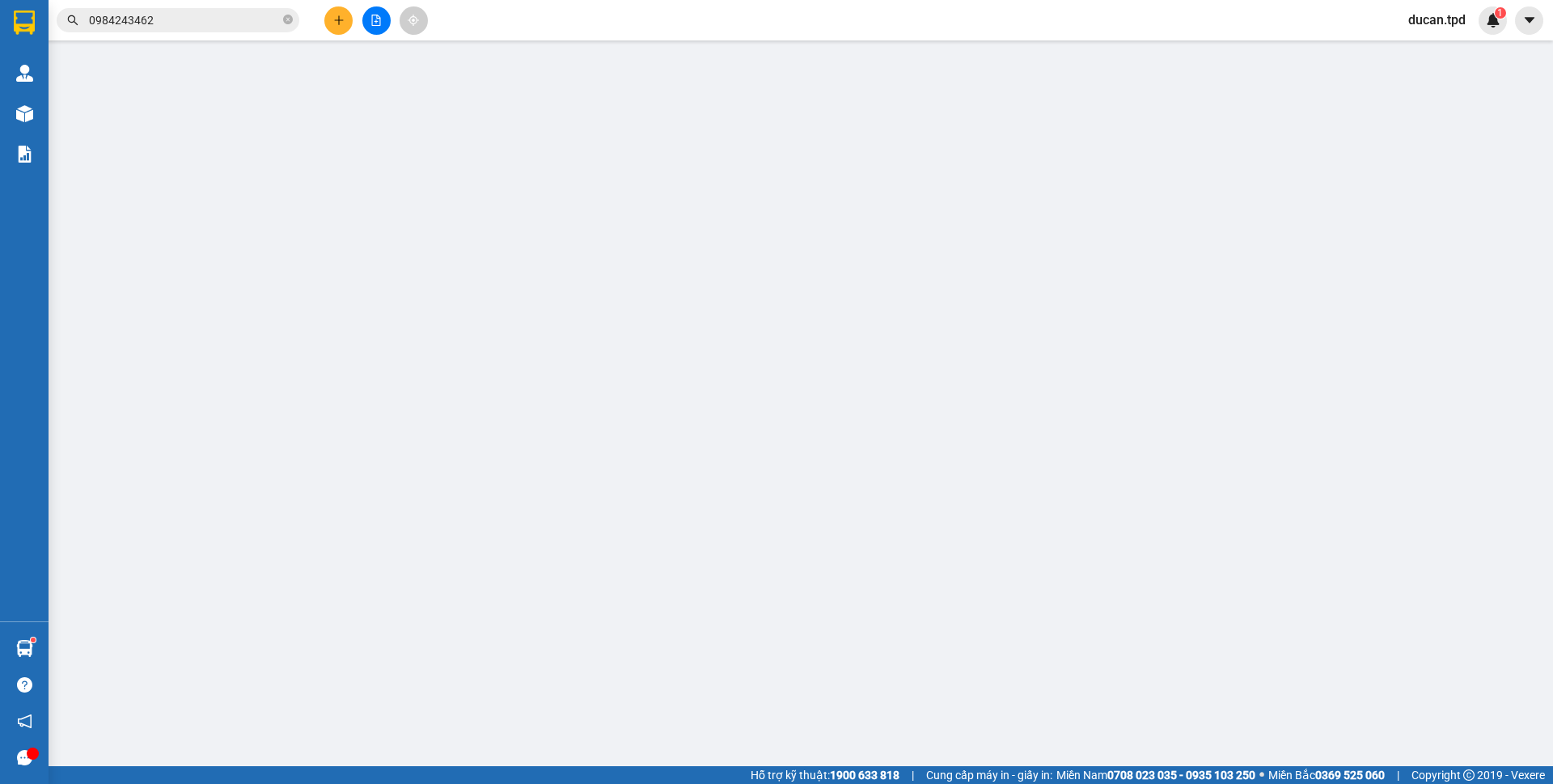
type input "0886053830"
type input "TRINH"
type input "0984243462"
type input "ĐIỆN MÁY THÔNG MINH"
type input "100.000"
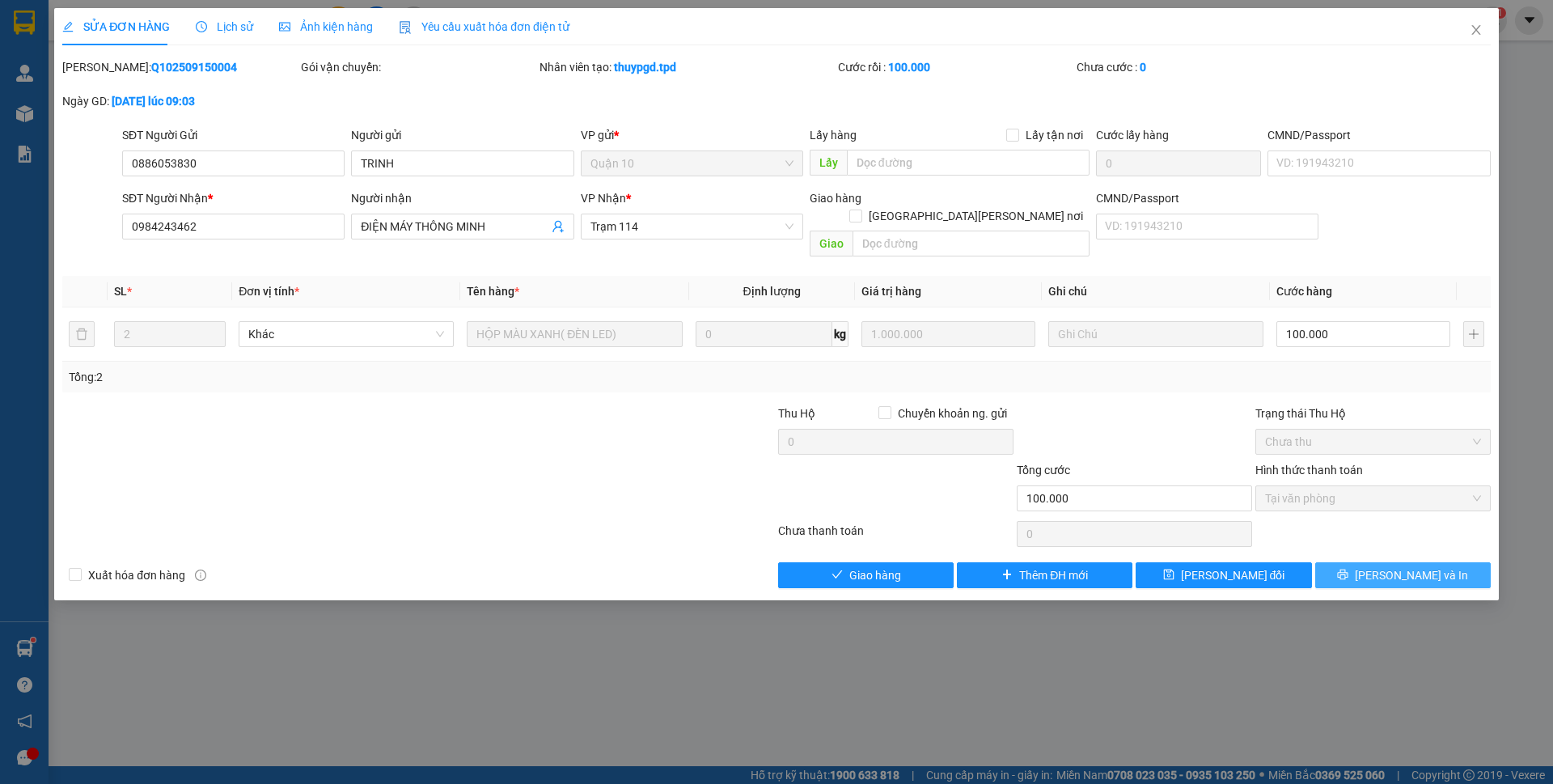
click at [1372, 562] on button "[PERSON_NAME] và In" at bounding box center [1402, 575] width 175 height 26
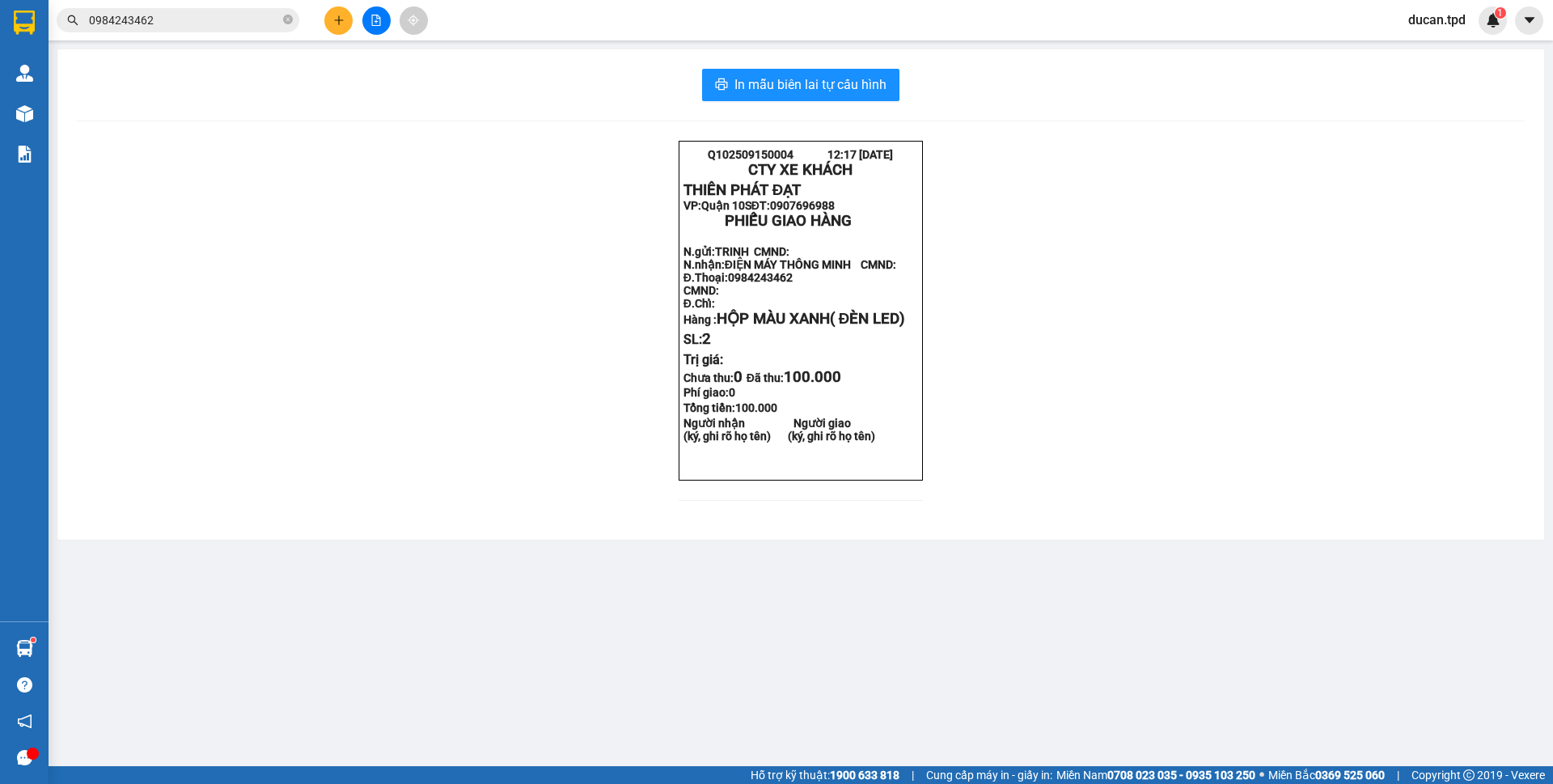
click at [813, 103] on div "In mẫu biên lai tự cấu hình Q102509150004 12:17 15-09-2025 CTY XE KHÁCH THIÊN …" at bounding box center [800, 294] width 1486 height 490
click at [815, 85] on span "In mẫu biên lai tự cấu hình" at bounding box center [810, 85] width 152 height 20
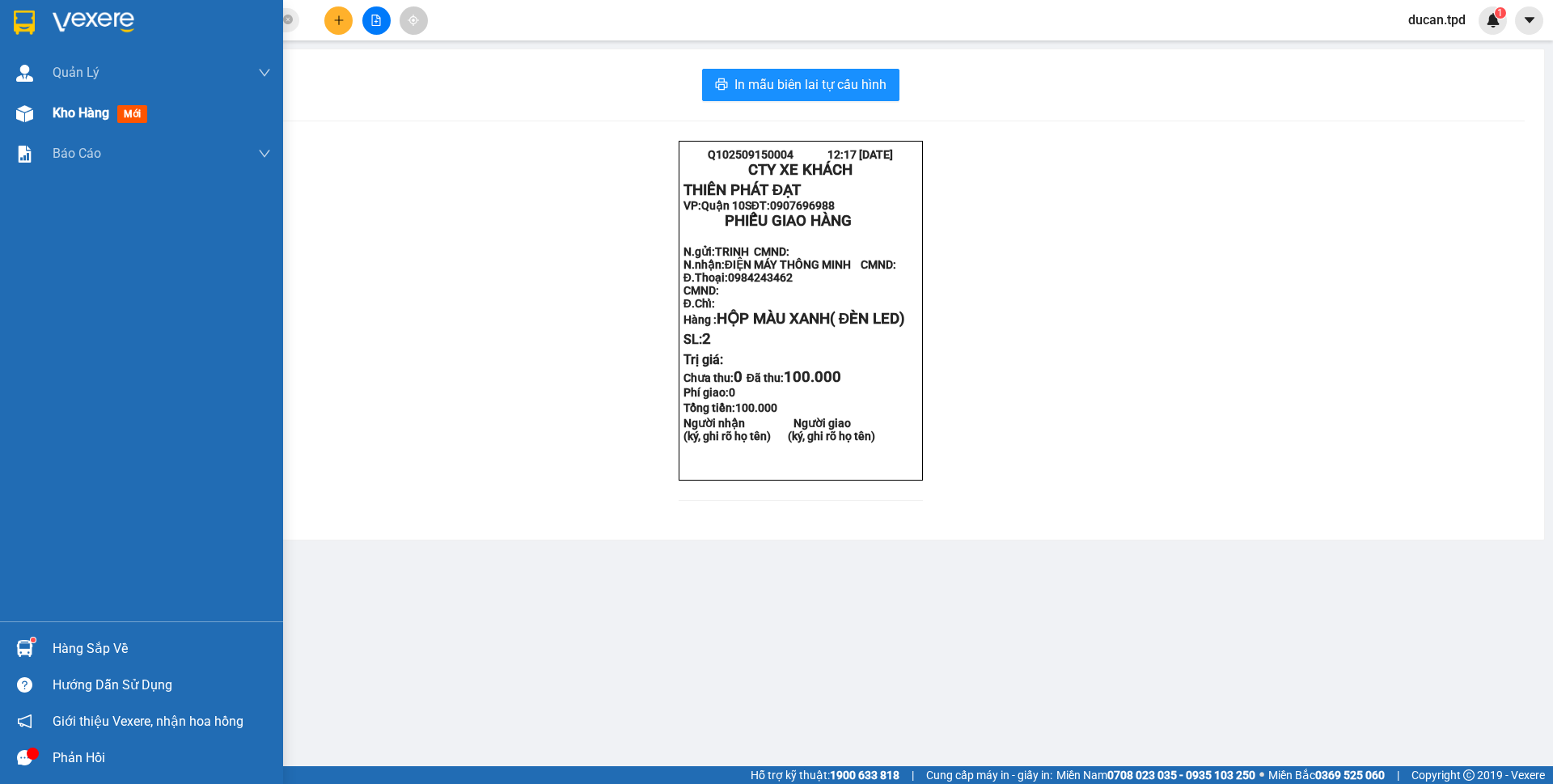
click at [0, 104] on div "Kho hàng mới" at bounding box center [141, 112] width 283 height 40
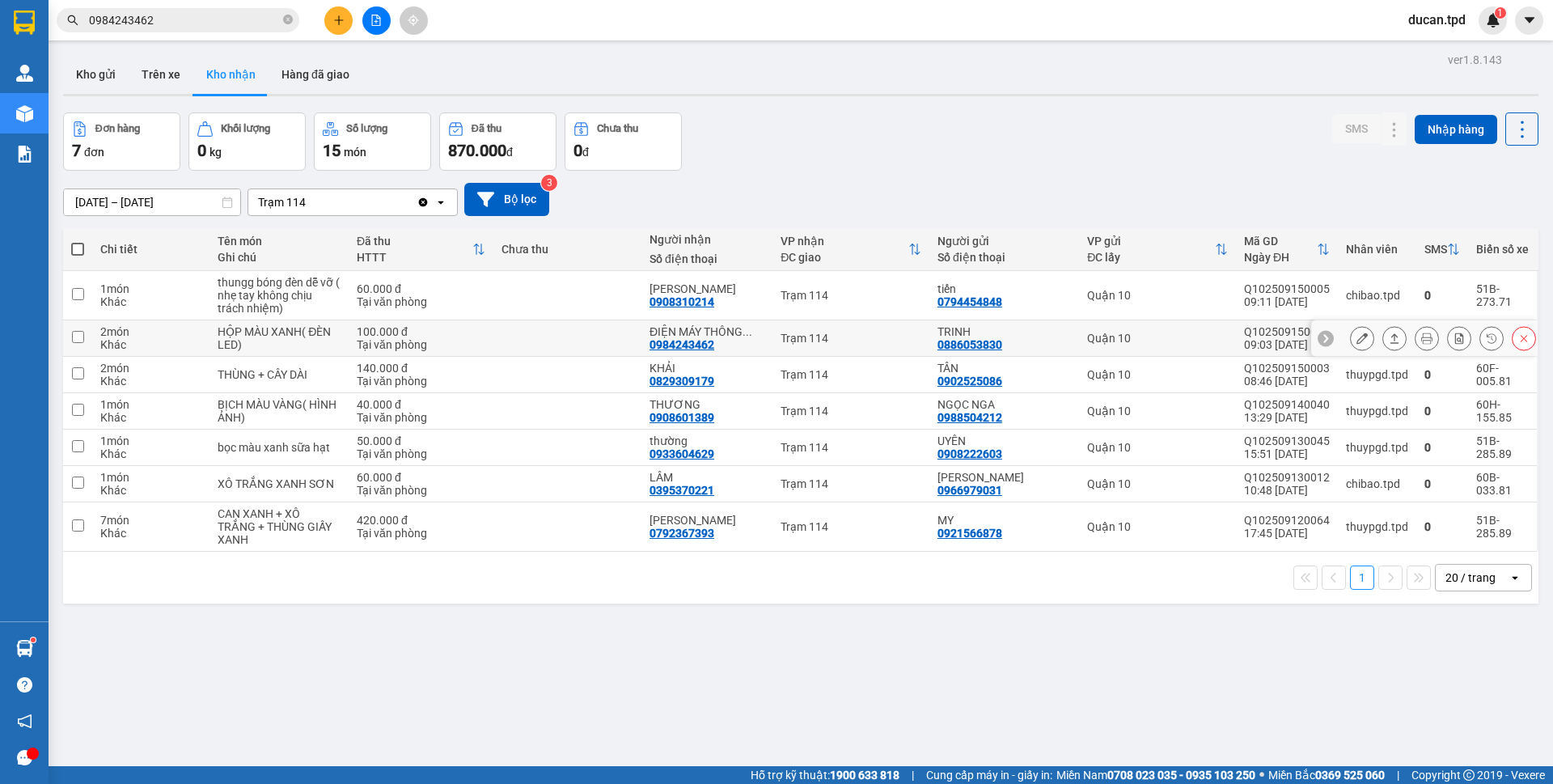
click at [1354, 334] on button at bounding box center [1361, 338] width 22 height 28
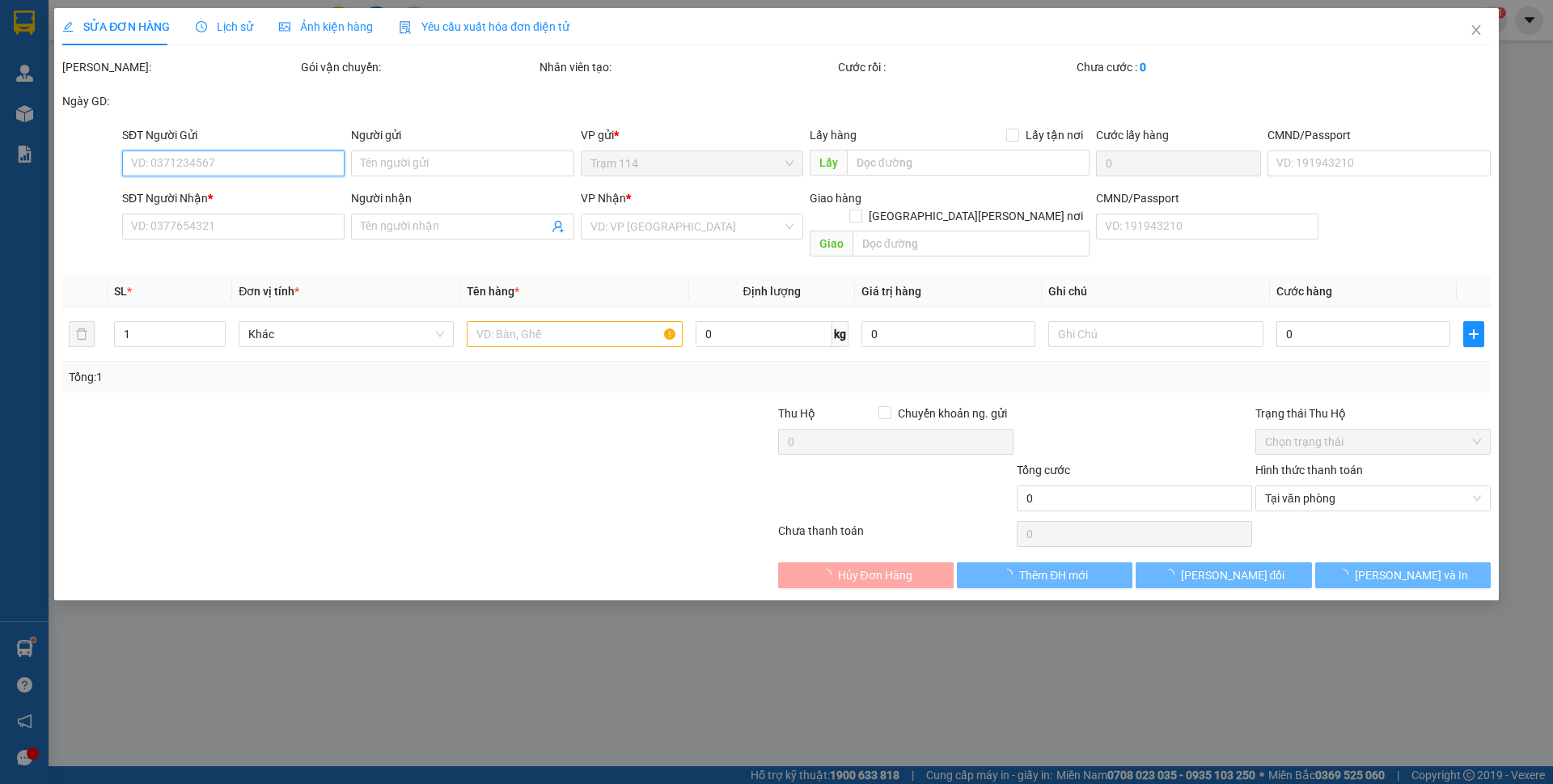
type input "0886053830"
type input "TRINH"
type input "0984243462"
type input "ĐIỆN MÁY THÔNG MINH"
type input "100.000"
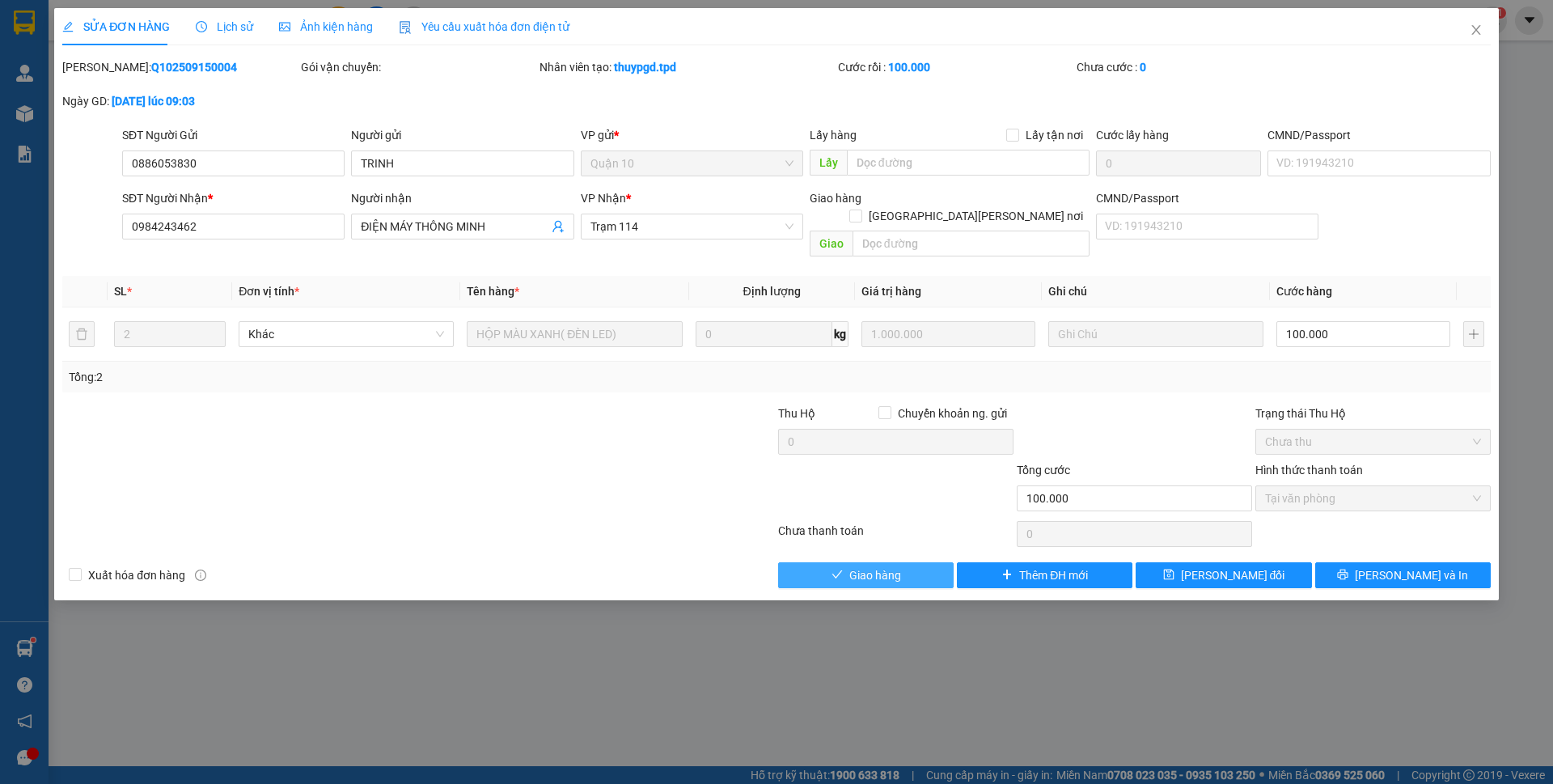
click at [851, 566] on span "Giao hàng" at bounding box center [875, 575] width 52 height 18
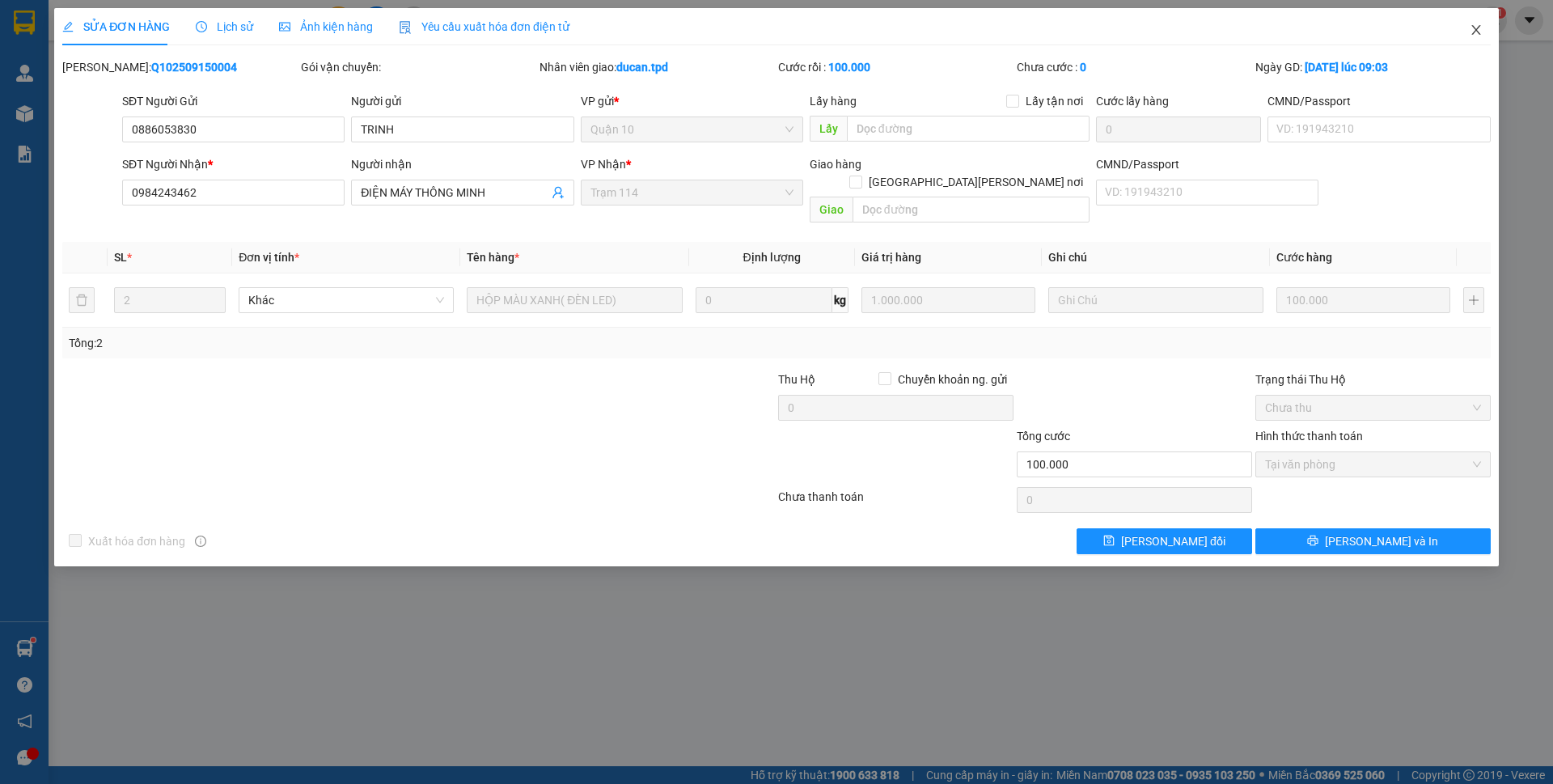
click at [1475, 26] on icon "close" at bounding box center [1476, 30] width 13 height 13
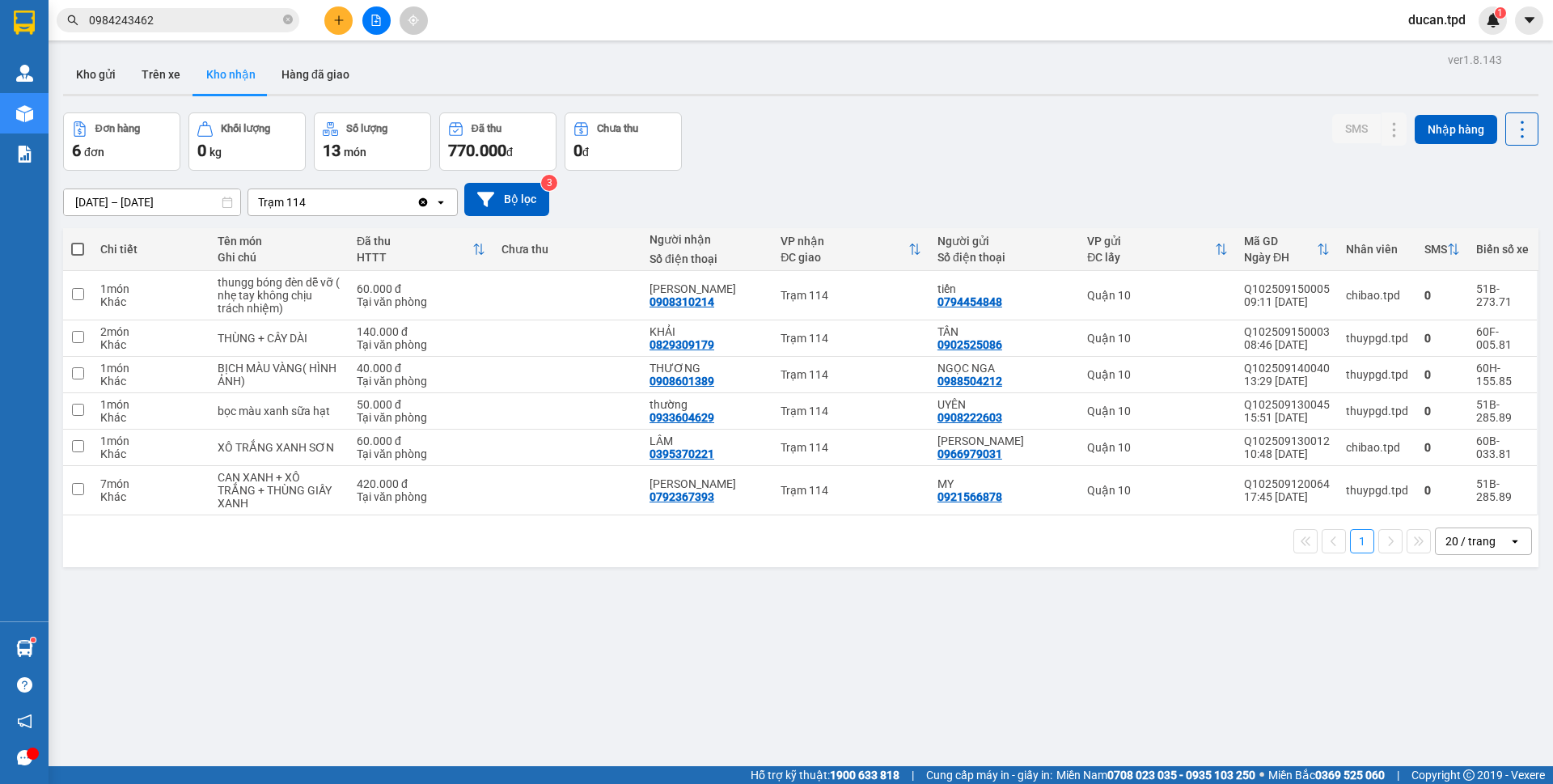
click at [181, 205] on input "[DATE] – [DATE]" at bounding box center [152, 201] width 176 height 26
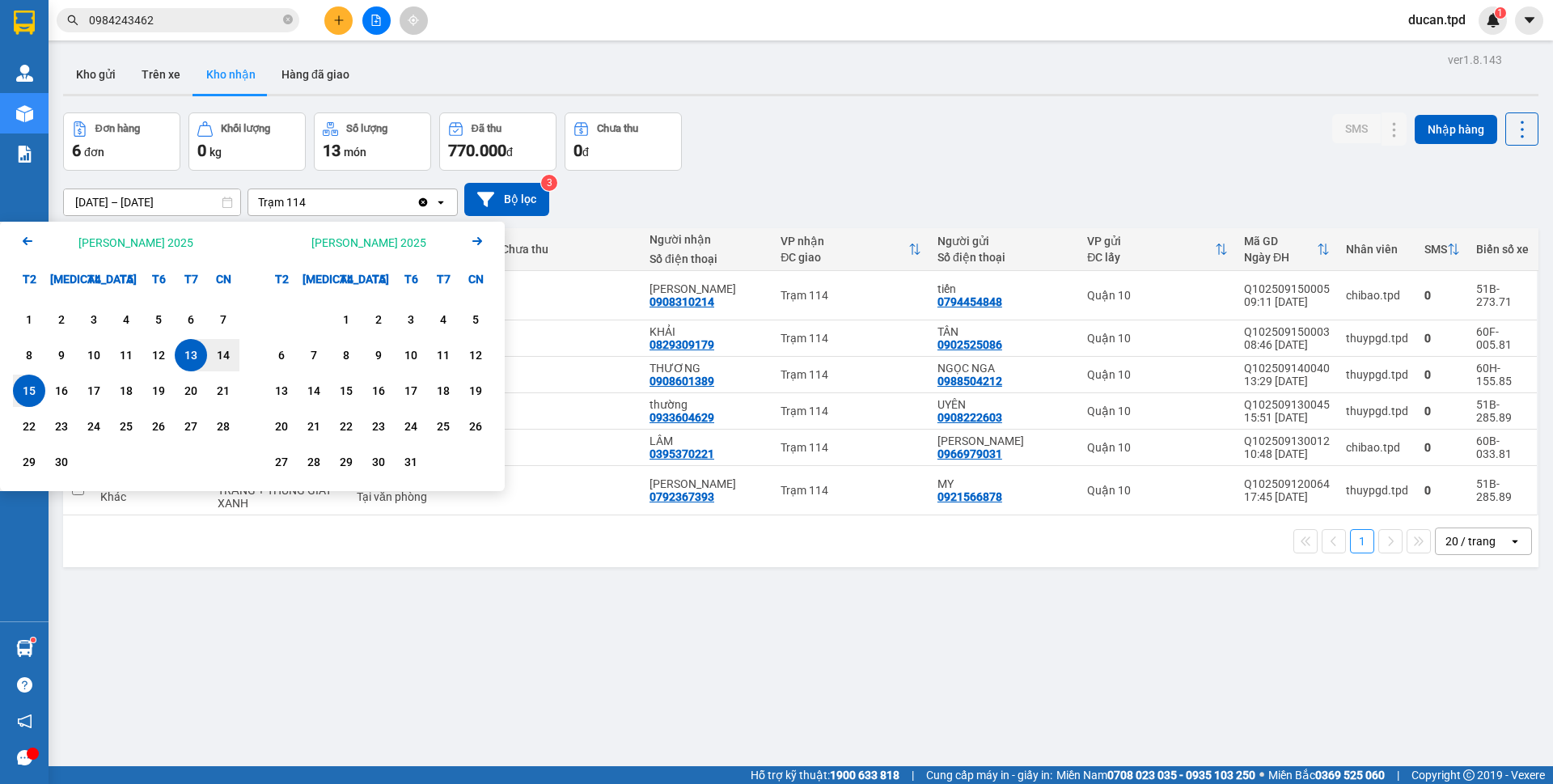
click at [20, 241] on icon "Arrow Left" at bounding box center [28, 241] width 20 height 20
click at [168, 459] on div "29" at bounding box center [158, 462] width 22 height 20
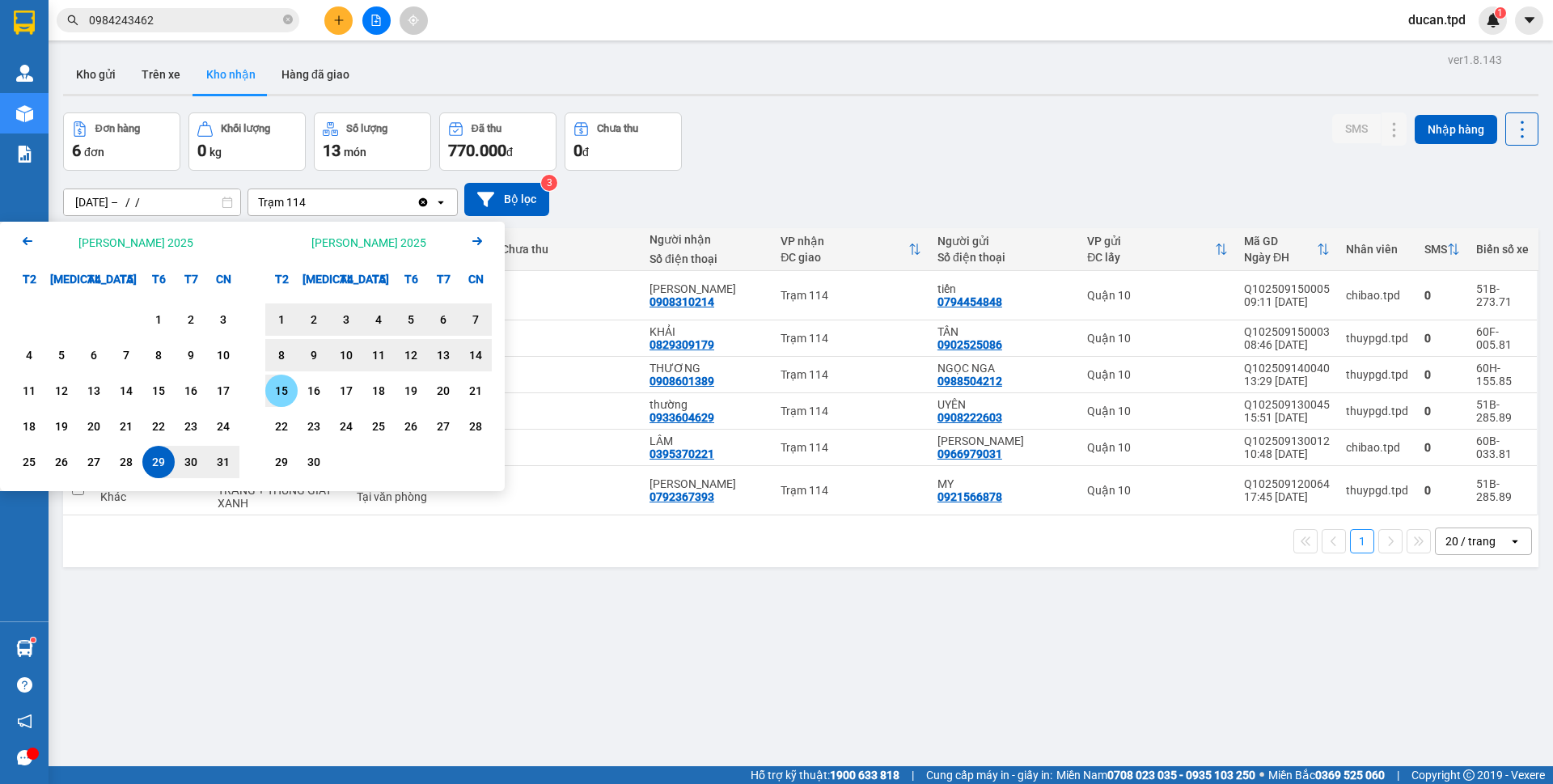
click at [287, 391] on div "15" at bounding box center [281, 391] width 22 height 20
type input "29/08/2025 – 15/09/2025"
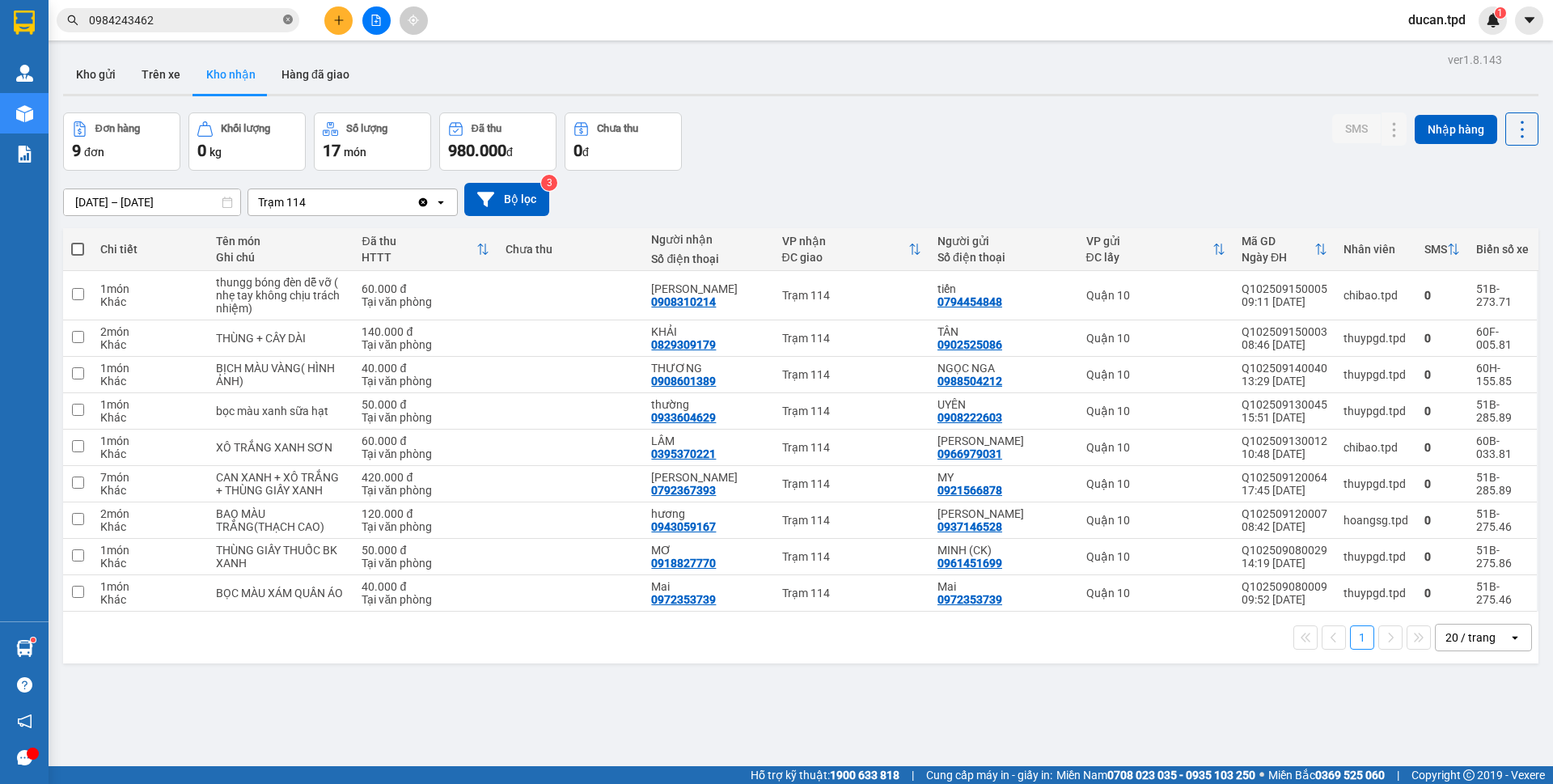
click at [284, 20] on icon "close-circle" at bounding box center [288, 19] width 10 height 10
click at [129, 24] on input "text" at bounding box center [184, 21] width 191 height 18
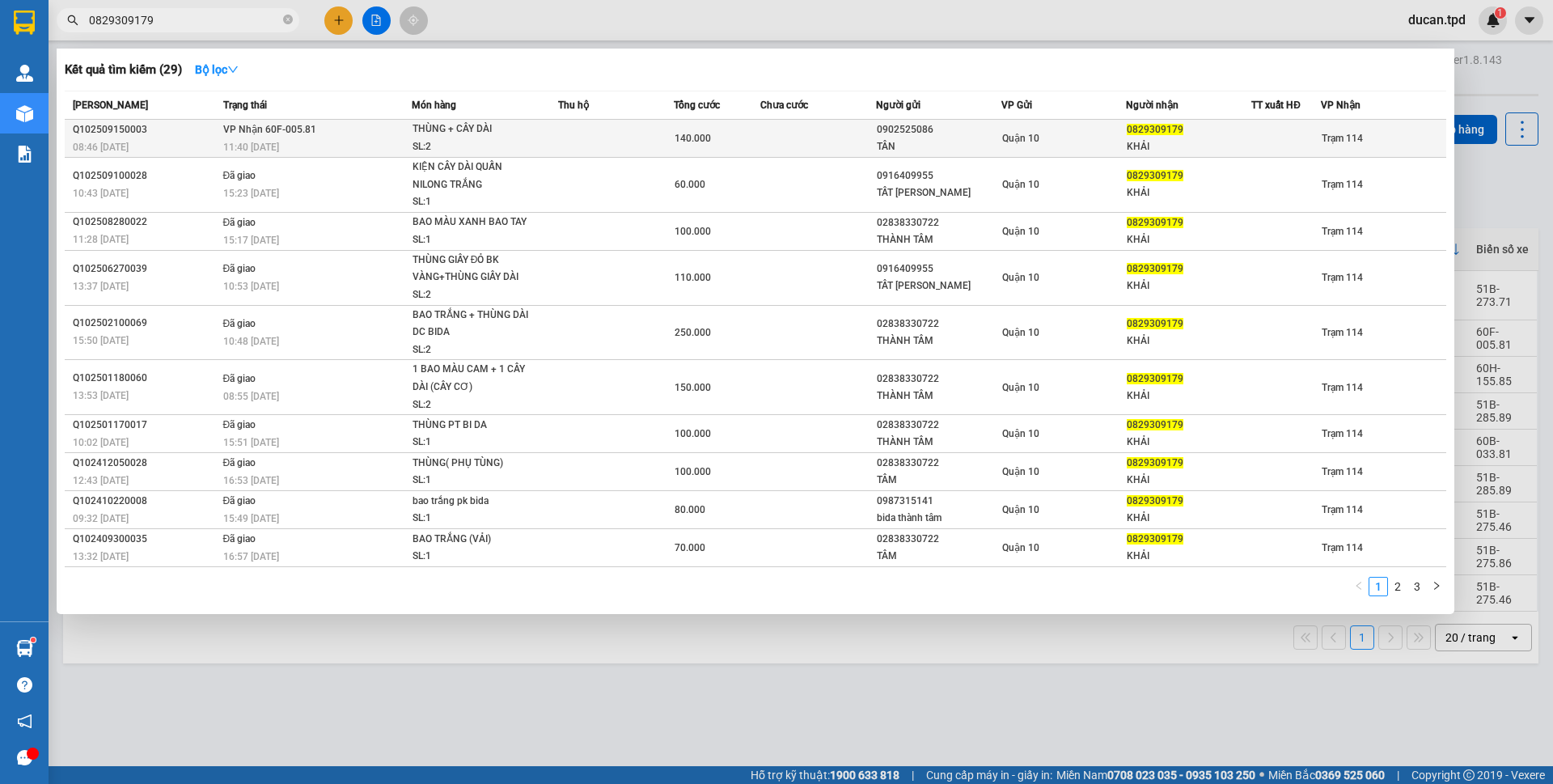
type input "0829309179"
click at [843, 138] on td at bounding box center [817, 138] width 116 height 38
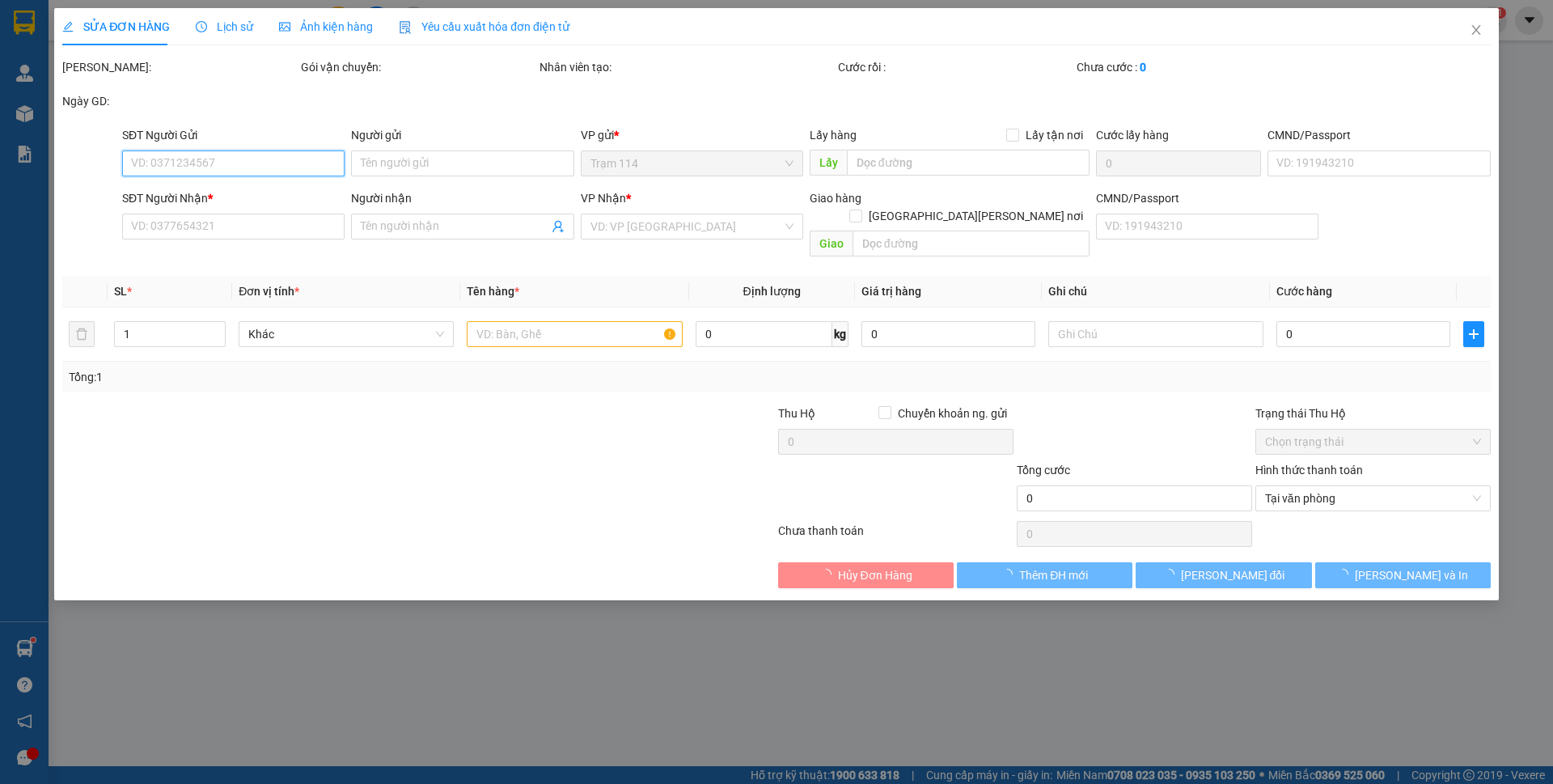
type input "0902525086"
type input "TÂN"
type input "0829309179"
type input "KHẢI"
type input "140.000"
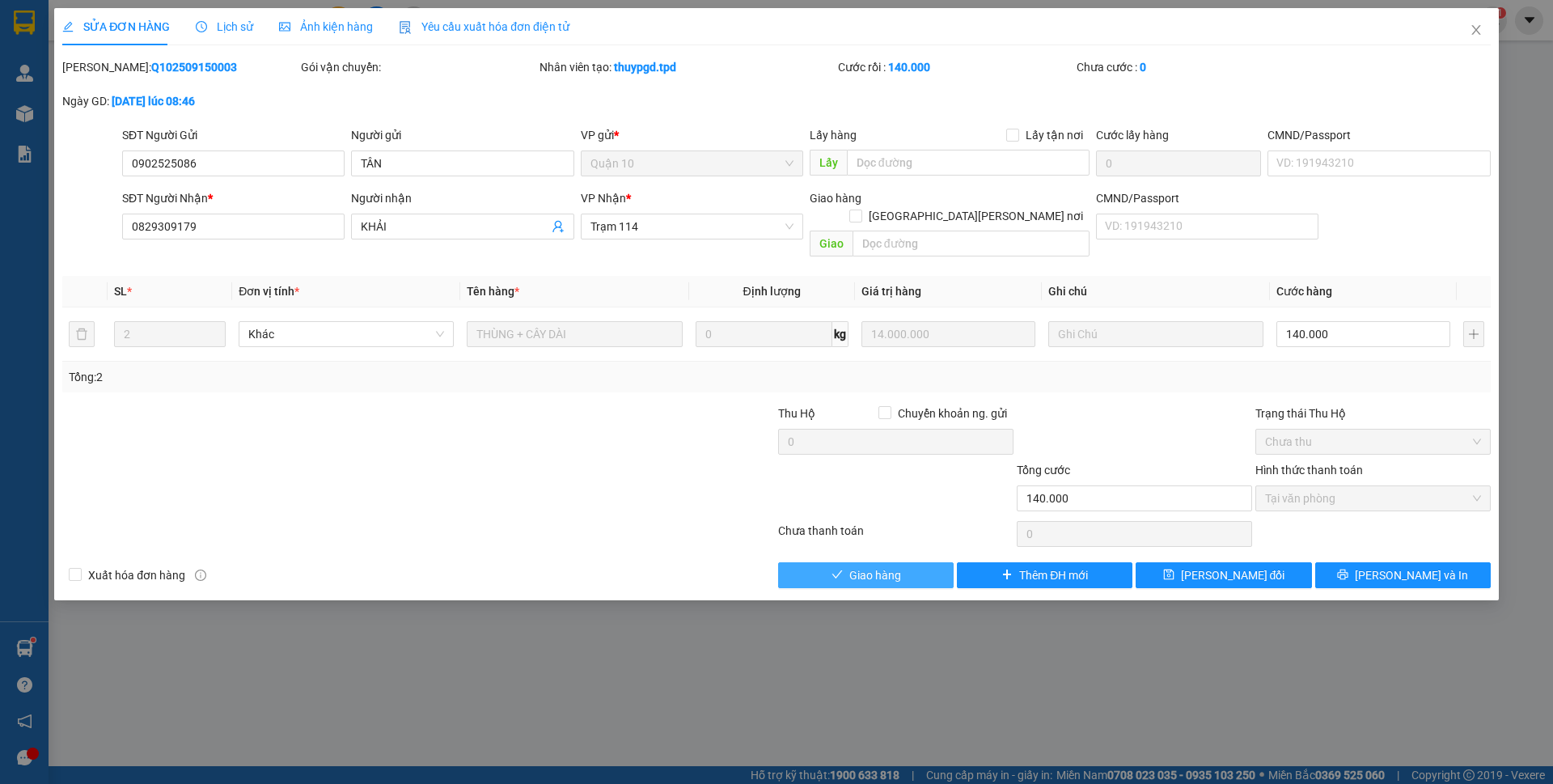
click at [845, 562] on button "Giao hàng" at bounding box center [865, 575] width 175 height 26
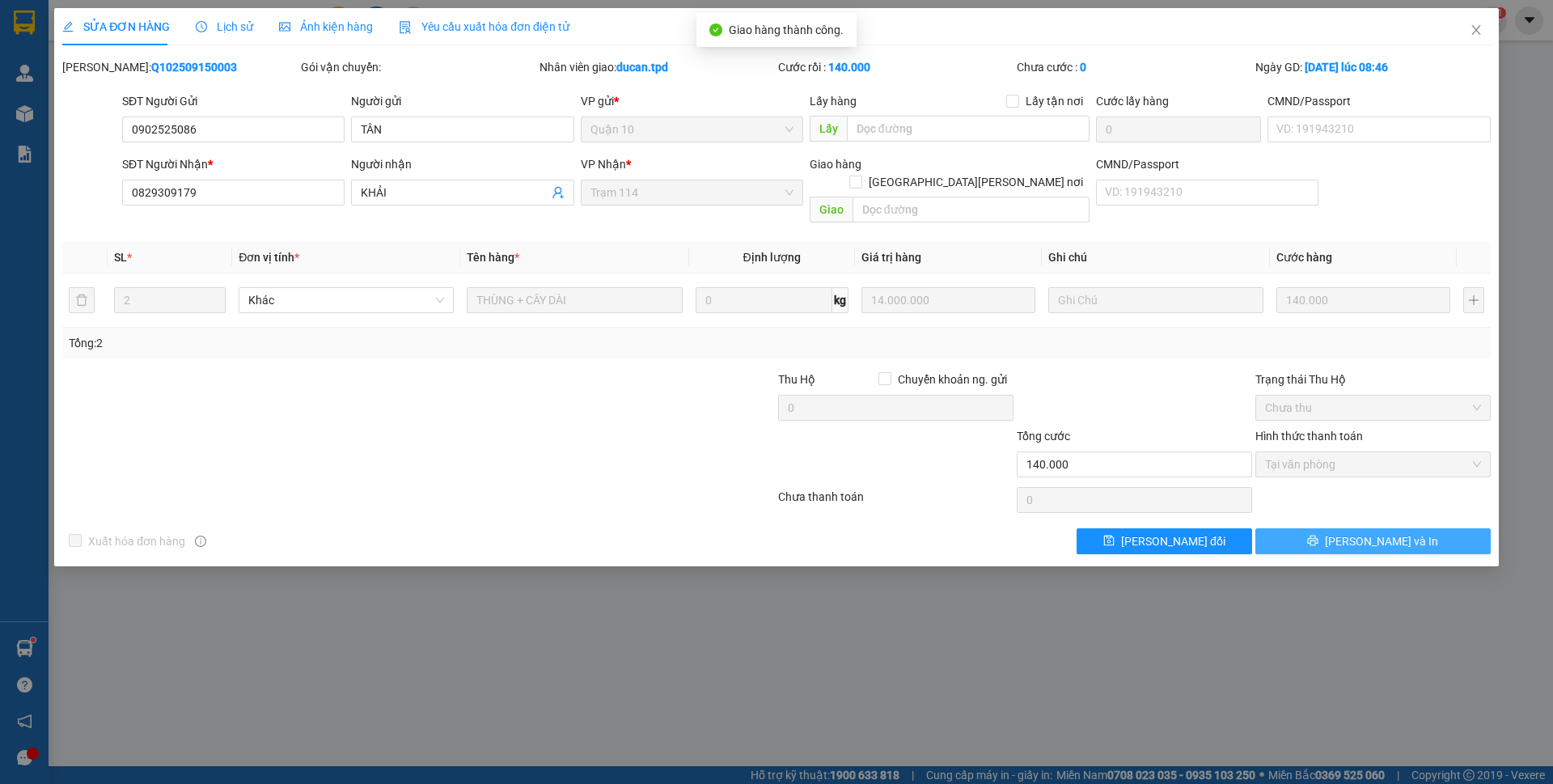
click at [1373, 532] on span "[PERSON_NAME] và In" at bounding box center [1381, 541] width 113 height 18
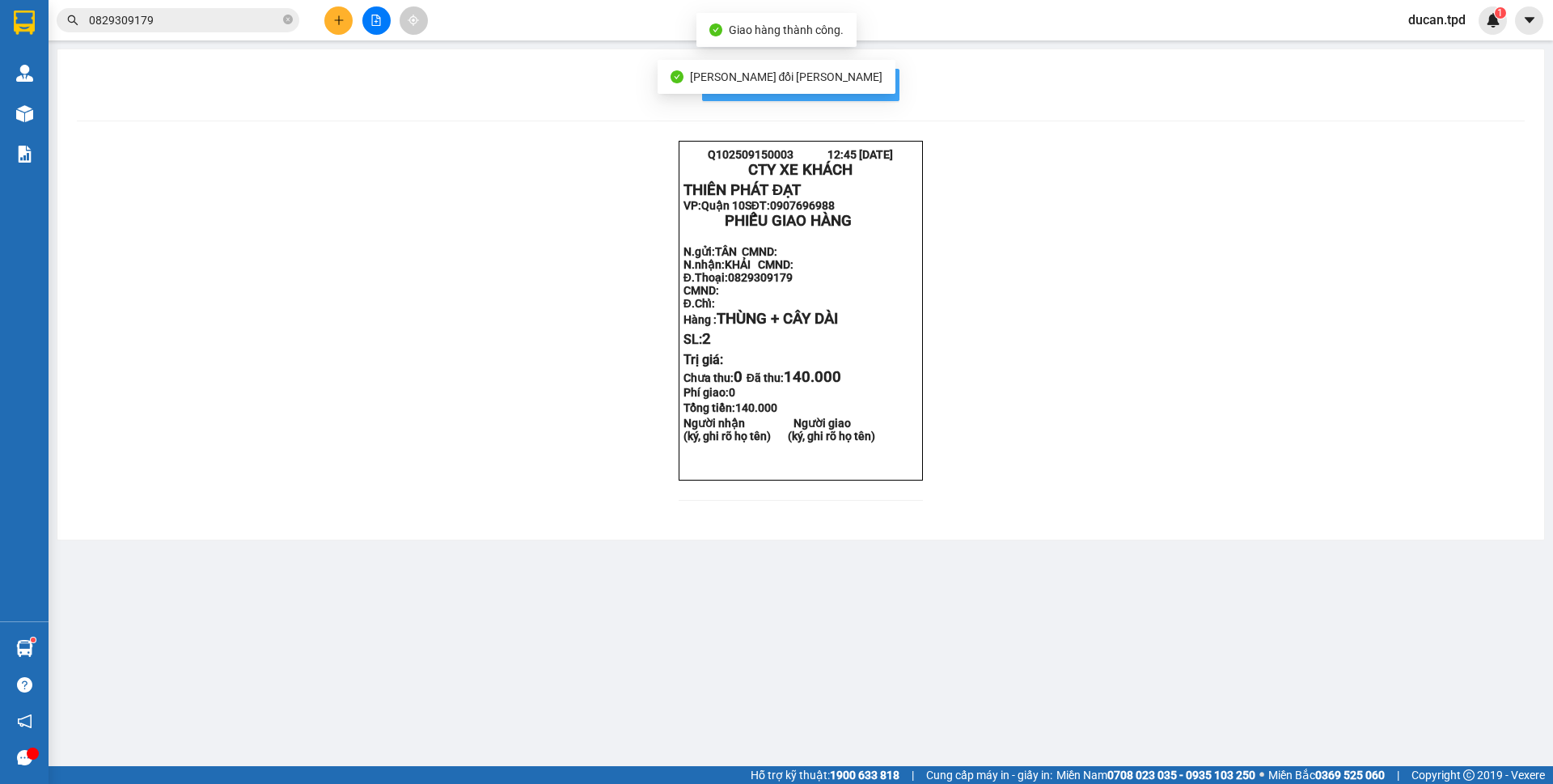
click at [861, 81] on span "In mẫu biên lai tự cấu hình" at bounding box center [810, 85] width 152 height 20
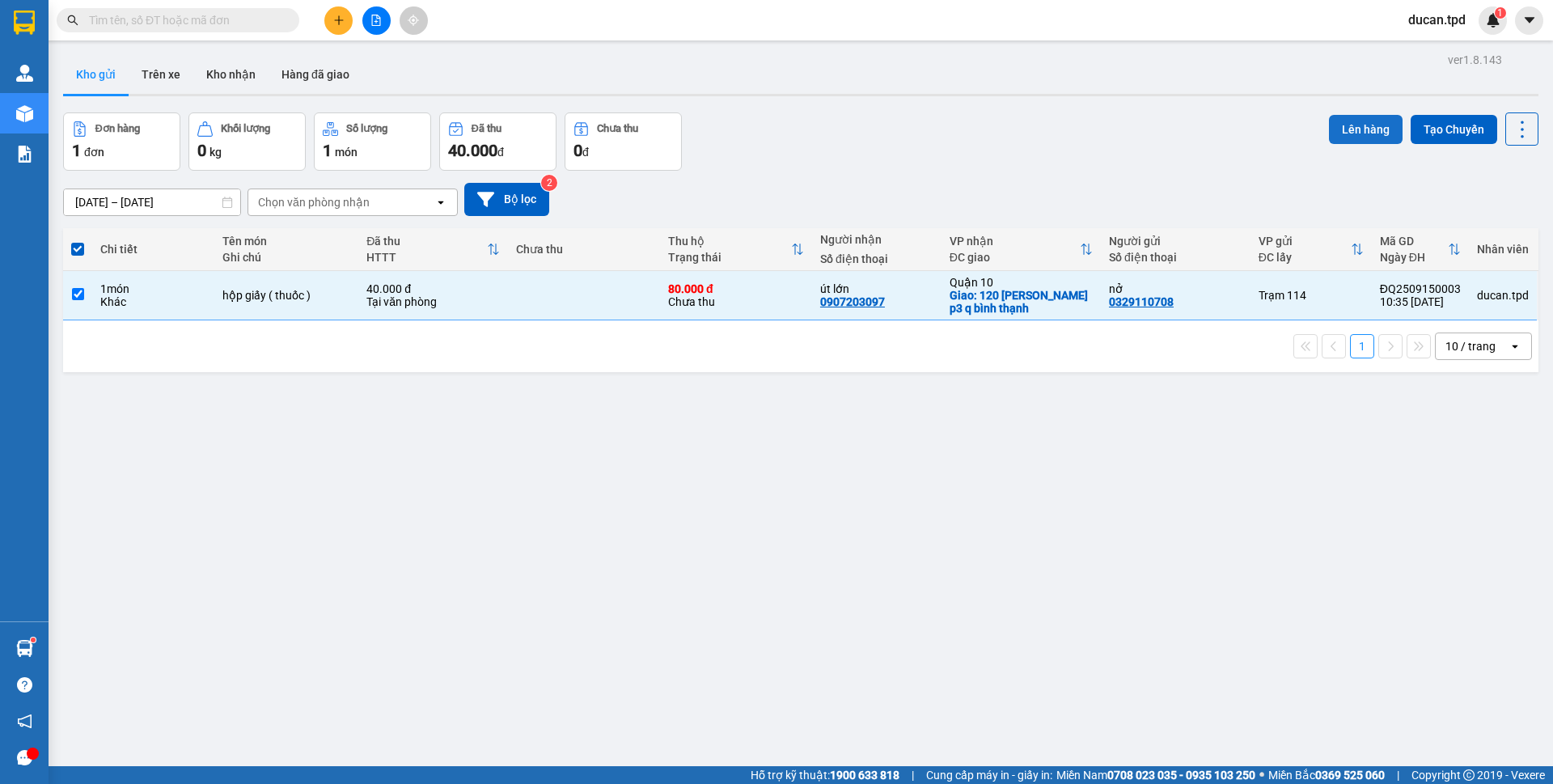
click at [1333, 132] on button "Lên hàng" at bounding box center [1366, 129] width 74 height 29
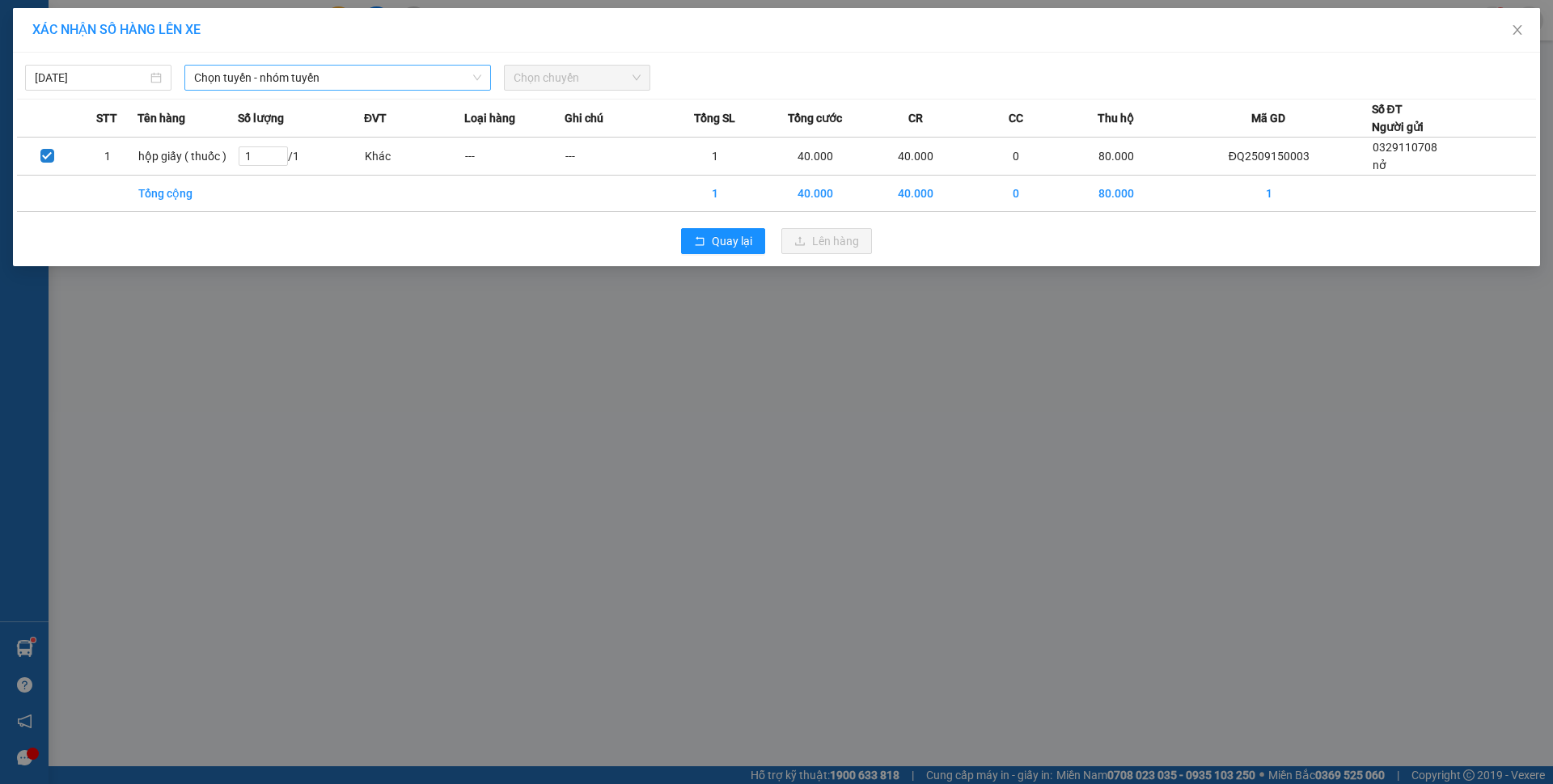
click at [268, 76] on span "Chọn tuyến - nhóm tuyến" at bounding box center [337, 77] width 287 height 24
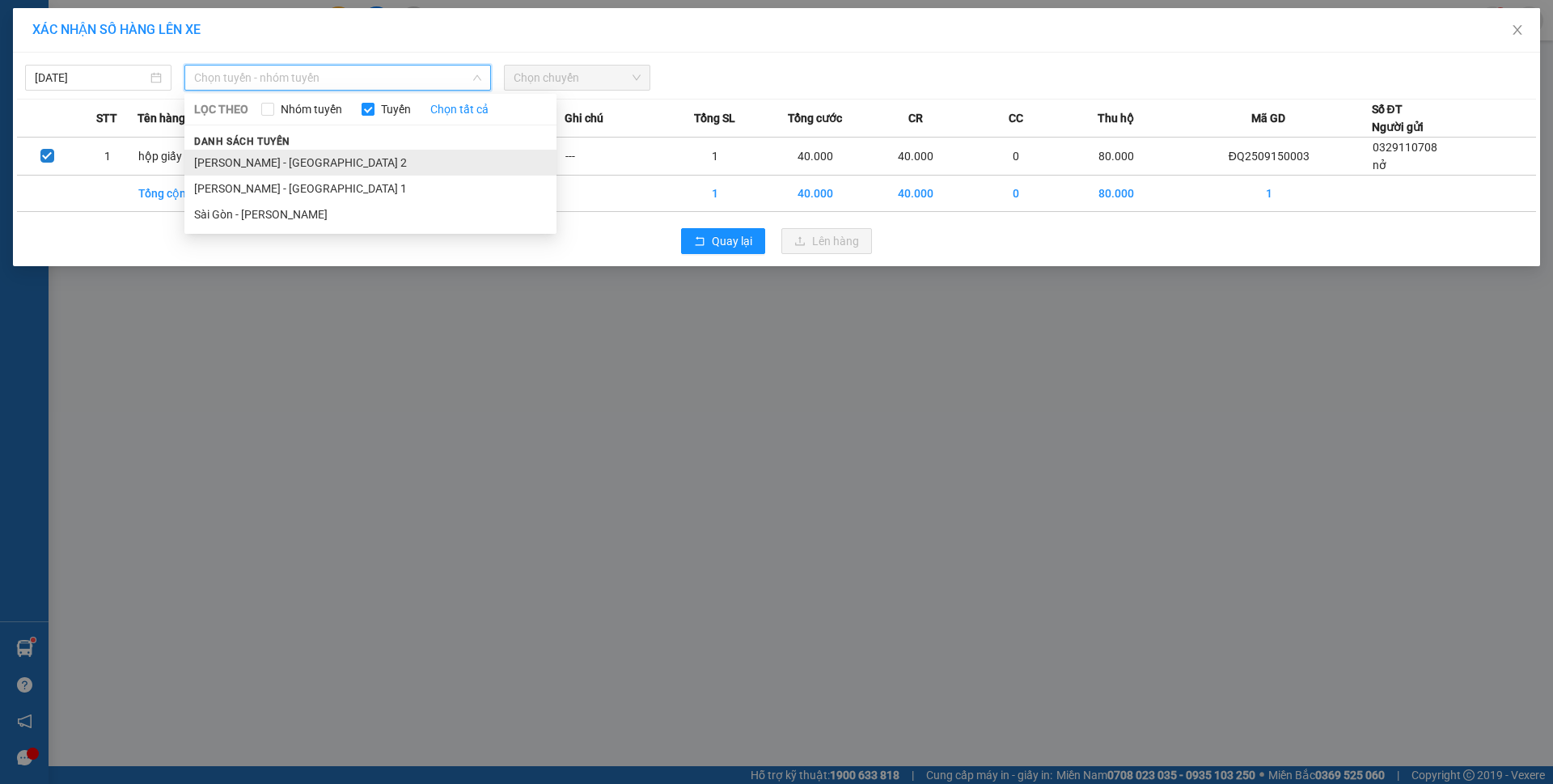
click at [288, 168] on li "[PERSON_NAME] - [GEOGRAPHIC_DATA] 2" at bounding box center [370, 162] width 372 height 26
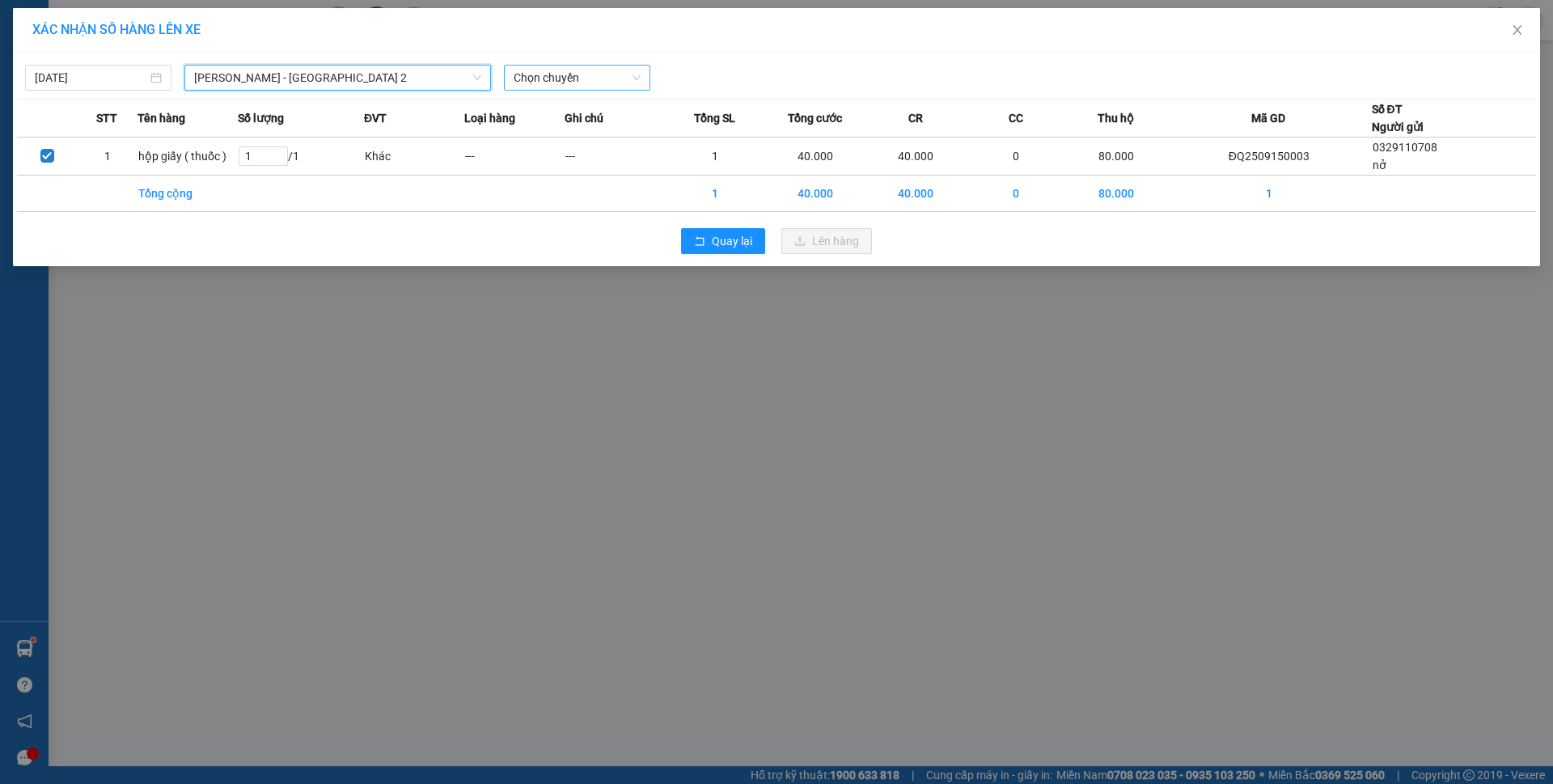
click at [586, 75] on span "Chọn chuyến" at bounding box center [576, 77] width 127 height 24
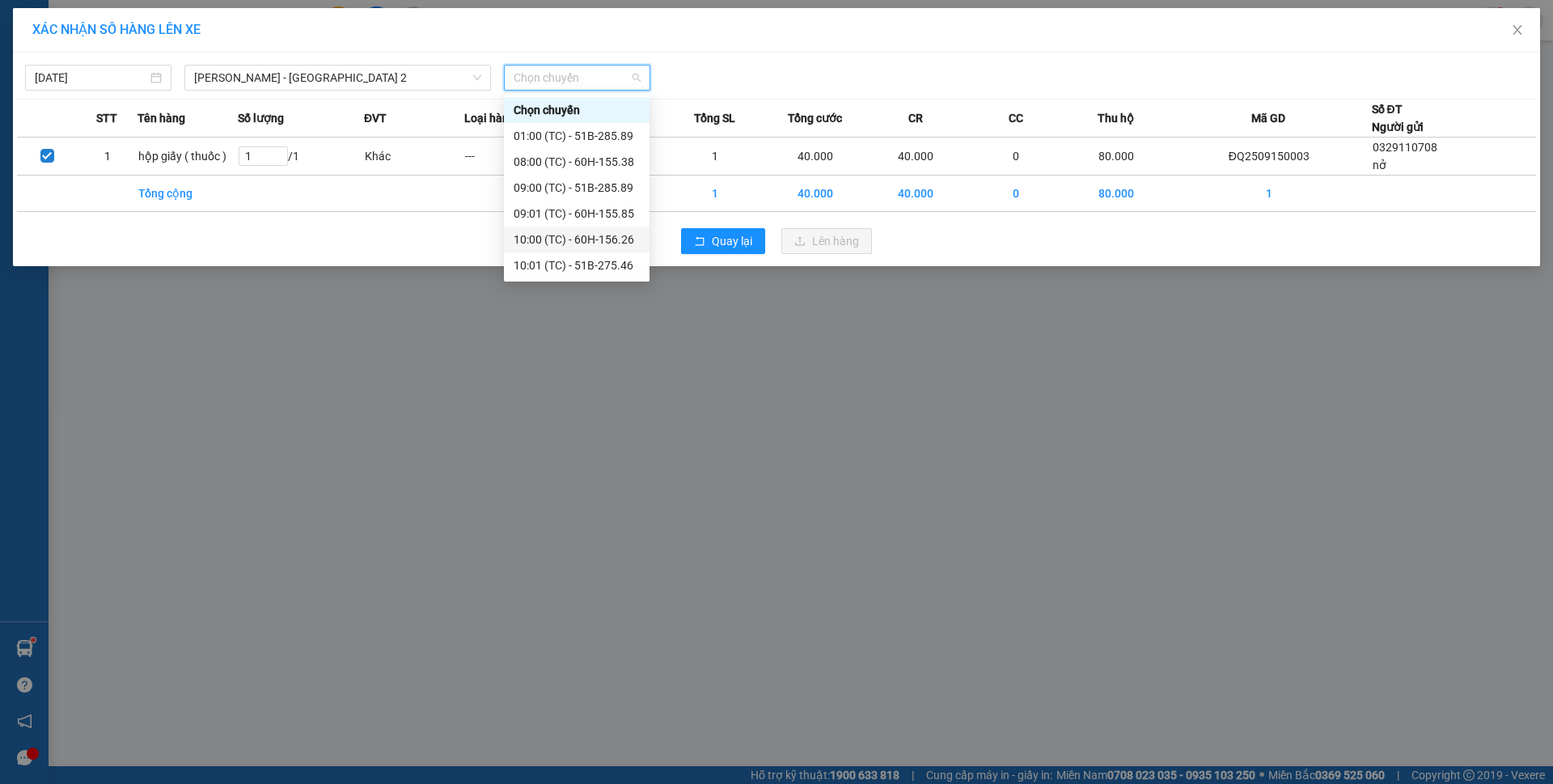
click at [614, 236] on div "10:00 (TC) - 60H-156.26" at bounding box center [576, 239] width 126 height 18
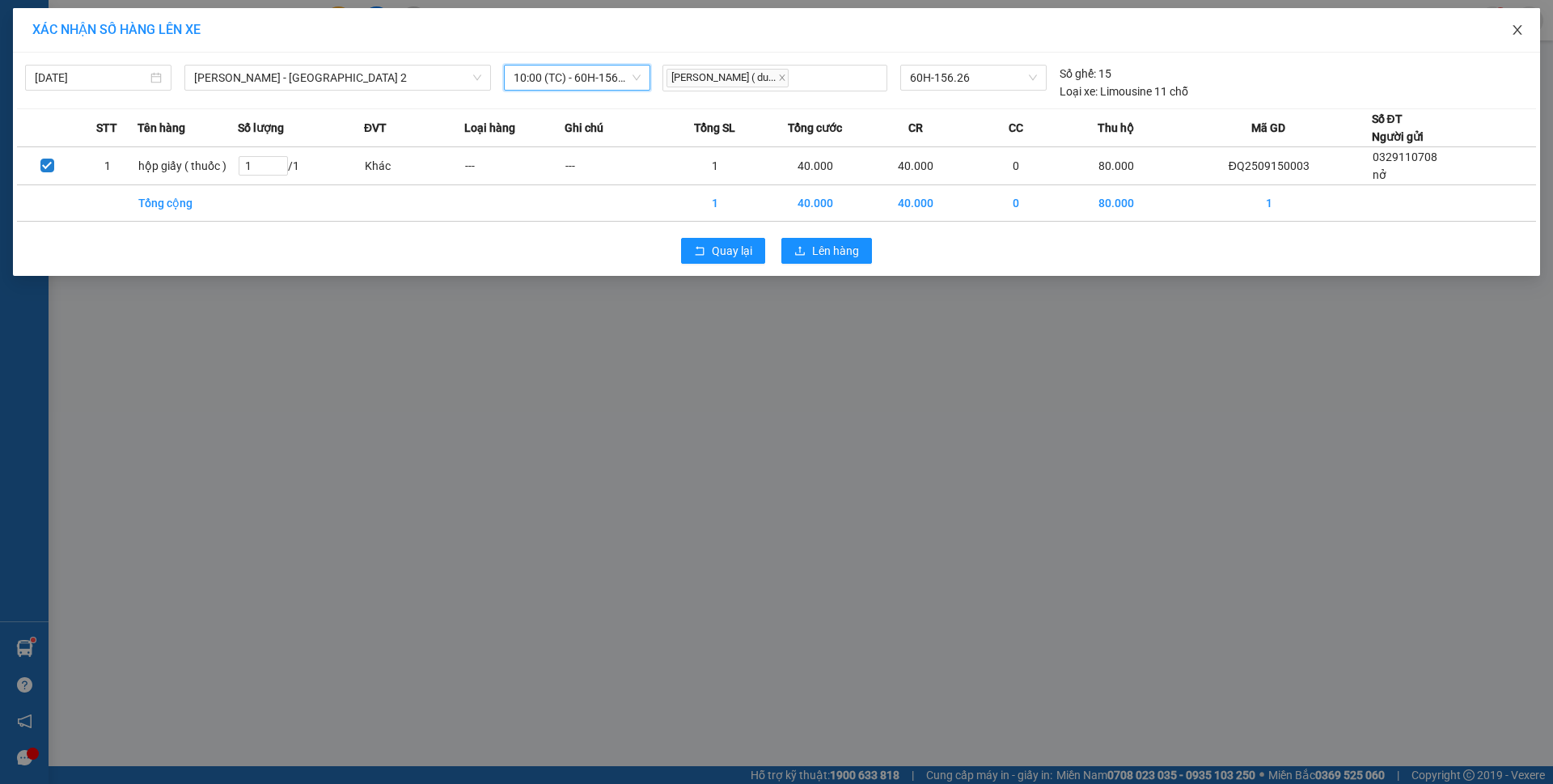
click at [1520, 40] on span "Close" at bounding box center [1517, 31] width 45 height 45
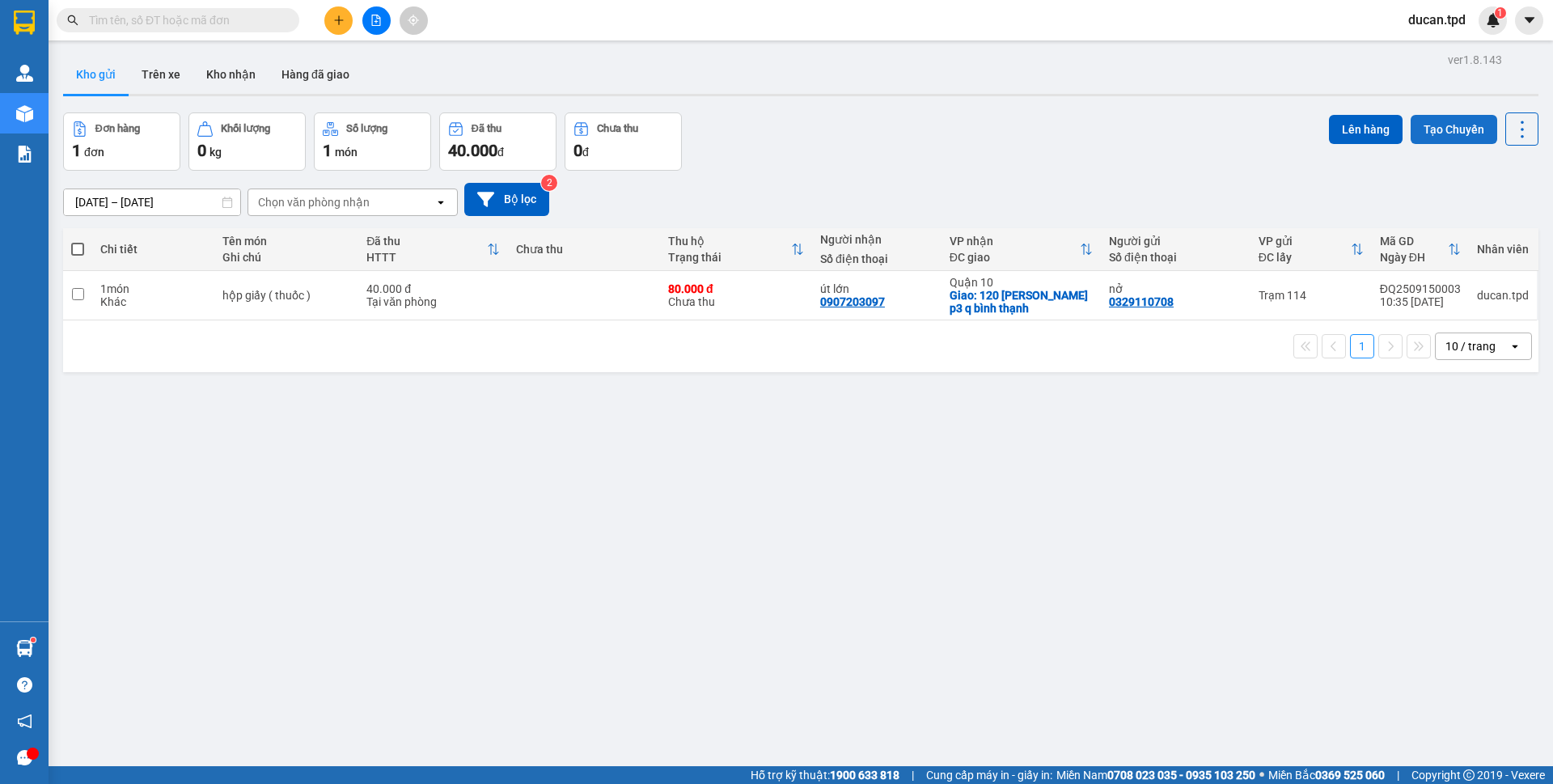
click at [1421, 129] on button "Tạo Chuyến" at bounding box center [1454, 129] width 86 height 29
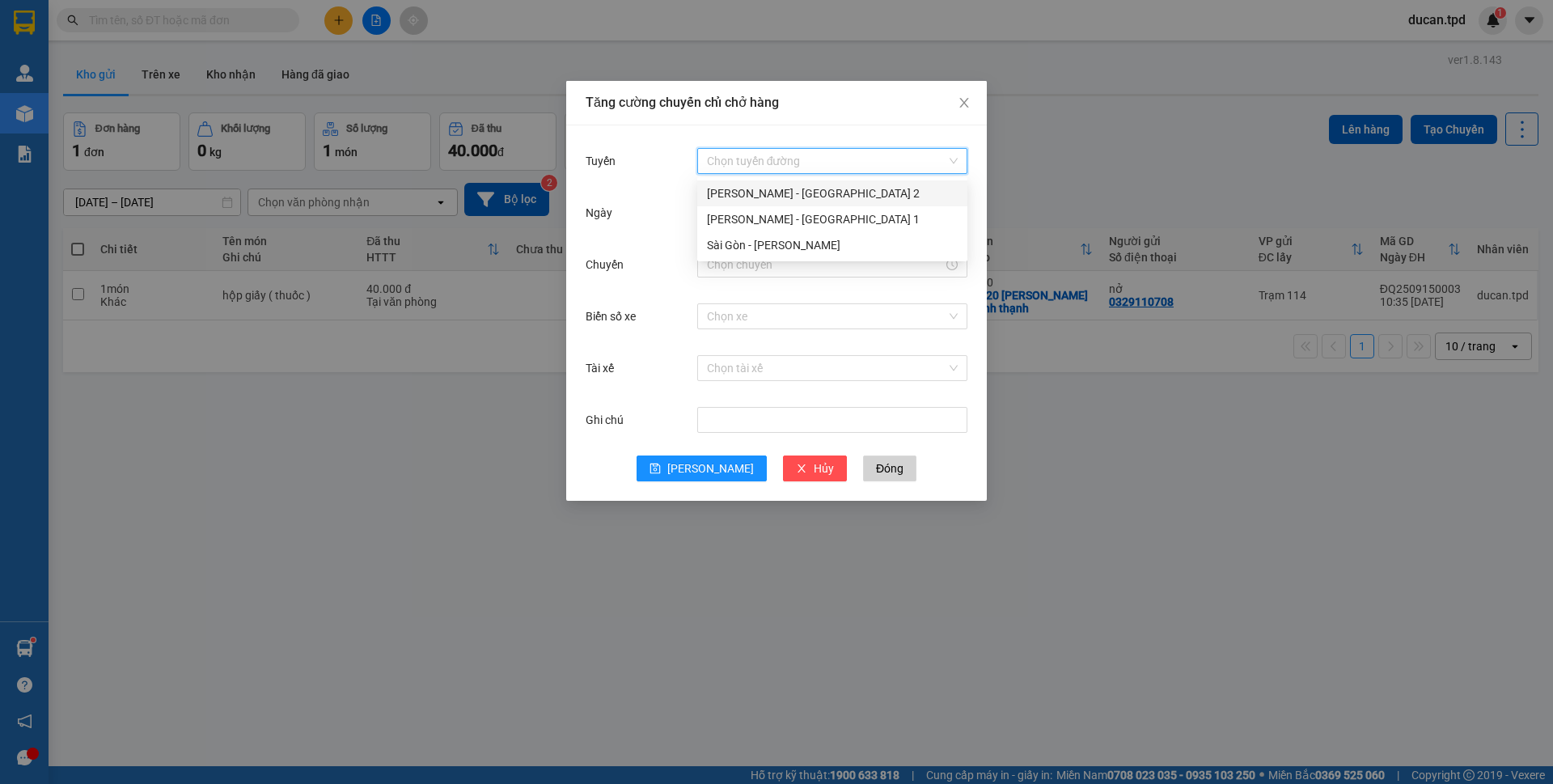
click at [837, 161] on input "Tuyến" at bounding box center [826, 160] width 239 height 24
click at [821, 189] on div "[PERSON_NAME] - [GEOGRAPHIC_DATA] 2" at bounding box center [832, 193] width 251 height 18
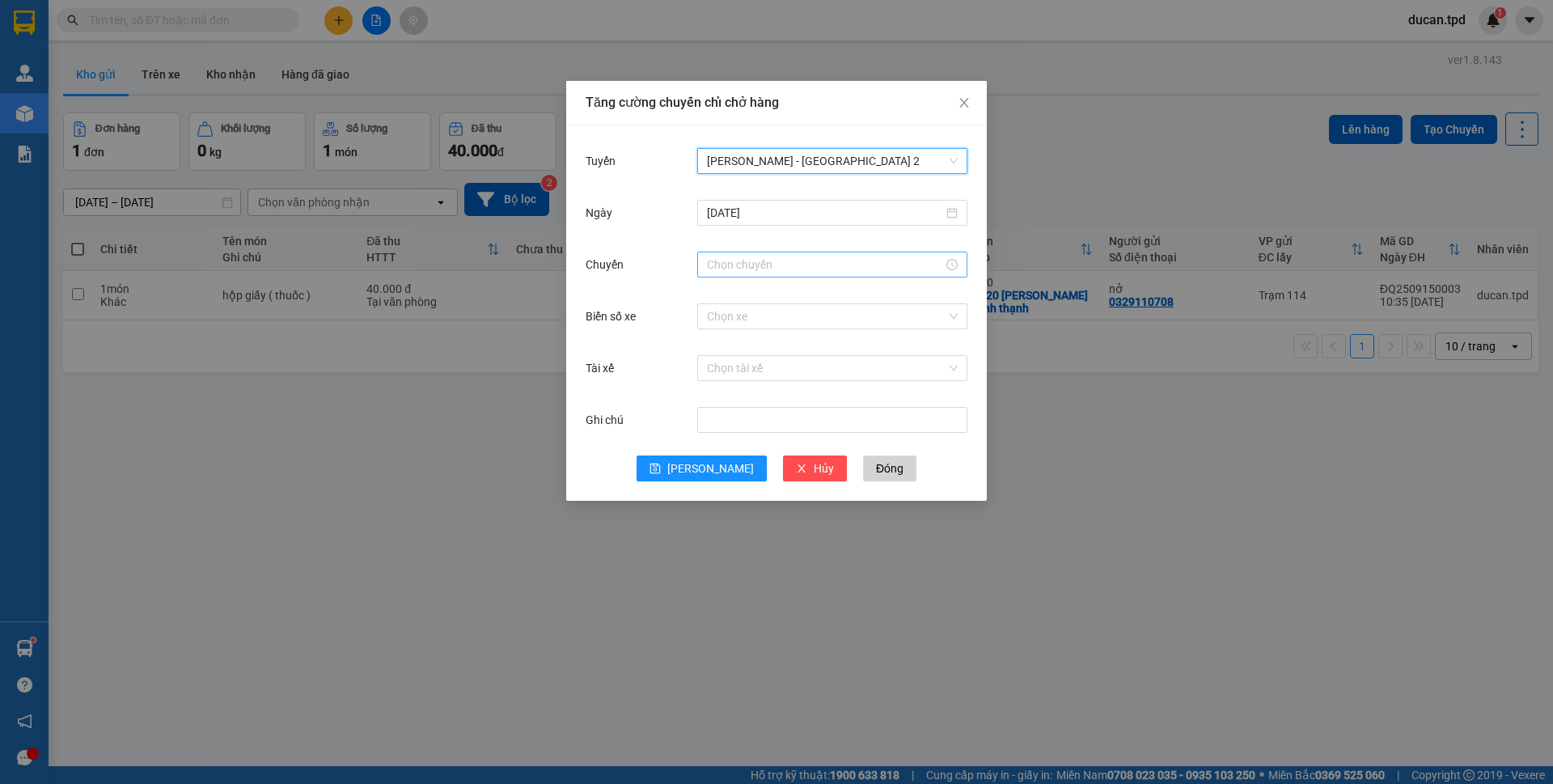
click at [786, 262] on input "Chuyến" at bounding box center [825, 264] width 237 height 18
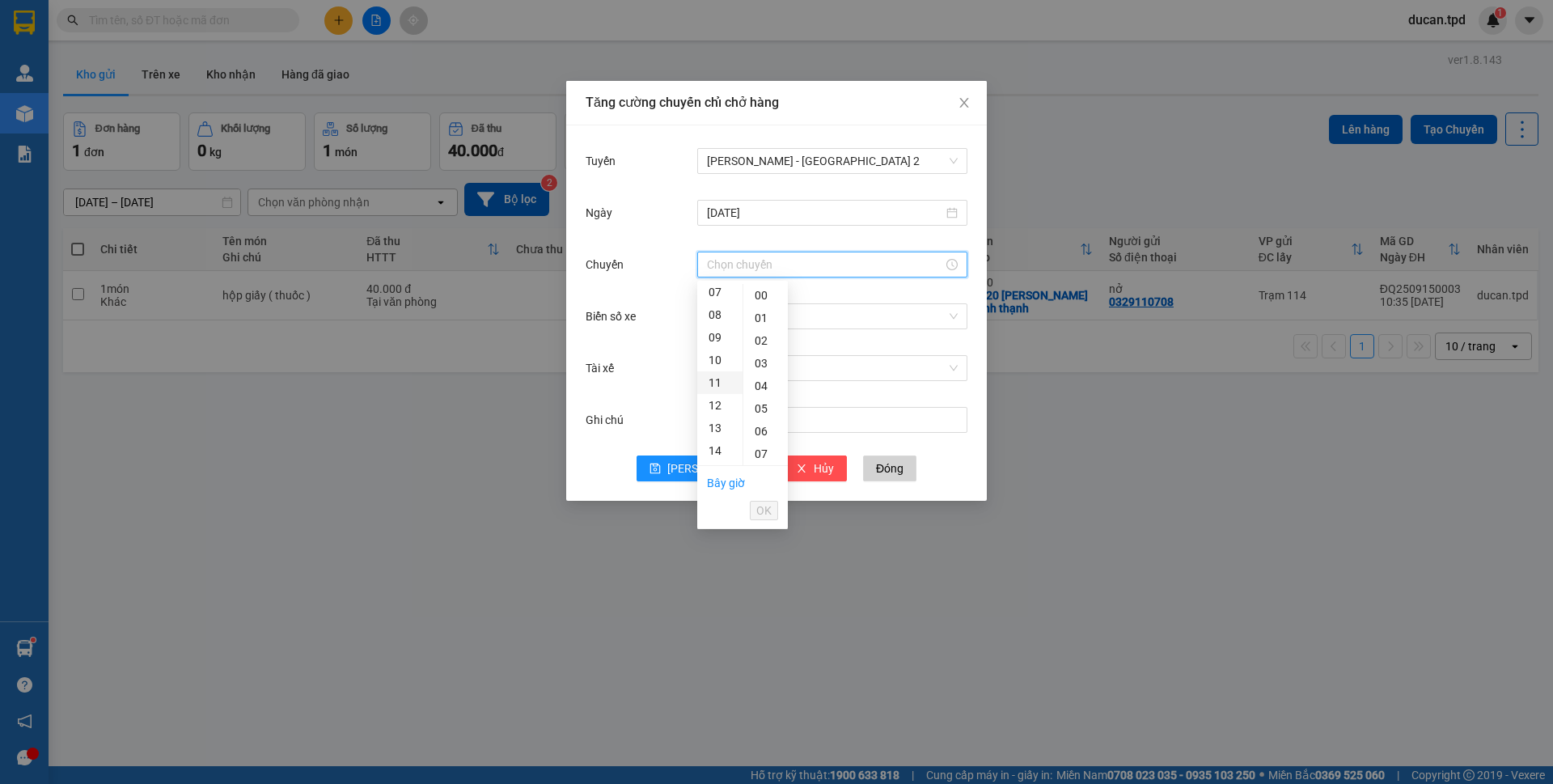
click at [715, 390] on div "11" at bounding box center [719, 382] width 45 height 22
type input "11:00"
click at [768, 508] on span "OK" at bounding box center [763, 511] width 15 height 18
click at [767, 319] on input "Biển số xe" at bounding box center [826, 316] width 239 height 24
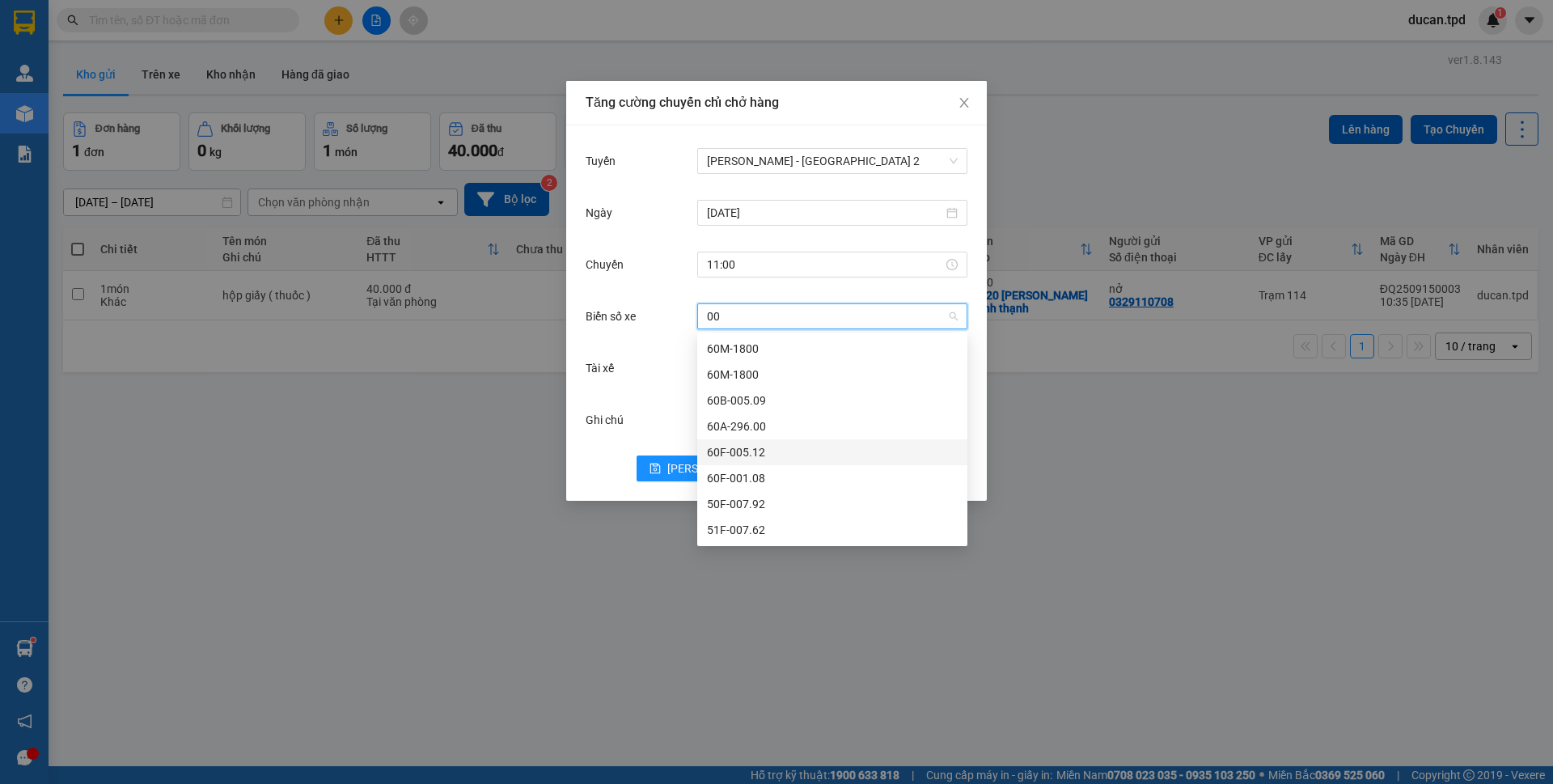
type input "005"
click at [742, 500] on div "60F-005.87" at bounding box center [832, 503] width 251 height 18
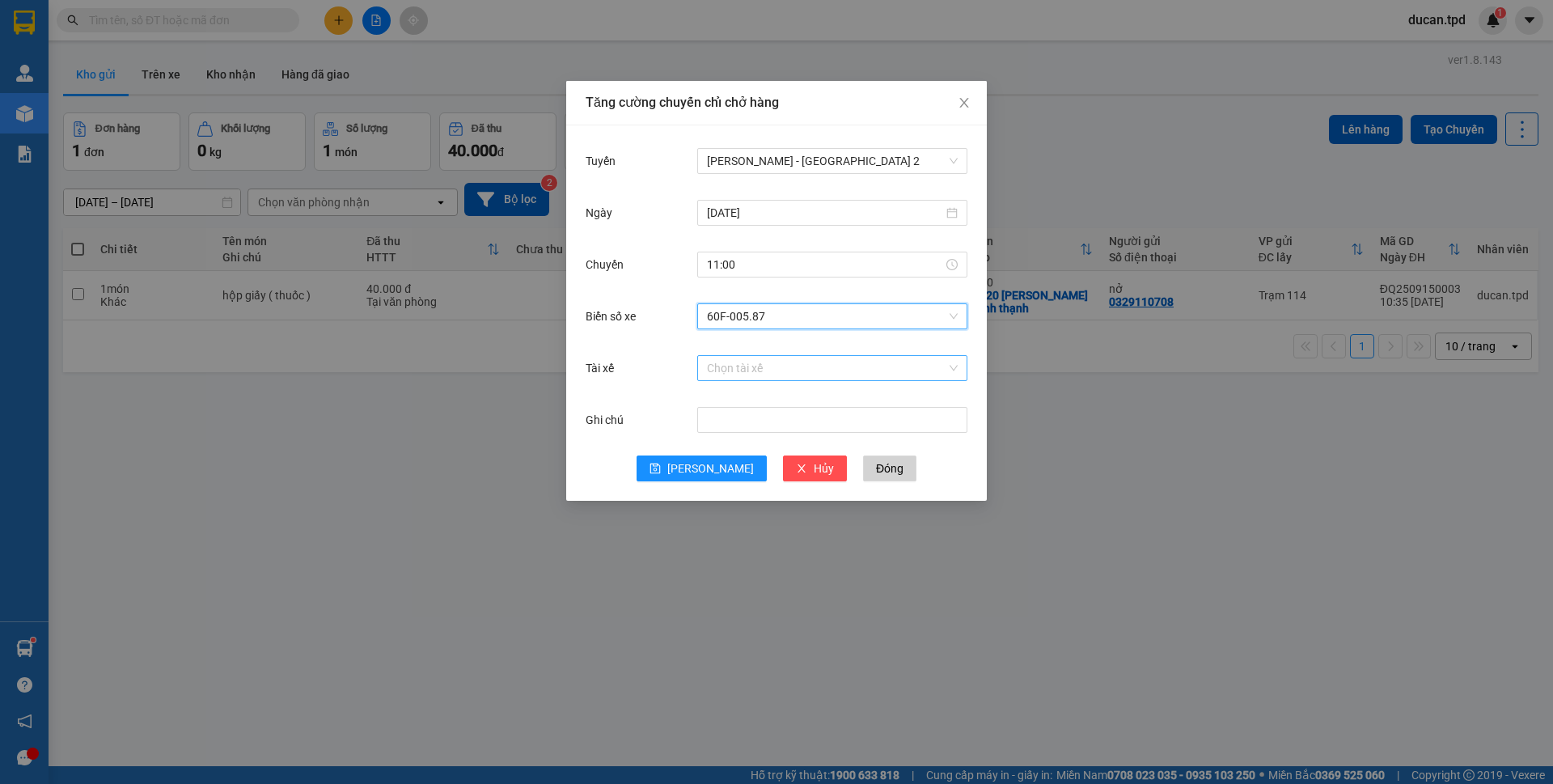
click at [720, 367] on input "Tài xế" at bounding box center [826, 368] width 239 height 24
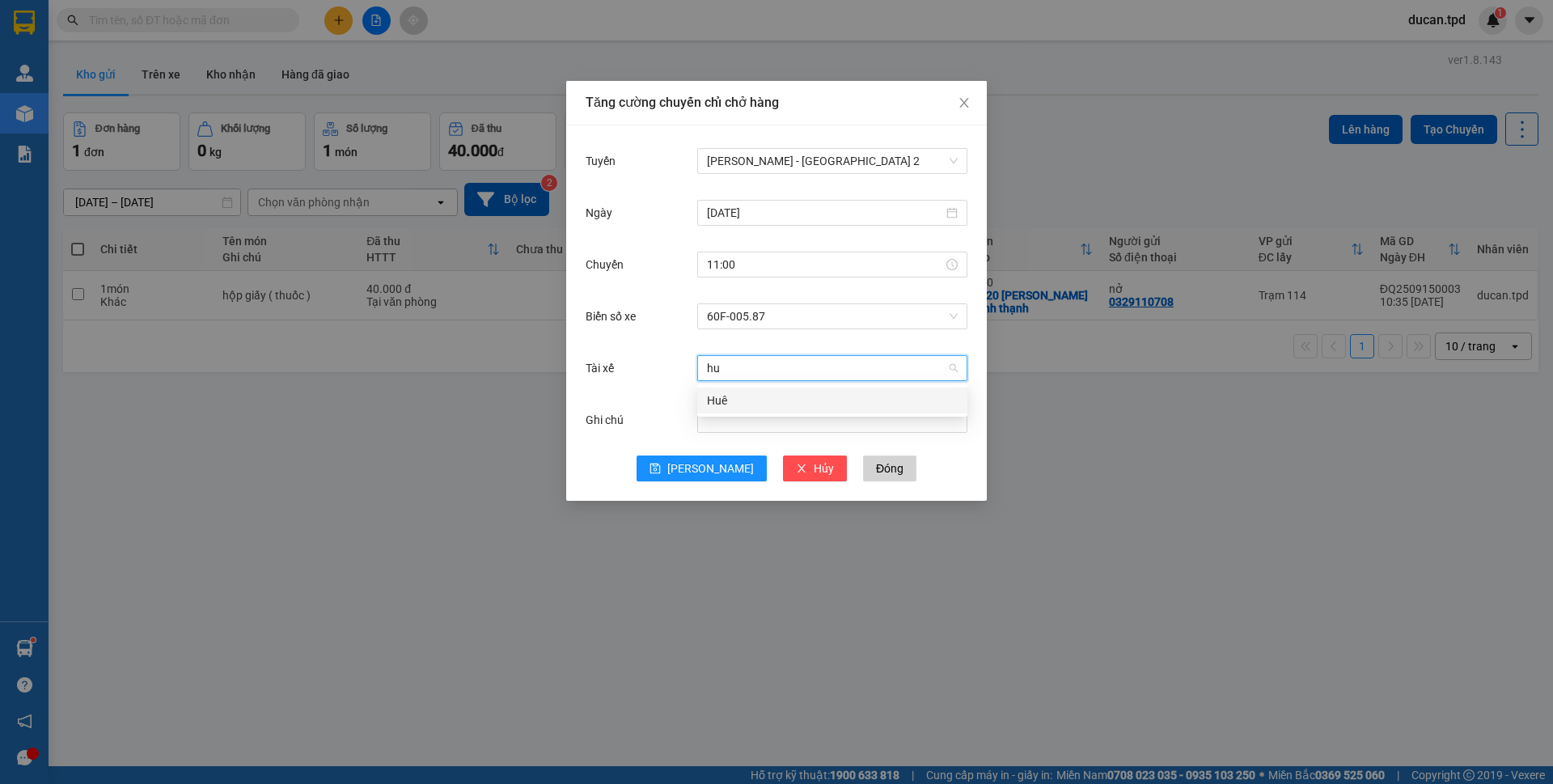
type input "hue"
click at [737, 398] on div "Huê" at bounding box center [832, 400] width 251 height 18
click at [661, 470] on icon "save" at bounding box center [656, 468] width 11 height 11
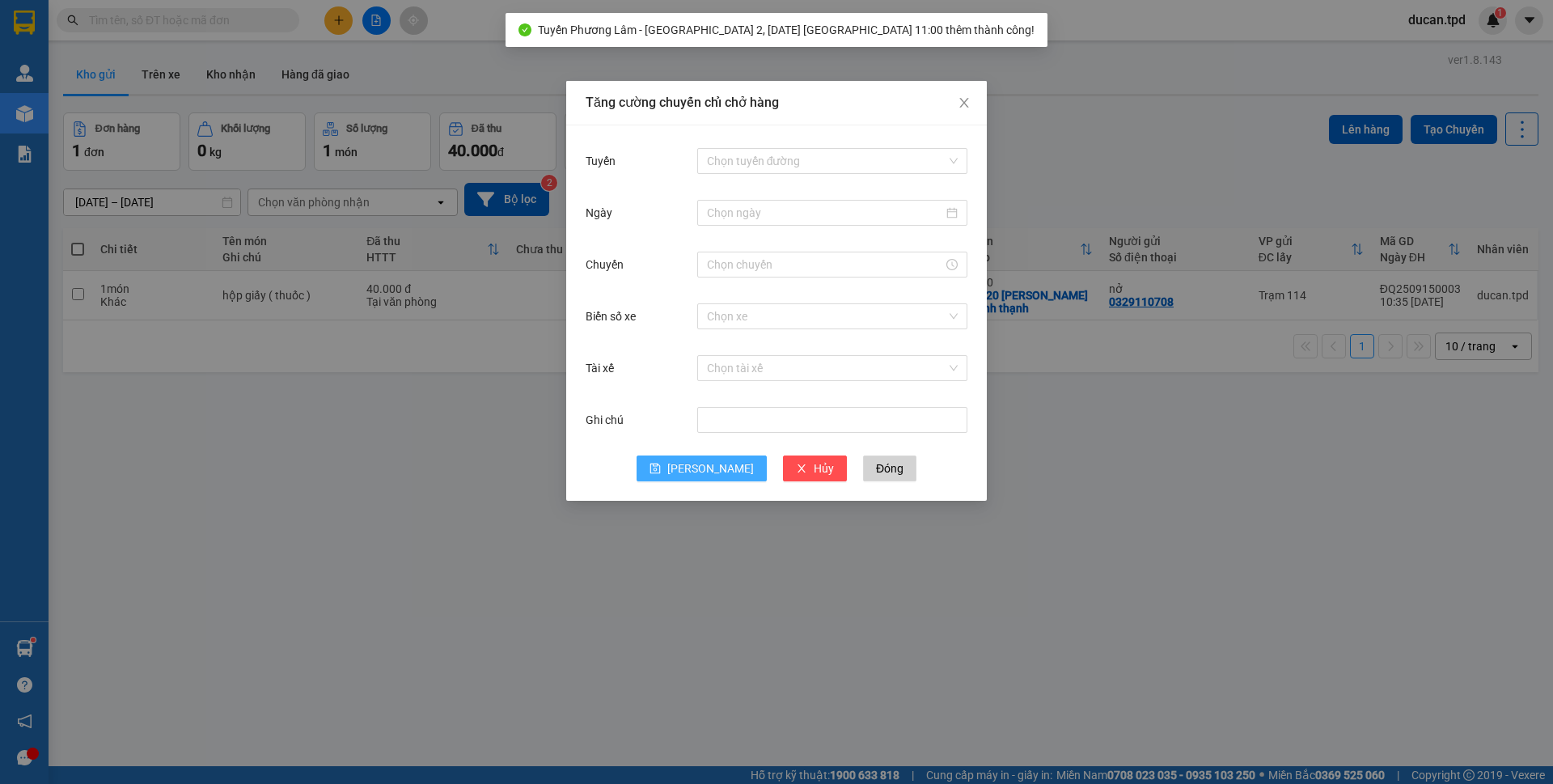
click at [318, 466] on div "Tăng cường chuyến chỉ chở hàng Tuyến Chọn tuyến đường Ngày Chuyến Biển số xe Ch…" at bounding box center [776, 392] width 1553 height 784
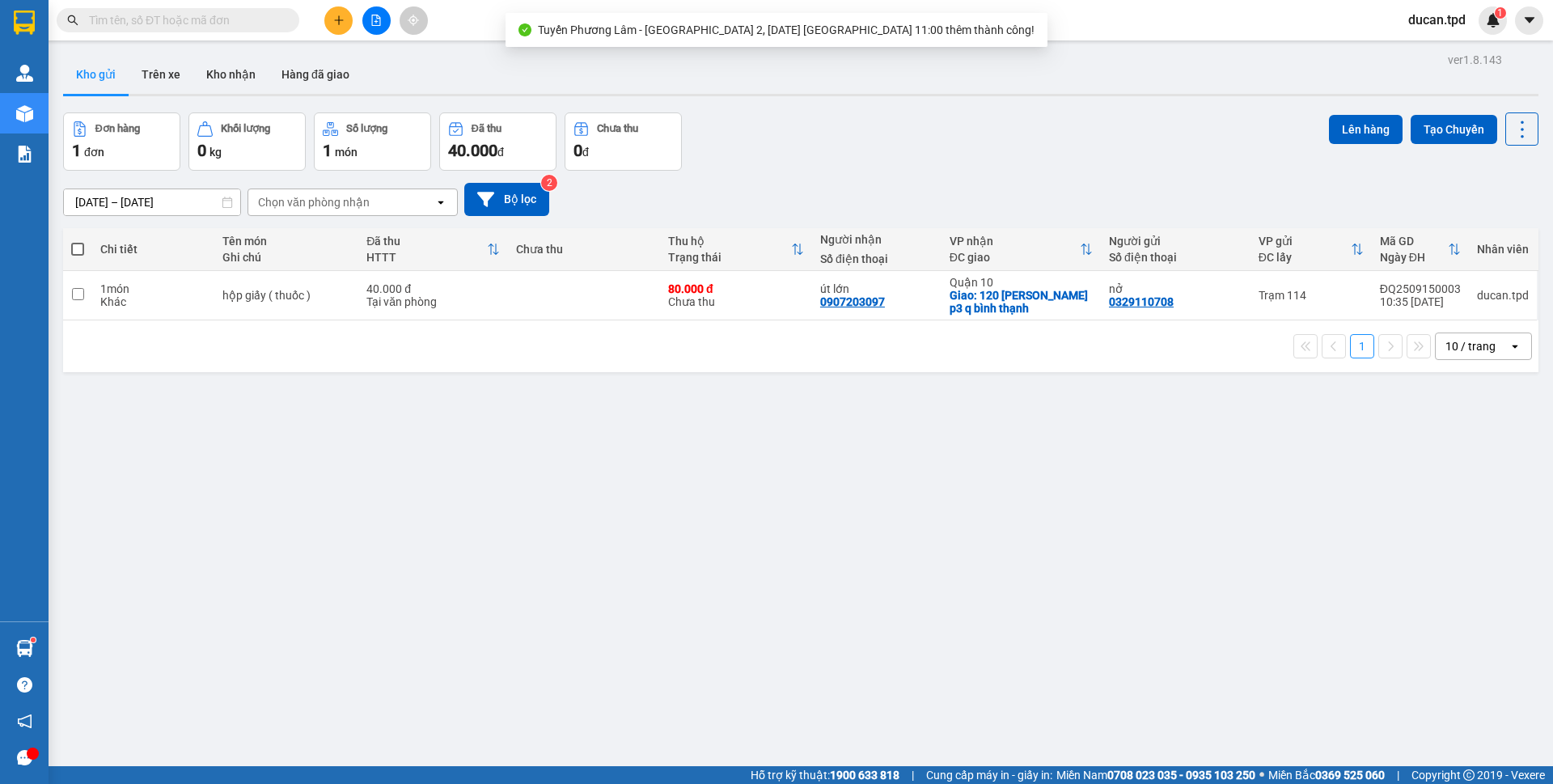
click at [77, 248] on span at bounding box center [77, 249] width 13 height 13
click at [77, 241] on input "checkbox" at bounding box center [77, 241] width 0 height 0
checkbox input "true"
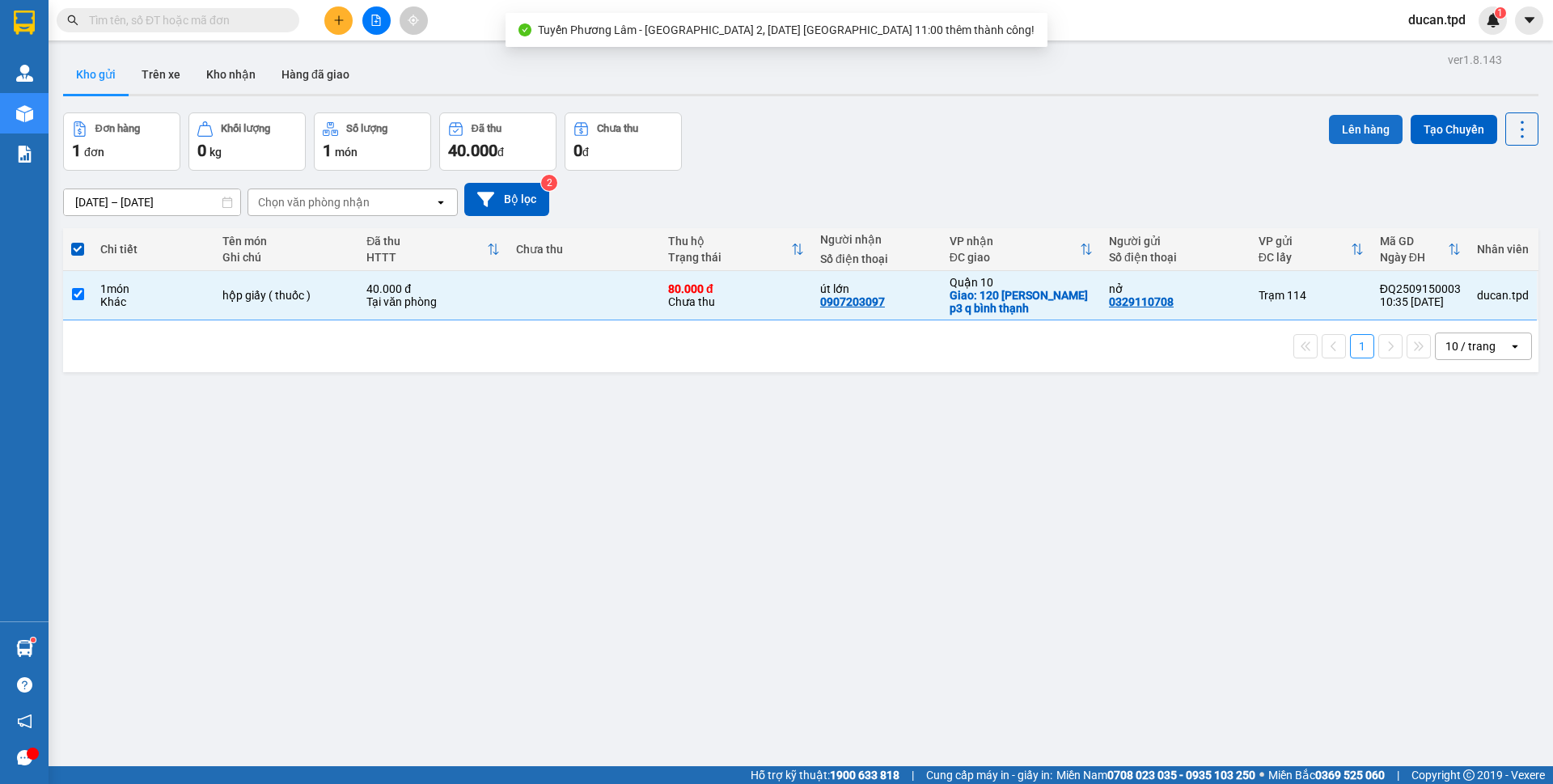
click at [1344, 125] on button "Lên hàng" at bounding box center [1366, 129] width 74 height 29
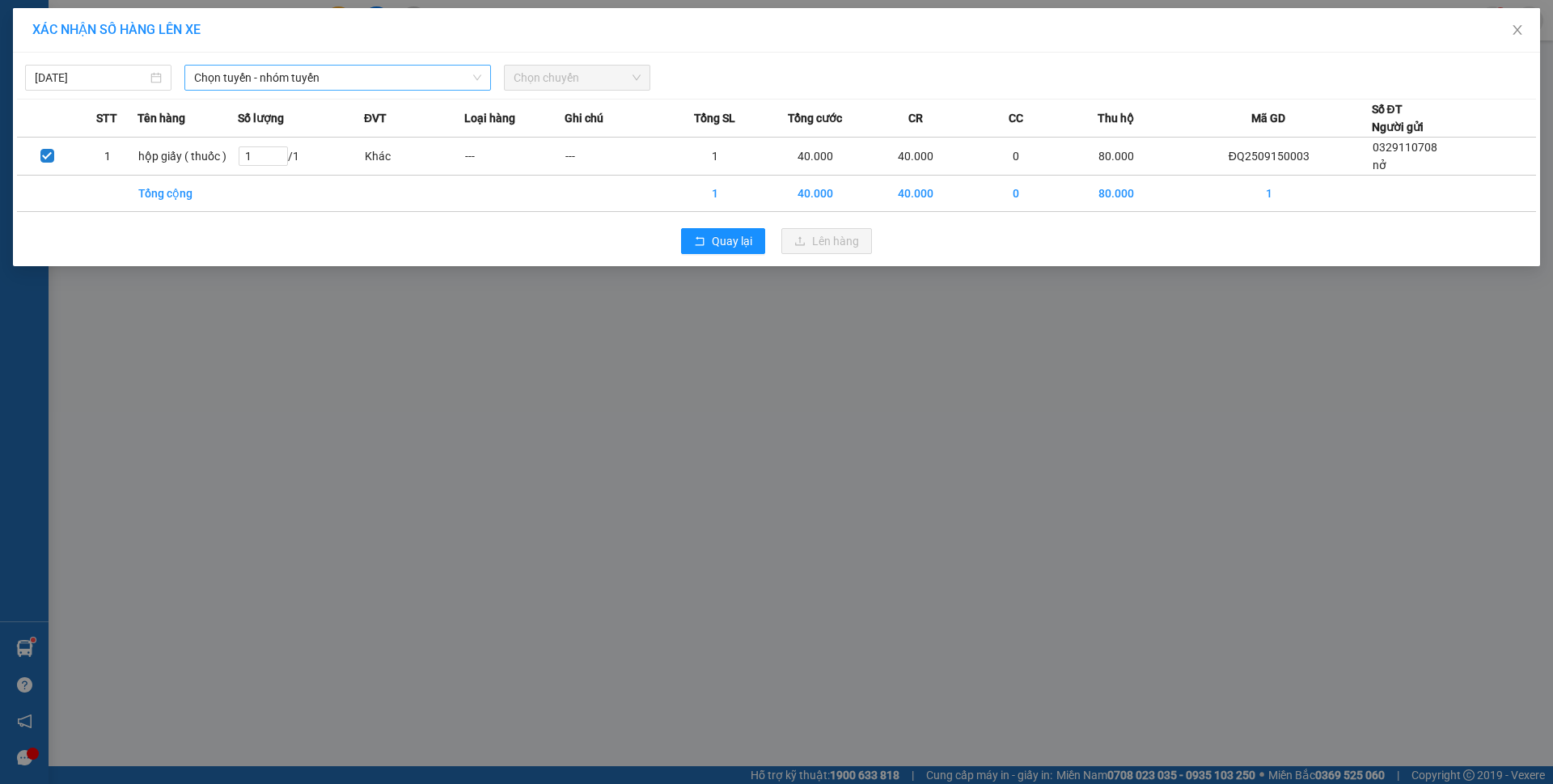
click at [249, 76] on span "Chọn tuyến - nhóm tuyến" at bounding box center [337, 77] width 287 height 24
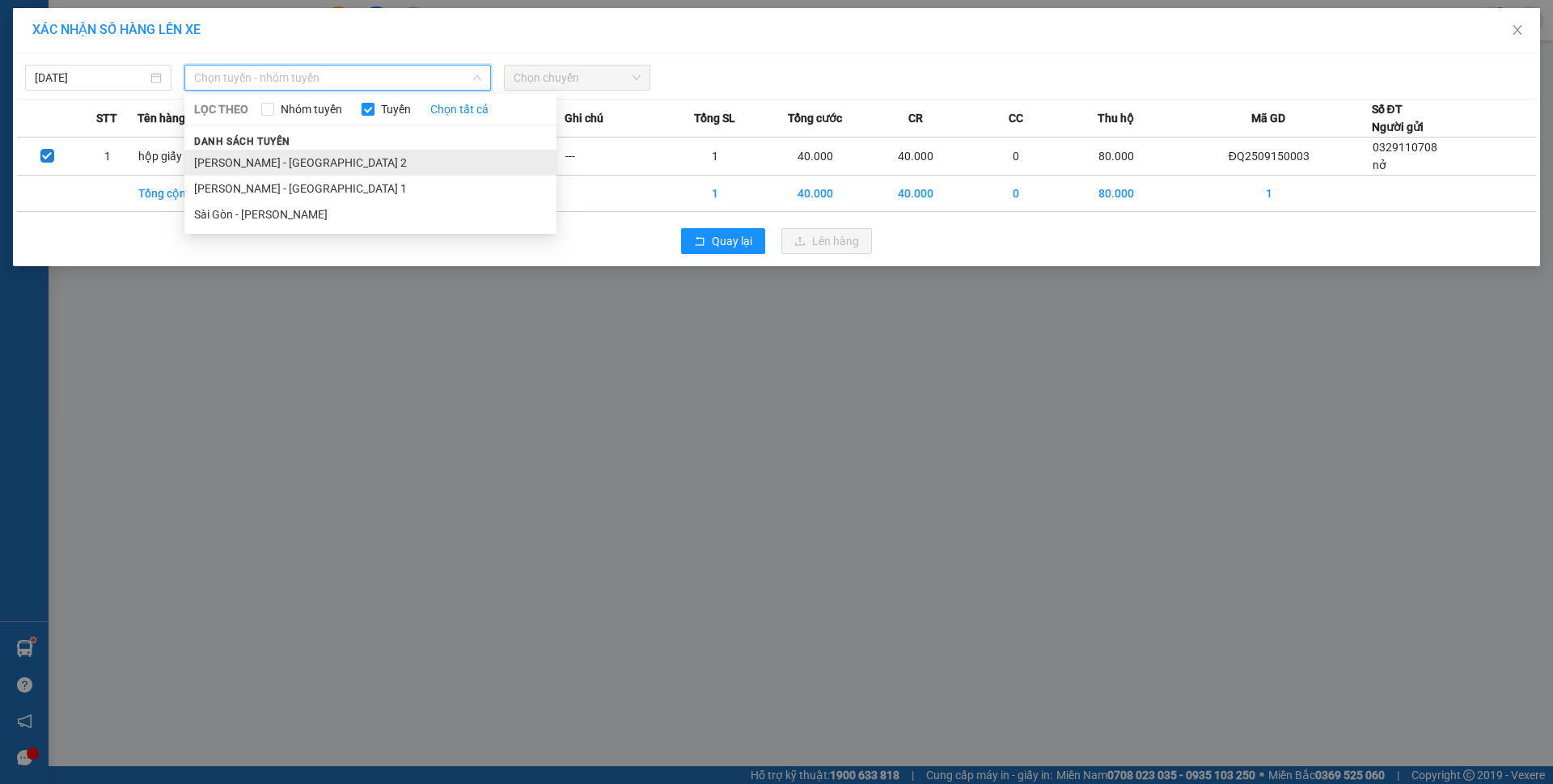
click at [267, 165] on li "[PERSON_NAME] - [GEOGRAPHIC_DATA] 2" at bounding box center [370, 162] width 372 height 26
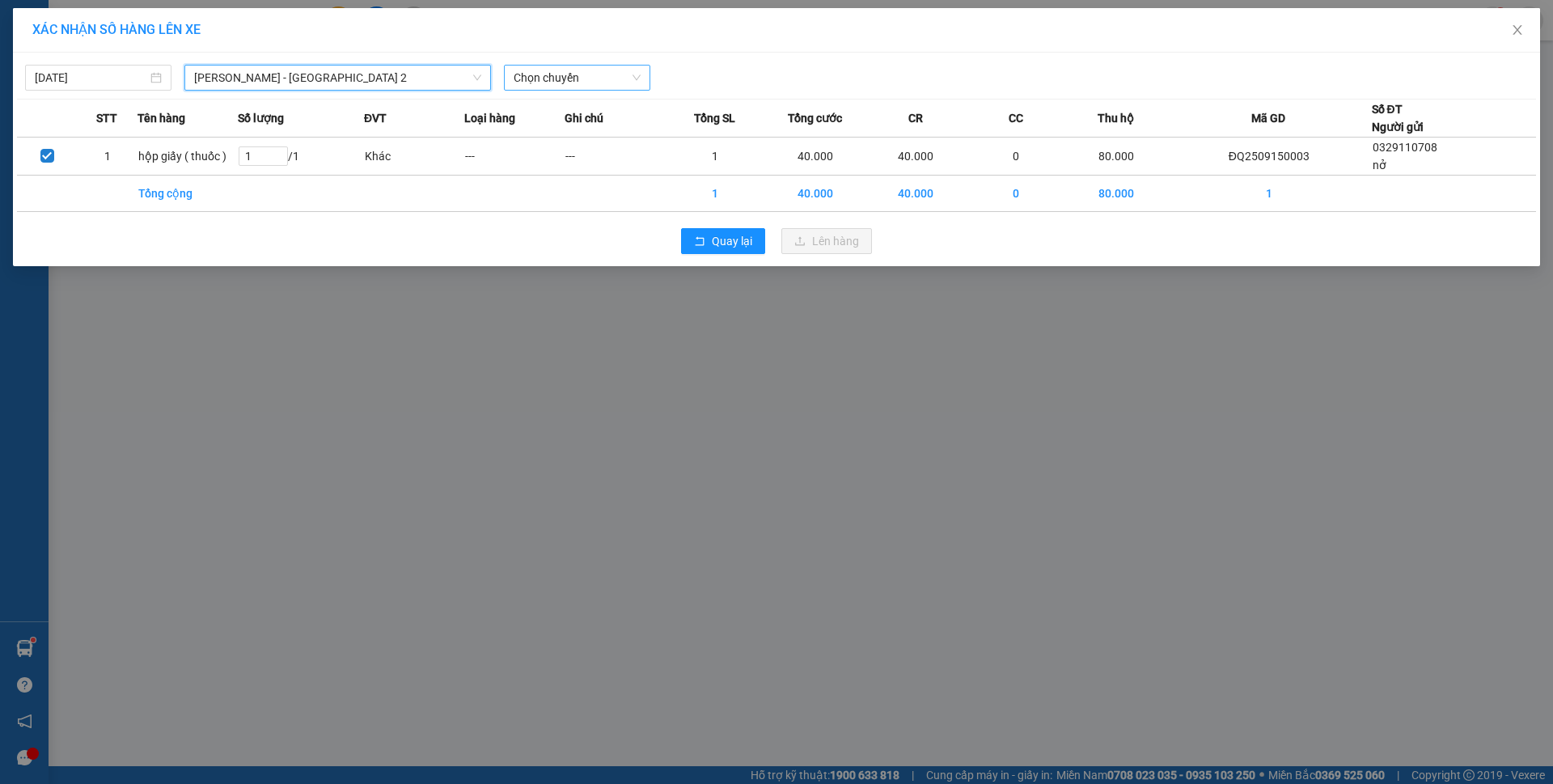
click at [566, 83] on span "Chọn chuyến" at bounding box center [576, 77] width 127 height 24
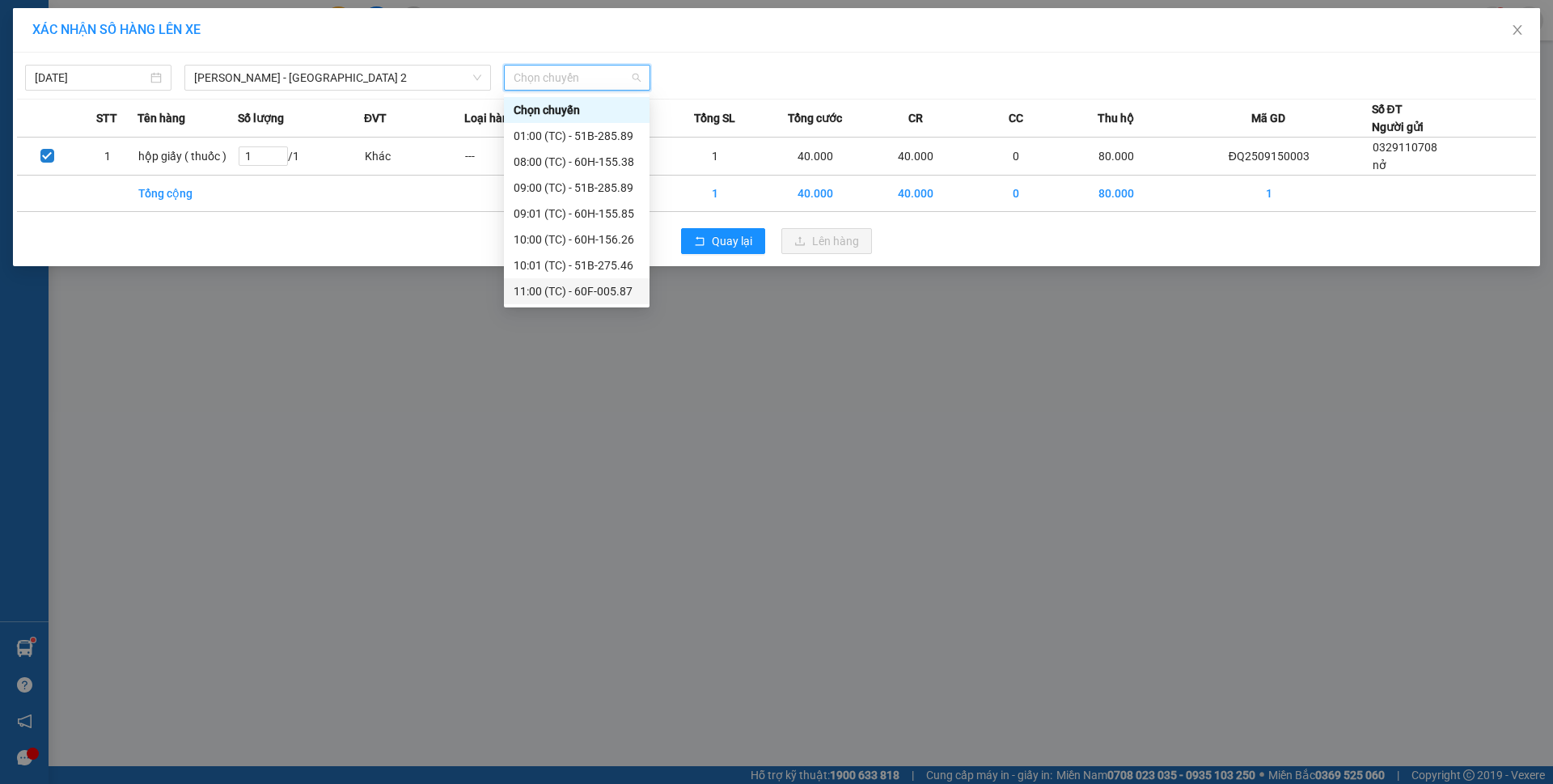
click at [597, 297] on div "11:00 (TC) - 60F-005.87" at bounding box center [576, 291] width 126 height 18
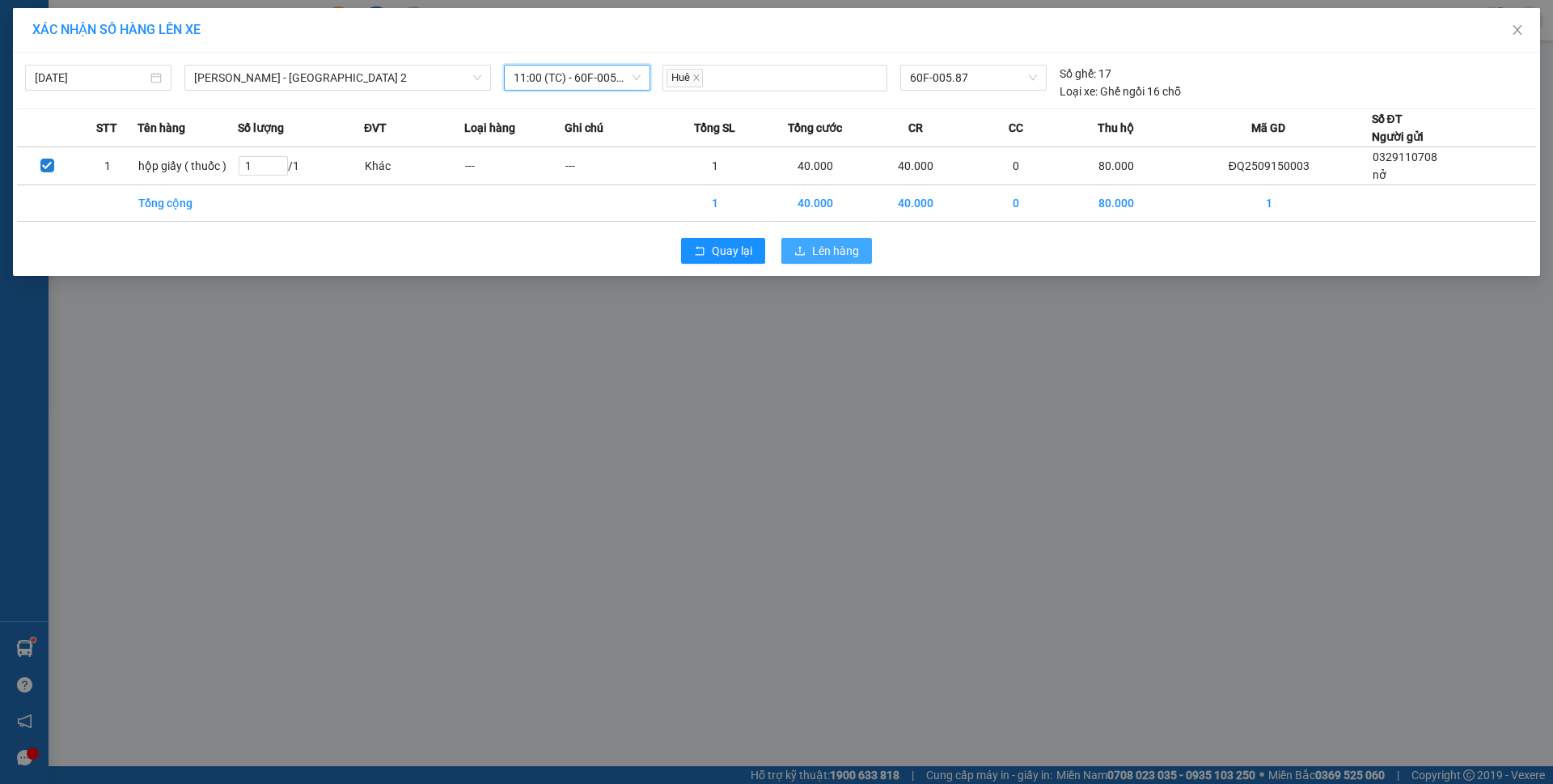
click at [850, 254] on span "Lên hàng" at bounding box center [835, 251] width 47 height 18
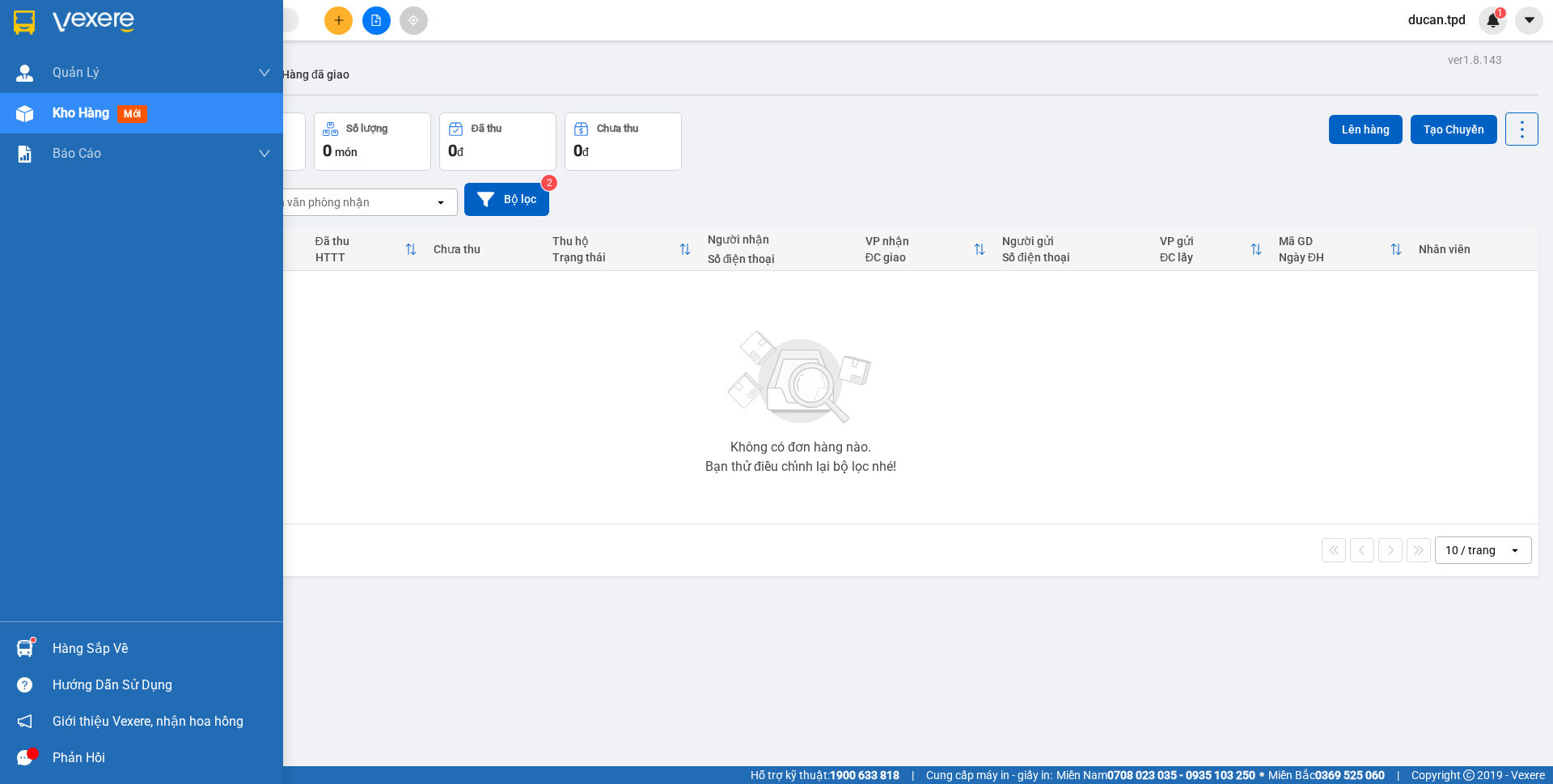
click at [76, 640] on div "Hàng sắp về" at bounding box center [161, 648] width 219 height 24
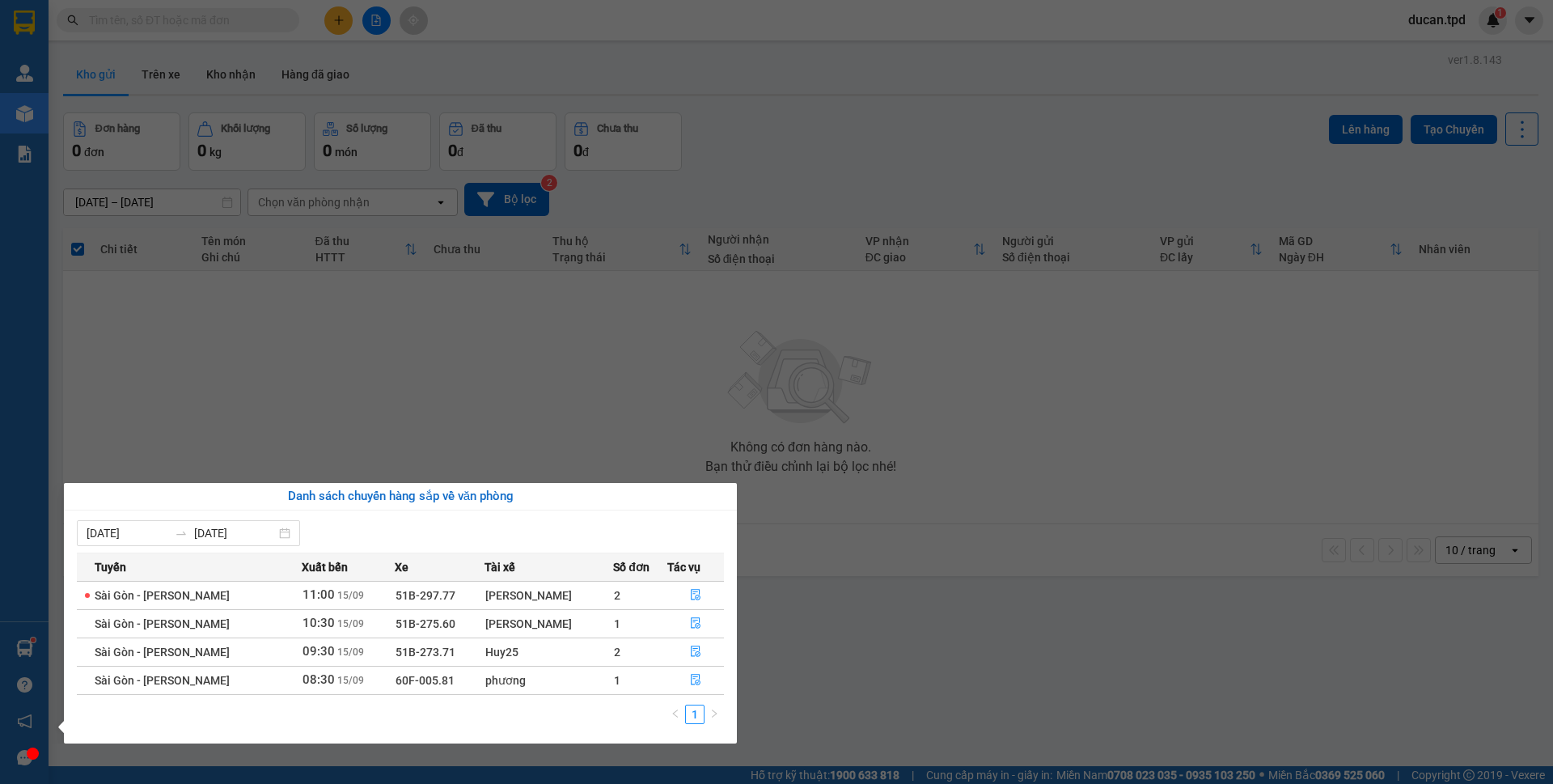
click at [207, 71] on section "Kết quả tìm kiếm ( 0 ) Bộ lọc No Data ducan.tpd 1 Quản [PERSON_NAME] lý khách h…" at bounding box center [776, 392] width 1553 height 784
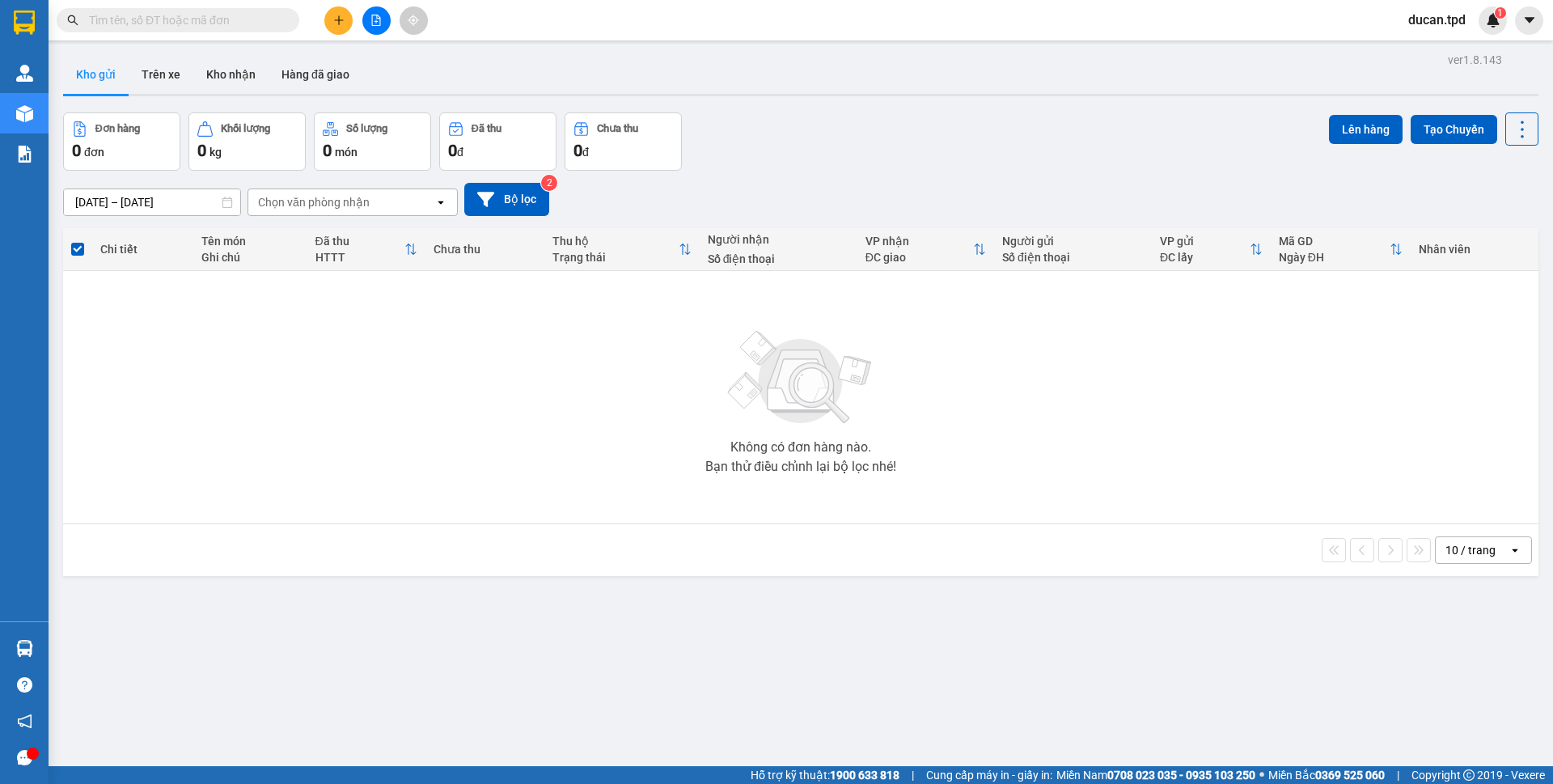
click at [233, 23] on input "text" at bounding box center [184, 21] width 191 height 18
click at [335, 22] on icon "plus" at bounding box center [339, 20] width 12 height 12
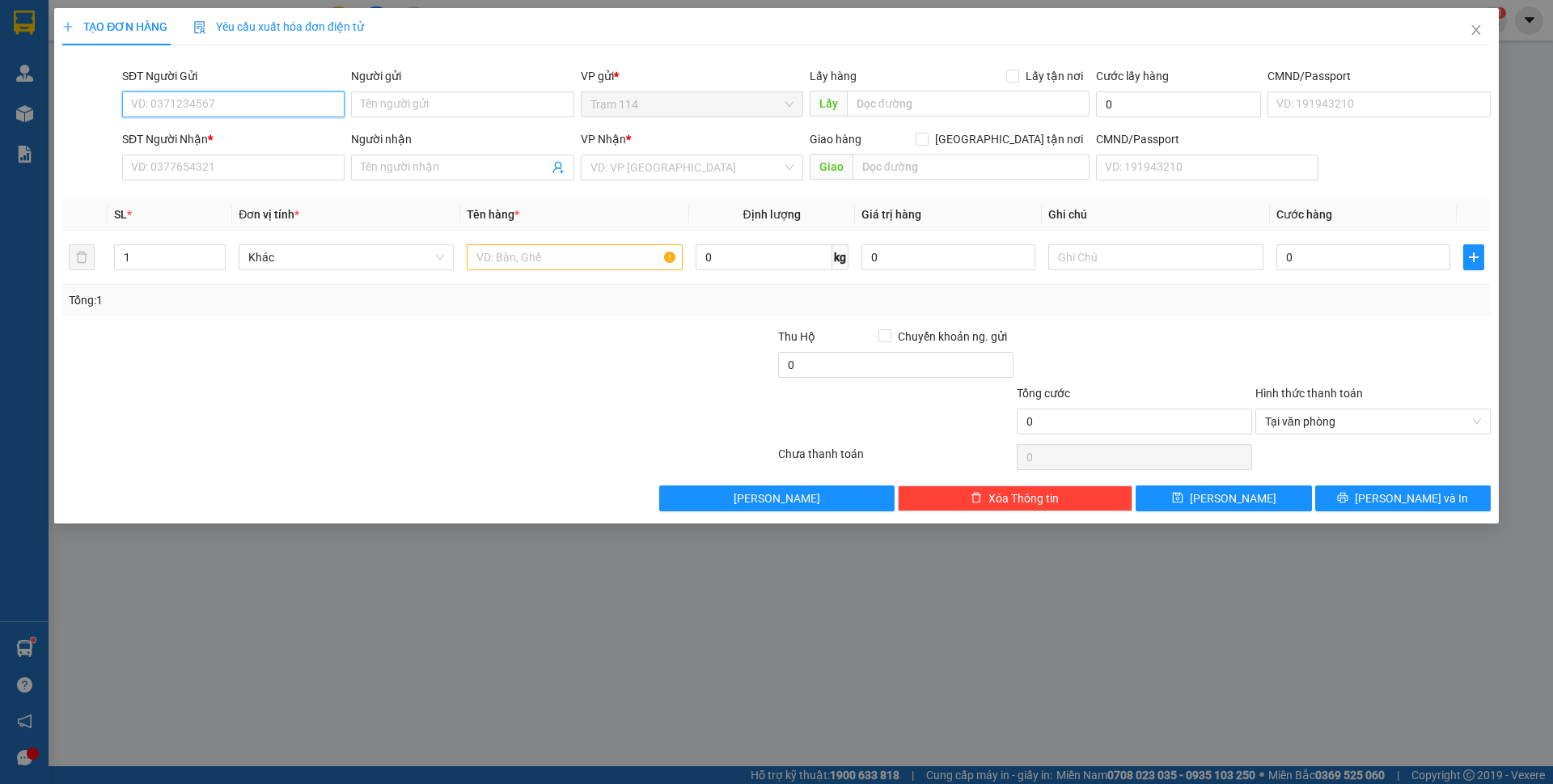
click at [287, 101] on input "SĐT Người Gửi" at bounding box center [233, 104] width 222 height 26
type input "0968379847"
click at [285, 127] on div "0968379847 - kiệt" at bounding box center [233, 137] width 222 height 26
type input "kiệt"
type input "0967395857"
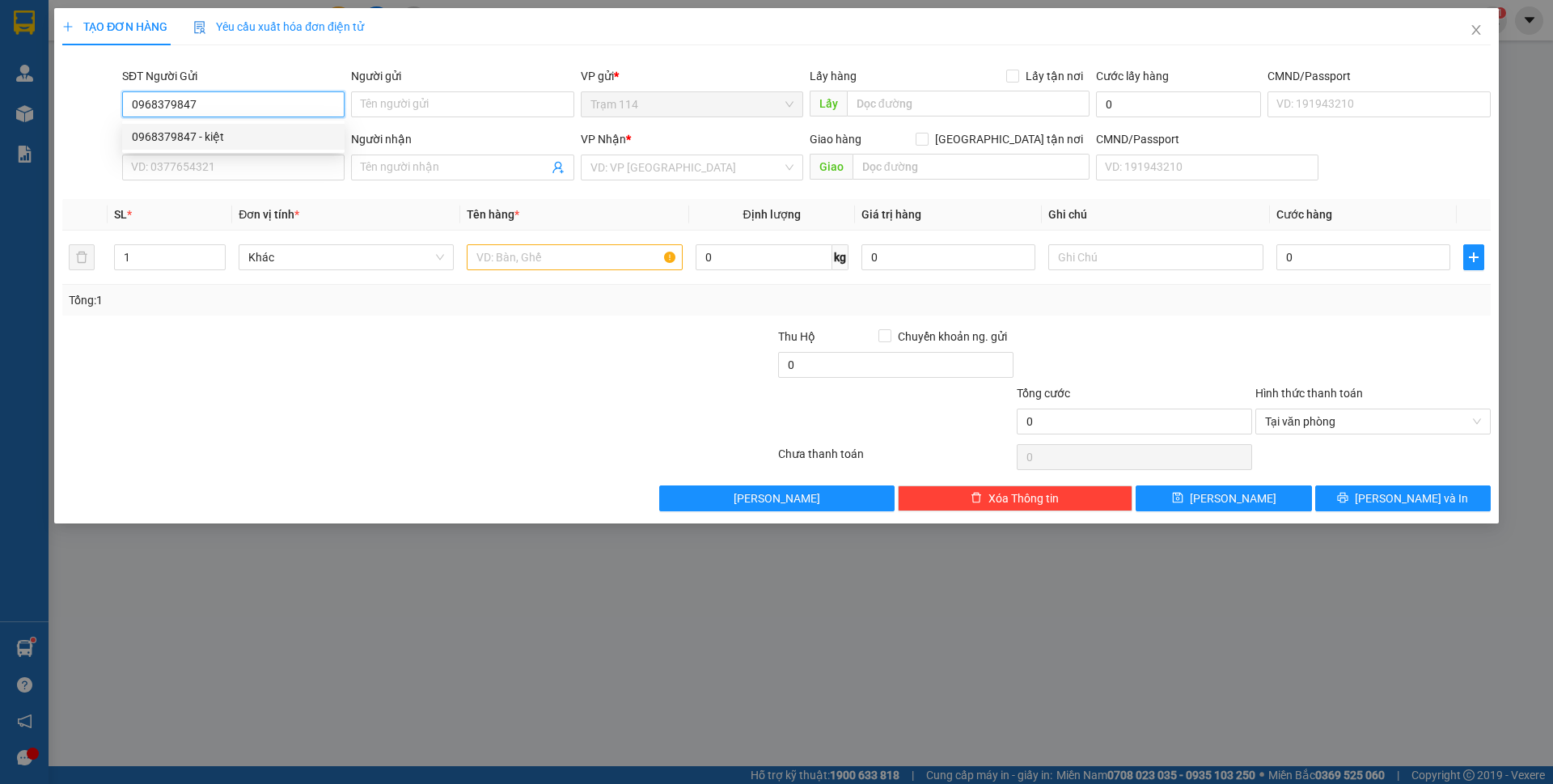
type input "sương"
type input "0968379847"
click at [486, 261] on input "text" at bounding box center [574, 257] width 215 height 26
click at [505, 255] on input "text" at bounding box center [574, 257] width 215 height 26
click at [202, 164] on input "0967395857" at bounding box center [233, 167] width 222 height 26
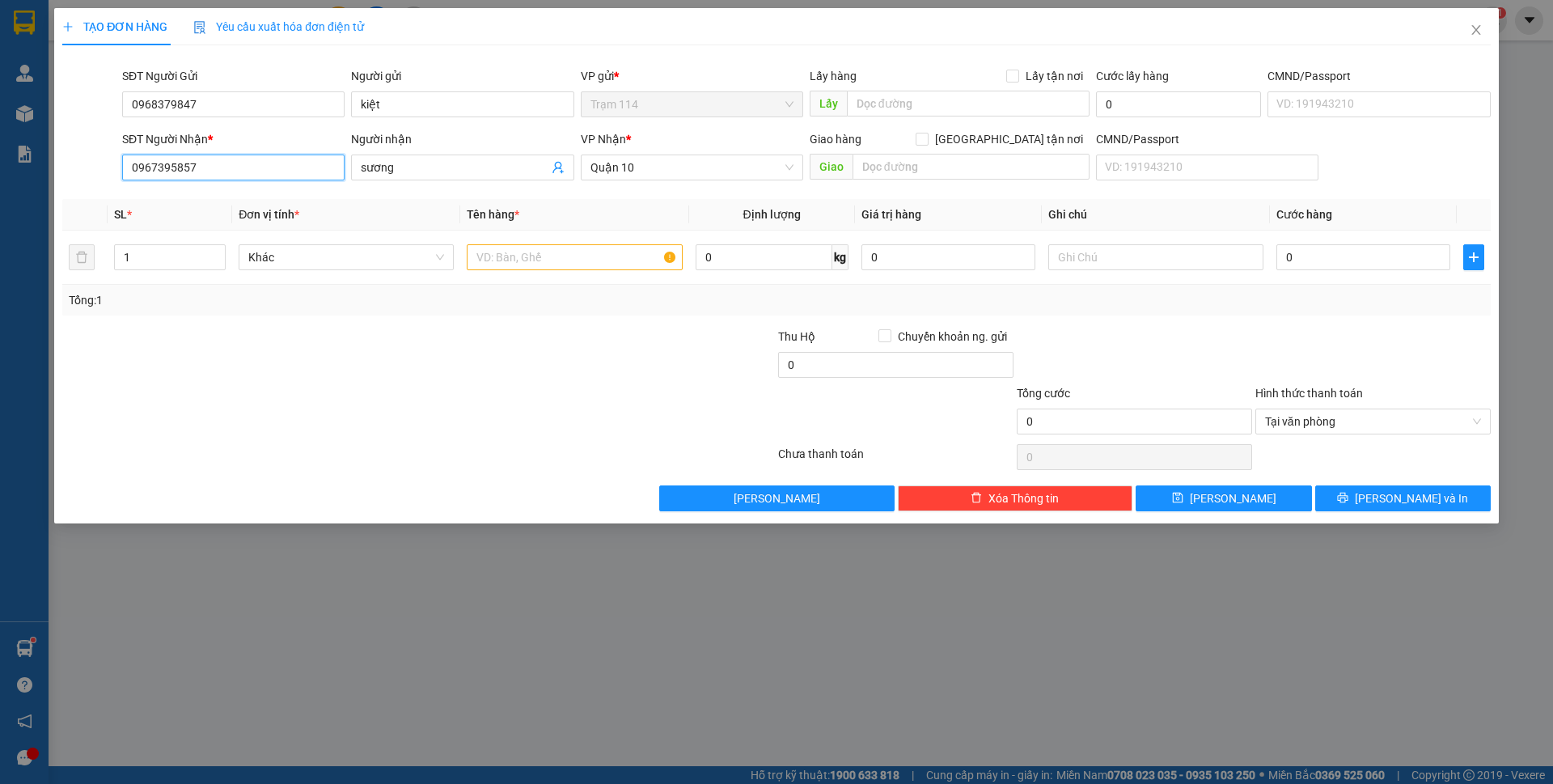
click at [202, 164] on input "0967395857" at bounding box center [233, 167] width 222 height 26
type input "0909390829"
click at [482, 165] on input "sương" at bounding box center [454, 167] width 187 height 18
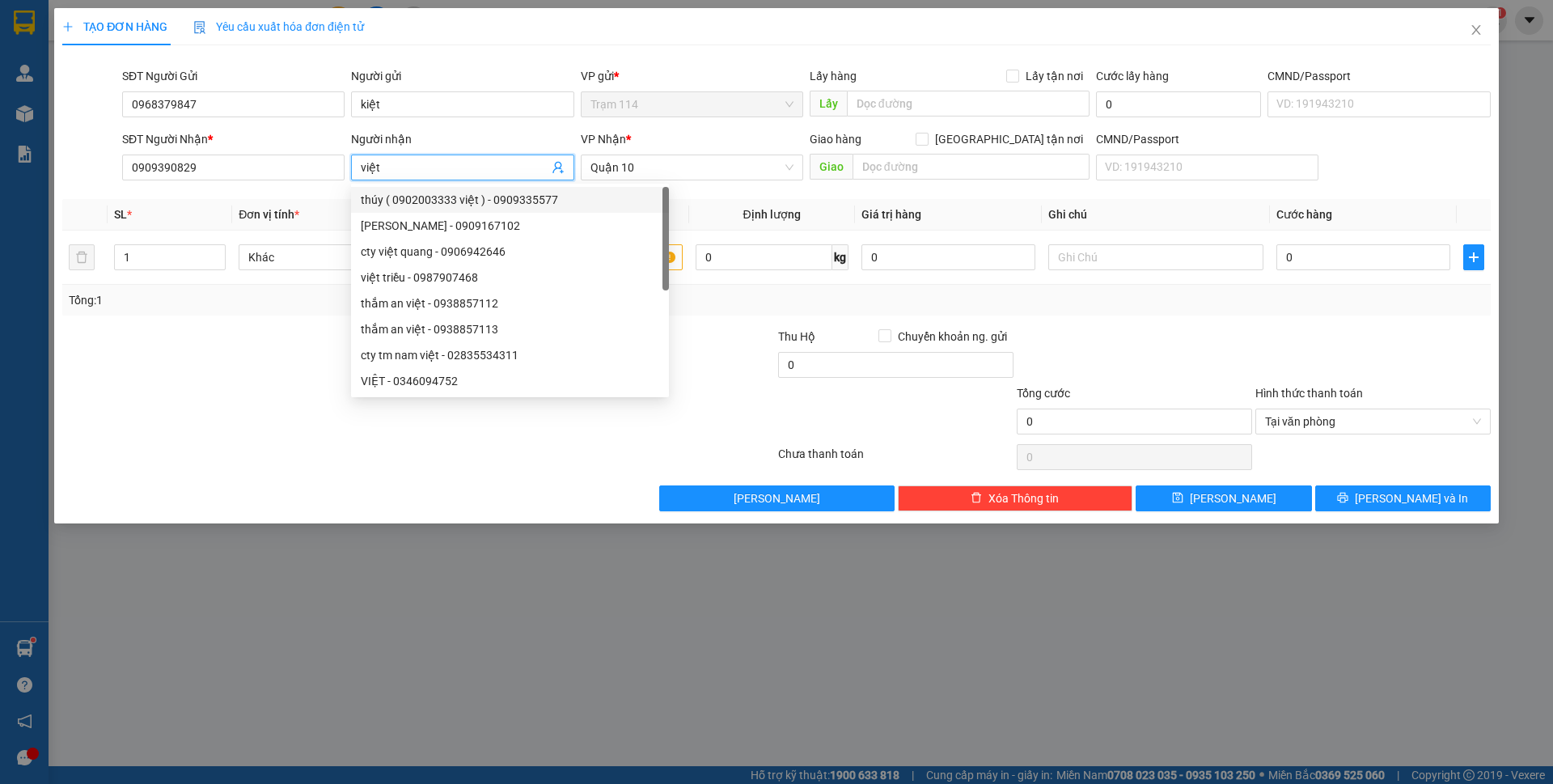
type input "việt"
click at [712, 205] on th "Định lượng" at bounding box center [772, 214] width 165 height 31
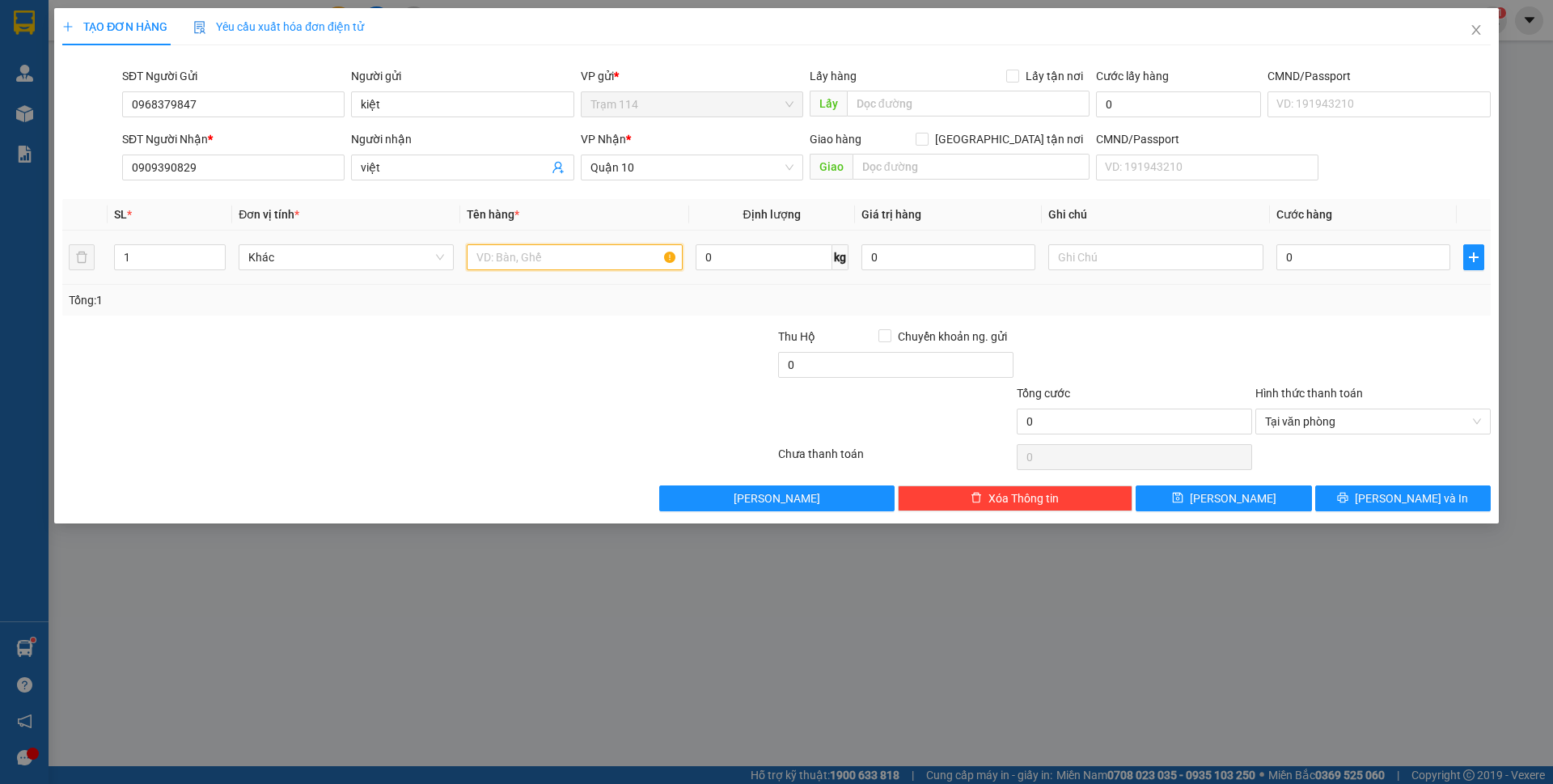
click at [640, 256] on input "text" at bounding box center [574, 257] width 215 height 26
type input "b"
click at [529, 263] on input "họp" at bounding box center [574, 257] width 215 height 26
type input "h"
type input "hộp nhỏ bk trong ( bao lì xì )"
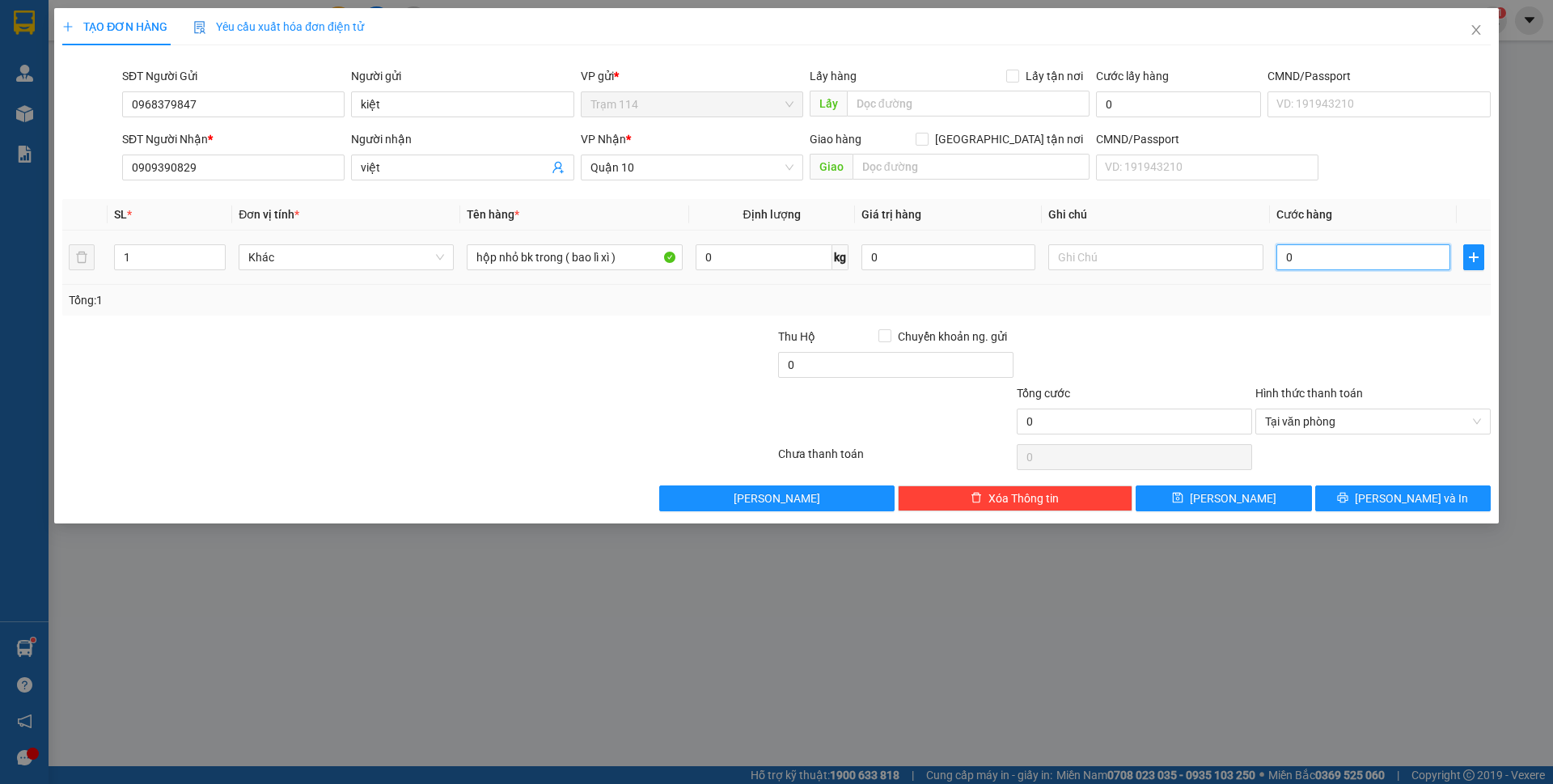
click at [1329, 263] on input "0" at bounding box center [1362, 257] width 174 height 26
type input "4"
type input "40"
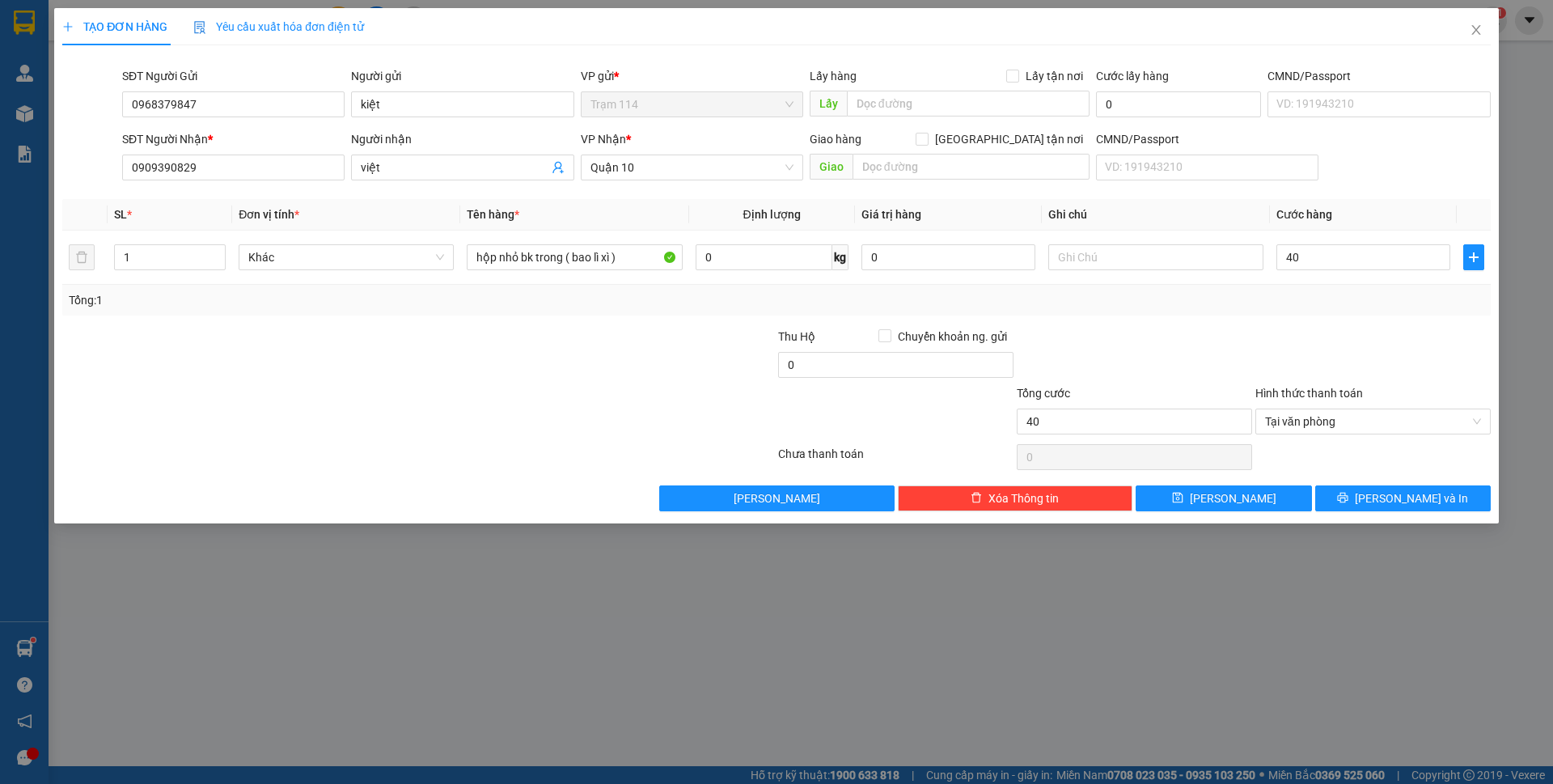
type input "40.000"
click at [1309, 342] on div at bounding box center [1372, 355] width 238 height 57
click at [1378, 510] on button "[PERSON_NAME] và In" at bounding box center [1402, 498] width 175 height 26
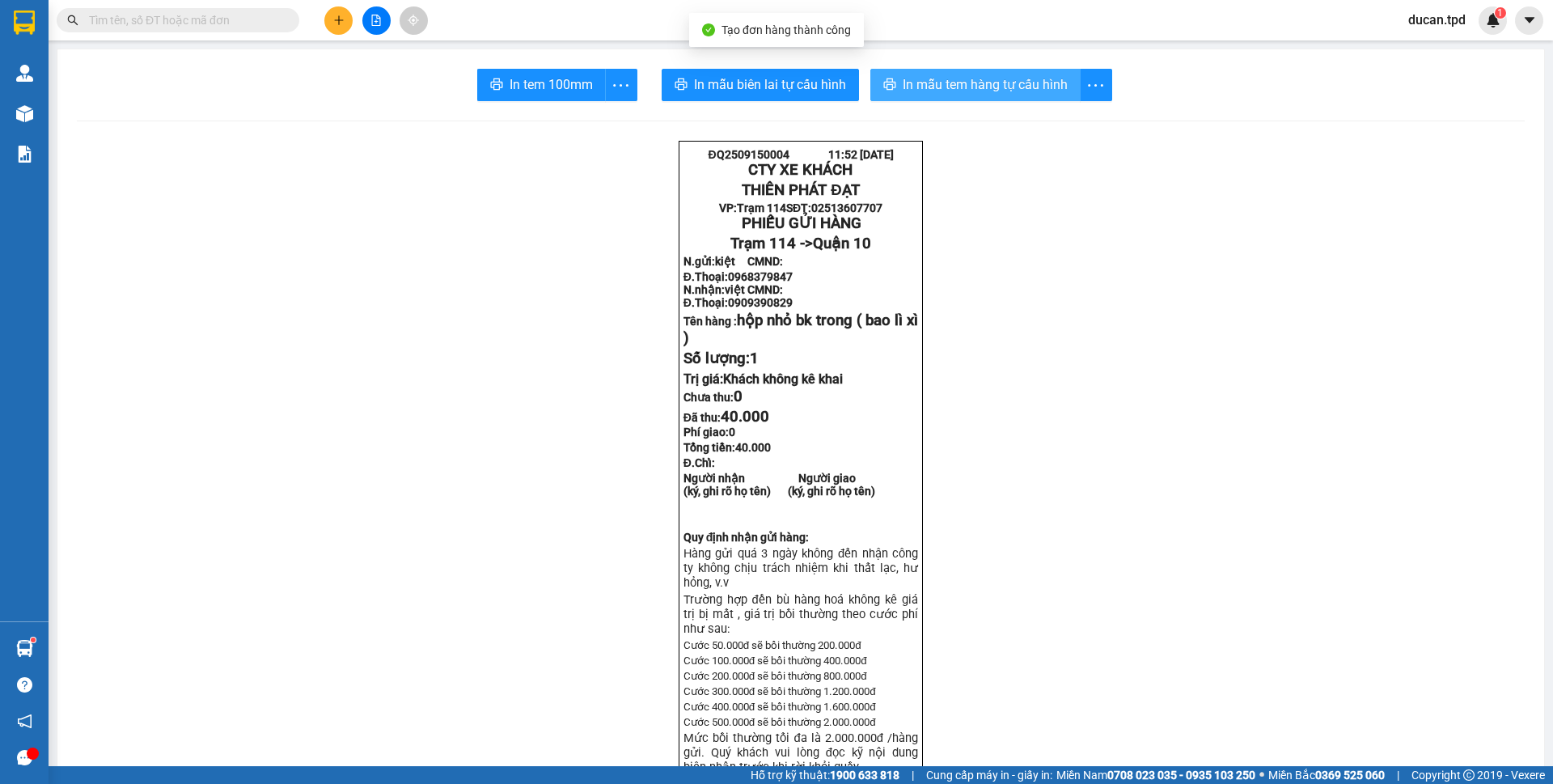
click at [948, 85] on span "In mẫu tem hàng tự cấu hình" at bounding box center [985, 85] width 165 height 20
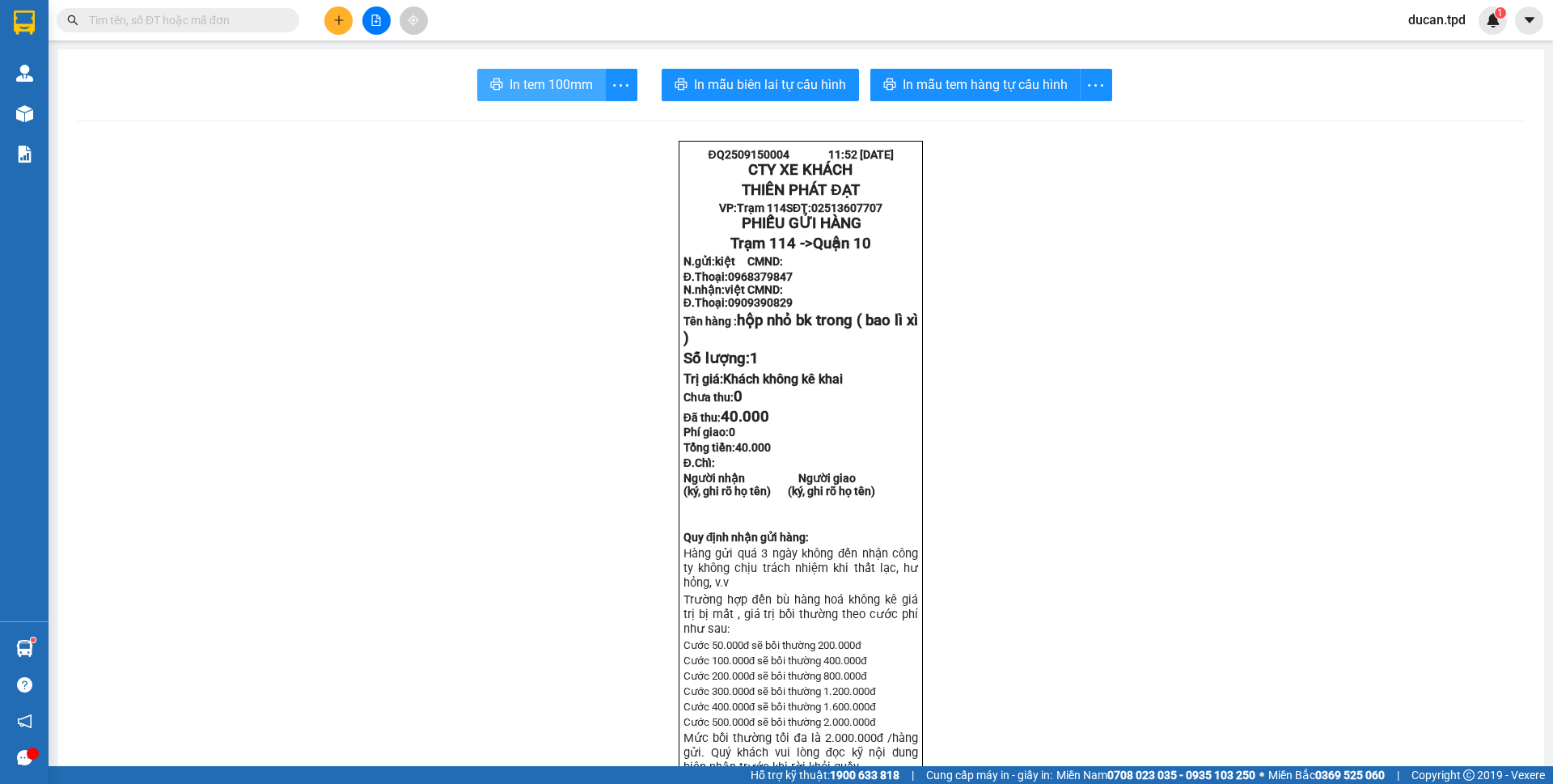
click at [541, 77] on span "In tem 100mm" at bounding box center [551, 85] width 84 height 20
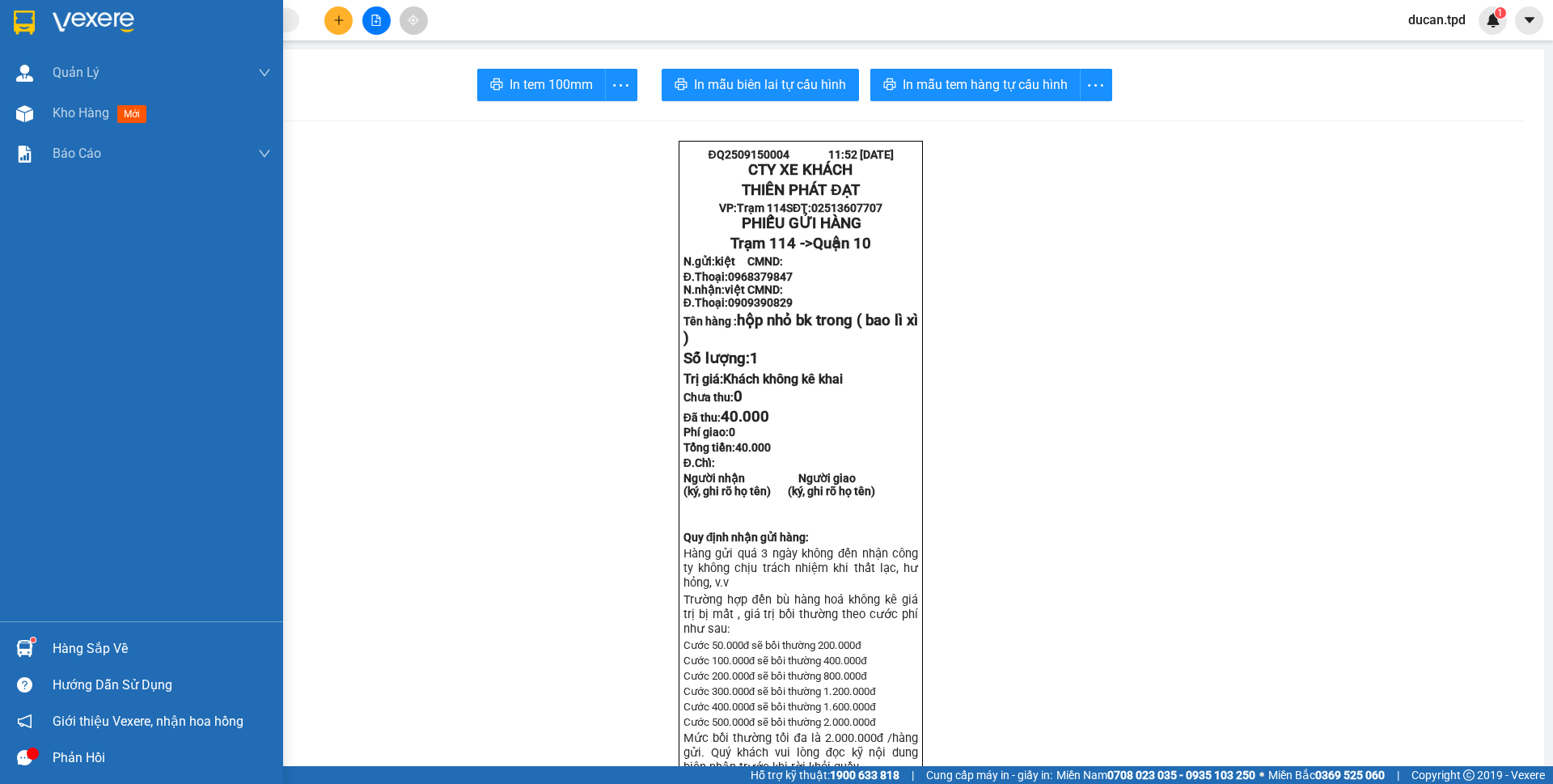
click at [31, 655] on img at bounding box center [24, 647] width 17 height 17
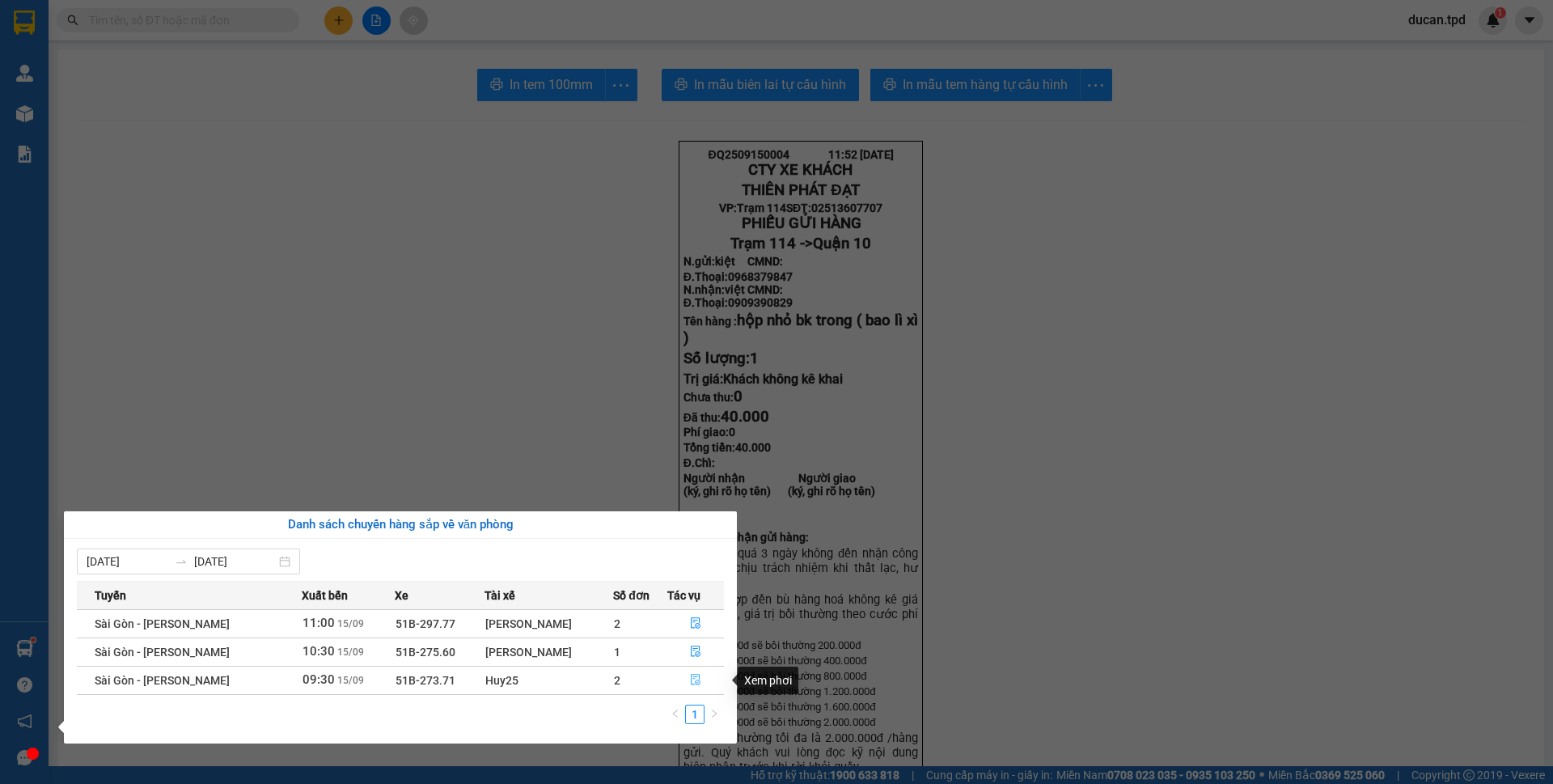
click at [691, 686] on span "file-done" at bounding box center [695, 680] width 12 height 13
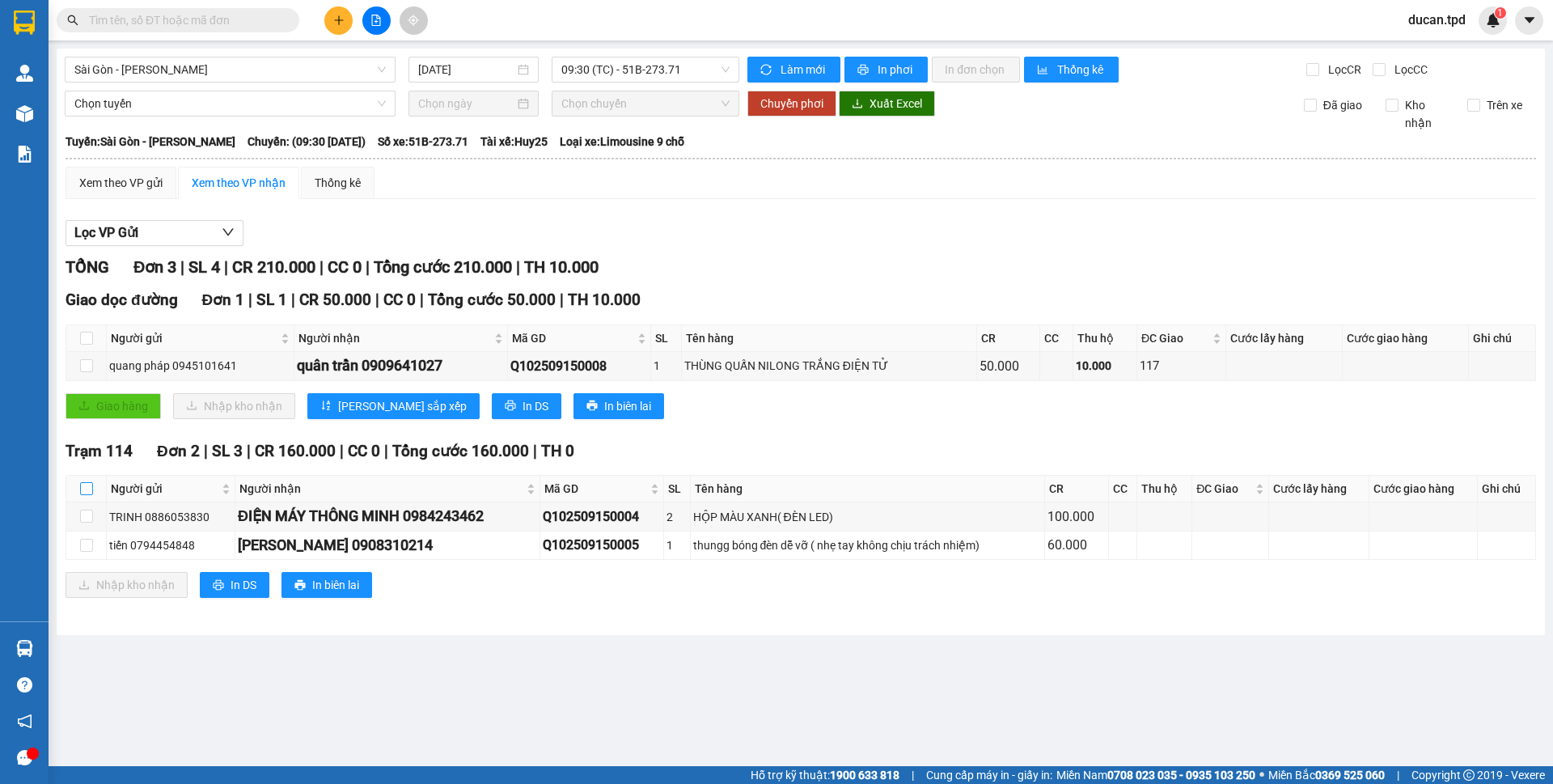
click at [85, 486] on input "checkbox" at bounding box center [86, 488] width 13 height 13
checkbox input "true"
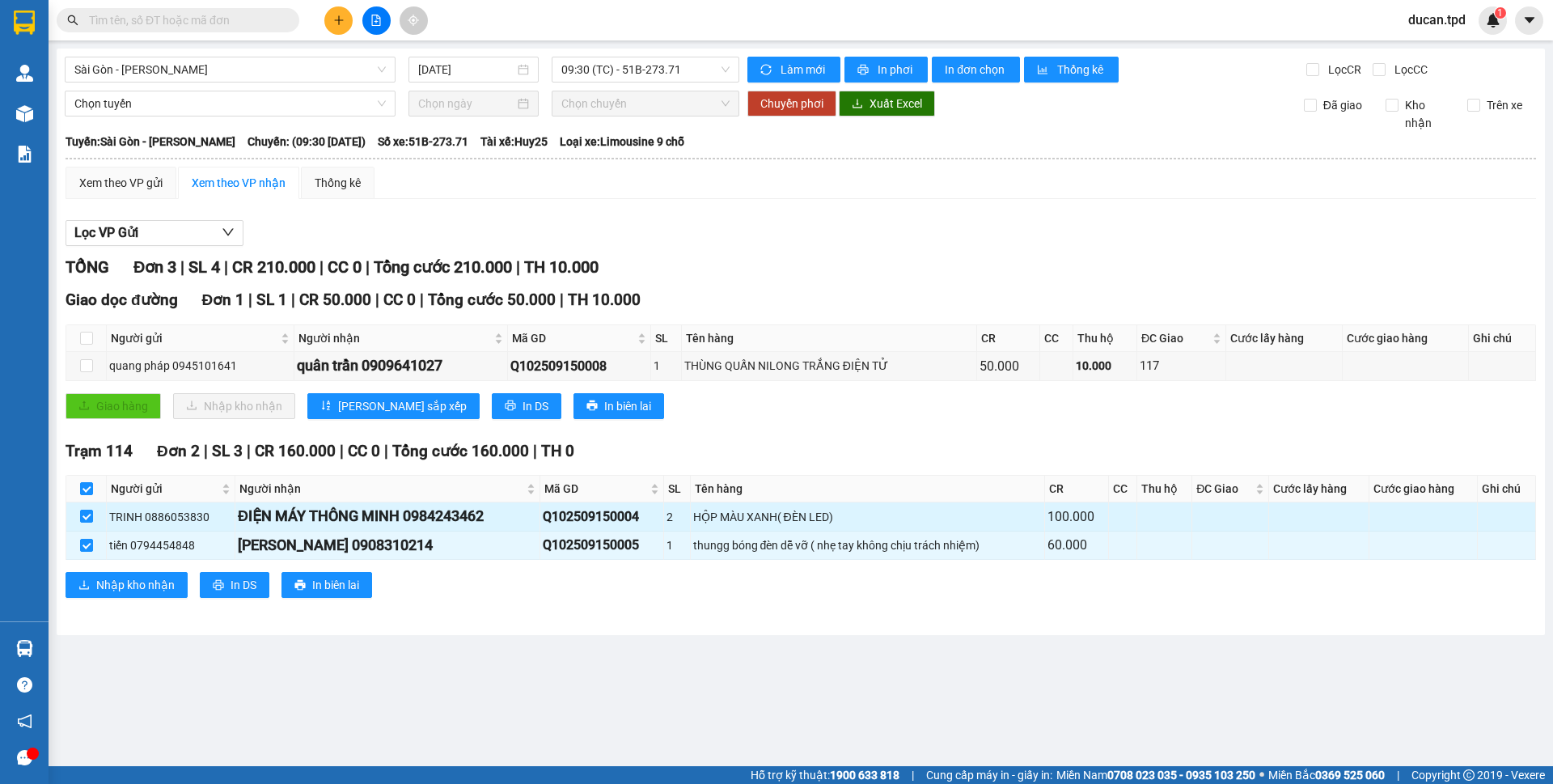
click at [486, 517] on div "ĐIỆN MÁY THÔNG MINH 0984243462" at bounding box center [387, 515] width 299 height 22
copy div "0984243462"
click at [257, 14] on input "text" at bounding box center [184, 21] width 191 height 18
paste input "0984243462"
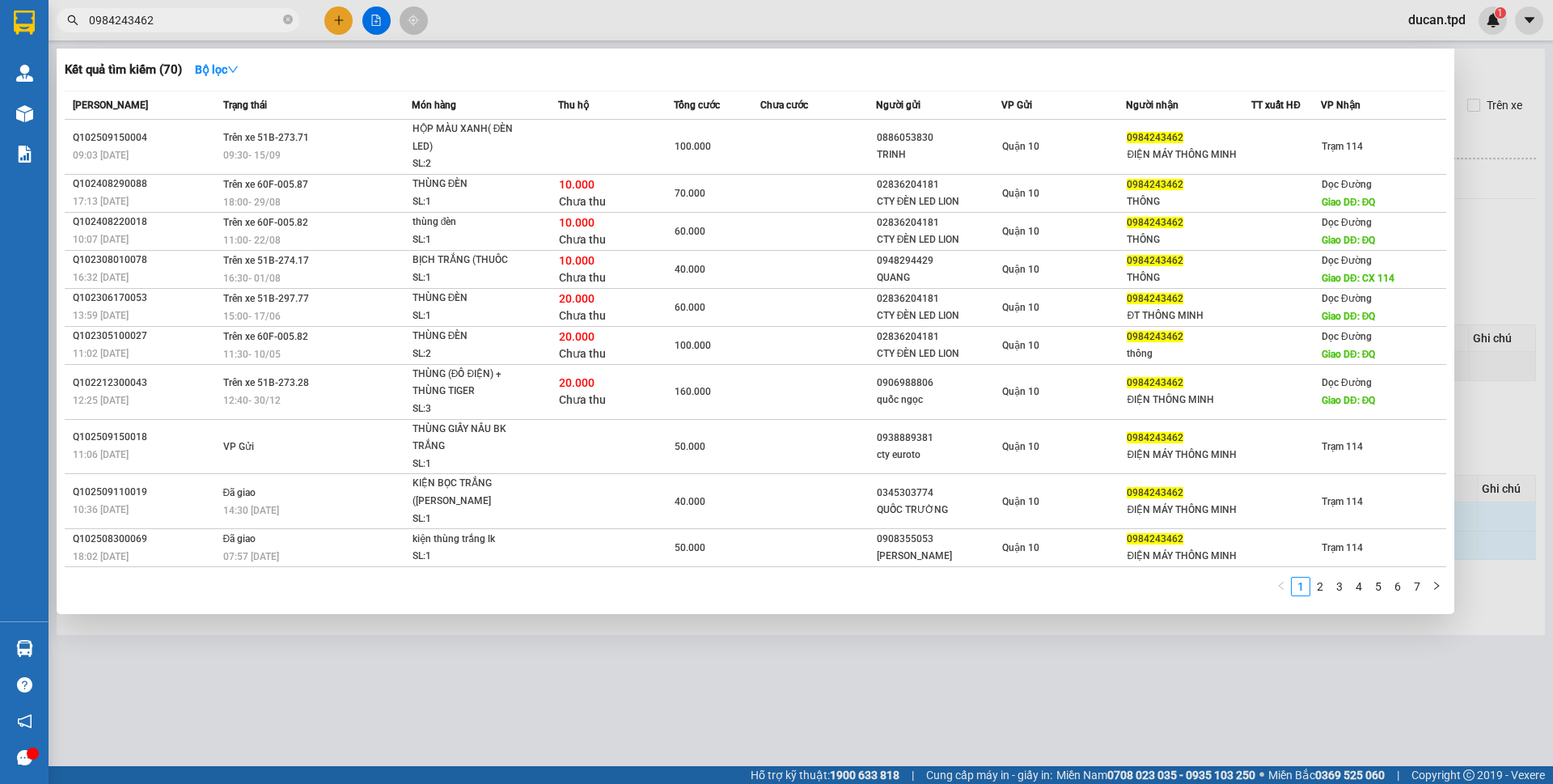
type input "0984243462"
click at [540, 663] on div at bounding box center [776, 392] width 1553 height 784
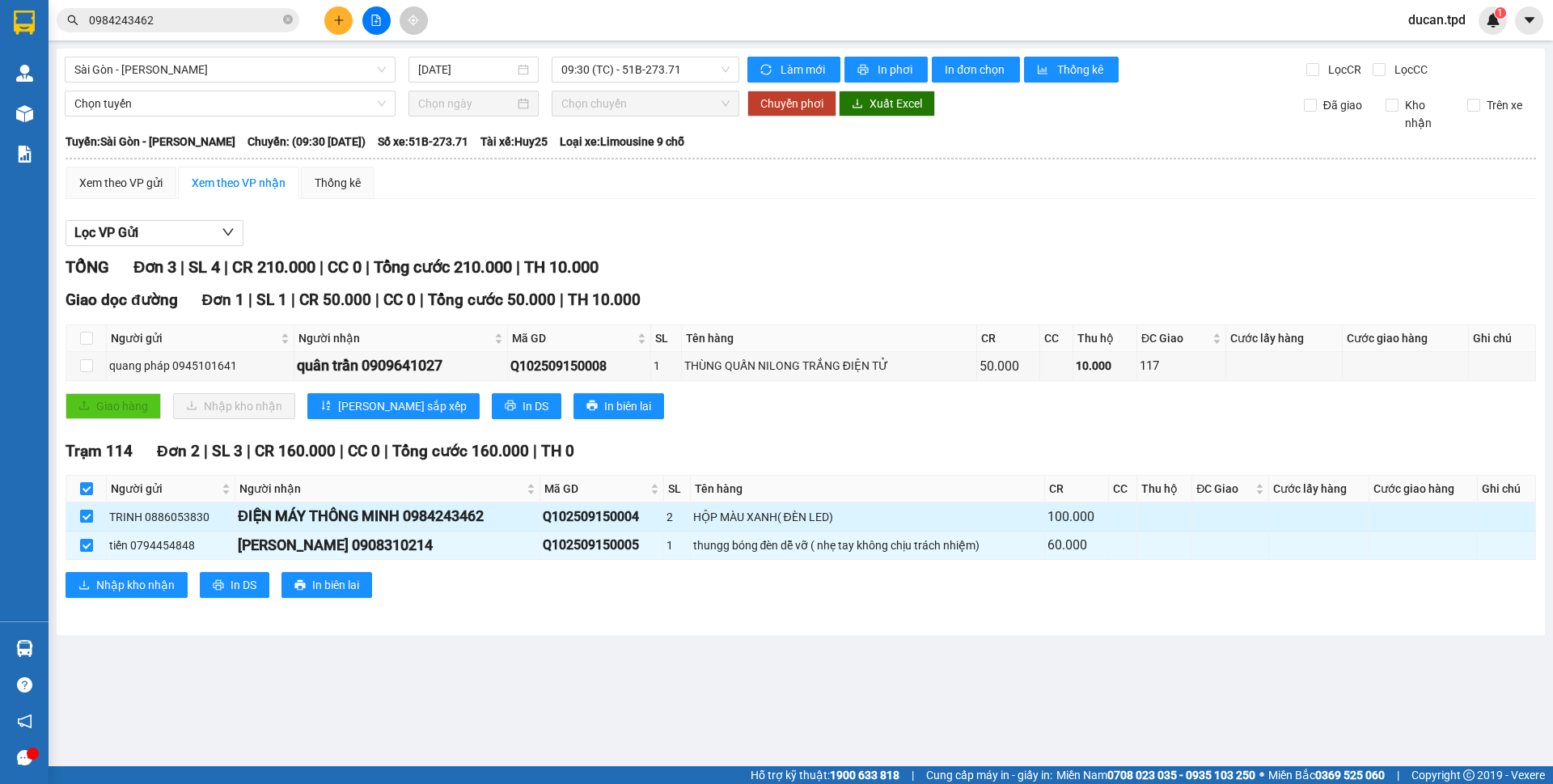
click at [88, 521] on input "checkbox" at bounding box center [86, 516] width 13 height 13
checkbox input "false"
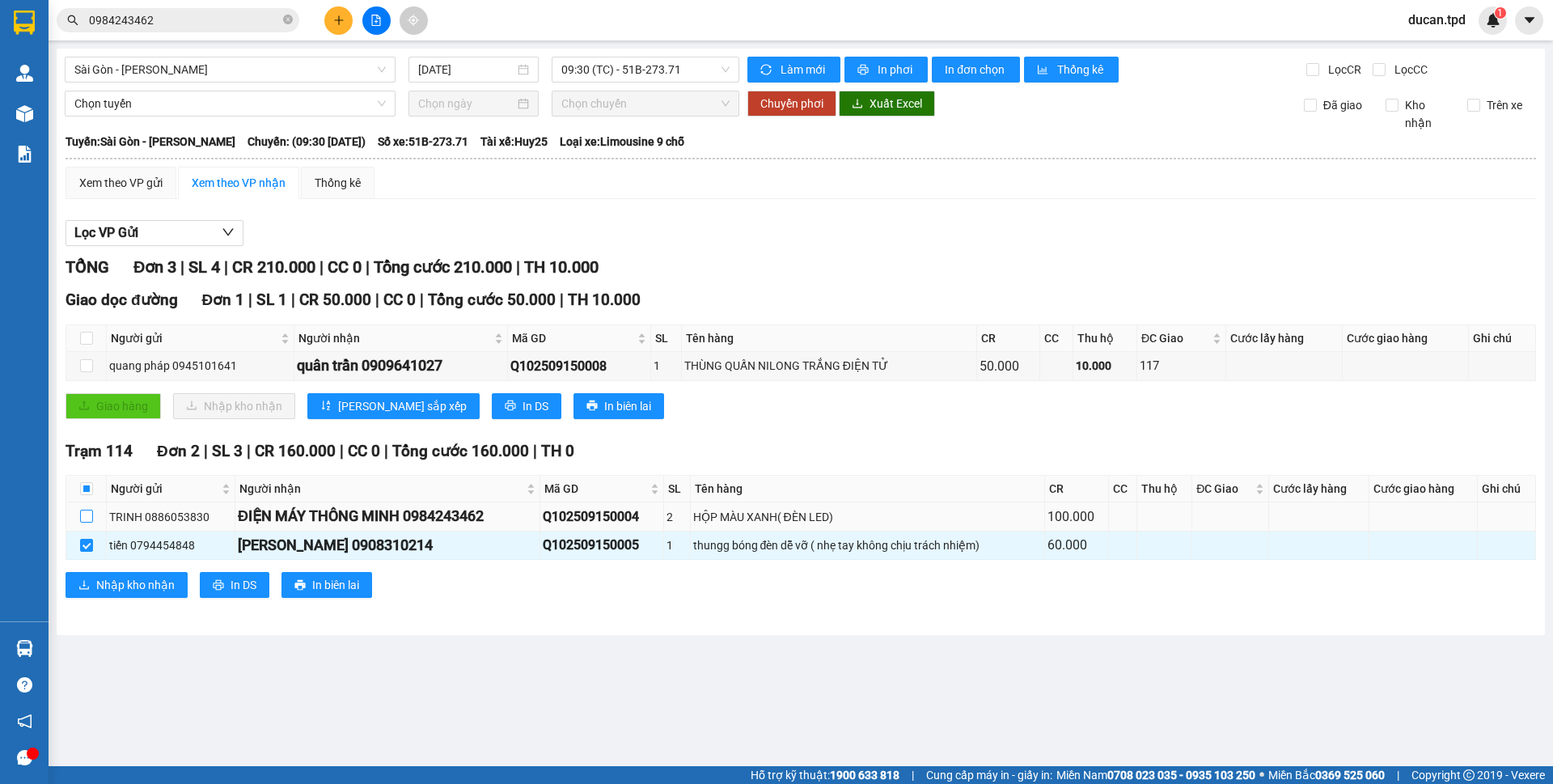
click at [89, 512] on input "checkbox" at bounding box center [86, 516] width 13 height 13
checkbox input "true"
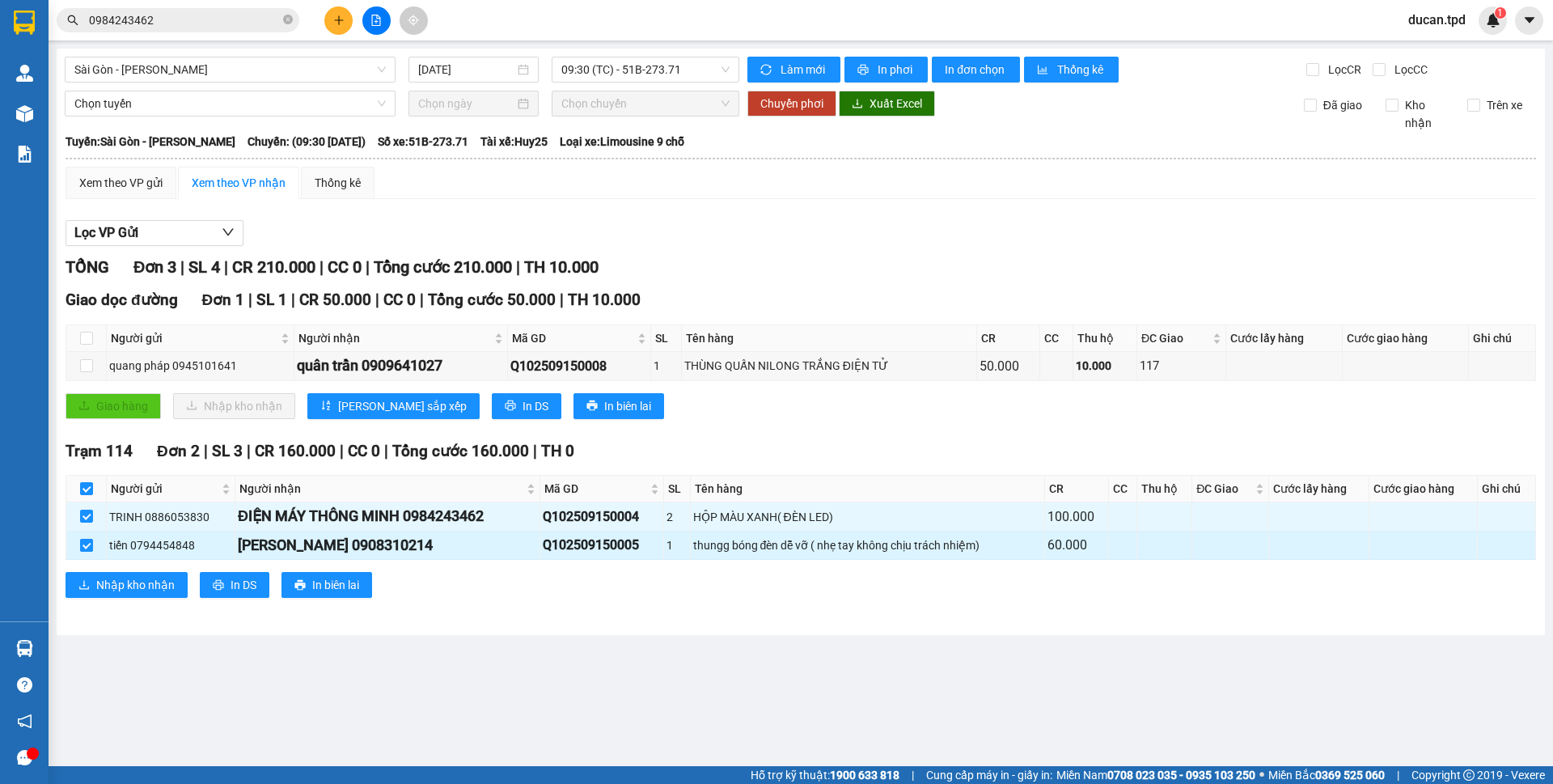
click at [90, 543] on input "checkbox" at bounding box center [86, 545] width 13 height 13
checkbox input "false"
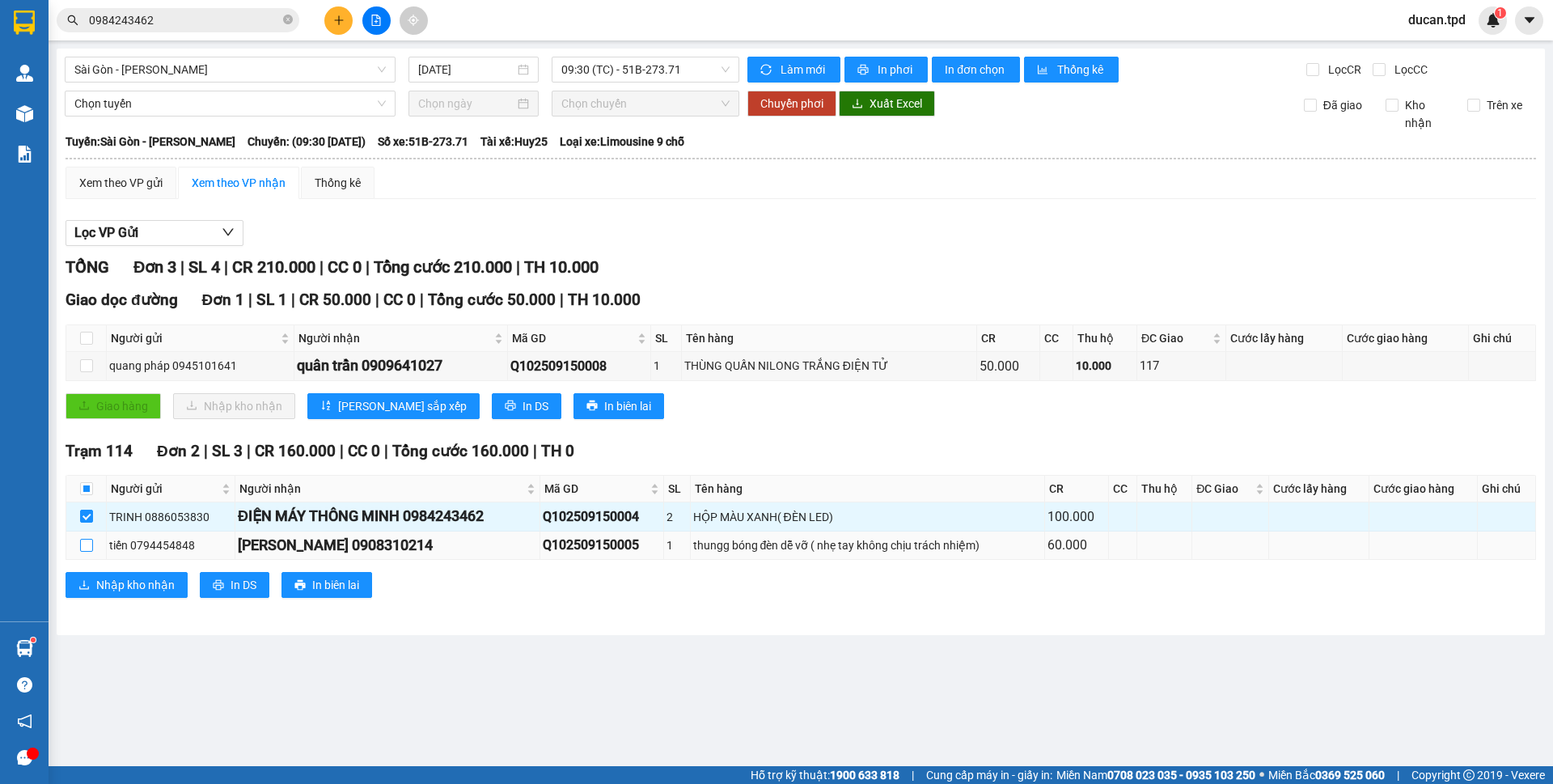
click at [91, 546] on input "checkbox" at bounding box center [86, 545] width 13 height 13
checkbox input "true"
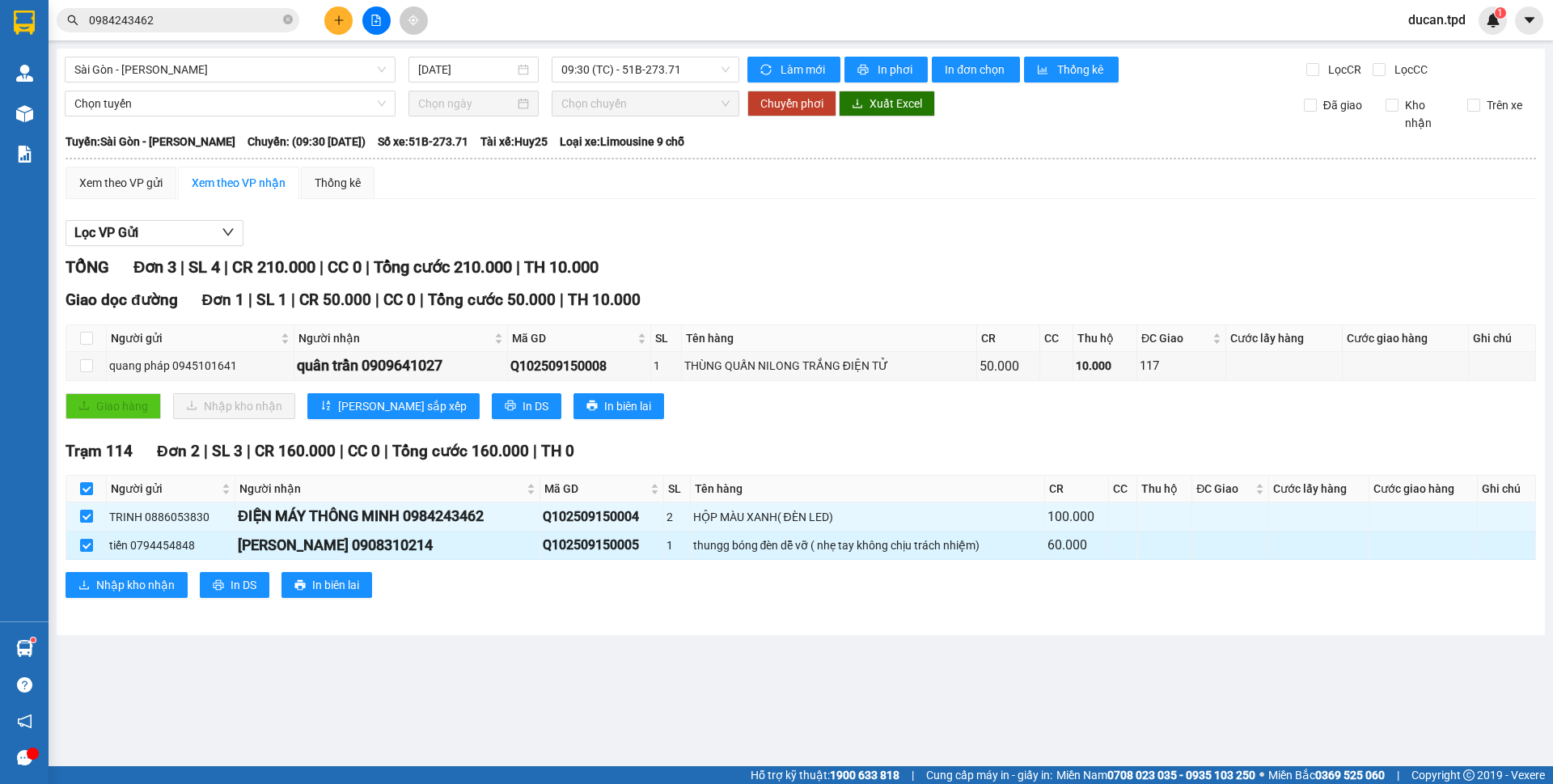
click at [423, 550] on div "[PERSON_NAME] 0908310214" at bounding box center [387, 545] width 299 height 22
copy div "0908310214"
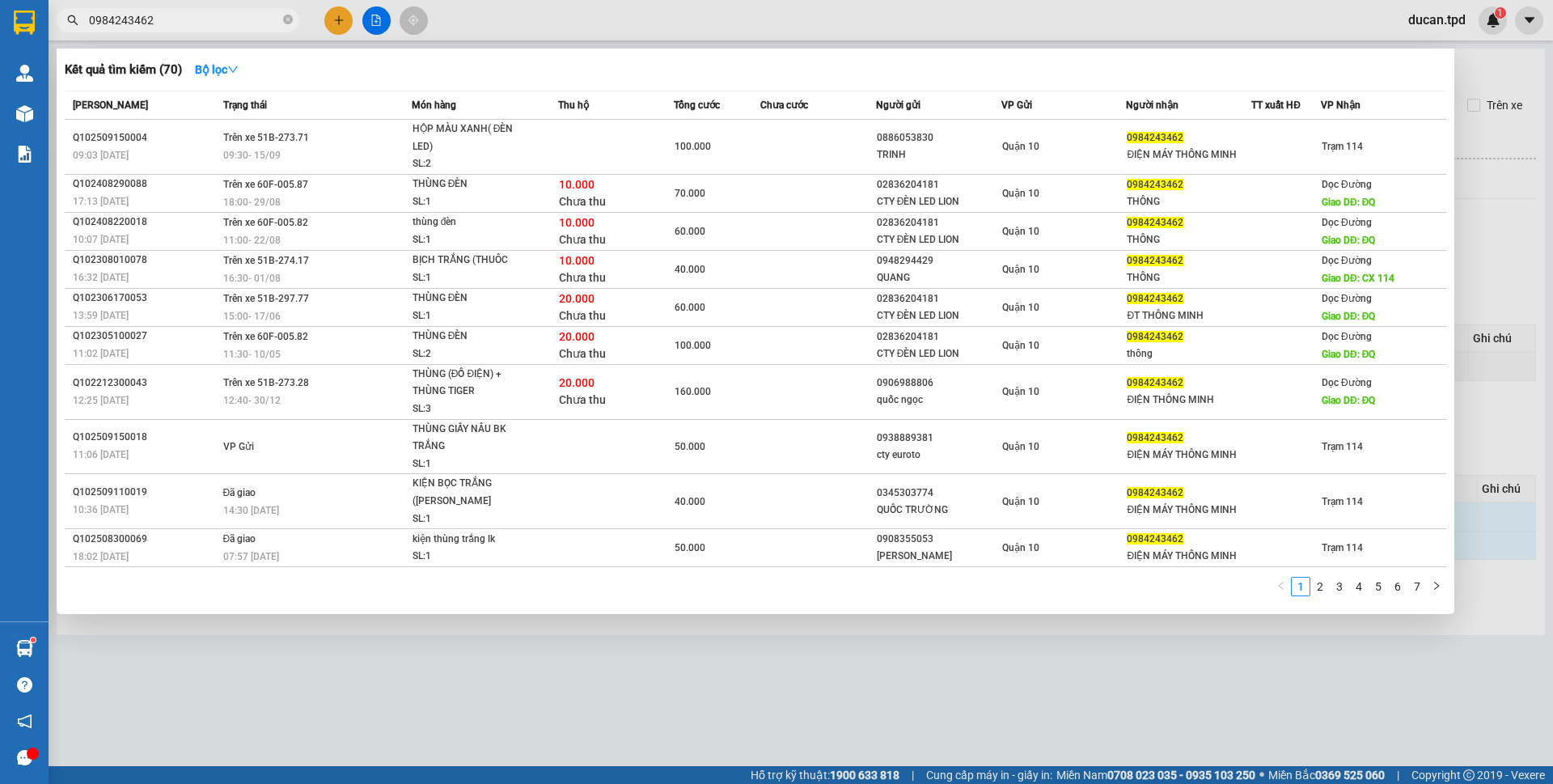
click at [164, 25] on input "0984243462" at bounding box center [184, 21] width 191 height 18
paste input "08310214"
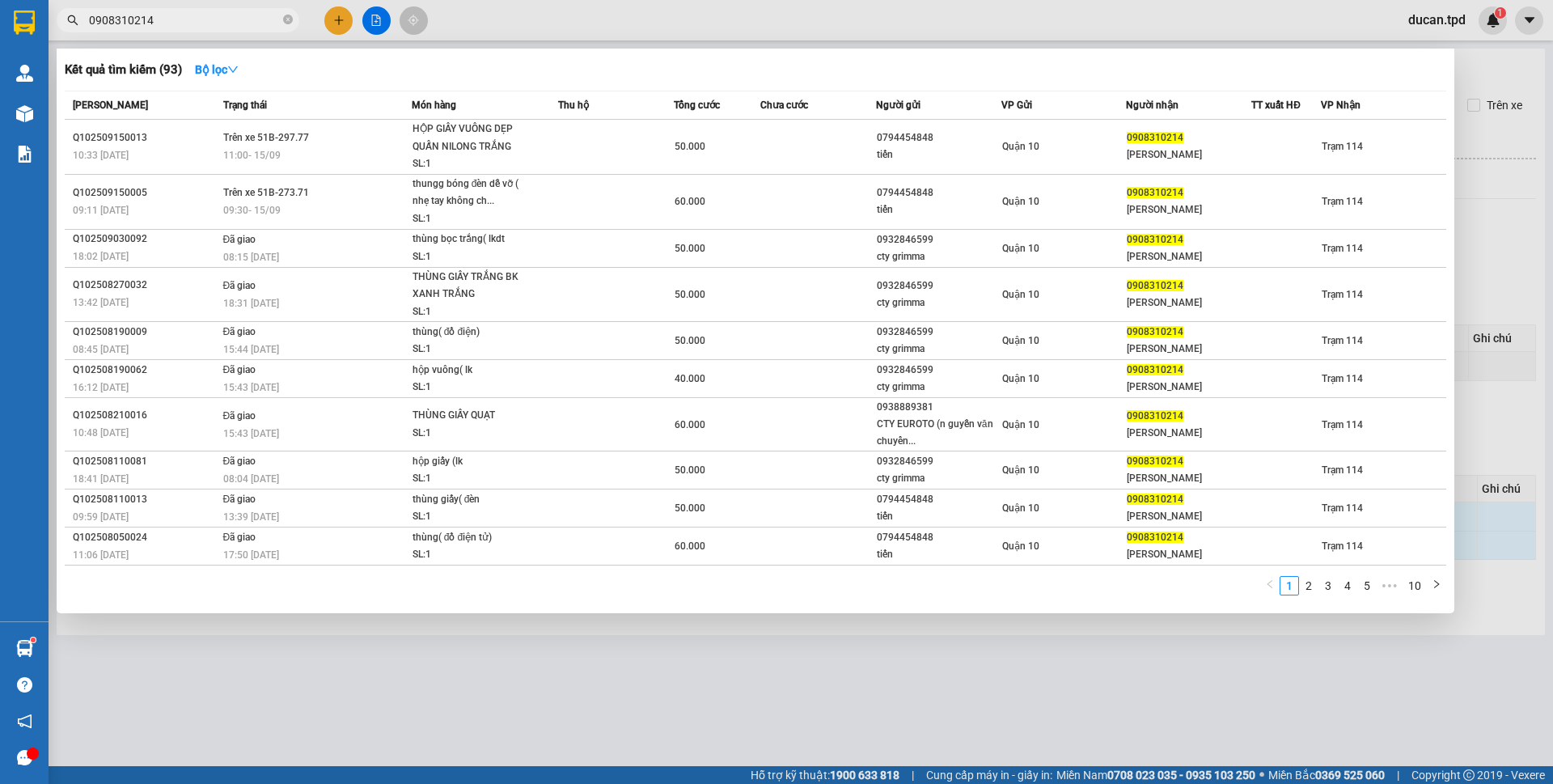
type input "0908310214"
click at [504, 640] on div at bounding box center [776, 392] width 1553 height 784
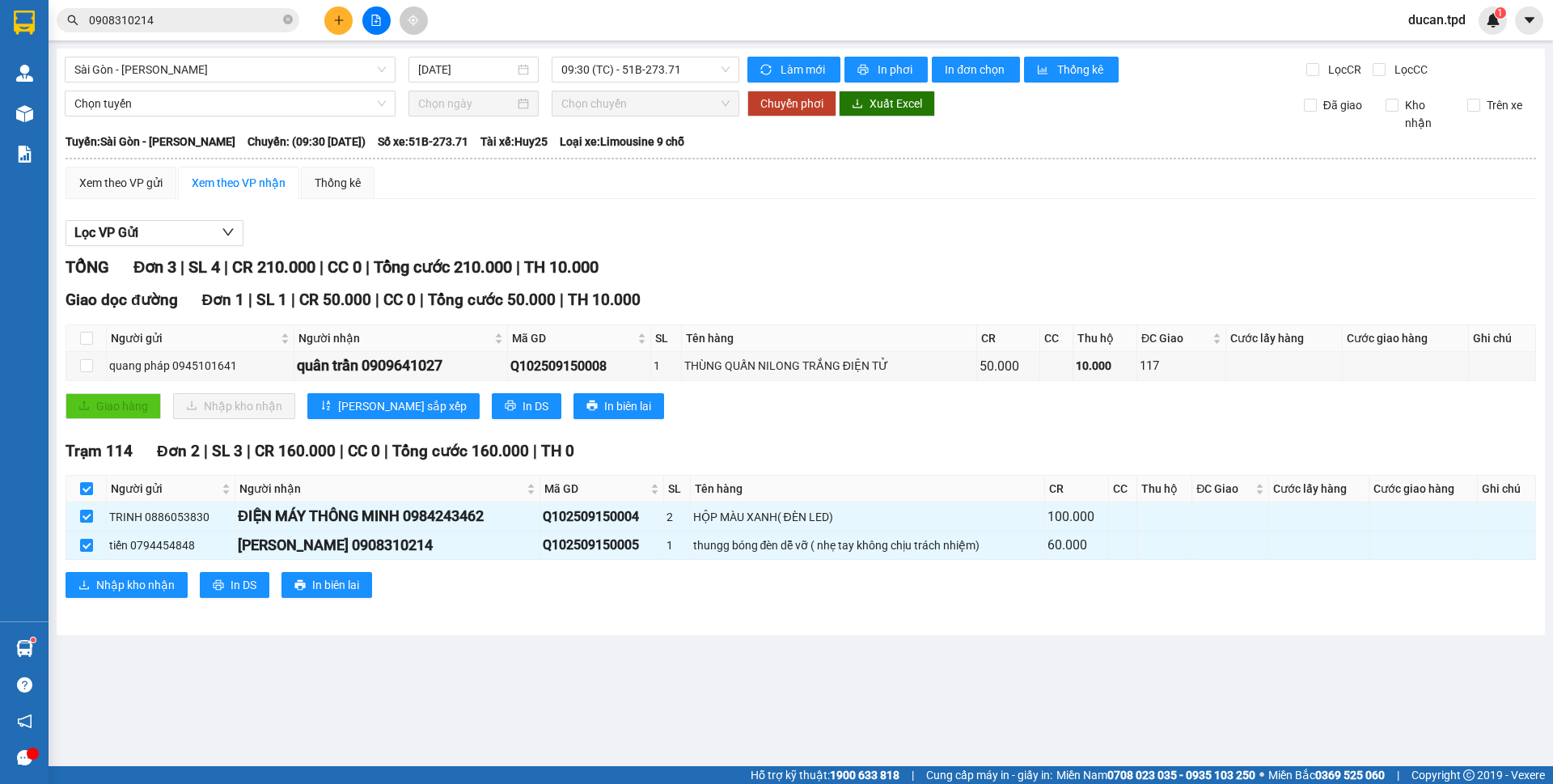
click at [169, 12] on input "0908310214" at bounding box center [184, 21] width 191 height 18
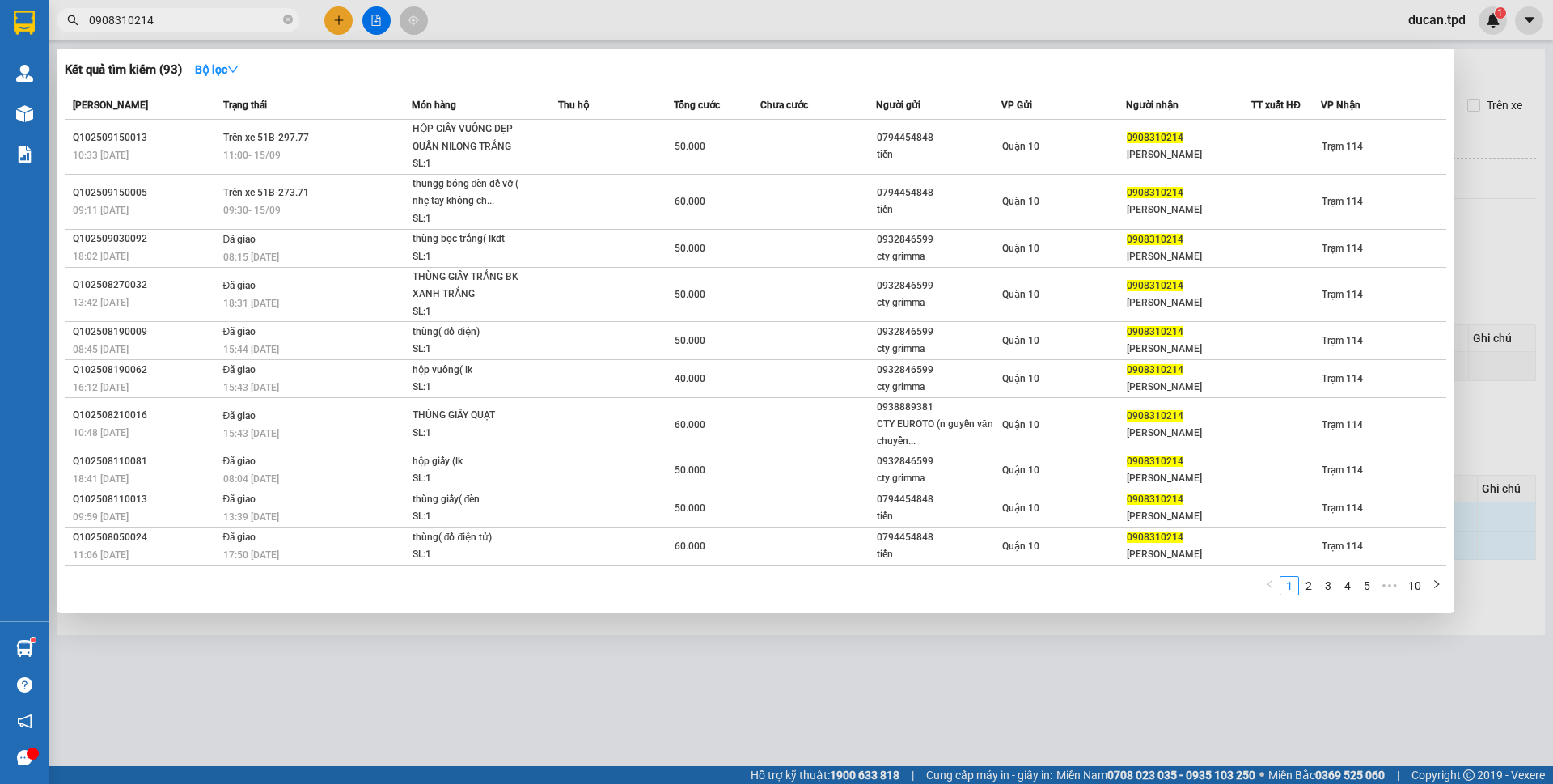
click at [535, 703] on div at bounding box center [776, 392] width 1553 height 784
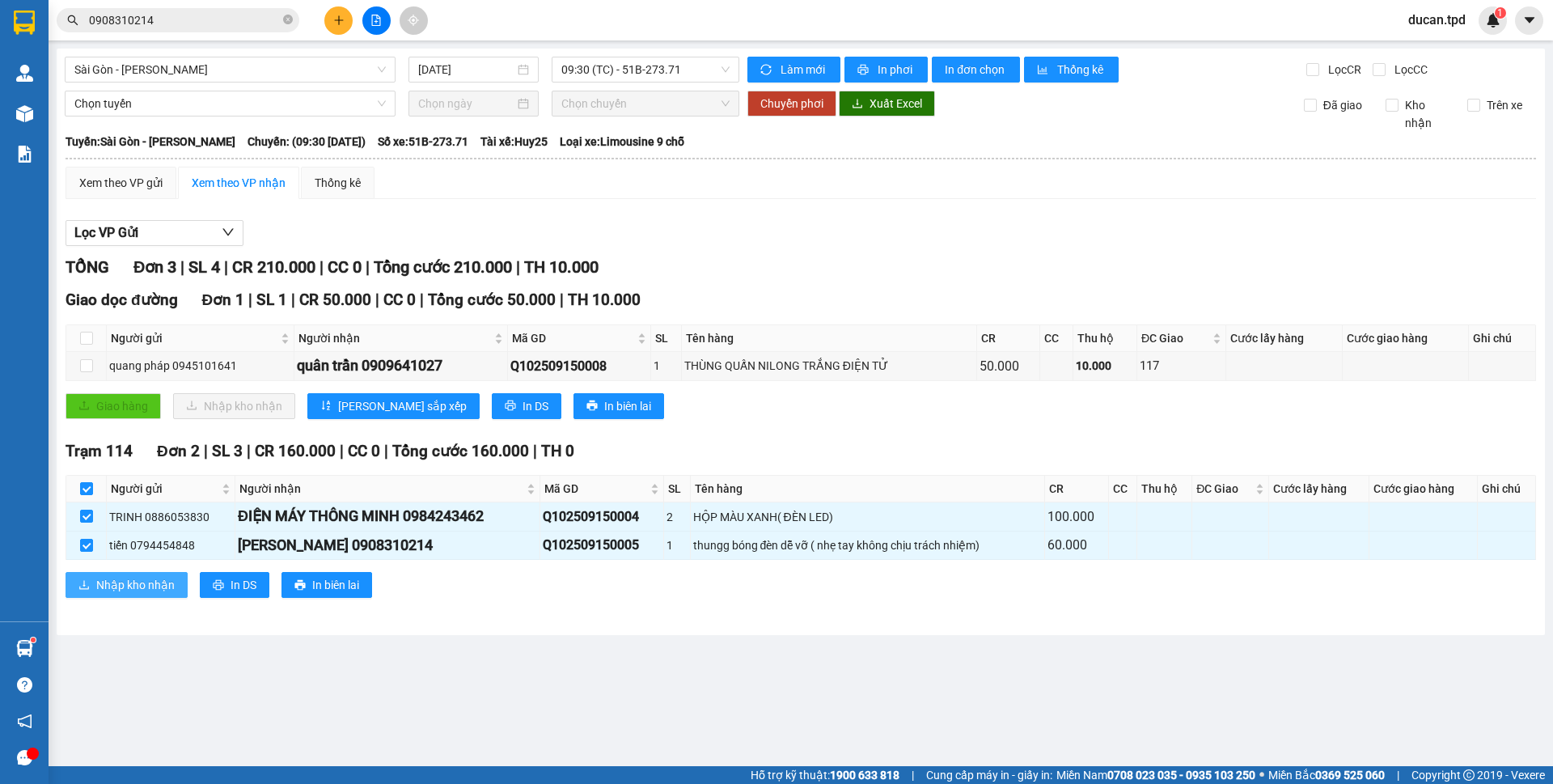
click at [140, 576] on span "Nhập kho nhận" at bounding box center [135, 584] width 78 height 18
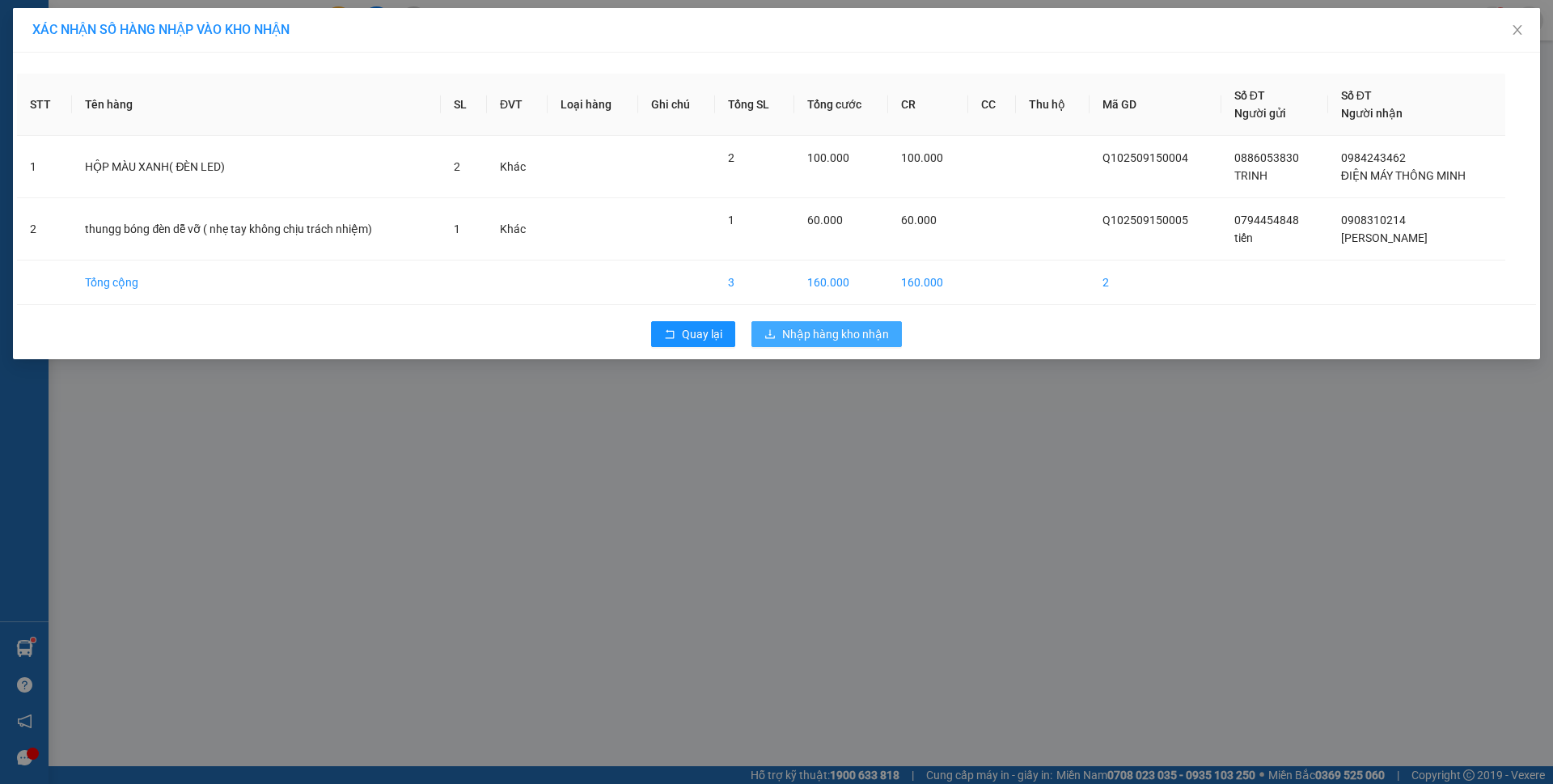
click at [793, 334] on span "Nhập hàng kho nhận" at bounding box center [835, 334] width 107 height 18
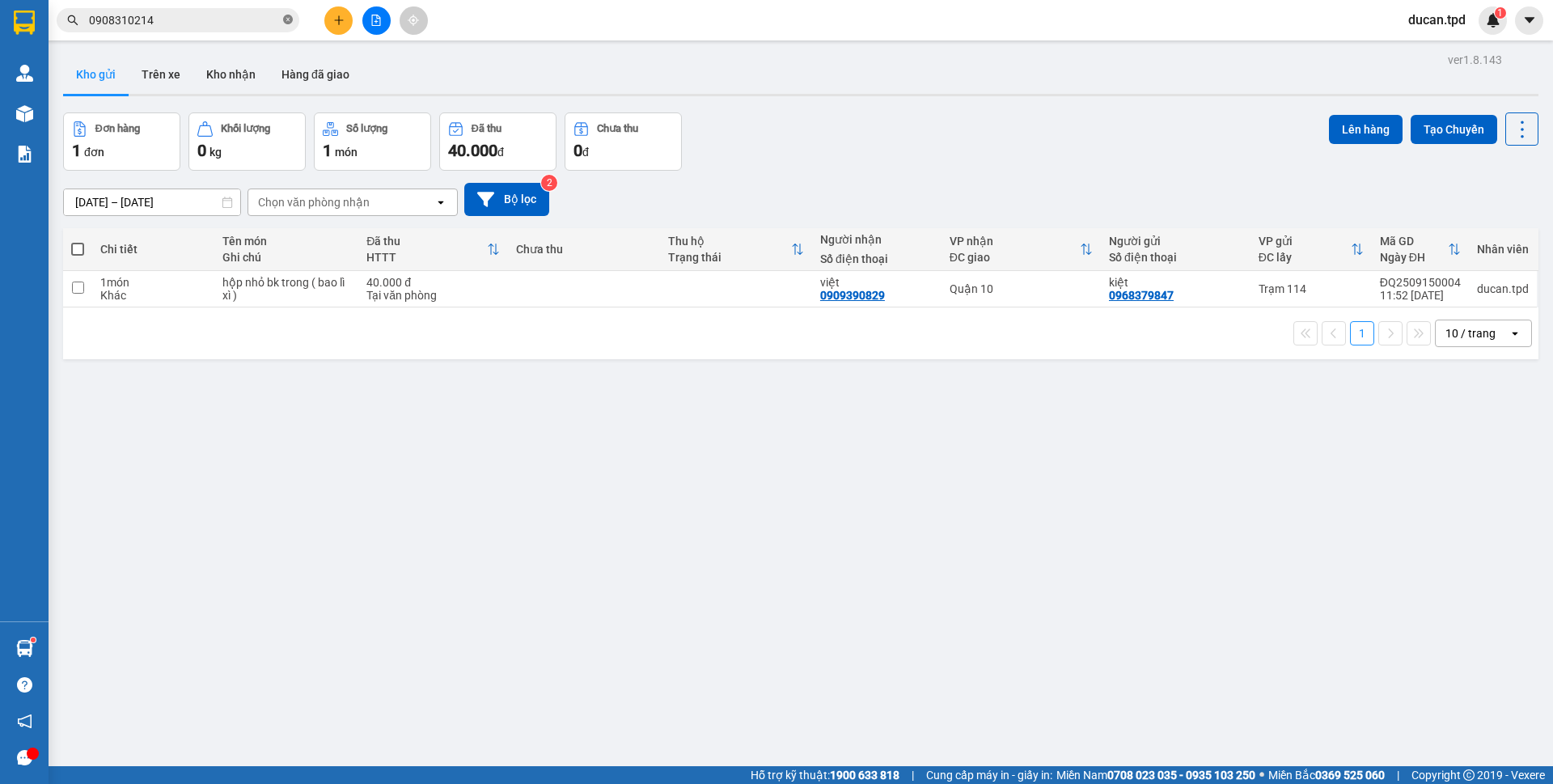
click at [288, 21] on icon "close-circle" at bounding box center [288, 19] width 10 height 10
click at [343, 13] on button at bounding box center [338, 20] width 28 height 28
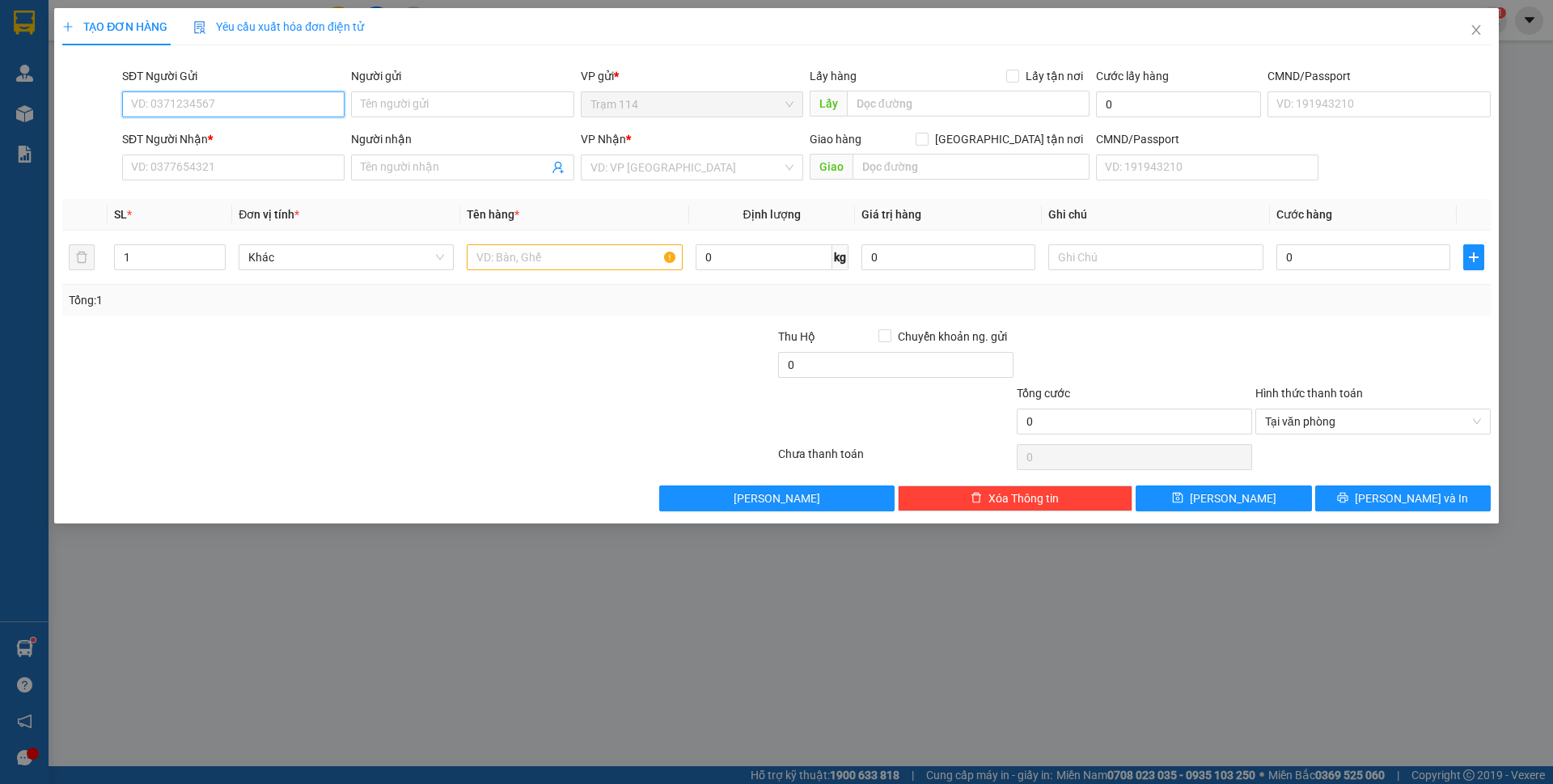
click at [259, 107] on input "SĐT Người Gửi" at bounding box center [233, 104] width 222 height 26
click at [269, 104] on input "SĐT Người Gửi" at bounding box center [233, 104] width 222 height 26
type input "0704052888"
click at [261, 139] on div "0704052888 - thanh" at bounding box center [234, 137] width 203 height 18
type input "thanh"
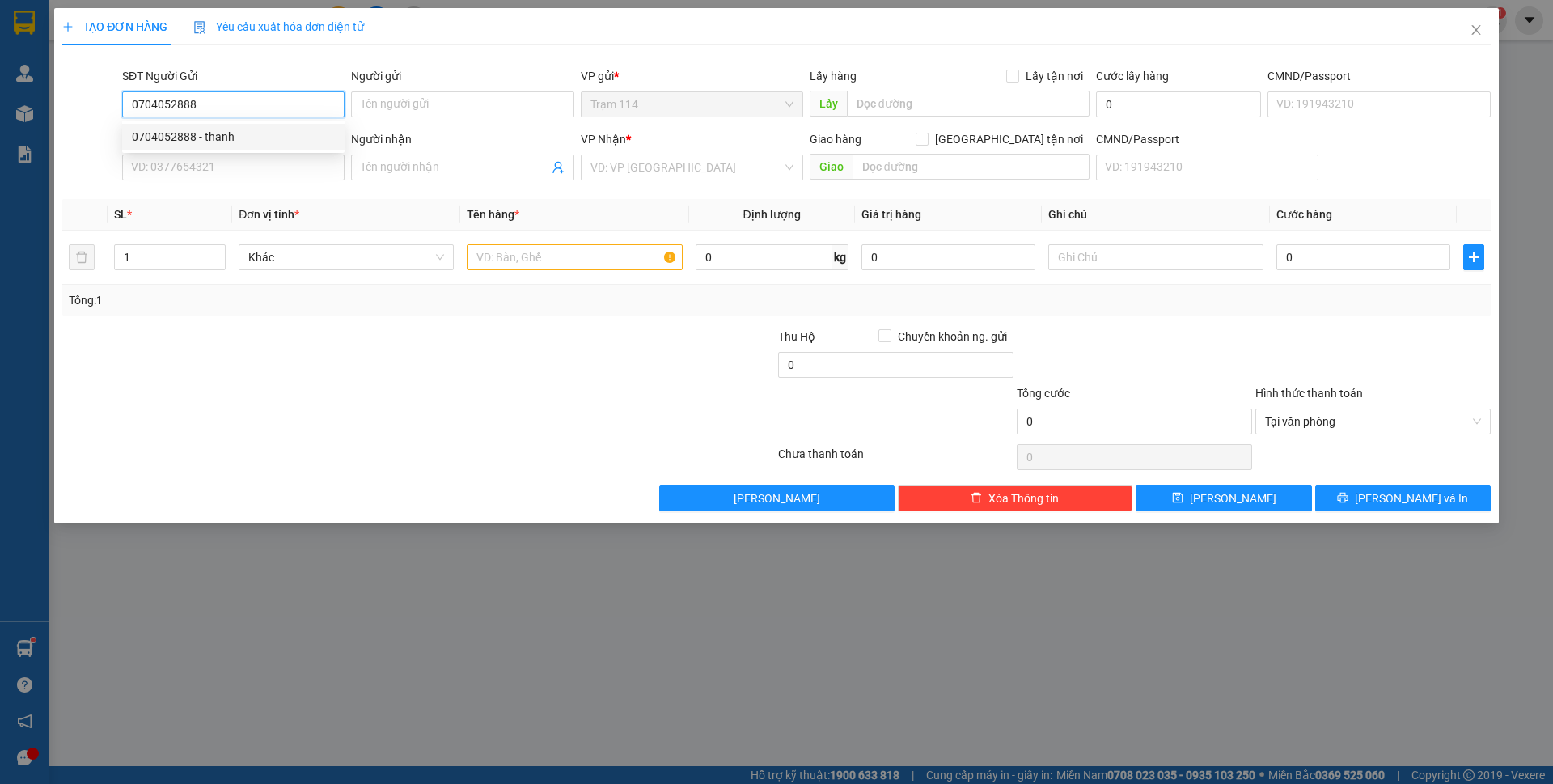
type input "0983833579"
type input "thoại"
type input "0704052888"
click at [568, 269] on input "text" at bounding box center [574, 257] width 215 height 26
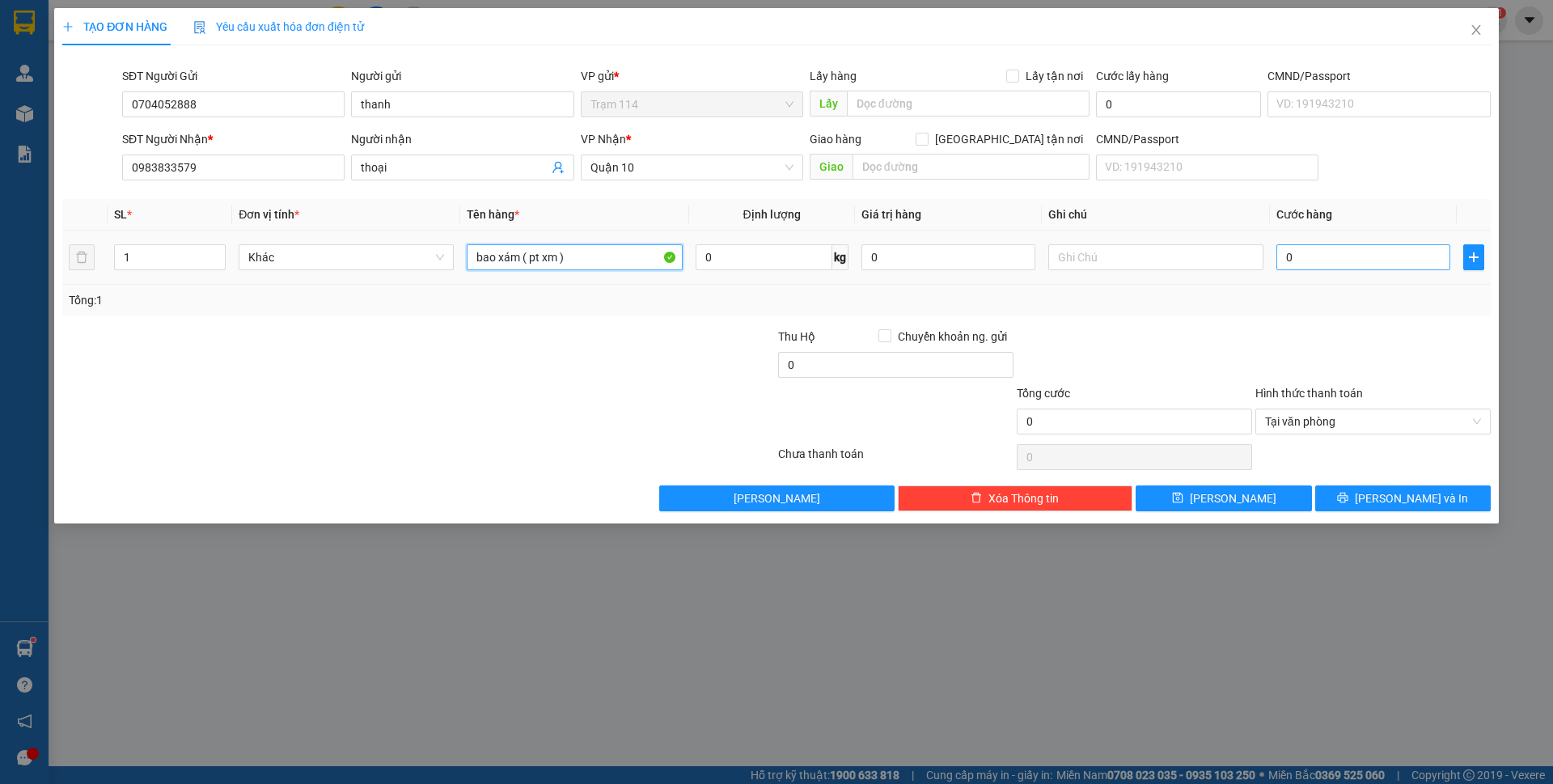
type input "bao xám ( pt xm )"
click at [1353, 255] on input "0" at bounding box center [1362, 257] width 174 height 26
type input "4"
type input "40"
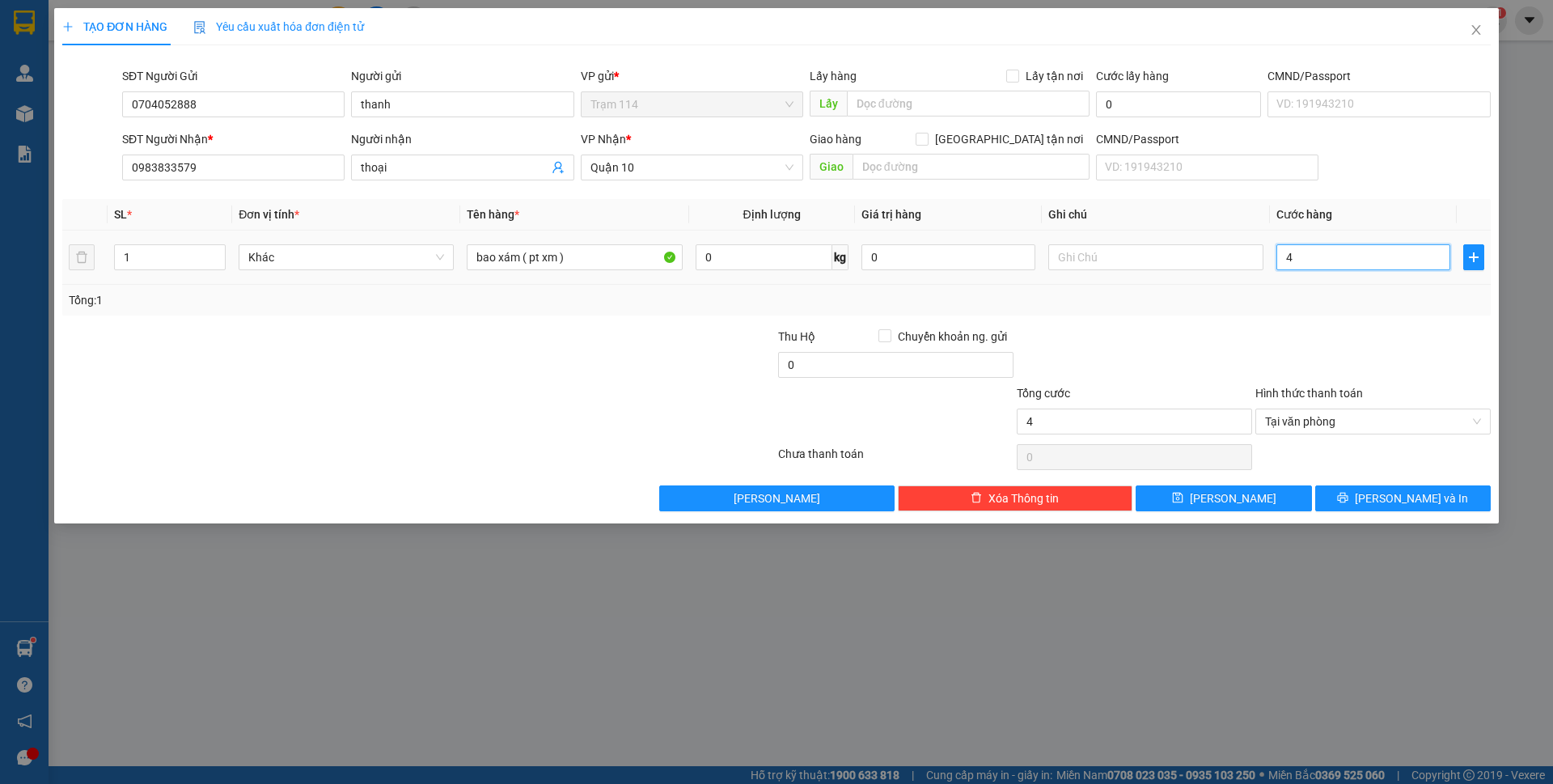
type input "40"
type input "40.000"
click at [986, 298] on div "Tổng: 1" at bounding box center [776, 300] width 1415 height 18
click at [977, 260] on input "0" at bounding box center [948, 257] width 174 height 26
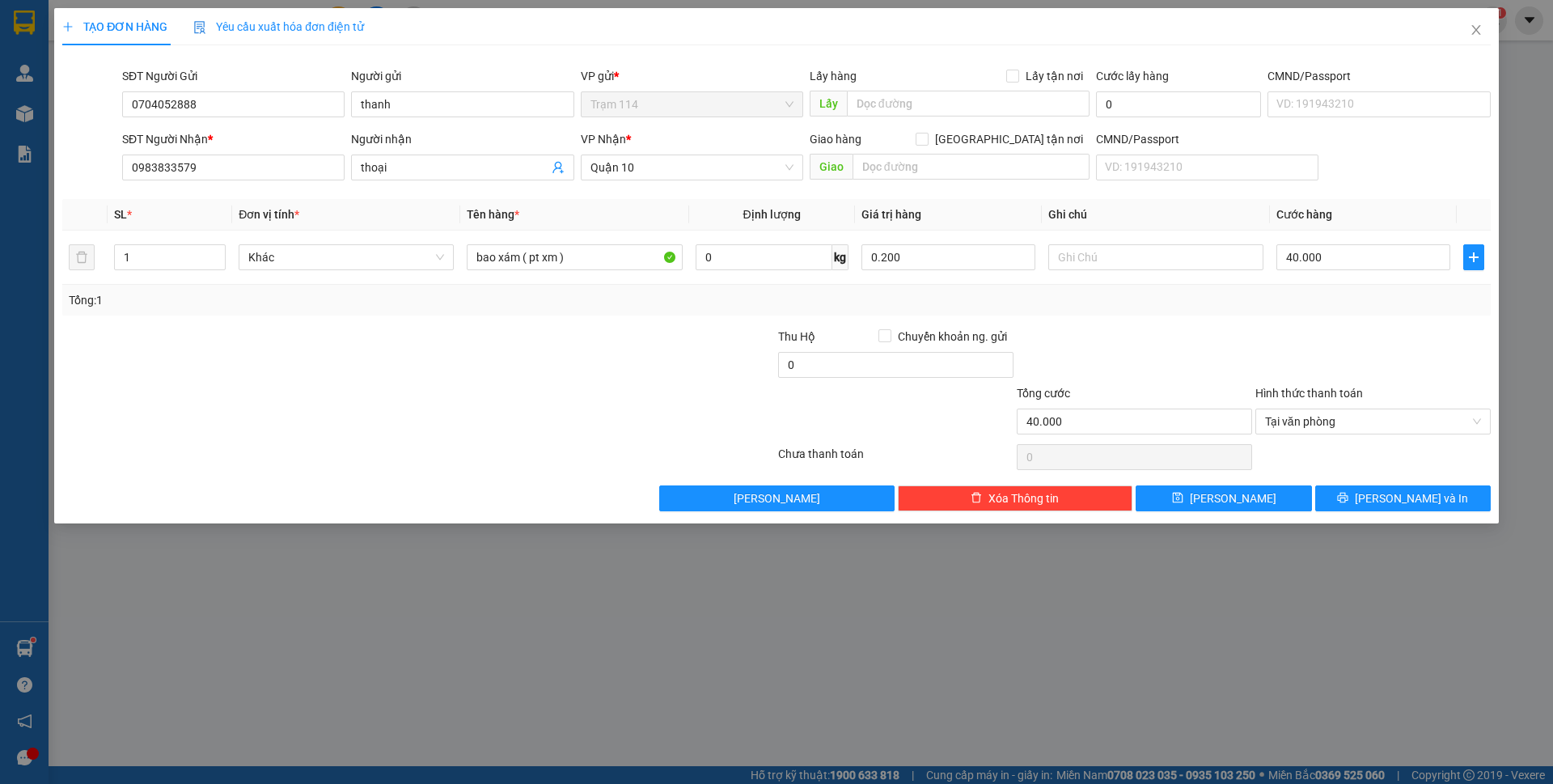
type input "200.000"
click at [1115, 359] on div at bounding box center [1134, 355] width 238 height 57
click at [1347, 486] on button "[PERSON_NAME] và In" at bounding box center [1402, 498] width 175 height 26
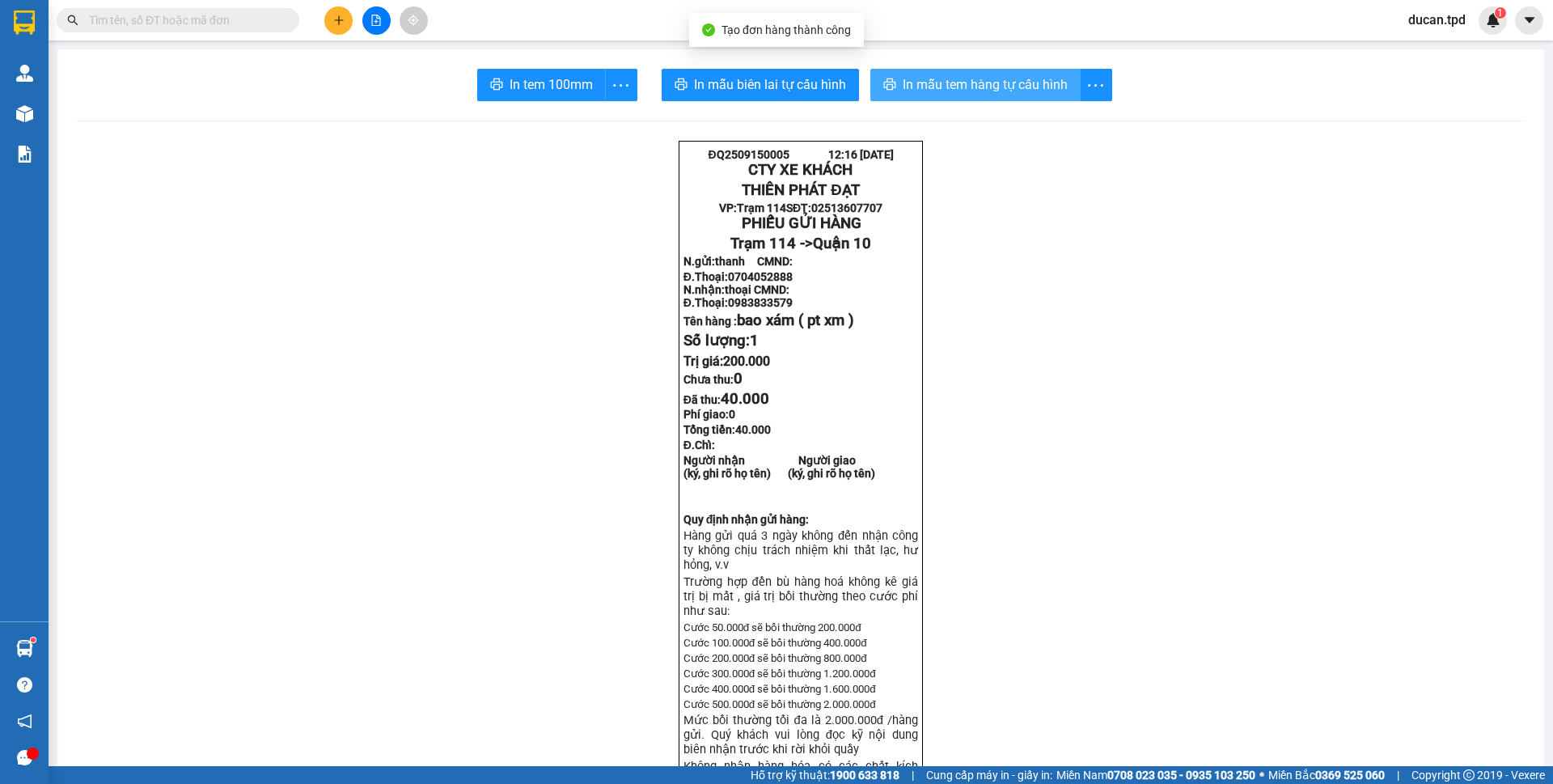
click at [1034, 85] on span "In mẫu tem hàng tự cấu hình" at bounding box center [985, 85] width 165 height 20
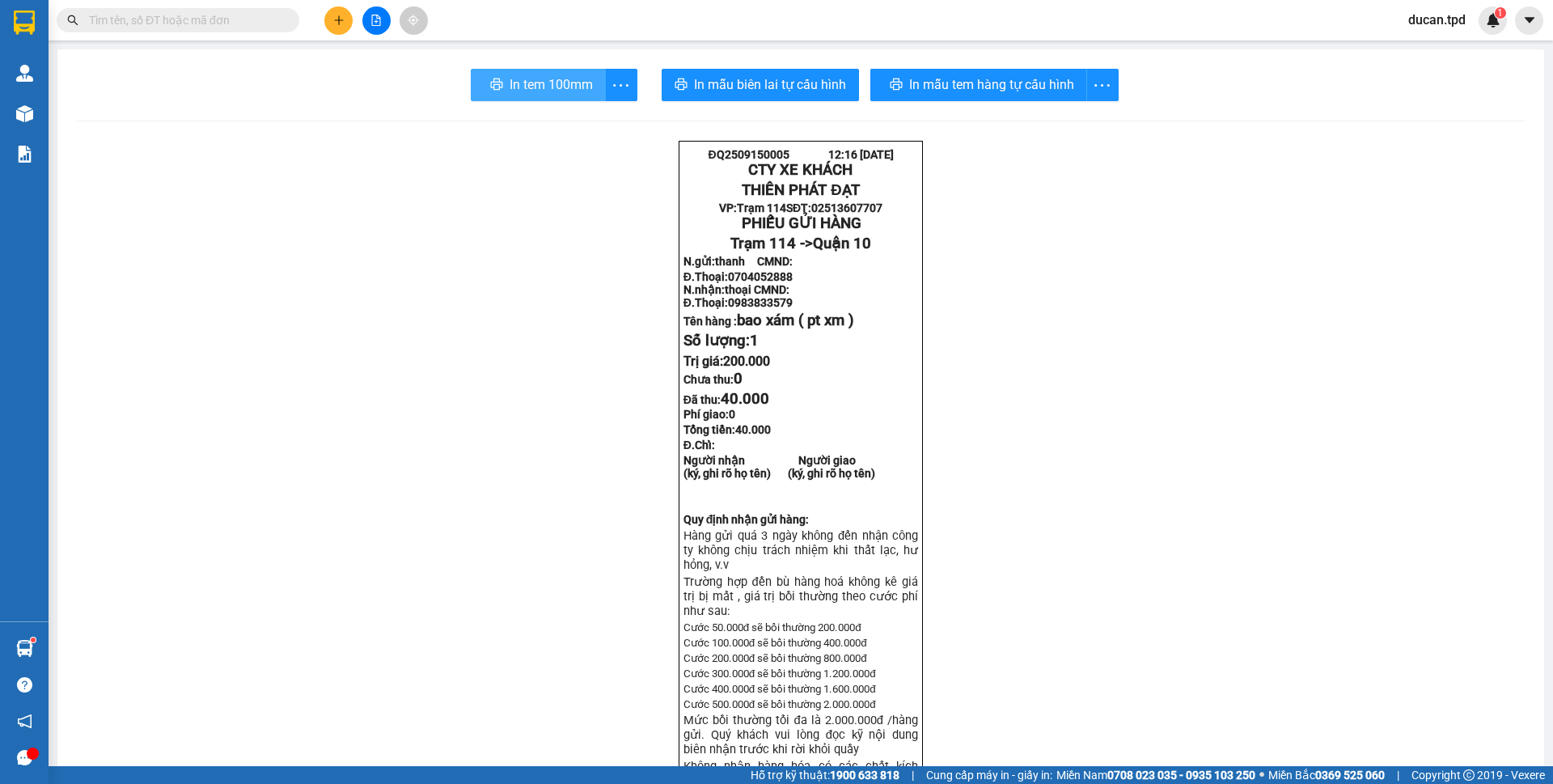
click at [548, 82] on span "In tem 100mm" at bounding box center [551, 85] width 84 height 20
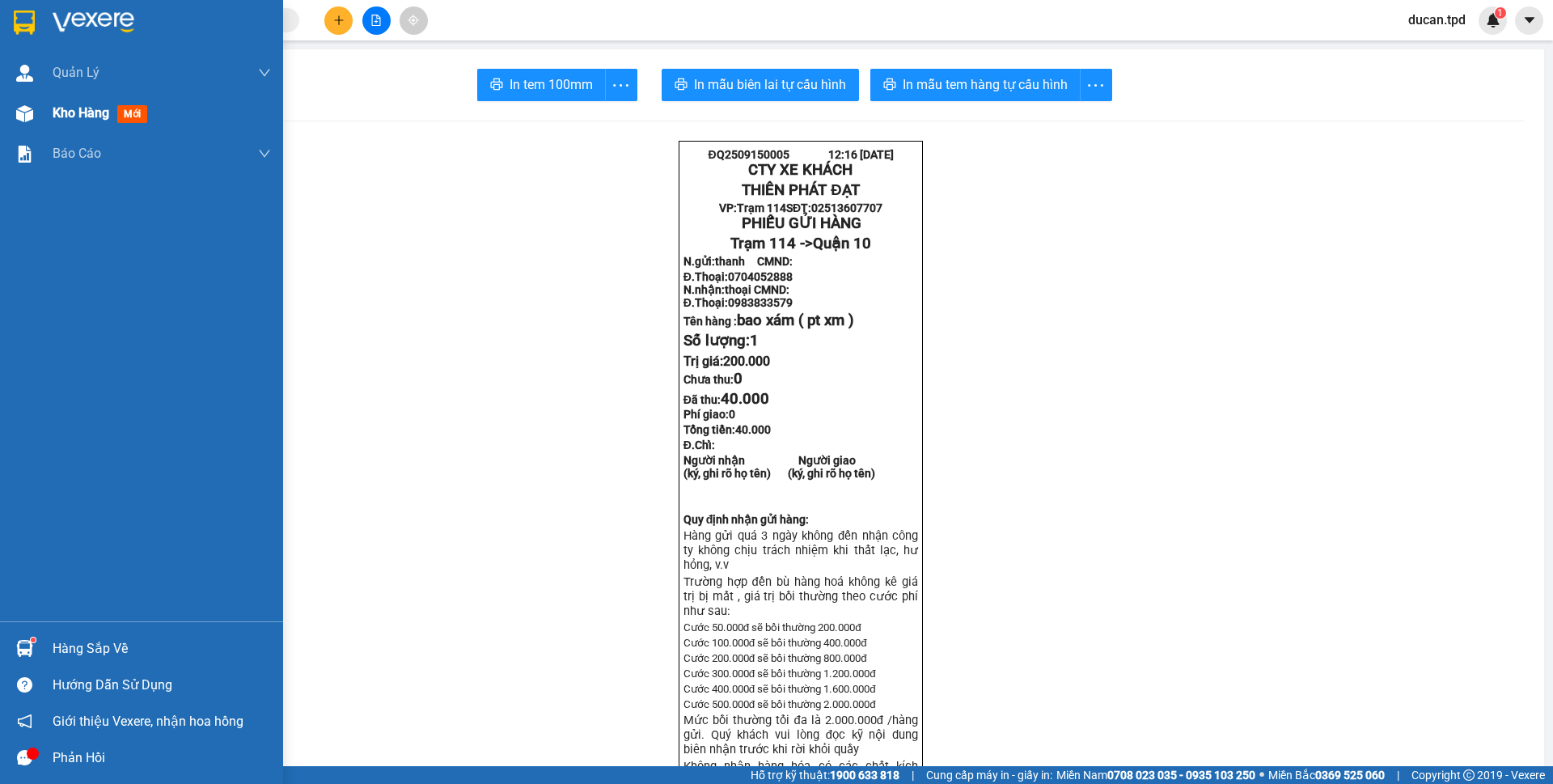
click at [34, 117] on div at bounding box center [24, 113] width 28 height 28
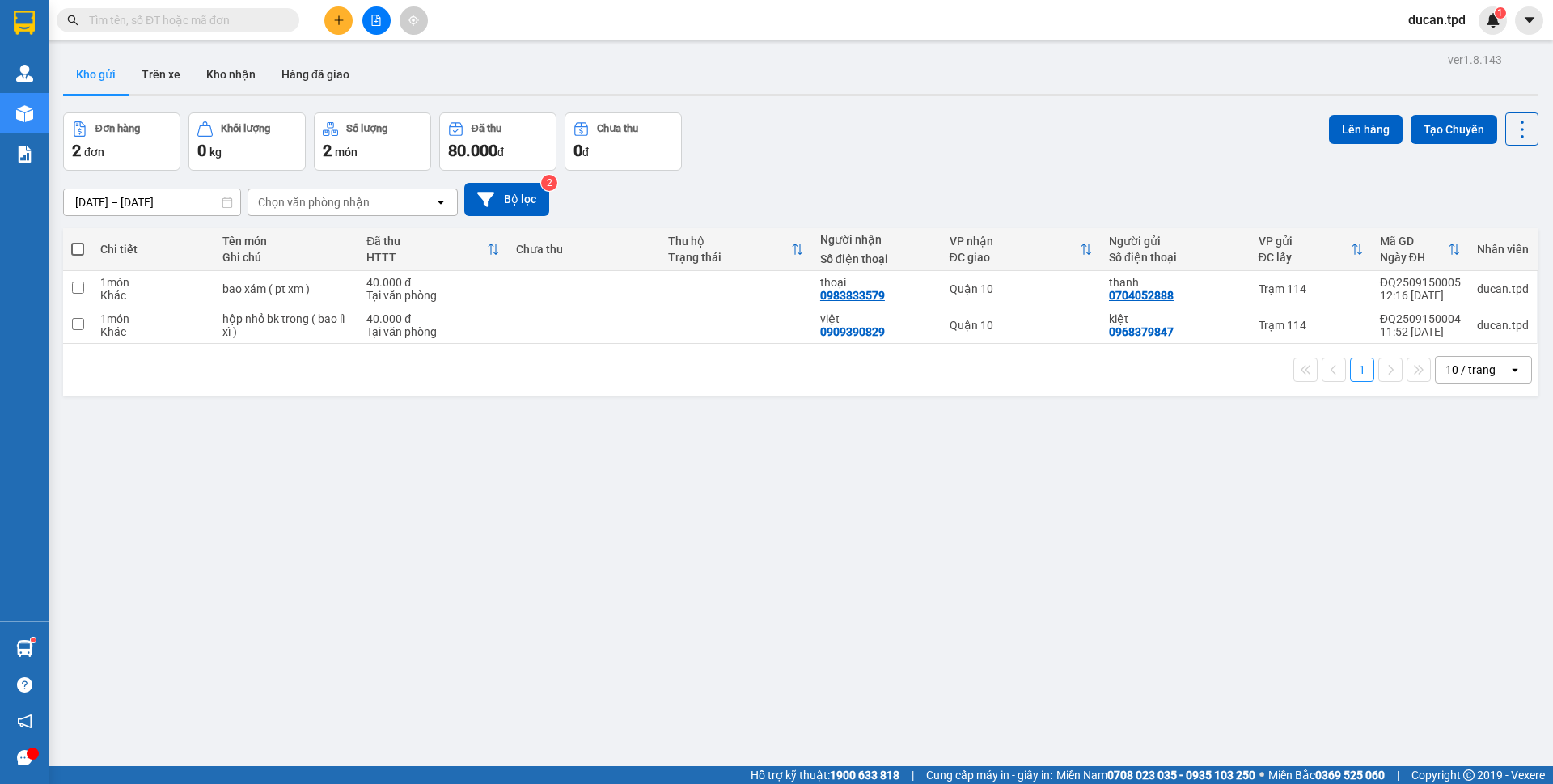
click at [81, 247] on span at bounding box center [77, 249] width 13 height 13
click at [77, 241] on input "checkbox" at bounding box center [77, 241] width 0 height 0
checkbox input "true"
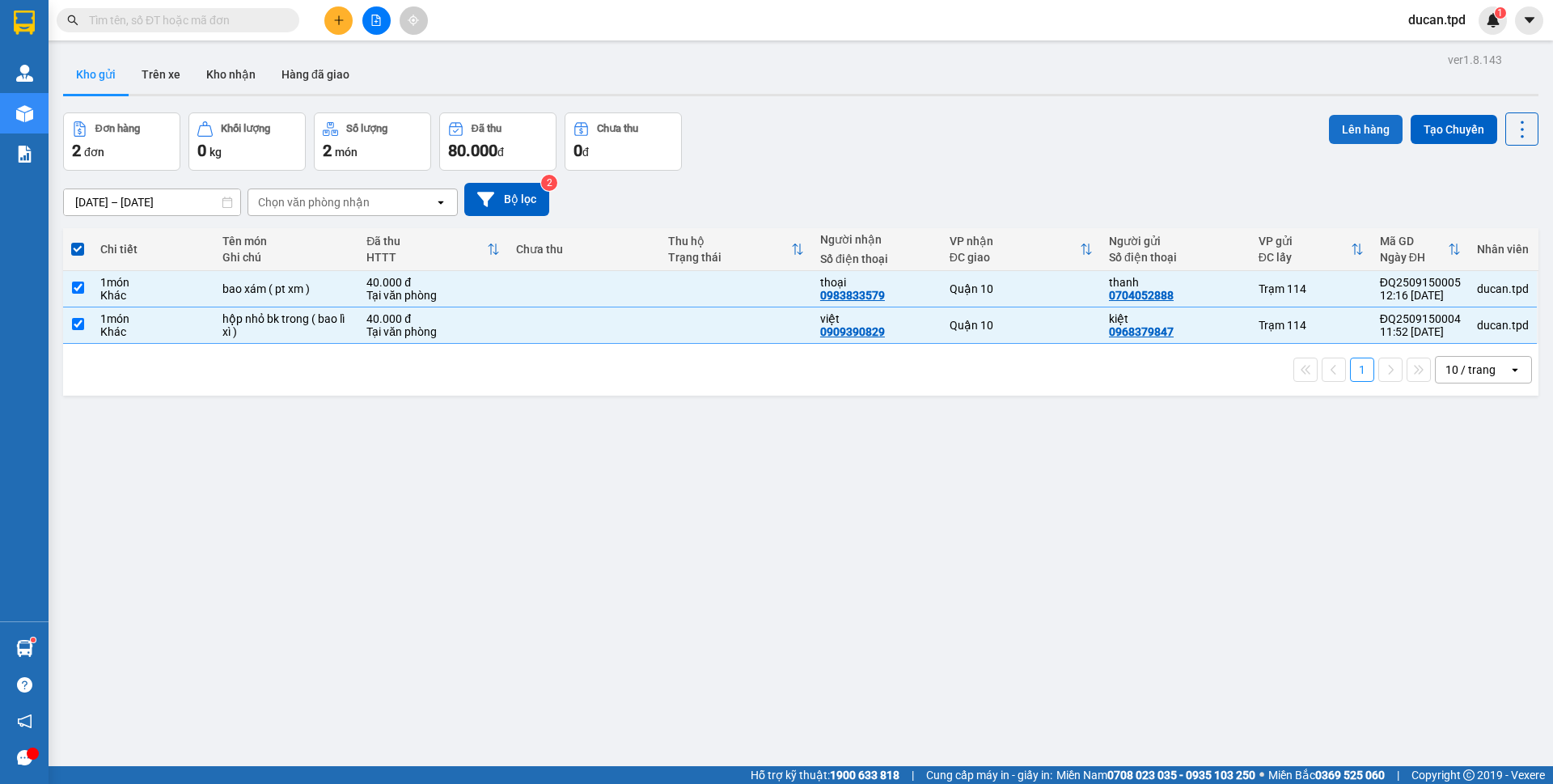
click at [1352, 127] on button "Lên hàng" at bounding box center [1366, 129] width 74 height 29
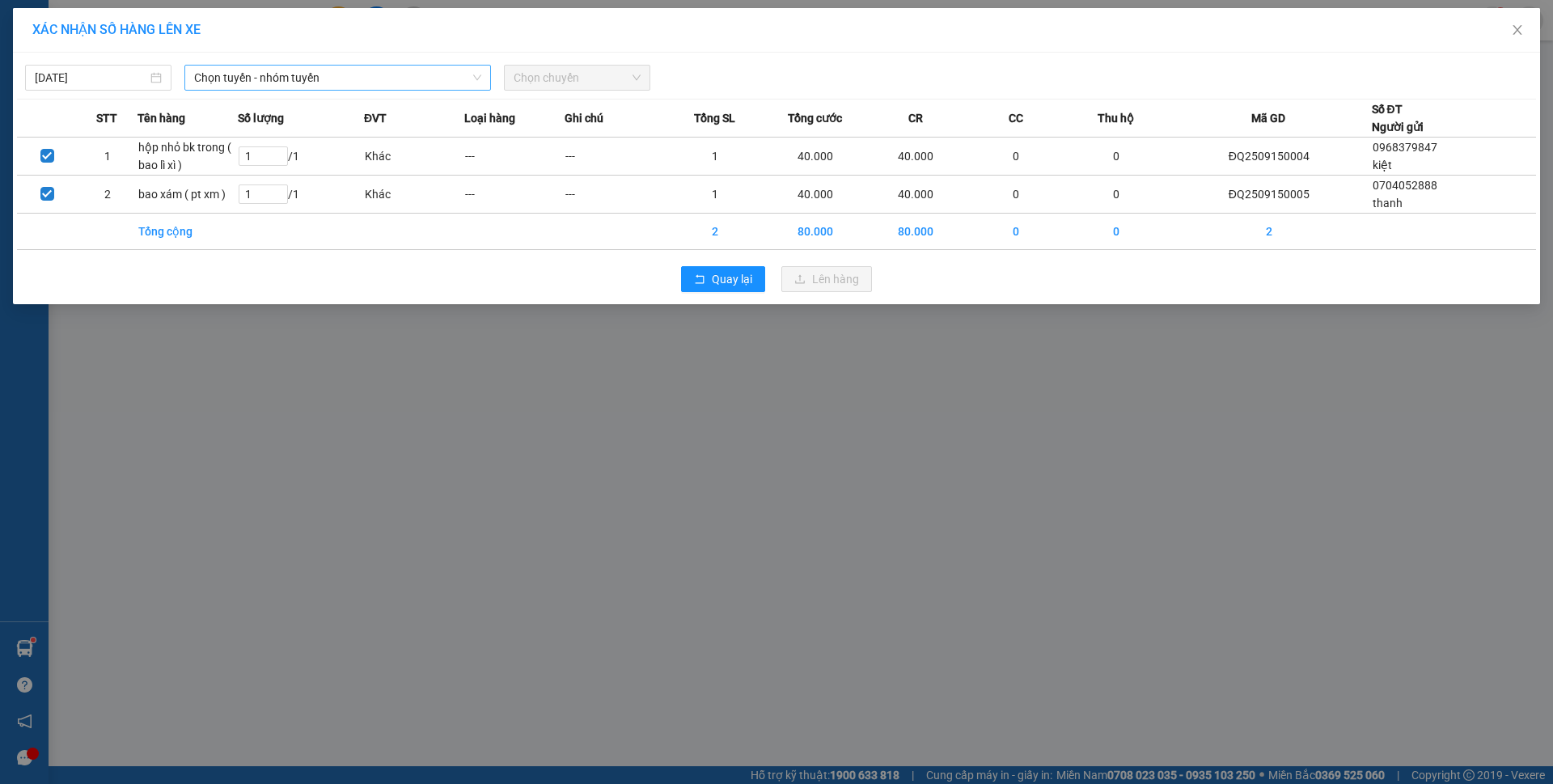
click at [415, 86] on span "Chọn tuyến - nhóm tuyến" at bounding box center [337, 77] width 287 height 24
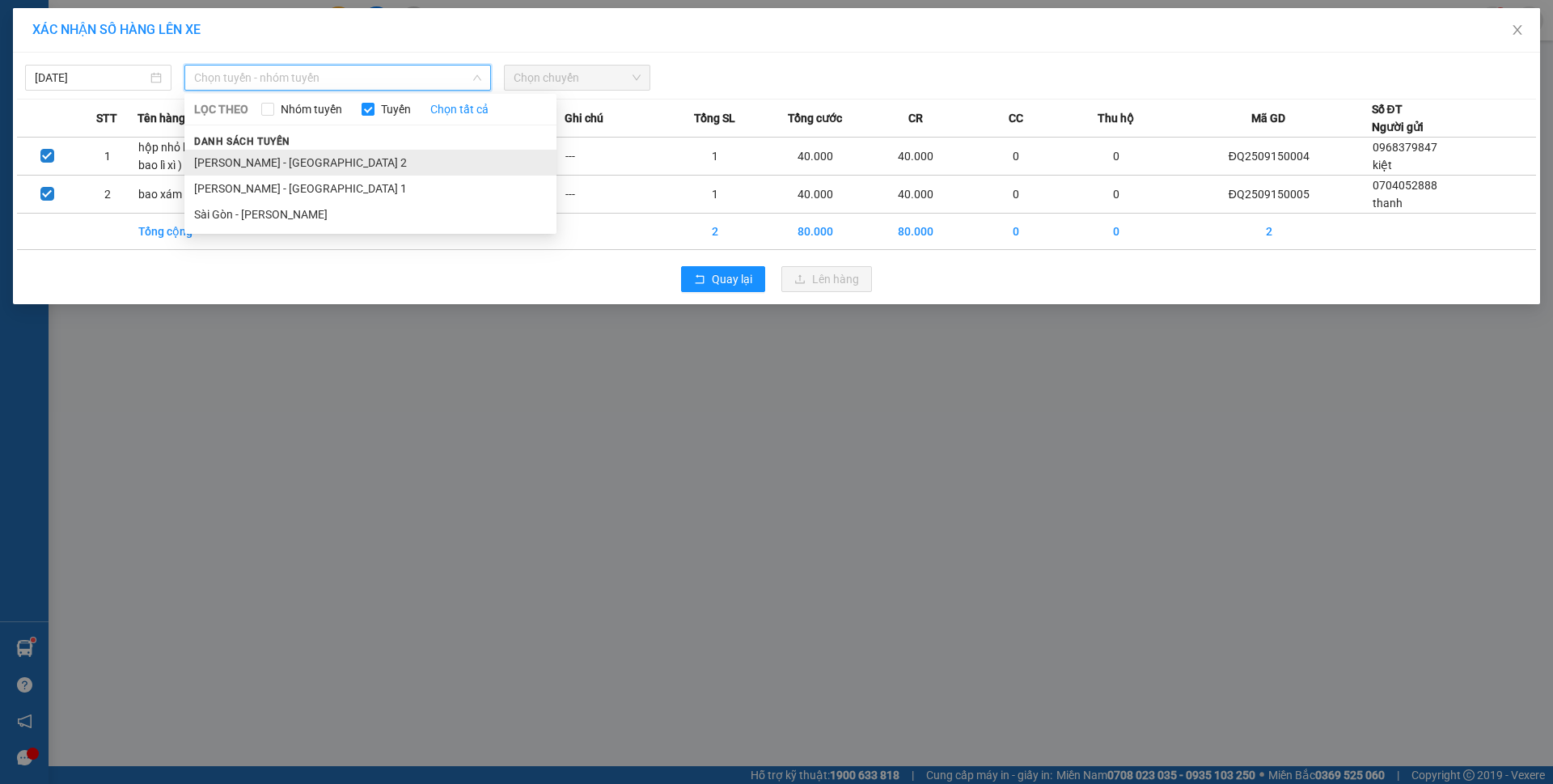
click at [339, 156] on li "[PERSON_NAME] - [GEOGRAPHIC_DATA] 2" at bounding box center [370, 162] width 372 height 26
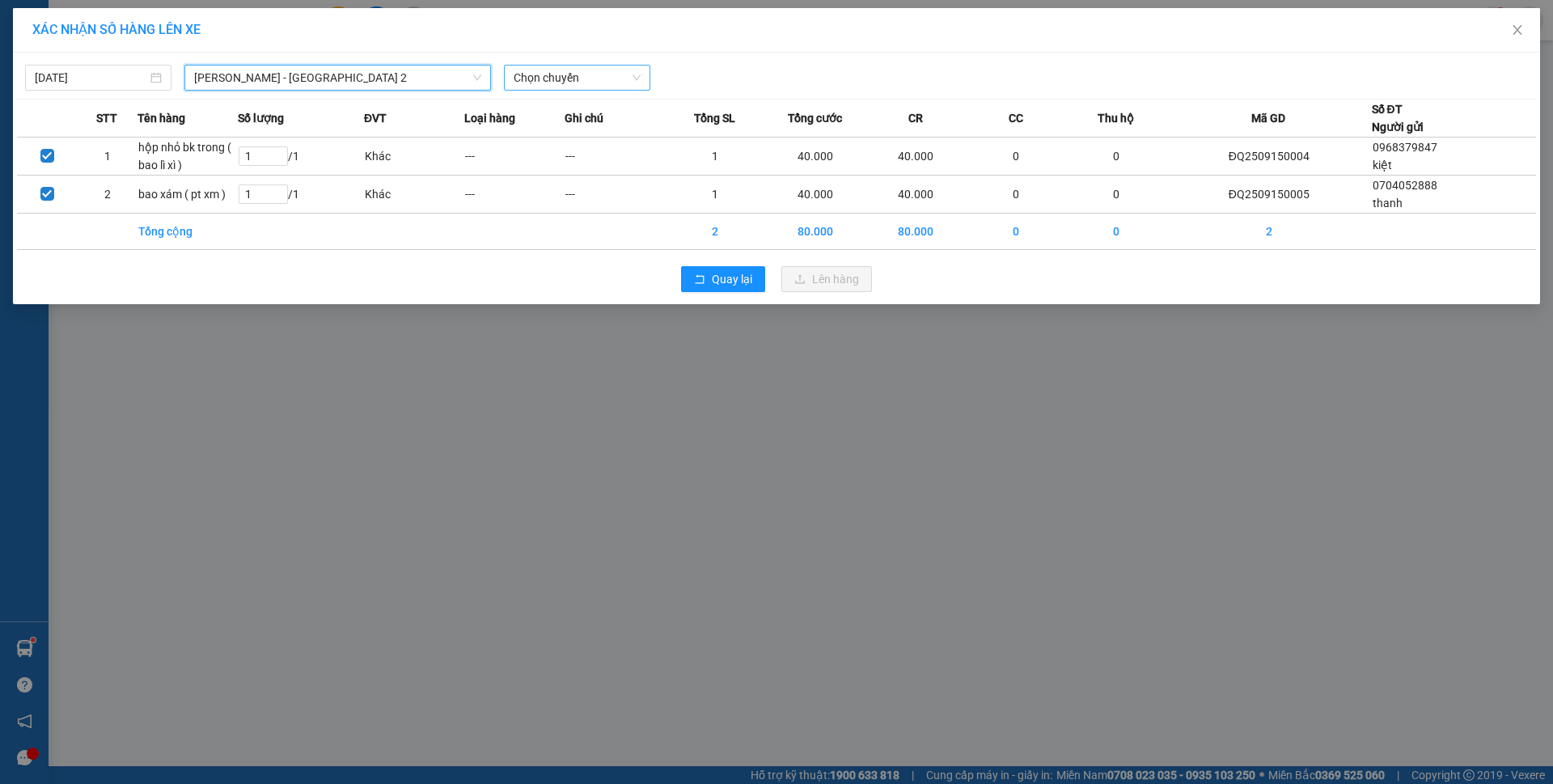
click at [558, 76] on span "Chọn chuyến" at bounding box center [576, 77] width 127 height 24
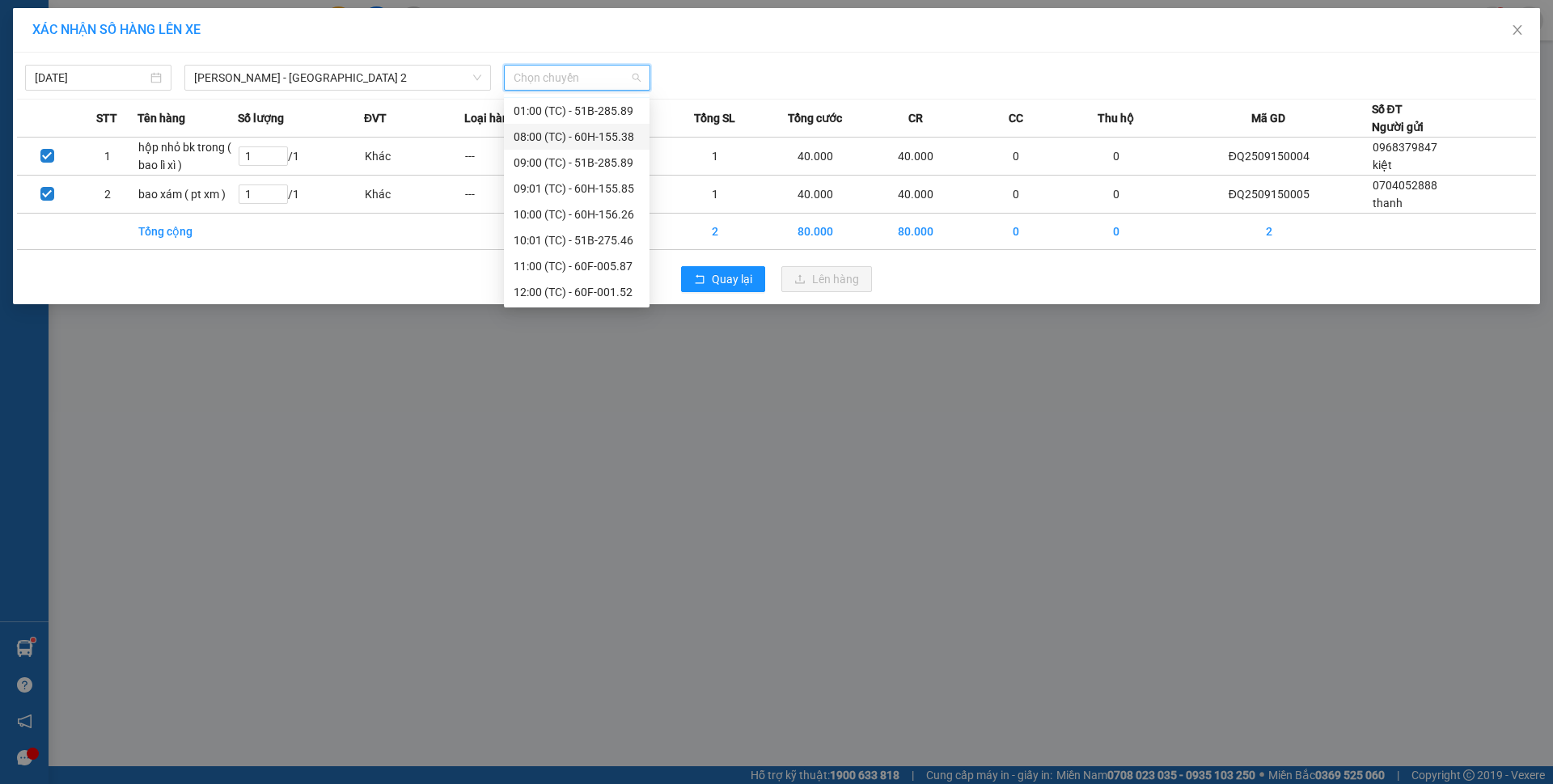
scroll to position [26, 0]
click at [575, 291] on div "12:00 (TC) - 60F-001.52" at bounding box center [576, 291] width 126 height 18
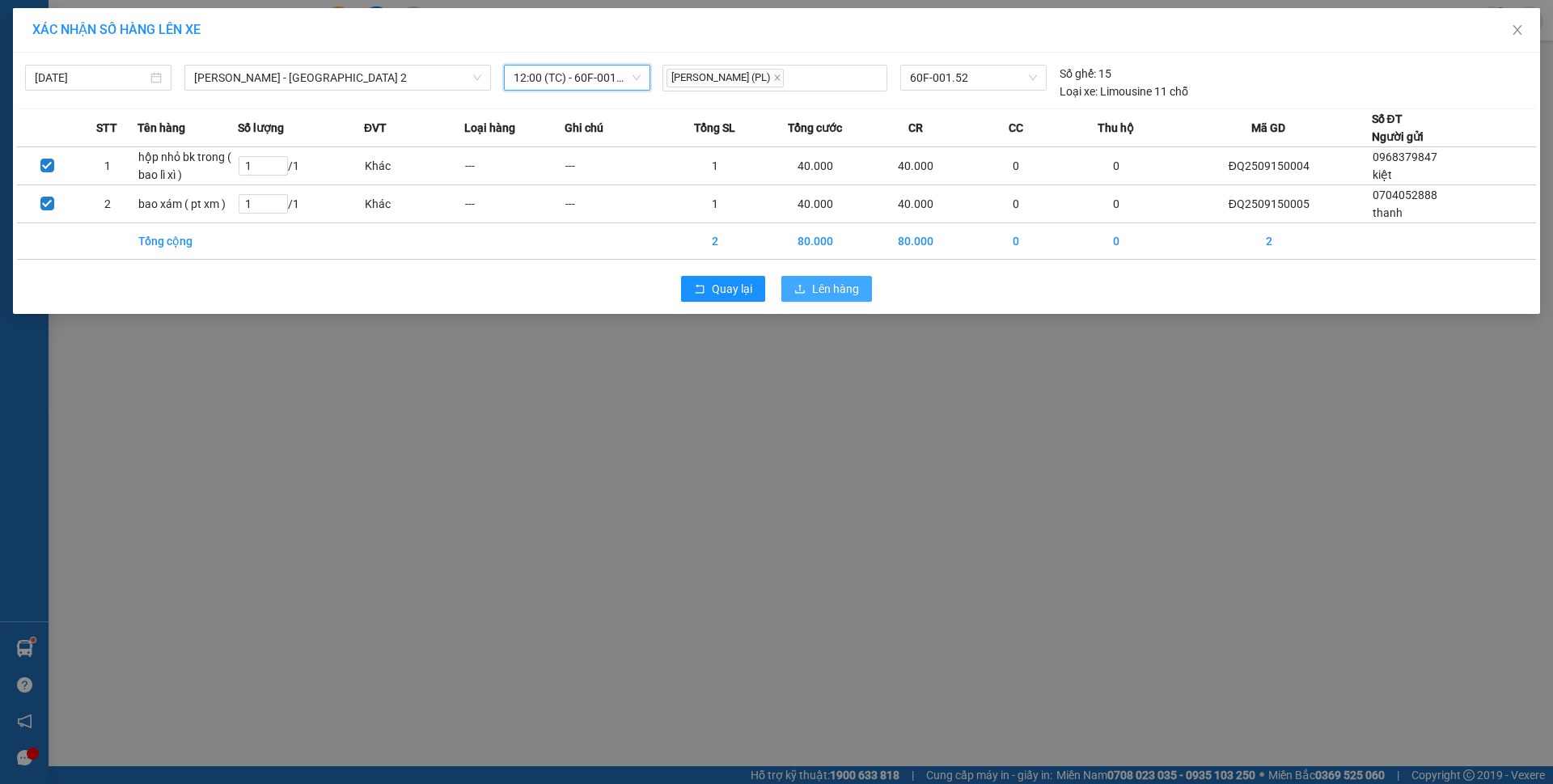
click at [863, 291] on button "Lên hàng" at bounding box center [826, 289] width 91 height 26
